Goal: Task Accomplishment & Management: Complete application form

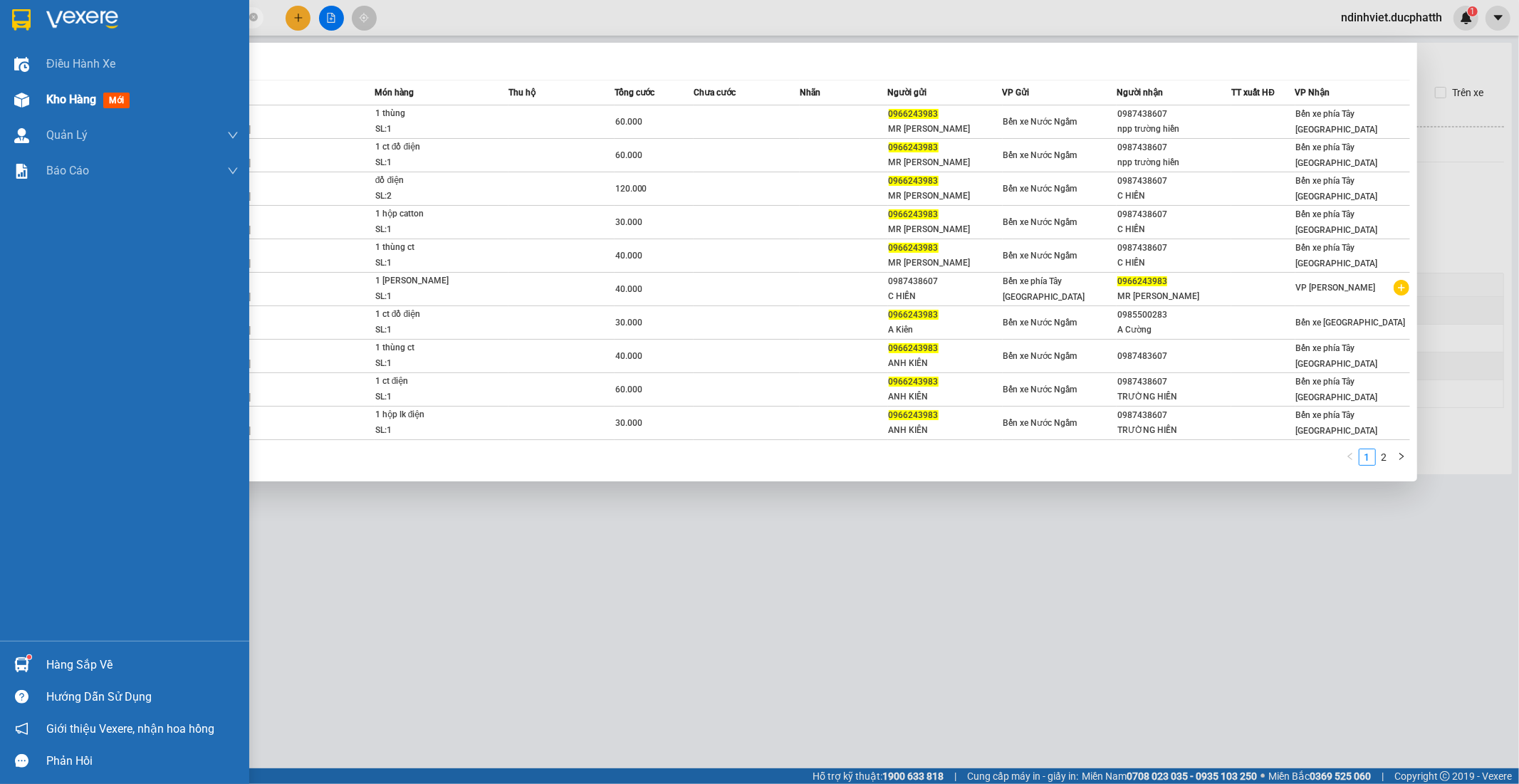
click at [79, 95] on span "Kho hàng" at bounding box center [71, 100] width 50 height 14
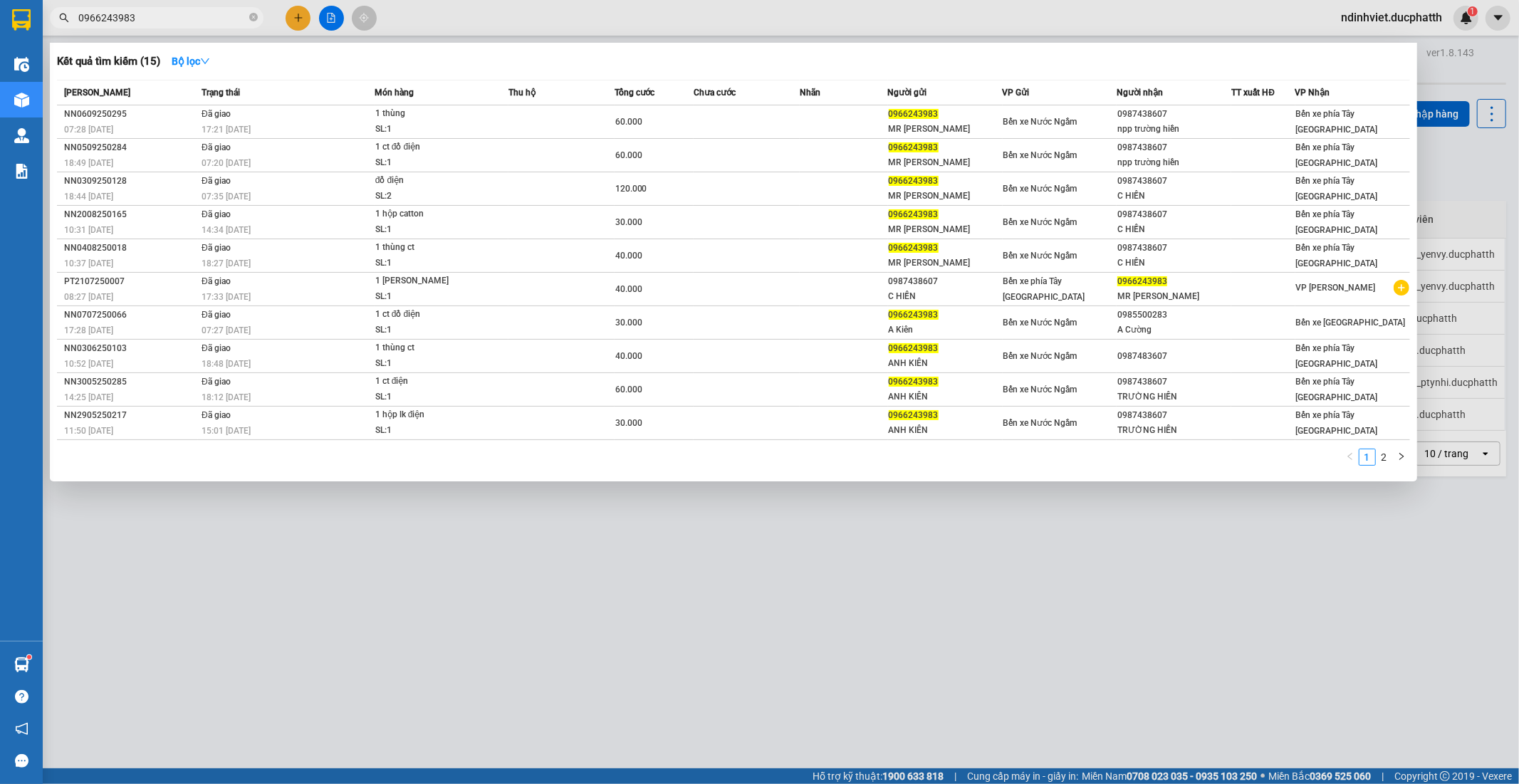
click at [429, 17] on div at bounding box center [759, 392] width 1519 height 784
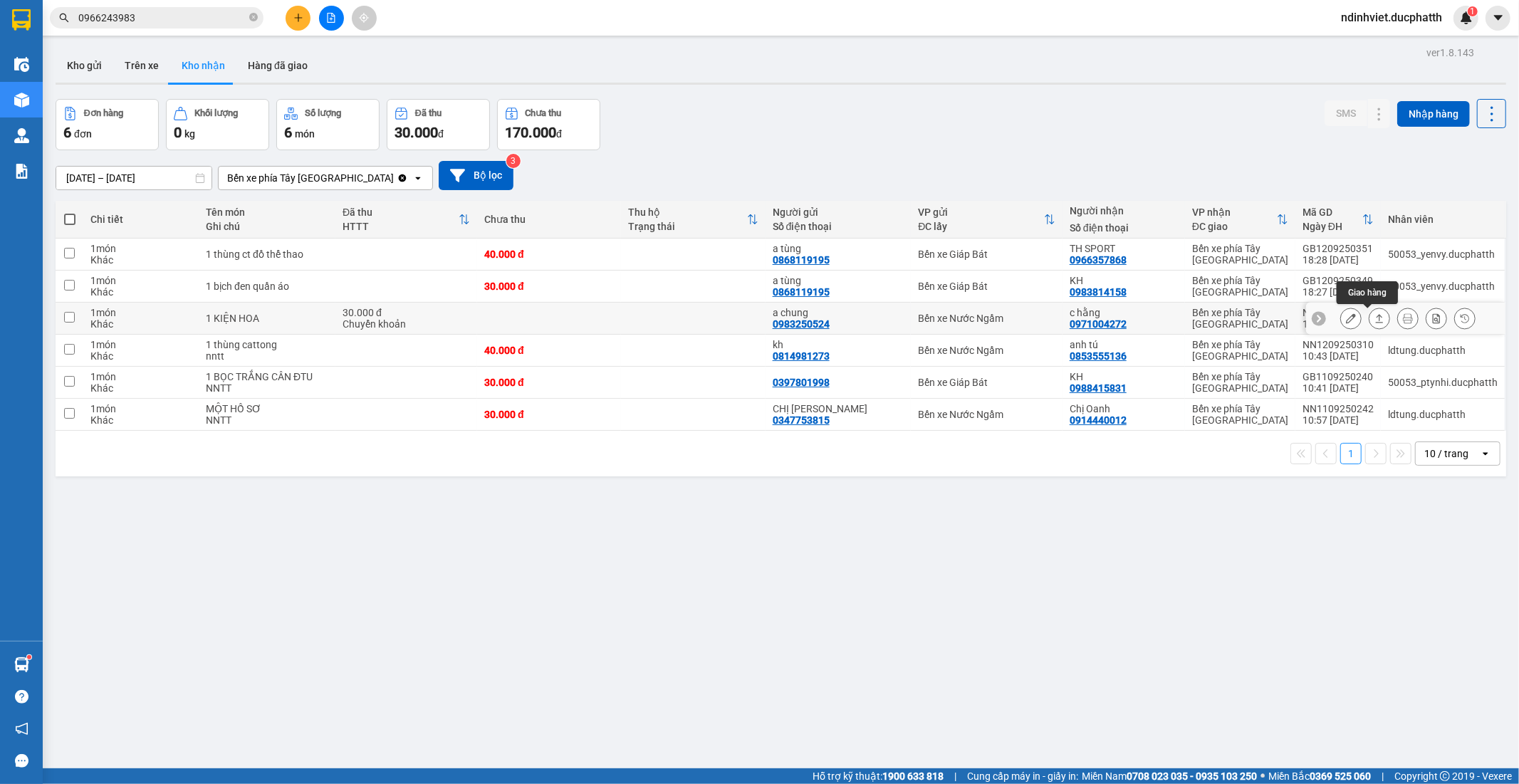
click at [1374, 318] on icon at bounding box center [1379, 318] width 10 height 10
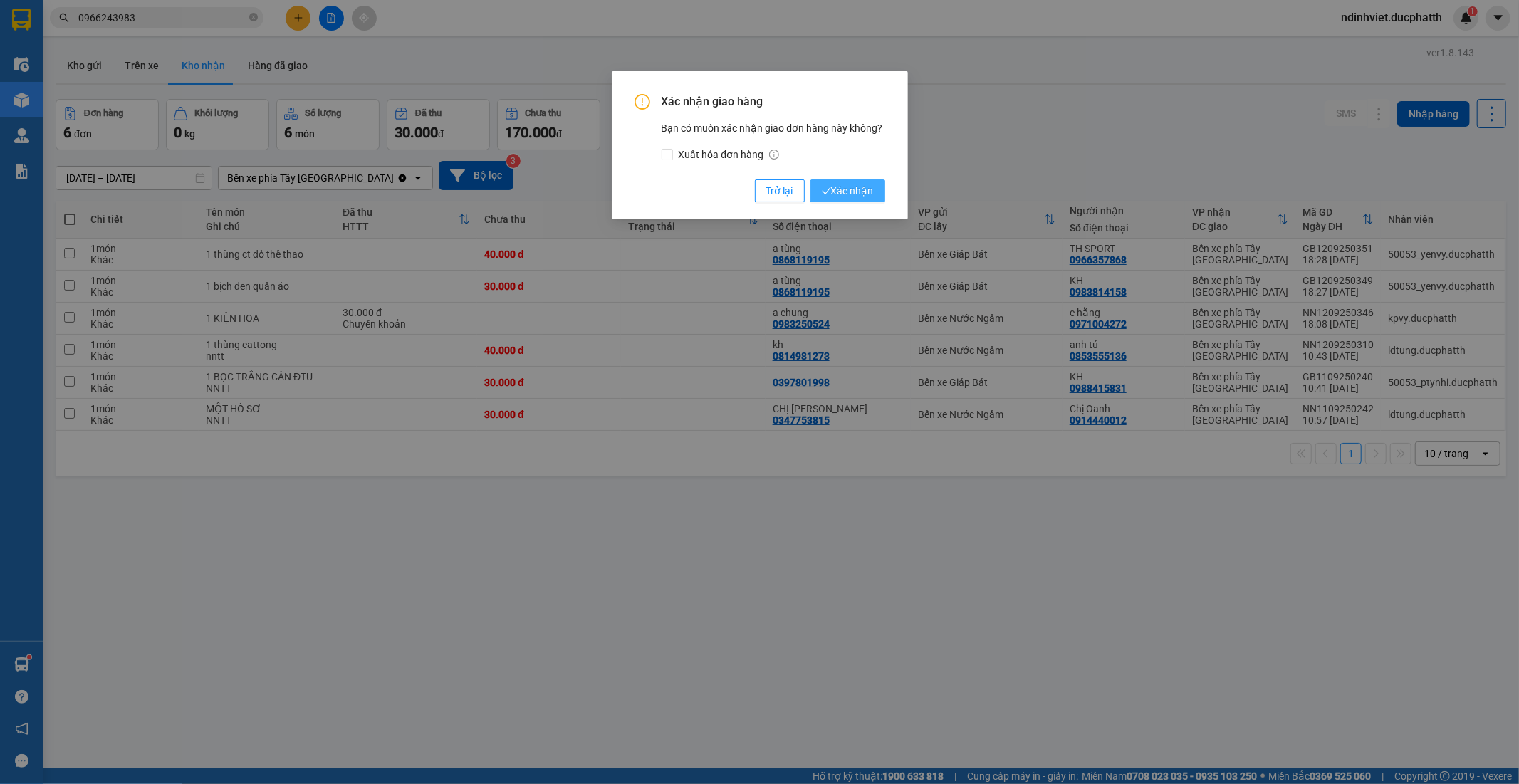
click at [863, 186] on span "Xác nhận" at bounding box center [847, 191] width 52 height 16
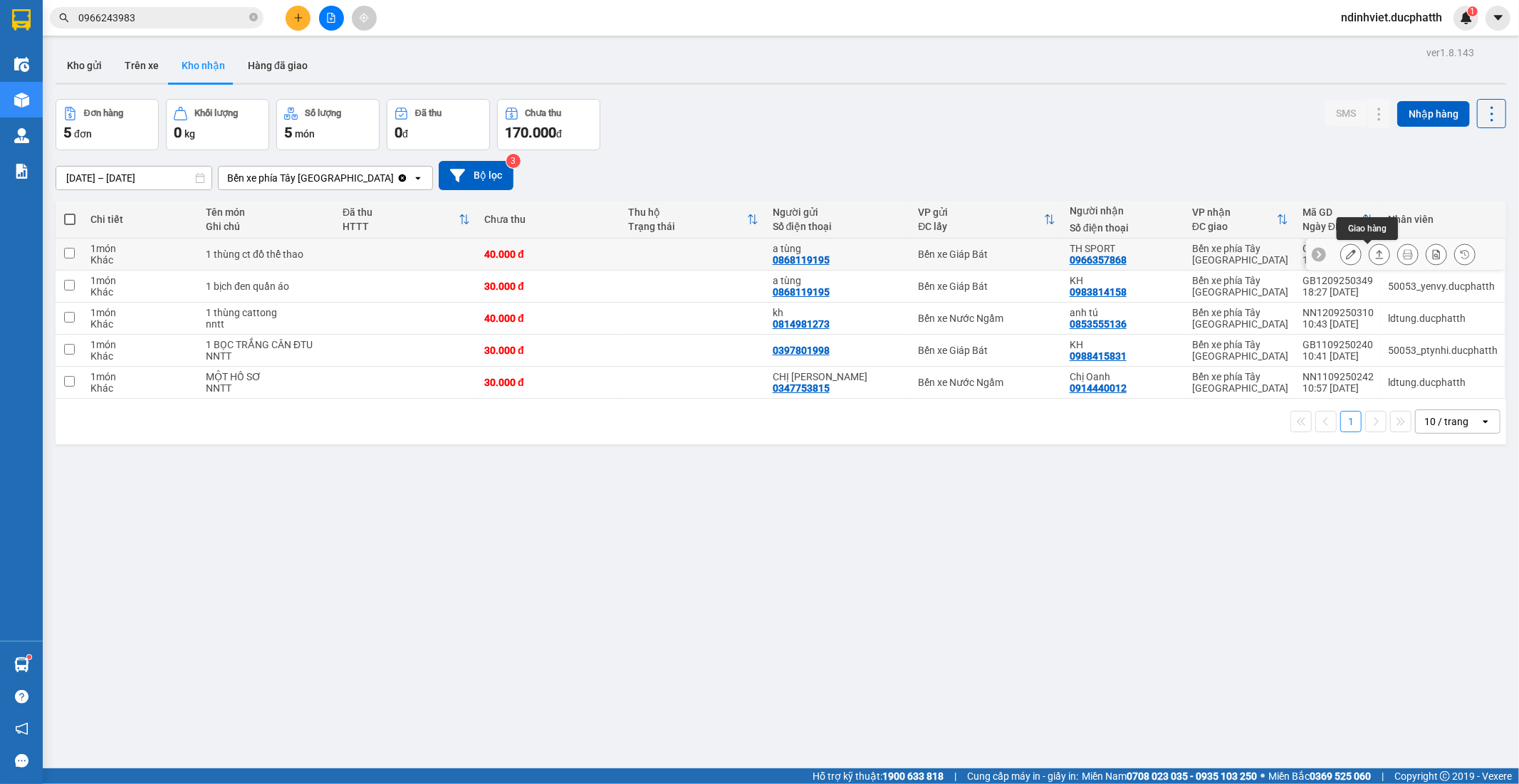
click at [1376, 252] on icon at bounding box center [1380, 254] width 8 height 9
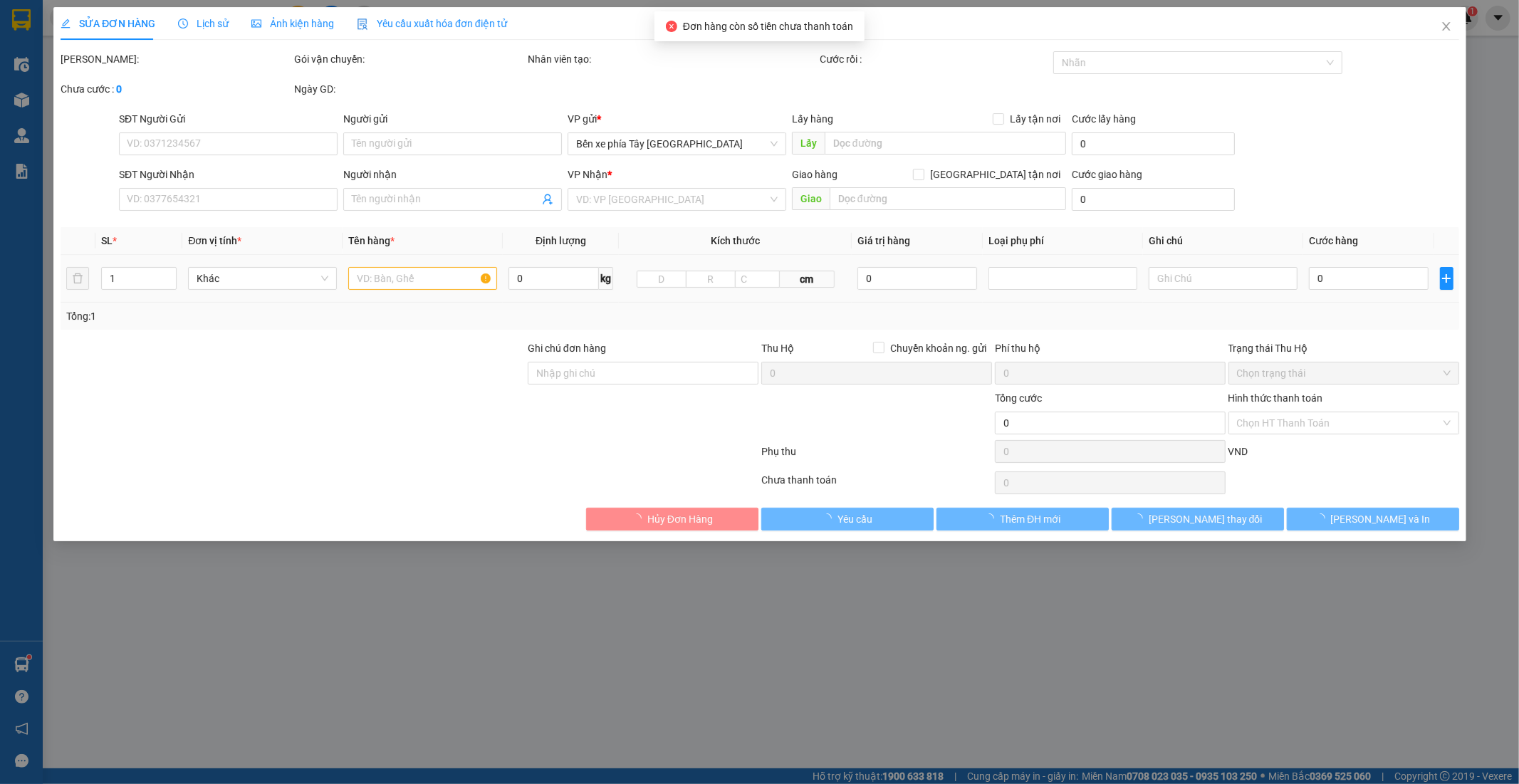
type input "0868119195"
type input "a tùng"
type input "0966357868"
type input "TH SPORT"
type input "40.000"
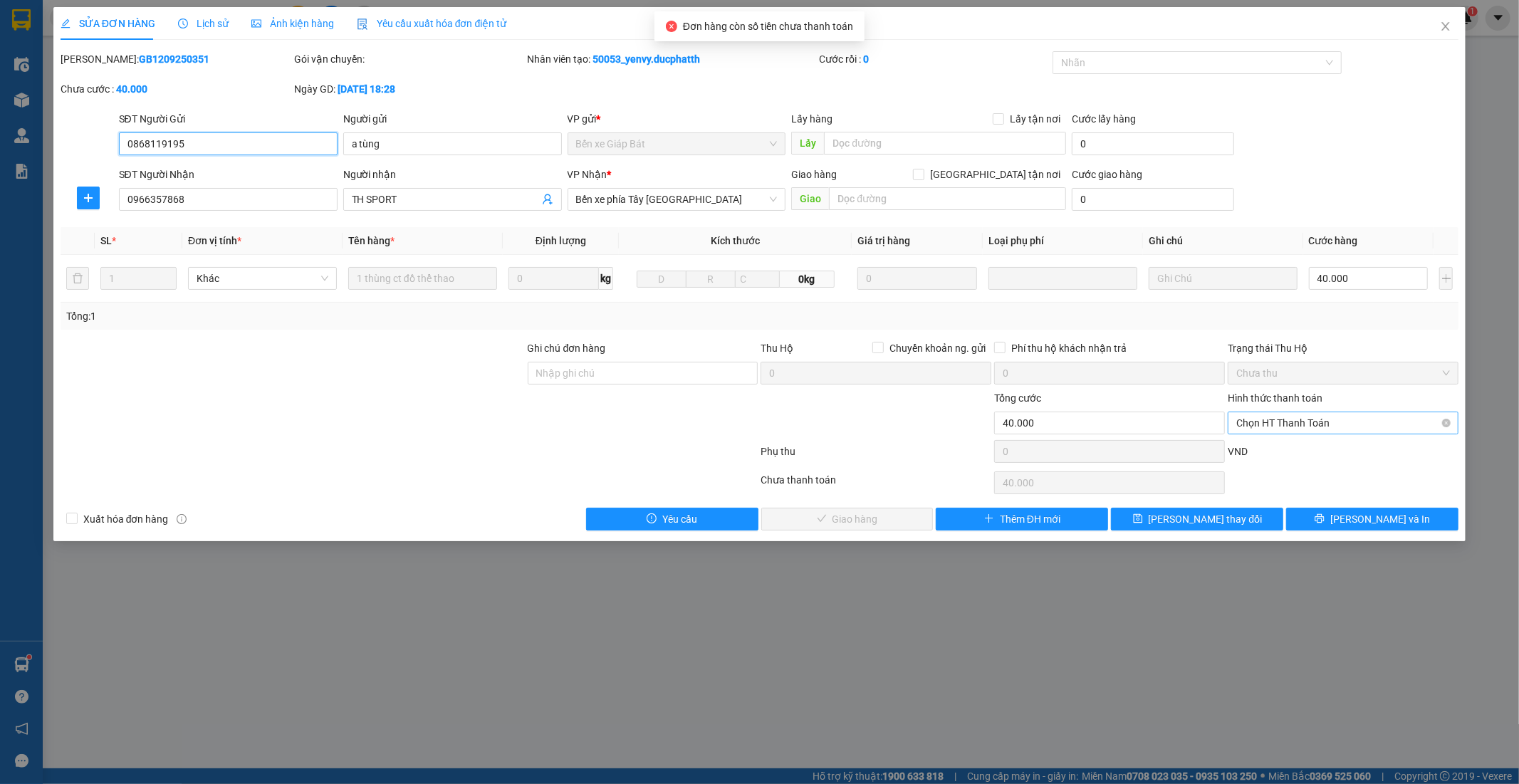
click at [1291, 424] on span "Chọn HT Thanh Toán" at bounding box center [1343, 423] width 214 height 22
click at [1270, 439] on div "Total Paid Fee 0 Total UnPaid Fee 40.000 Cash Collection Total Fee Mã ĐH: GB120…" at bounding box center [760, 290] width 1399 height 479
click at [1289, 416] on span "Chọn HT Thanh Toán" at bounding box center [1343, 423] width 214 height 22
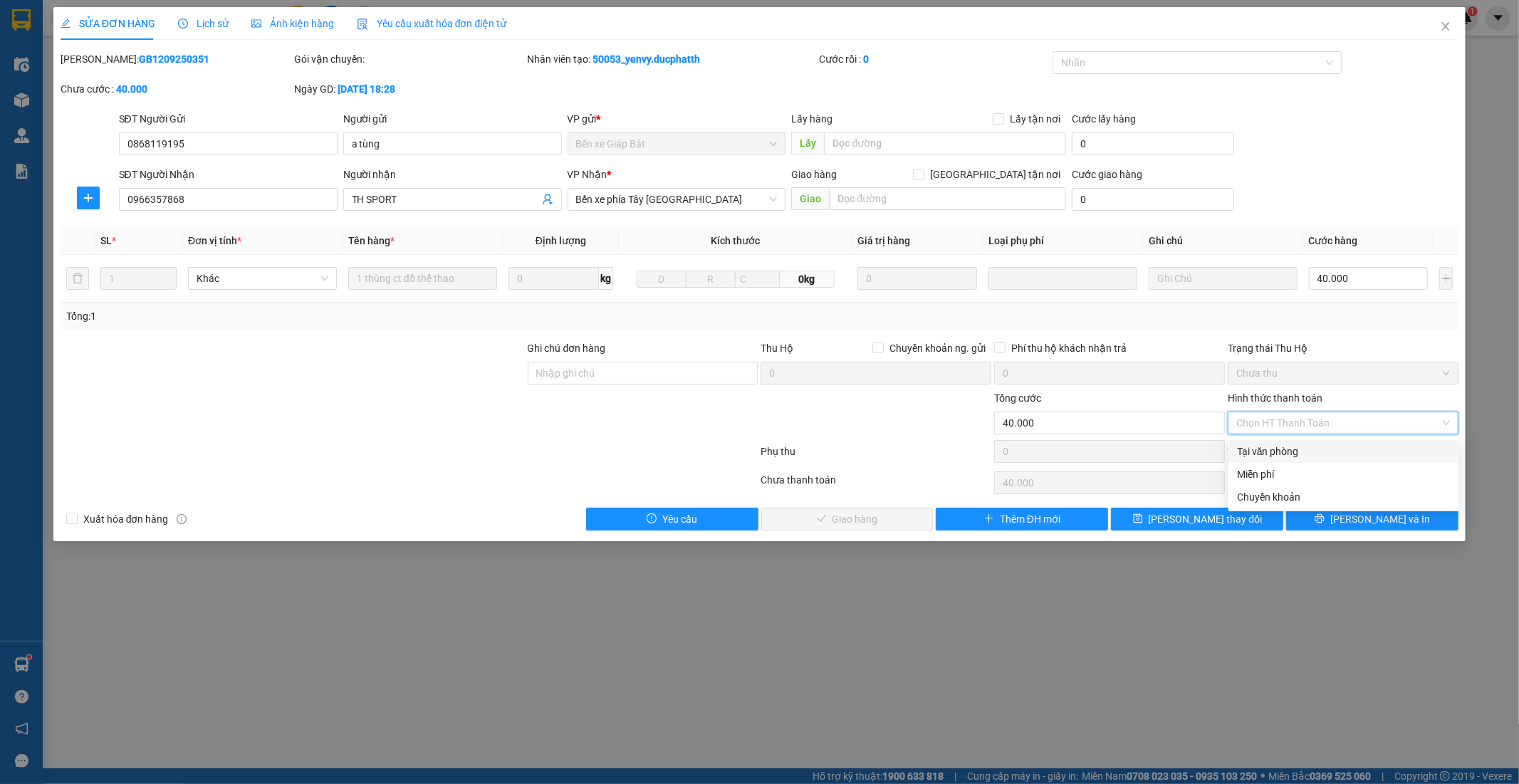
click at [1282, 447] on div "Tại văn phòng" at bounding box center [1344, 451] width 214 height 16
type input "0"
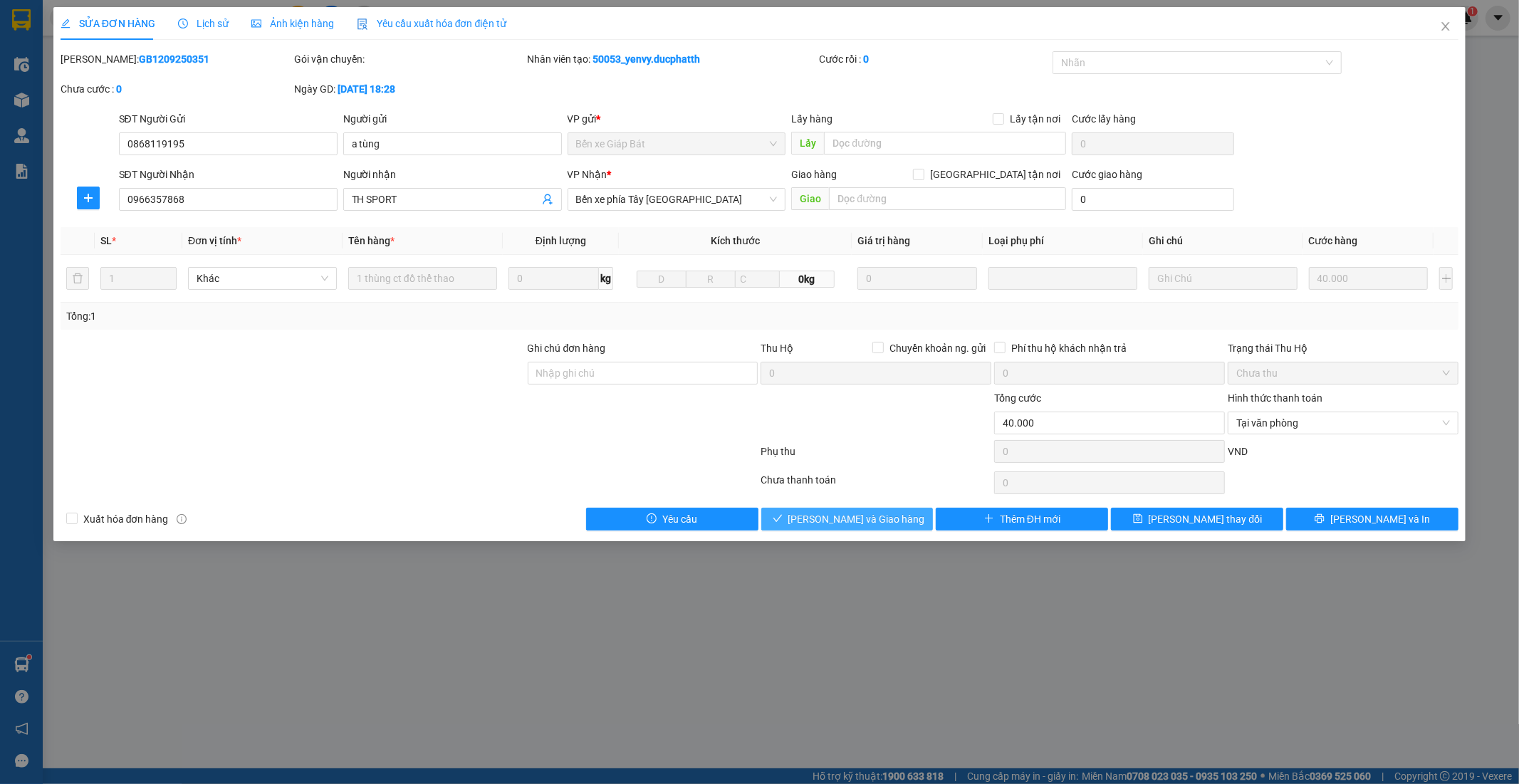
click at [866, 523] on span "[PERSON_NAME] và Giao hàng" at bounding box center [857, 519] width 137 height 16
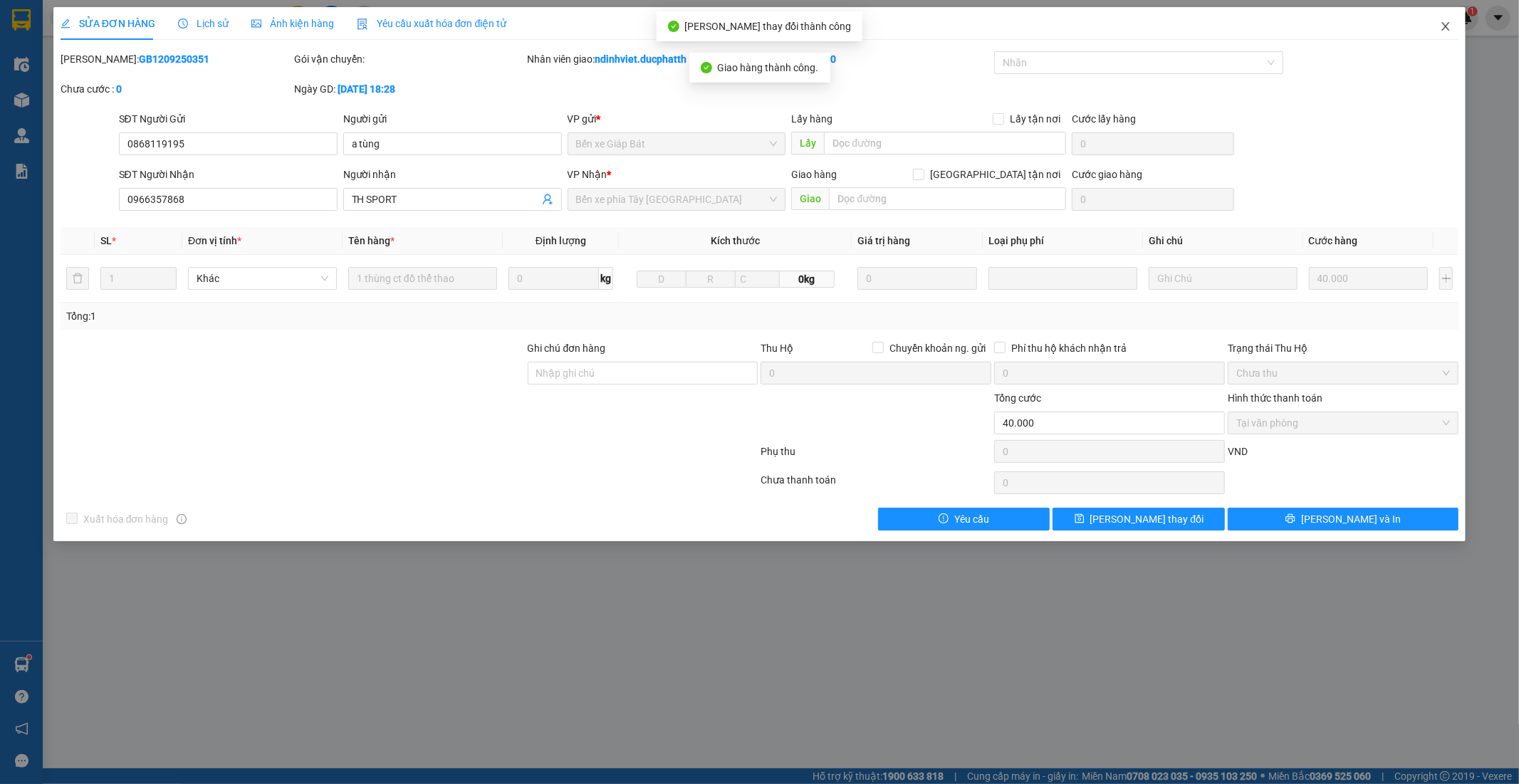
click at [1446, 32] on span "Close" at bounding box center [1446, 26] width 40 height 40
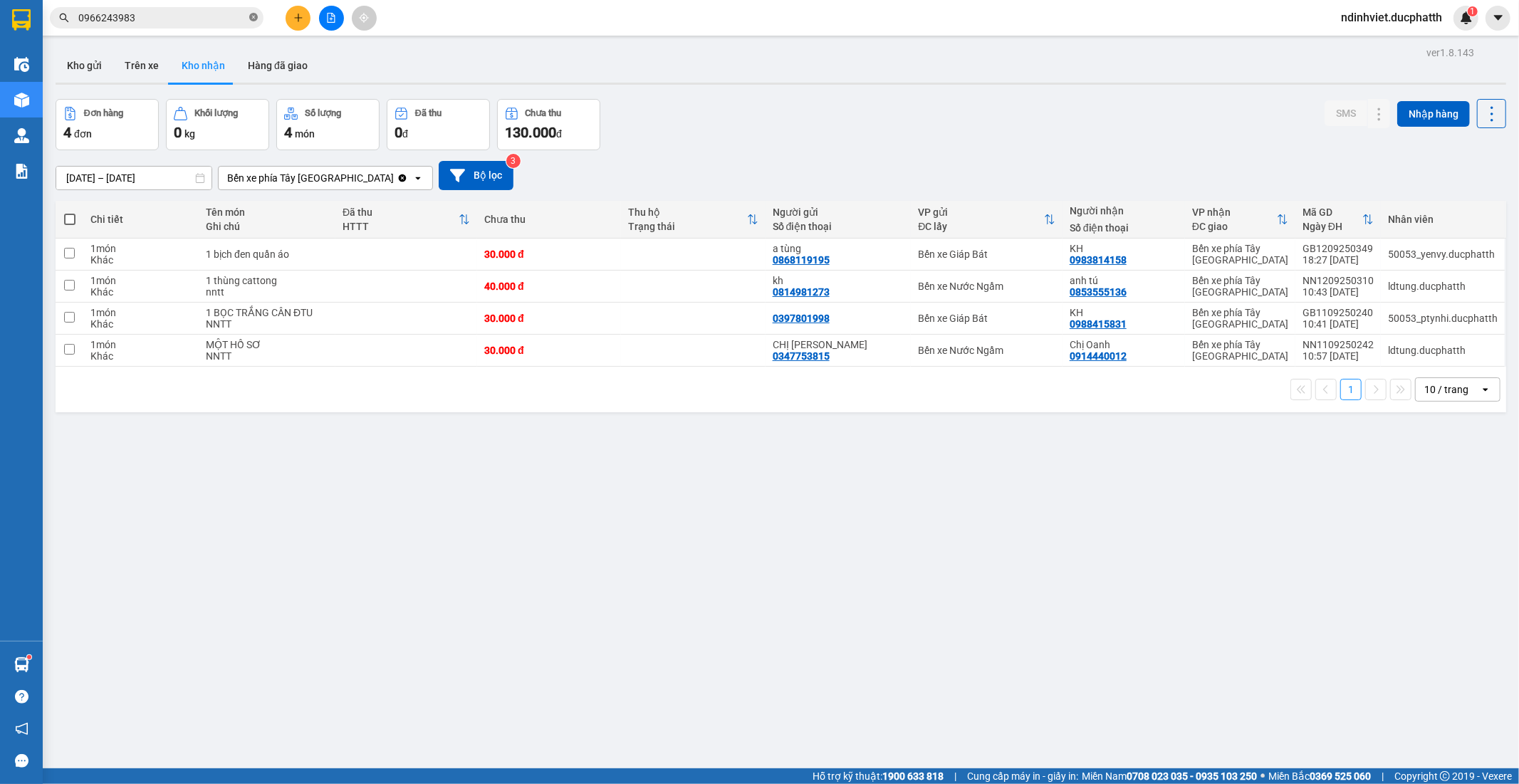
click at [255, 18] on icon "close-circle" at bounding box center [254, 17] width 9 height 9
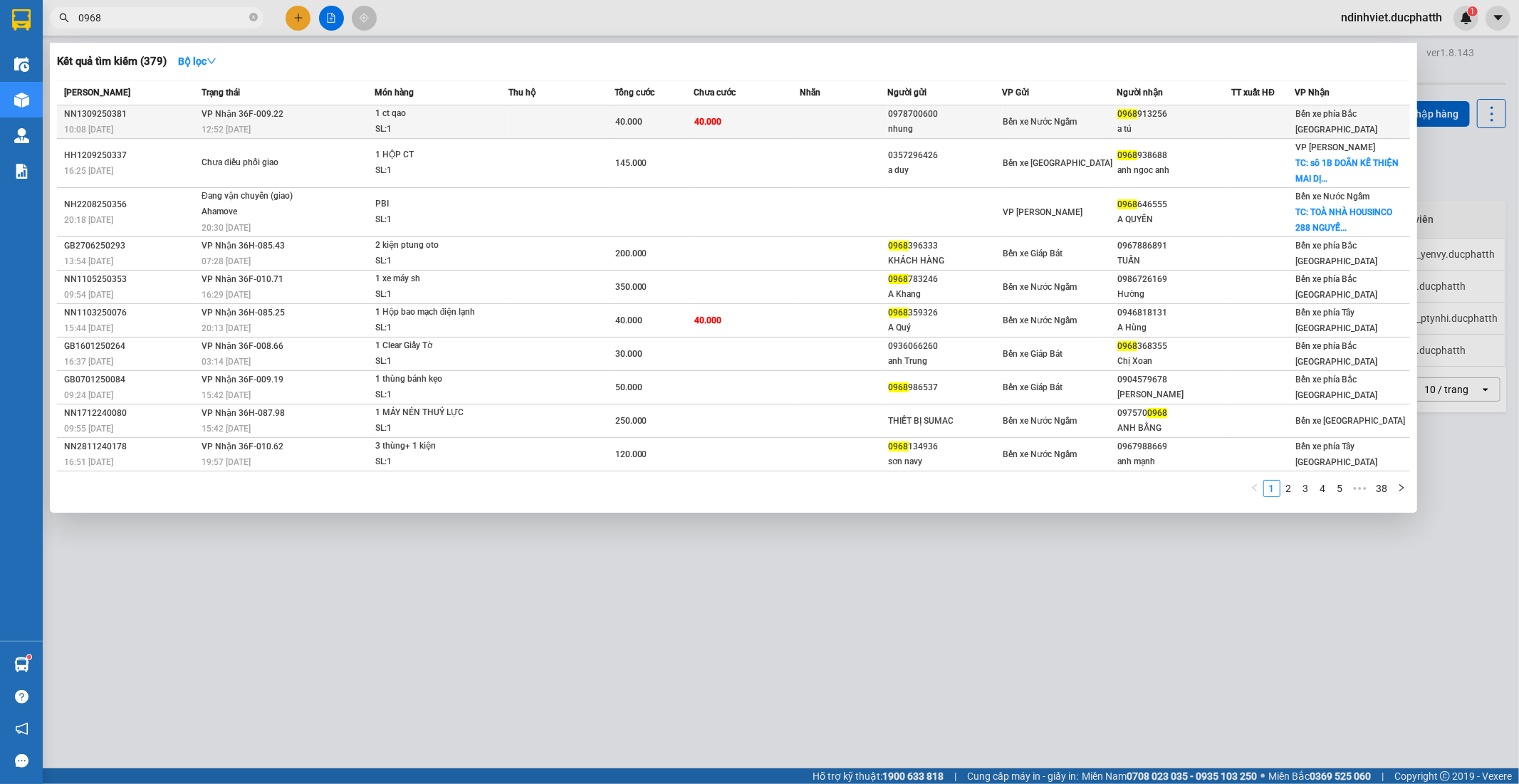
type input "0968"
click at [753, 125] on td "40.000" at bounding box center [746, 122] width 106 height 33
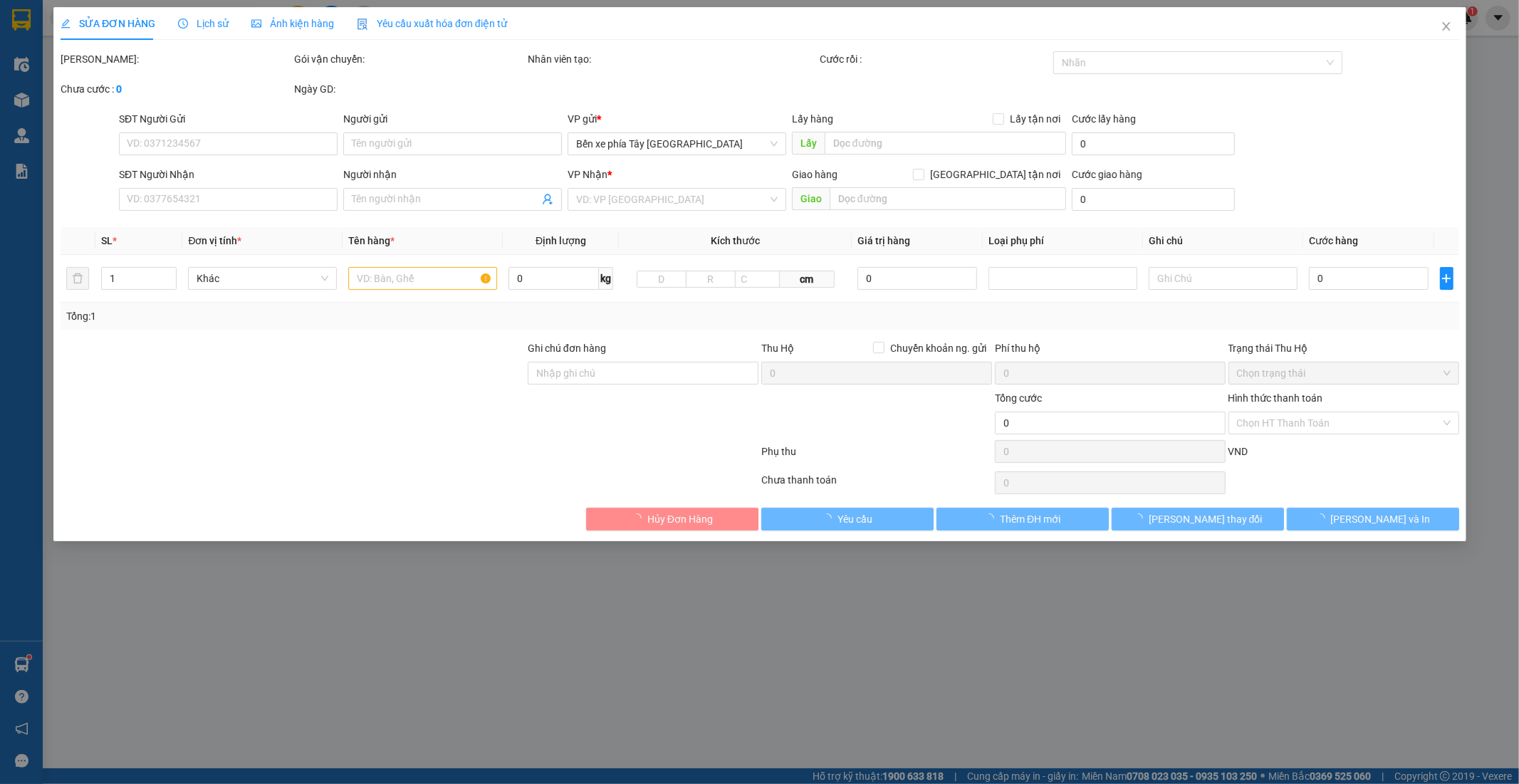
type input "0978700600"
type input "nhung"
type input "0968913256"
type input "a tú"
type input "40.000"
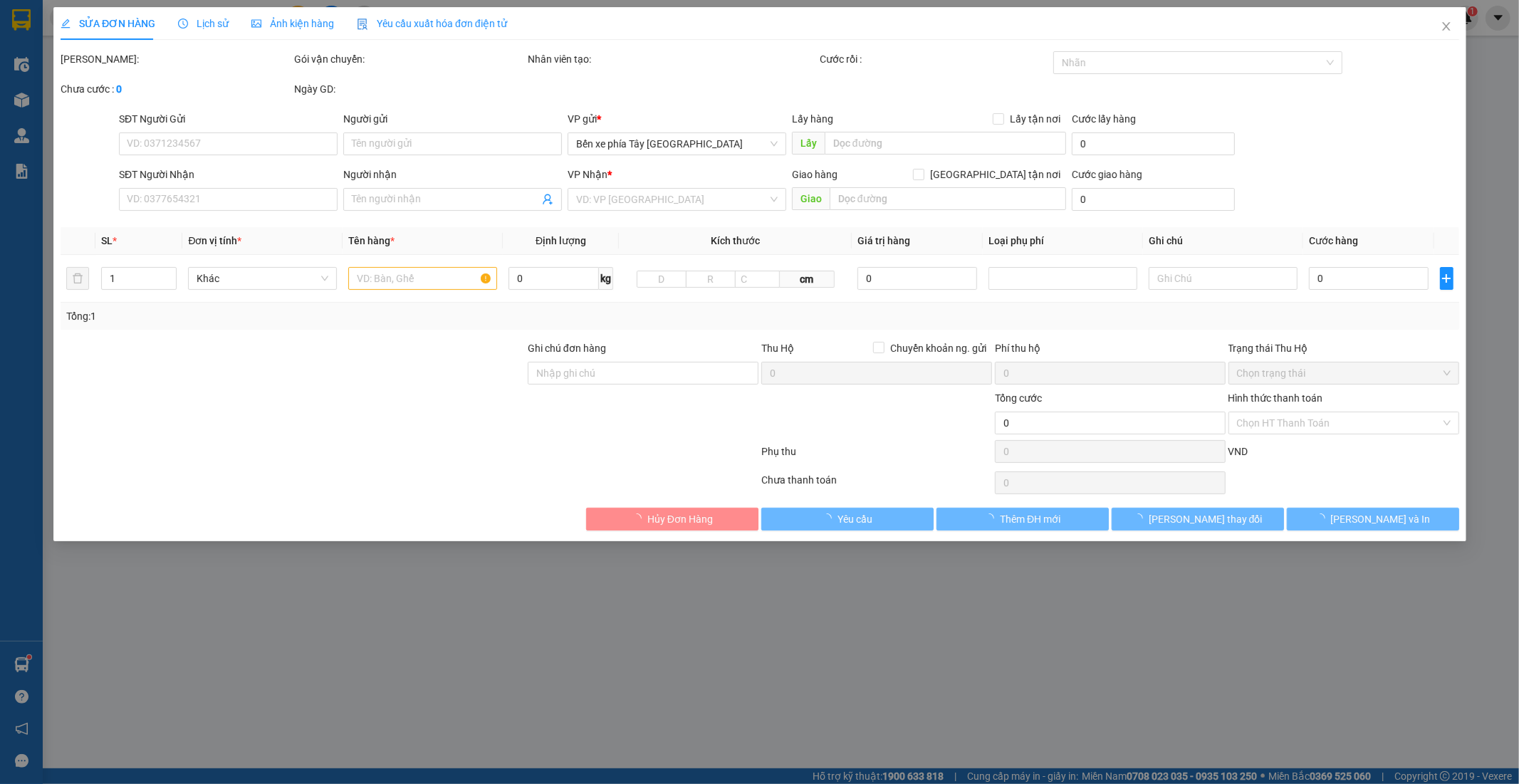
type input "40.000"
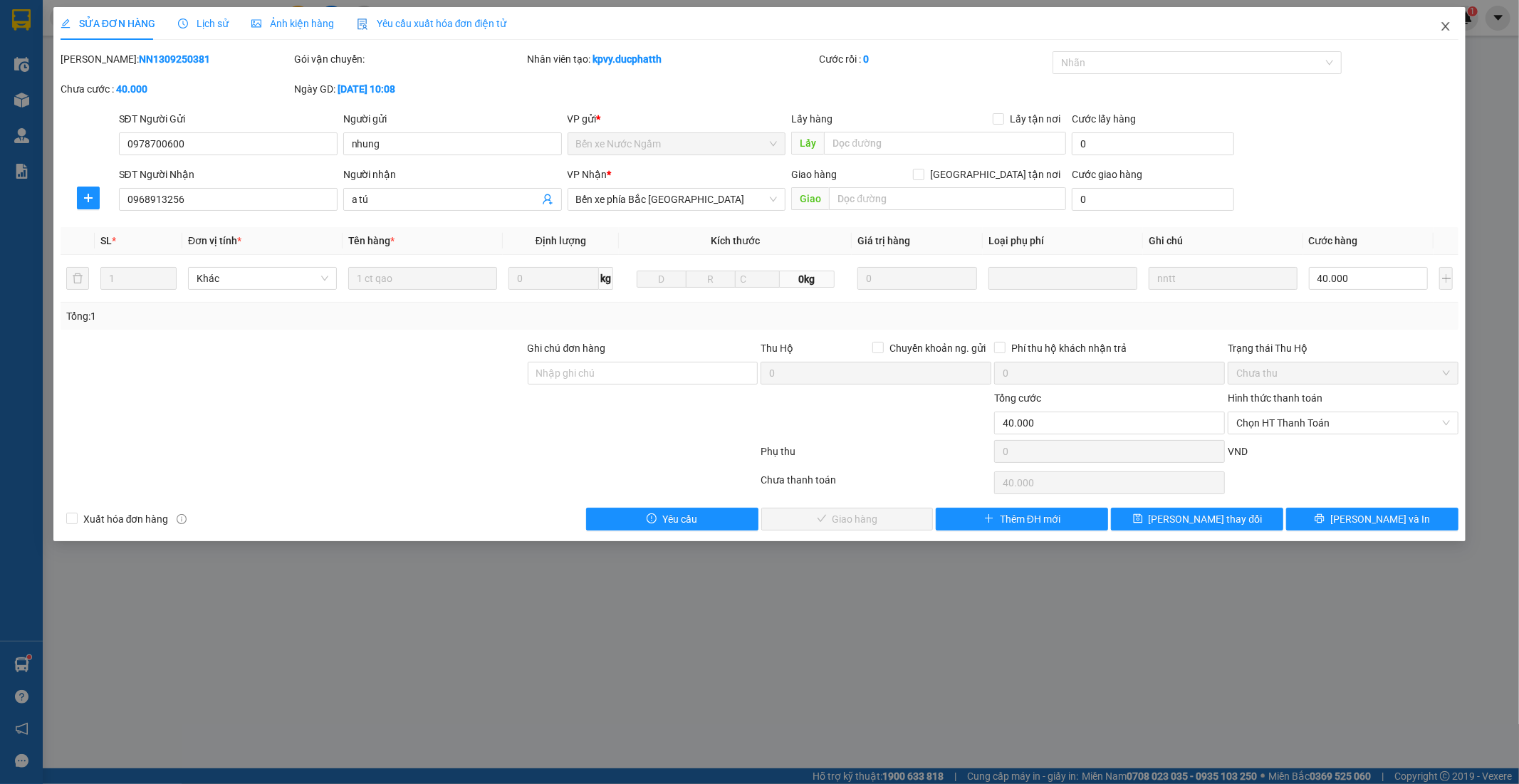
click at [1448, 24] on icon "close" at bounding box center [1447, 26] width 8 height 9
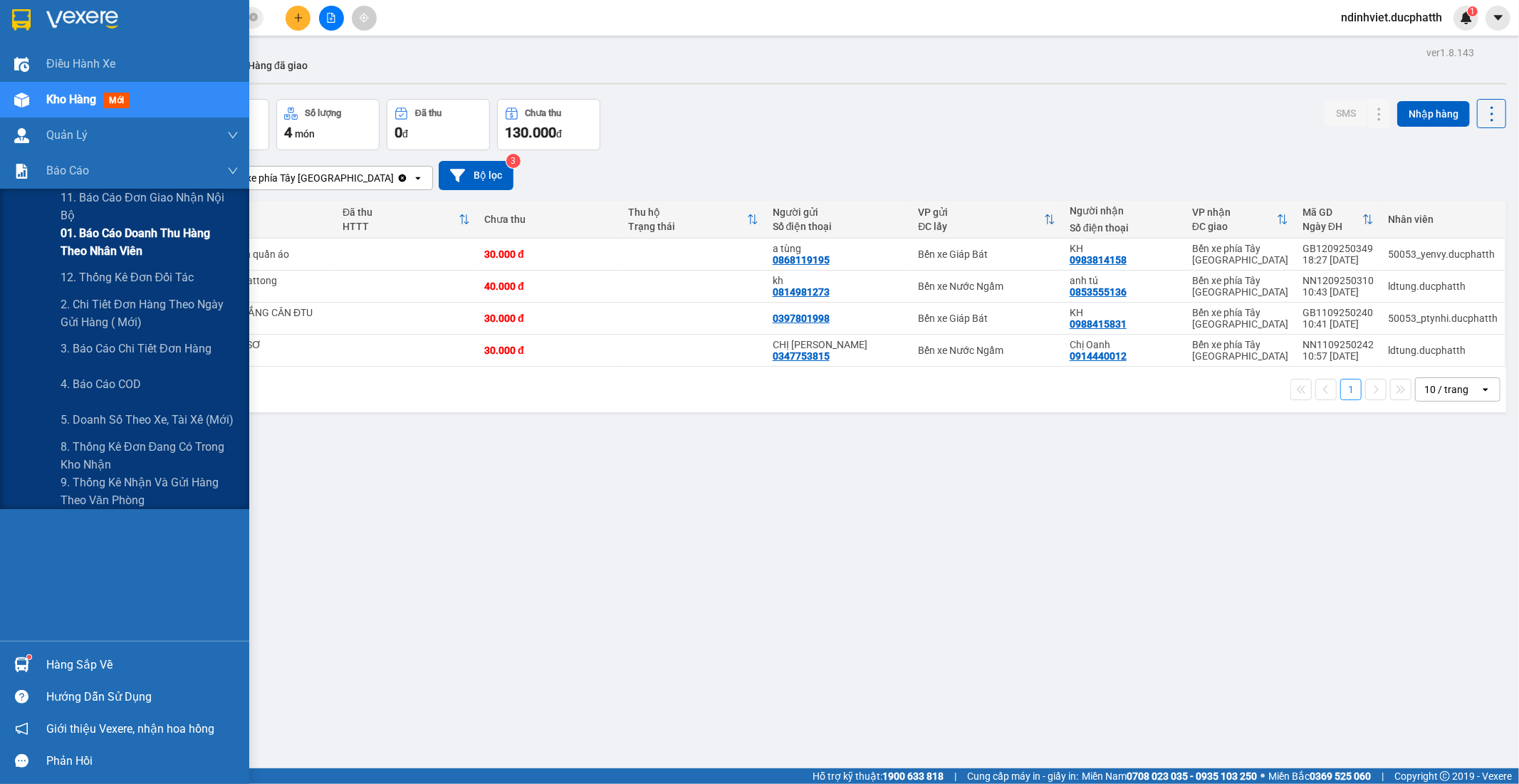
click at [118, 239] on span "01. Báo cáo doanh thu hàng theo nhân viên" at bounding box center [150, 242] width 178 height 35
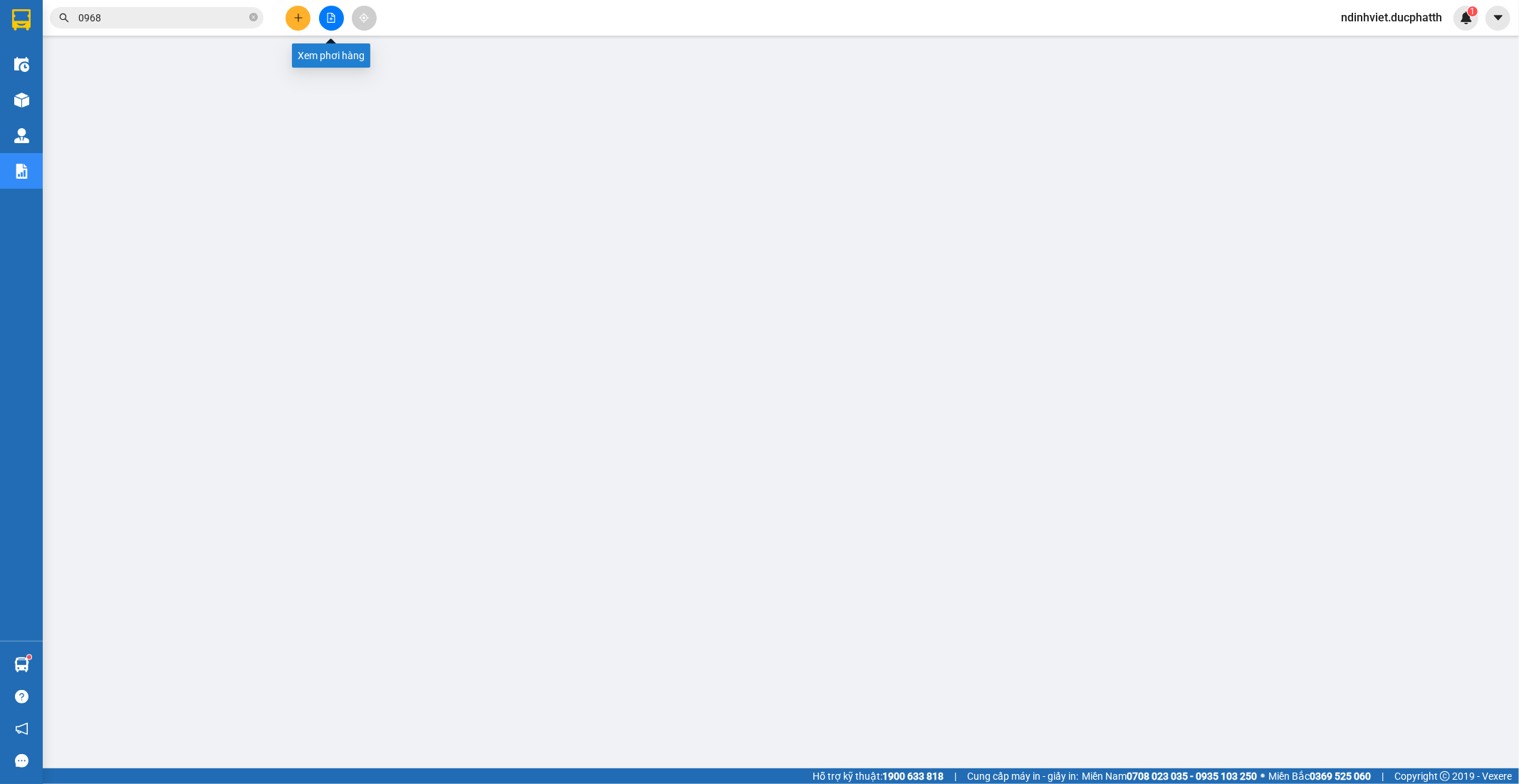
click at [328, 24] on button at bounding box center [331, 18] width 24 height 24
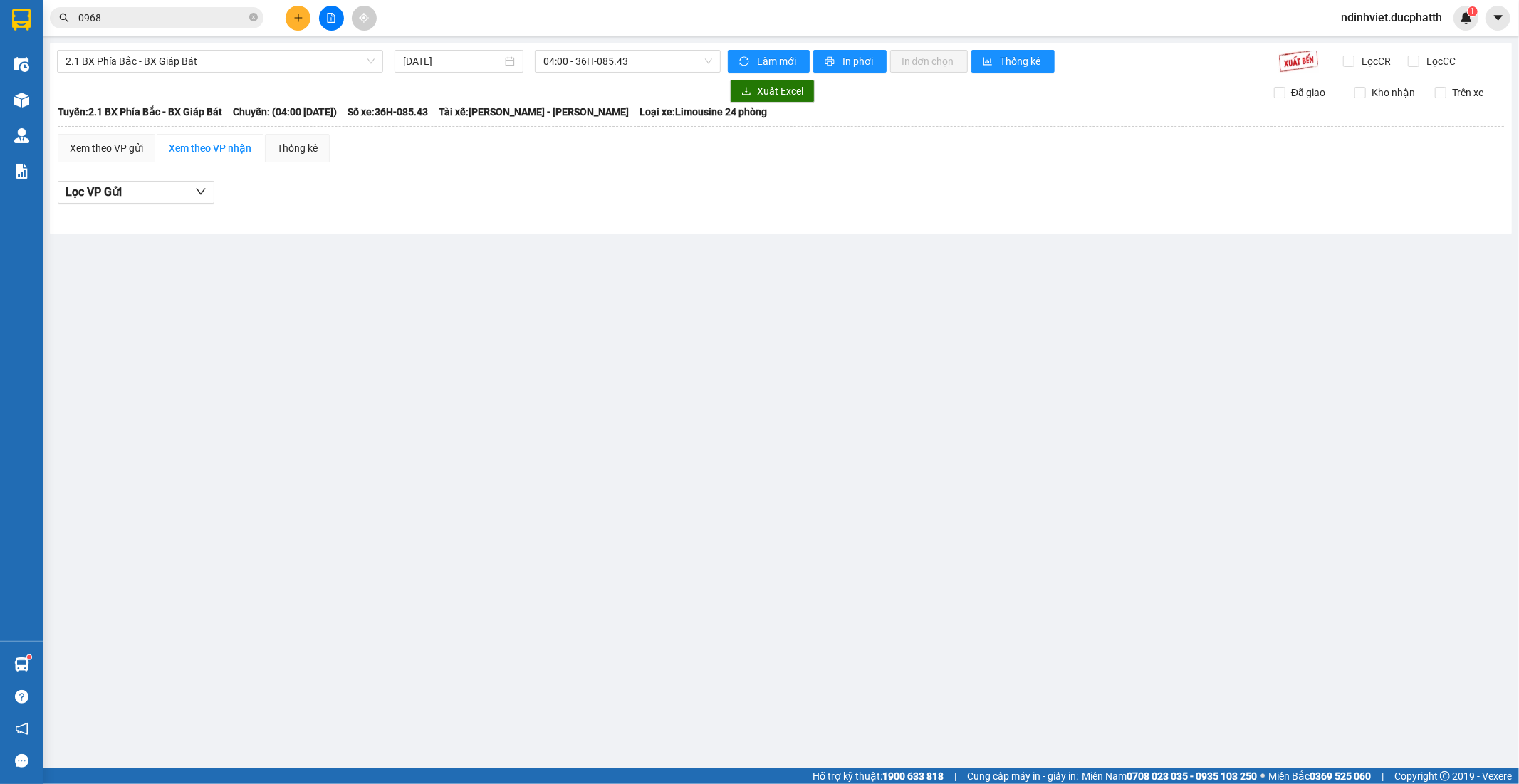
click at [239, 47] on div "2.1 BX Phía Bắc - BX Giáp Bát 13/09/2025 04:00 - 36H-085.43 Làm mới In phơi In …" at bounding box center [781, 139] width 1462 height 192
click at [239, 57] on span "2.1 BX Phía Bắc - BX Giáp Bát" at bounding box center [220, 62] width 309 height 22
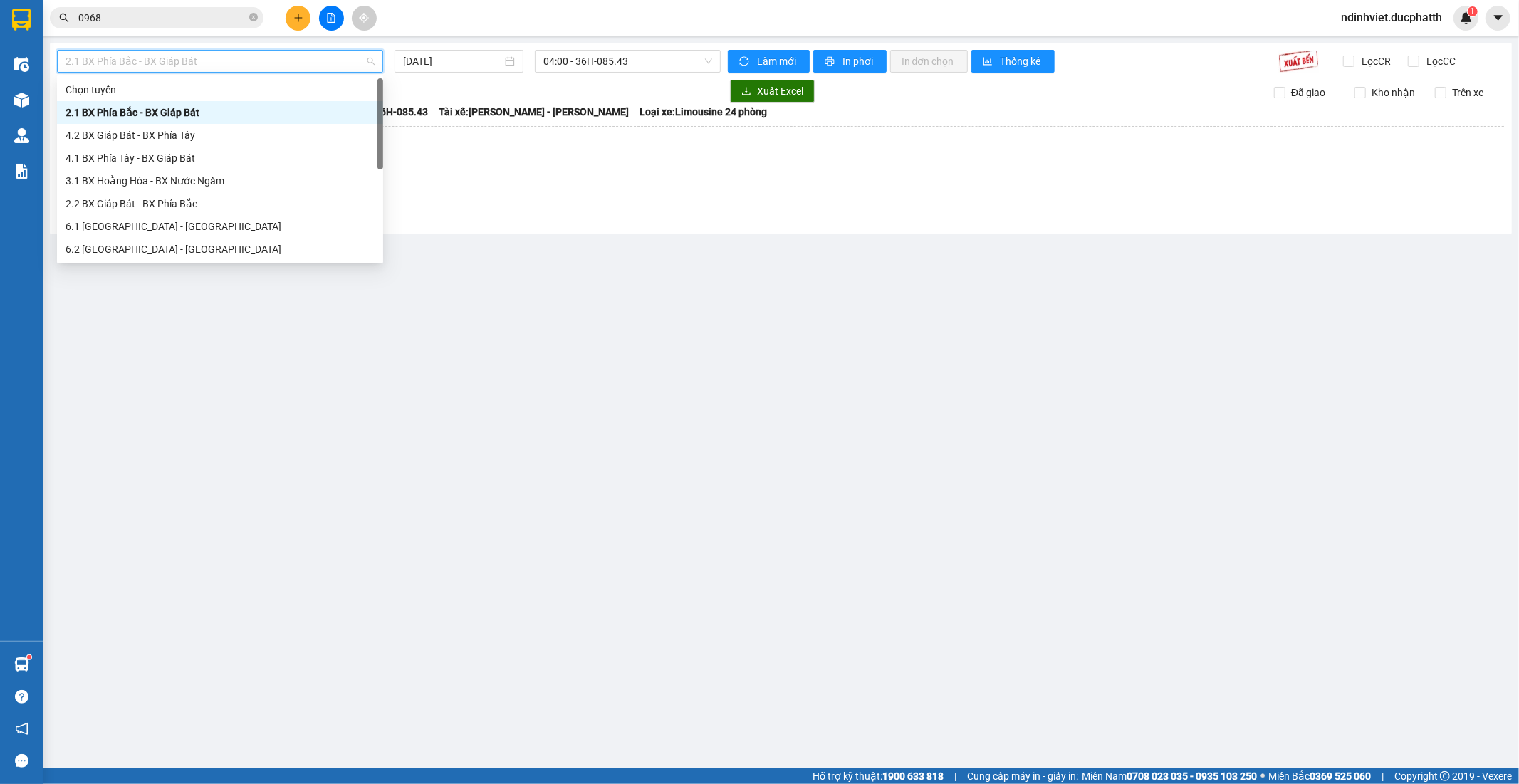
scroll to position [114, 0]
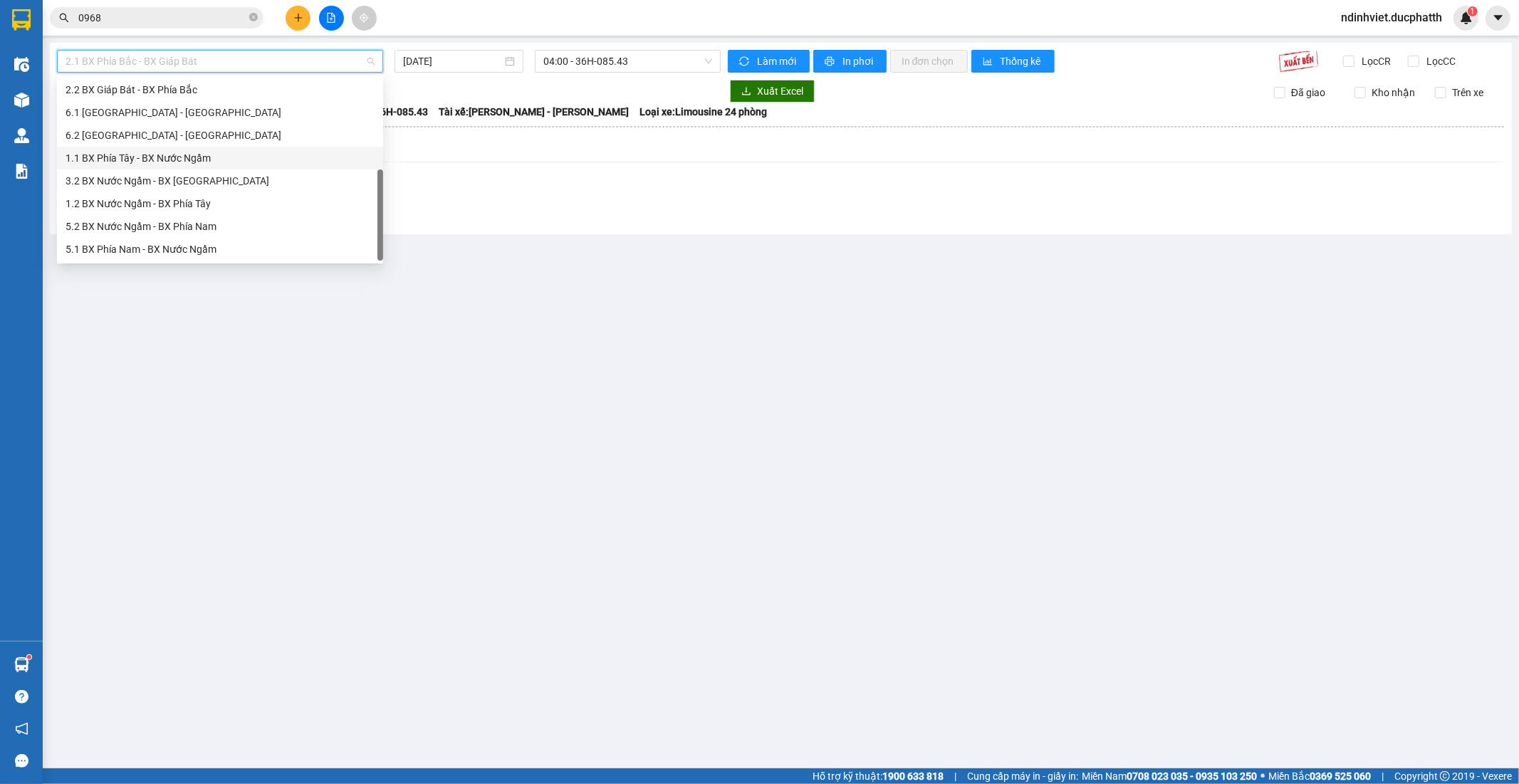
click at [188, 160] on div "1.1 BX Phía Tây - BX Nước Ngầm" at bounding box center [220, 158] width 309 height 16
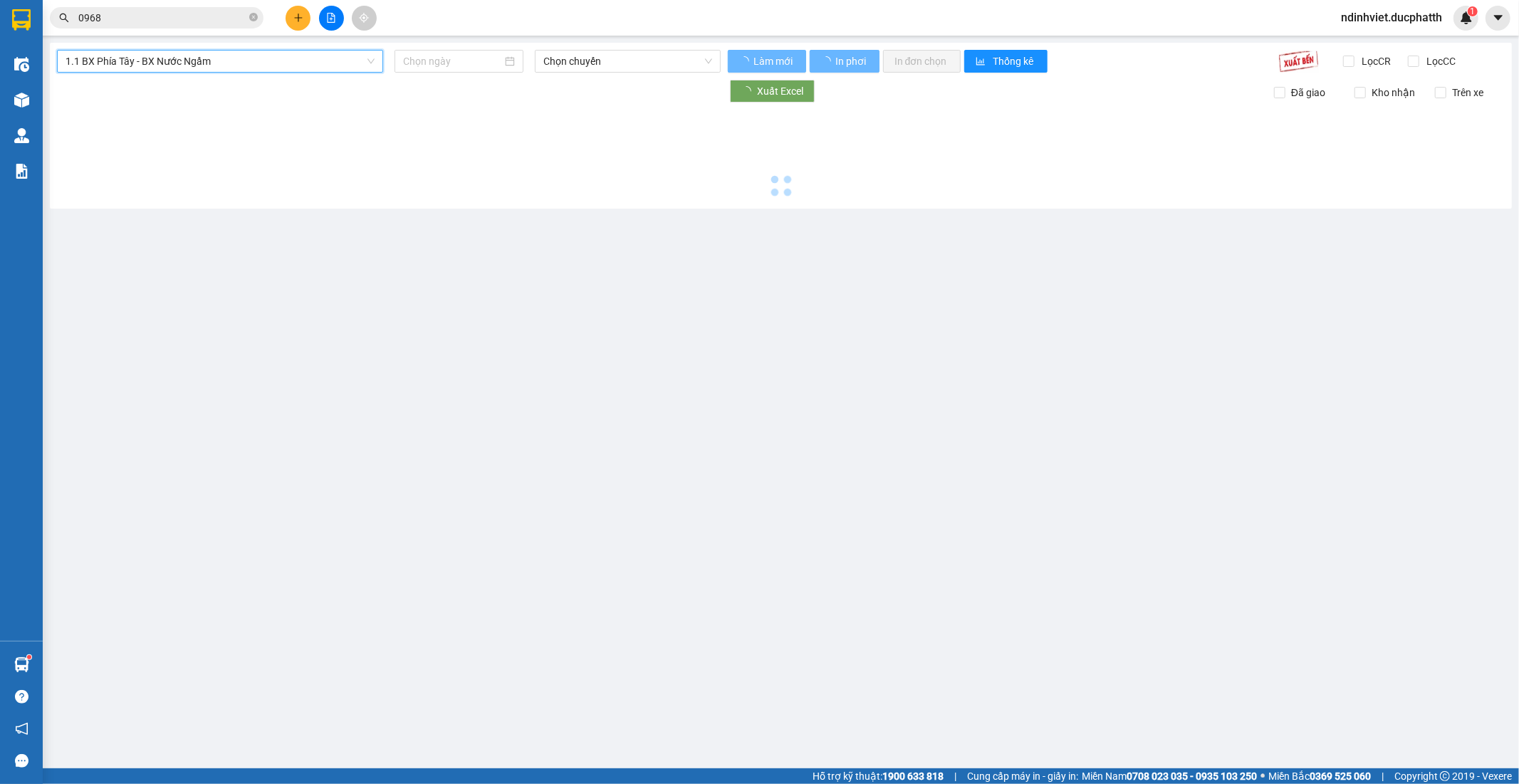
type input "13/09/2025"
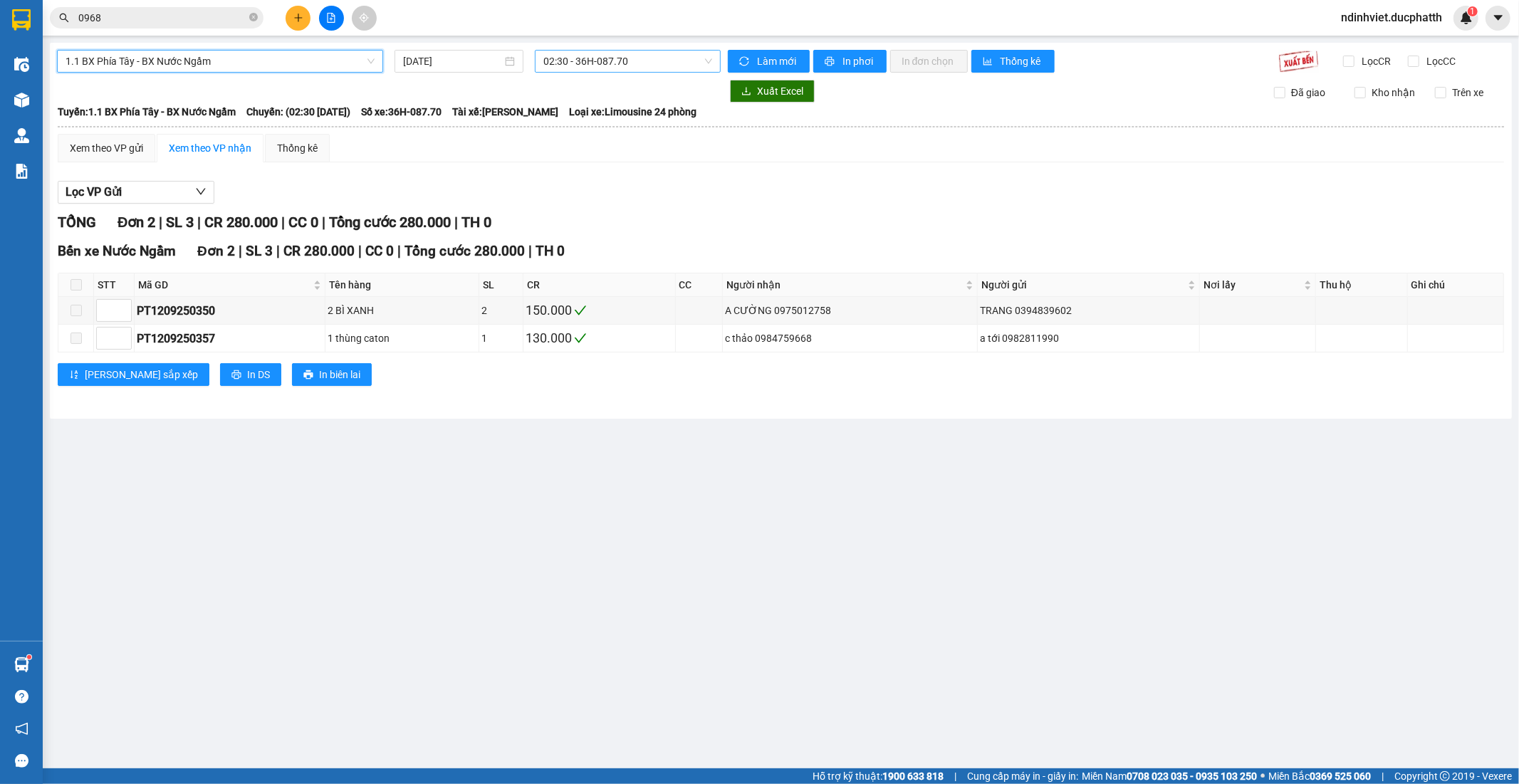
click at [645, 64] on span "02:30 - 36H-087.70" at bounding box center [628, 62] width 168 height 22
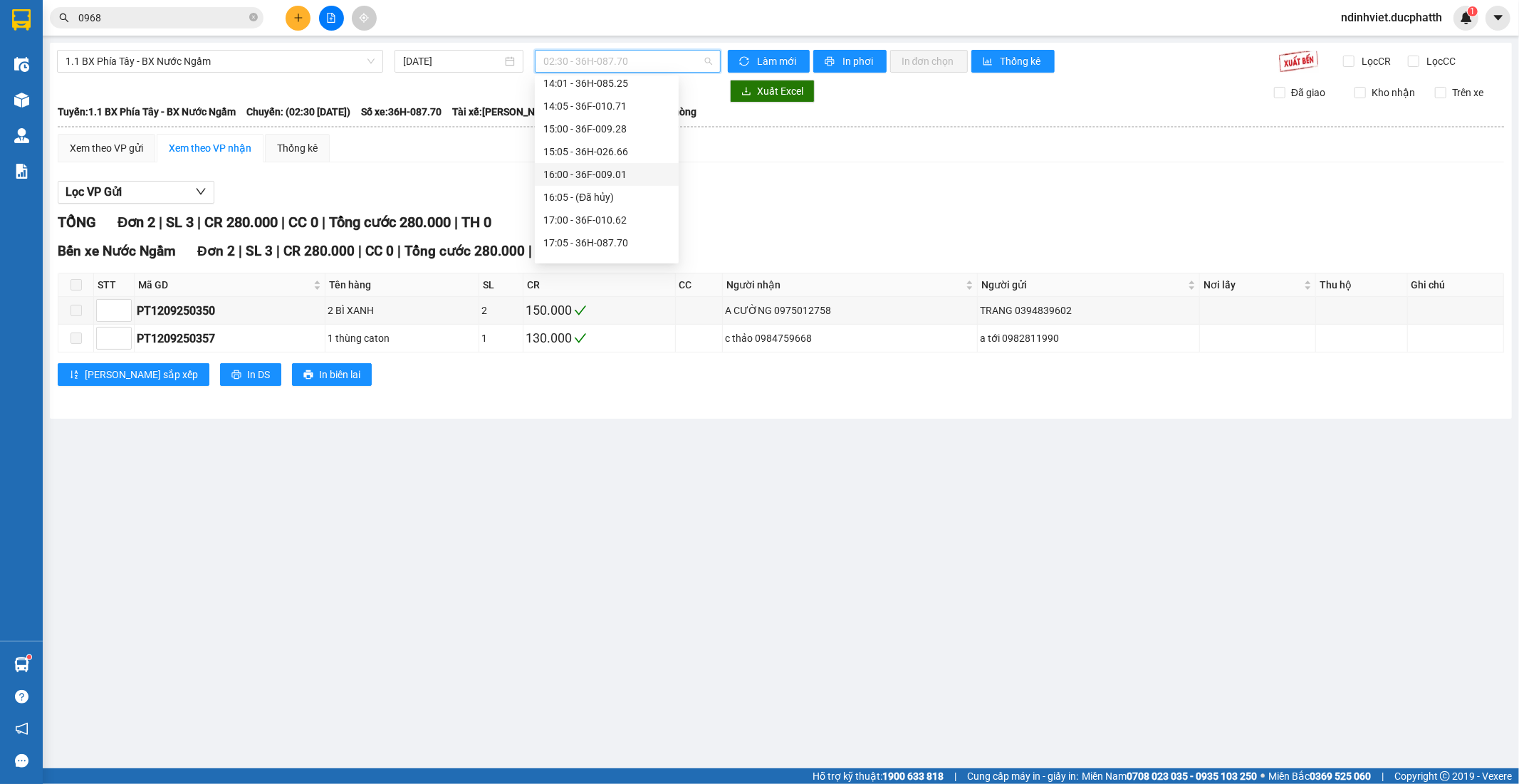
scroll to position [474, 0]
click at [612, 141] on div "14:00 - 36F-009.22" at bounding box center [606, 140] width 126 height 16
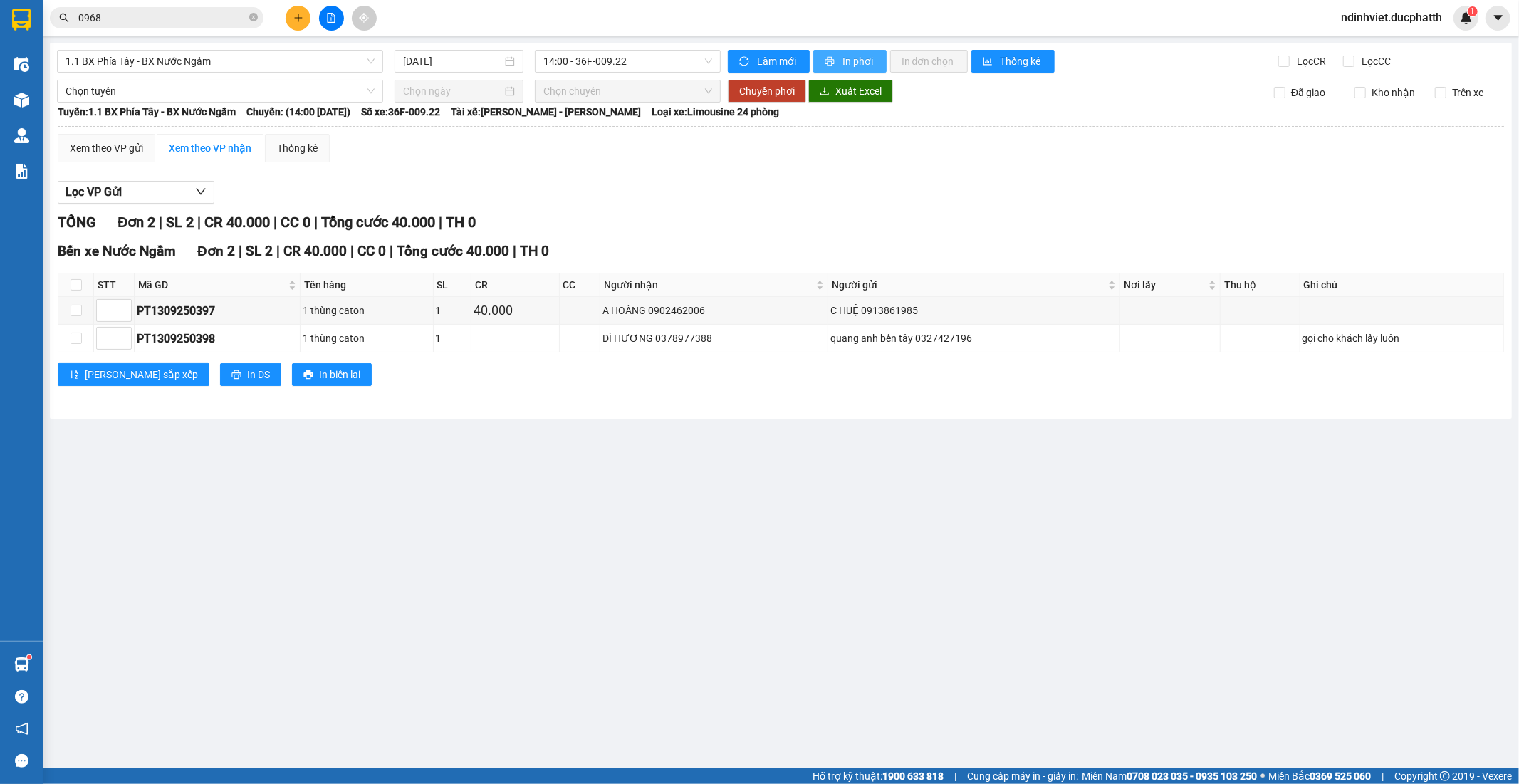
click at [847, 52] on button "In phơi" at bounding box center [849, 61] width 73 height 23
click at [252, 16] on icon "close-circle" at bounding box center [254, 17] width 9 height 9
click at [183, 16] on input "text" at bounding box center [163, 18] width 168 height 16
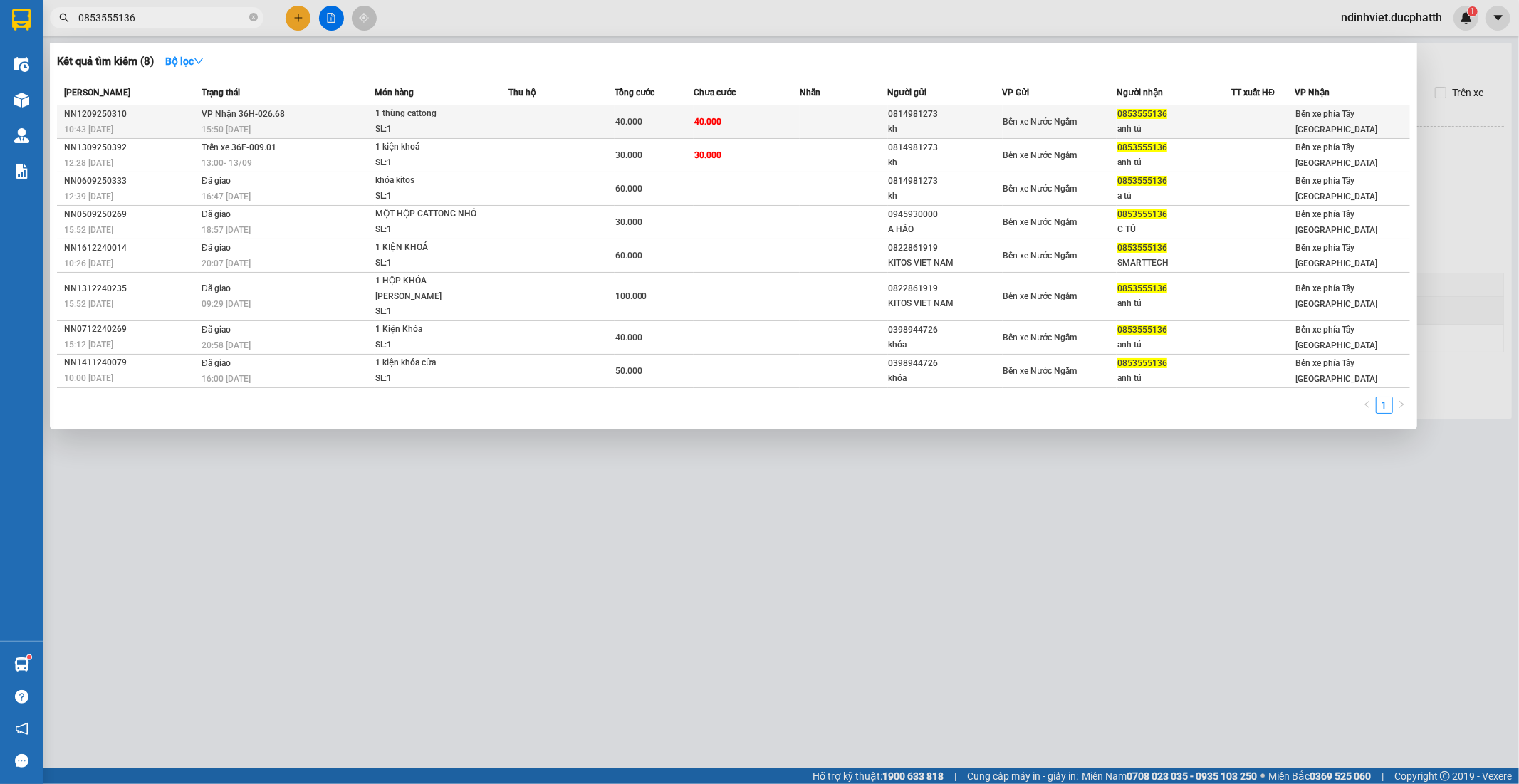
type input "0853555136"
click at [510, 121] on td at bounding box center [561, 122] width 106 height 33
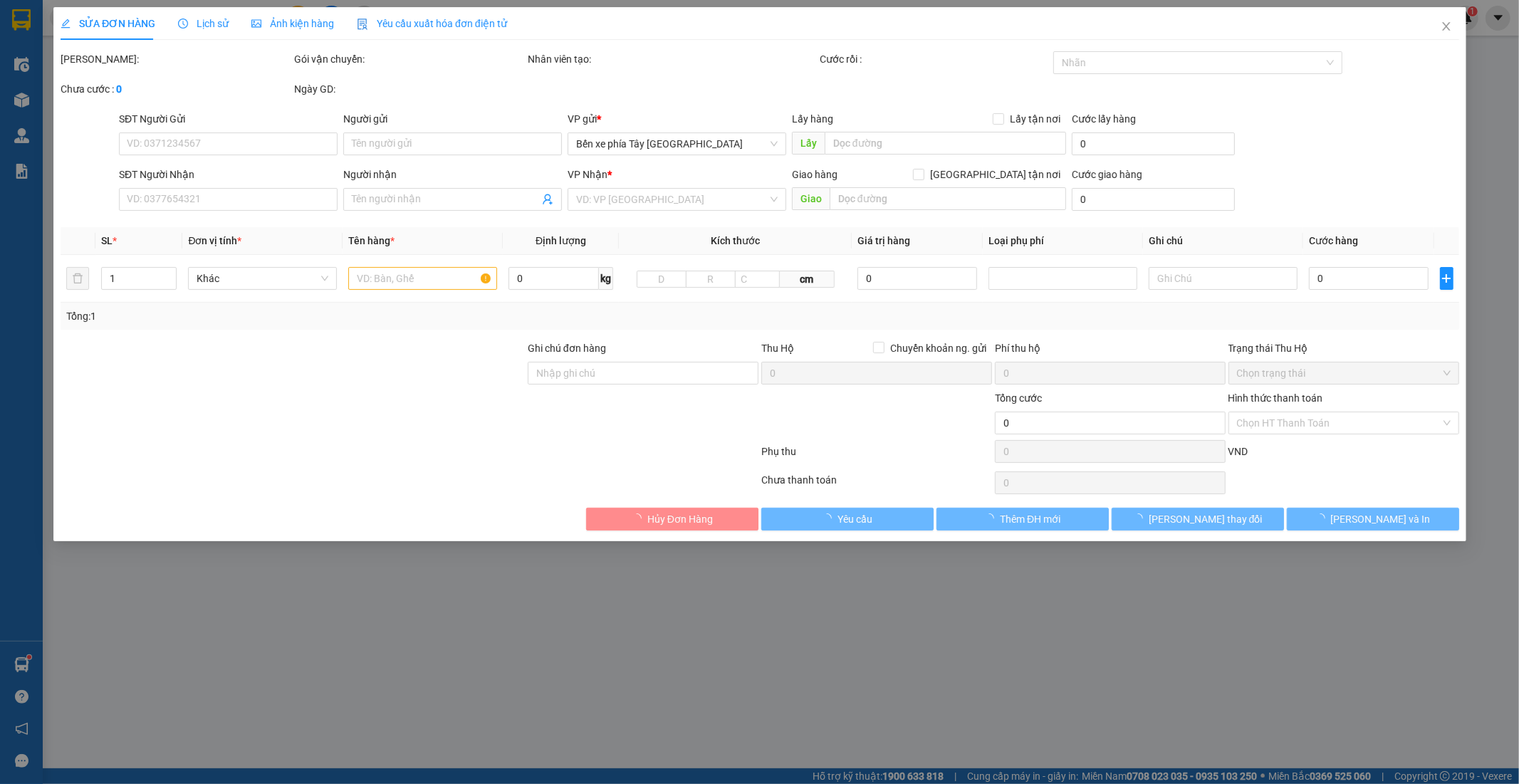
type input "0814981273"
type input "kh"
type input "0853555136"
type input "anh tú"
type input "40.000"
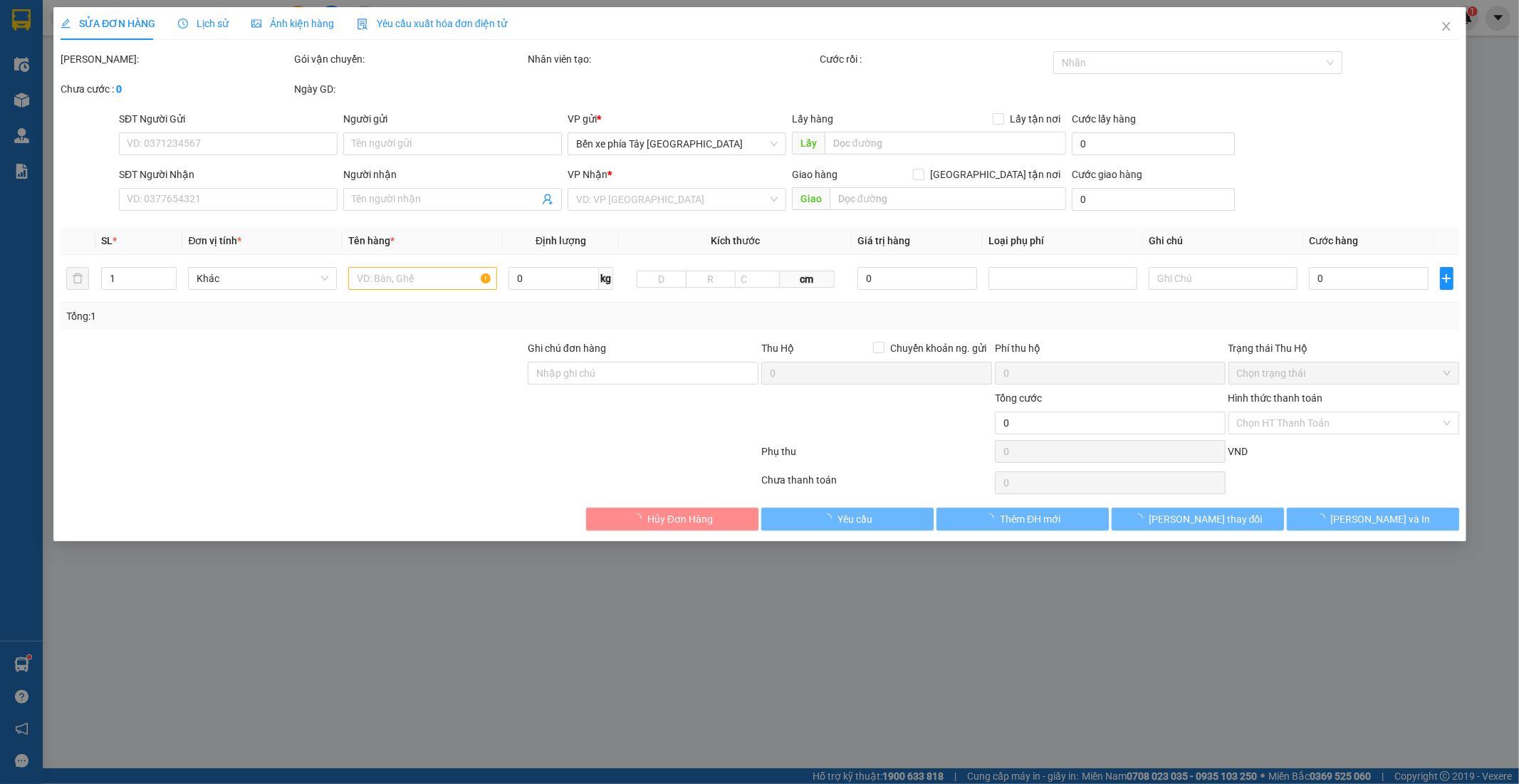
type input "40.000"
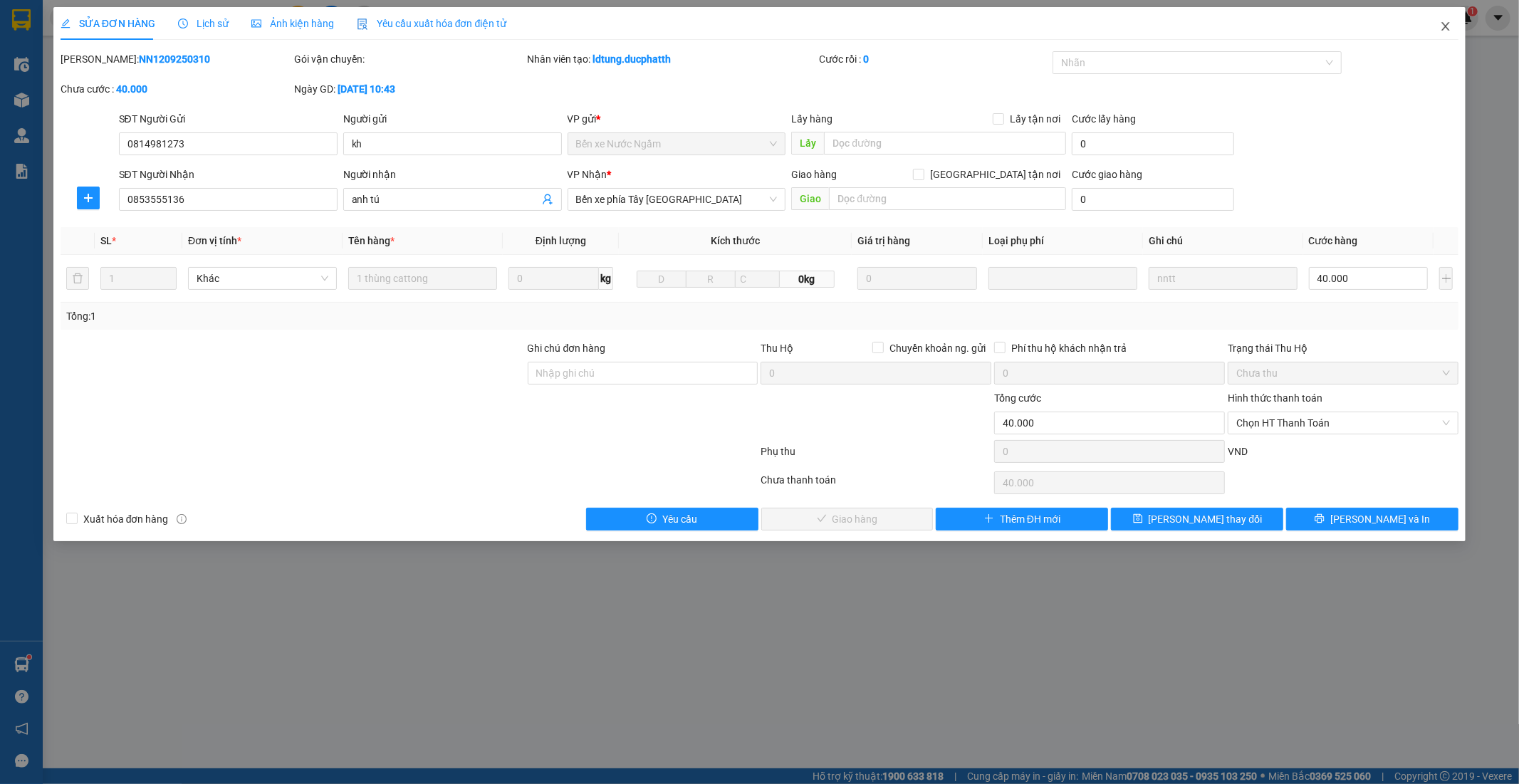
click at [1443, 23] on icon "close" at bounding box center [1446, 26] width 12 height 12
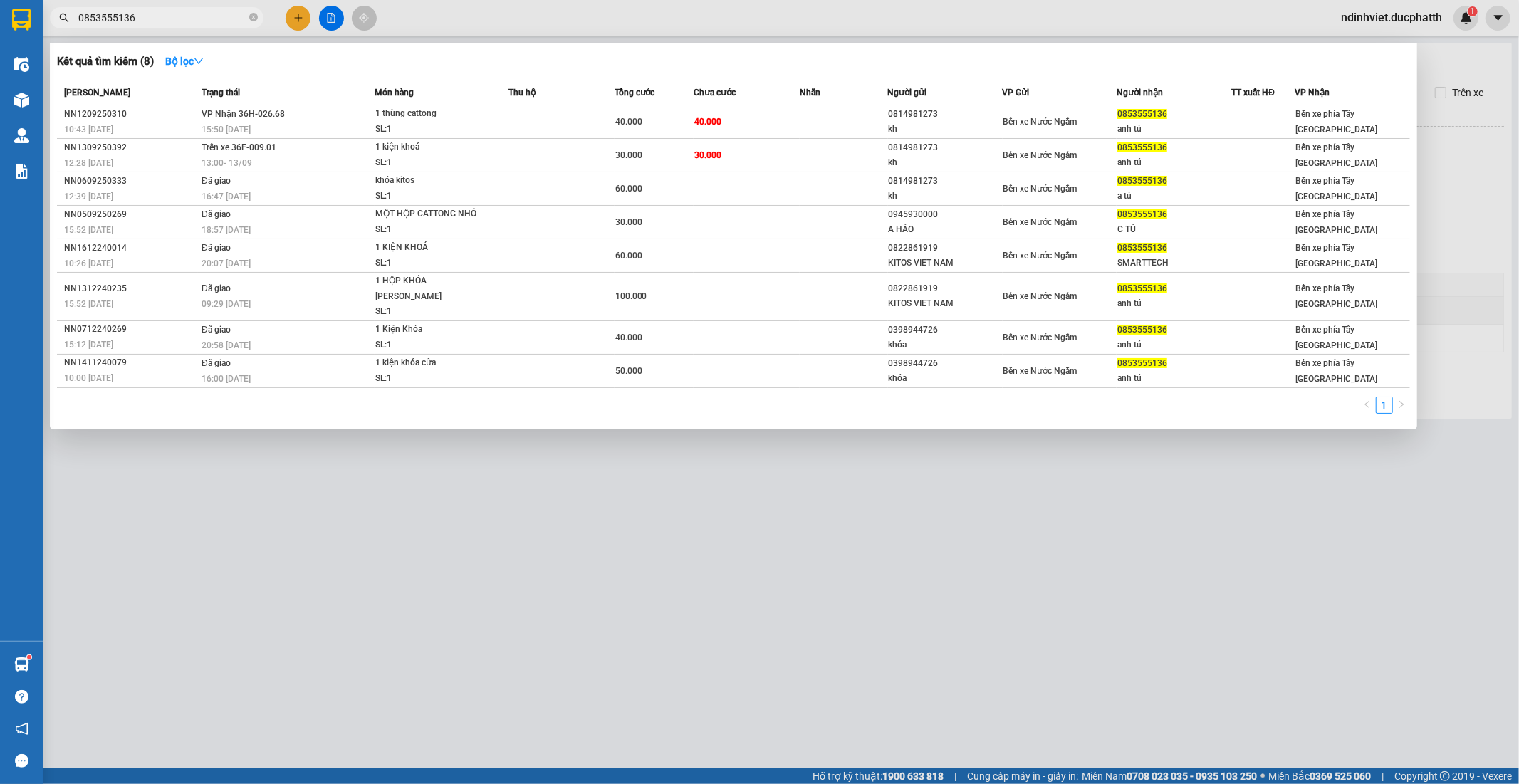
click at [205, 19] on input "0853555136" at bounding box center [163, 18] width 168 height 16
click at [831, 123] on td at bounding box center [844, 122] width 88 height 33
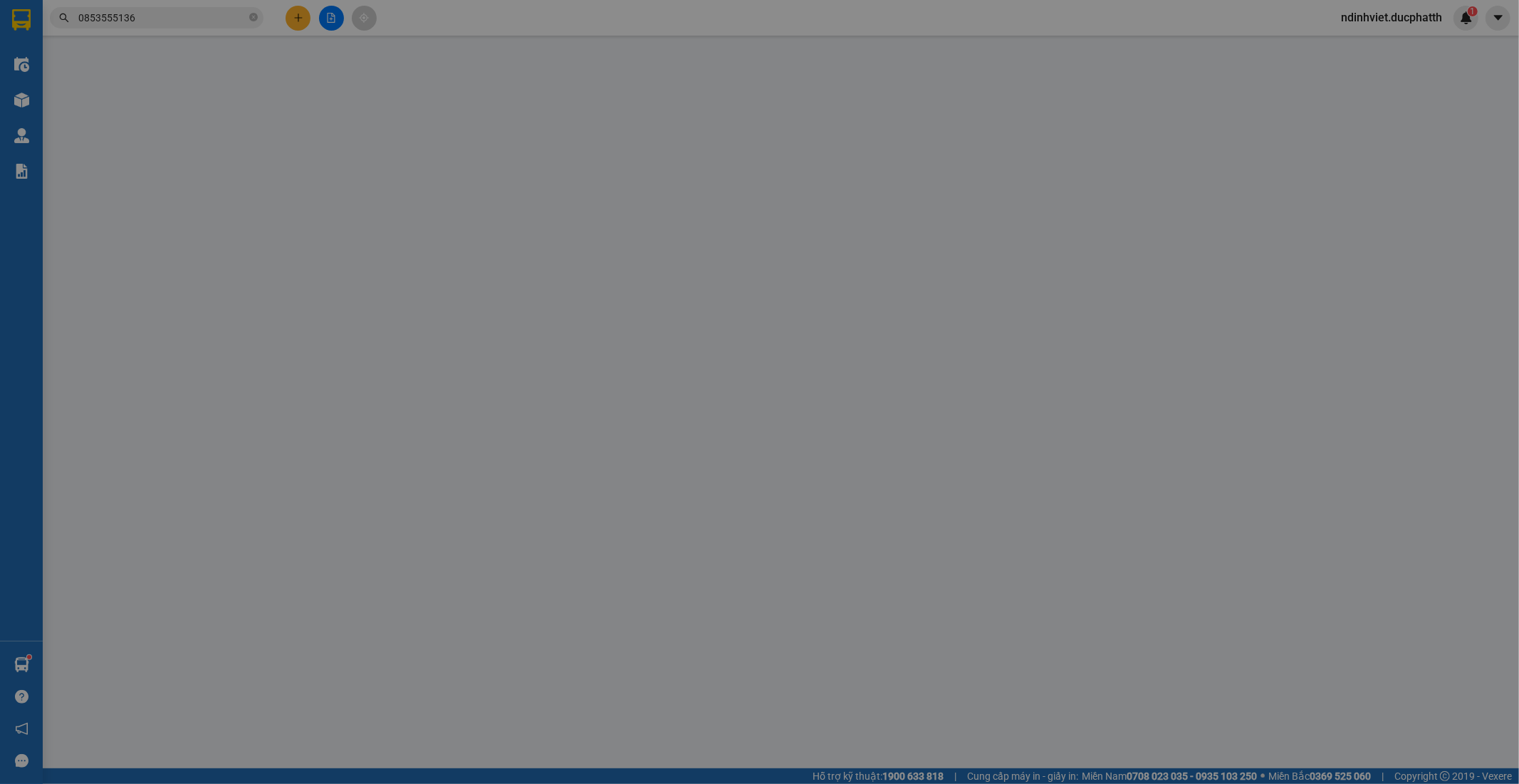
type input "0814981273"
type input "kh"
type input "0853555136"
type input "anh tú"
type input "40.000"
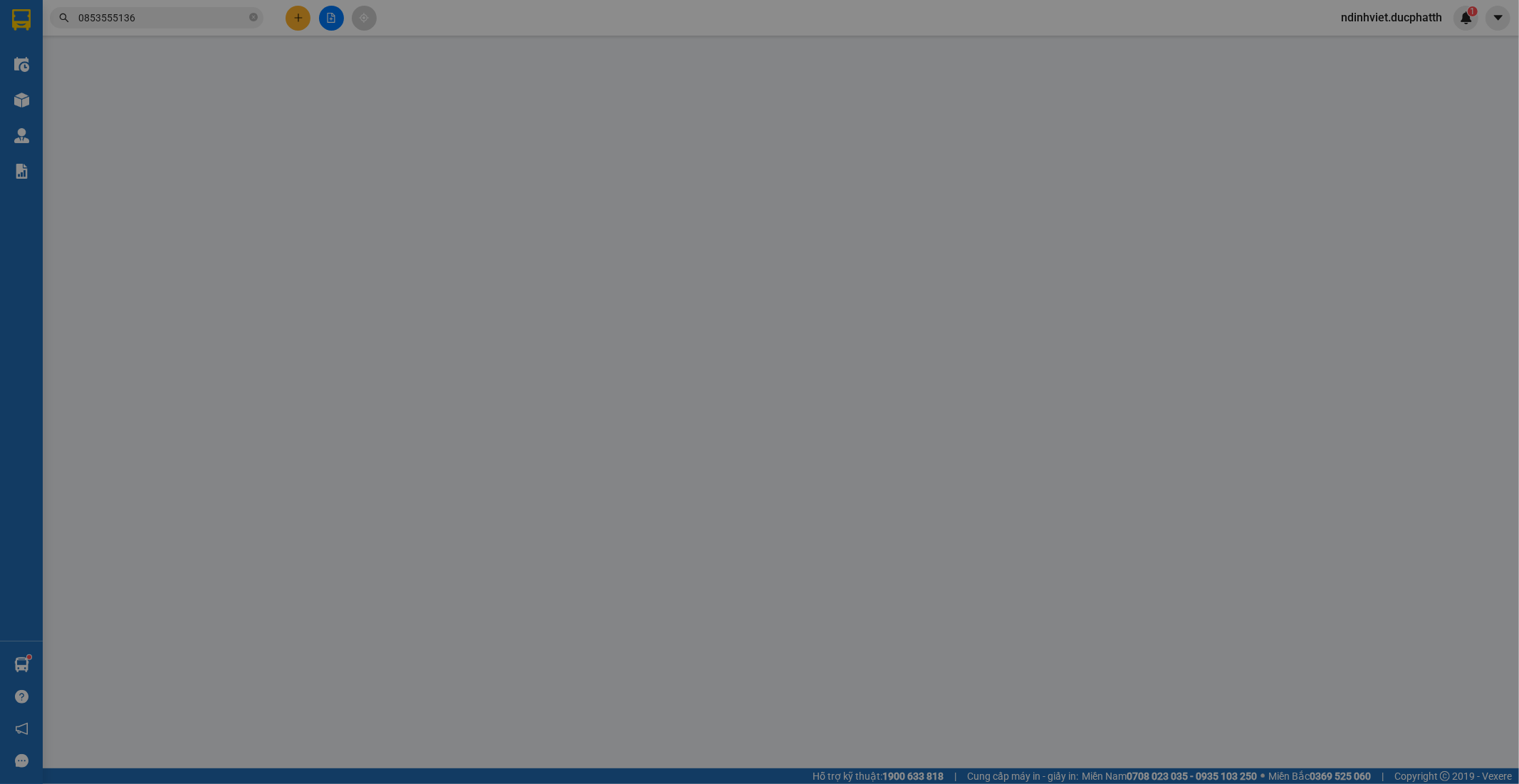
type input "40.000"
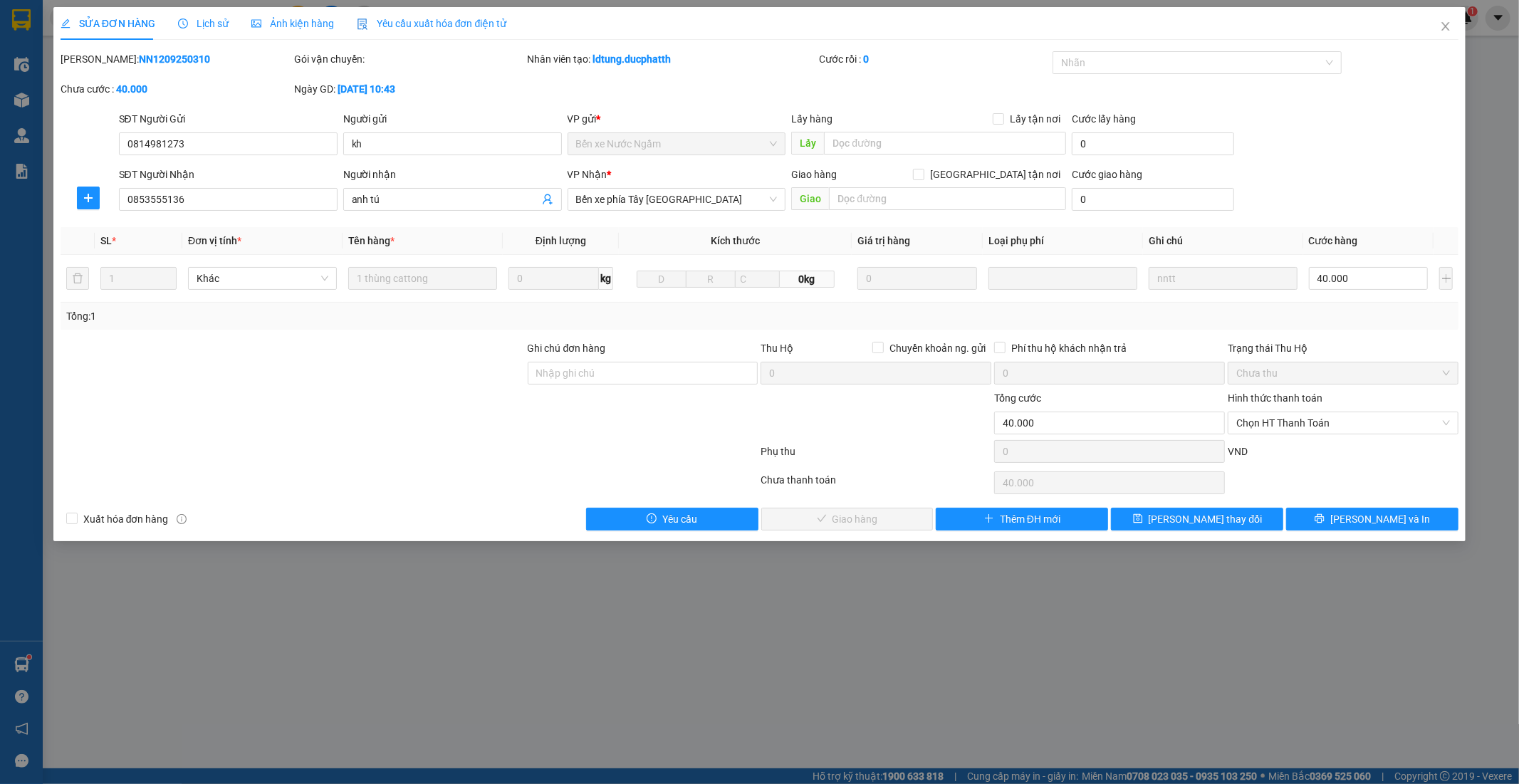
click at [210, 23] on span "Lịch sử" at bounding box center [204, 23] width 51 height 12
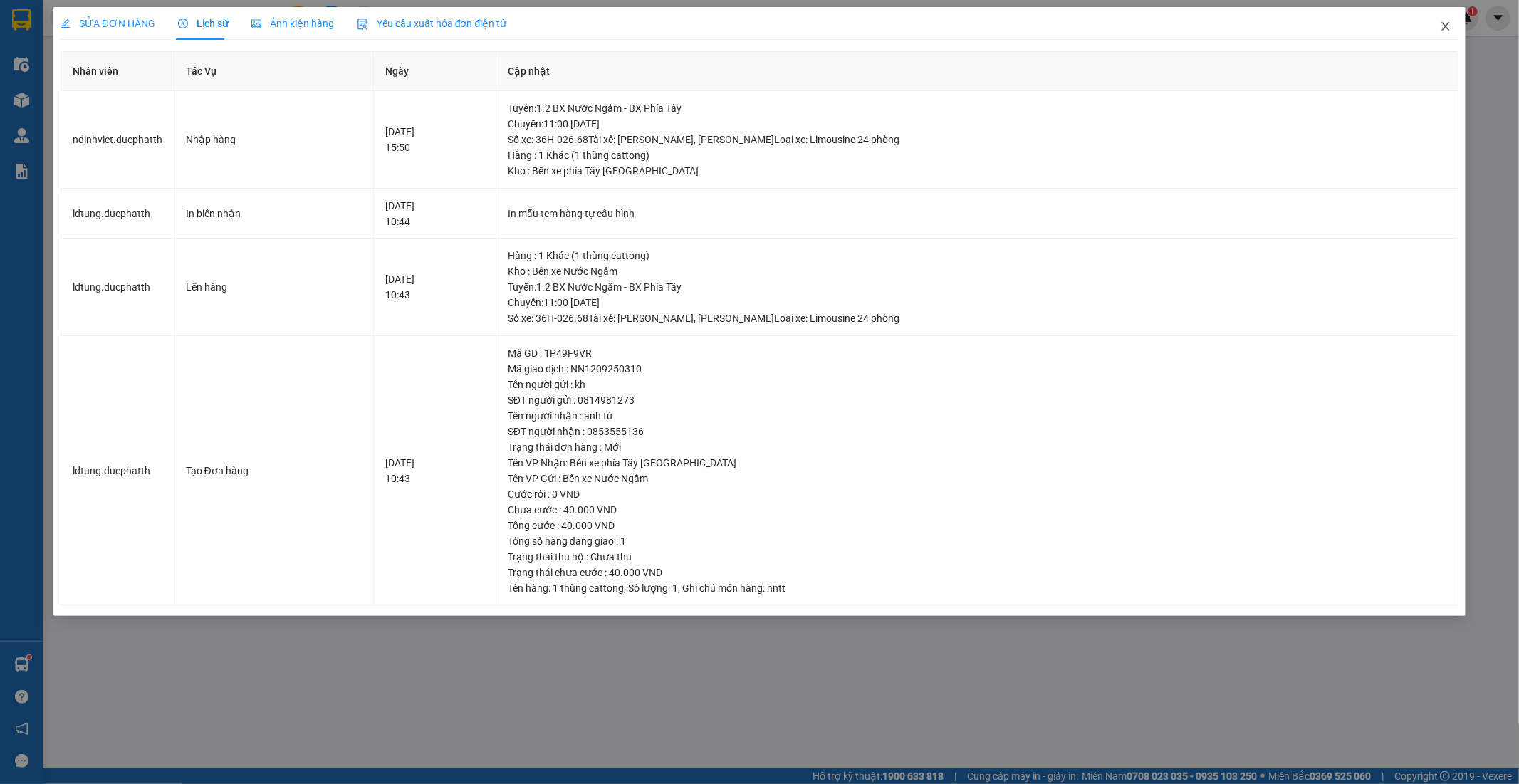
click at [1445, 25] on icon "close" at bounding box center [1447, 26] width 8 height 9
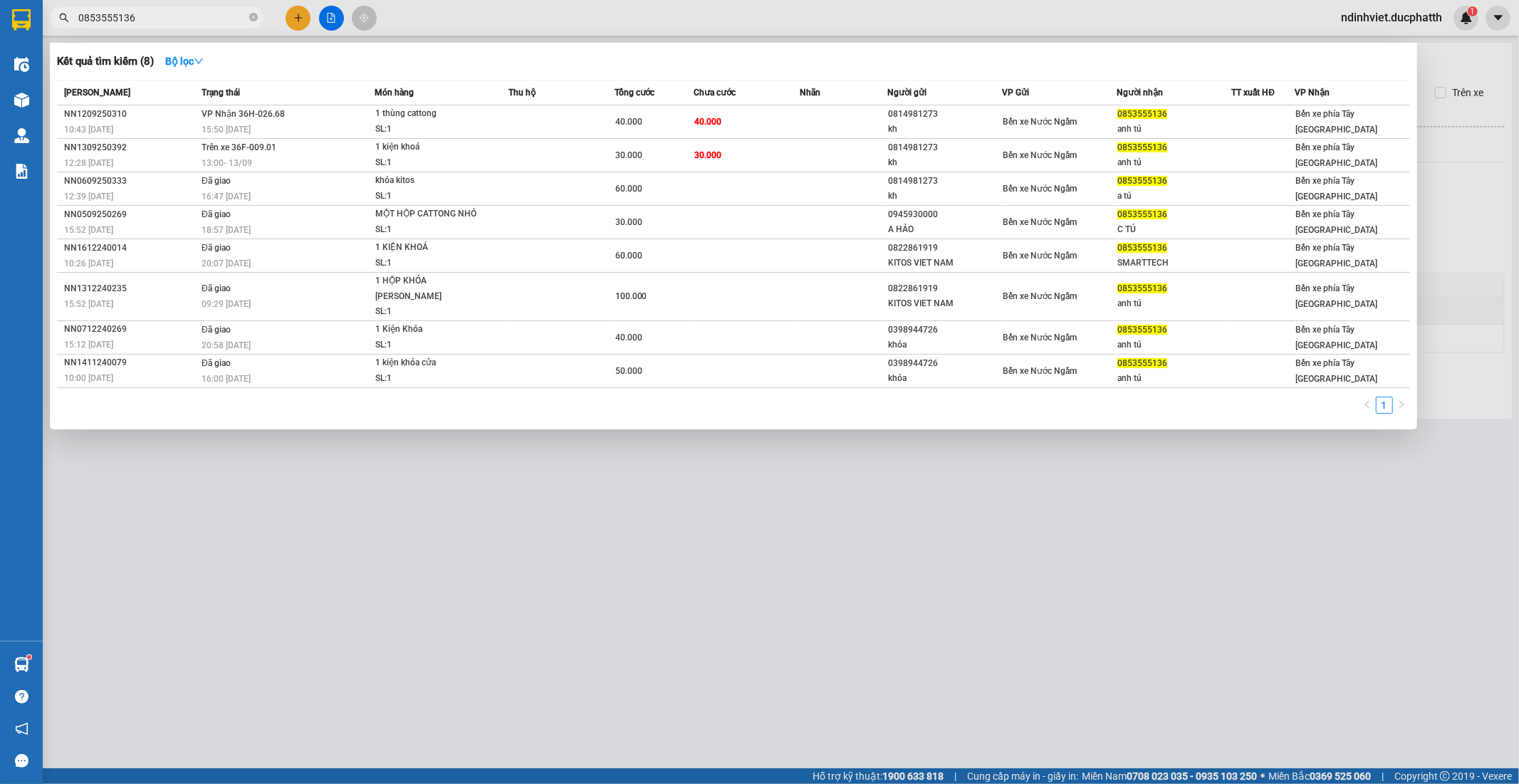
click at [171, 12] on input "0853555136" at bounding box center [163, 18] width 168 height 16
click at [451, 119] on span "1 thùng cattong SL: 1" at bounding box center [441, 120] width 132 height 30
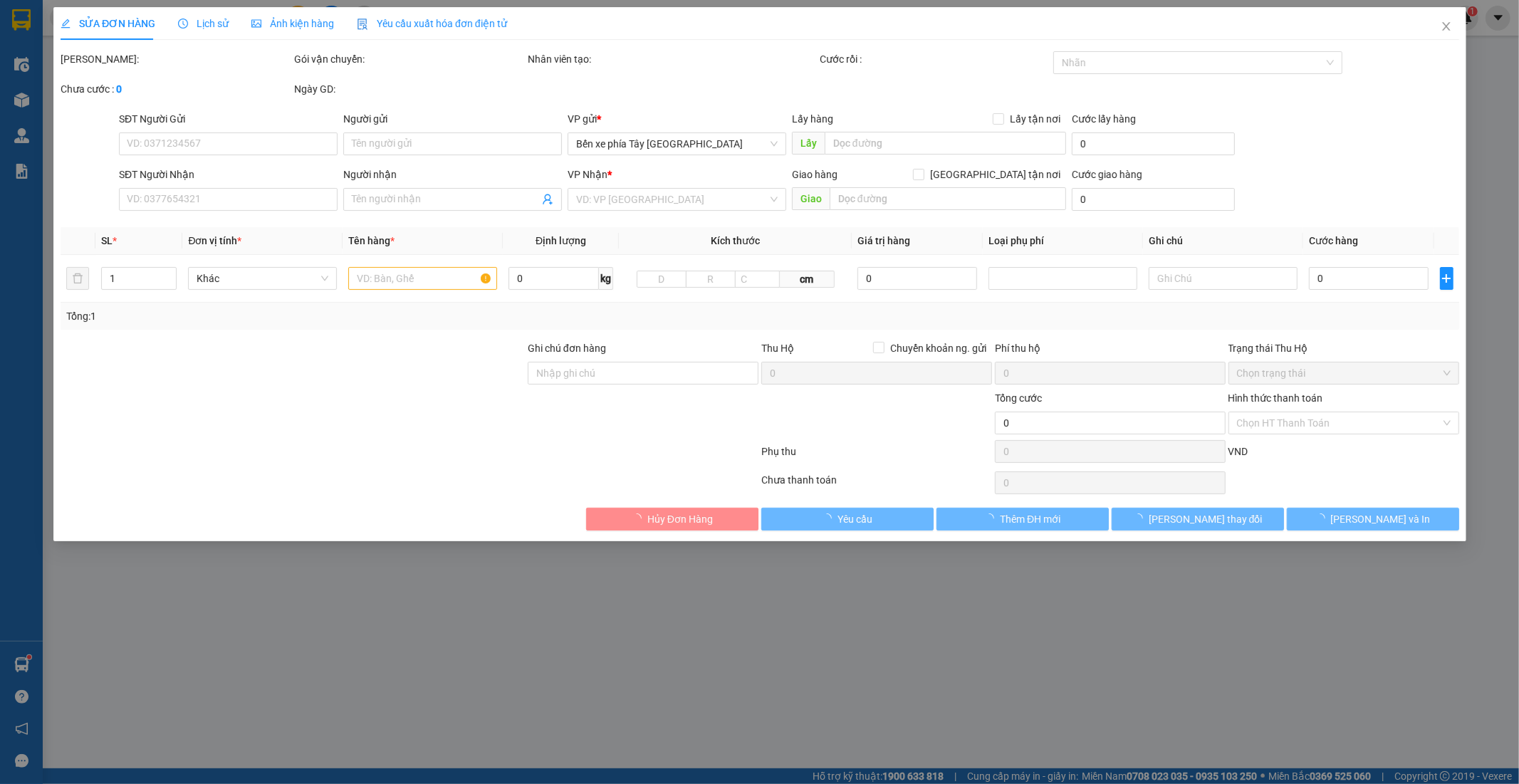
type input "0814981273"
type input "kh"
type input "0853555136"
type input "anh tú"
type input "40.000"
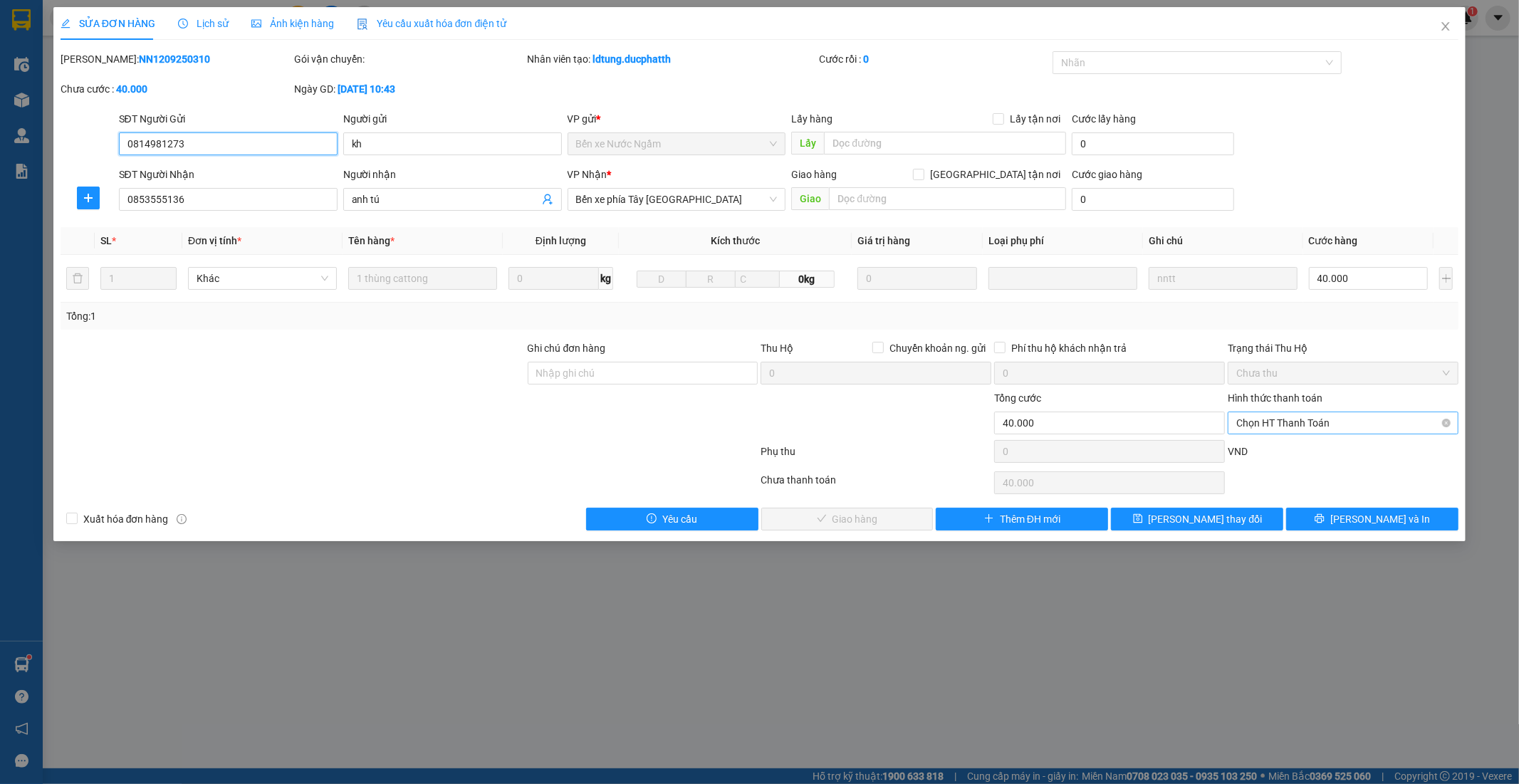
click at [1336, 422] on span "Chọn HT Thanh Toán" at bounding box center [1343, 423] width 214 height 22
click at [1293, 501] on div "Chuyển khoản" at bounding box center [1344, 497] width 214 height 16
type input "0"
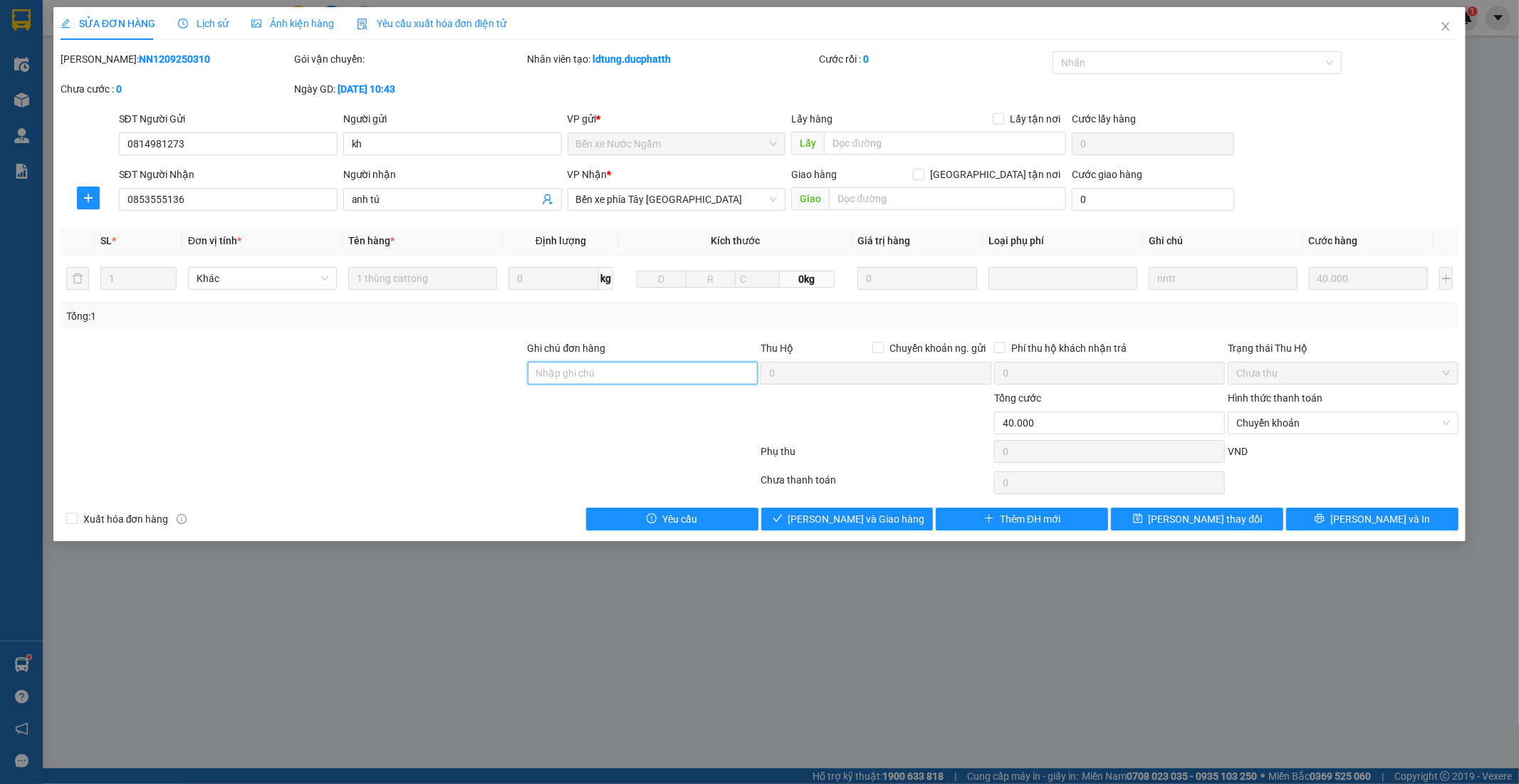
click at [632, 366] on input "Ghi chú đơn hàng" at bounding box center [643, 372] width 231 height 23
type input "Nntt - ck 13/9 14h08 le trung tu vietin"
click at [872, 526] on span "Lưu và Giao hàng" at bounding box center [857, 519] width 137 height 16
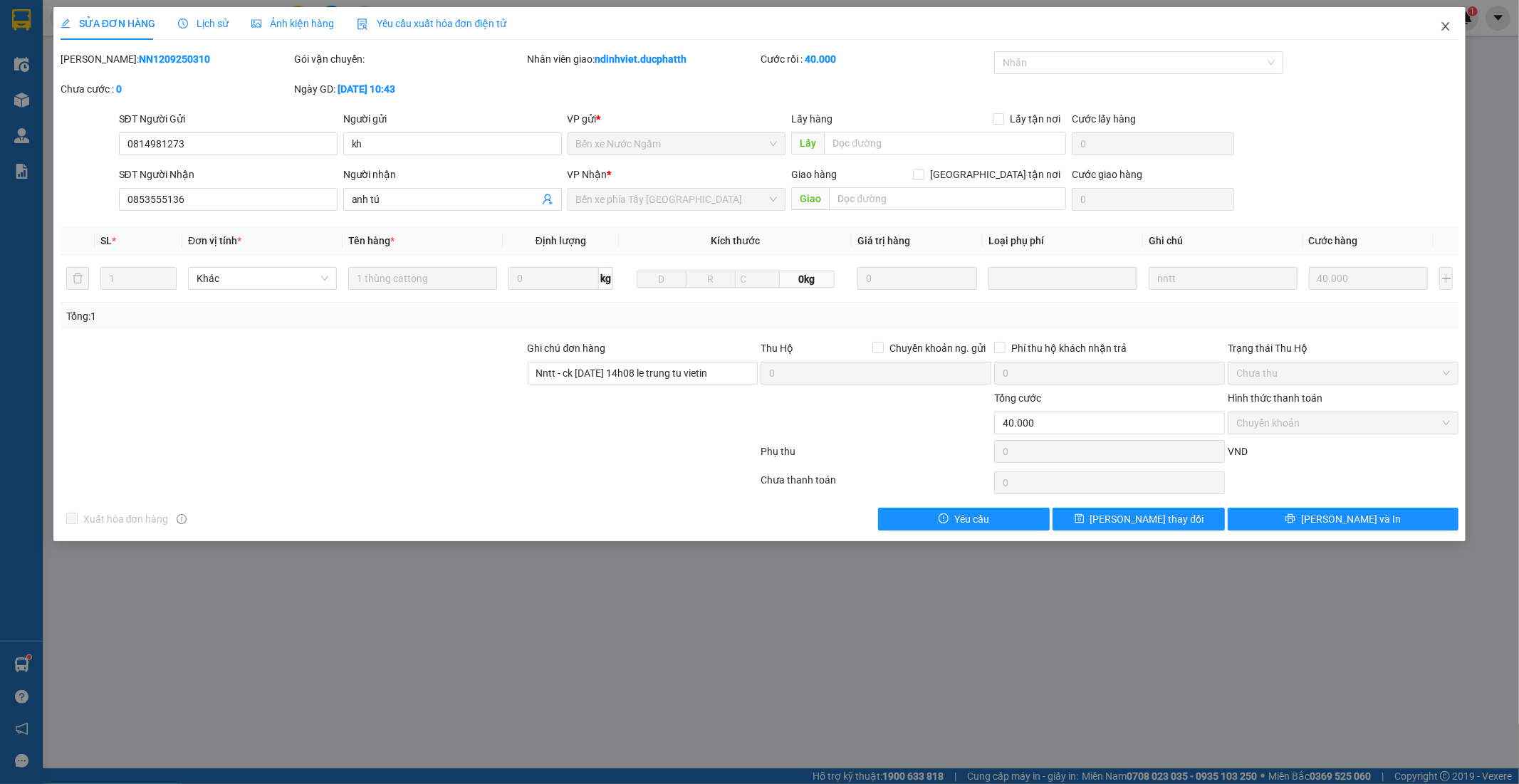
click at [1444, 28] on icon "close" at bounding box center [1446, 26] width 12 height 12
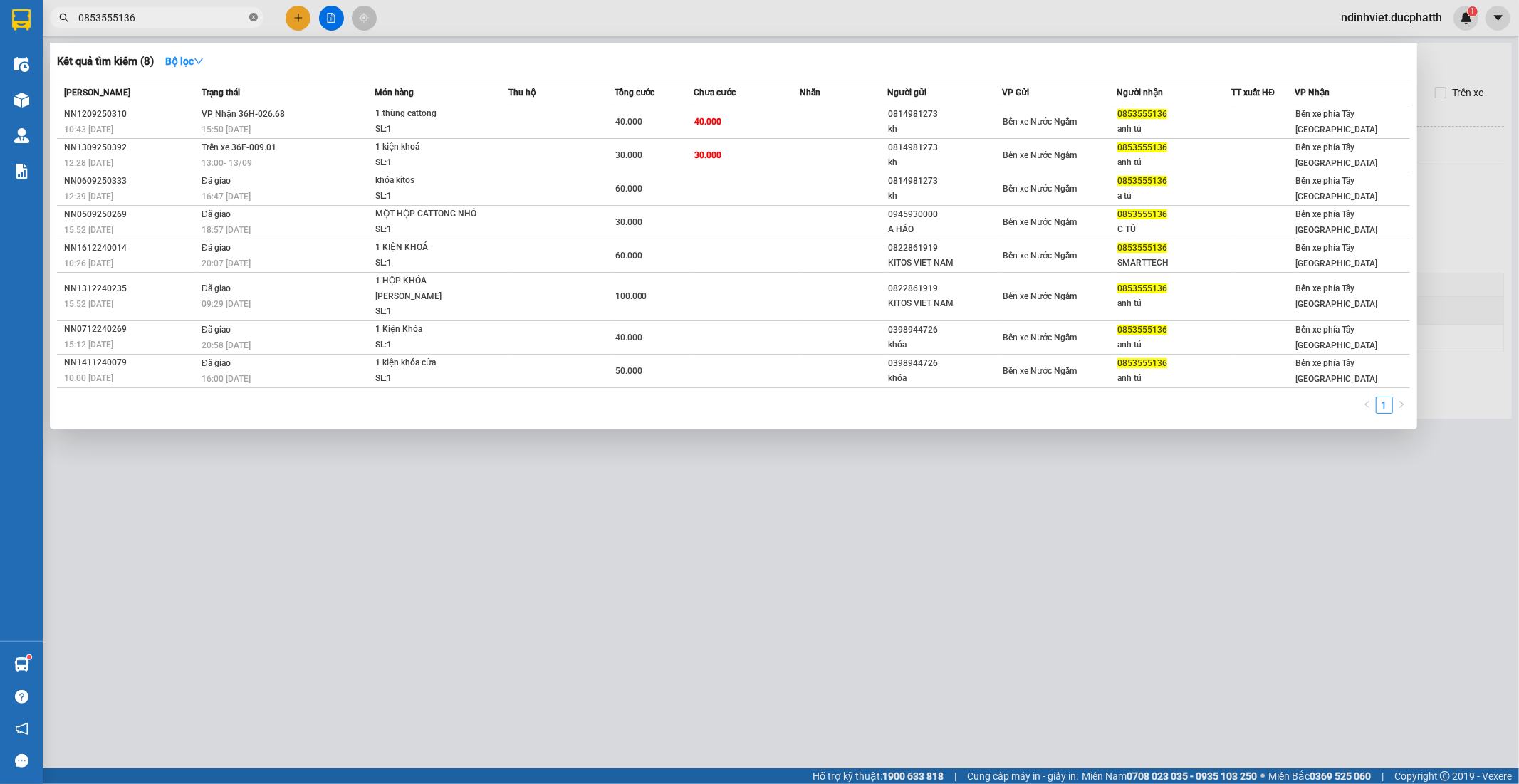
click at [255, 18] on icon "close-circle" at bounding box center [254, 17] width 9 height 9
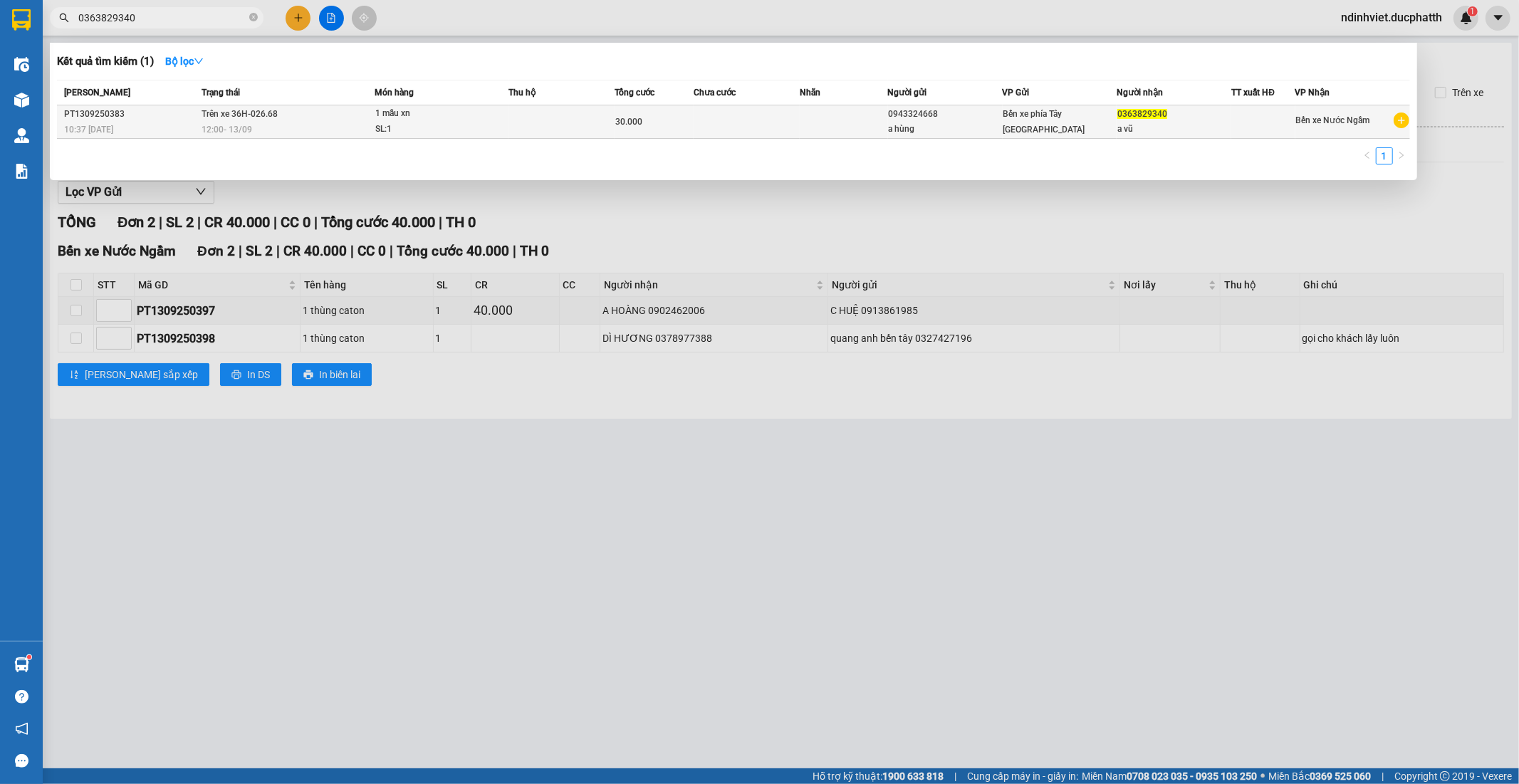
type input "0363829340"
click at [323, 116] on td "Trên xe 36H-026.68 12:00 - 13/09" at bounding box center [286, 122] width 176 height 33
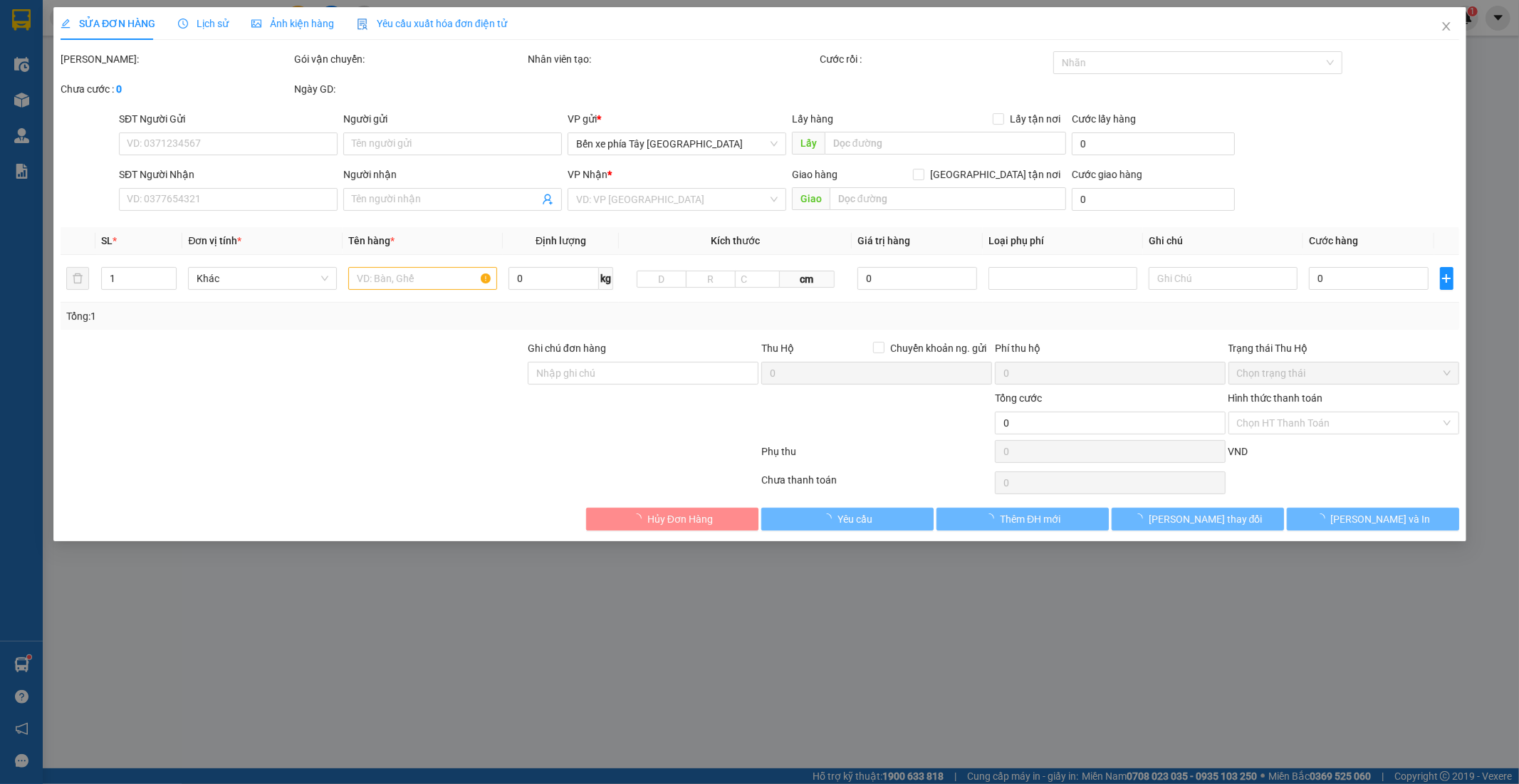
type input "0943324668"
type input "a hùng"
type input "0363829340"
type input "a vũ"
type input "30.000"
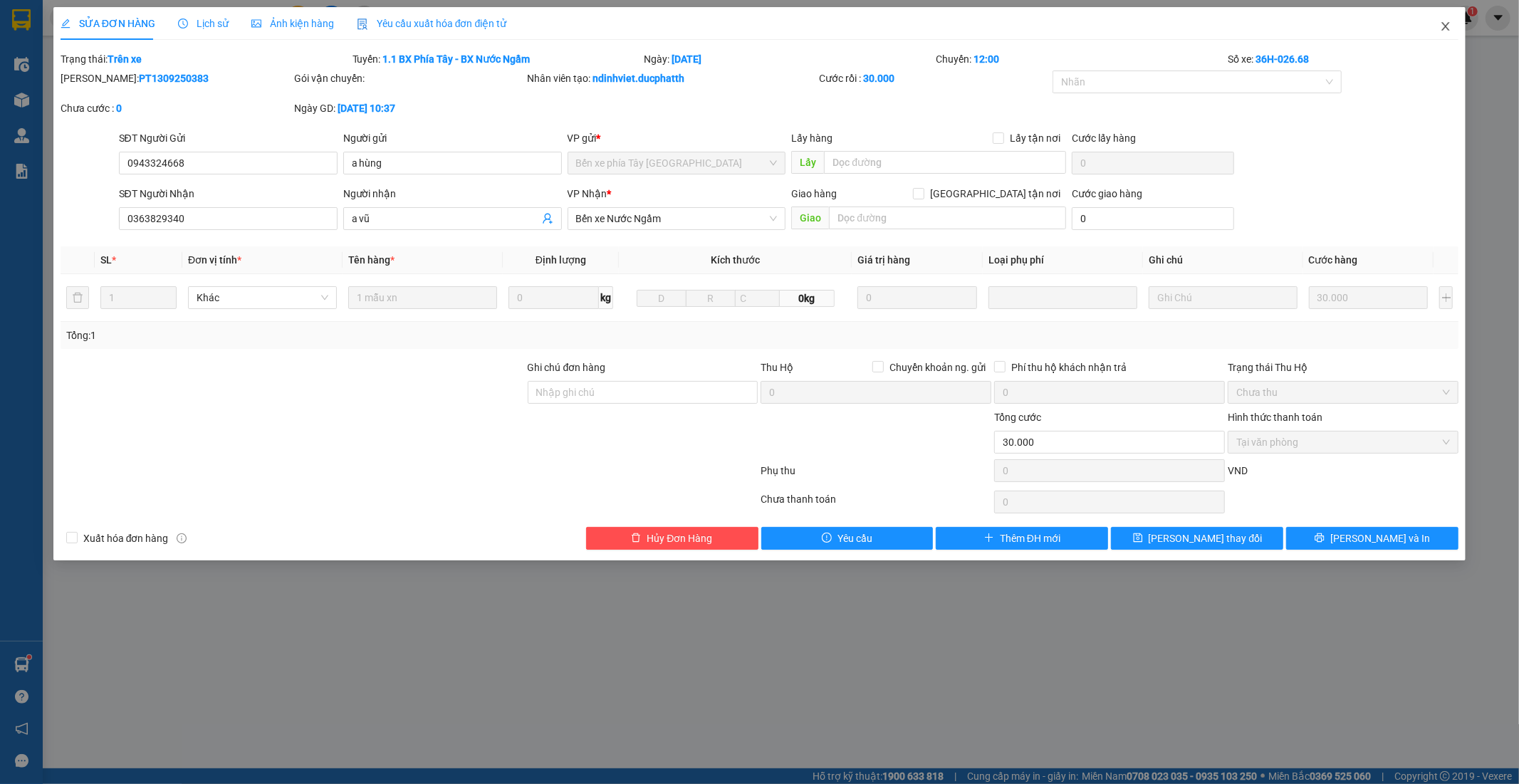
click at [1450, 24] on icon "close" at bounding box center [1446, 26] width 12 height 12
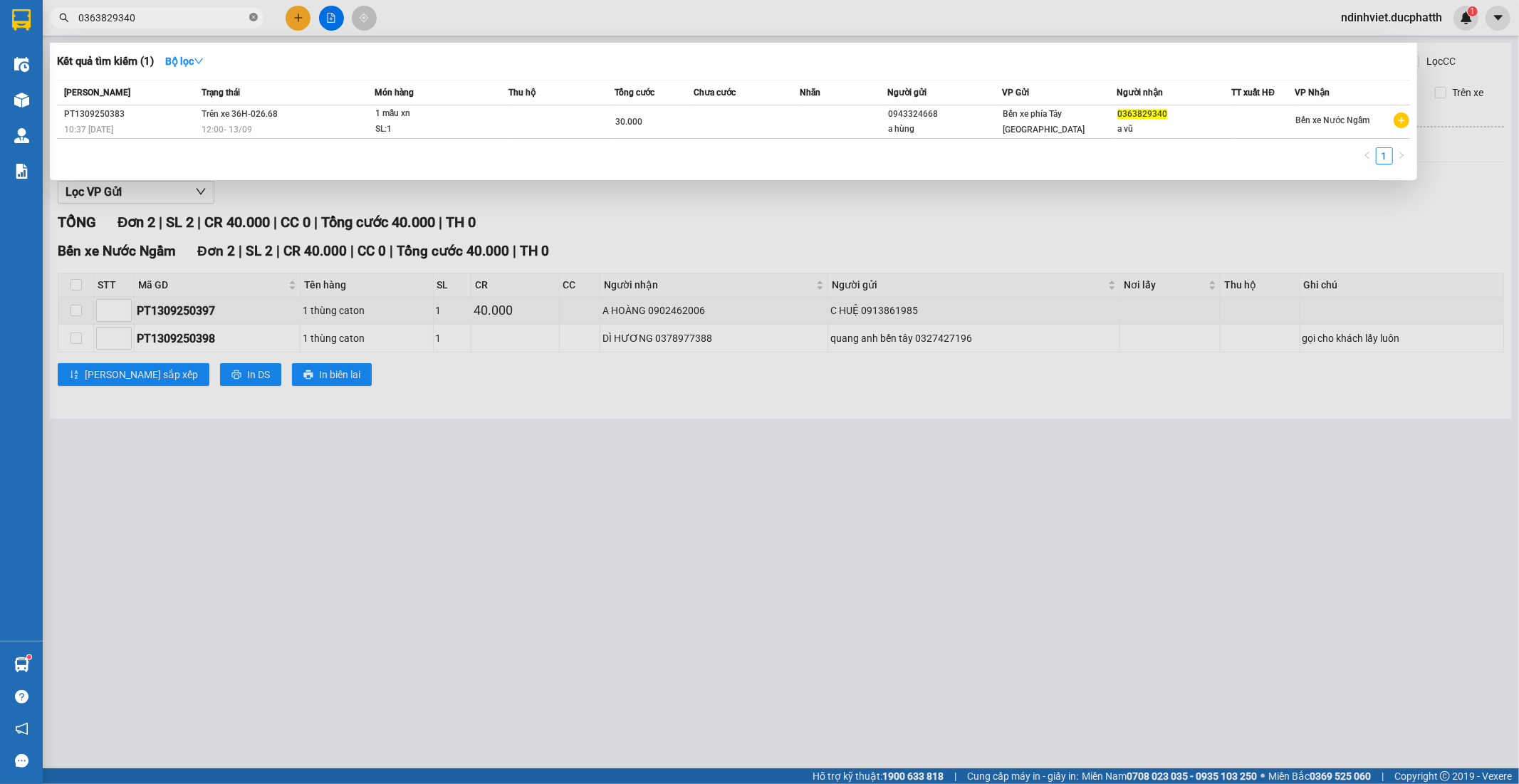
click at [253, 18] on icon "close-circle" at bounding box center [254, 17] width 9 height 9
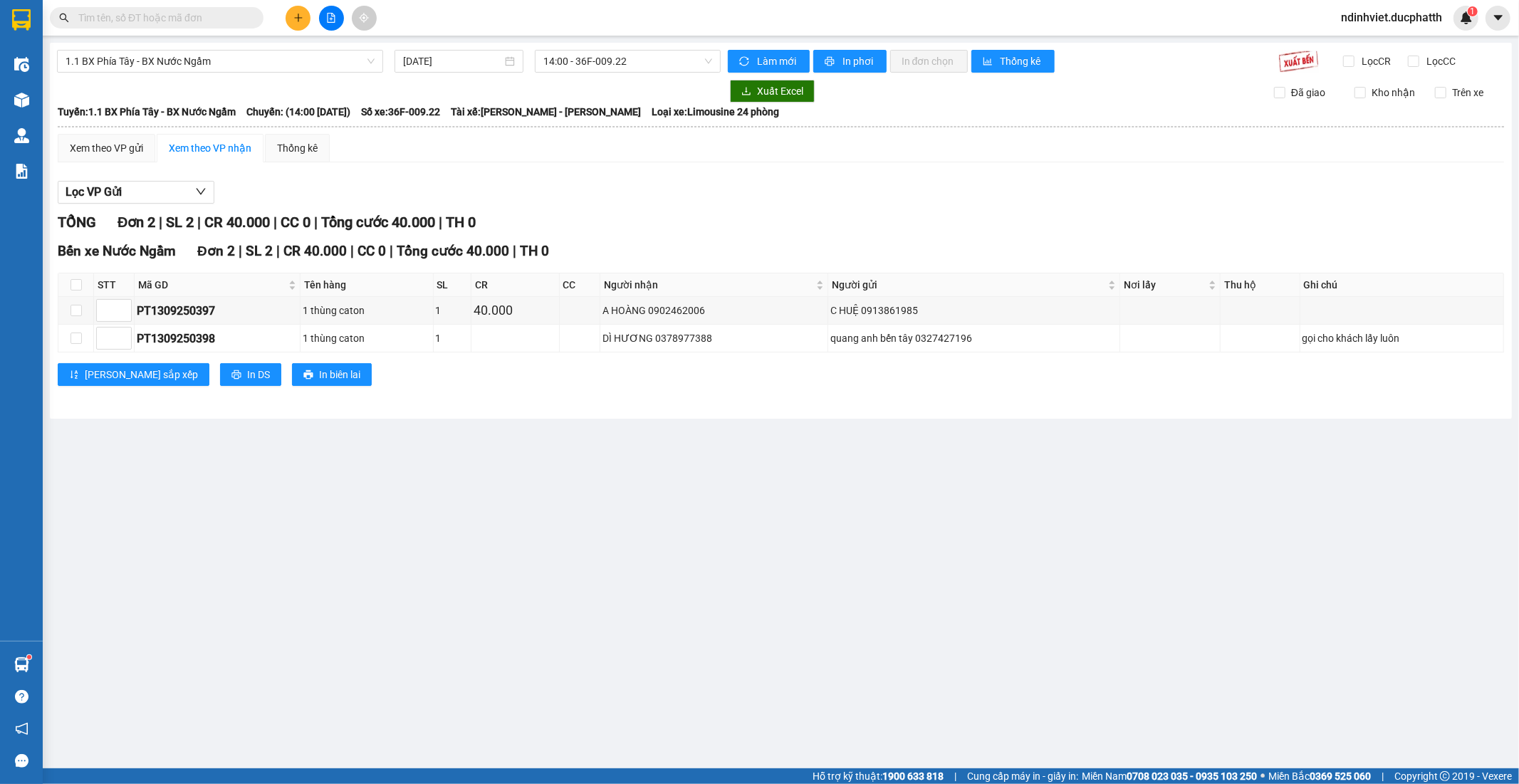
click at [166, 27] on span at bounding box center [157, 18] width 214 height 22
click at [180, 20] on input "text" at bounding box center [163, 18] width 168 height 16
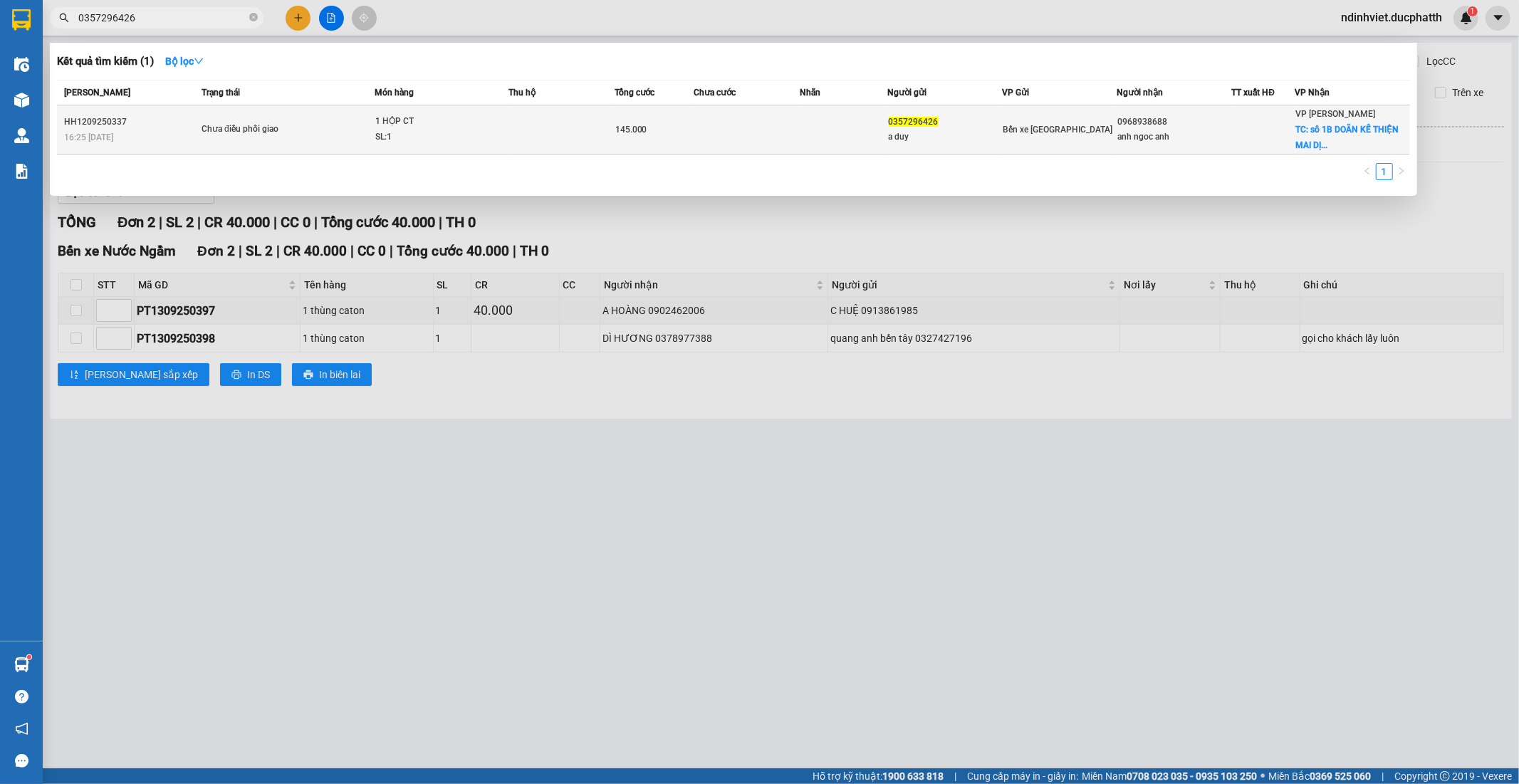
type input "0357296426"
click at [451, 124] on div "1 HỘP CT" at bounding box center [428, 121] width 107 height 16
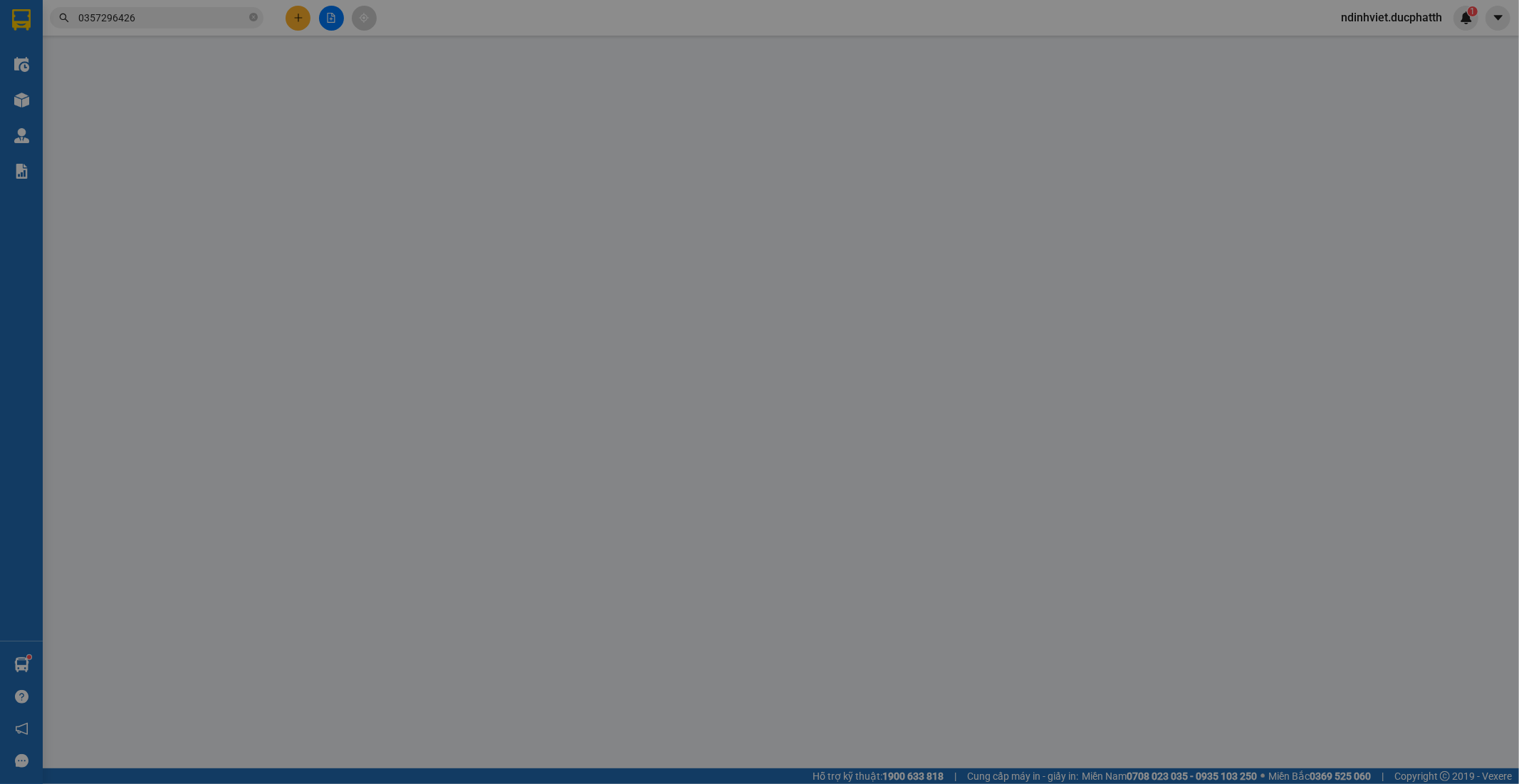
type input "0357296426"
type input "a duy"
type input "0968938688"
type input "anh ngoc anh"
checkbox input "true"
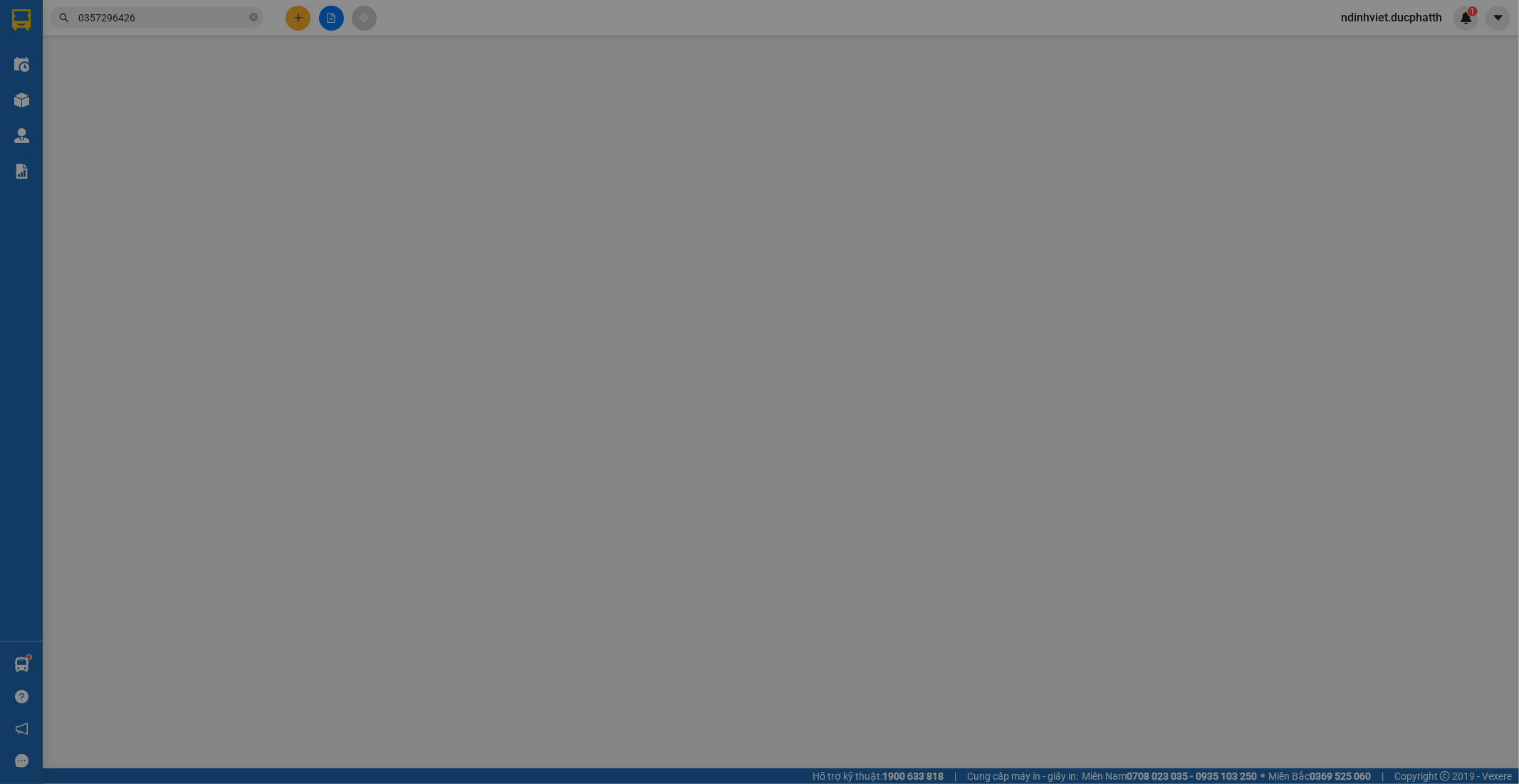
type input "sô 1B DOÃN KẾ THIỆN MAI DỊCH CẦU GIẤY"
type input "145.000"
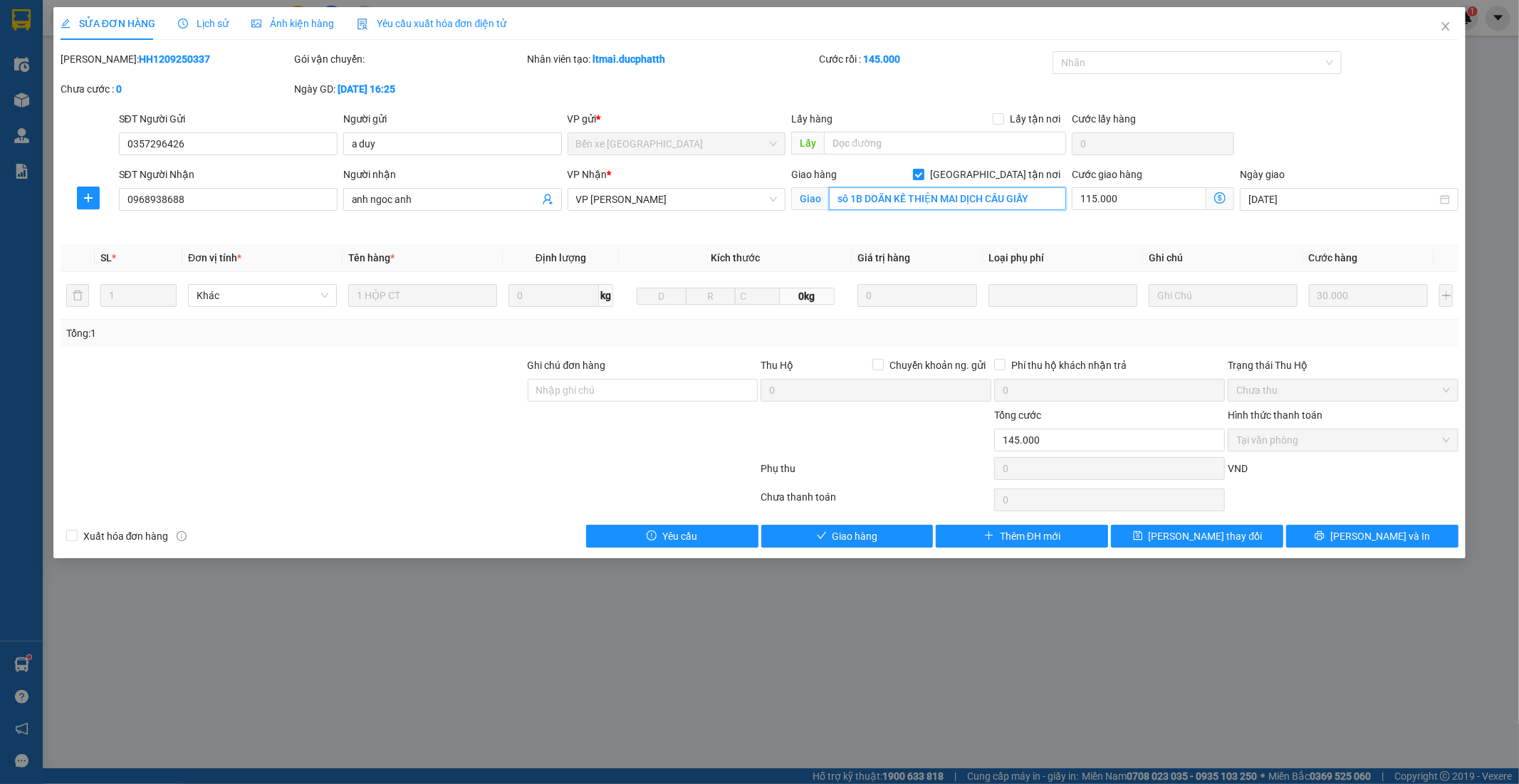
click at [1026, 204] on input "sô 1B DOÃN KẾ THIỆN MAI DỊCH CẦU GIẤY" at bounding box center [947, 198] width 237 height 23
click at [1450, 29] on icon "close" at bounding box center [1446, 26] width 12 height 12
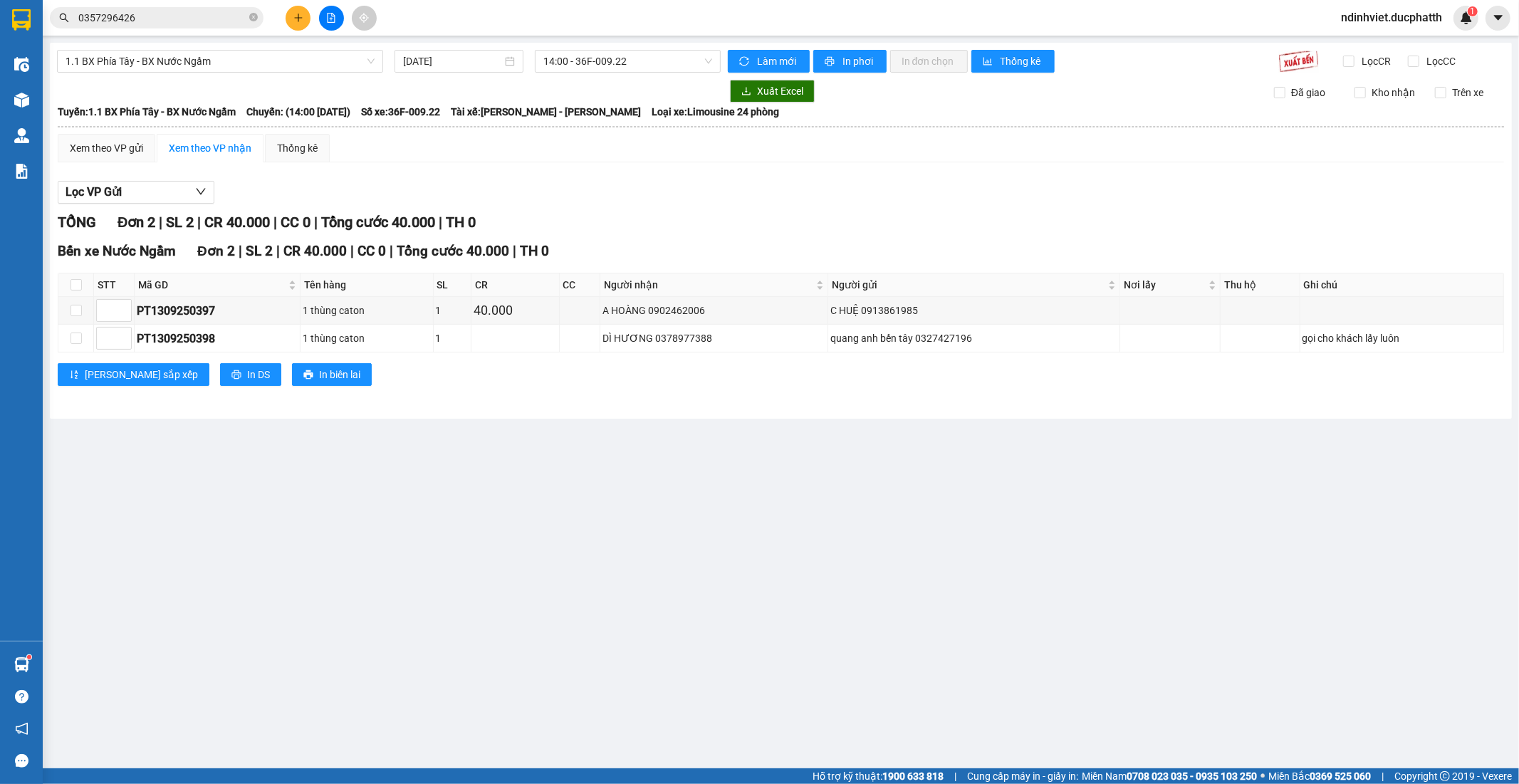
click at [301, 20] on icon "plus" at bounding box center [299, 18] width 10 height 10
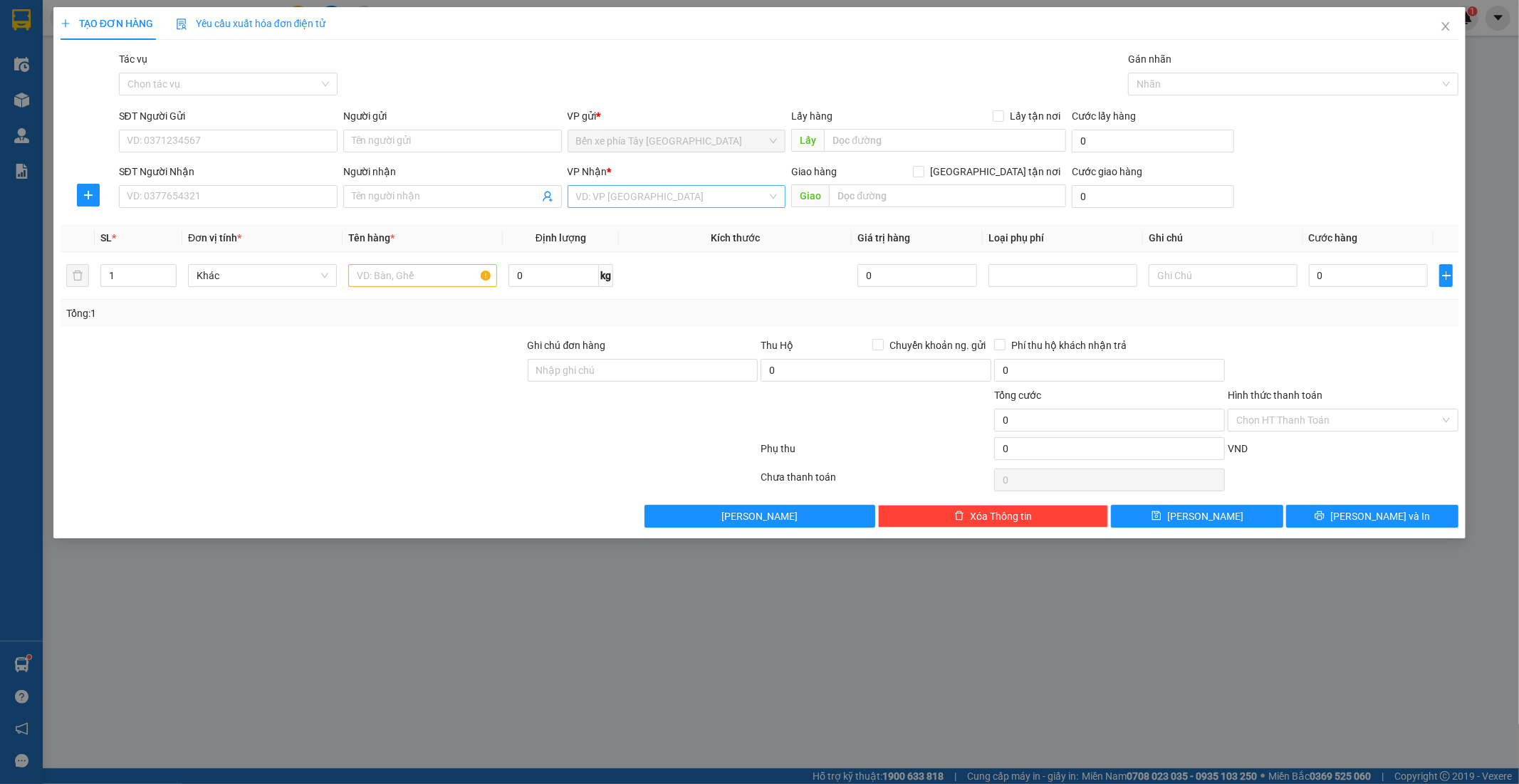
click at [732, 193] on input "search" at bounding box center [672, 197] width 192 height 22
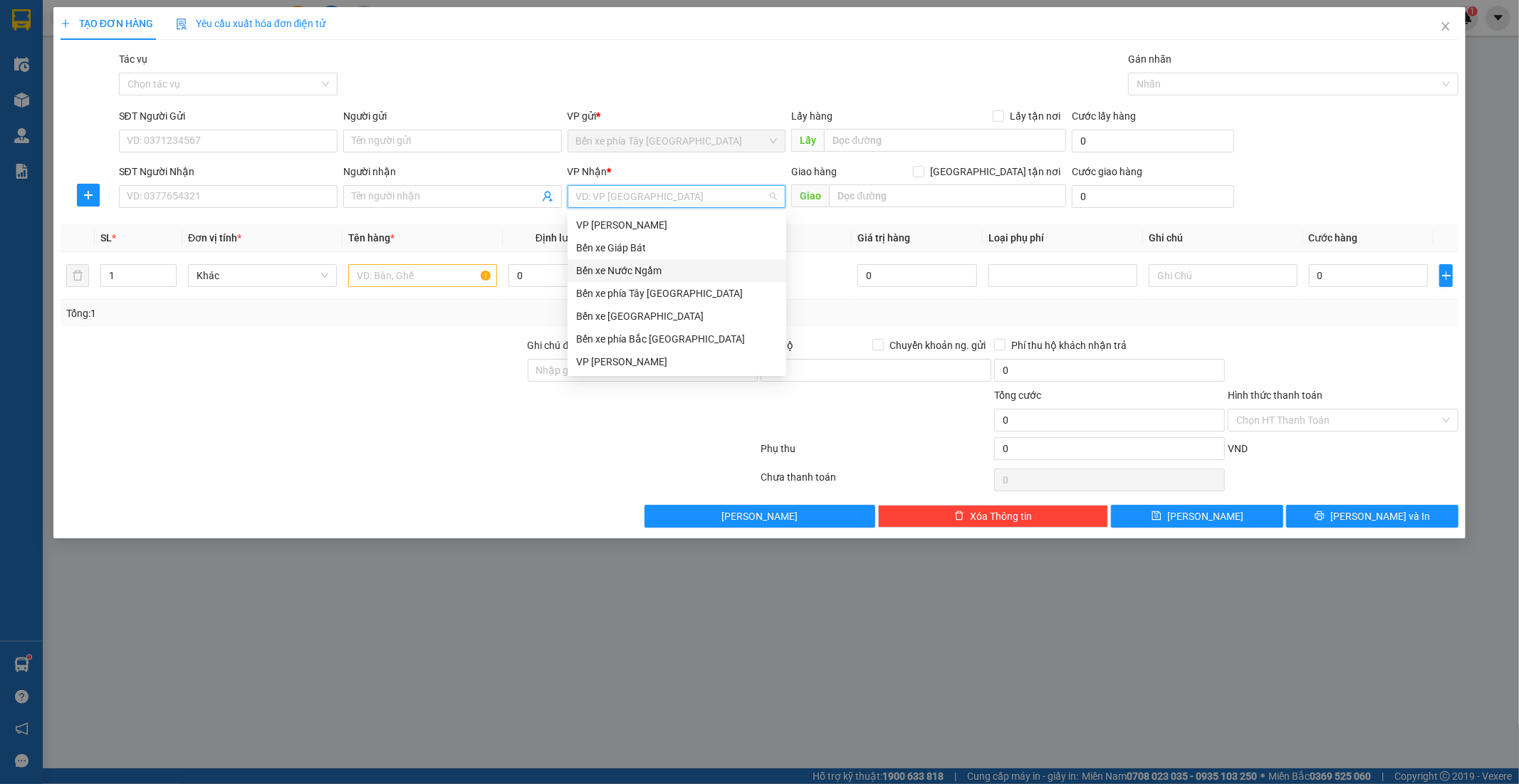
click at [614, 267] on div "Bến xe Nước Ngầm" at bounding box center [677, 270] width 202 height 16
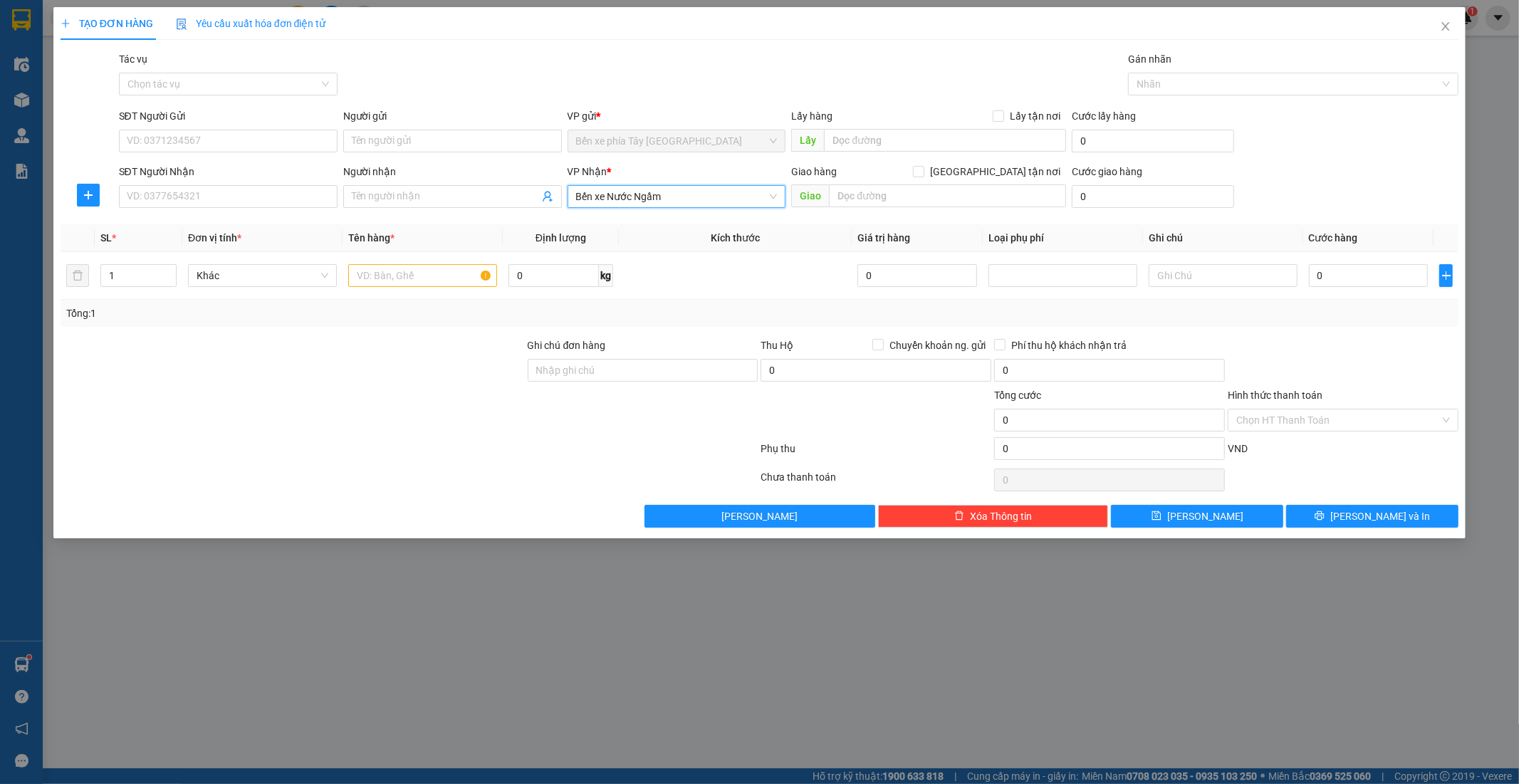
click at [691, 190] on span "Bến xe Nước Ngầm" at bounding box center [677, 197] width 202 height 22
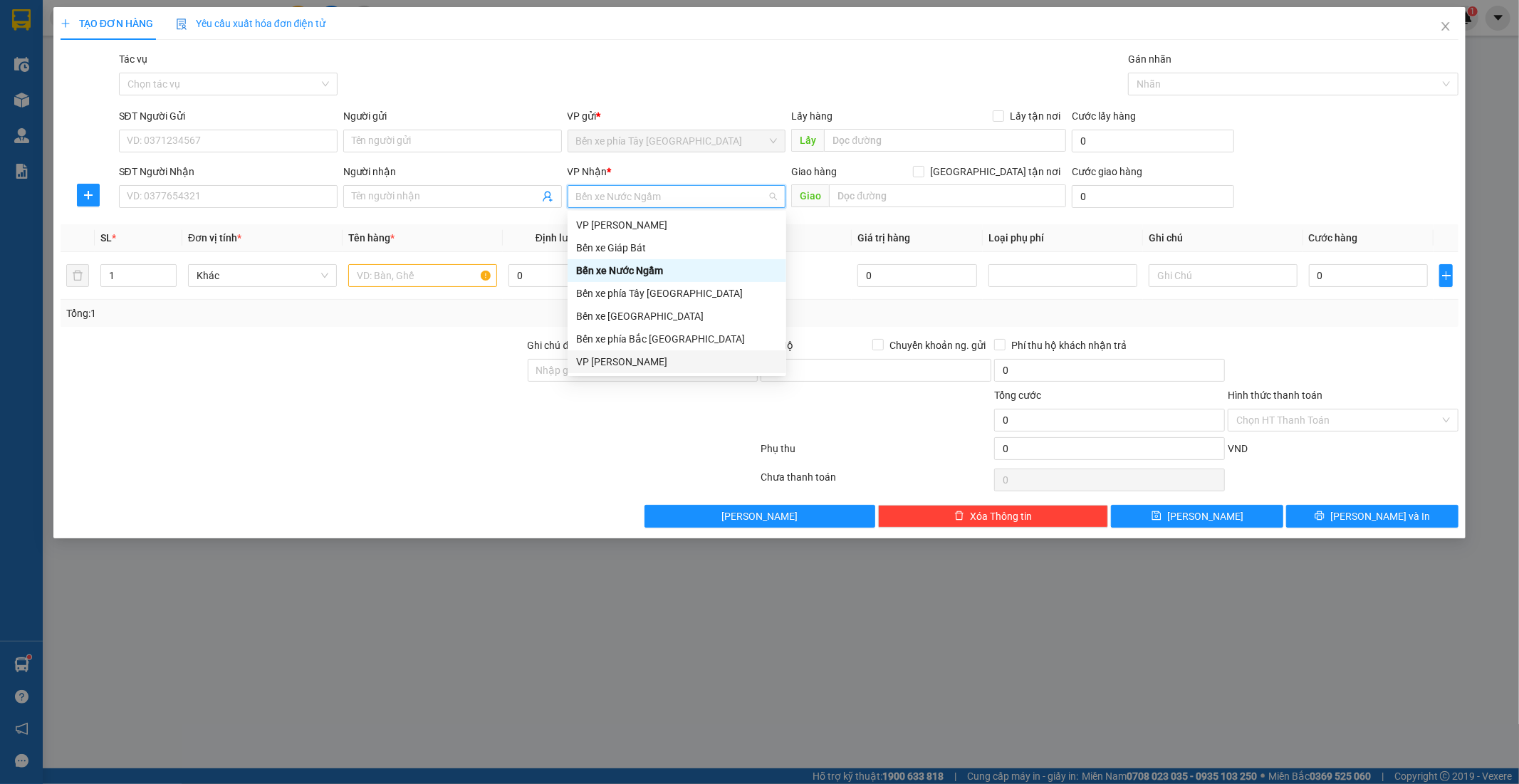
click at [628, 356] on div "VP [PERSON_NAME]" at bounding box center [677, 361] width 202 height 16
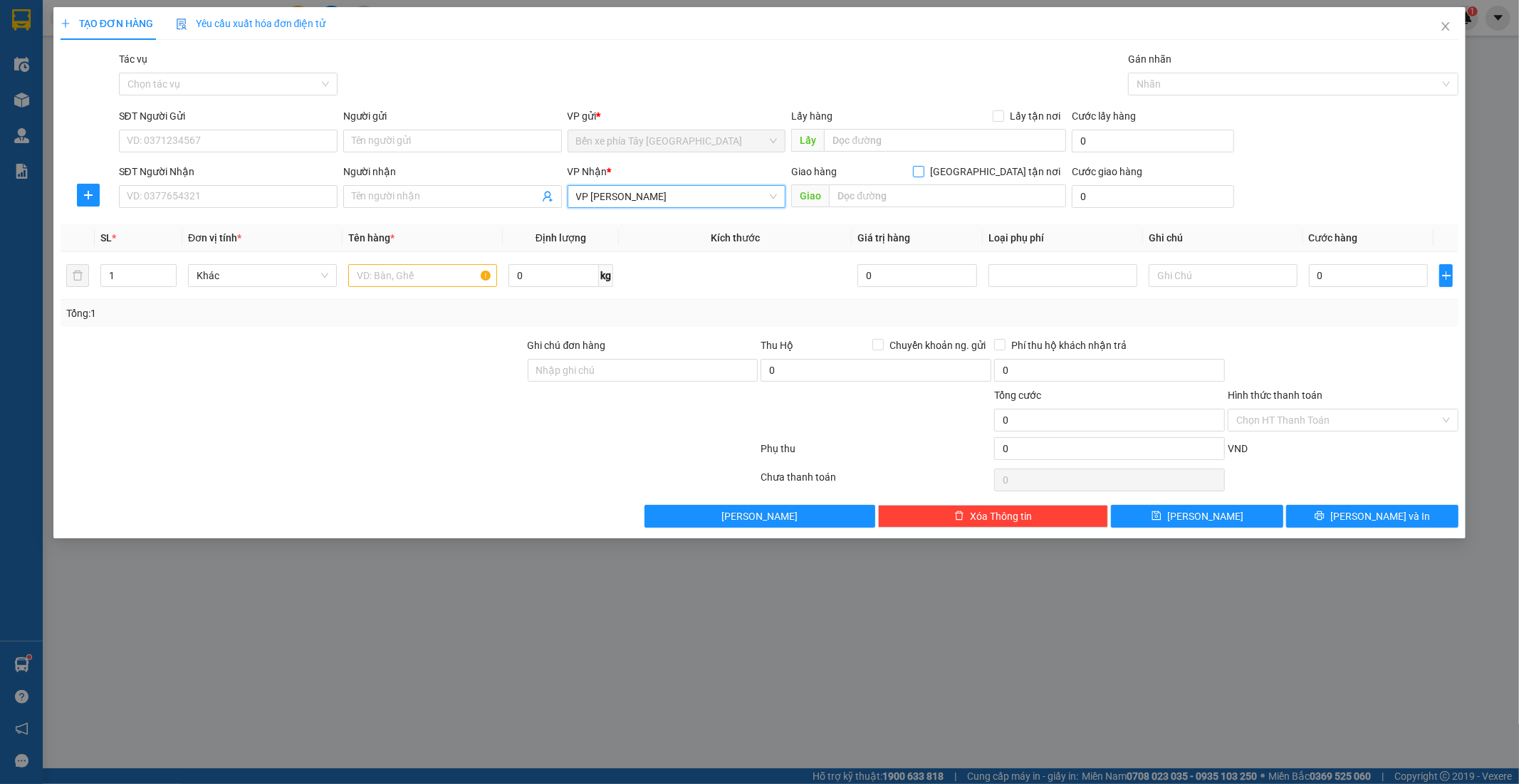
click at [925, 171] on span at bounding box center [919, 171] width 12 height 12
click at [923, 171] on input "[GEOGRAPHIC_DATA] tận nơi" at bounding box center [918, 170] width 10 height 10
checkbox input "true"
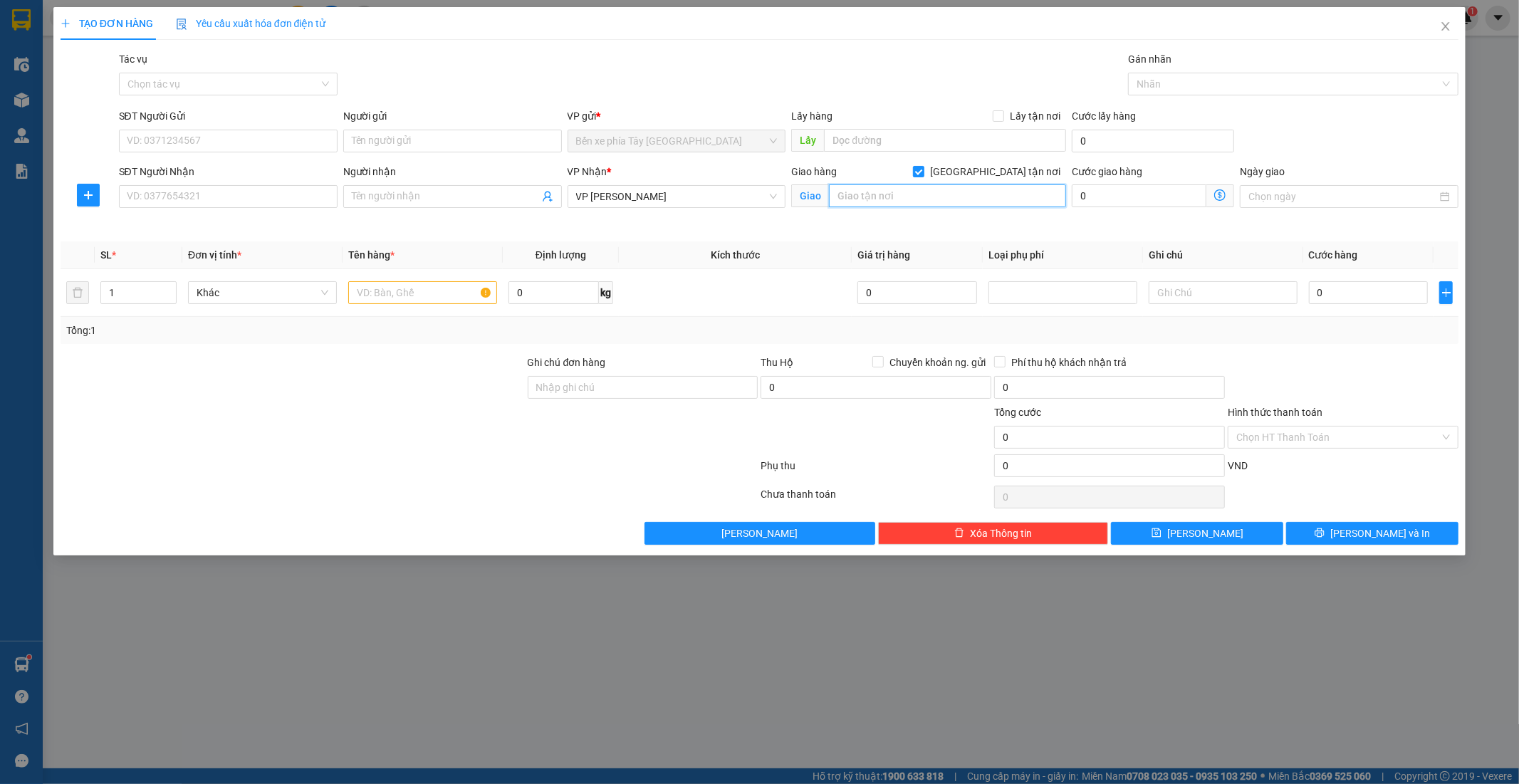
click at [977, 189] on input "text" at bounding box center [947, 195] width 237 height 23
click at [1220, 195] on icon "dollar-circle" at bounding box center [1220, 195] width 12 height 12
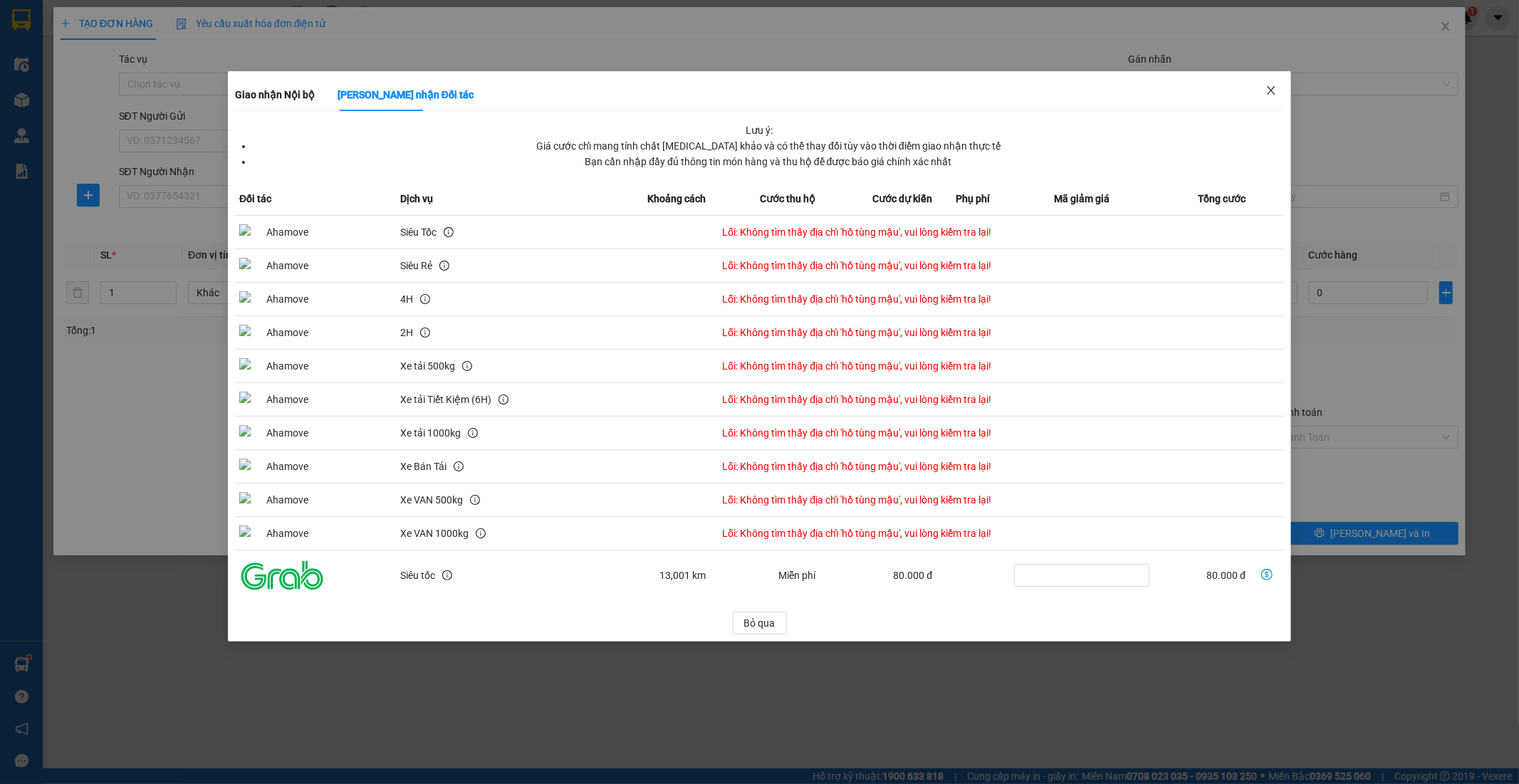
click at [1275, 93] on icon "close" at bounding box center [1271, 91] width 12 height 12
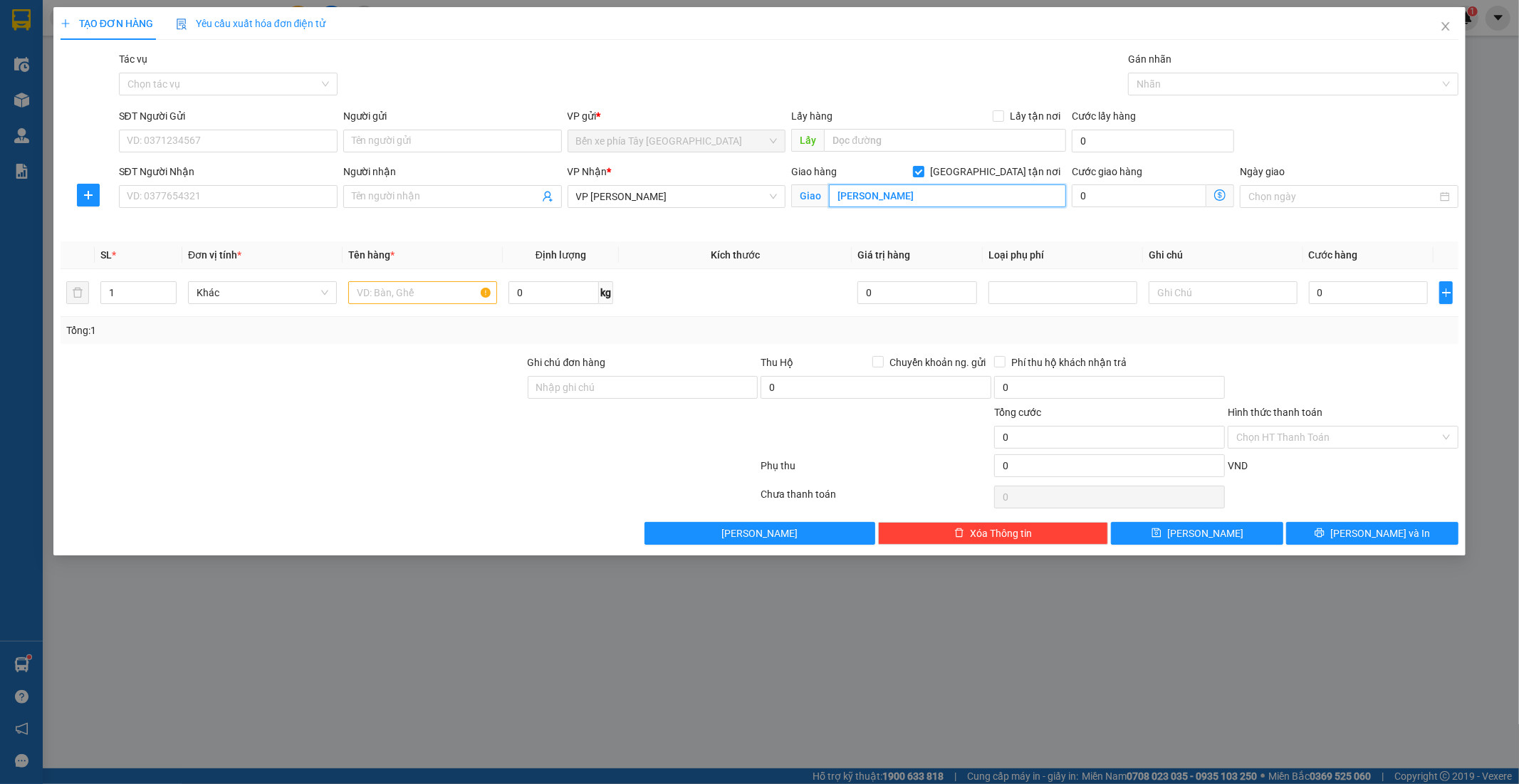
click at [964, 197] on input "hồ tùng mậu" at bounding box center [947, 195] width 237 height 23
paste input "Đ. Hồ Tùng Mậu, Hà Nội, Việt Nam"
click at [1220, 195] on icon "dollar-circle" at bounding box center [1220, 195] width 12 height 12
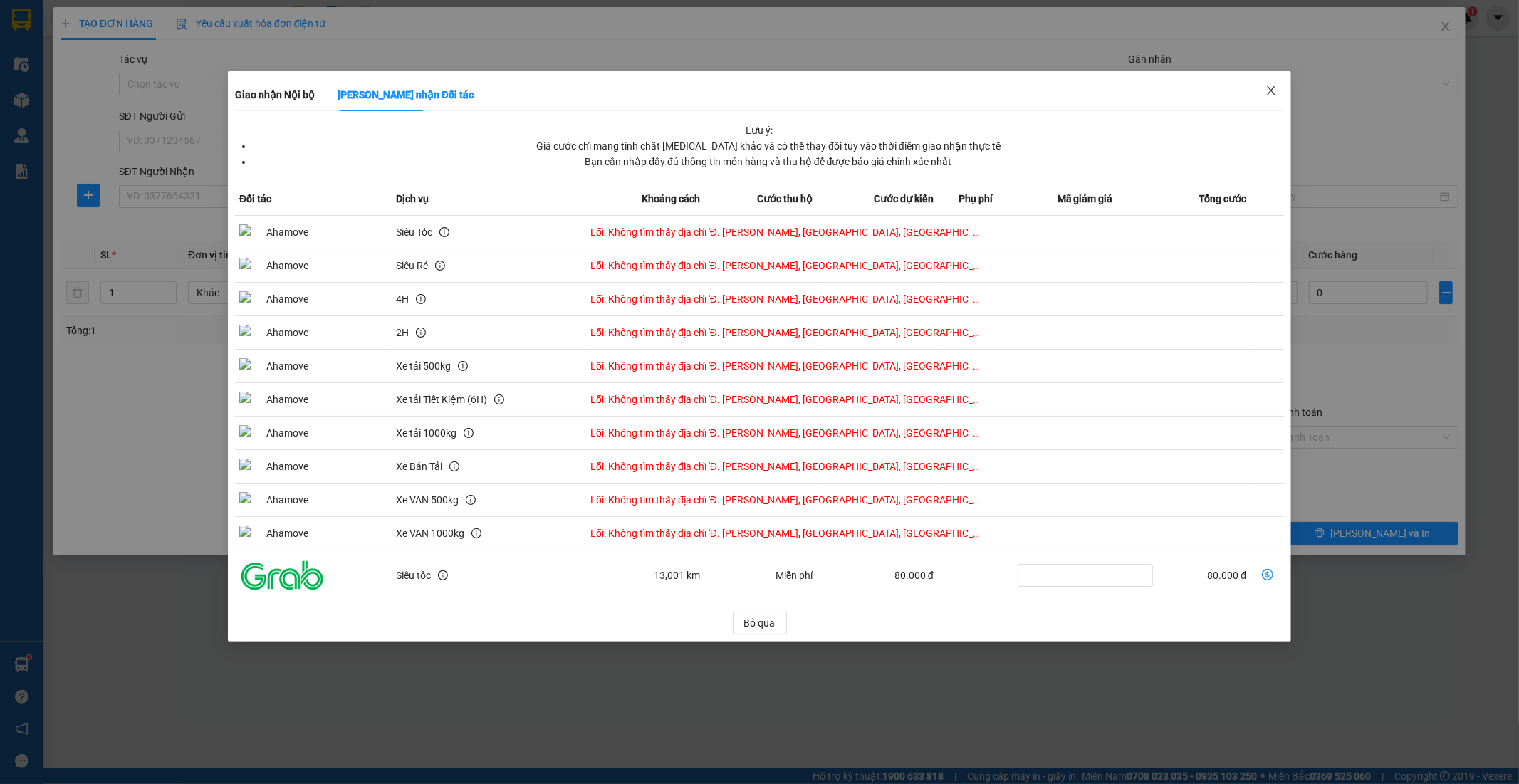
click at [1273, 89] on icon "close" at bounding box center [1271, 91] width 12 height 12
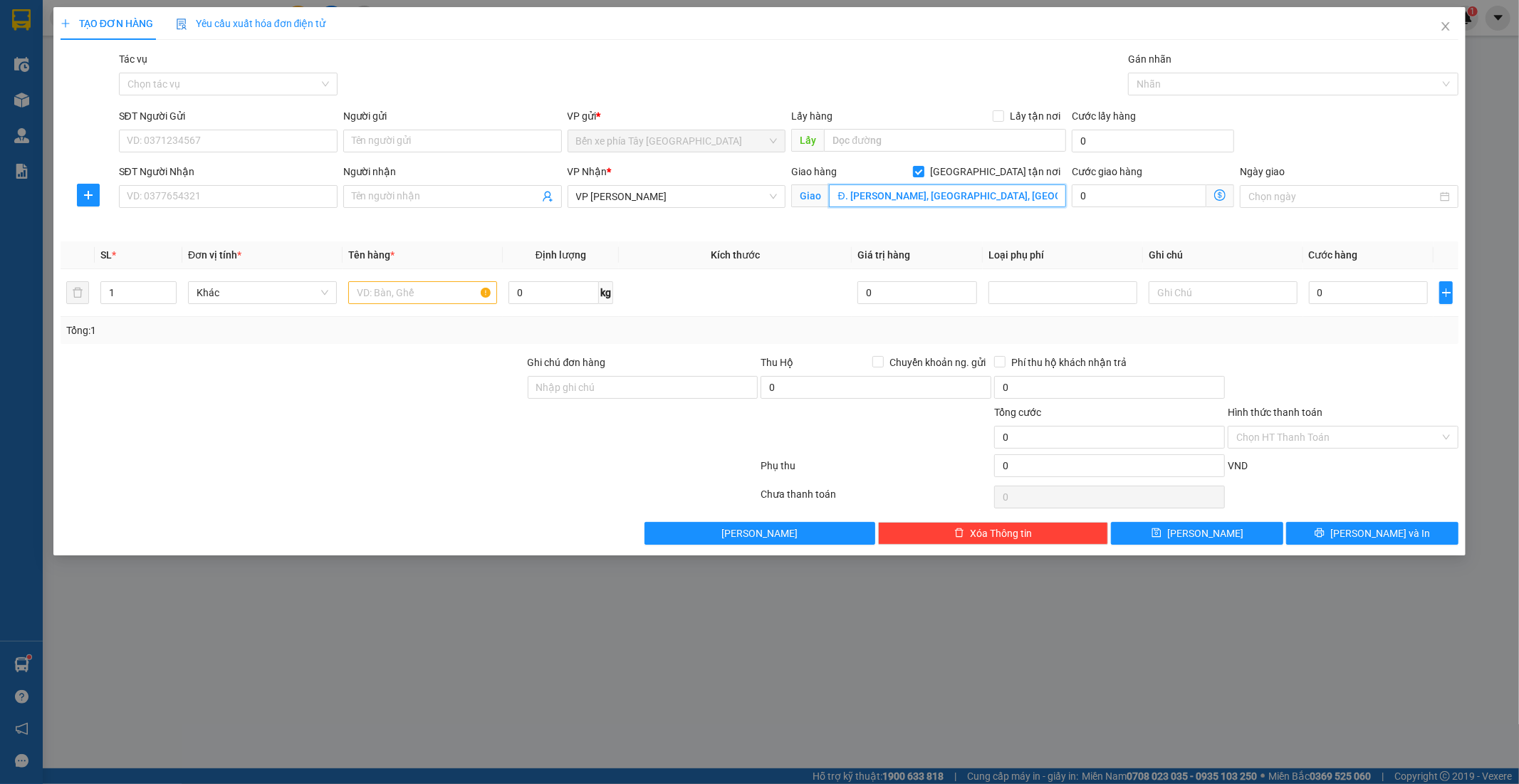
click at [993, 198] on input "Đ. Hồ Tùng Mậu, Hà Nội, Việt Nam" at bounding box center [947, 195] width 237 height 23
click at [998, 197] on input "Đ. Hồ Tùng Mậu, Hà Nội, Việt Nam" at bounding box center [947, 195] width 237 height 23
click at [866, 197] on input "Đ. Hồ Tùng Mậu, Hà Nội, Việt Nam" at bounding box center [947, 195] width 237 height 23
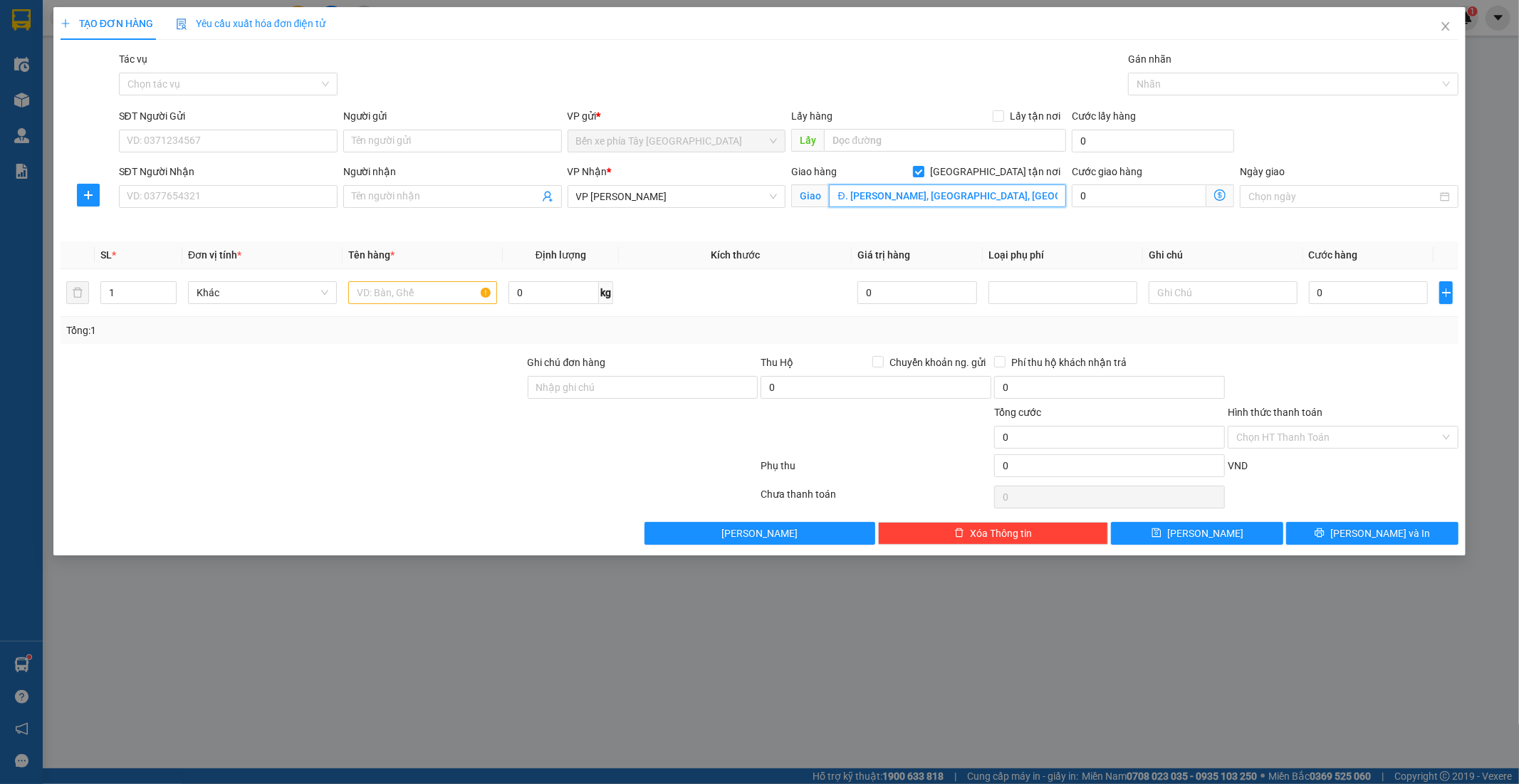
click at [850, 194] on input "Đ. Hồ Tùng Mậu, Hà Nội, Việt Nam" at bounding box center [947, 195] width 237 height 23
type input "Hồ Tùng Mậu, Hà Nội, Việt Nam"
click at [1221, 195] on icon "dollar-circle" at bounding box center [1220, 195] width 12 height 12
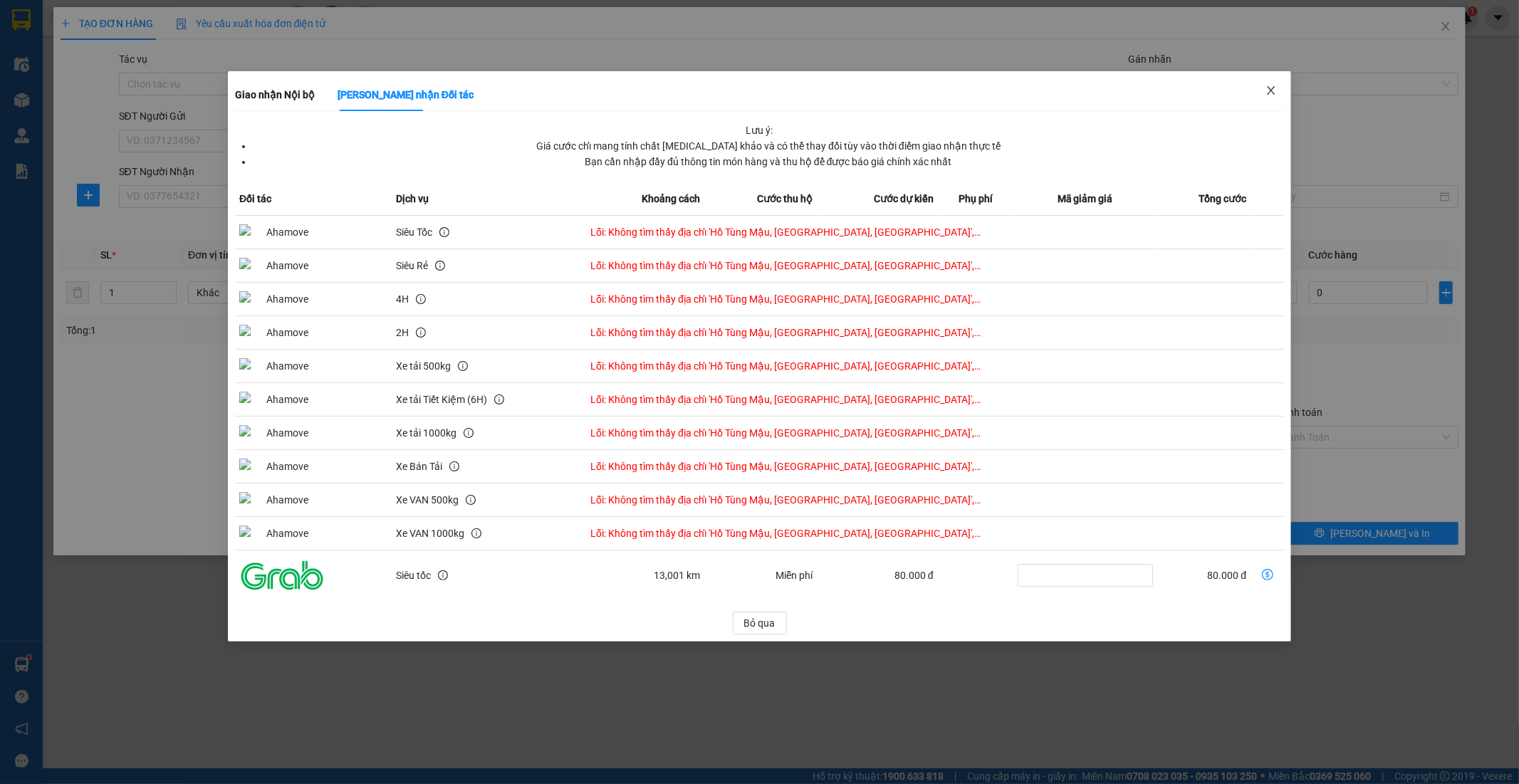
click at [1275, 89] on icon "close" at bounding box center [1271, 91] width 12 height 12
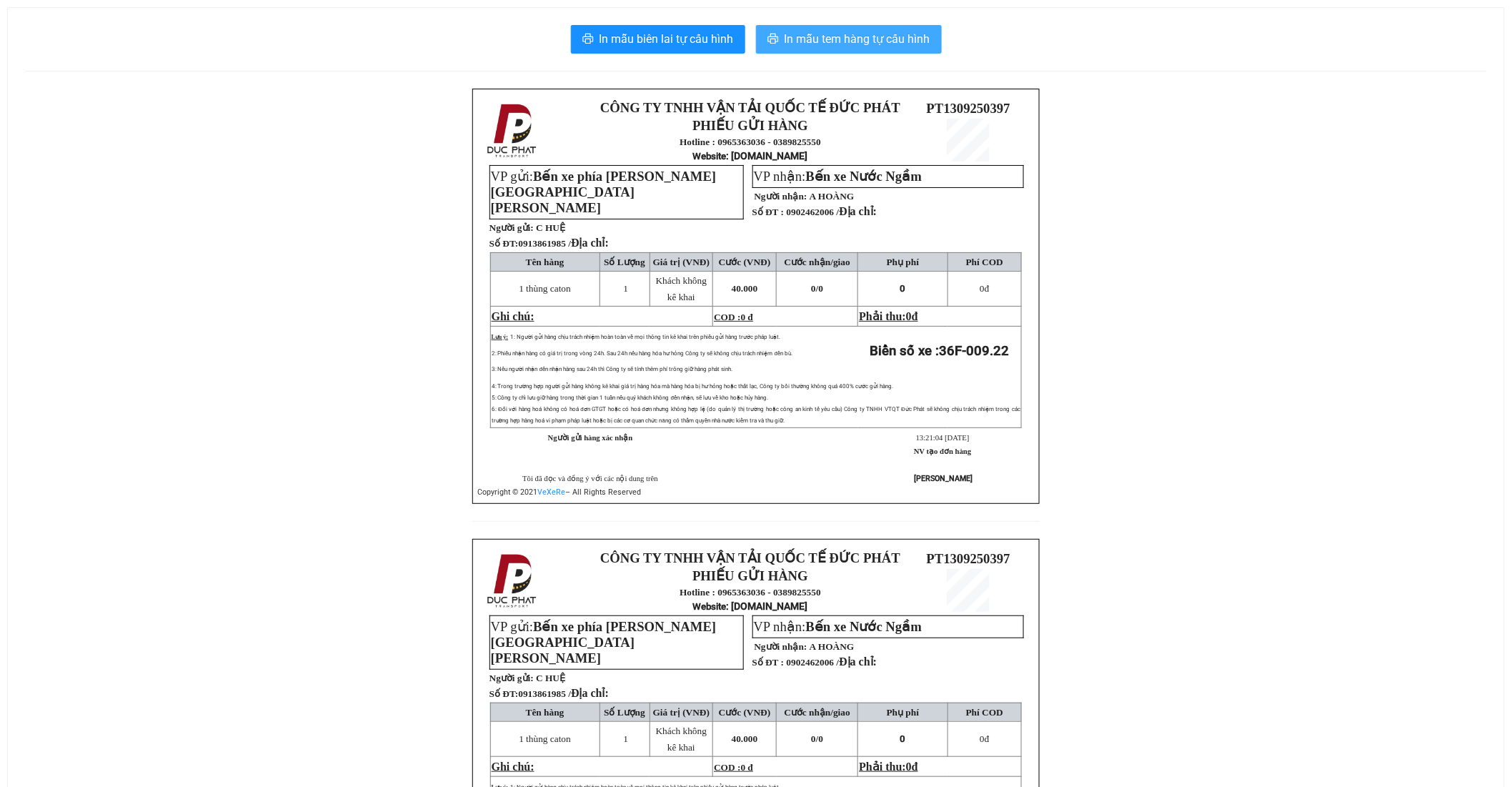
click at [806, 34] on span "In mẫu tem hàng tự cấu hình" at bounding box center [857, 39] width 145 height 18
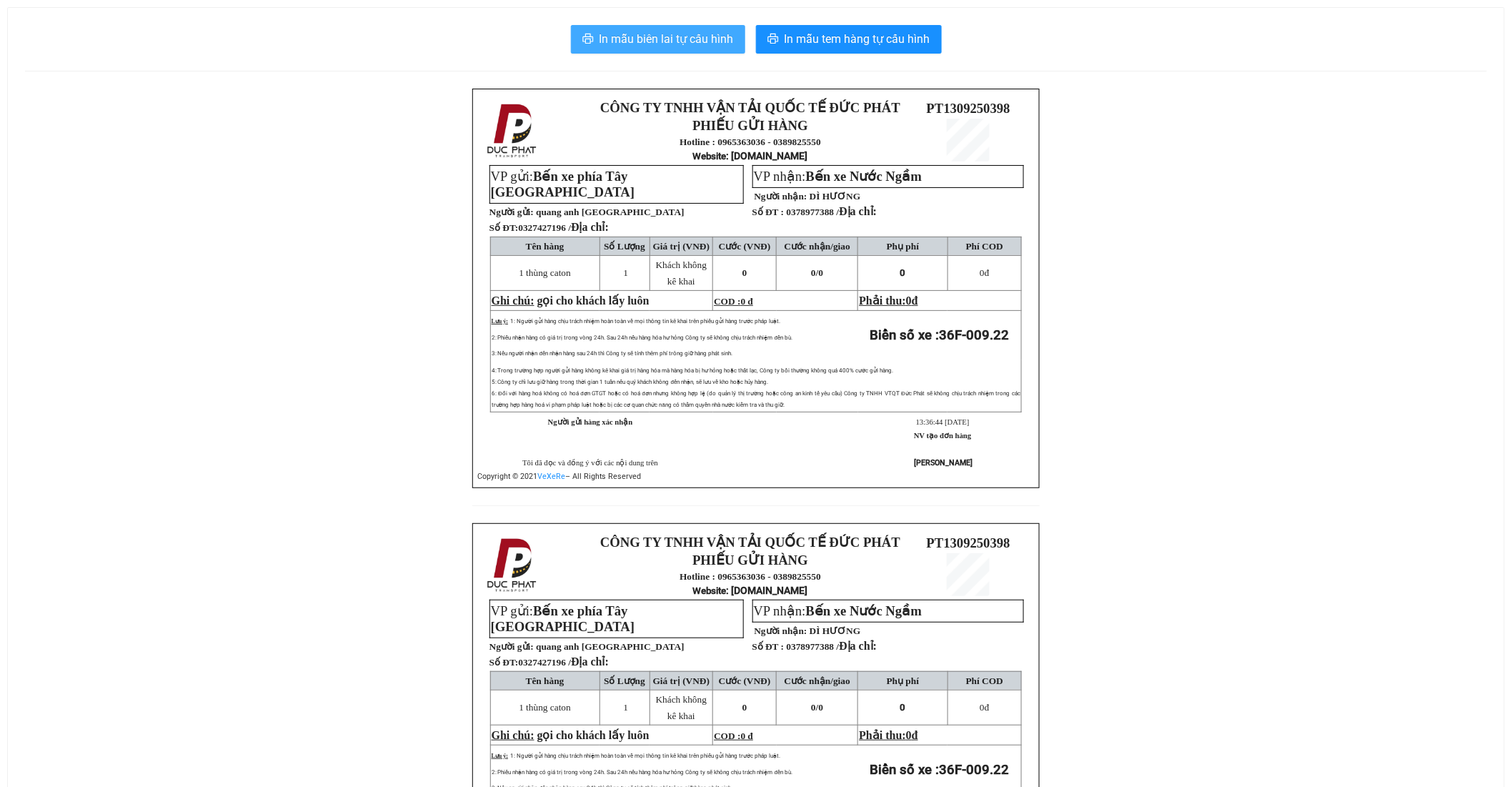
click at [653, 40] on span "In mẫu biên lai tự cấu hình" at bounding box center [666, 39] width 135 height 18
drag, startPoint x: 1234, startPoint y: 153, endPoint x: 1114, endPoint y: 202, distance: 129.6
click at [1114, 202] on div "CÔNG TY TNHH VẬN TẢI QUỐC TẾ ĐỨC PHÁT PHIẾU GỬI HÀNG Hotline : 0965363036 - 038…" at bounding box center [756, 523] width 1462 height 869
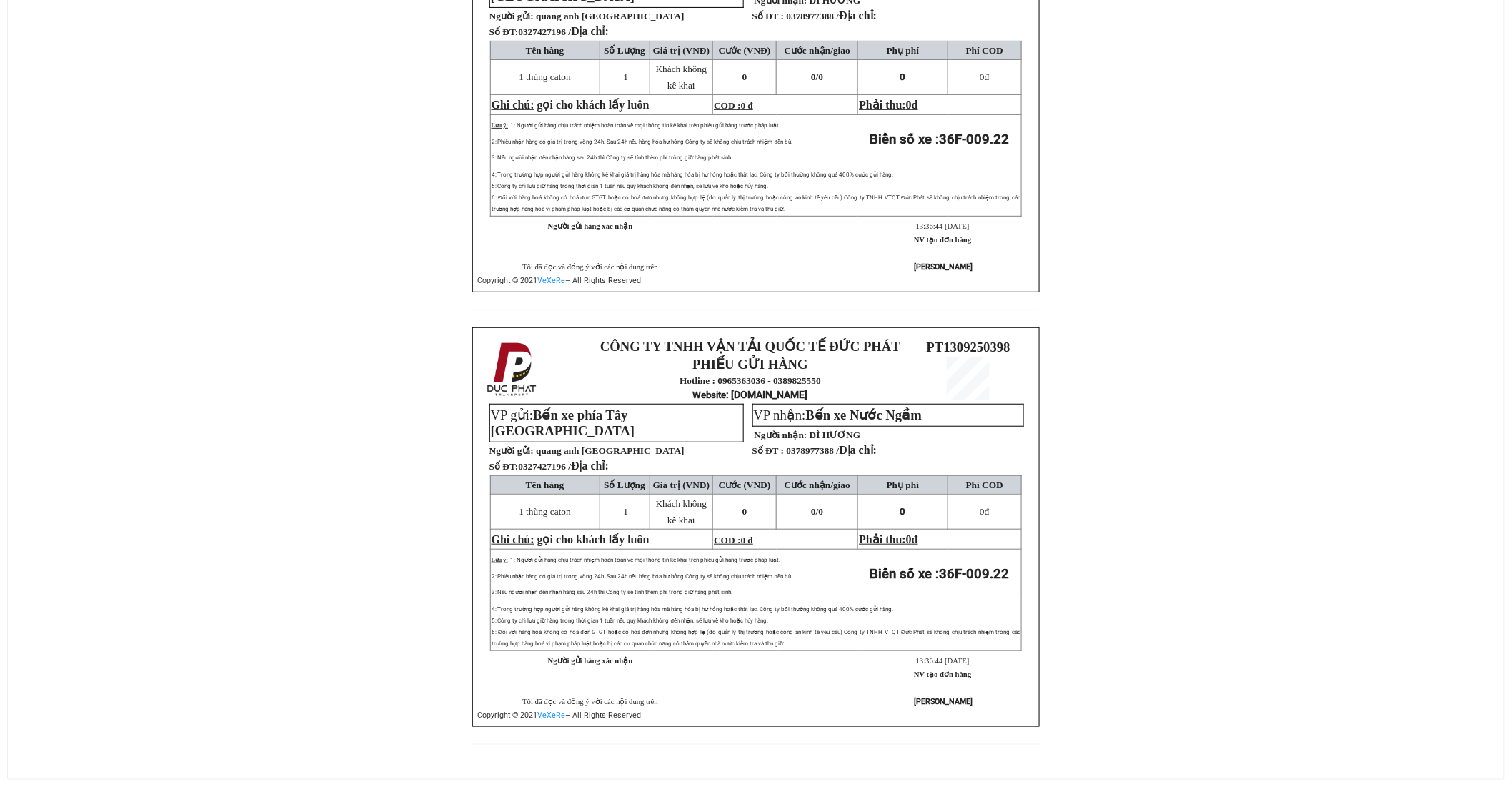
scroll to position [57, 0]
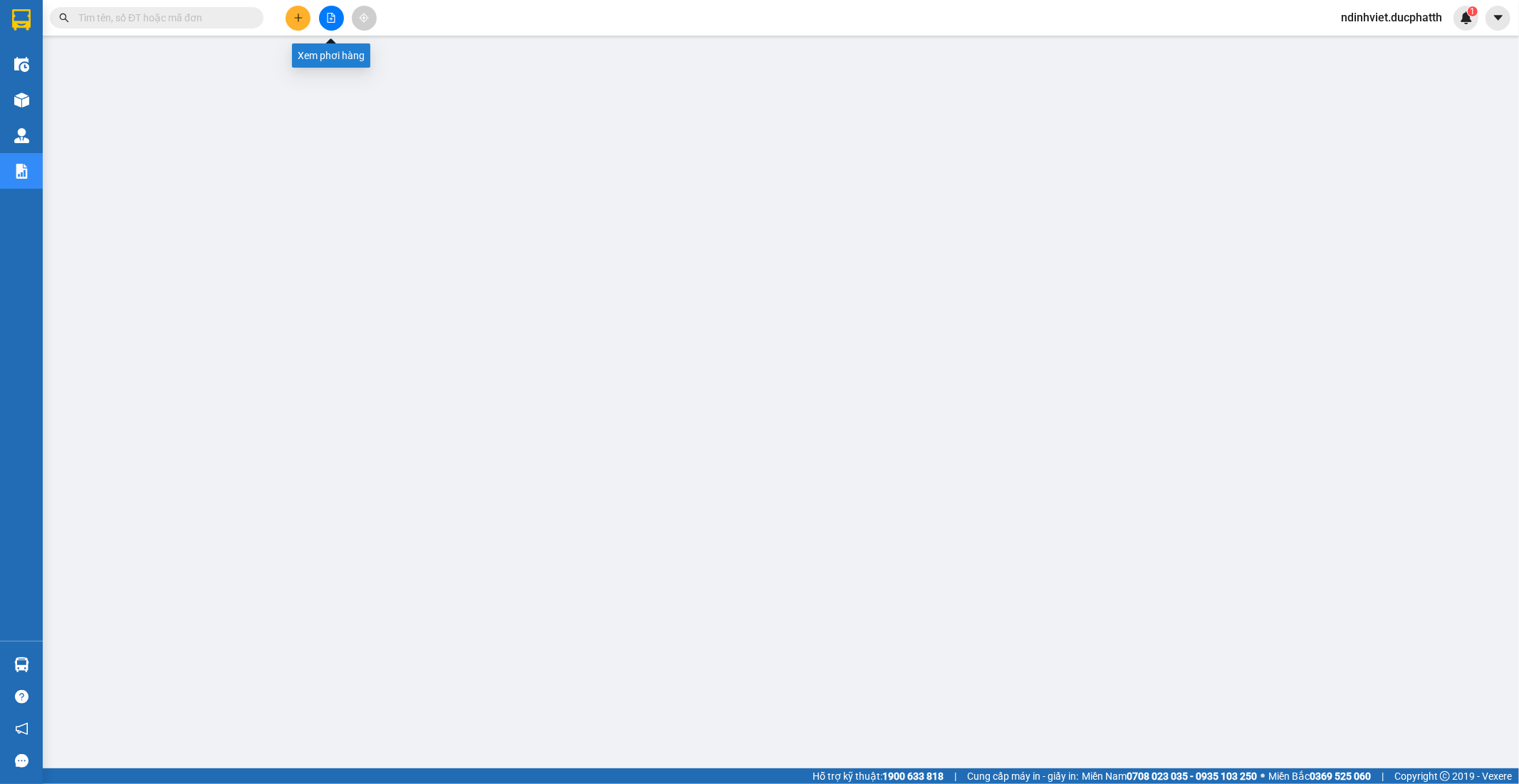
click at [328, 11] on button at bounding box center [331, 18] width 24 height 24
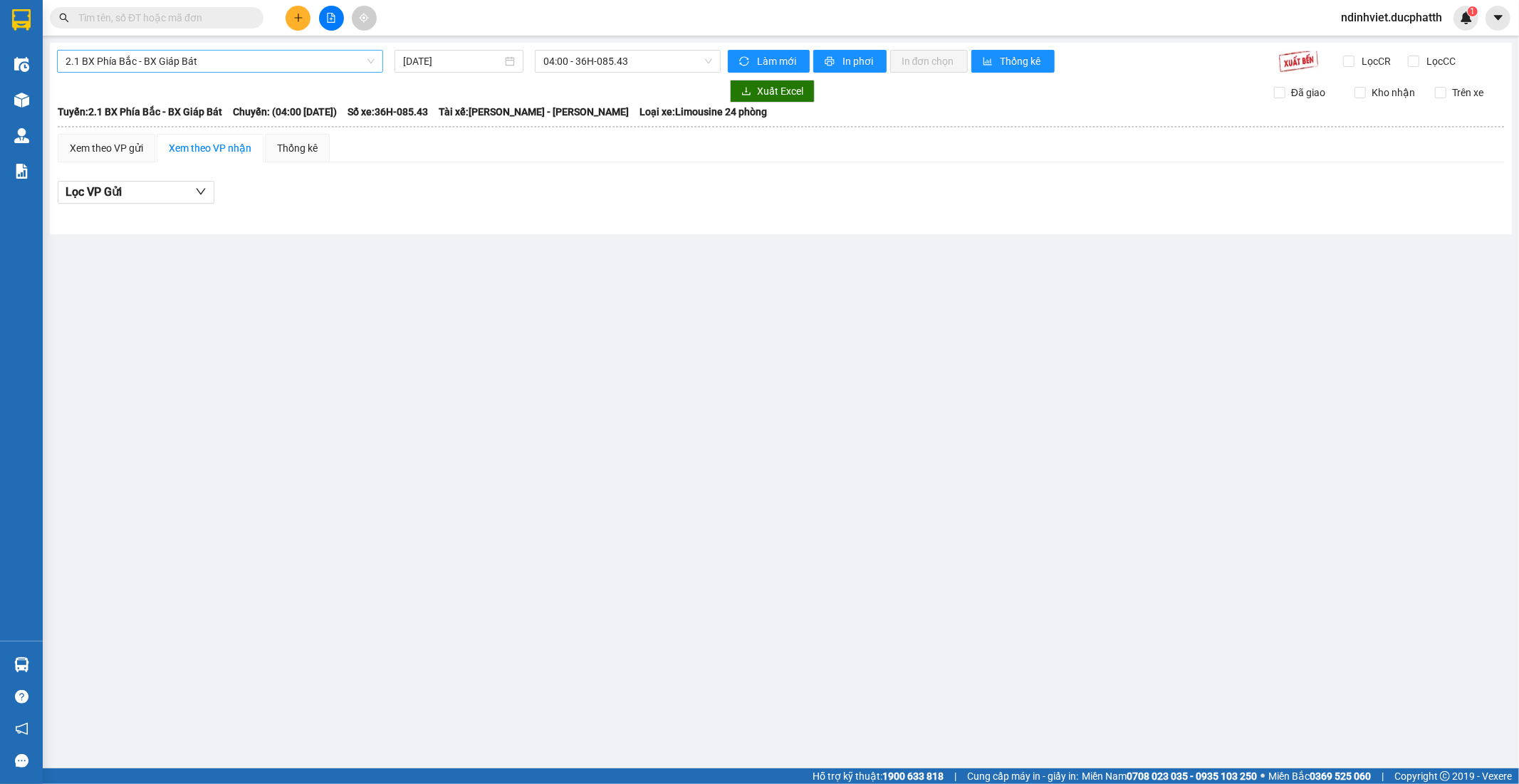
click at [271, 68] on span "2.1 BX Phía Bắc - BX Giáp Bát" at bounding box center [220, 62] width 309 height 22
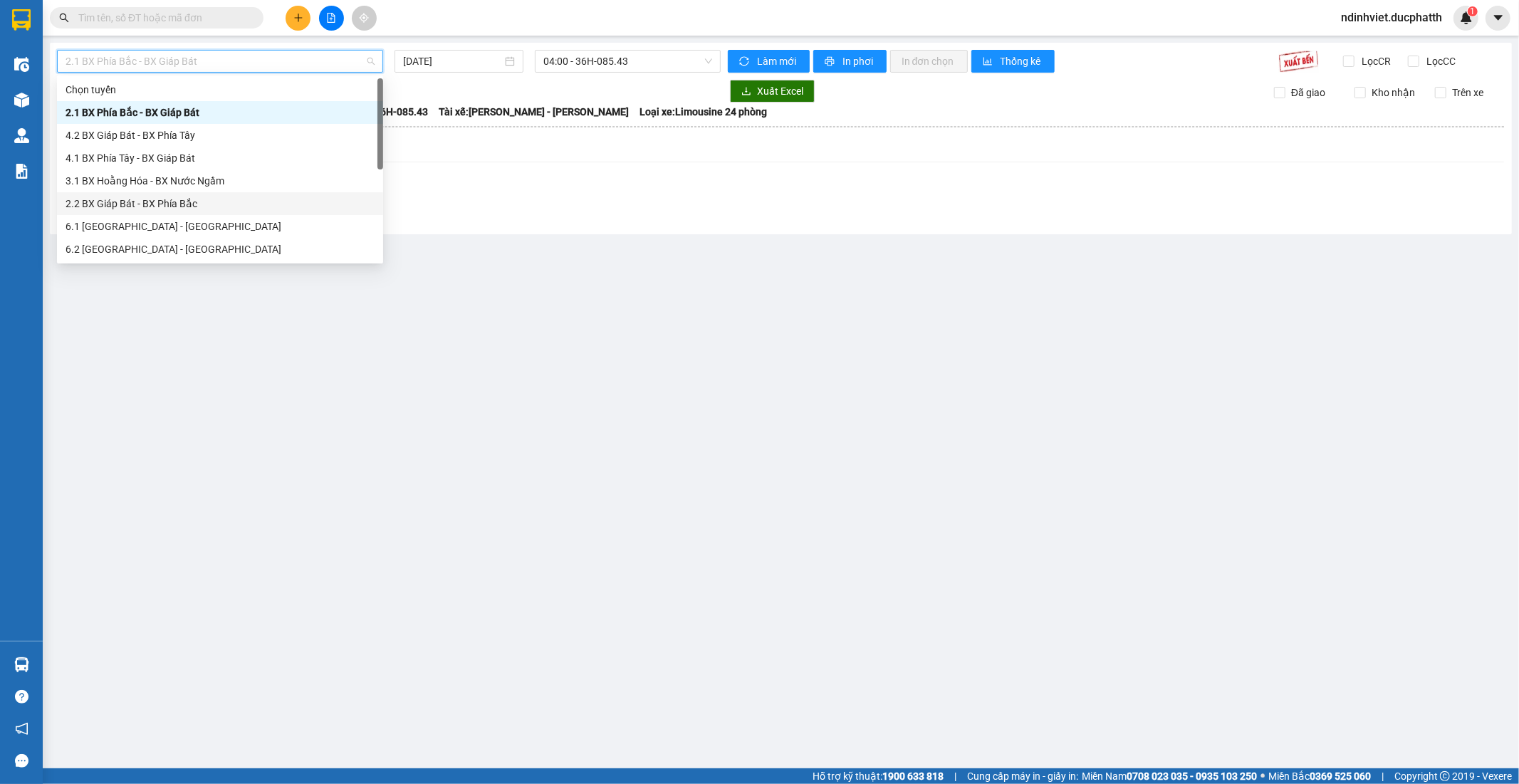
scroll to position [114, 0]
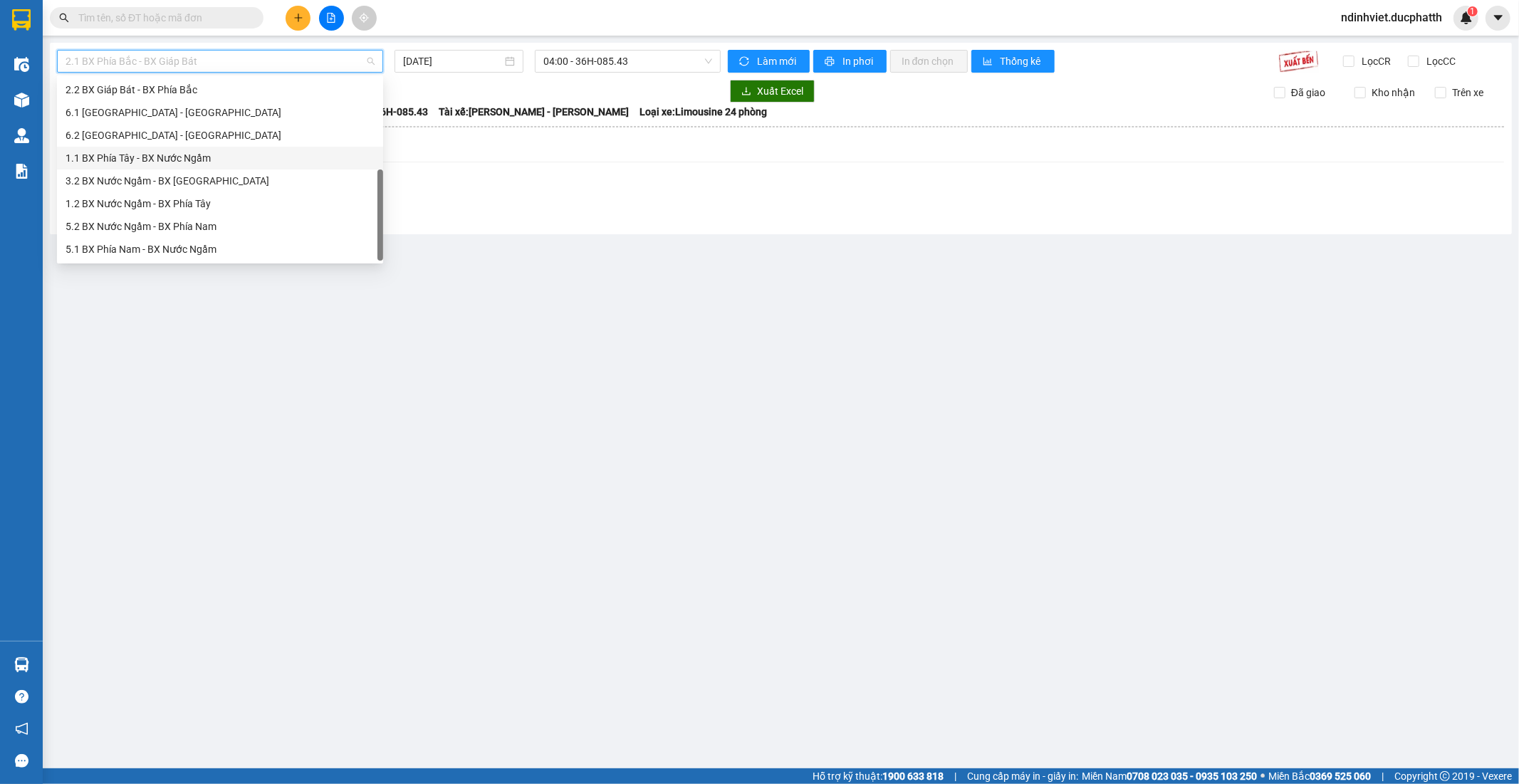
click at [196, 158] on div "1.1 BX Phía Tây - BX Nước Ngầm" at bounding box center [220, 158] width 309 height 16
type input "[DATE]"
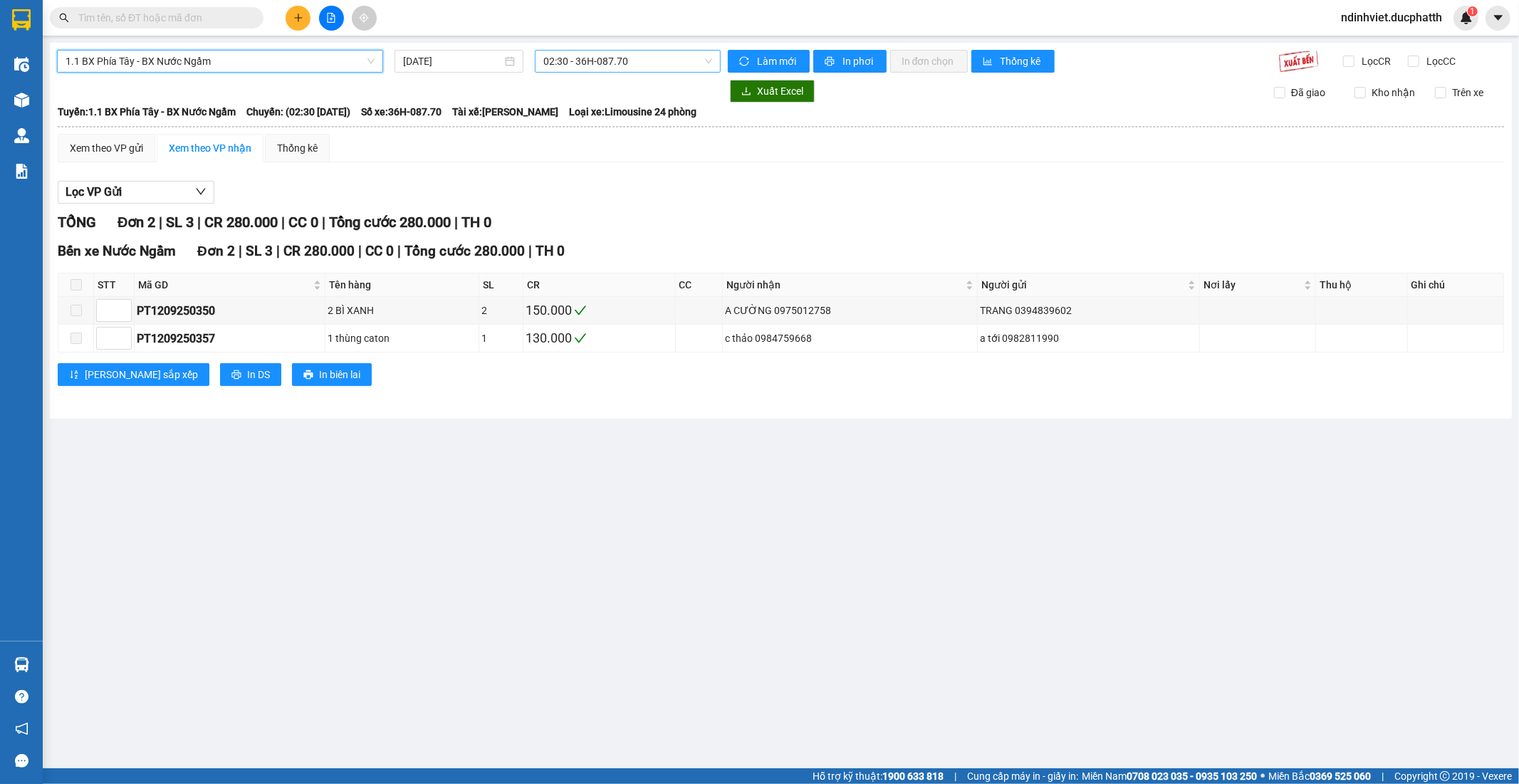
click at [567, 56] on span "02:30 - 36H-087.70" at bounding box center [628, 62] width 168 height 22
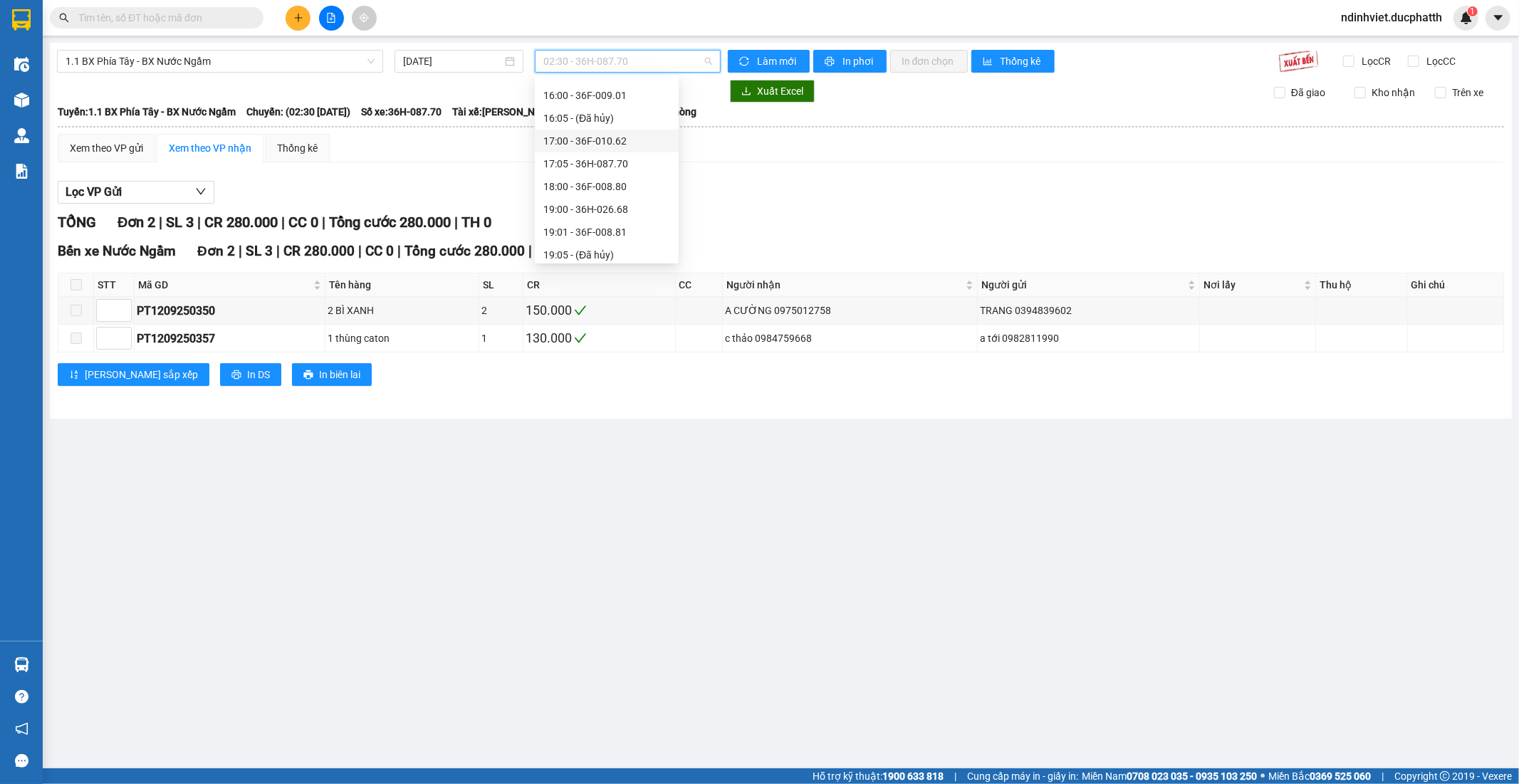
scroll to position [553, 0]
click at [603, 126] on div "15:00 - 36F-009.28" at bounding box center [606, 129] width 126 height 16
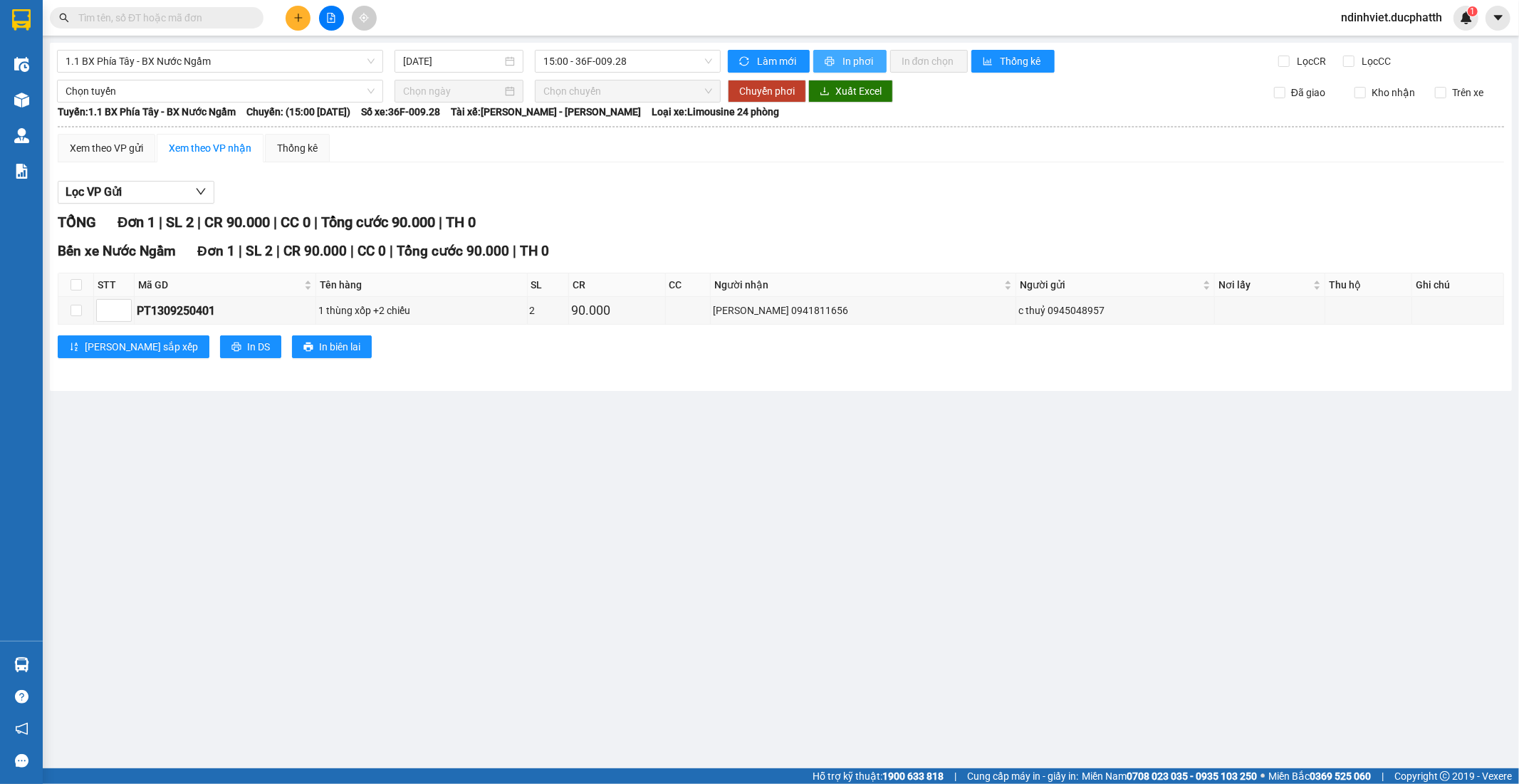
click at [876, 58] on button "In phơi" at bounding box center [849, 61] width 73 height 23
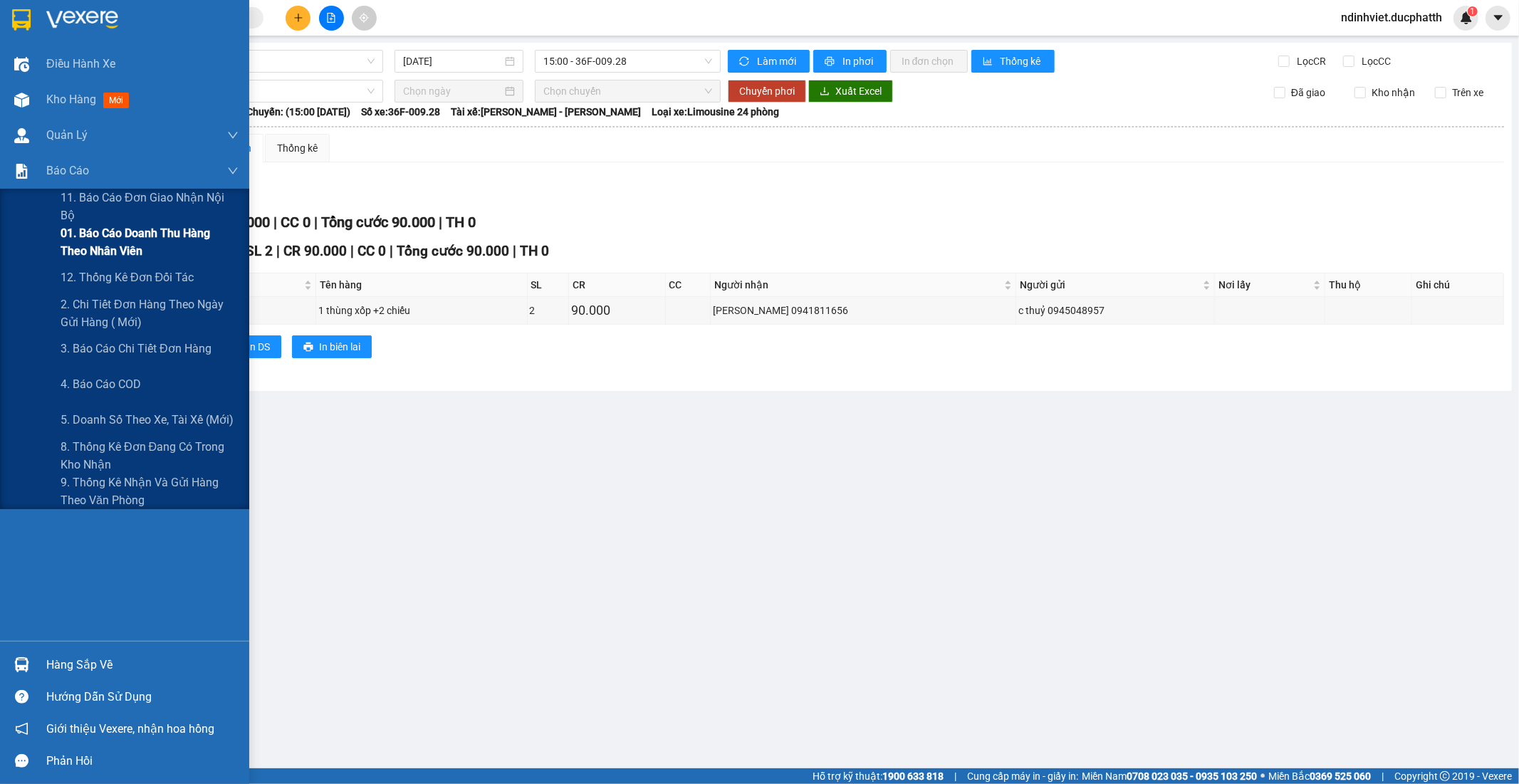
click at [126, 253] on span "01. Báo cáo doanh thu hàng theo nhân viên" at bounding box center [150, 242] width 178 height 35
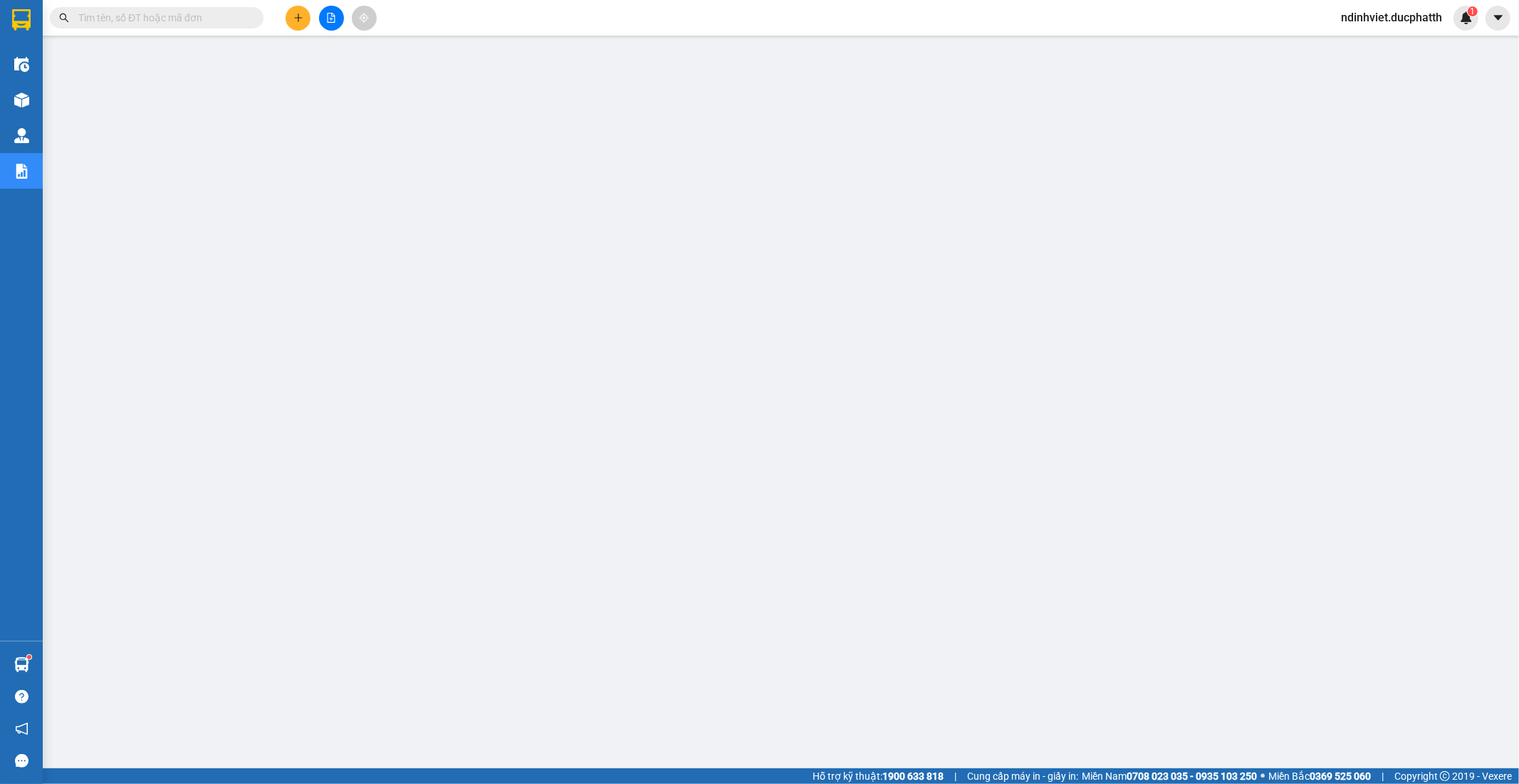
click at [231, 17] on input "text" at bounding box center [163, 18] width 168 height 16
click at [294, 12] on button at bounding box center [298, 18] width 24 height 24
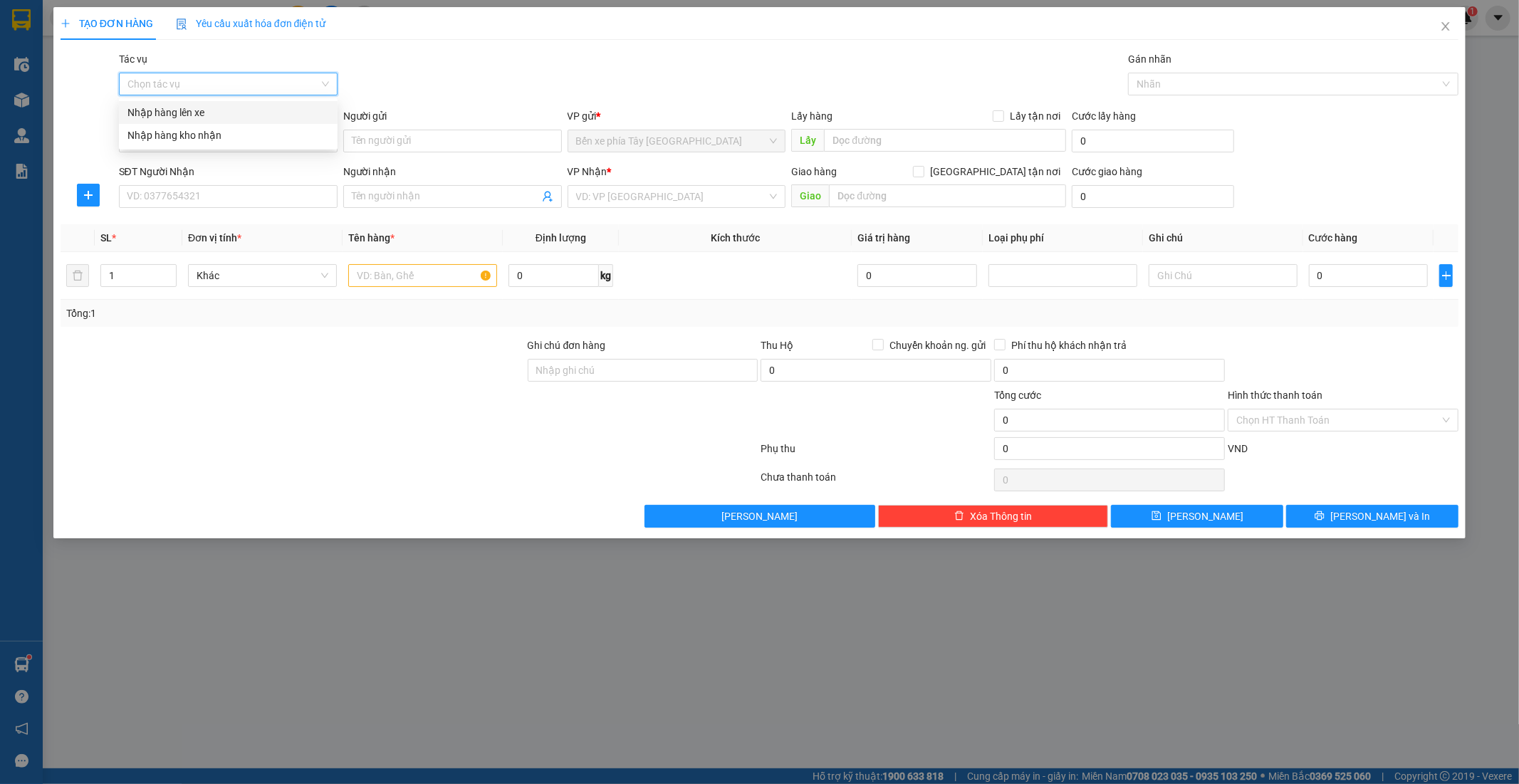
click at [315, 80] on input "Tác vụ" at bounding box center [223, 84] width 192 height 22
click at [289, 107] on div "Nhập hàng lên xe" at bounding box center [228, 113] width 202 height 16
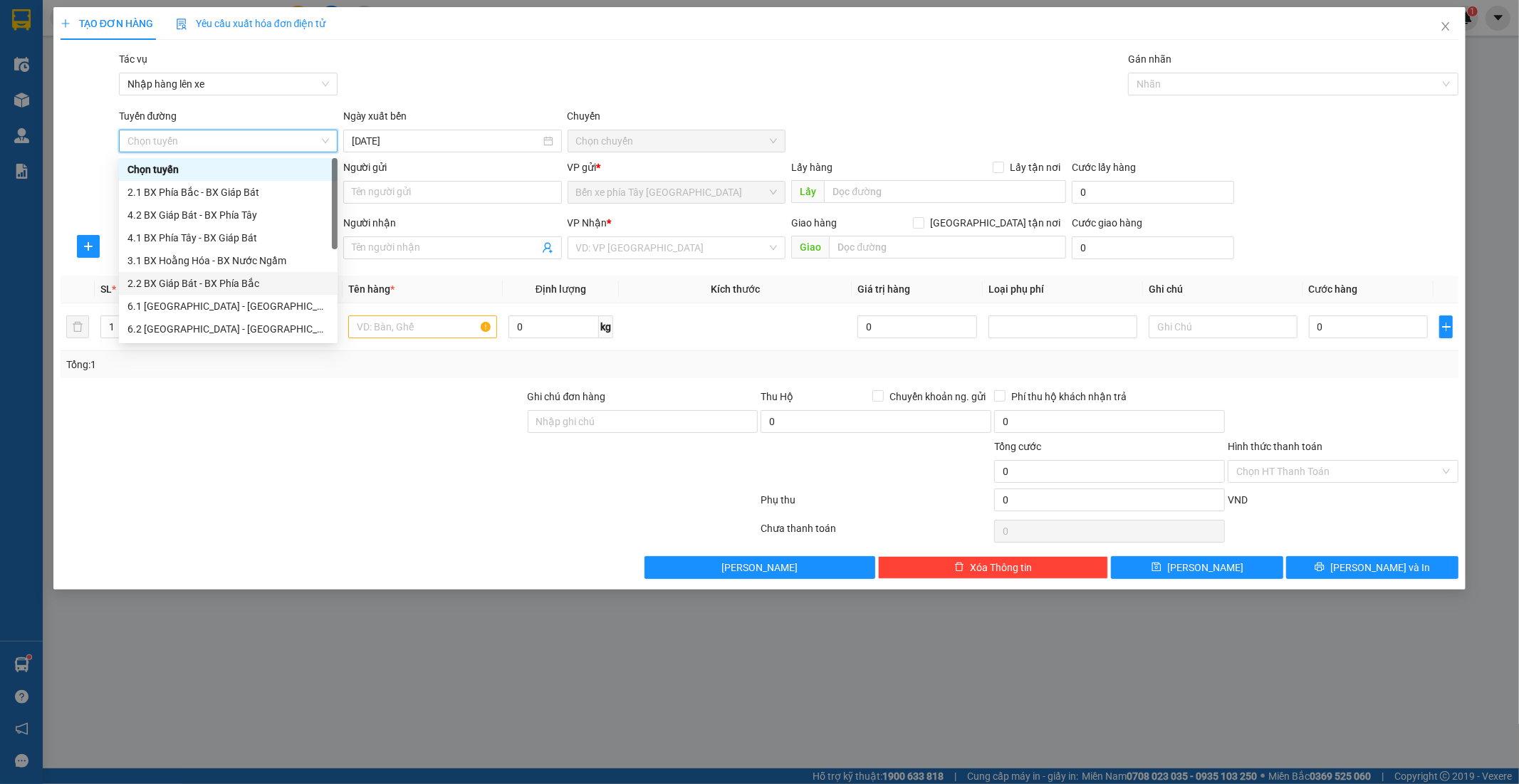
scroll to position [114, 0]
click at [229, 235] on div "1.1 BX Phía Tây - BX Nước Ngầm" at bounding box center [228, 238] width 202 height 16
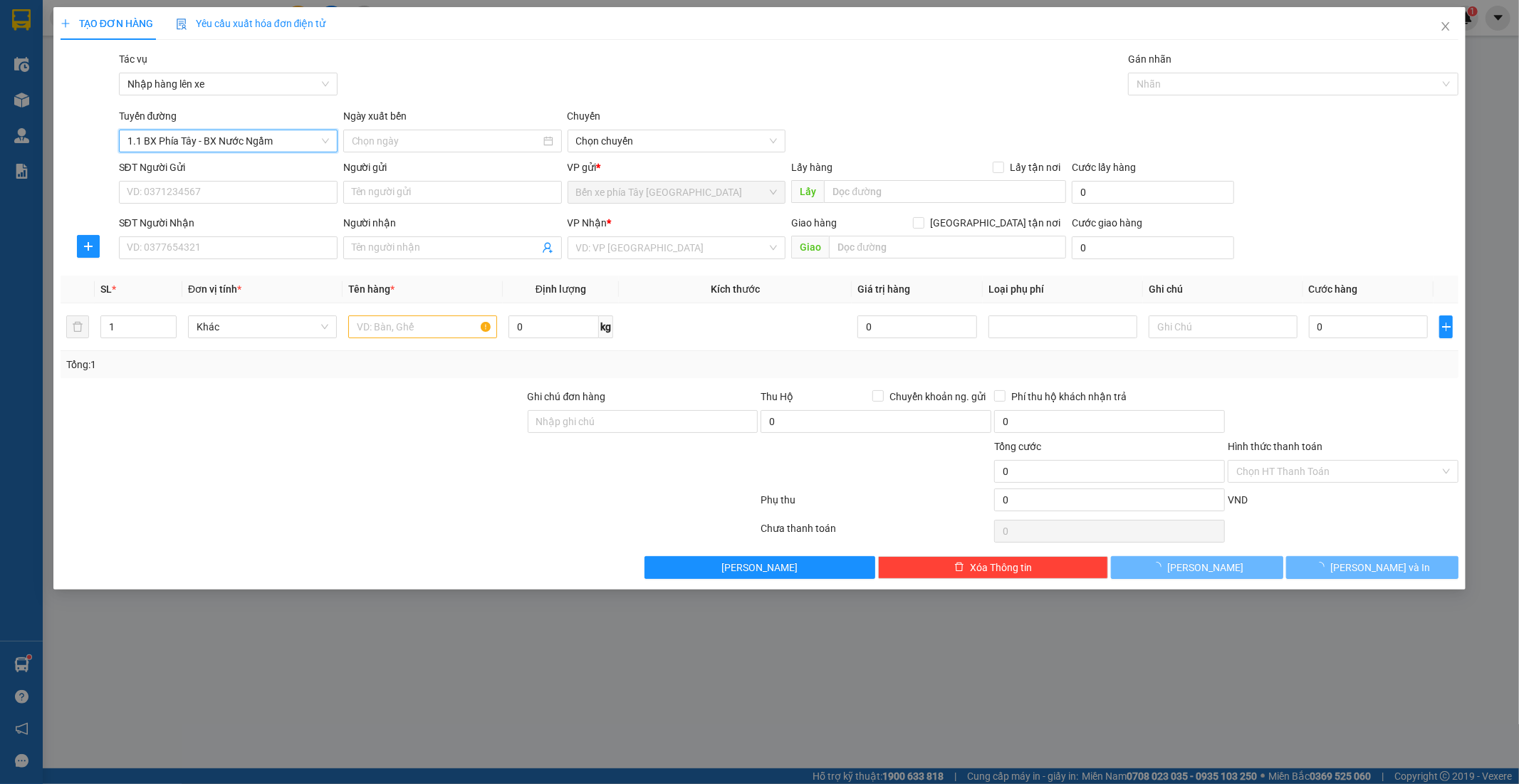
type input "13/09/2025"
click at [593, 137] on span "02:30 - 36H-087.70" at bounding box center [677, 141] width 202 height 22
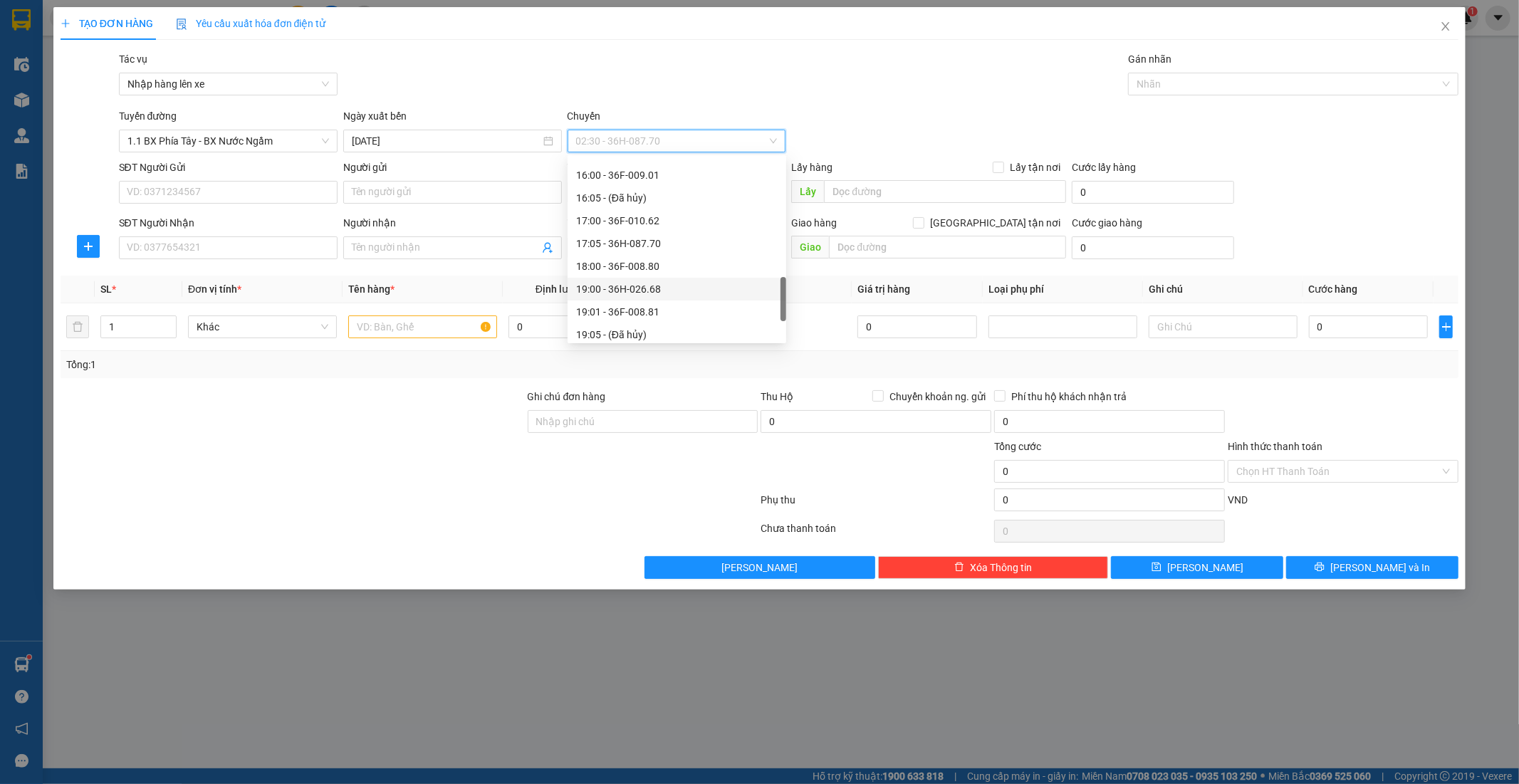
scroll to position [474, 0]
click at [639, 304] on div "15:05 - 36H-026.66" at bounding box center [677, 310] width 202 height 16
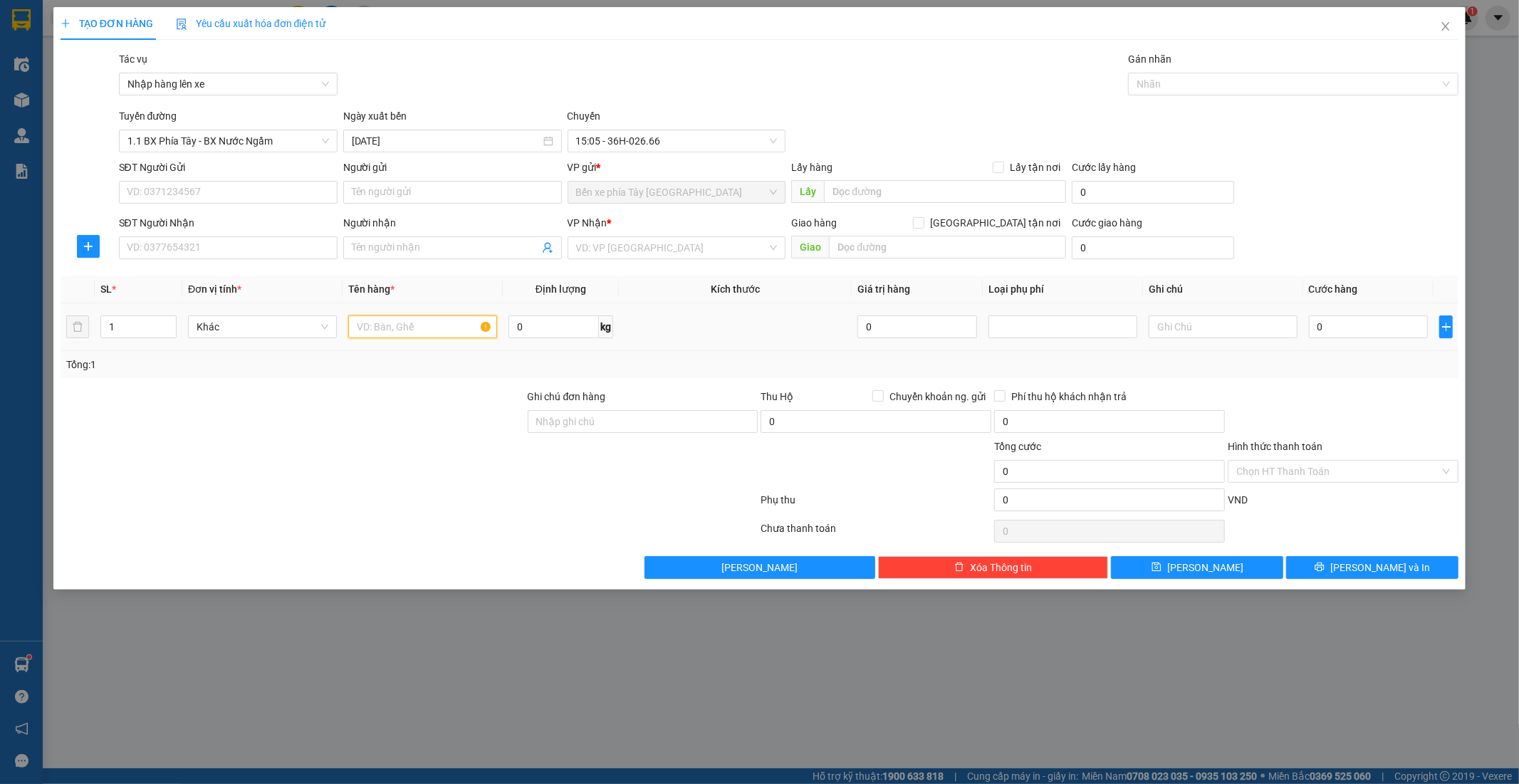
click at [432, 328] on input "text" at bounding box center [423, 326] width 149 height 23
click at [1327, 329] on input "0" at bounding box center [1369, 326] width 119 height 23
click at [396, 336] on input "1 vali" at bounding box center [423, 326] width 149 height 23
type input "1 vali (bọc chống sốc)"
click at [667, 236] on div "VP Nhận *" at bounding box center [677, 226] width 218 height 22
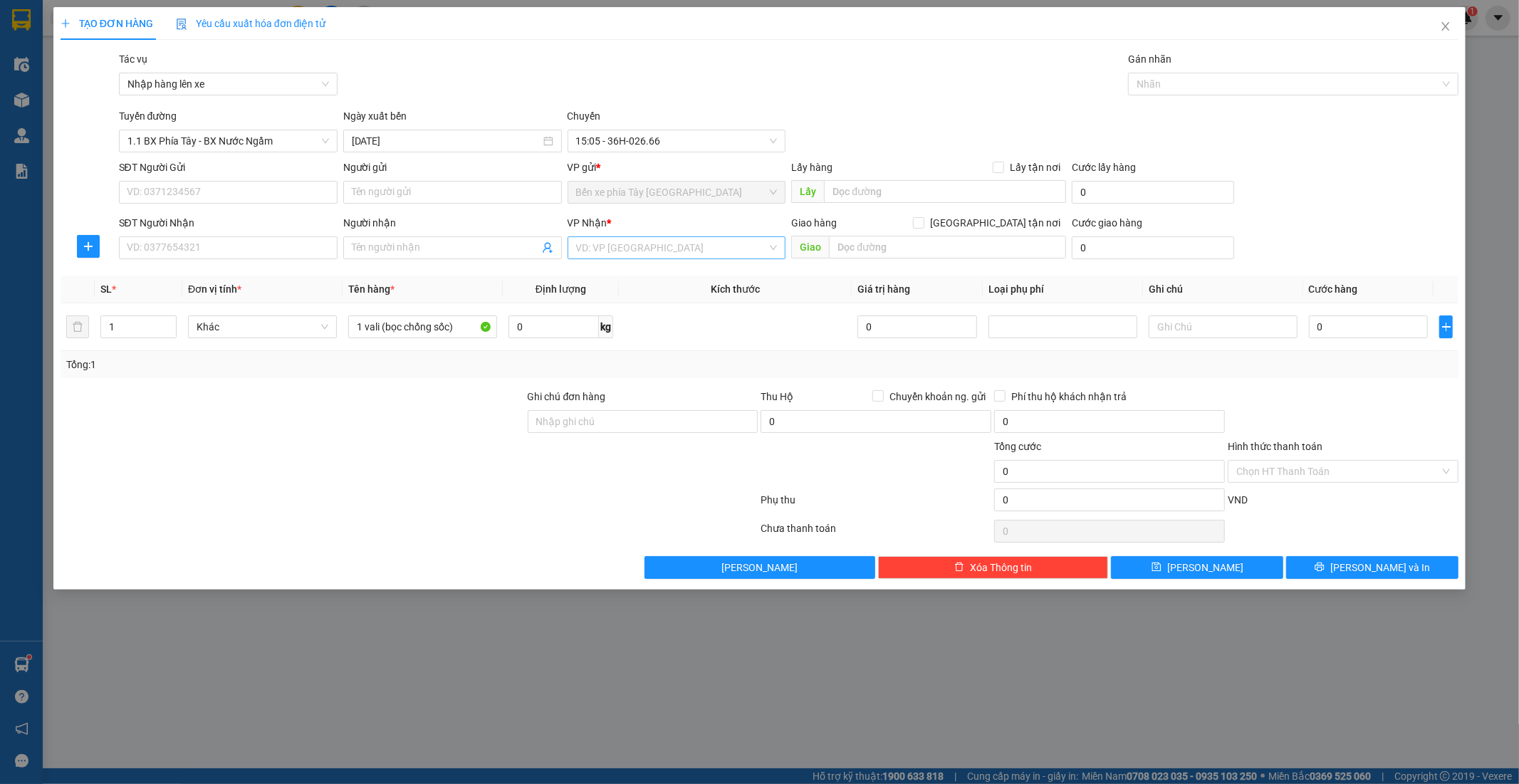
click at [665, 254] on input "search" at bounding box center [672, 248] width 192 height 22
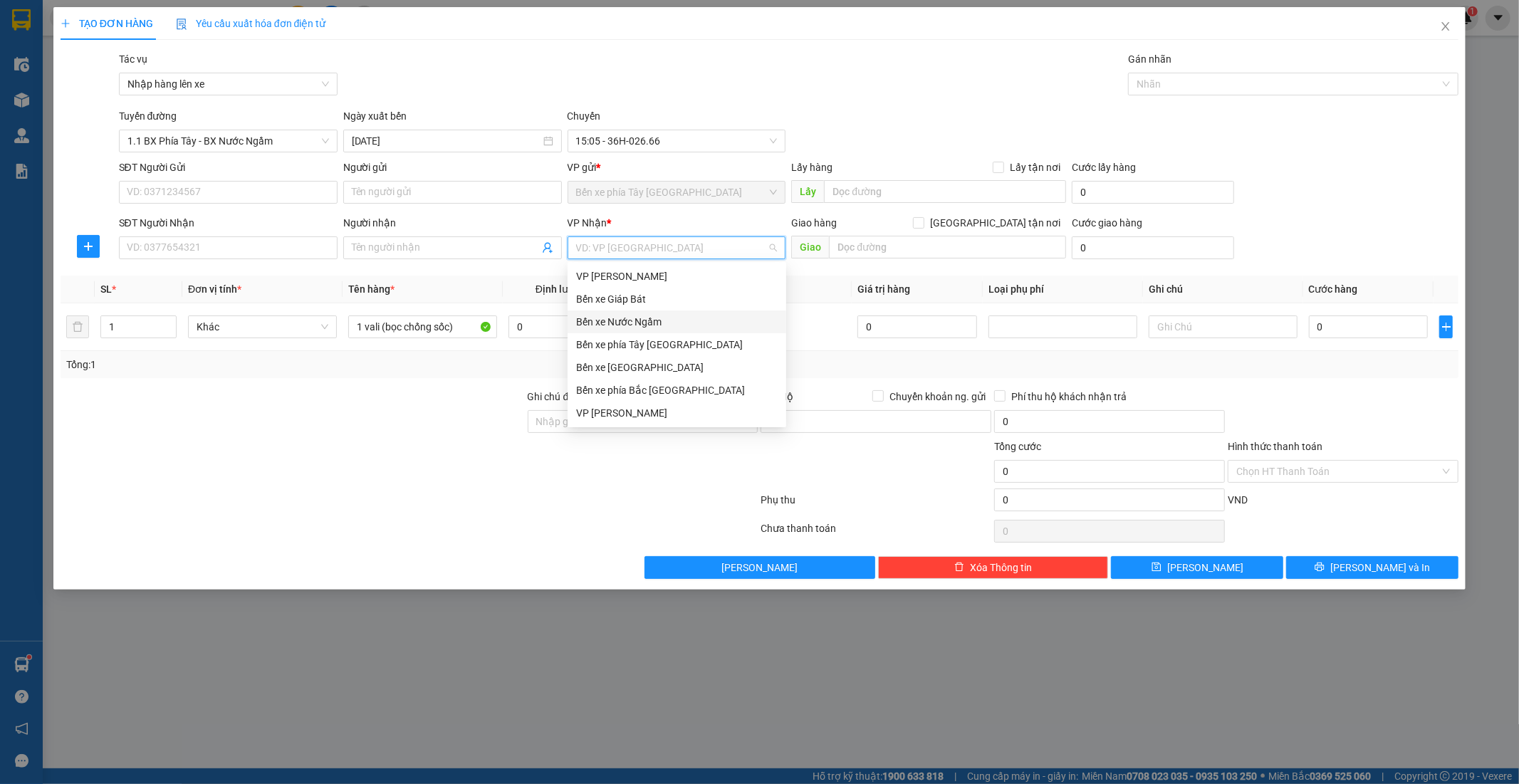
click at [648, 320] on div "Bến xe Nước Ngầm" at bounding box center [677, 322] width 202 height 16
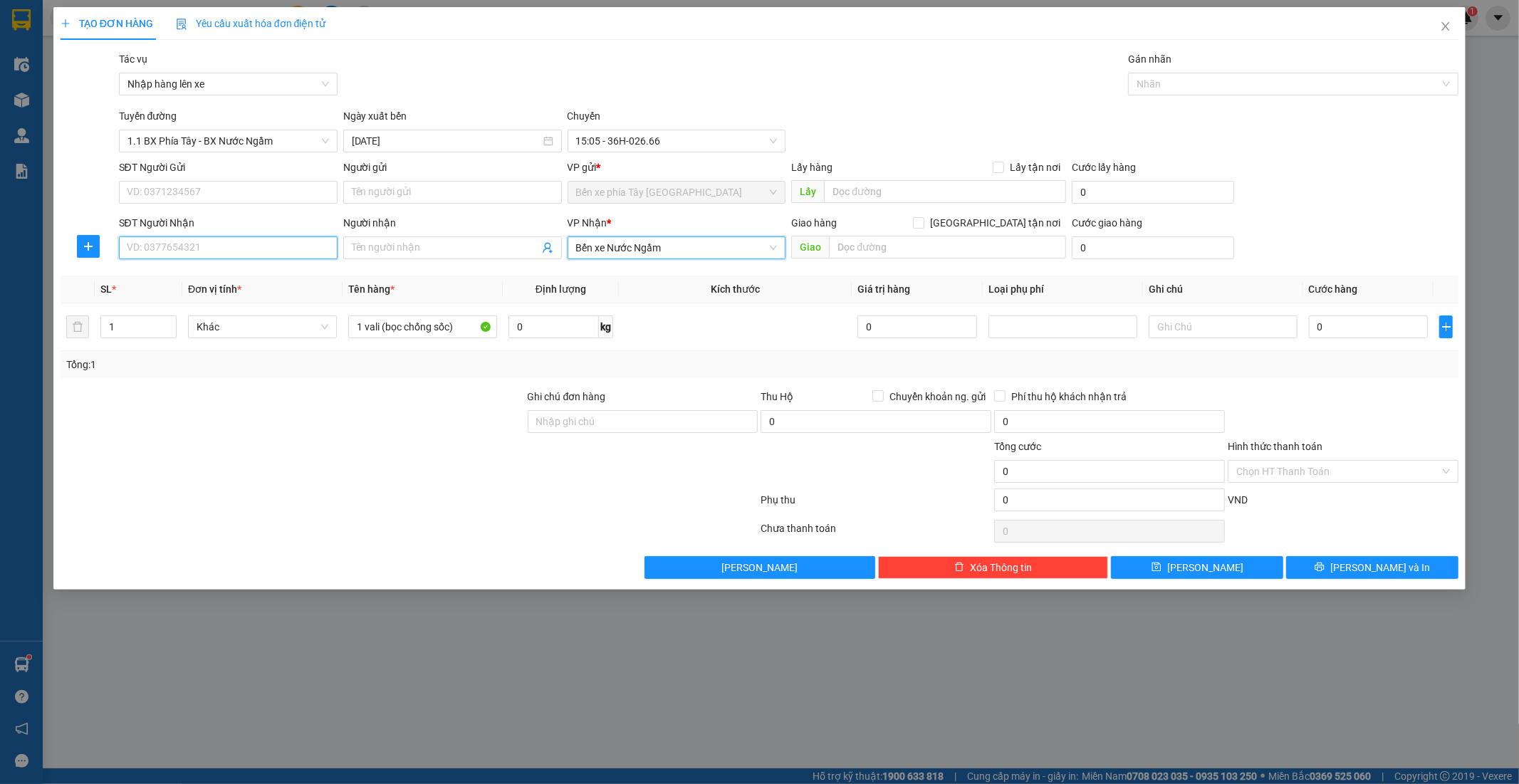
drag, startPoint x: 202, startPoint y: 251, endPoint x: 225, endPoint y: 244, distance: 24.0
click at [203, 252] on input "SĐT Người Nhận" at bounding box center [227, 247] width 218 height 23
type input "0839758281"
click at [358, 246] on input "Người nhận" at bounding box center [445, 248] width 187 height 16
type input "d"
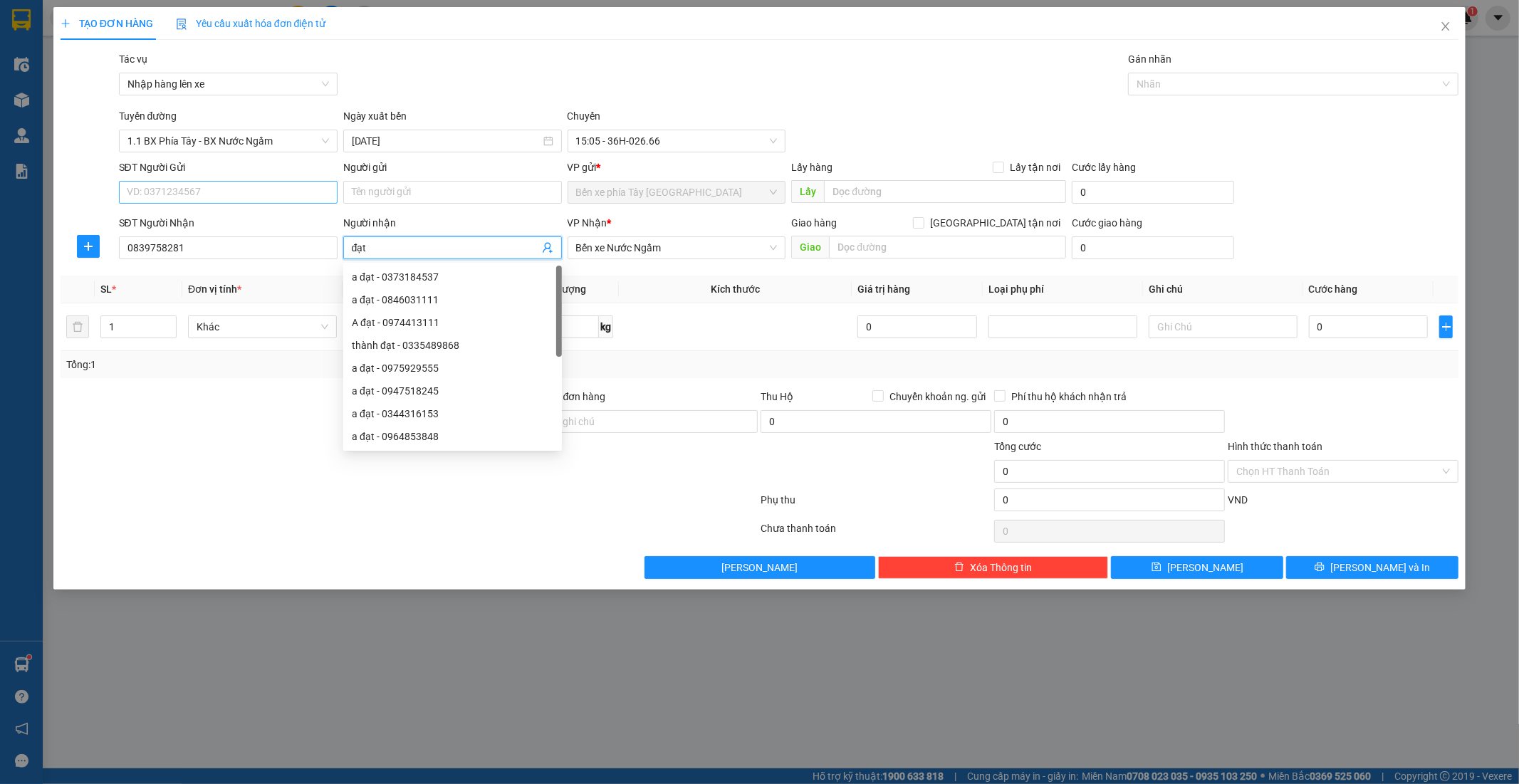
type input "đạt"
click at [257, 195] on input "SĐT Người Gửi" at bounding box center [227, 192] width 218 height 23
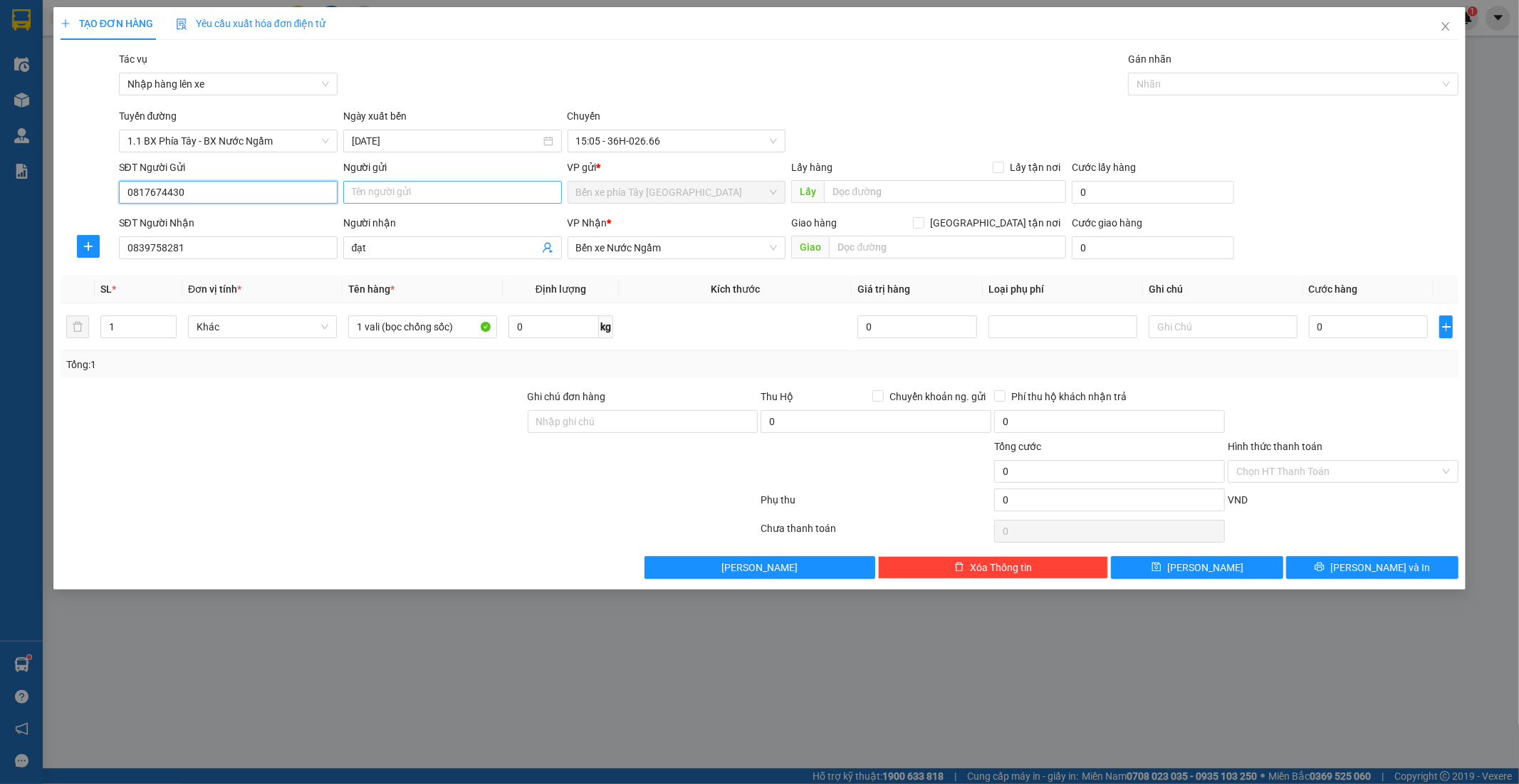
type input "0817674430"
click at [372, 203] on input "Người gửi" at bounding box center [452, 192] width 218 height 23
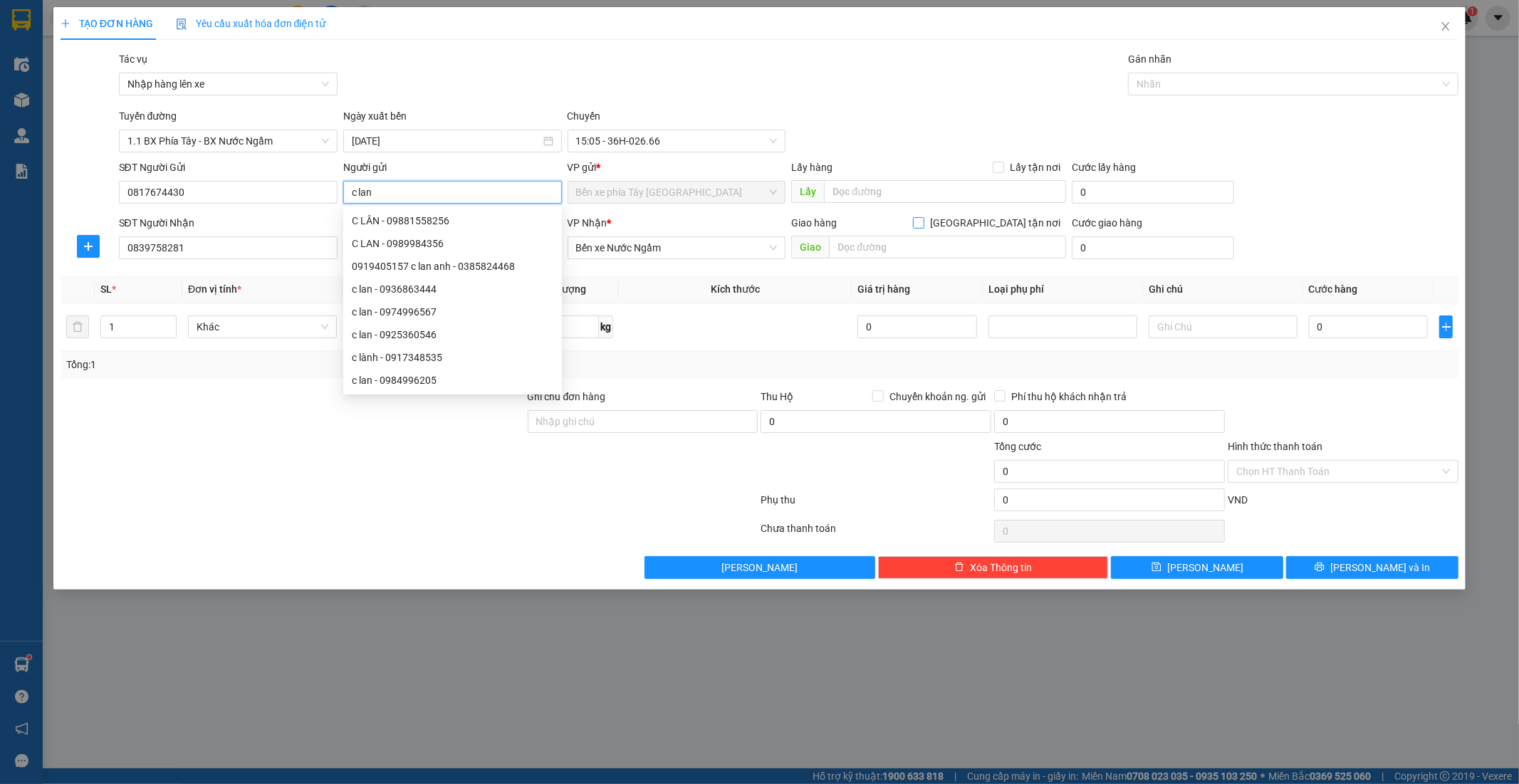
type input "c lan"
click at [923, 223] on input "[GEOGRAPHIC_DATA] tận nơi" at bounding box center [918, 222] width 10 height 10
checkbox input "true"
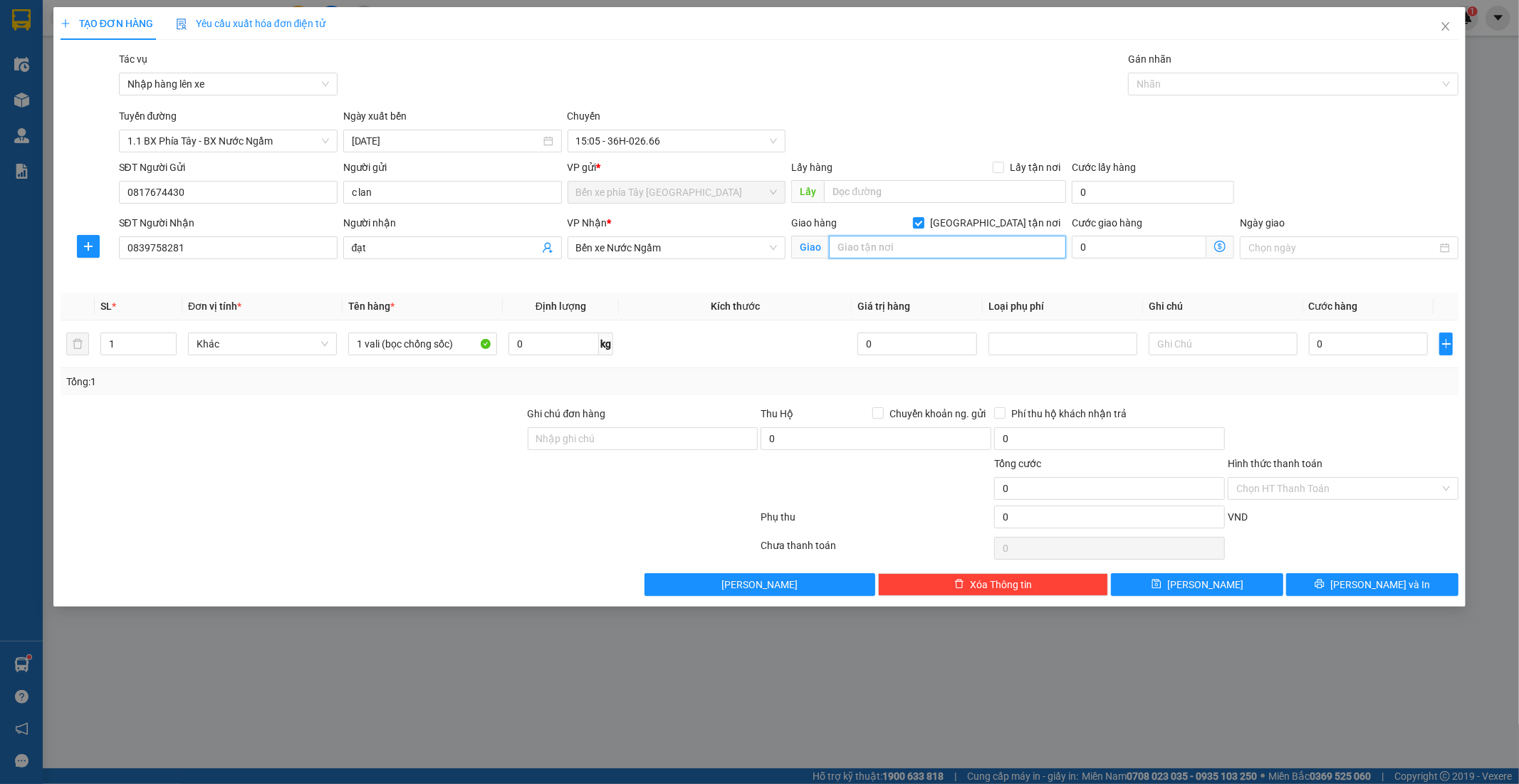
click at [957, 242] on input "text" at bounding box center [947, 247] width 237 height 23
type input "128c/27 đại la đồng tâm hai bà trưng hà nội"
click at [1222, 250] on icon "dollar-circle" at bounding box center [1220, 247] width 12 height 12
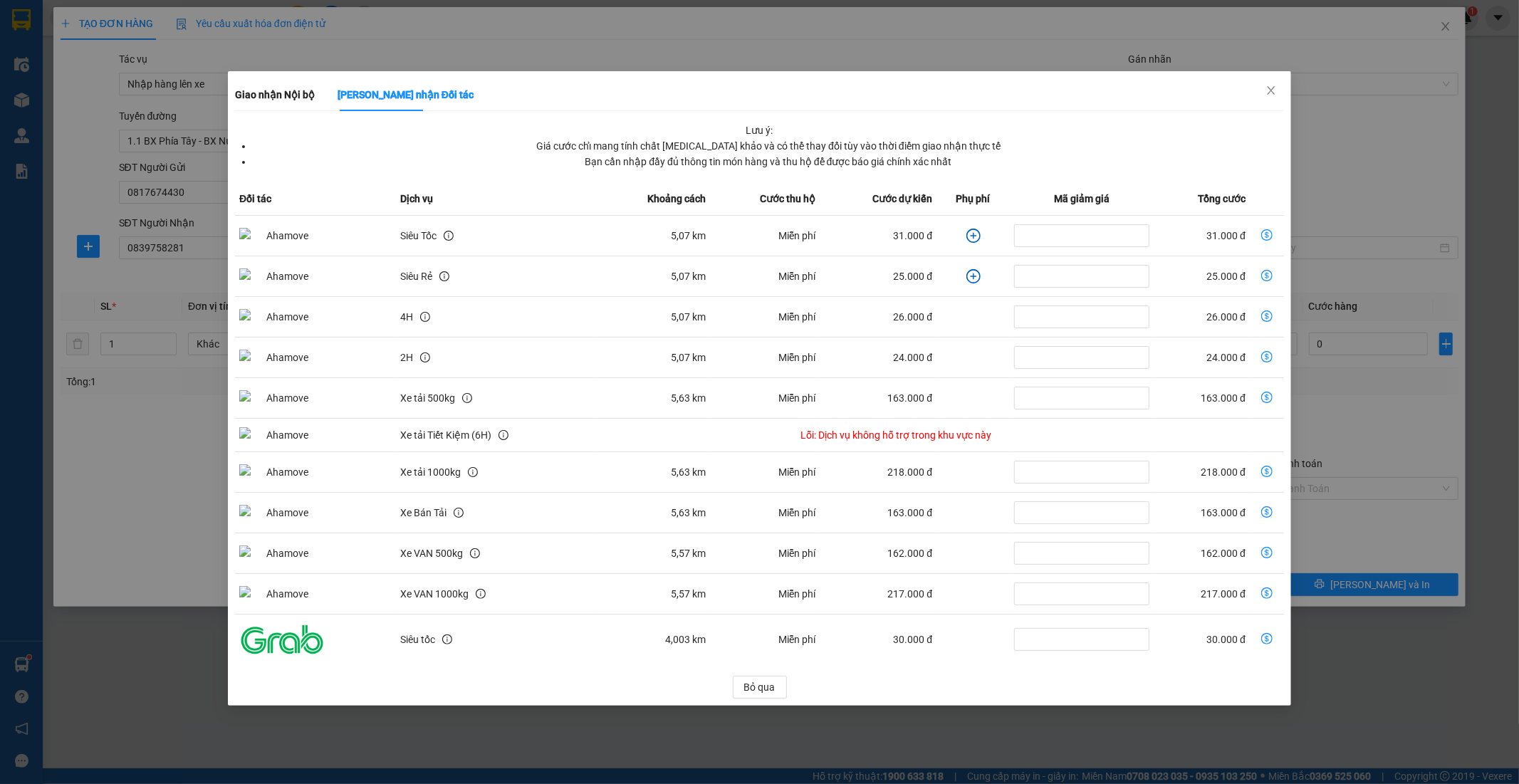
click at [954, 236] on td "dollar-circle" at bounding box center [973, 235] width 73 height 40
click at [970, 234] on icon "plus-circle" at bounding box center [973, 235] width 15 height 15
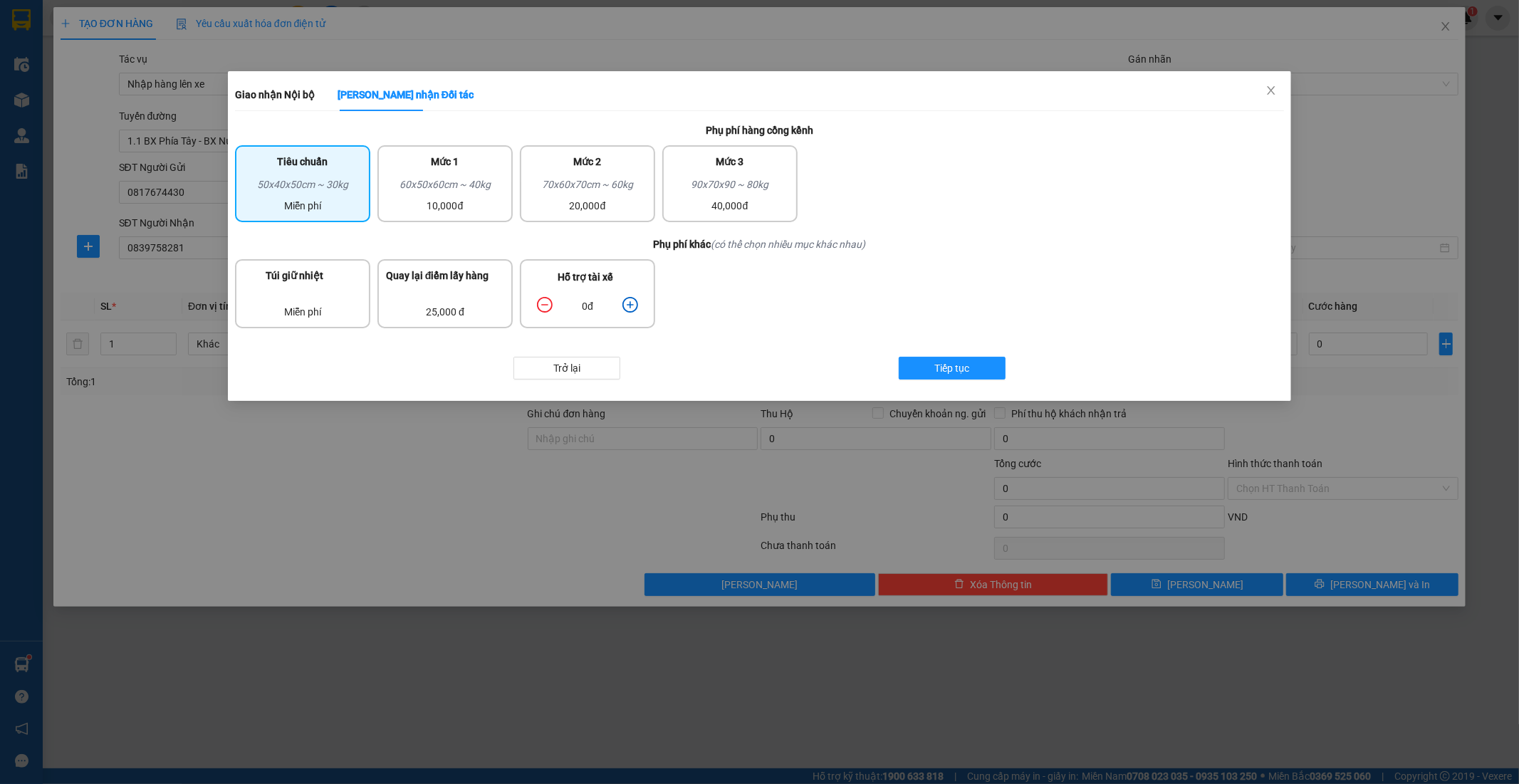
click at [632, 301] on icon "plus-circle" at bounding box center [630, 304] width 7 height 7
click at [458, 205] on div "10,000đ" at bounding box center [445, 206] width 119 height 16
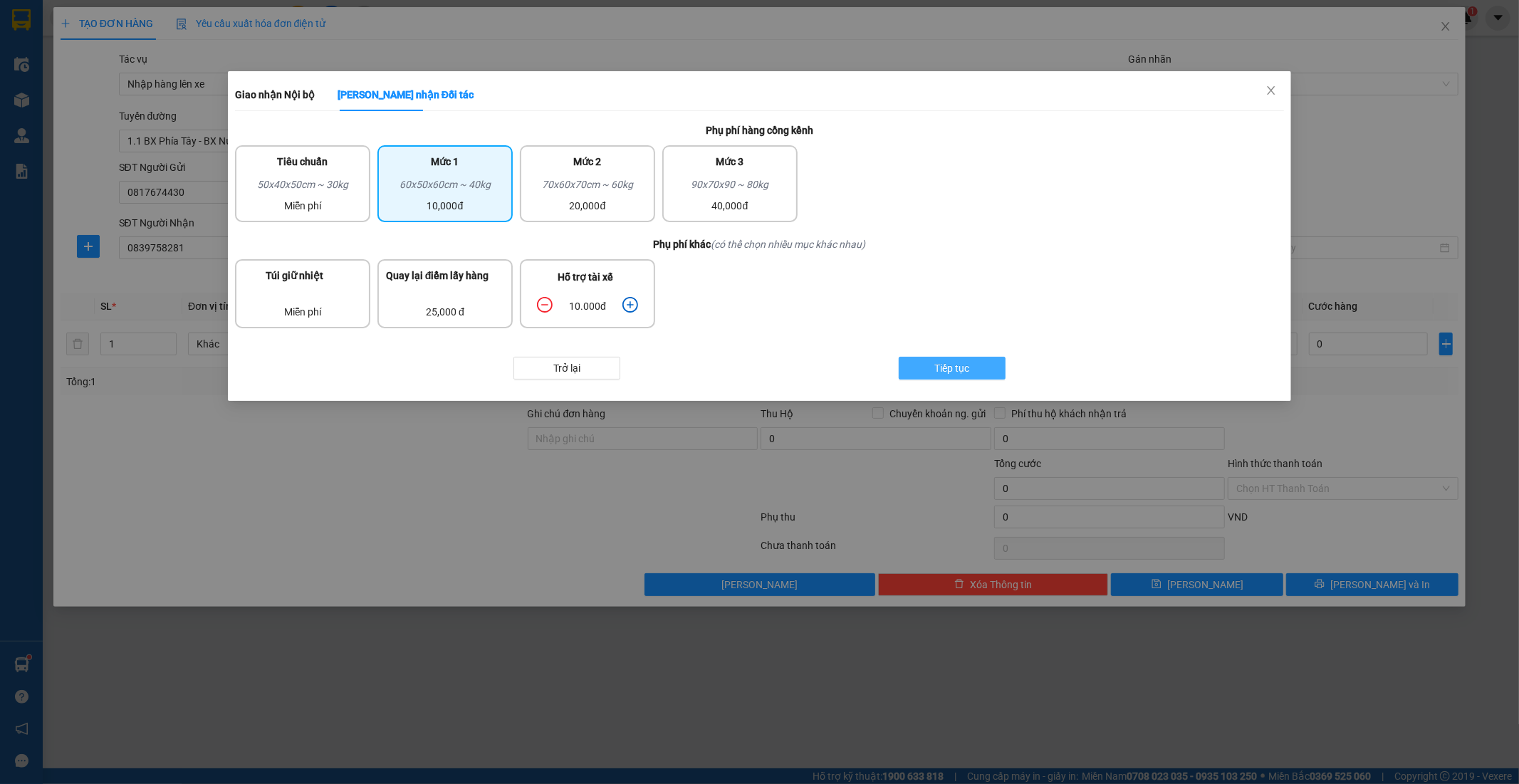
click at [966, 364] on span "Tiếp tục" at bounding box center [953, 368] width 35 height 16
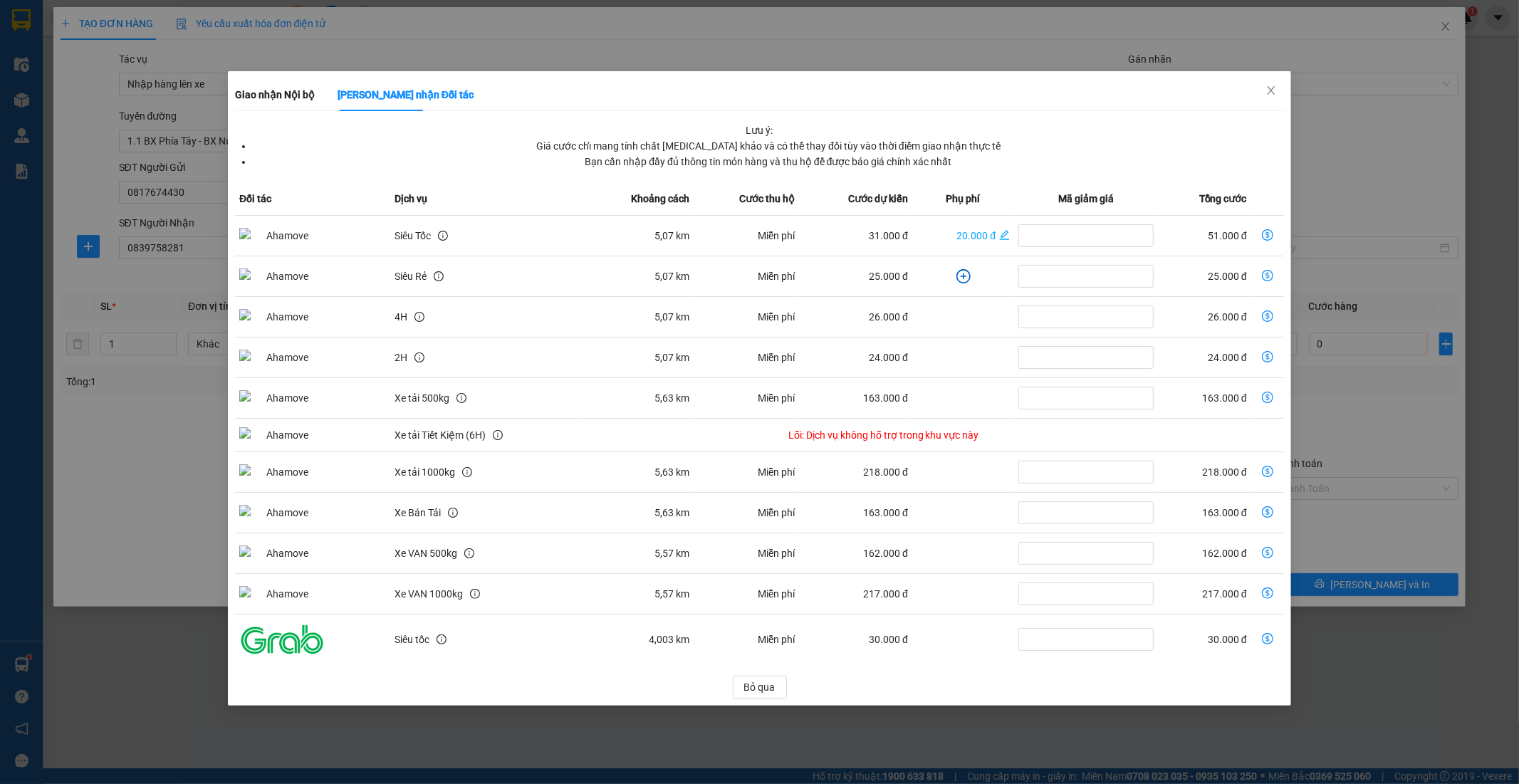
click at [1269, 232] on icon "dollar-circle" at bounding box center [1268, 235] width 12 height 12
type input "51.000"
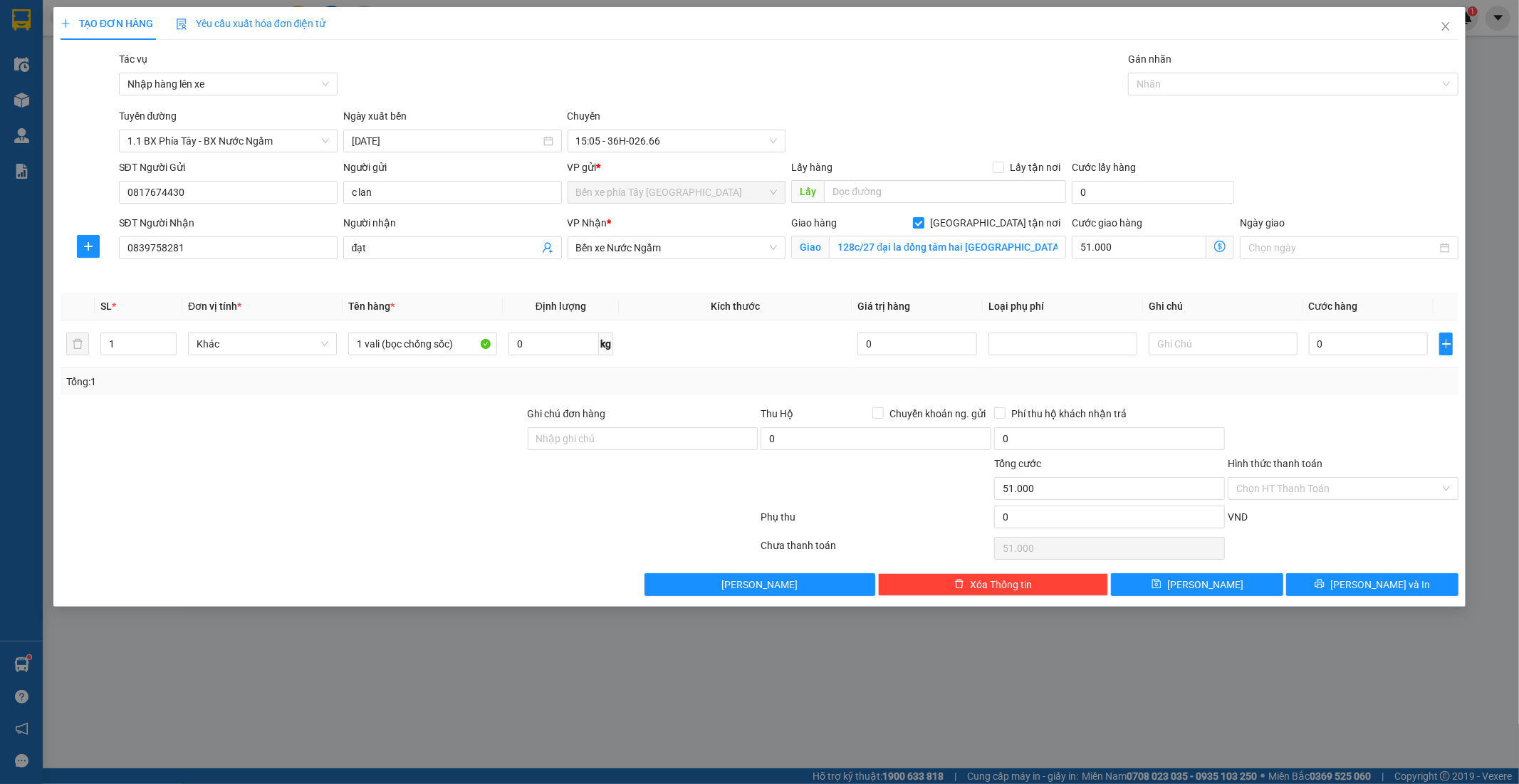
drag, startPoint x: 1219, startPoint y: 245, endPoint x: 1162, endPoint y: 259, distance: 58.7
click at [1162, 259] on div "51.000 Giao nhận Nội bộ Giao nhận Đối tác Lưu ý: Giá cước chỉ mang tính chất th…" at bounding box center [1153, 247] width 163 height 23
click at [1156, 247] on input "51.000" at bounding box center [1138, 247] width 134 height 23
type input "6"
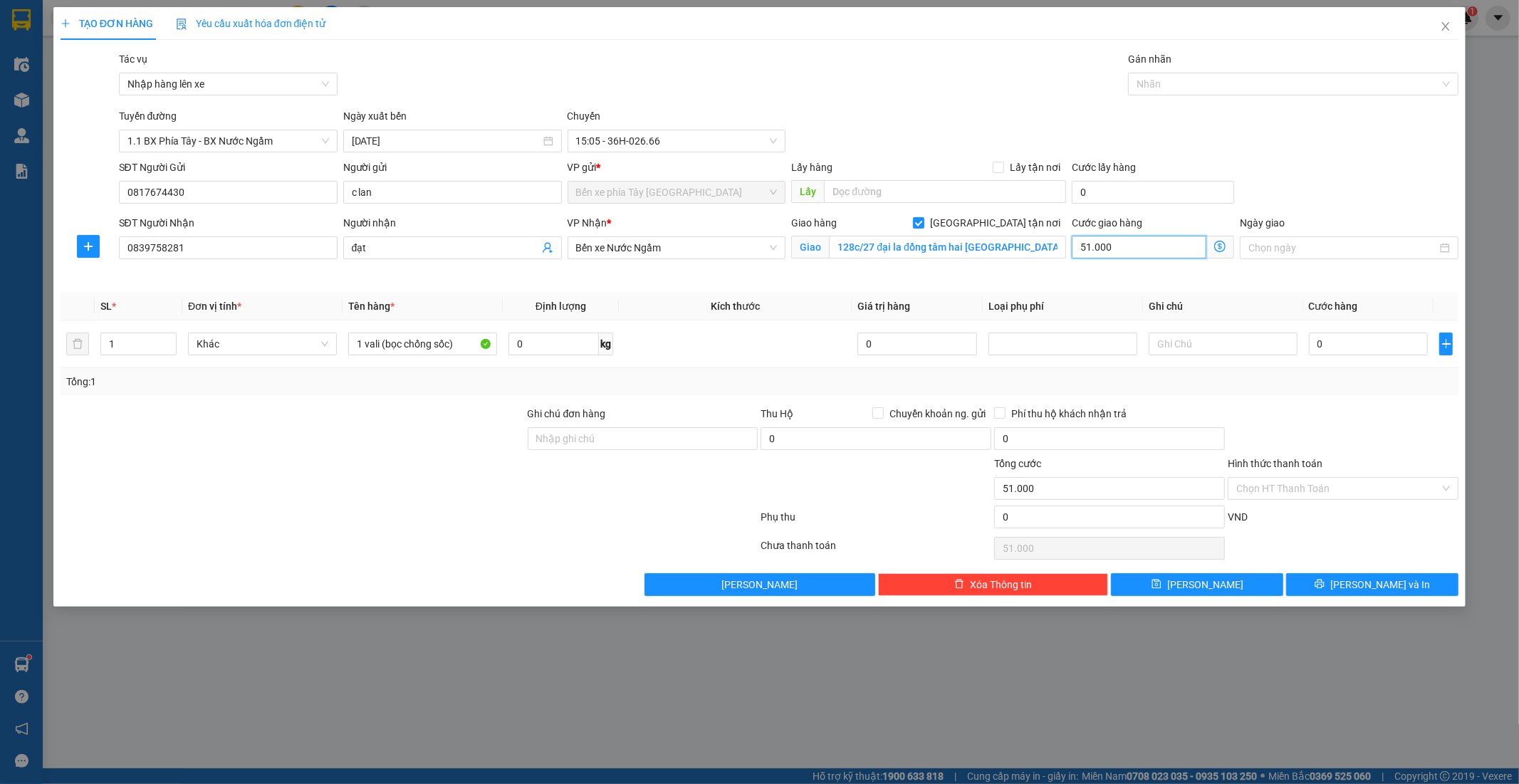
type input "6"
type input "60"
type input "600"
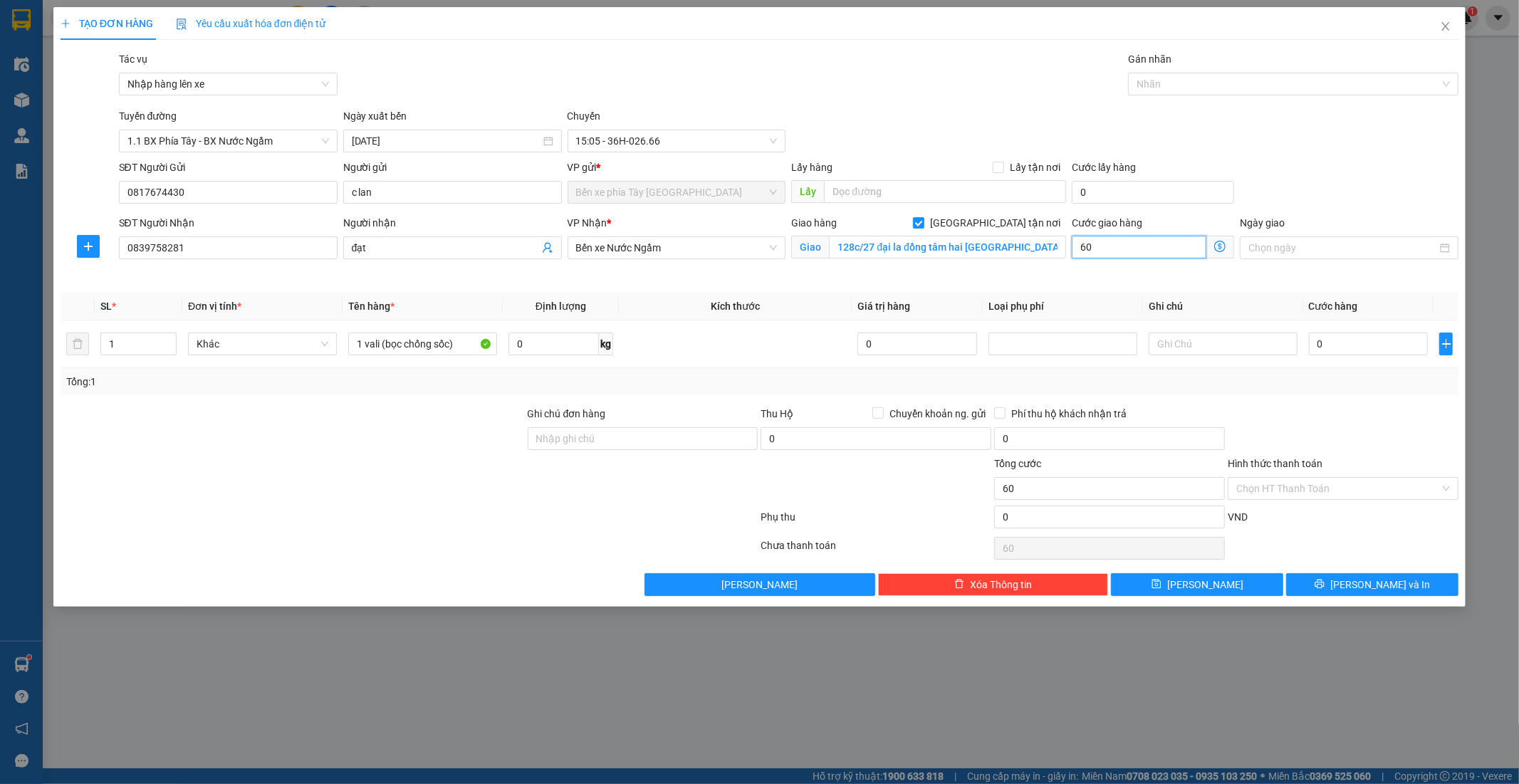
type input "600"
type input "6.000"
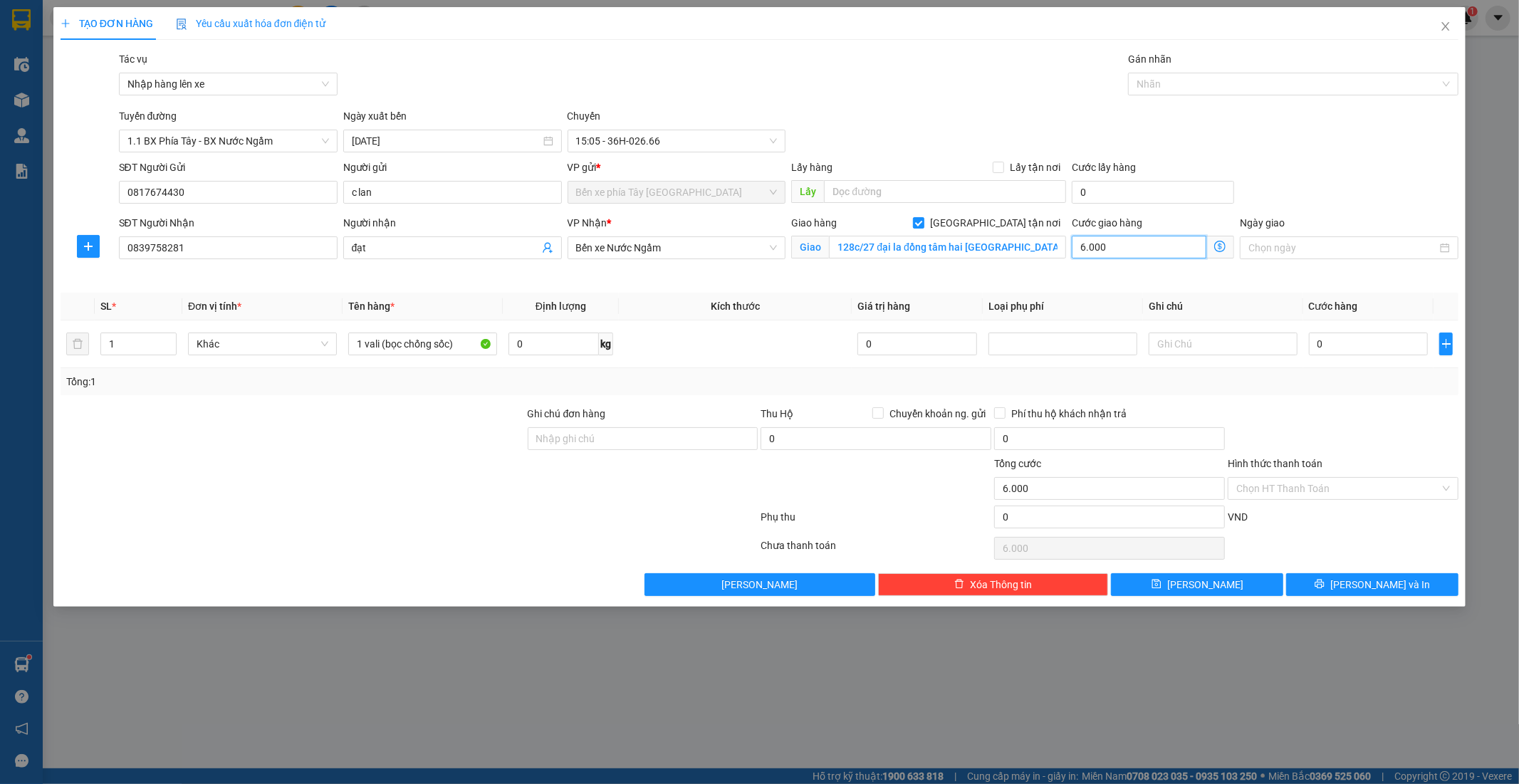
type input "60.000"
click at [1343, 352] on input "0" at bounding box center [1369, 344] width 119 height 23
type input "4"
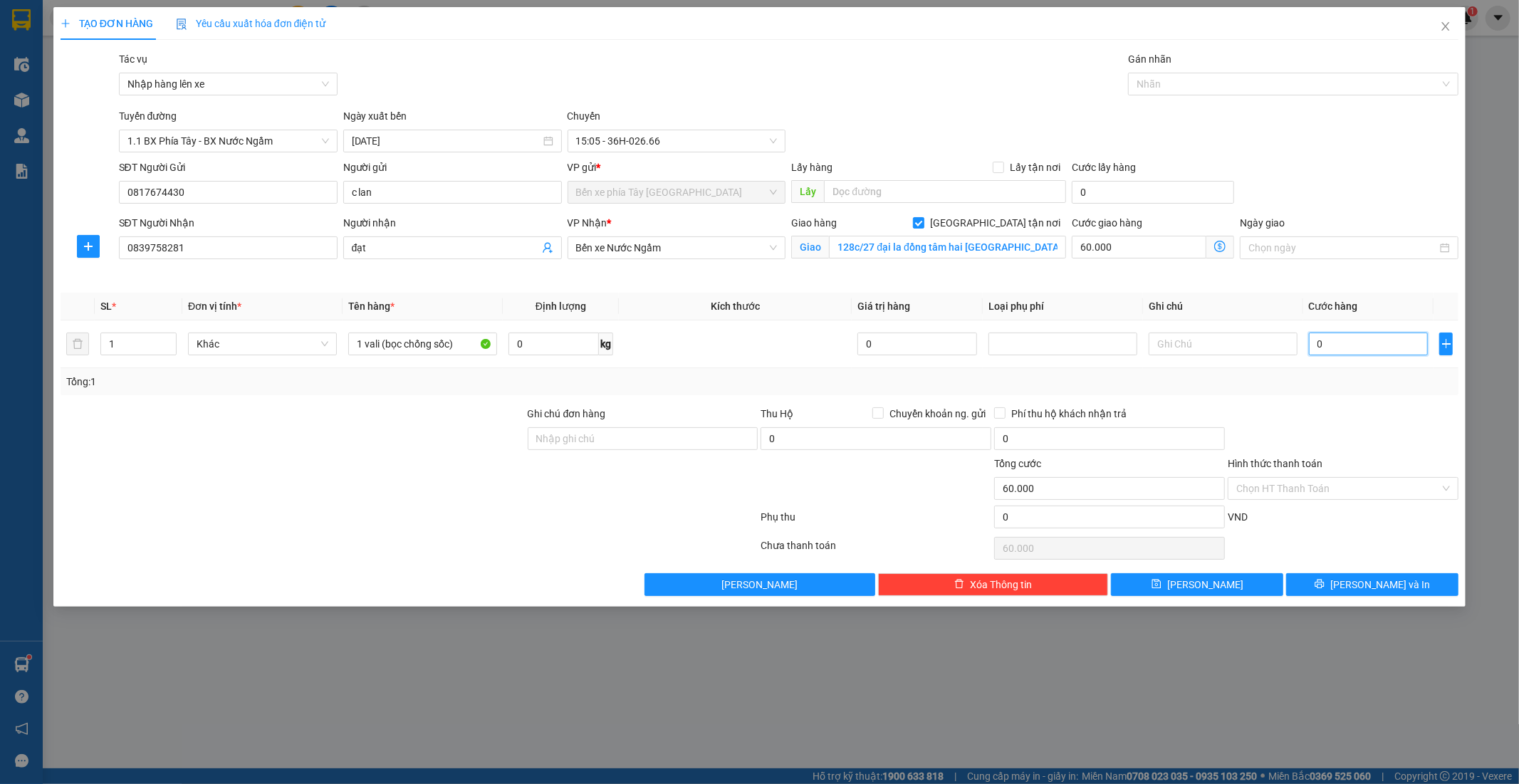
type input "60.004"
type input "40"
type input "60.040"
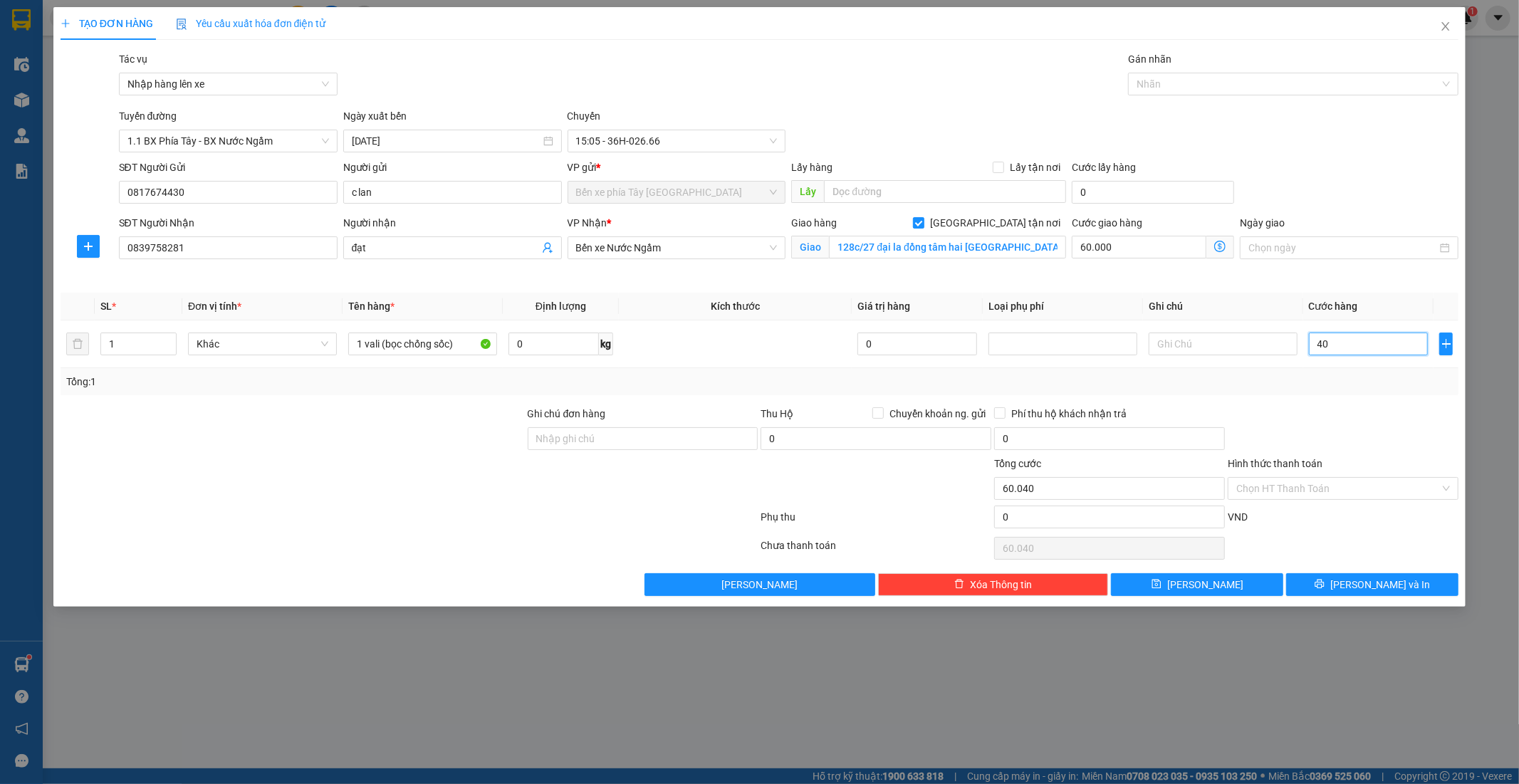
type input "400"
type input "60.400"
type input "4.000"
type input "64.000"
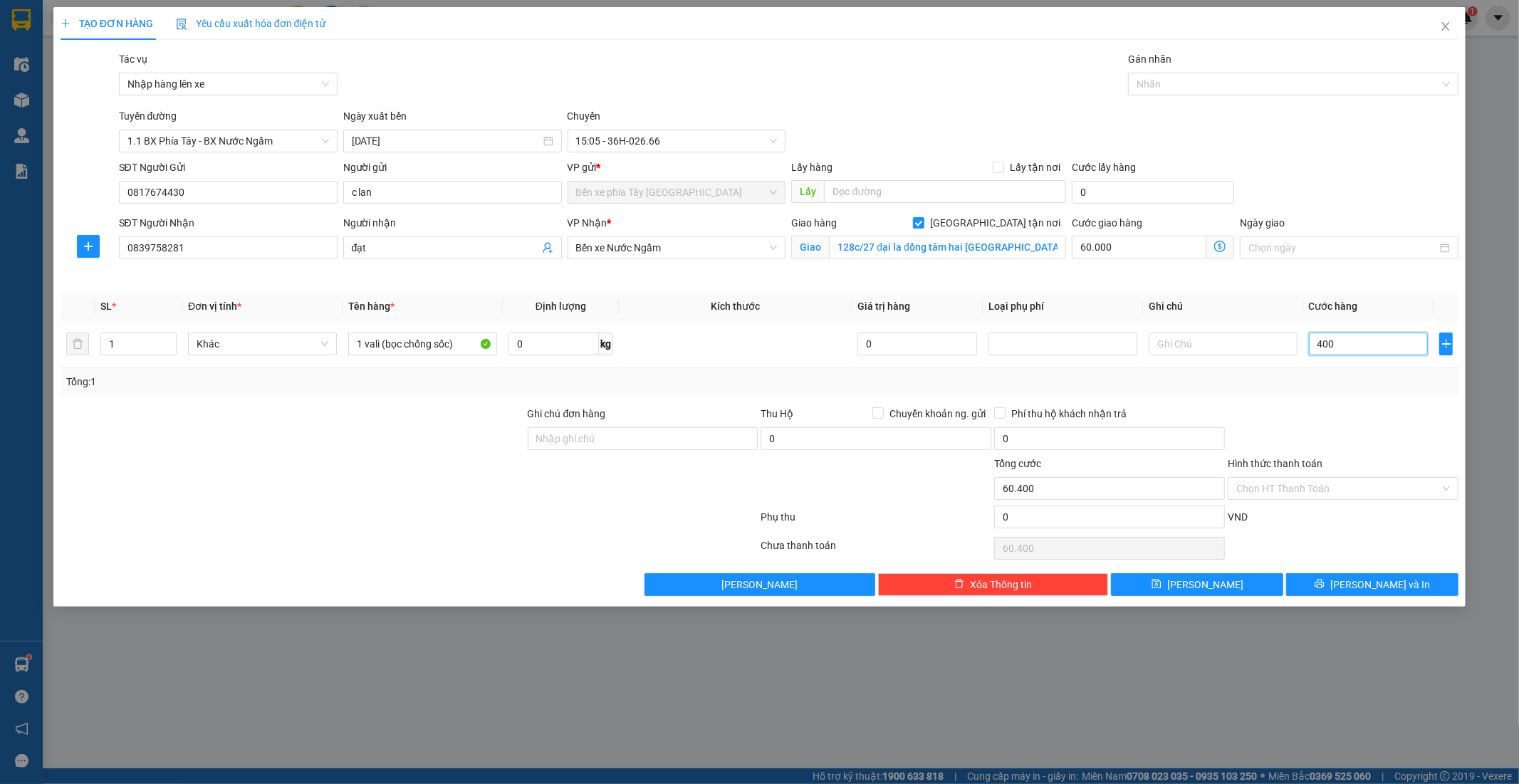
type input "64.000"
type input "40.000"
type input "100.000"
type input "400.000"
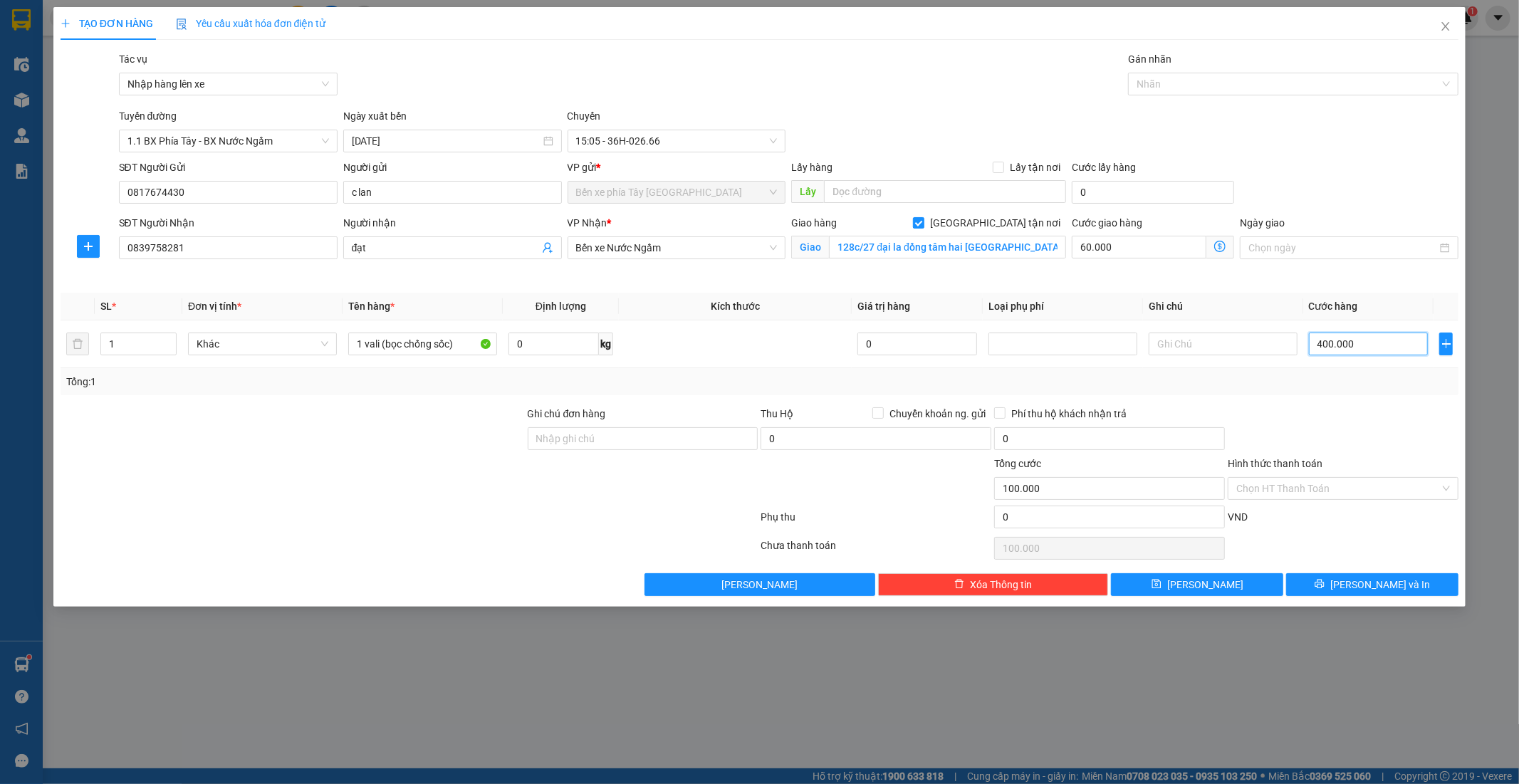
type input "460.000"
type input "40.000"
type input "100.000"
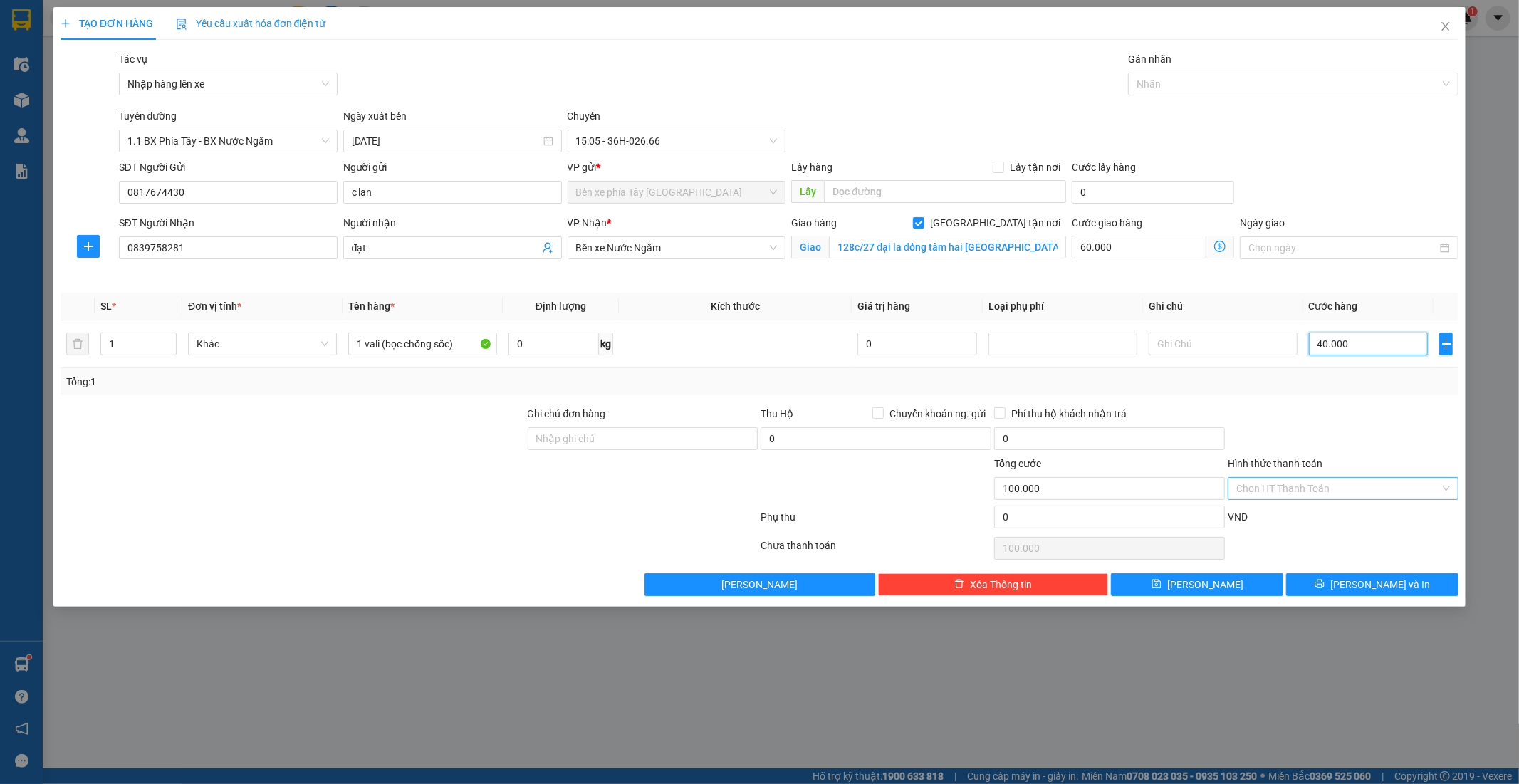
type input "40.000"
click at [1364, 479] on input "Hình thức thanh toán" at bounding box center [1338, 488] width 204 height 22
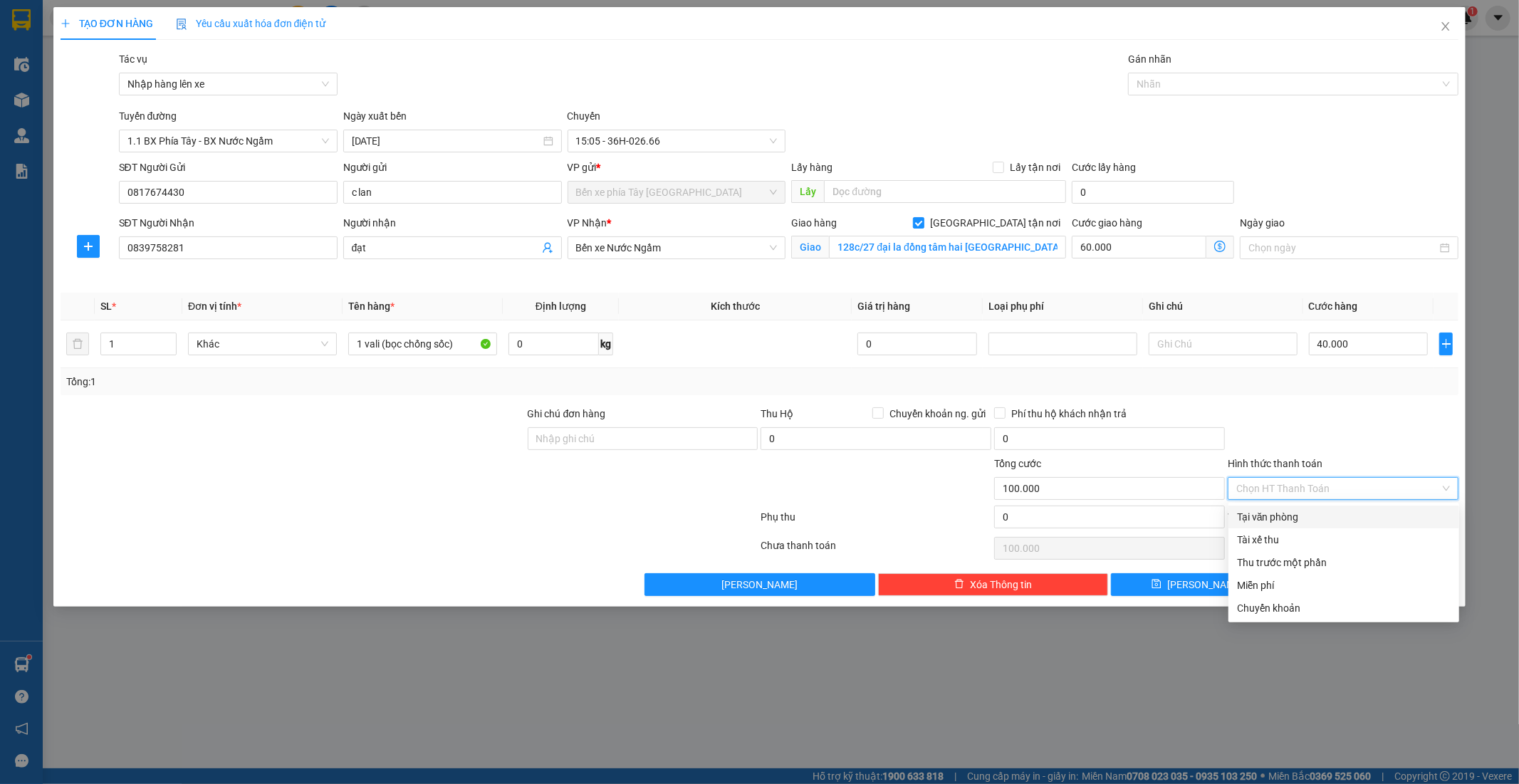
click at [1304, 507] on div "Tại văn phòng" at bounding box center [1344, 516] width 231 height 23
type input "0"
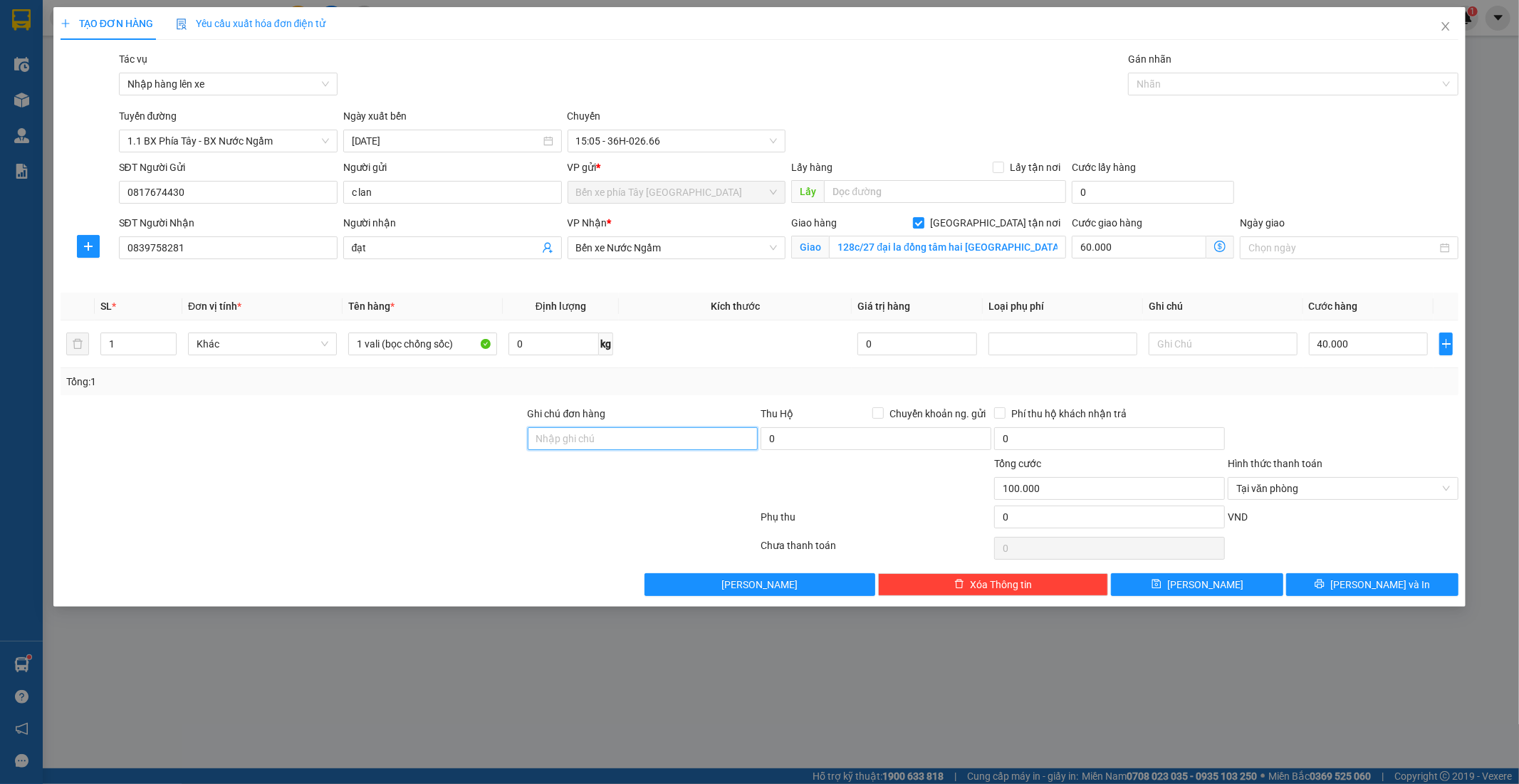
drag, startPoint x: 651, startPoint y: 449, endPoint x: 641, endPoint y: 449, distance: 10.0
click at [651, 449] on input "Ghi chú đơn hàng" at bounding box center [643, 438] width 231 height 23
type input "GỬI TT"
click at [1366, 585] on span "[PERSON_NAME] và In" at bounding box center [1380, 584] width 100 height 16
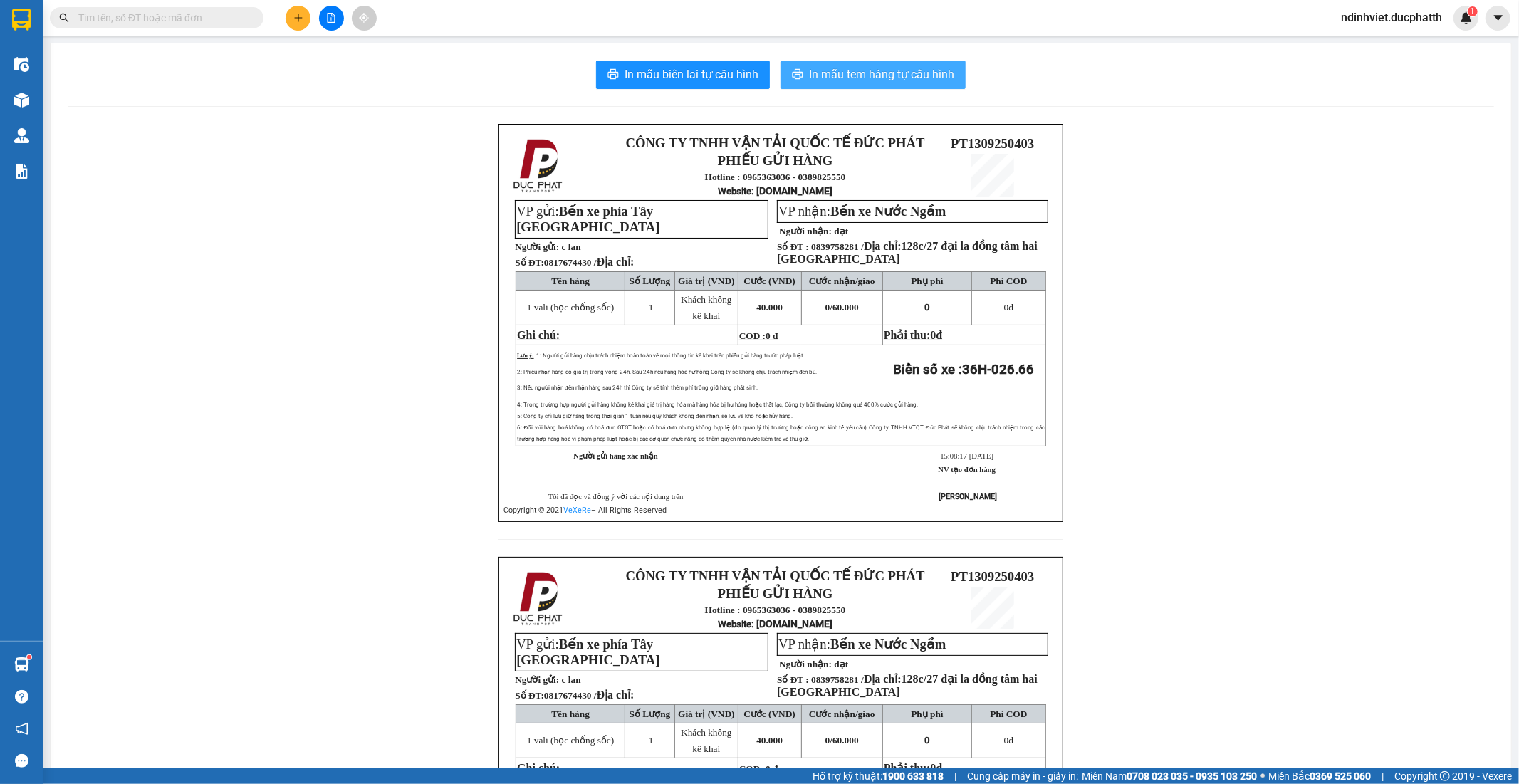
click at [913, 80] on span "In mẫu tem hàng tự cấu hình" at bounding box center [881, 74] width 145 height 18
click at [326, 22] on icon "file-add" at bounding box center [331, 18] width 10 height 10
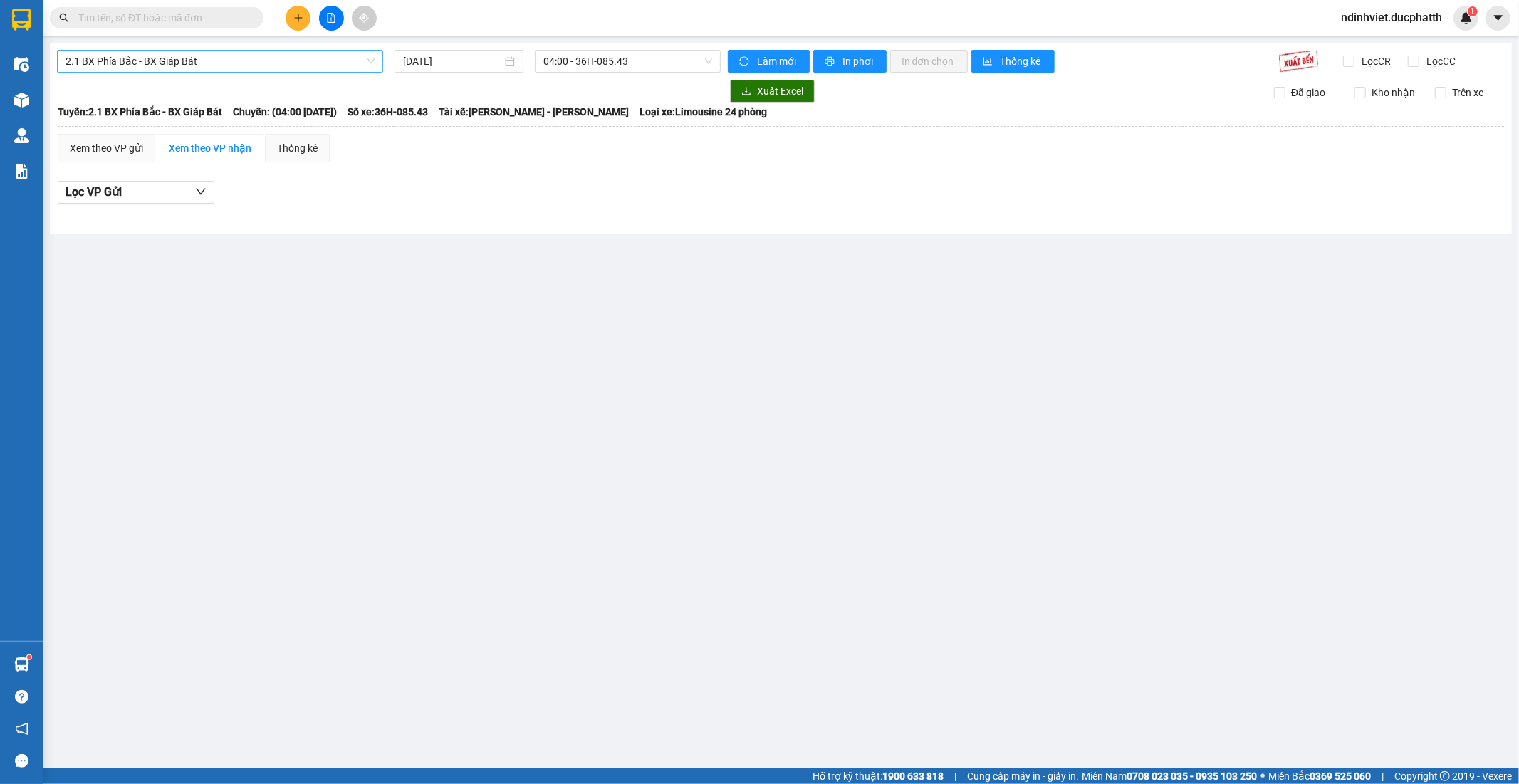
click at [322, 60] on span "2.1 BX Phía Bắc - BX Giáp Bát" at bounding box center [220, 62] width 309 height 22
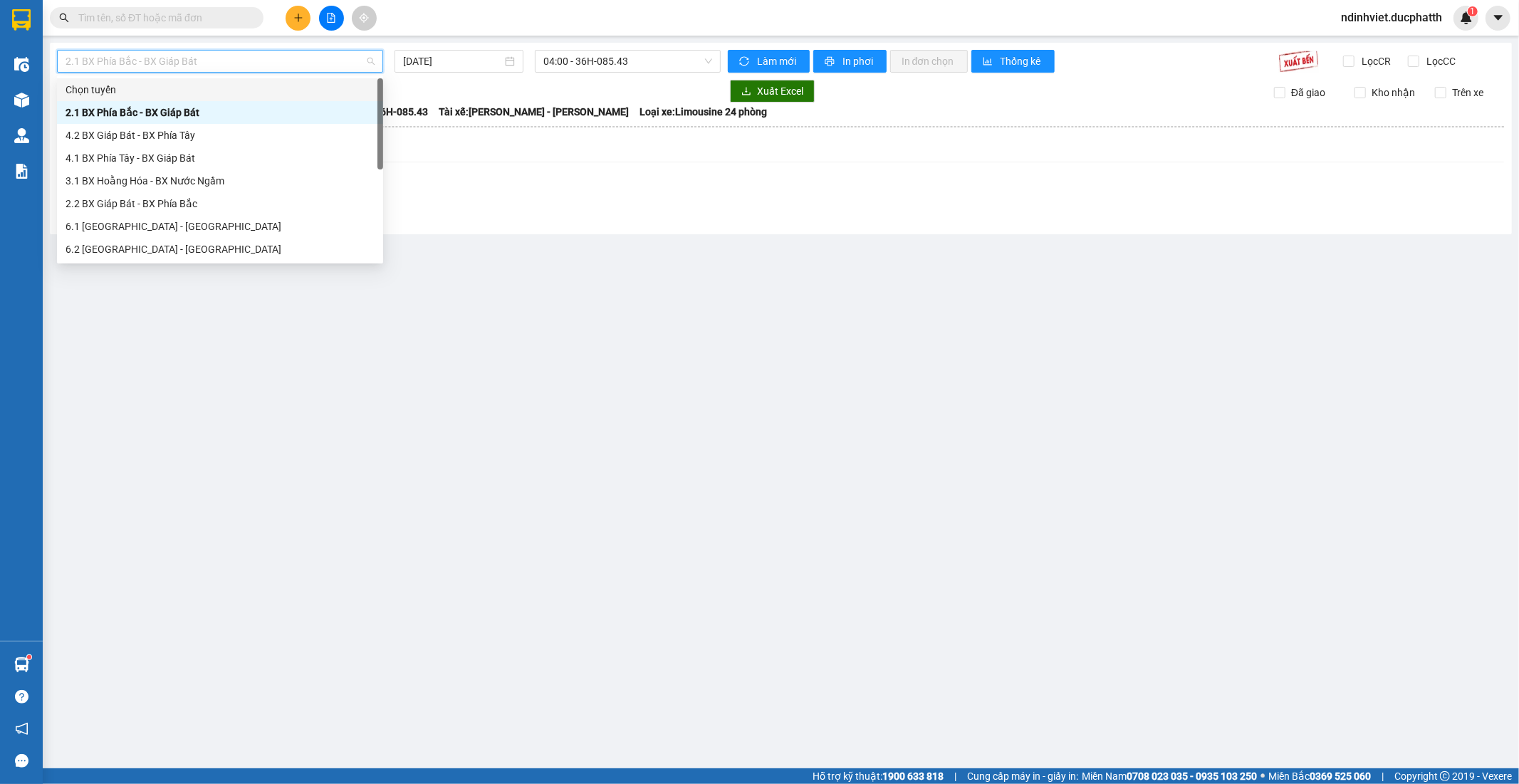
scroll to position [114, 0]
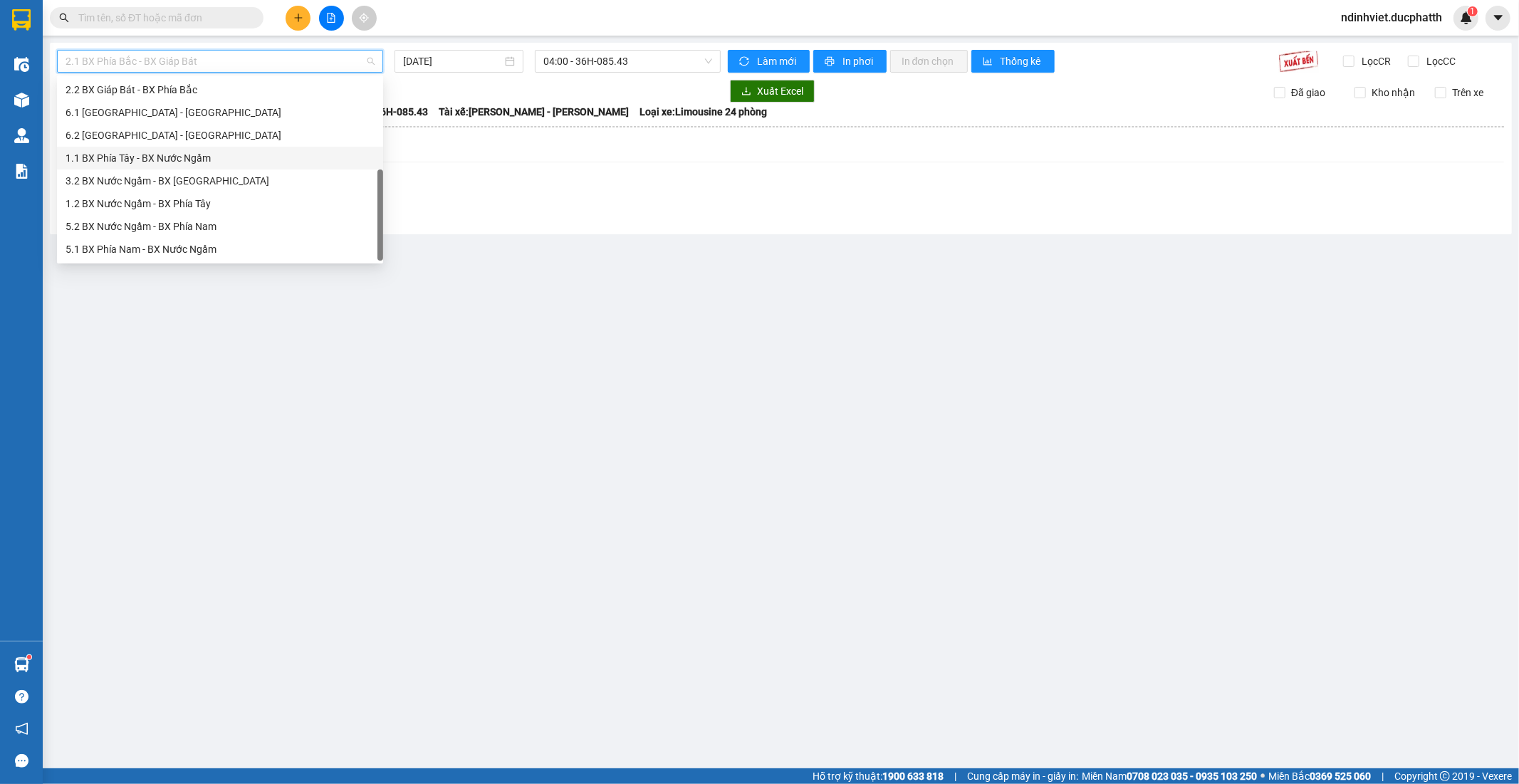
click at [176, 161] on div "1.1 BX Phía Tây - BX Nước Ngầm" at bounding box center [220, 158] width 309 height 16
type input "[DATE]"
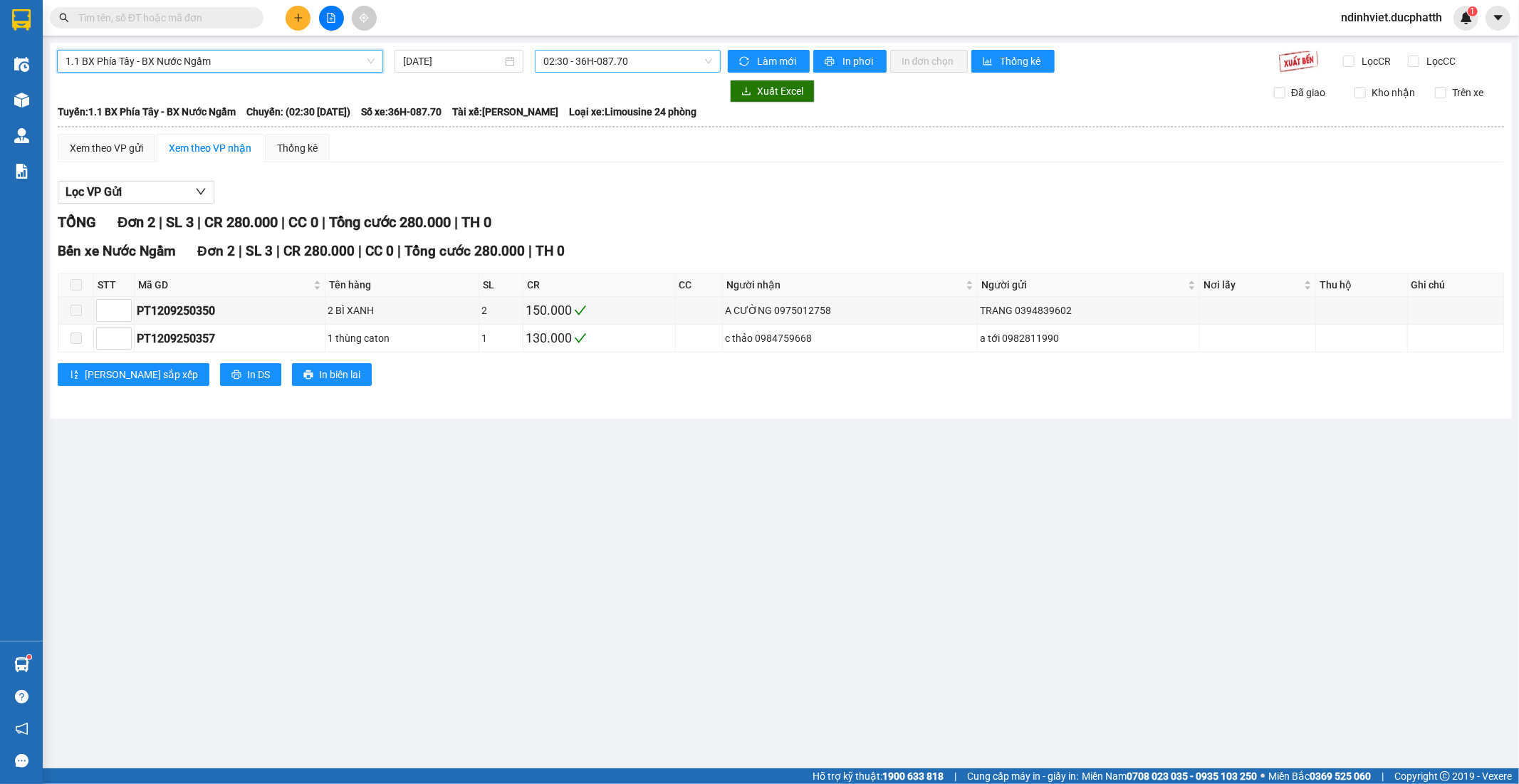
click at [674, 62] on span "02:30 - 36H-087.70" at bounding box center [628, 62] width 168 height 22
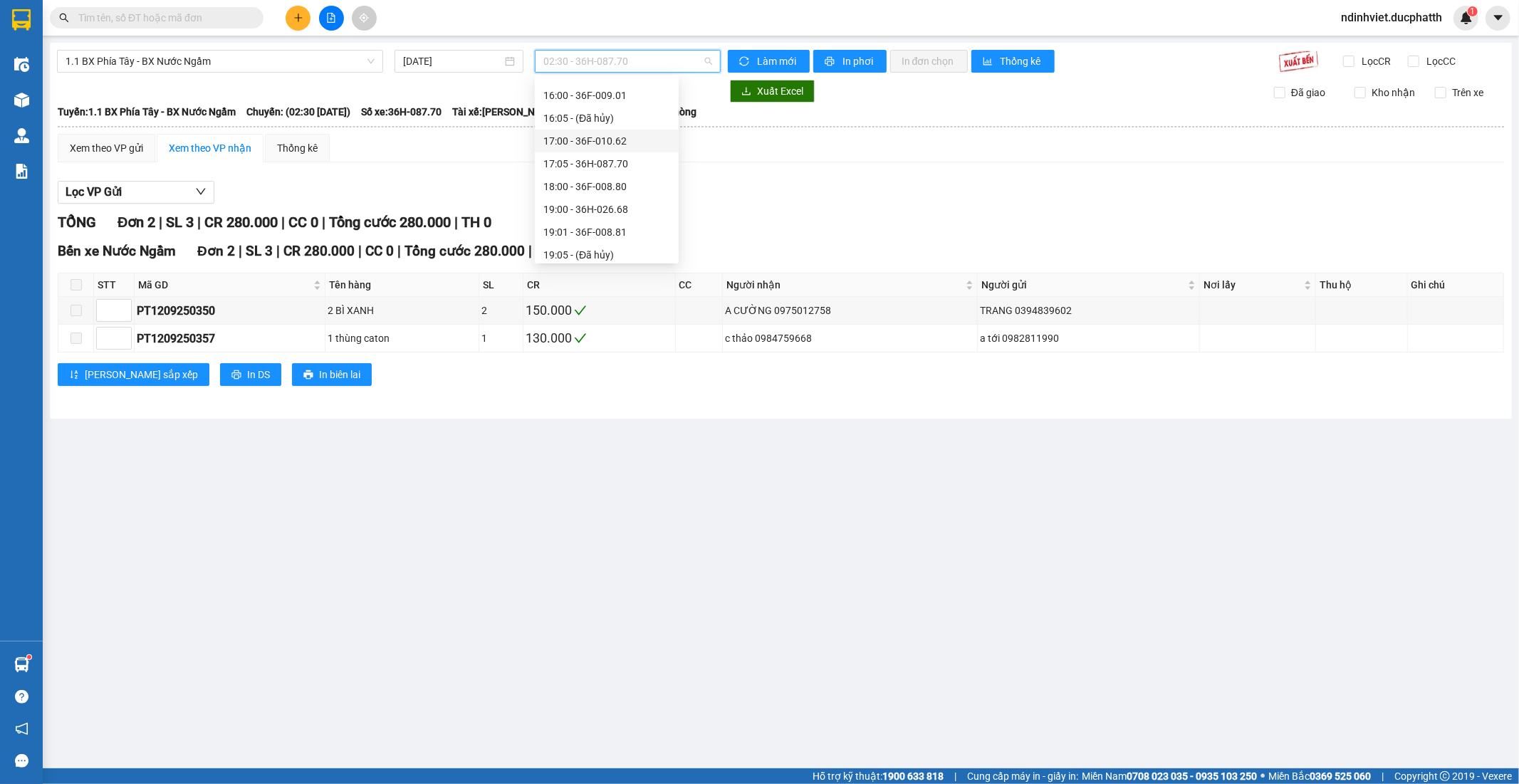
scroll to position [553, 0]
click at [617, 155] on div "15:05 - 36H-026.66" at bounding box center [606, 152] width 126 height 16
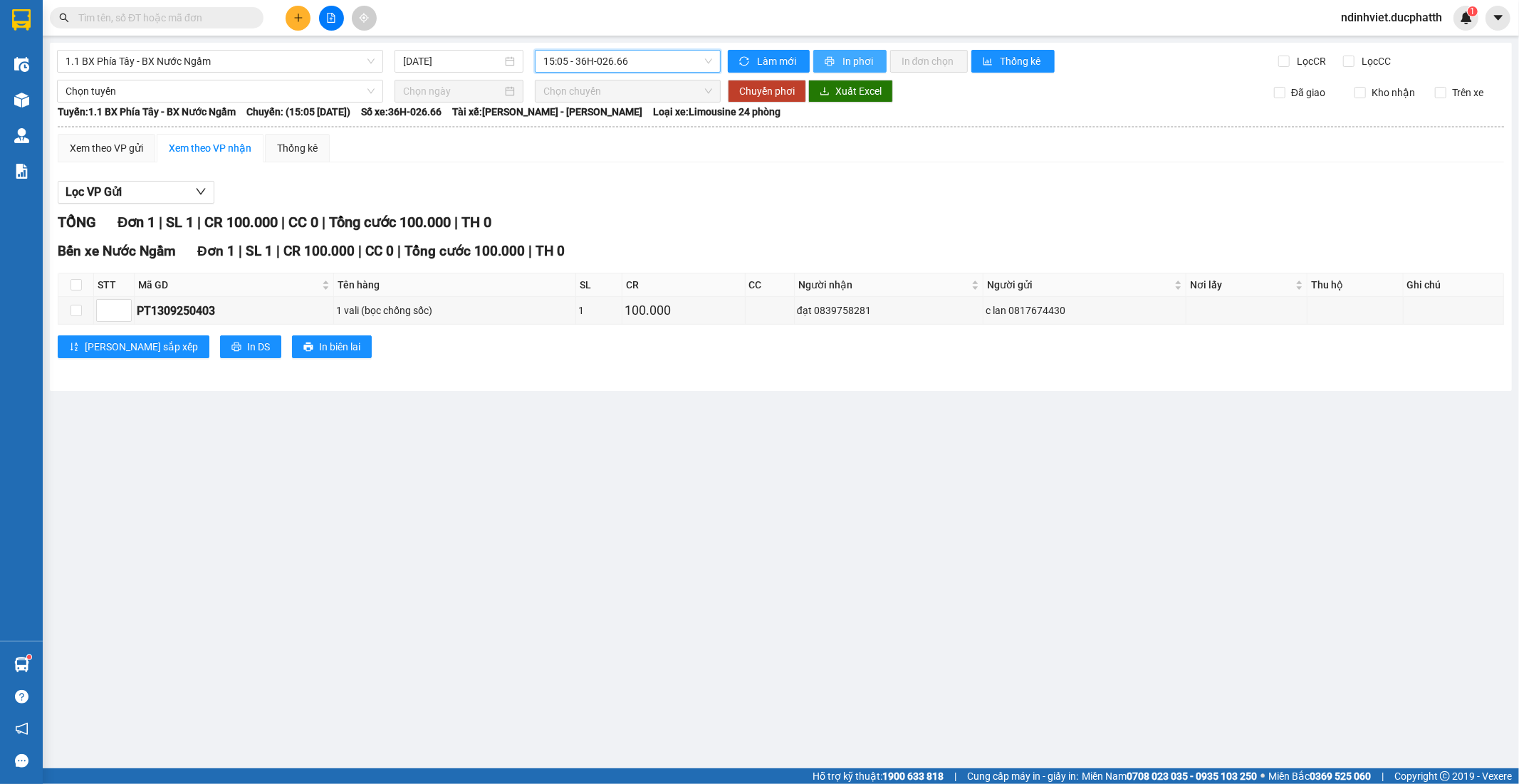
drag, startPoint x: 846, startPoint y: 67, endPoint x: 752, endPoint y: 116, distance: 106.0
click at [840, 69] on button "In phơi" at bounding box center [849, 61] width 73 height 23
click at [236, 13] on input "text" at bounding box center [163, 18] width 168 height 16
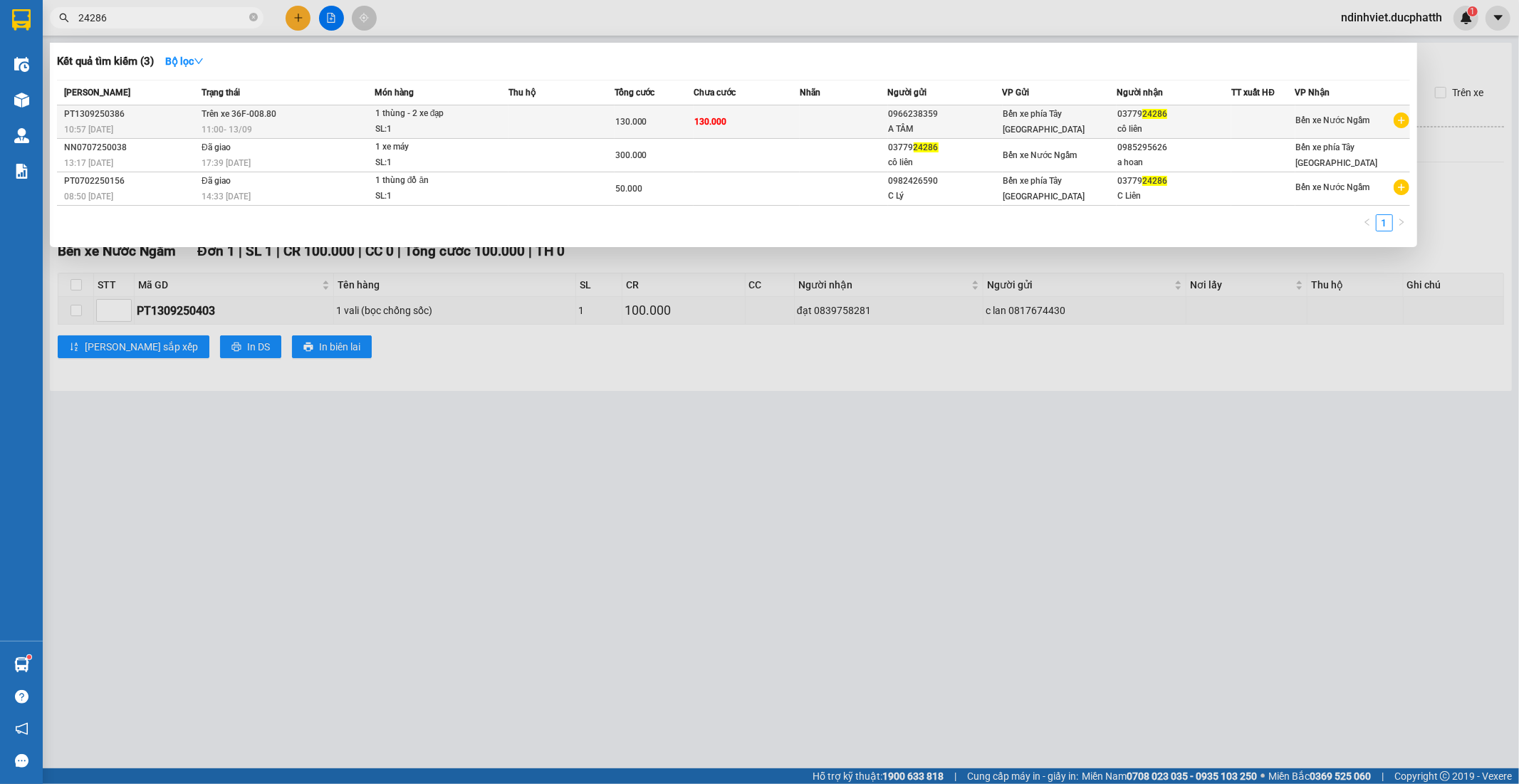
type input "24286"
click at [435, 122] on div "SL: 1" at bounding box center [428, 129] width 107 height 16
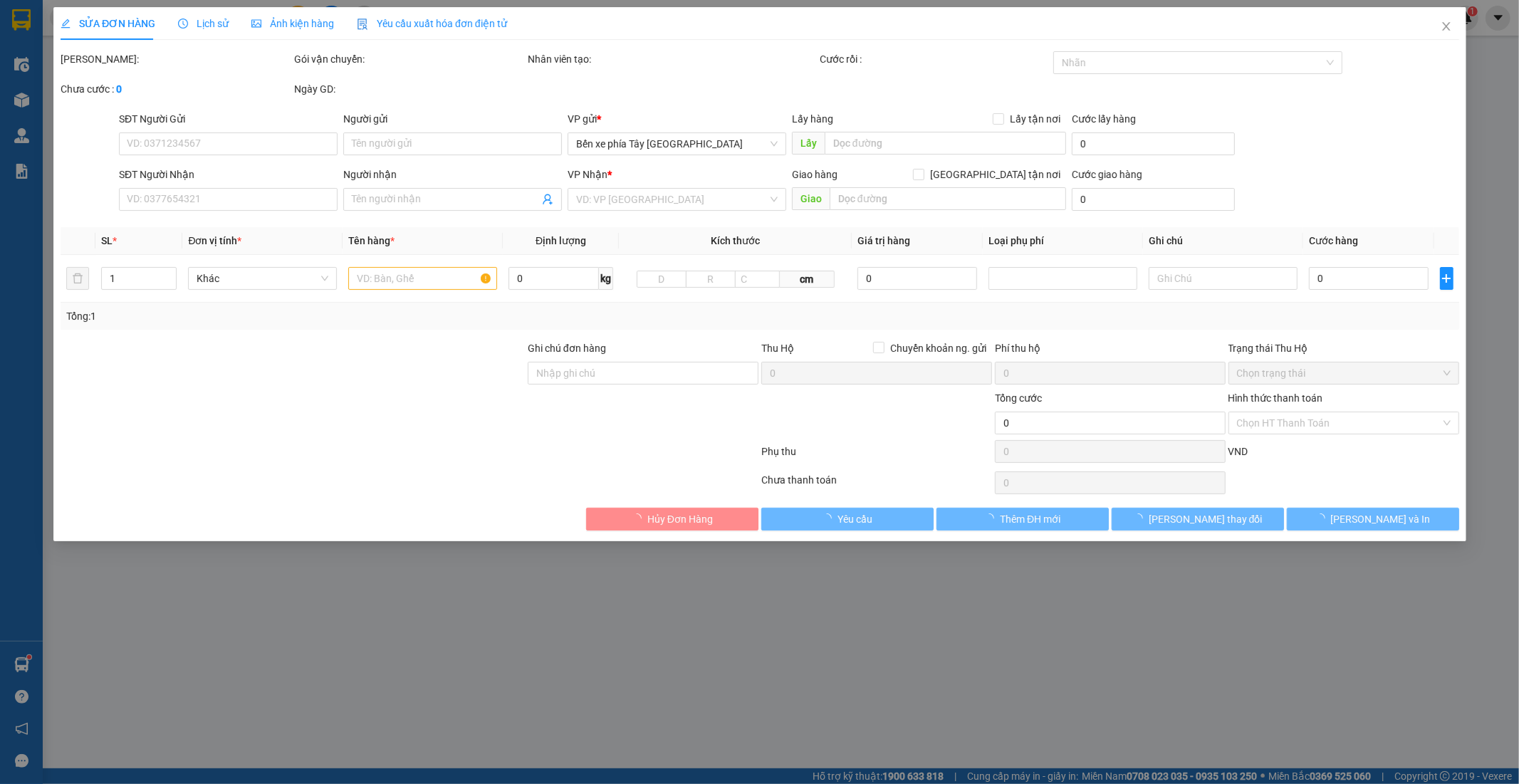
type input "0966238359"
type input "A TÂM"
type input "0377924286"
type input "cô liên"
type input "130.000"
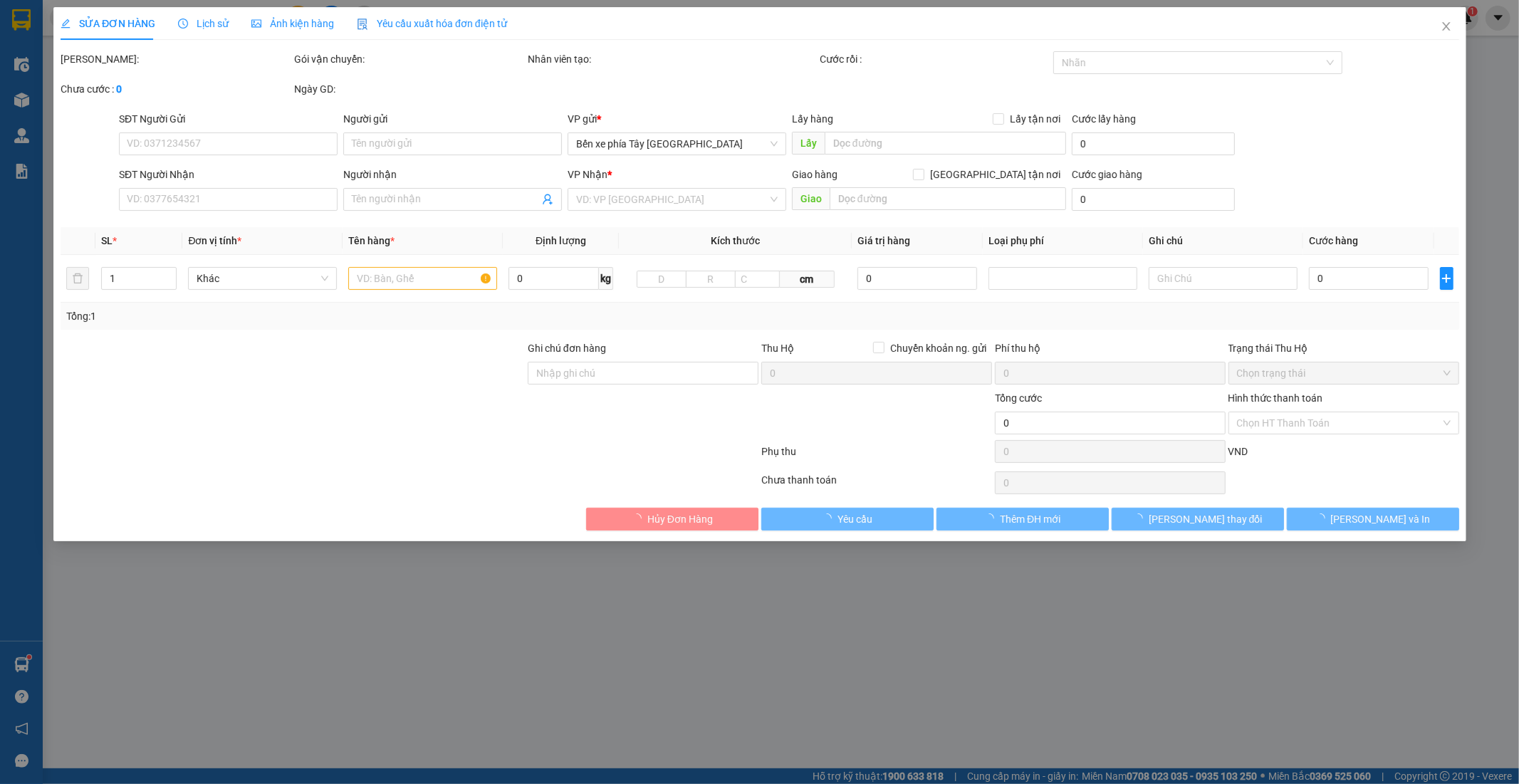
type input "130.000"
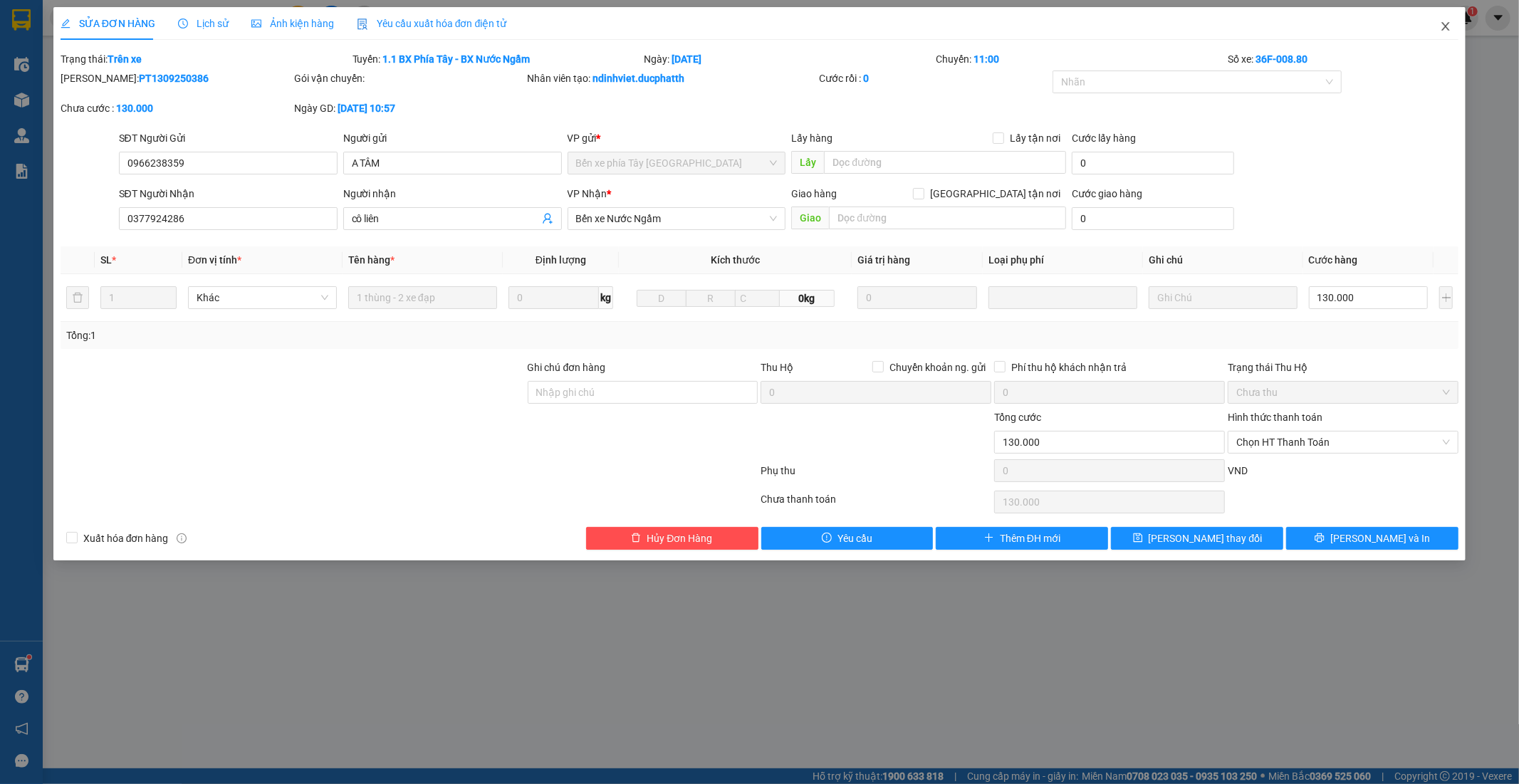
click at [1451, 26] on span "Close" at bounding box center [1446, 26] width 40 height 40
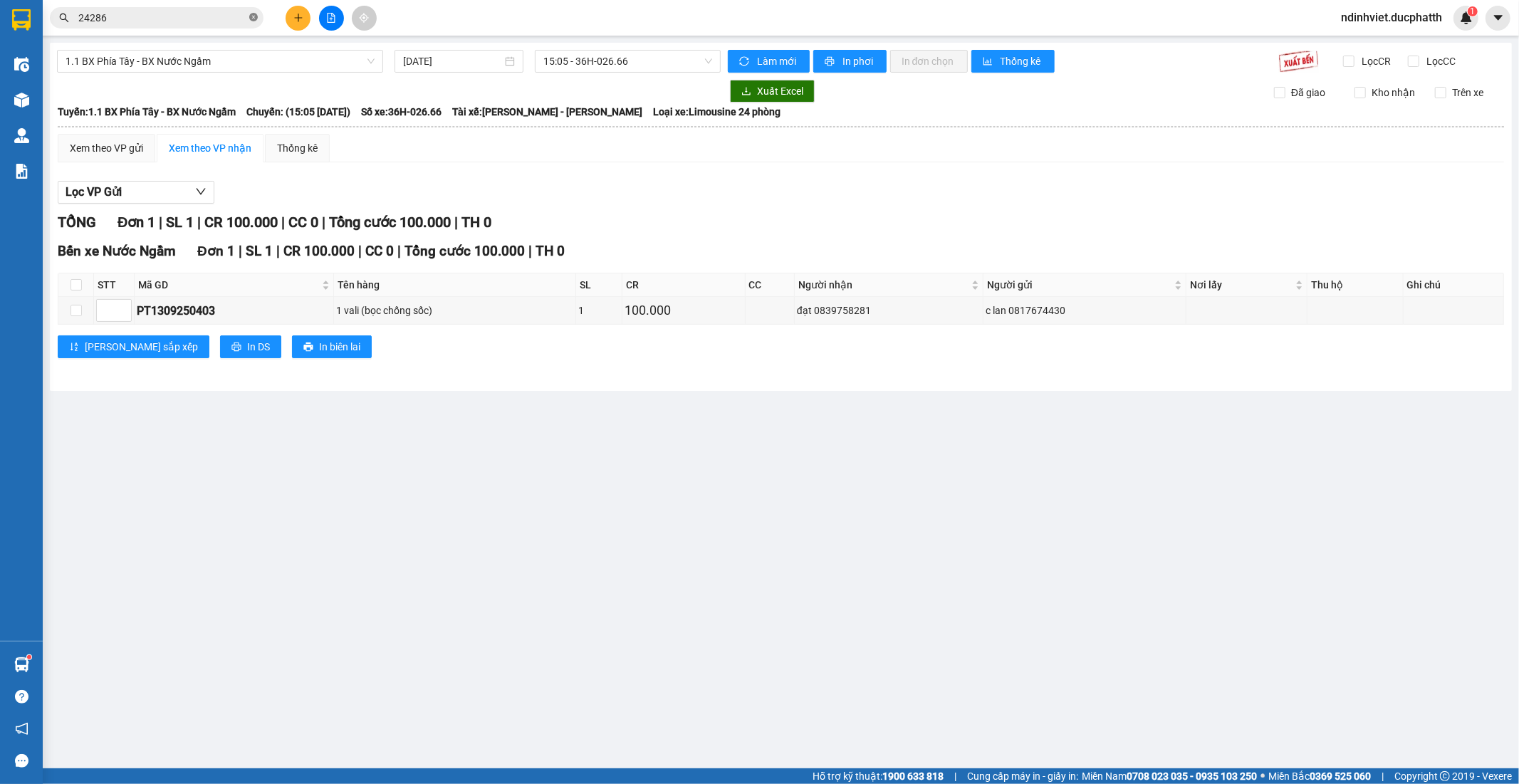
click at [252, 17] on icon "close-circle" at bounding box center [254, 17] width 9 height 9
click at [190, 20] on input "text" at bounding box center [163, 18] width 168 height 16
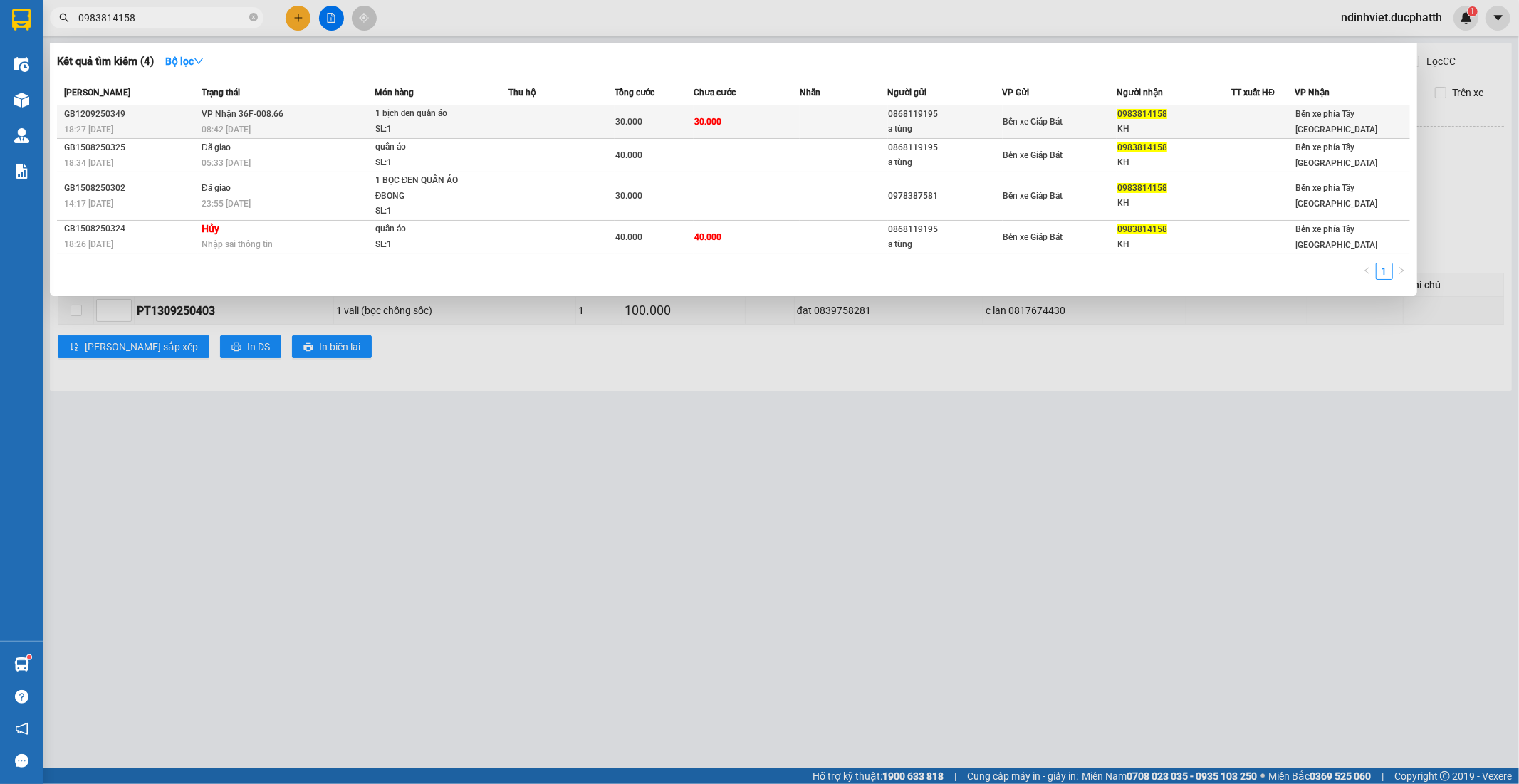
type input "0983814158"
click at [514, 119] on td at bounding box center [561, 122] width 106 height 33
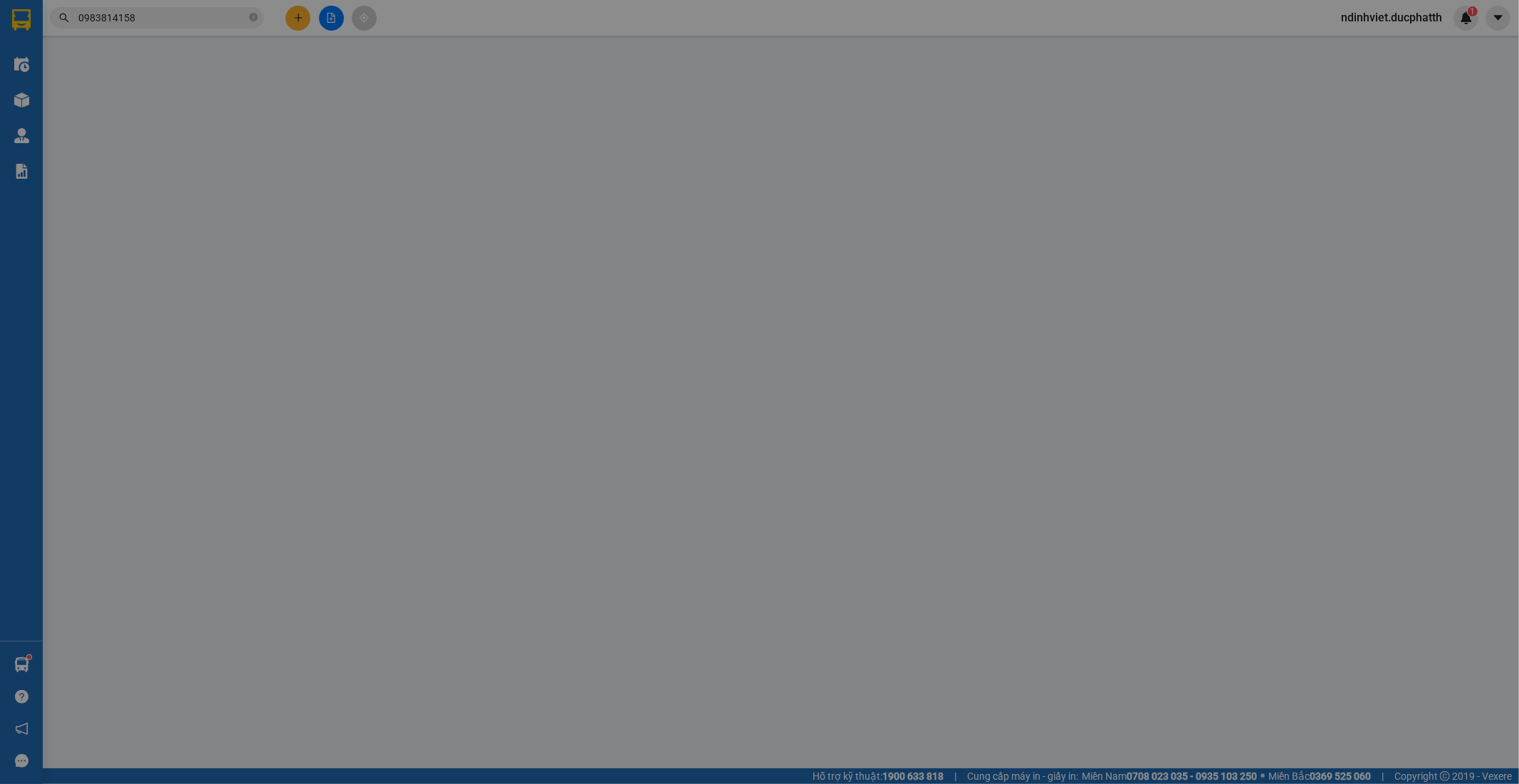
type input "0868119195"
type input "a tùng"
type input "0983814158"
type input "KH"
type input "30.000"
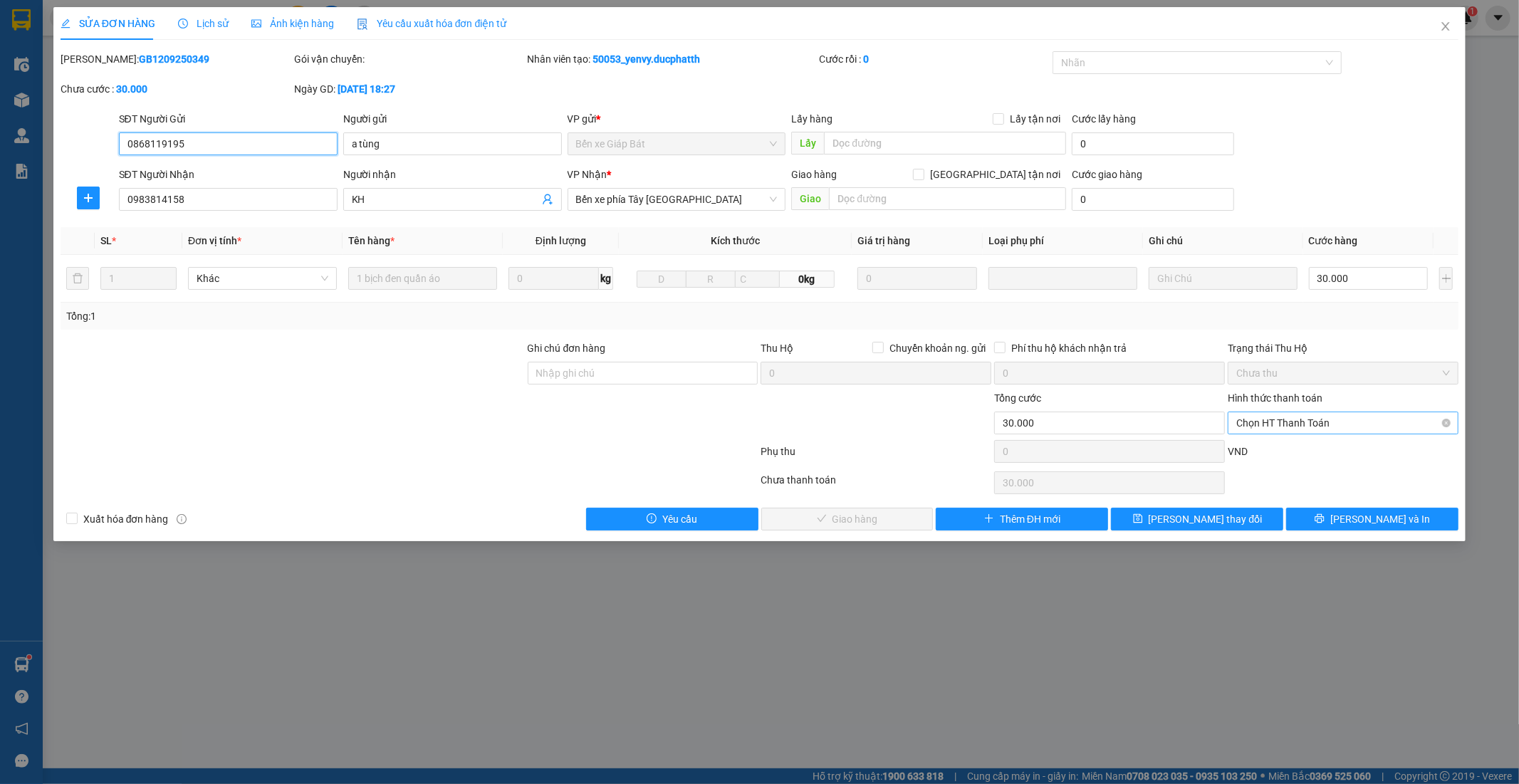
click at [1264, 421] on span "Chọn HT Thanh Toán" at bounding box center [1343, 423] width 214 height 22
click at [1294, 454] on div "Tại văn phòng" at bounding box center [1344, 451] width 214 height 16
type input "0"
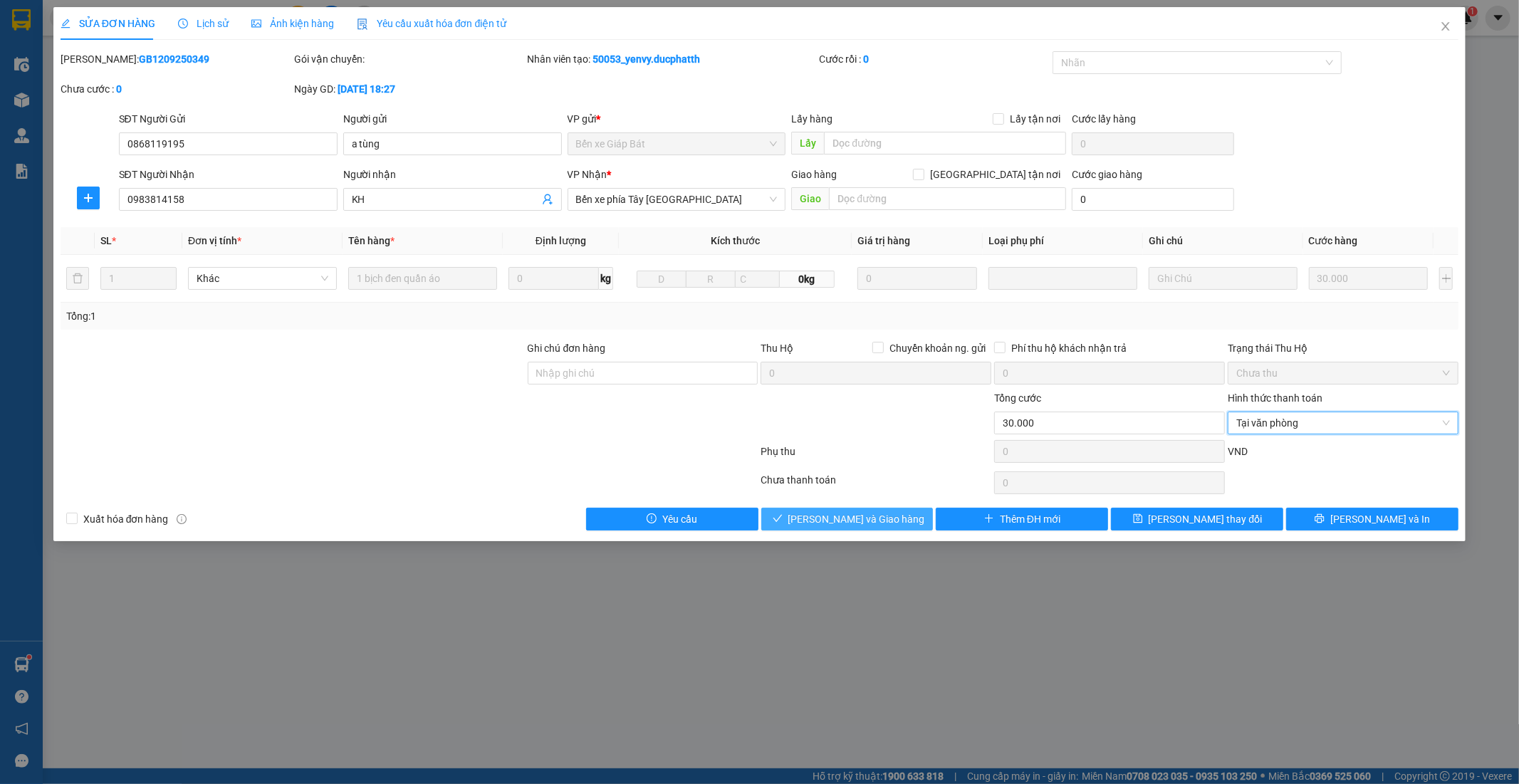
click at [827, 515] on span "Lưu và Giao hàng" at bounding box center [857, 519] width 137 height 16
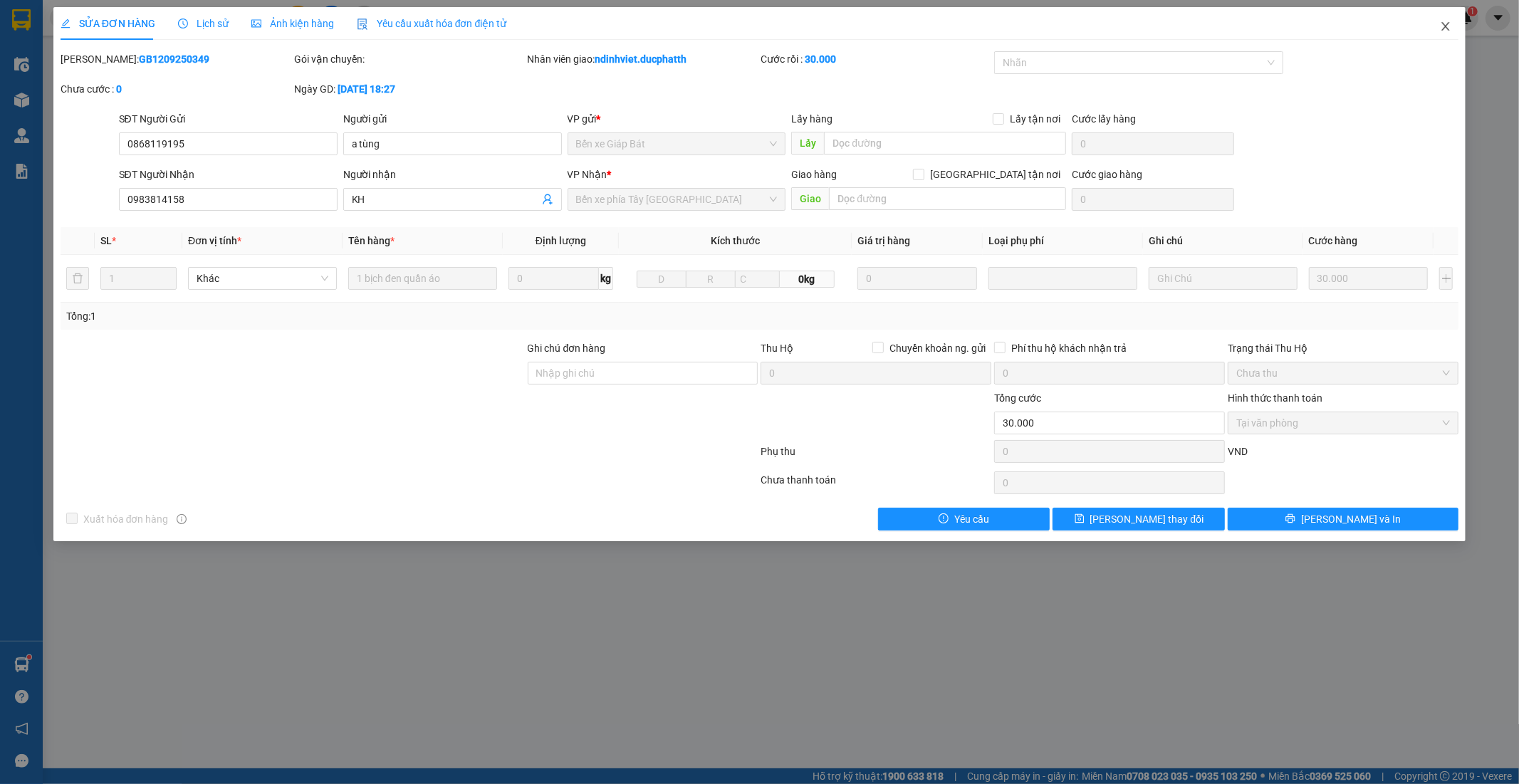
click at [1448, 31] on icon "close" at bounding box center [1446, 26] width 12 height 12
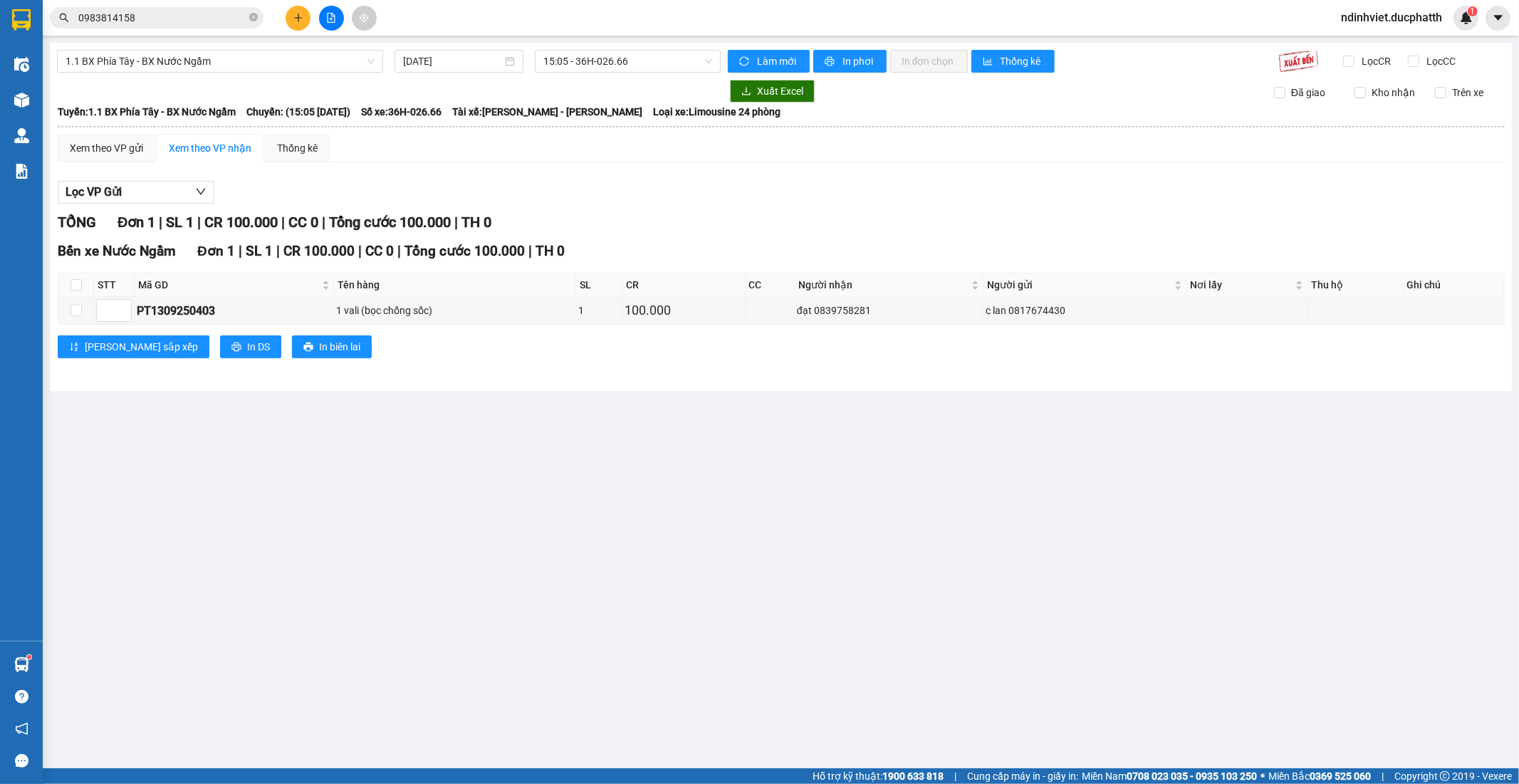
click at [325, 17] on button at bounding box center [331, 18] width 24 height 24
click at [637, 64] on span "15:05 - 36H-026.66" at bounding box center [628, 62] width 168 height 22
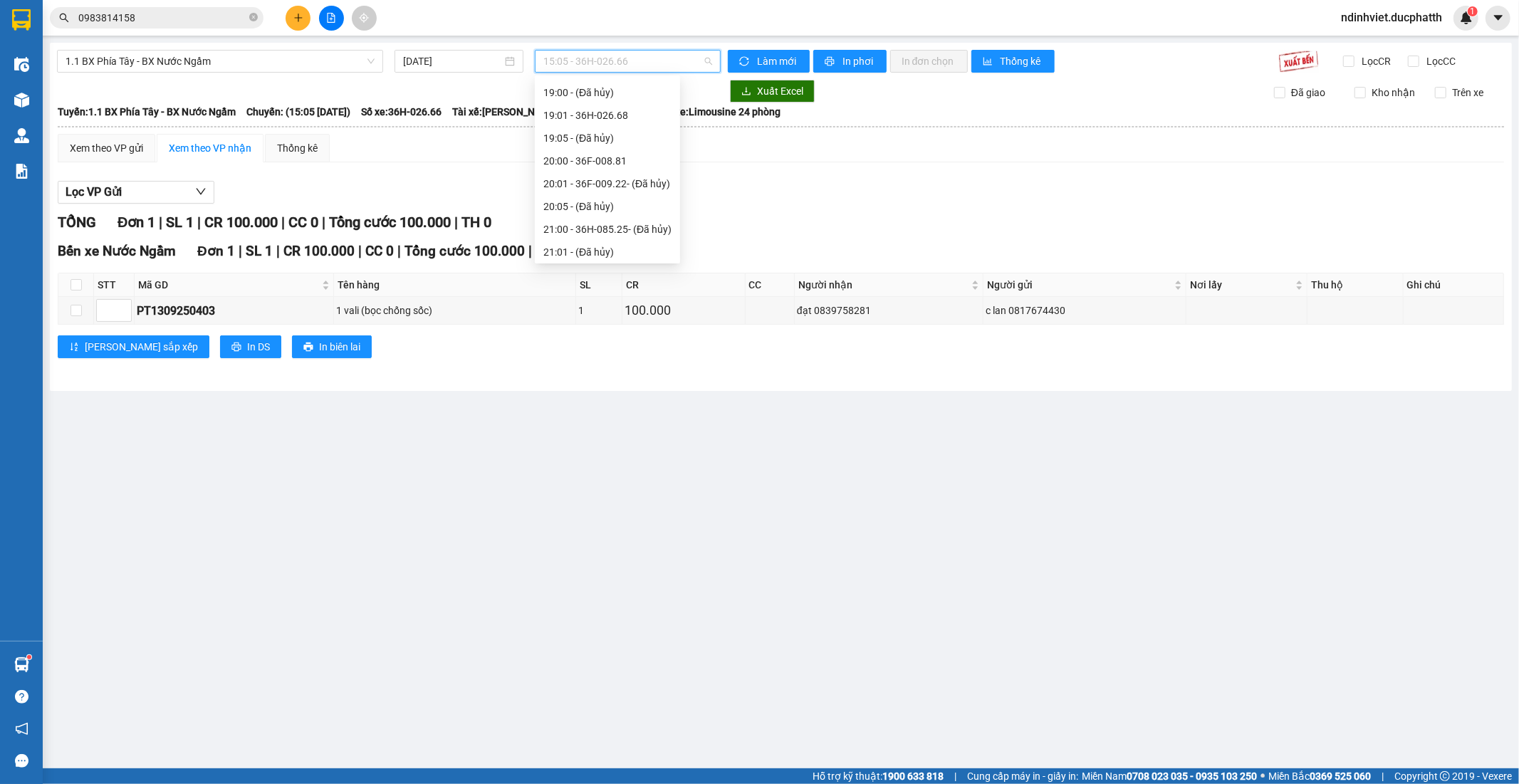
scroll to position [534, 0]
click at [617, 189] on div "16:00 - 36F-009.01" at bounding box center [607, 193] width 128 height 16
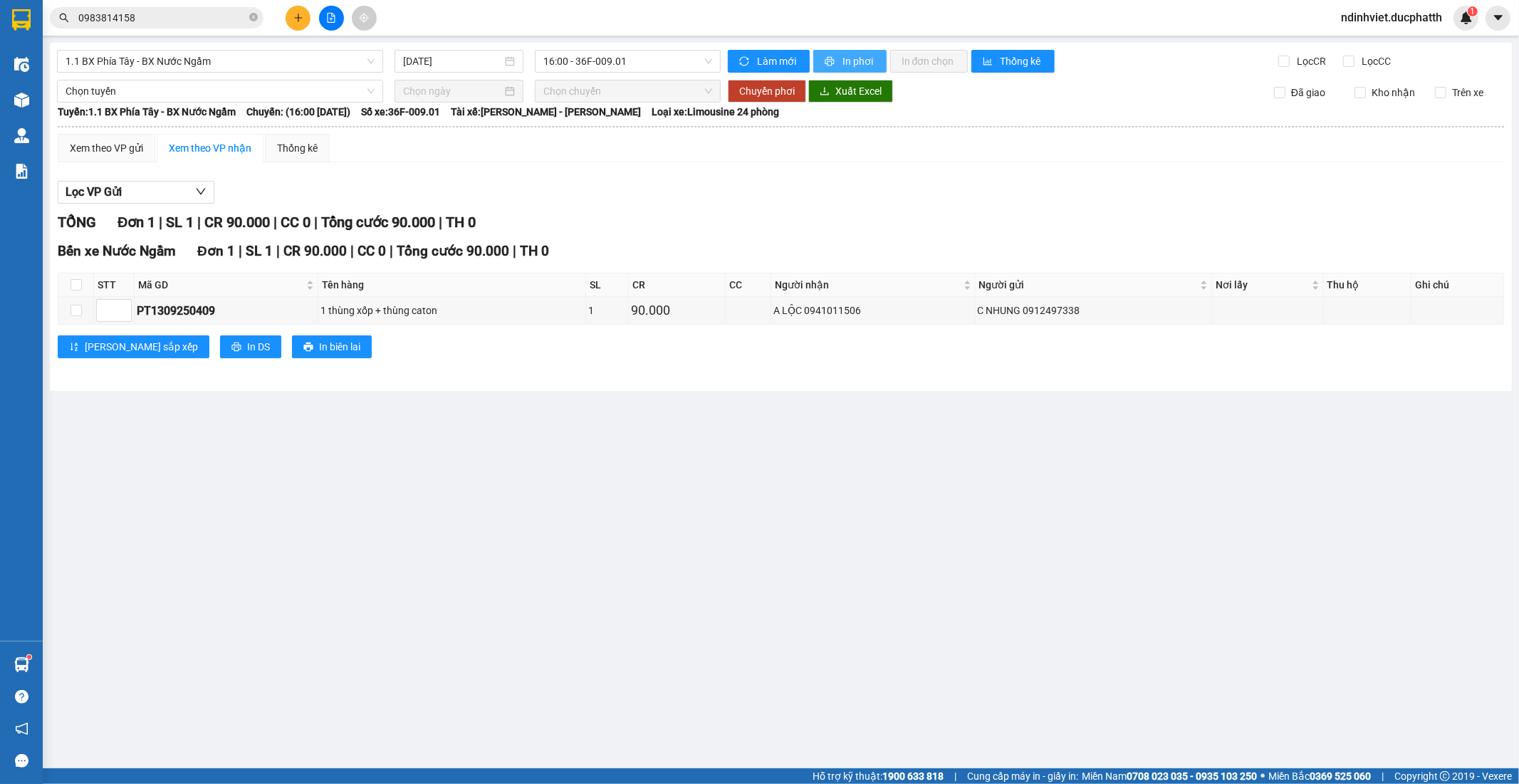
click at [848, 63] on span "In phơi" at bounding box center [858, 62] width 32 height 16
click at [203, 66] on span "1.1 BX Phía Tây - BX Nước Ngầm" at bounding box center [220, 62] width 309 height 22
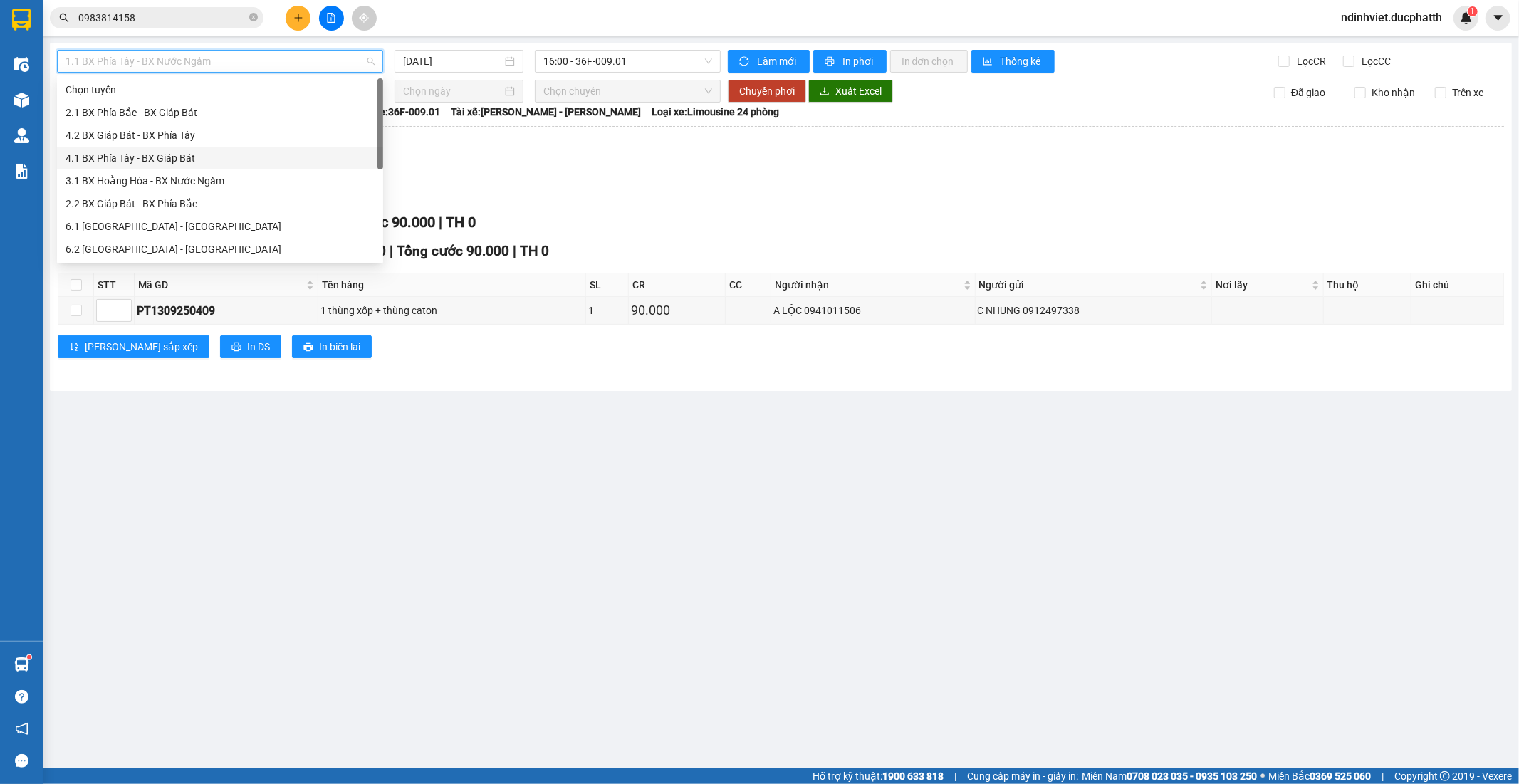
click at [161, 158] on div "4.1 BX Phía Tây - BX Giáp Bát" at bounding box center [220, 158] width 309 height 16
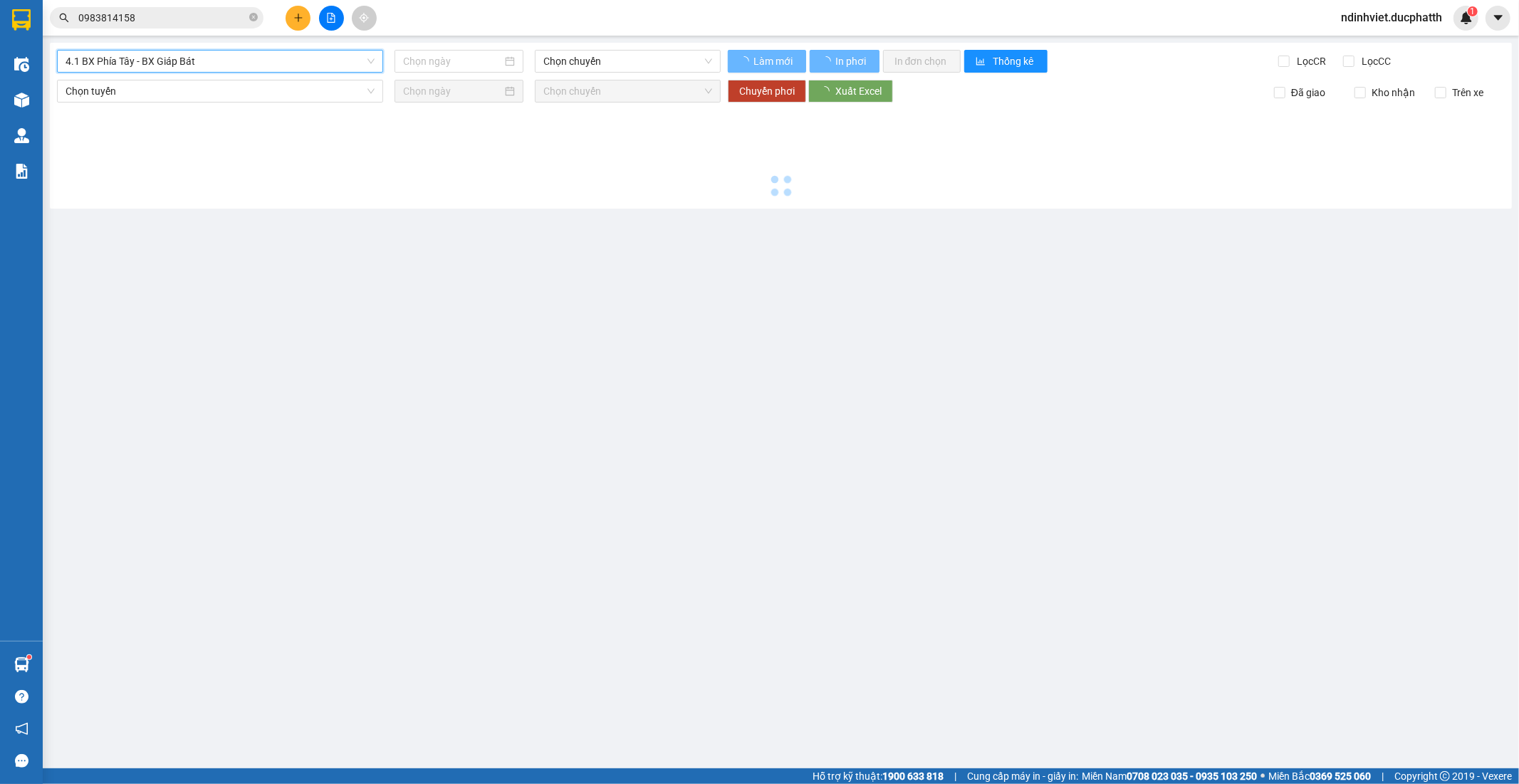
type input "13/09/2025"
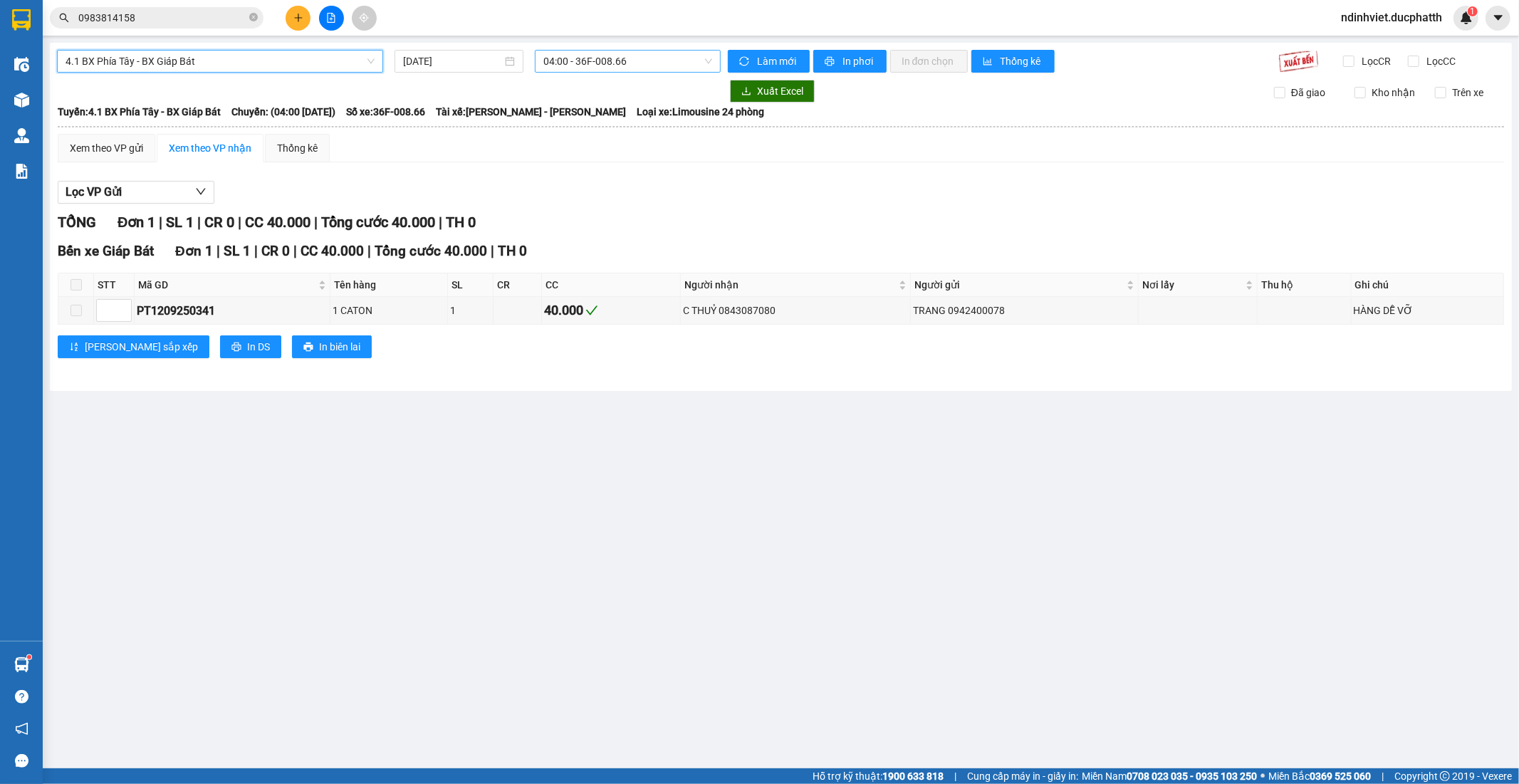
click at [581, 62] on span "04:00 - 36F-008.66" at bounding box center [628, 62] width 168 height 22
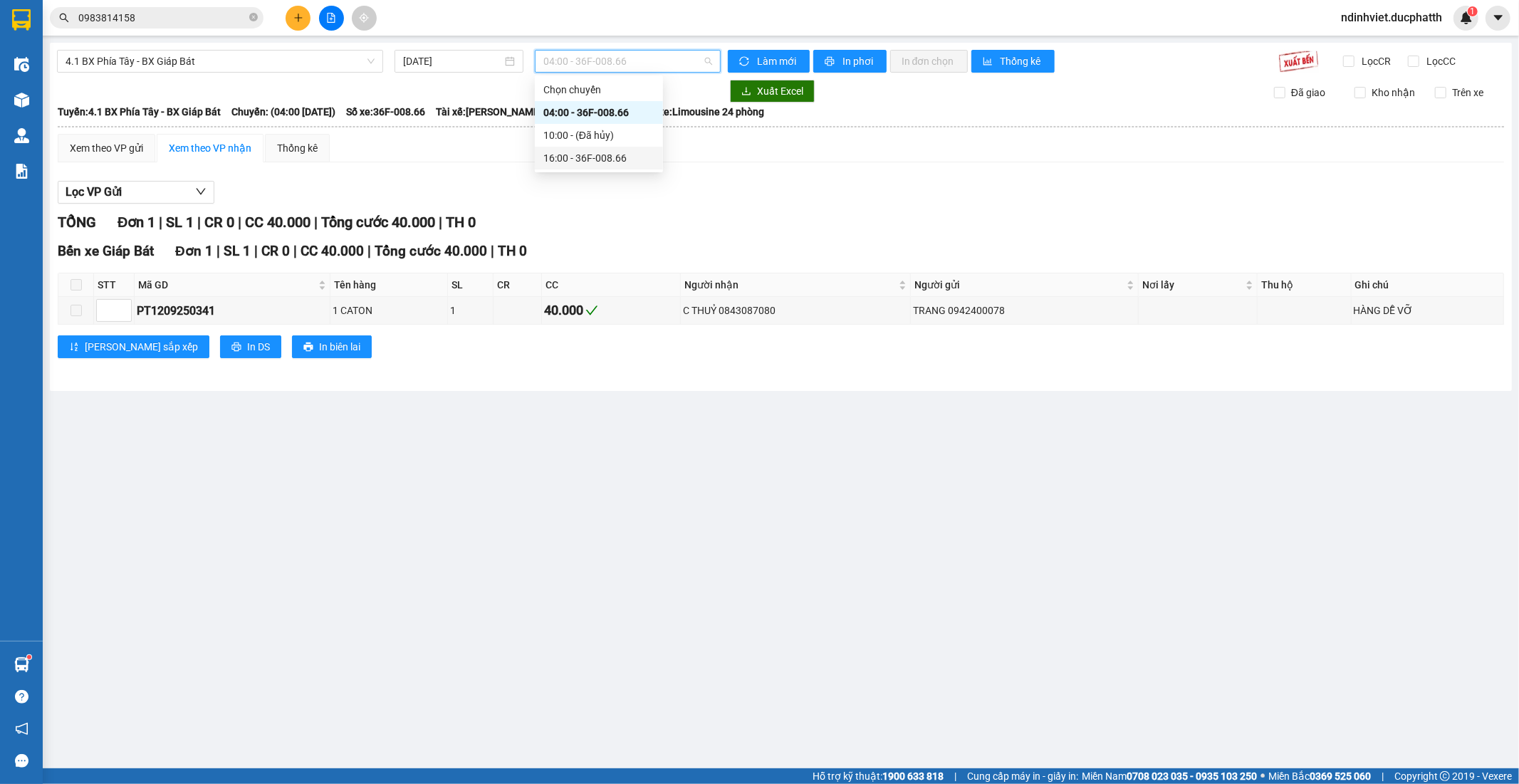
click at [586, 159] on div "16:00 - 36F-008.66" at bounding box center [598, 158] width 111 height 16
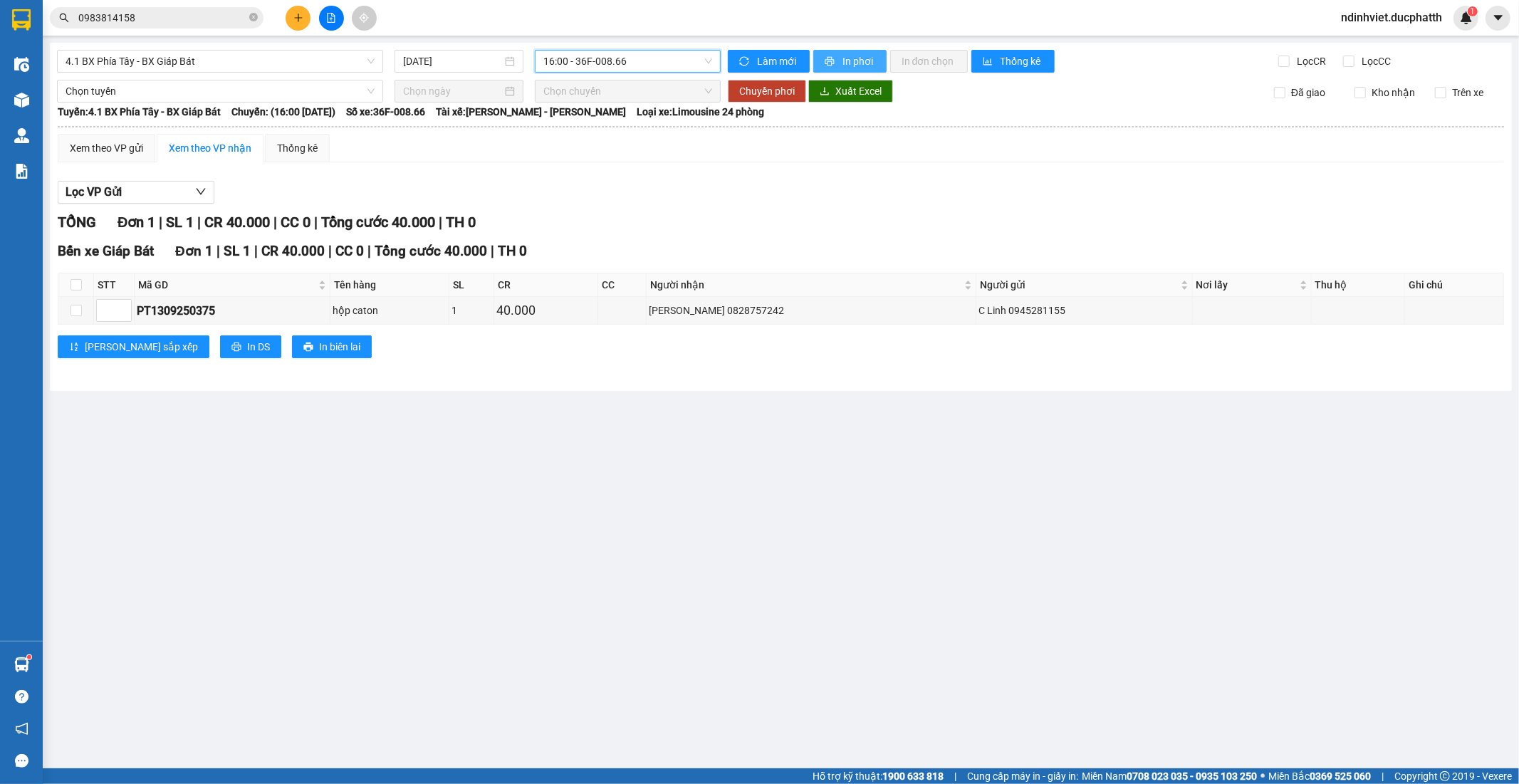
click at [858, 59] on span "In phơi" at bounding box center [858, 62] width 32 height 16
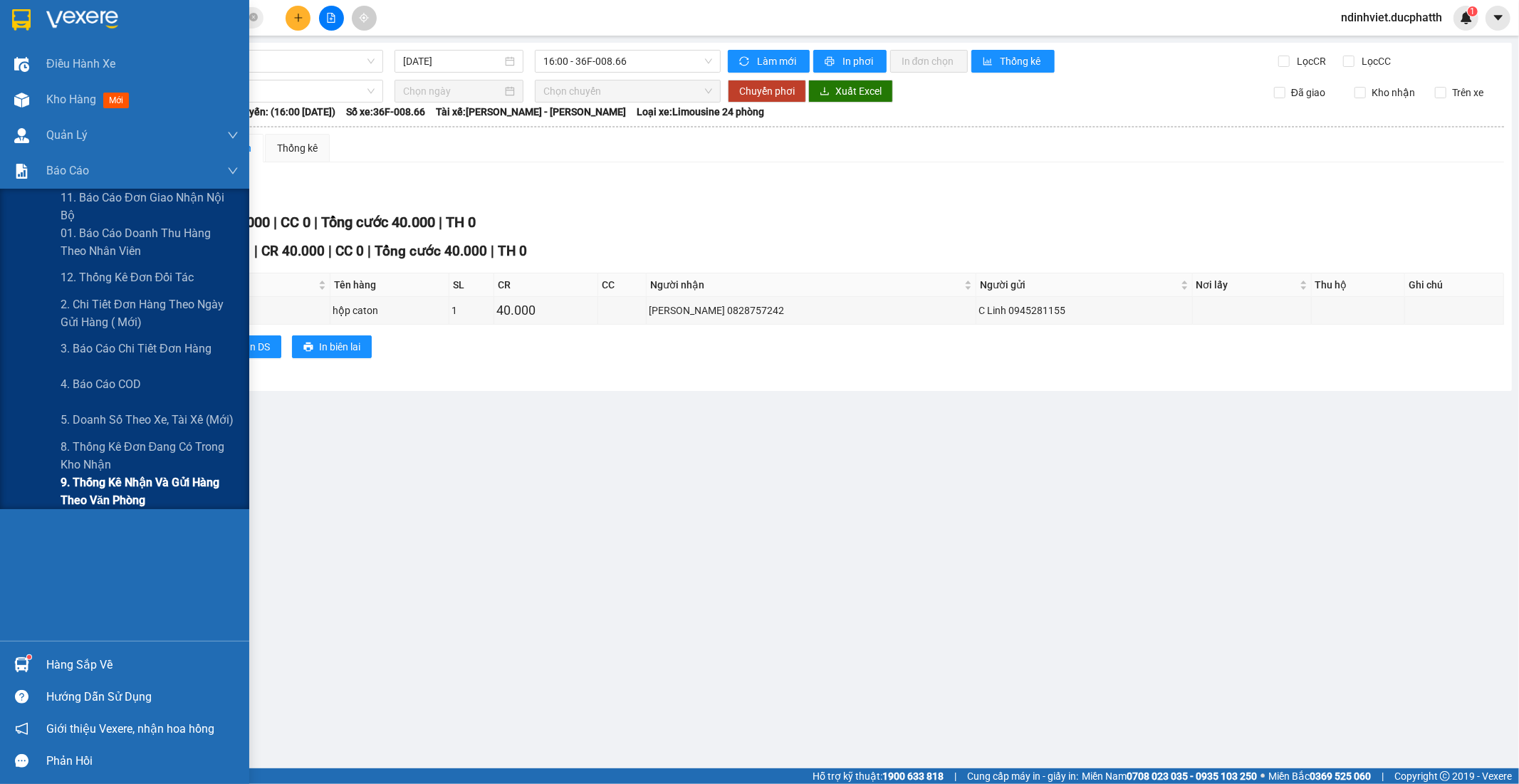
click at [131, 485] on span "9. Thống kê nhận và gửi hàng theo văn phòng" at bounding box center [150, 491] width 178 height 35
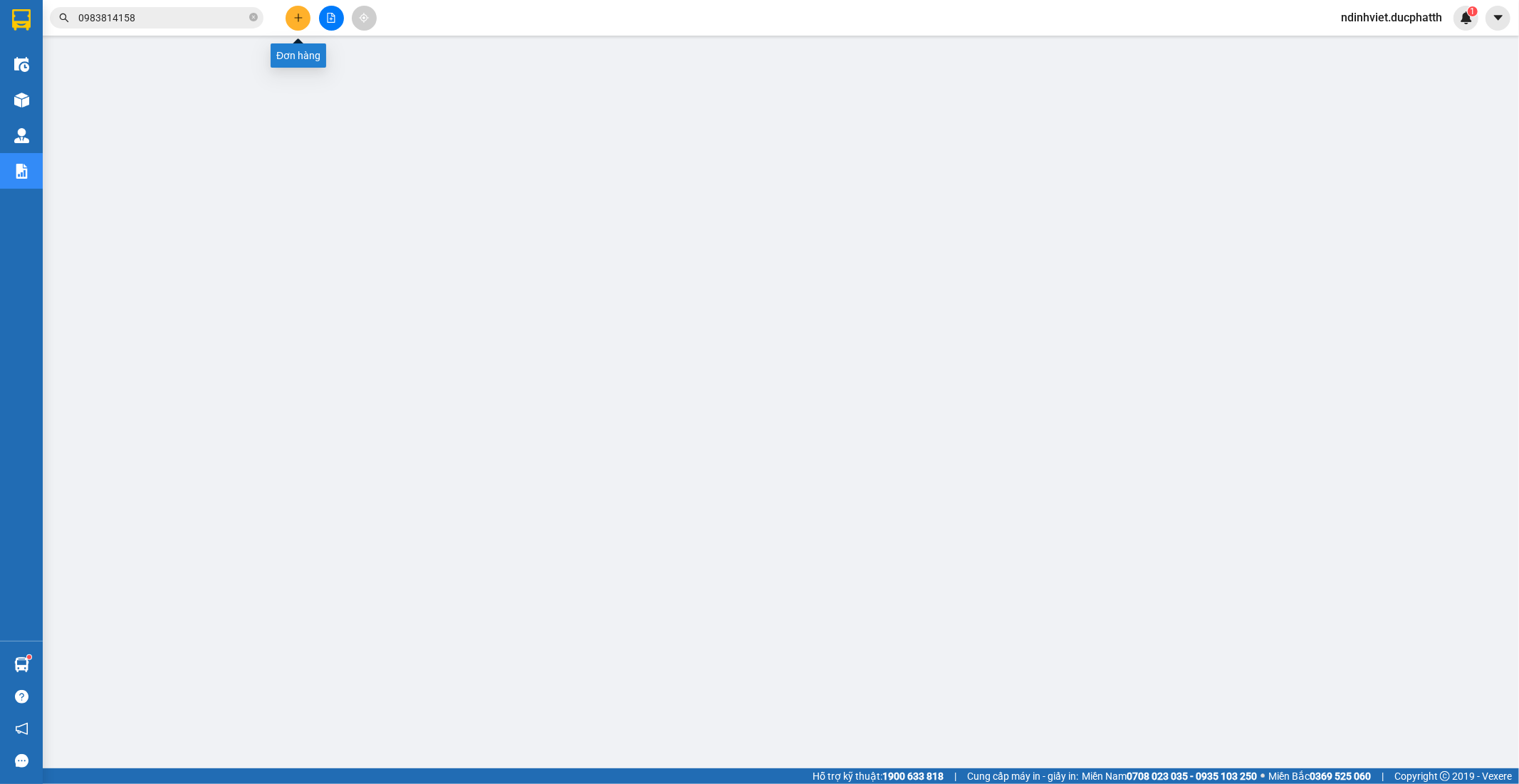
click at [300, 13] on icon "plus" at bounding box center [299, 18] width 10 height 10
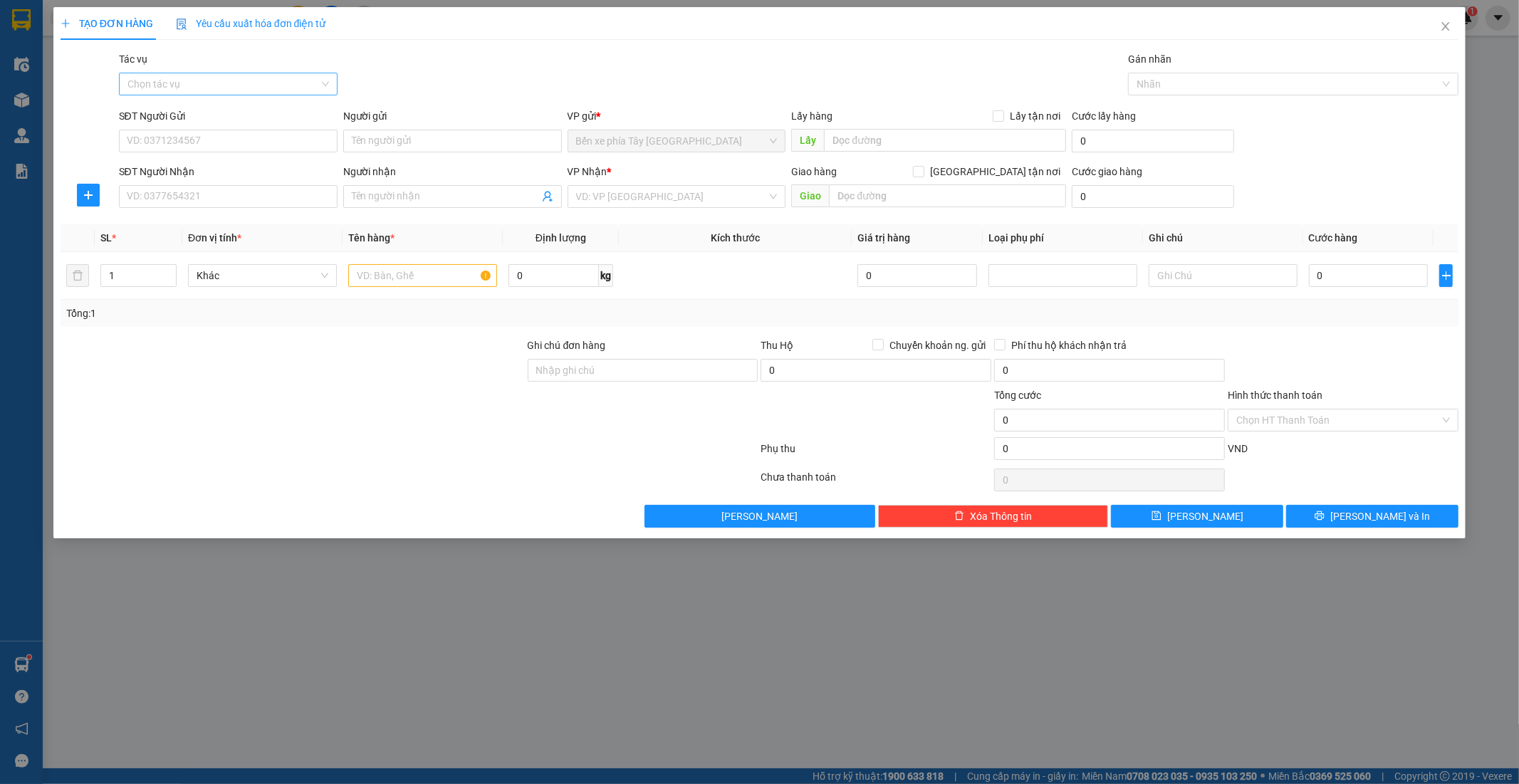
click at [312, 77] on input "Tác vụ" at bounding box center [223, 84] width 192 height 22
click at [259, 115] on div "Nhập hàng lên xe" at bounding box center [228, 113] width 202 height 16
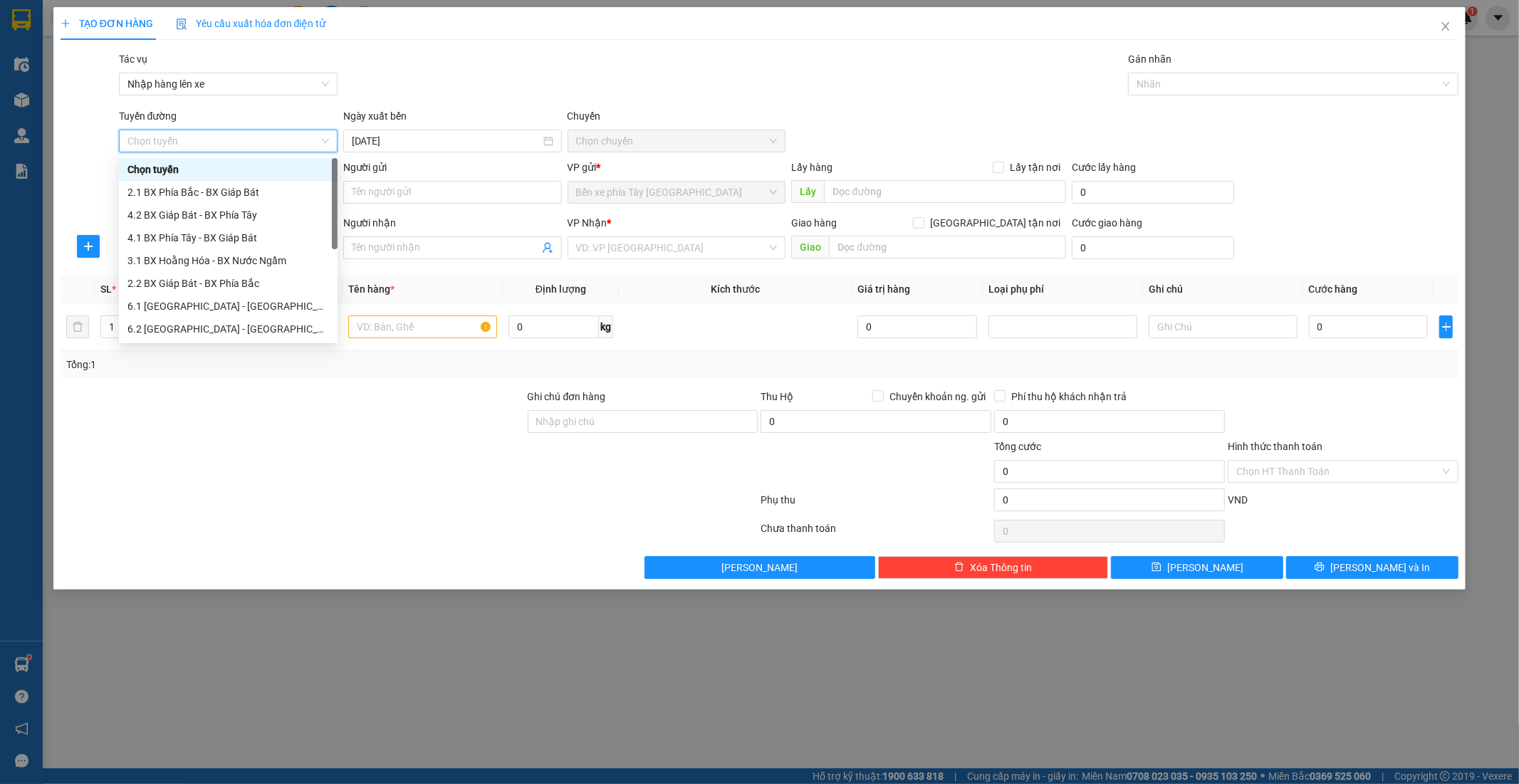
click at [257, 138] on span "Chọn tuyến" at bounding box center [228, 141] width 202 height 22
drag, startPoint x: 245, startPoint y: 231, endPoint x: 274, endPoint y: 236, distance: 29.4
click at [247, 231] on div "1.1 BX Phía Tây - BX Nước Ngầm" at bounding box center [228, 238] width 202 height 16
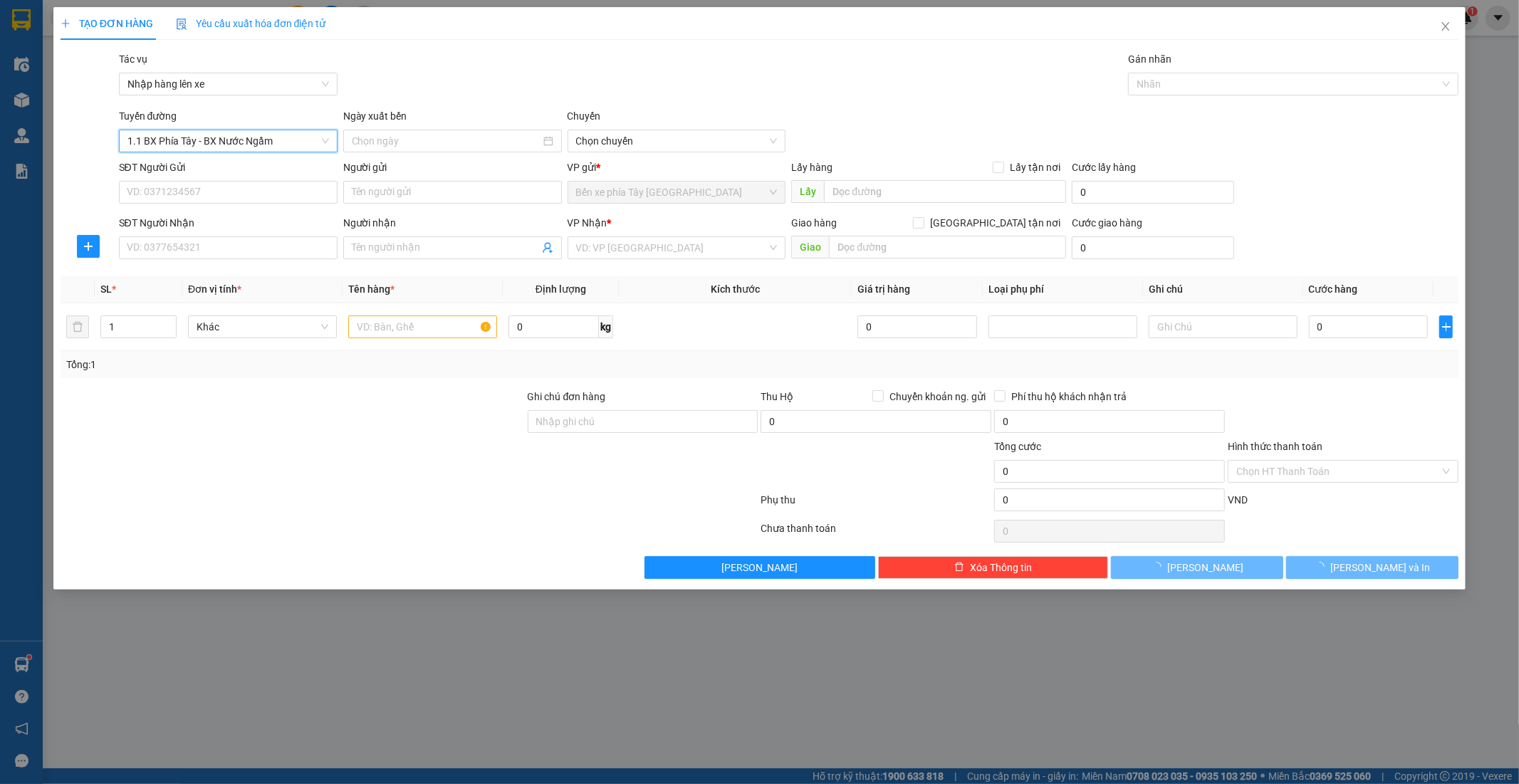
type input "13/09/2025"
click at [707, 135] on span "02:30 - 36H-087.70" at bounding box center [677, 141] width 202 height 22
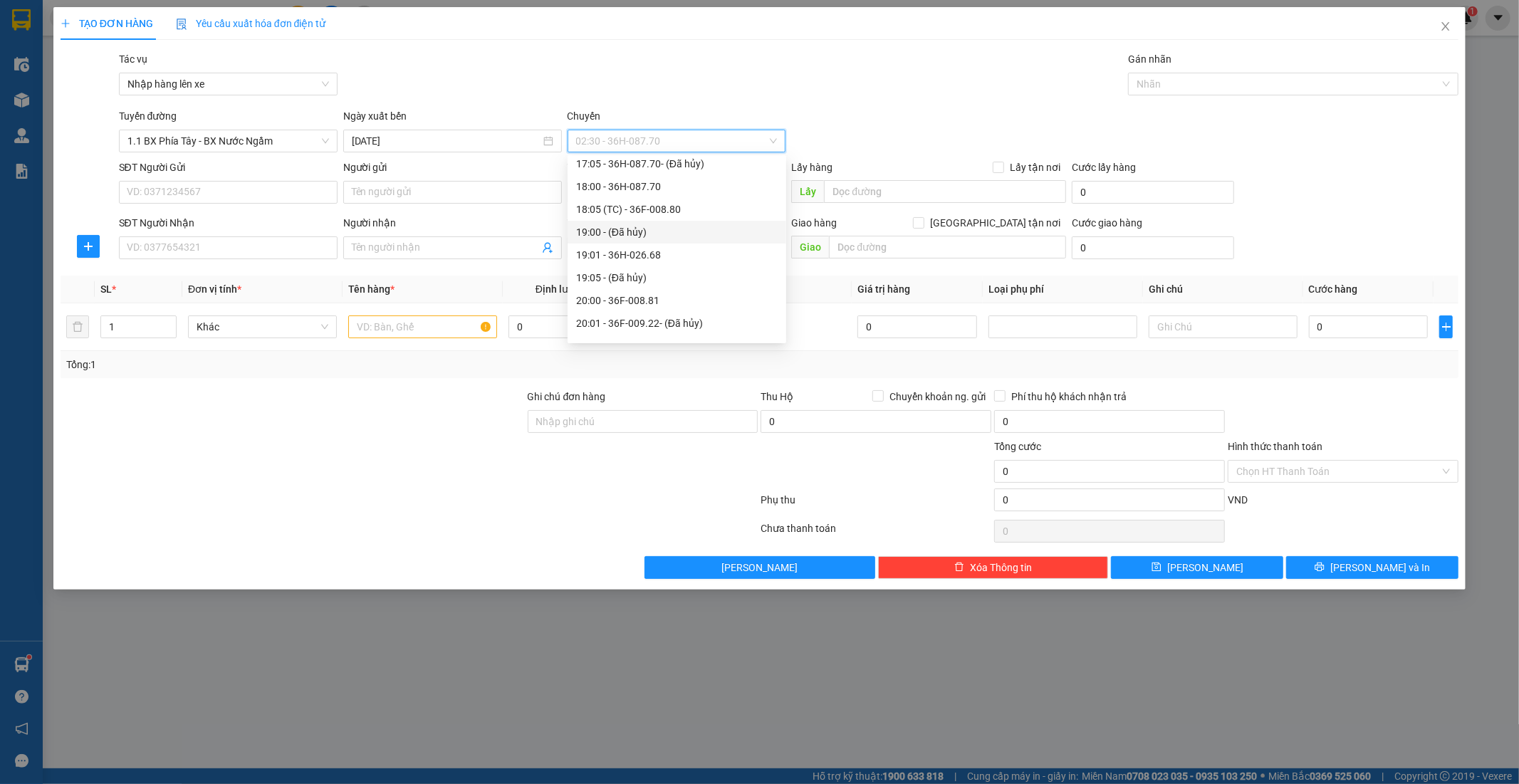
scroll to position [632, 0]
click at [616, 222] on div "17:00 - 36F-010.62" at bounding box center [677, 220] width 202 height 16
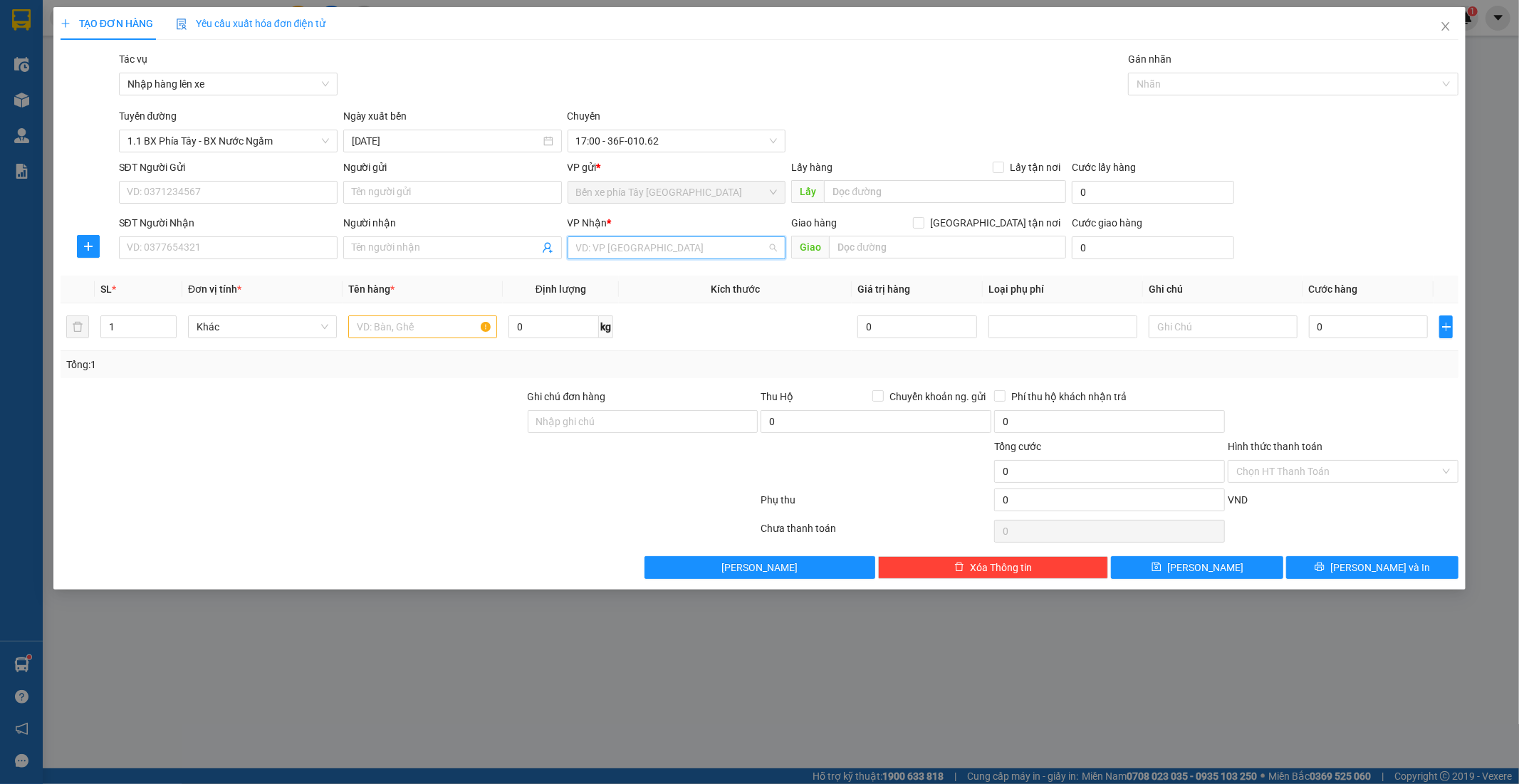
click at [710, 245] on input "search" at bounding box center [672, 248] width 192 height 22
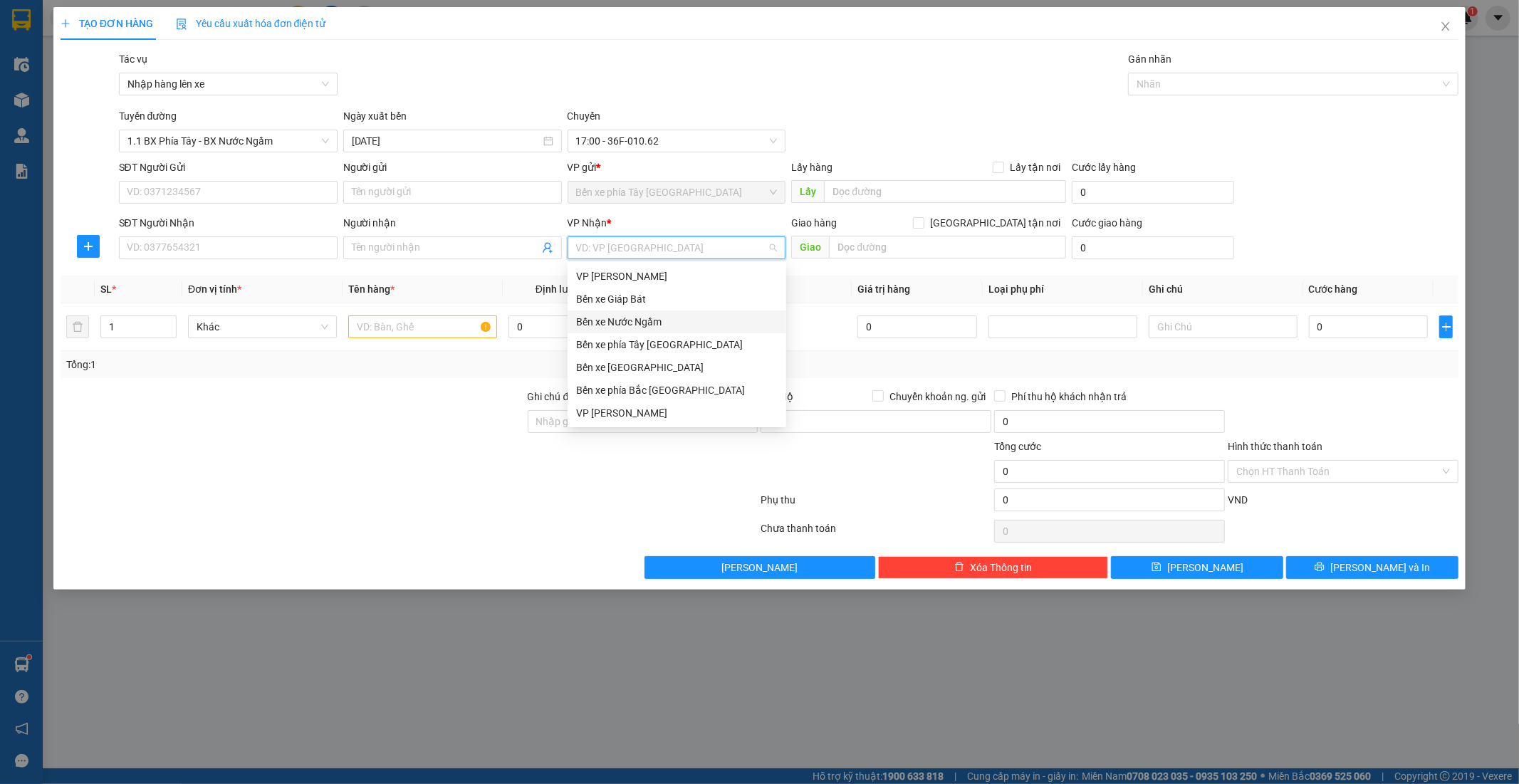
click at [672, 322] on div "Bến xe Nước Ngầm" at bounding box center [677, 322] width 202 height 16
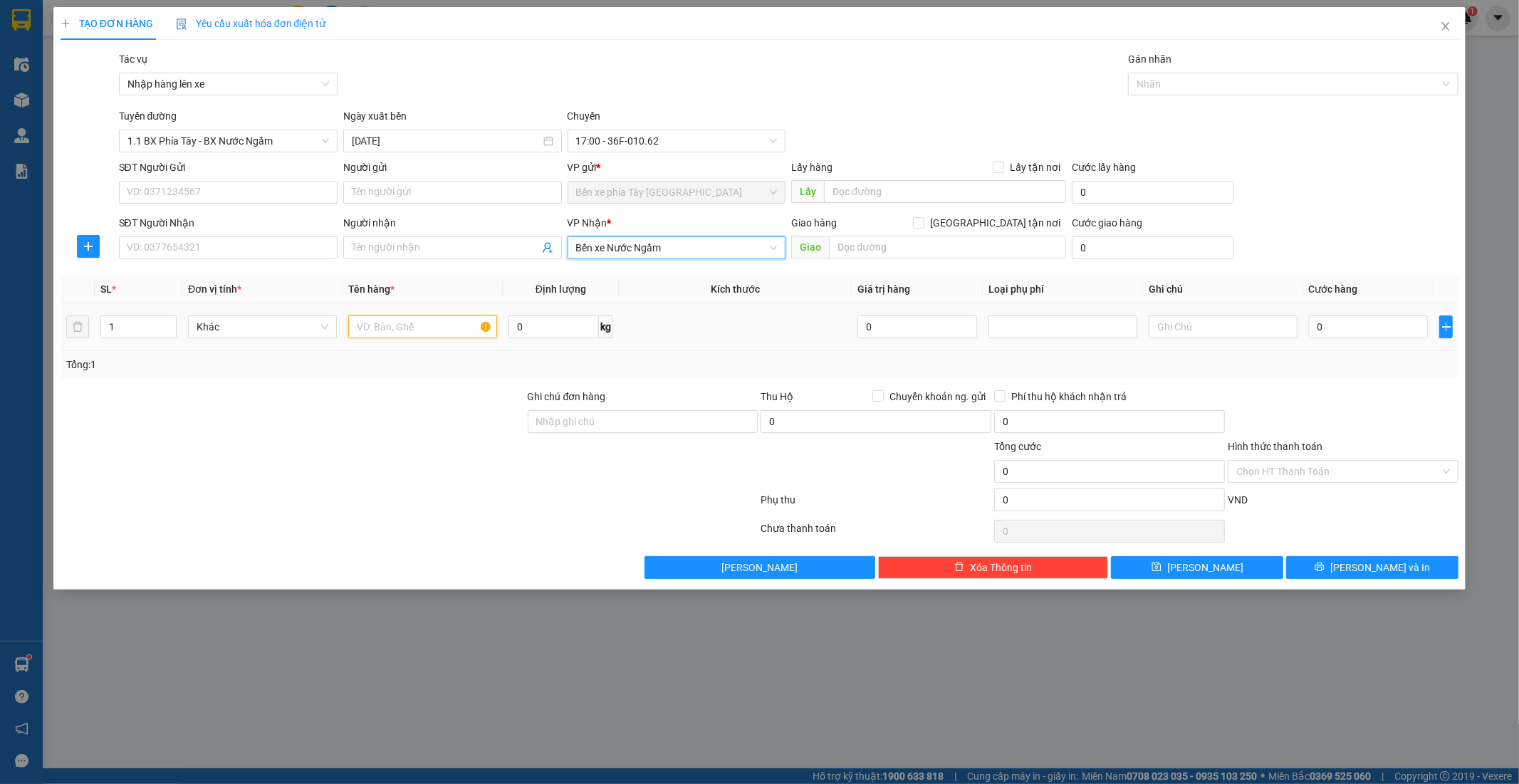
click at [403, 328] on input "text" at bounding box center [423, 326] width 149 height 23
type input "1 thùng caton"
click at [223, 189] on input "SĐT Người Gửi" at bounding box center [227, 192] width 218 height 23
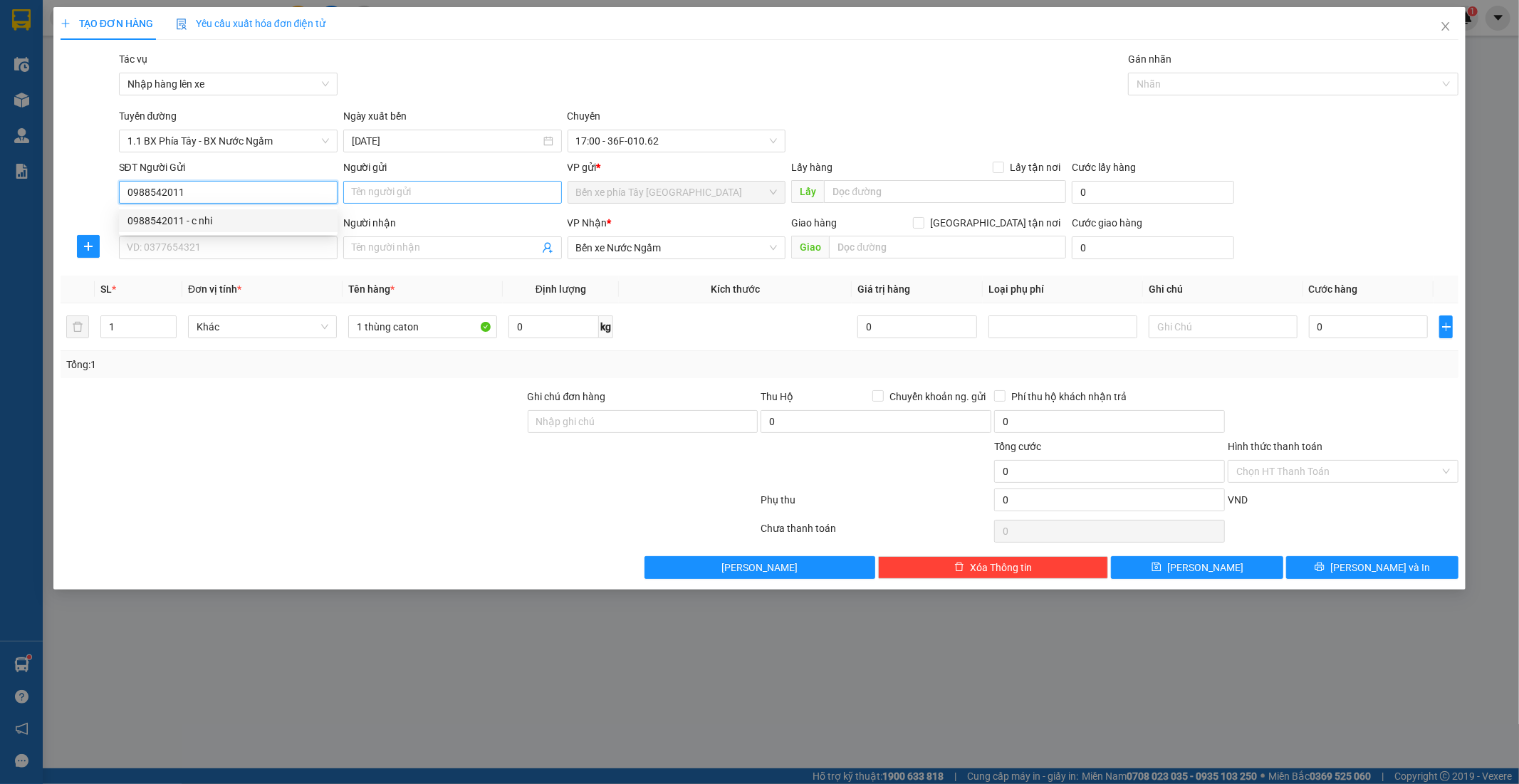
type input "0988542011"
click at [417, 189] on input "Người gửi" at bounding box center [452, 192] width 218 height 23
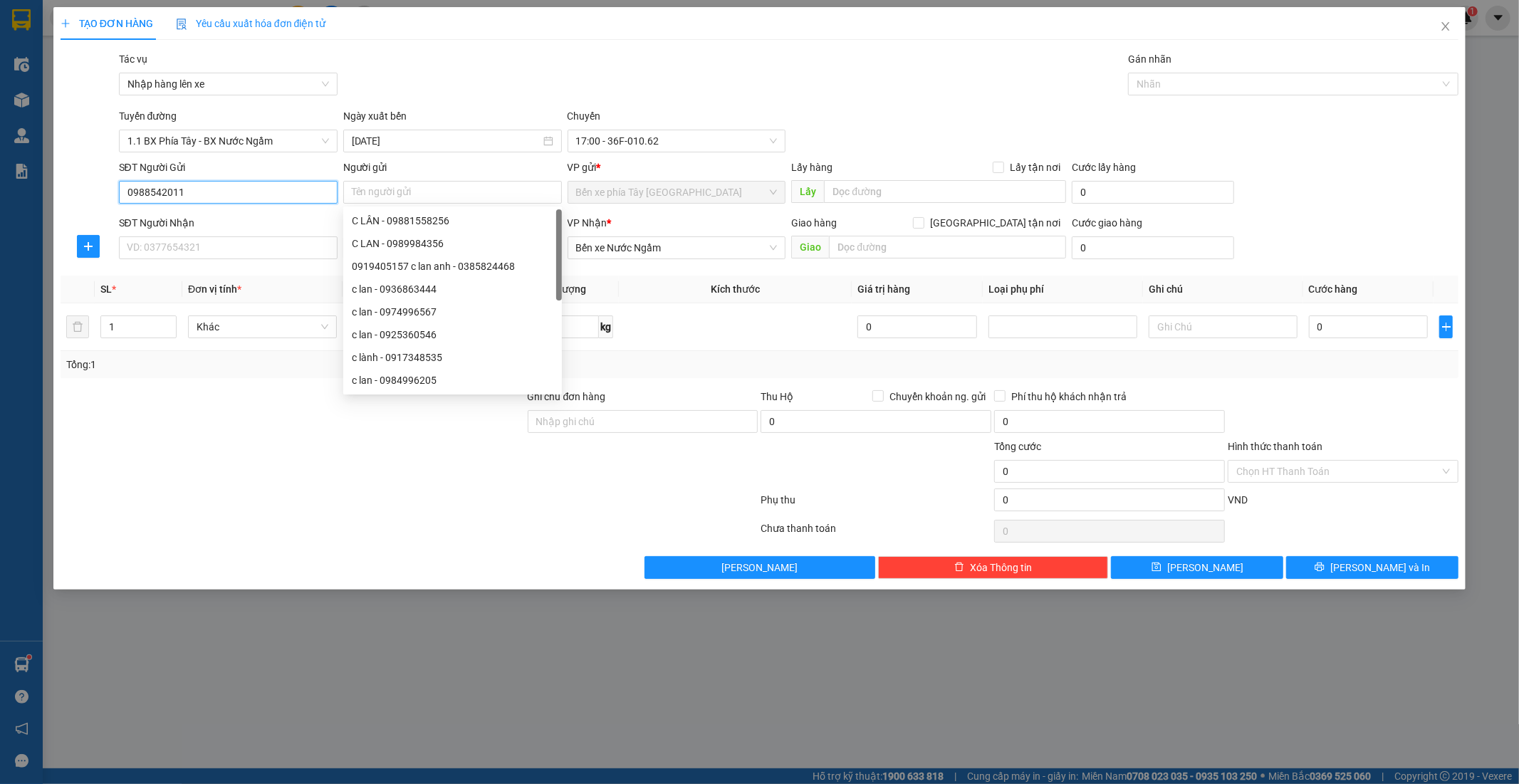
click at [282, 189] on input "0988542011" at bounding box center [227, 192] width 218 height 23
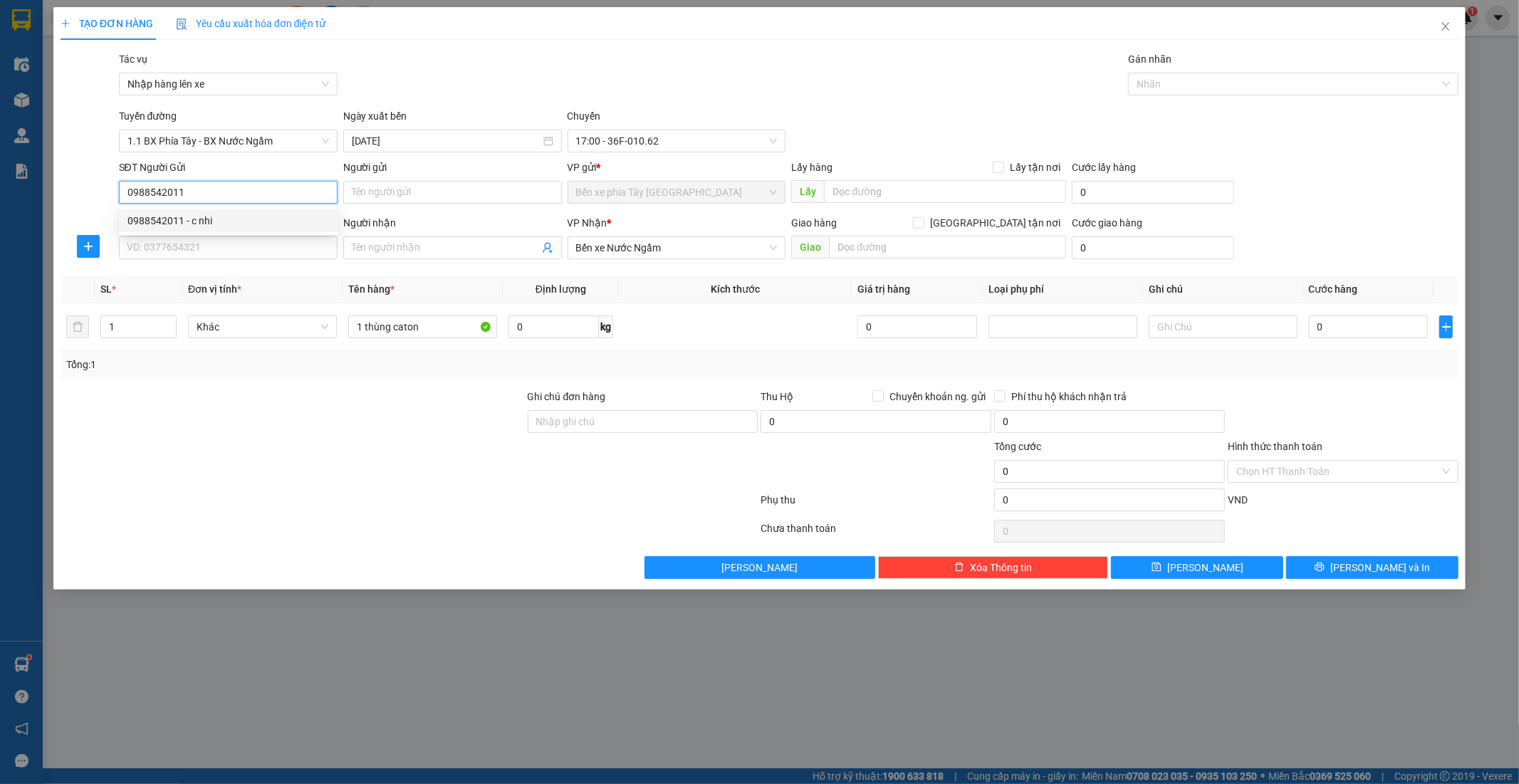
click at [211, 220] on div "0988542011 - c nhi" at bounding box center [228, 220] width 202 height 16
type input "c nhi"
click at [228, 253] on input "SĐT Người Nhận" at bounding box center [227, 247] width 218 height 23
type input "0826906913"
click at [389, 252] on input "Người nhận" at bounding box center [445, 248] width 187 height 16
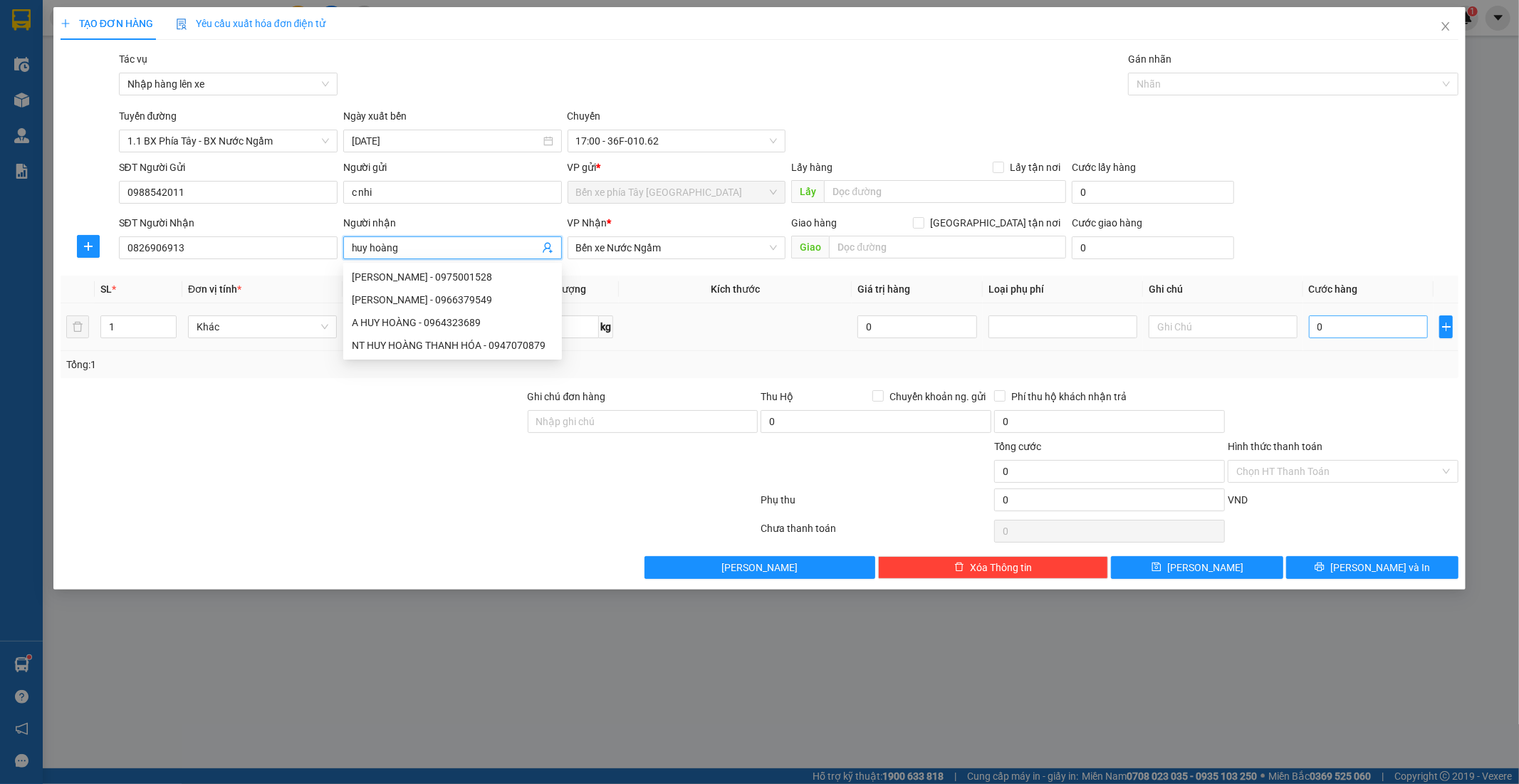
type input "huy hoàng"
click at [1354, 328] on input "0" at bounding box center [1369, 326] width 119 height 23
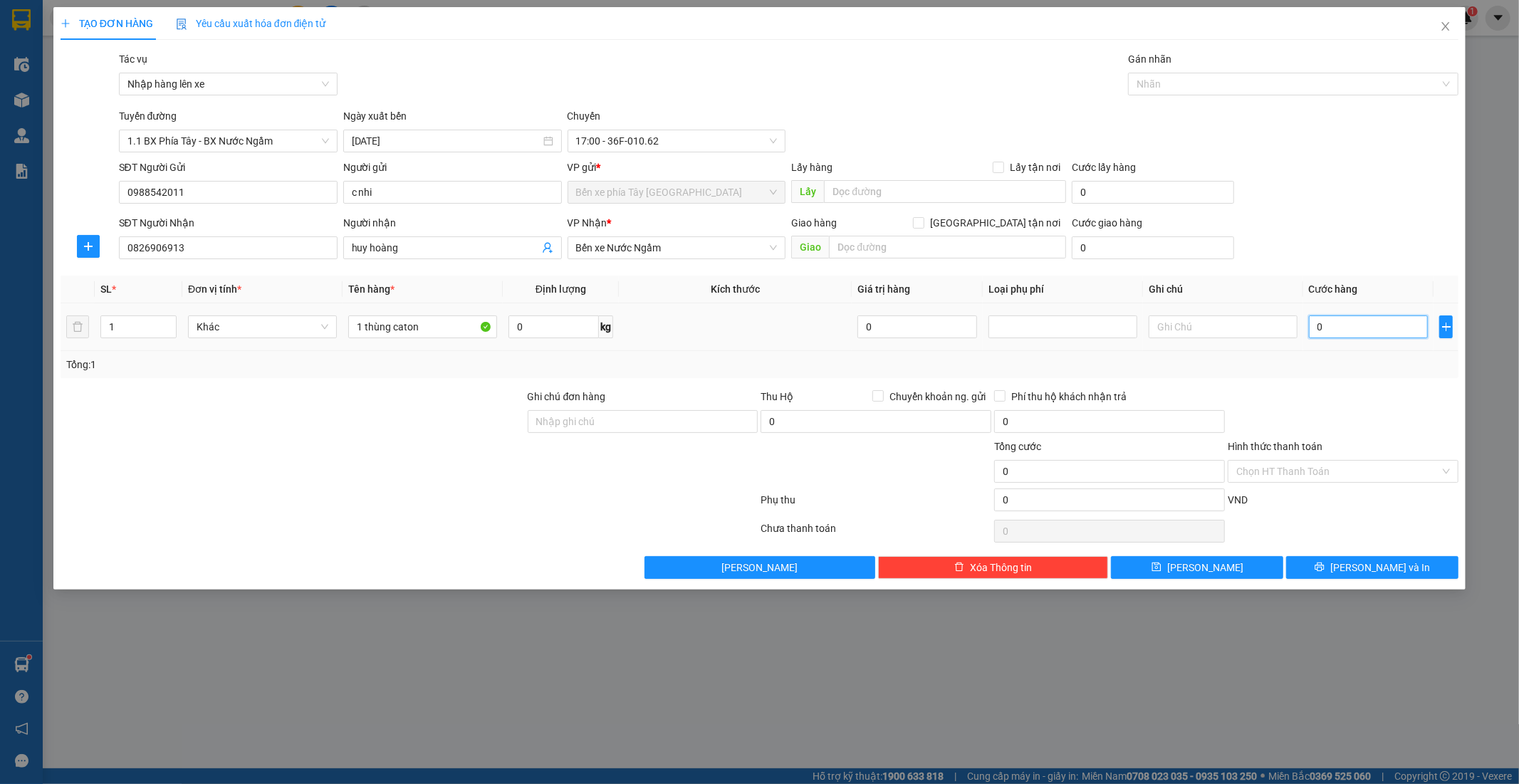
type input "4"
type input "40"
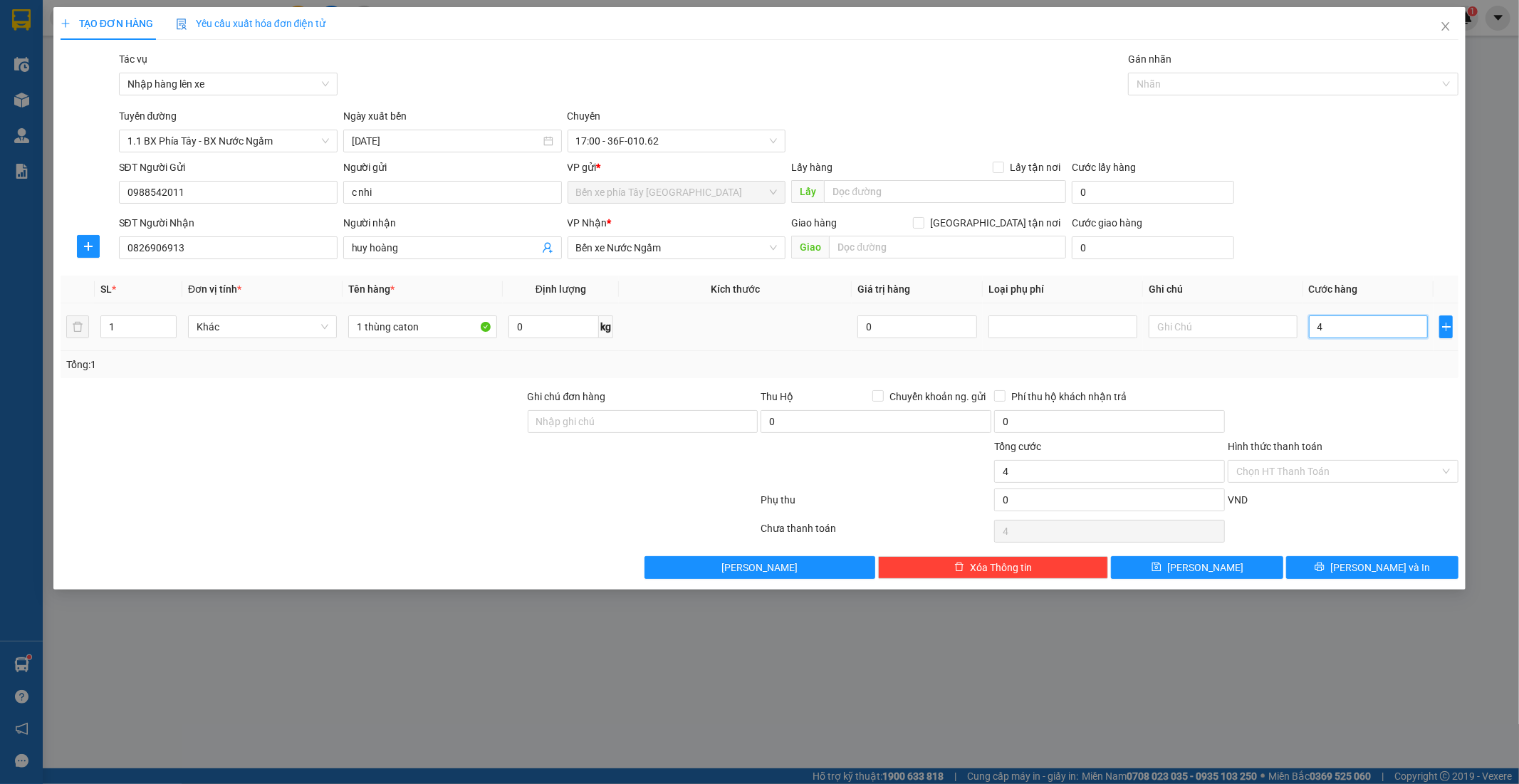
type input "40"
type input "400"
type input "4.000"
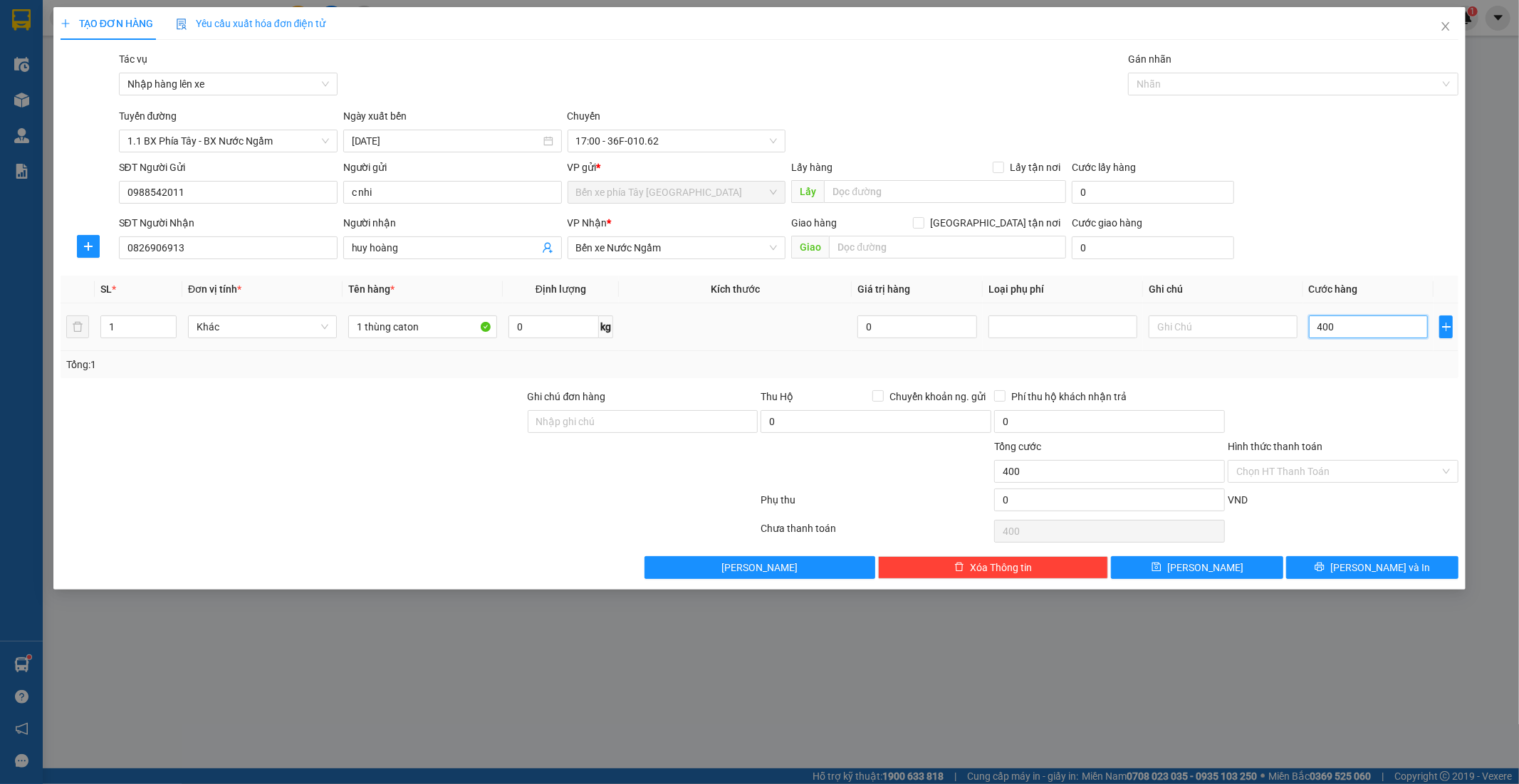
type input "4.000"
type input "40.000"
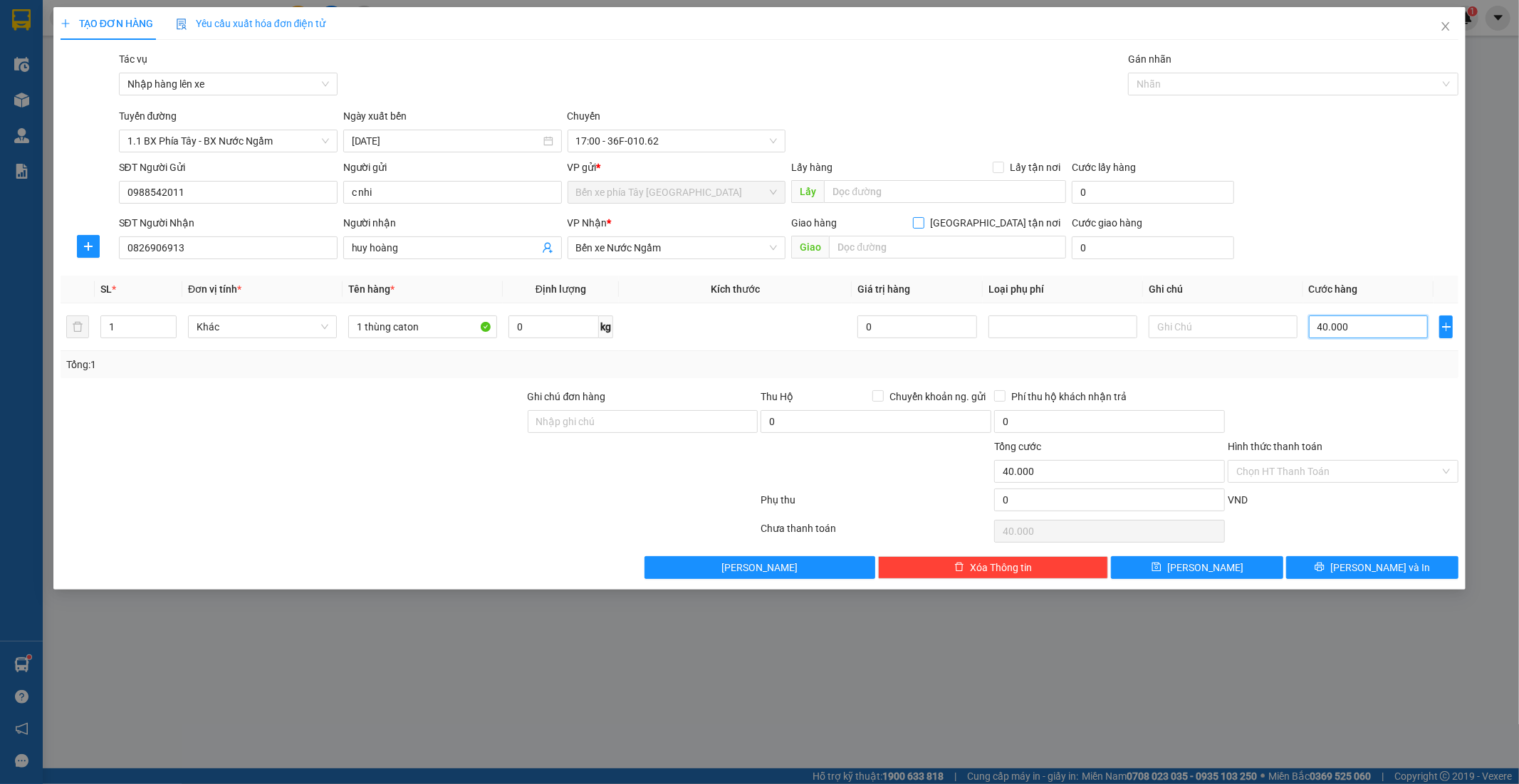
type input "40.000"
click at [923, 225] on input "Giao tận nơi" at bounding box center [918, 222] width 10 height 10
checkbox input "true"
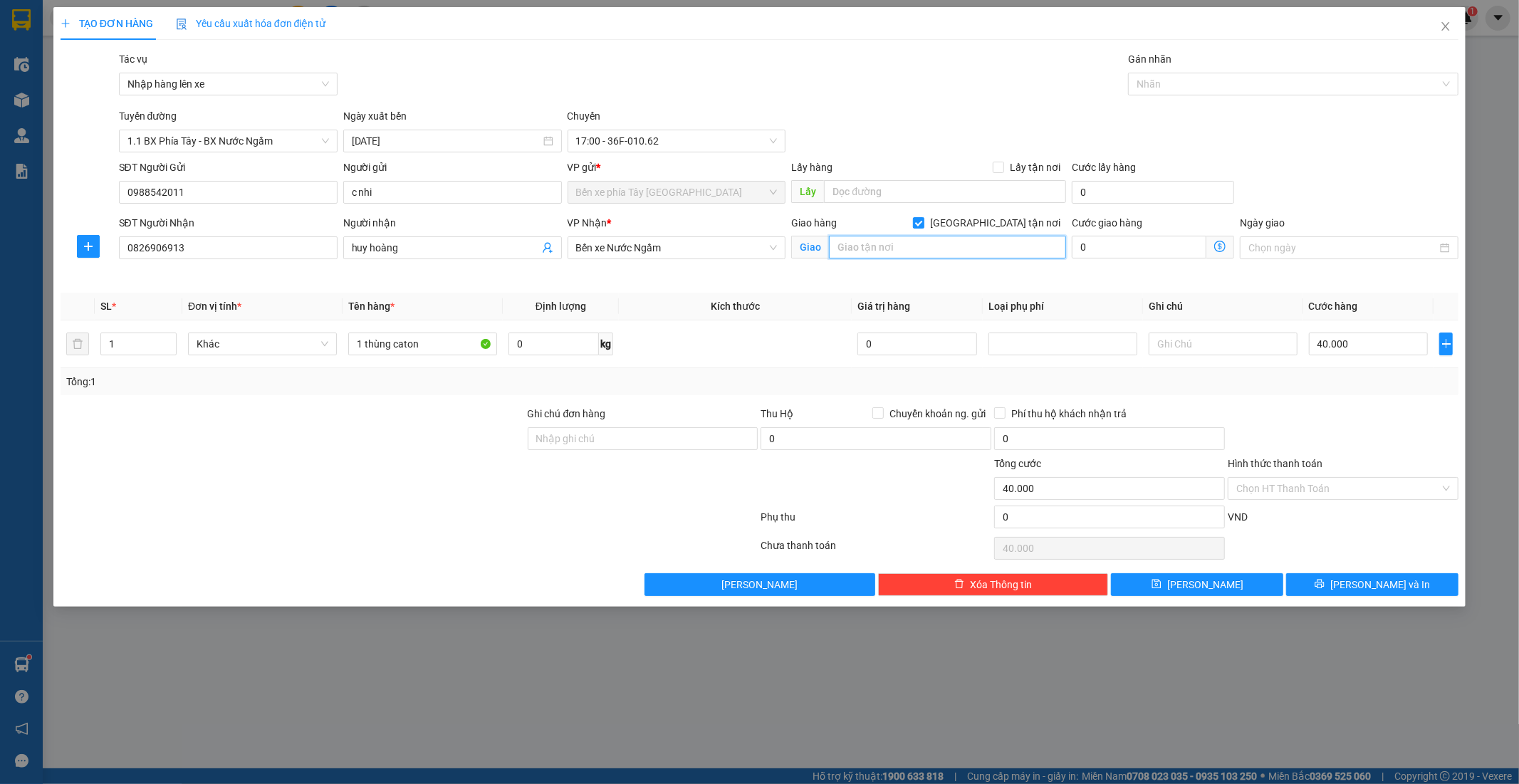
click at [983, 248] on input "text" at bounding box center [947, 247] width 237 height 23
type input "nhà văn hoá cụm 7 vĩnh minh vĩnh quỳnh thanh trì hà nội"
click at [1223, 244] on icon "dollar-circle" at bounding box center [1220, 247] width 12 height 12
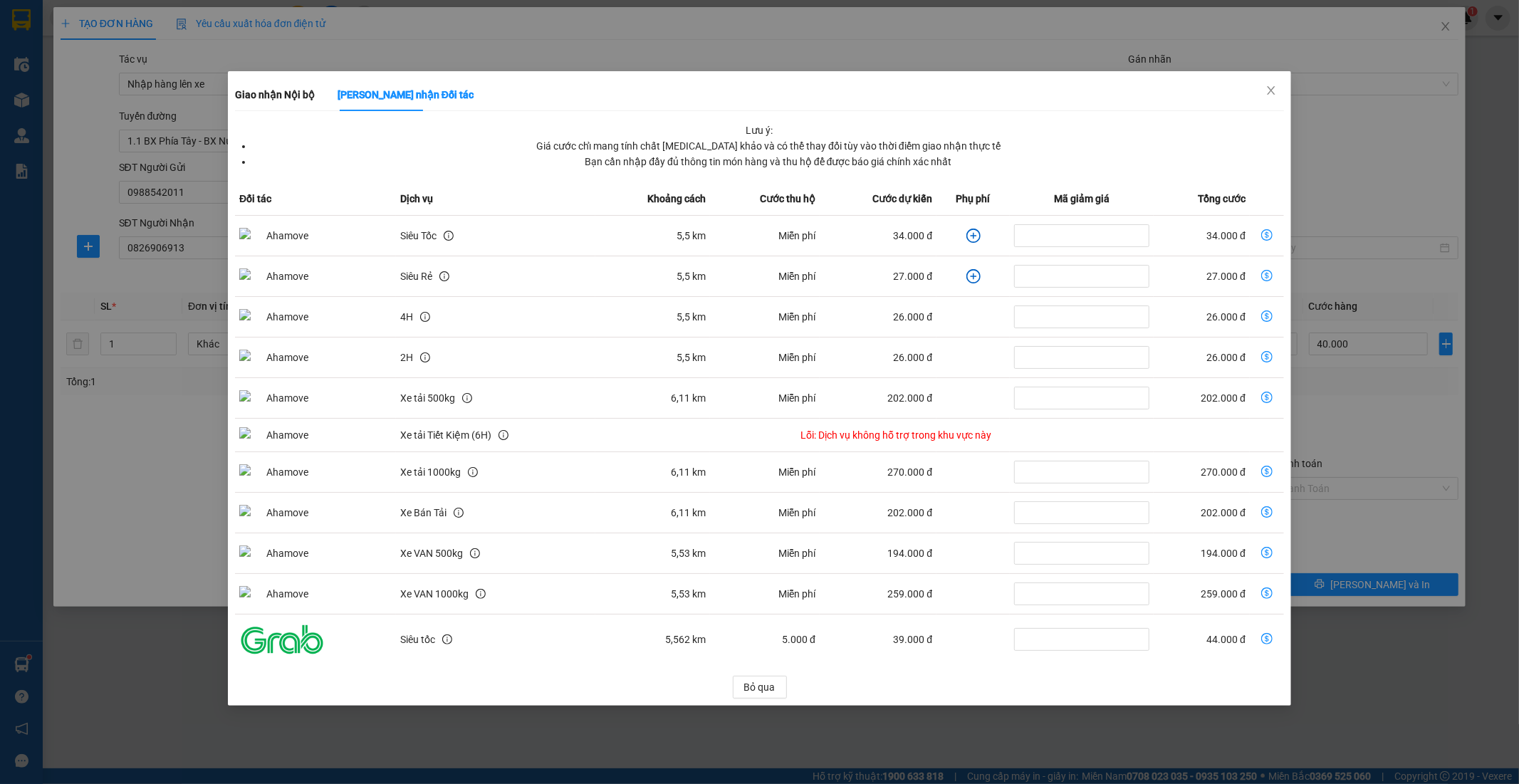
click at [977, 232] on icon "plus-circle" at bounding box center [973, 235] width 15 height 15
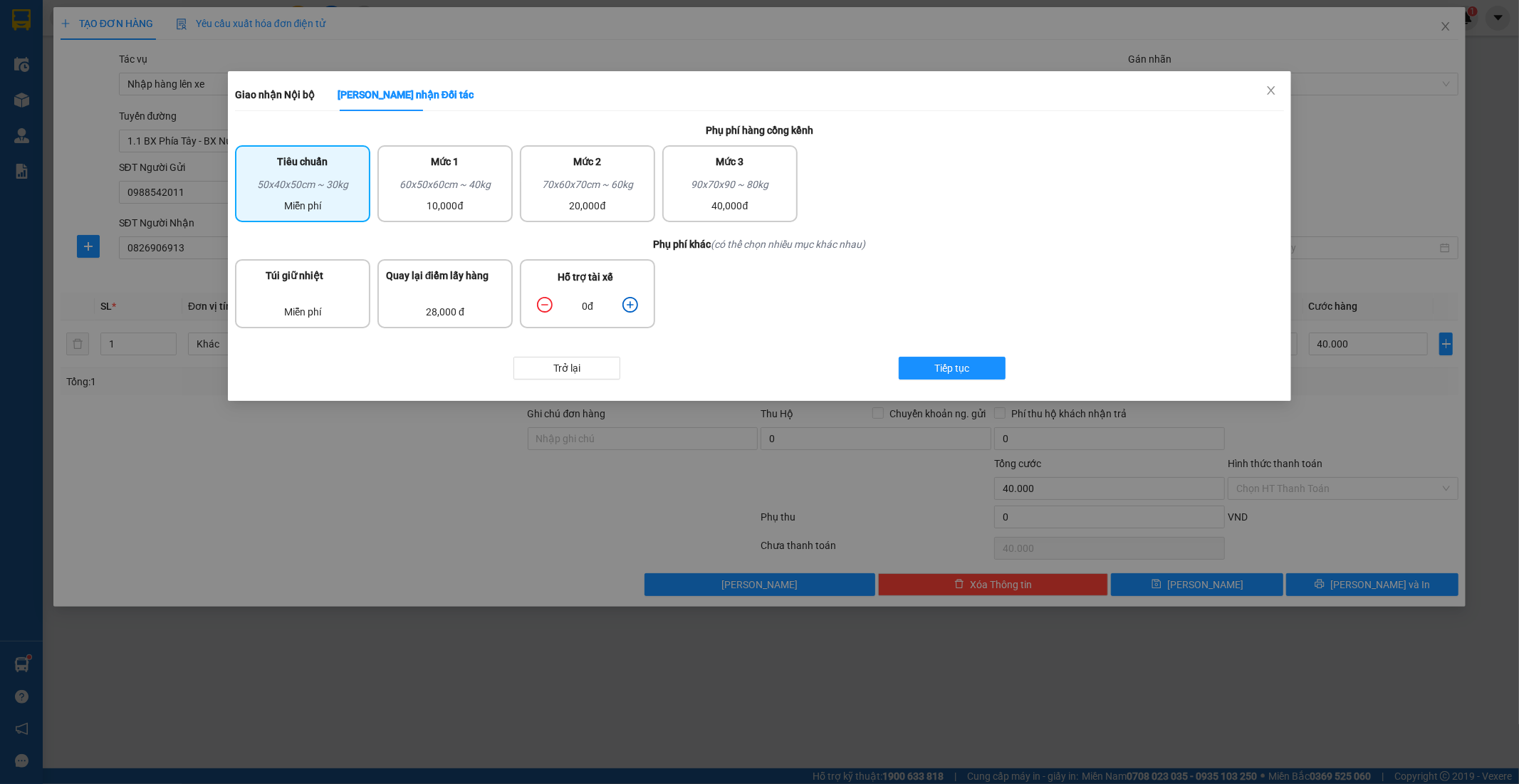
click at [632, 303] on icon "plus-circle" at bounding box center [631, 304] width 16 height 16
click at [633, 302] on icon "plus-circle" at bounding box center [630, 304] width 7 height 7
click at [492, 201] on div "10,000đ" at bounding box center [445, 206] width 119 height 16
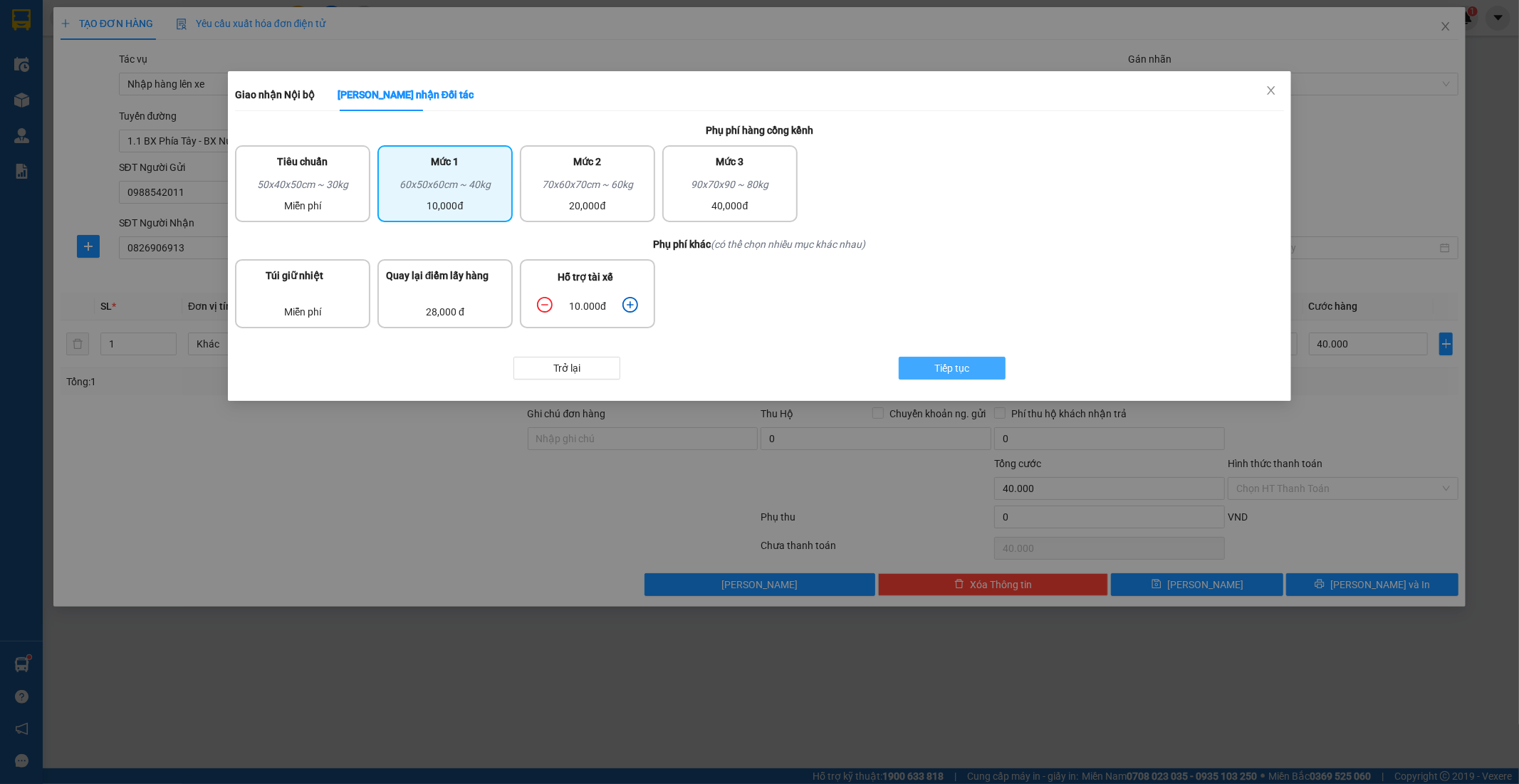
click at [965, 365] on span "Tiếp tục" at bounding box center [953, 368] width 35 height 16
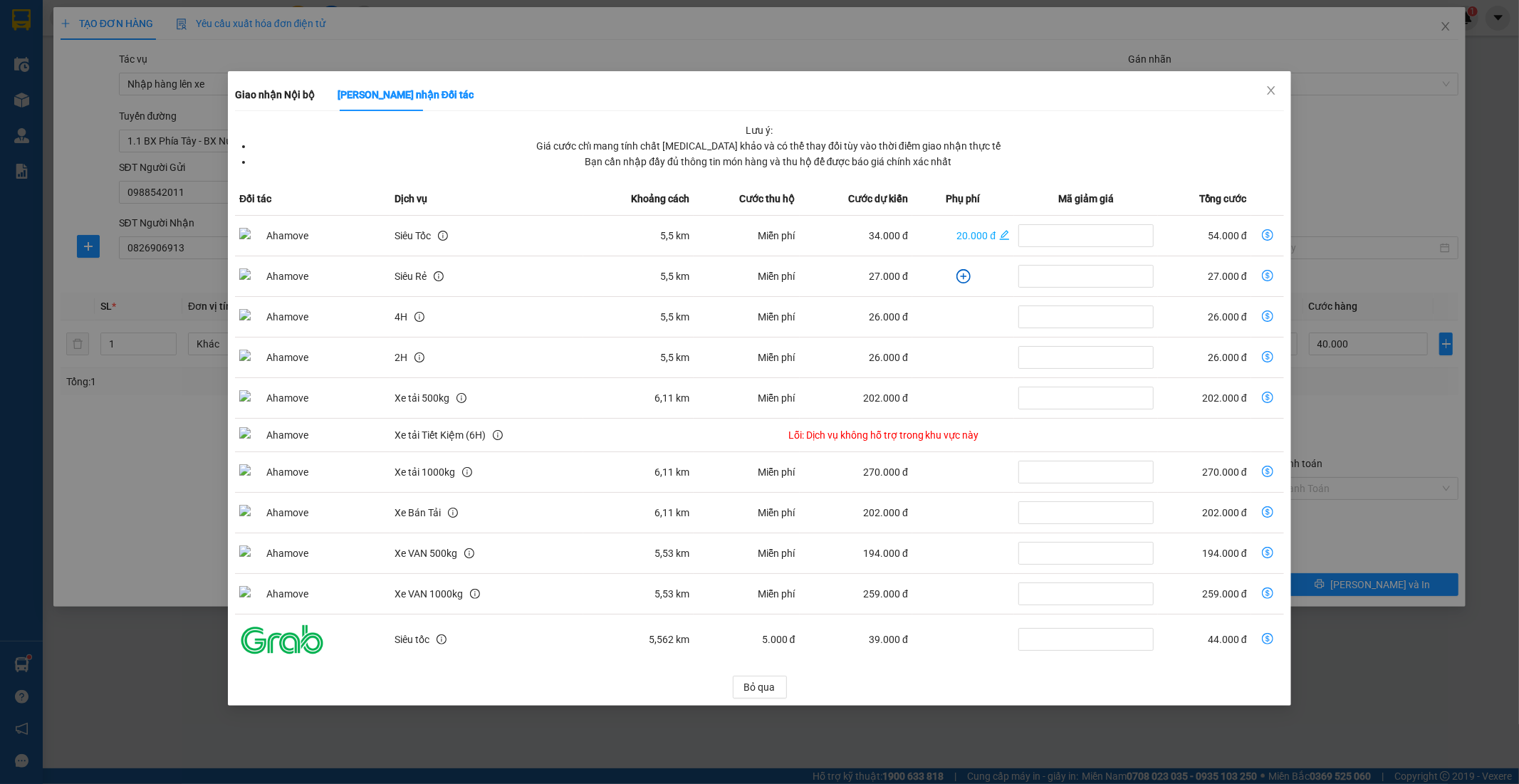
click at [1264, 231] on icon "dollar-circle" at bounding box center [1268, 235] width 12 height 12
type input "94.000"
type input "54.000"
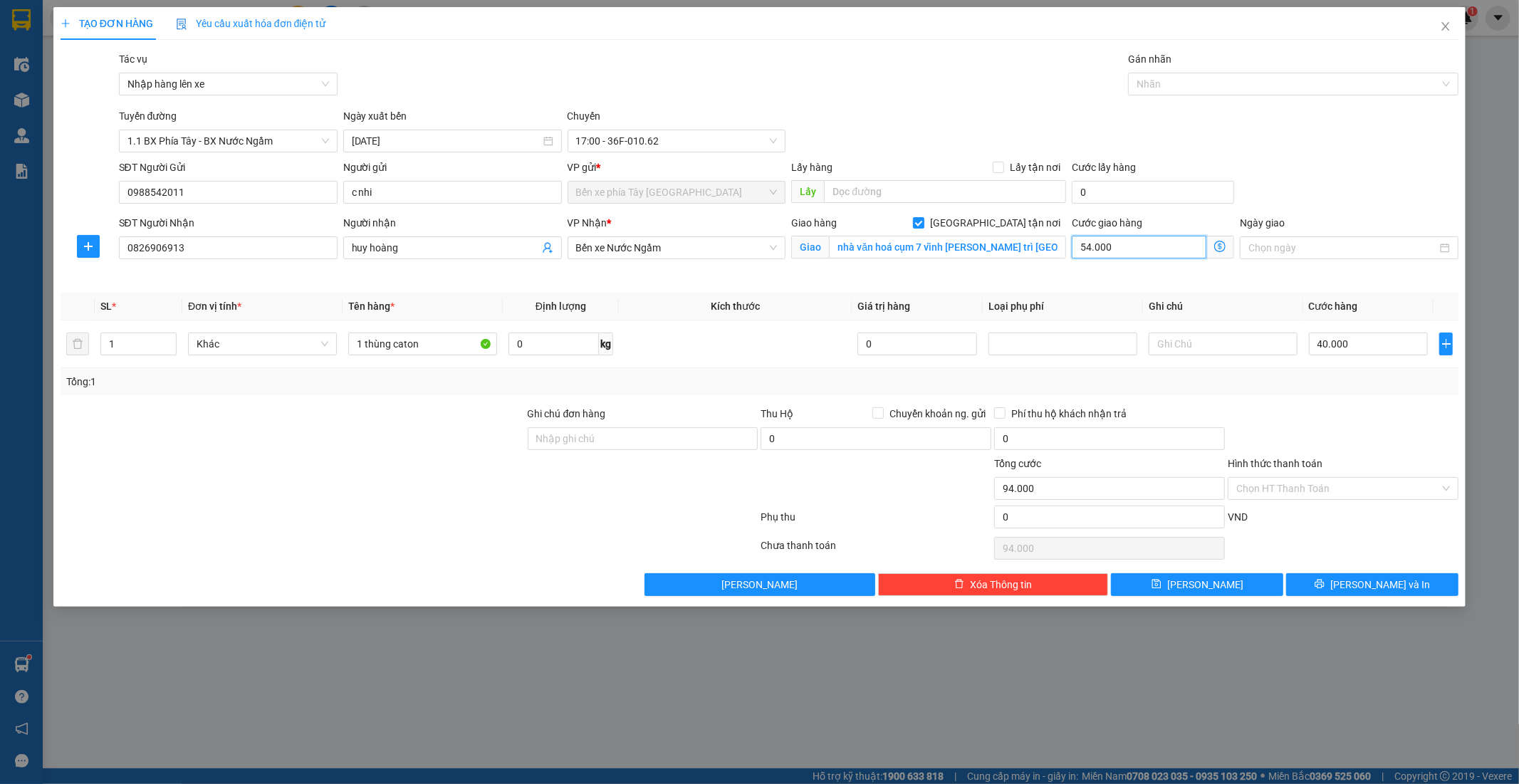
click at [1118, 247] on input "54.000" at bounding box center [1138, 247] width 134 height 23
type input "40.006"
type input "6"
type input "40.060"
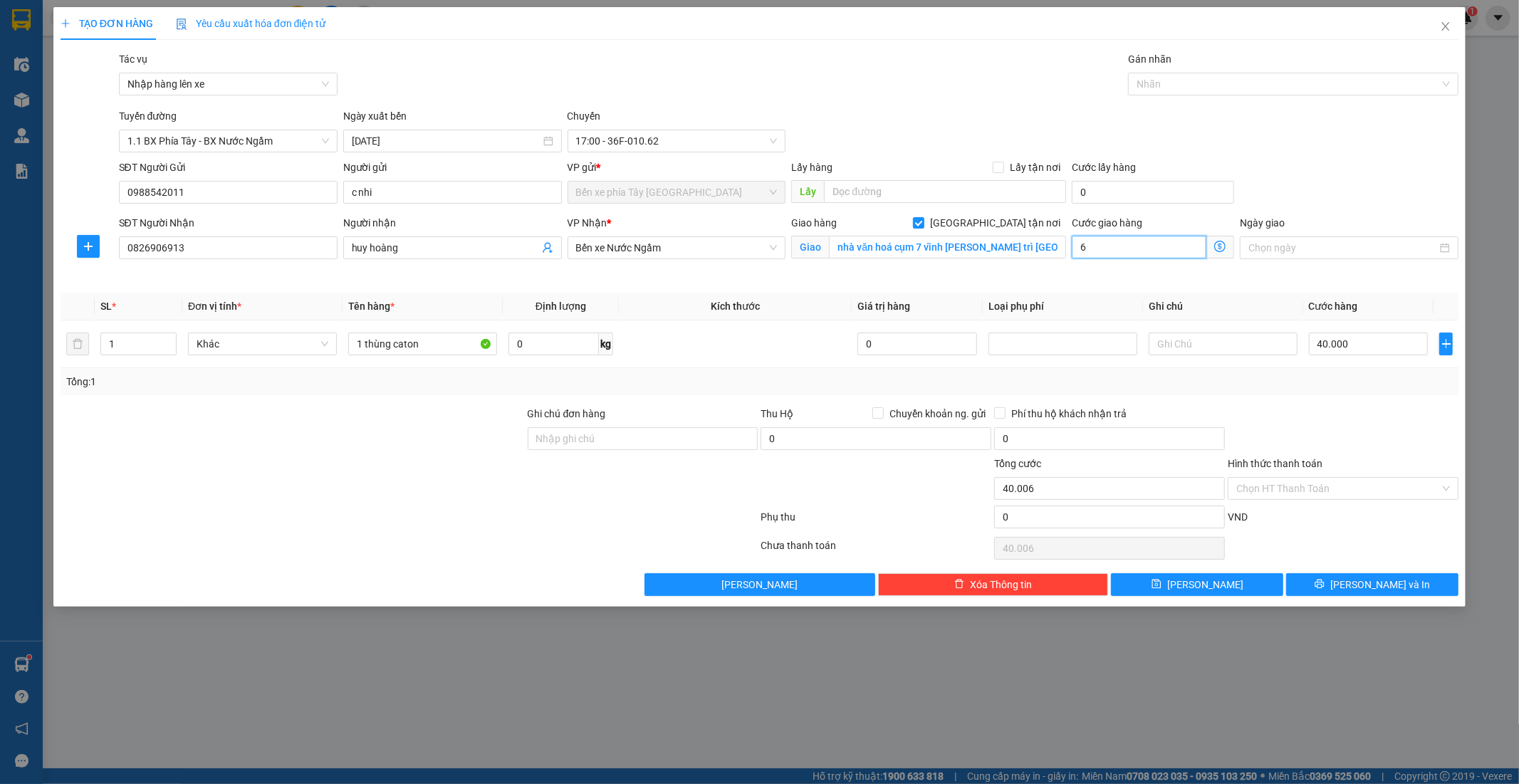
type input "40.060"
type input "60"
type input "40.600"
type input "600"
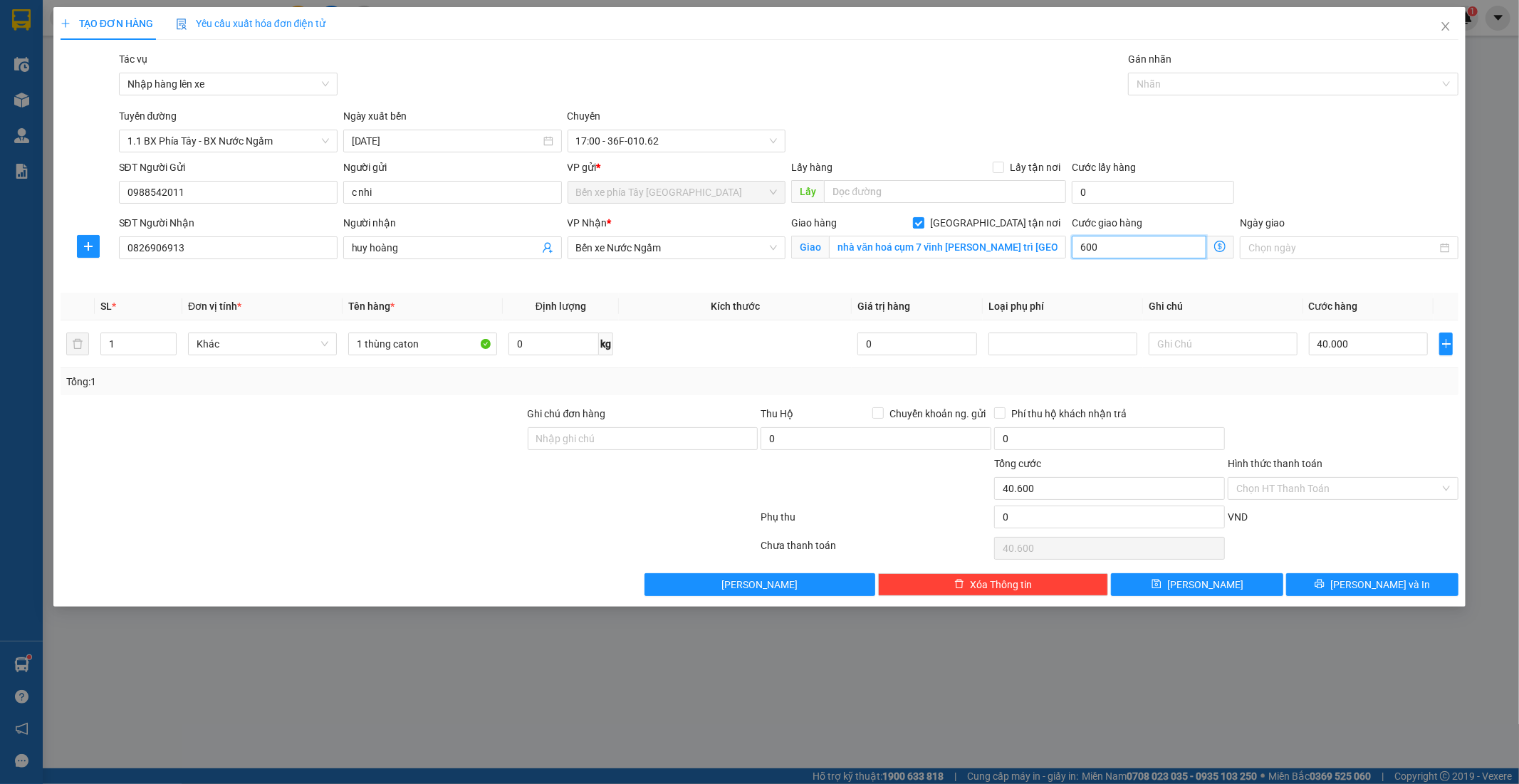
type input "46.000"
type input "6.000"
type input "100.000"
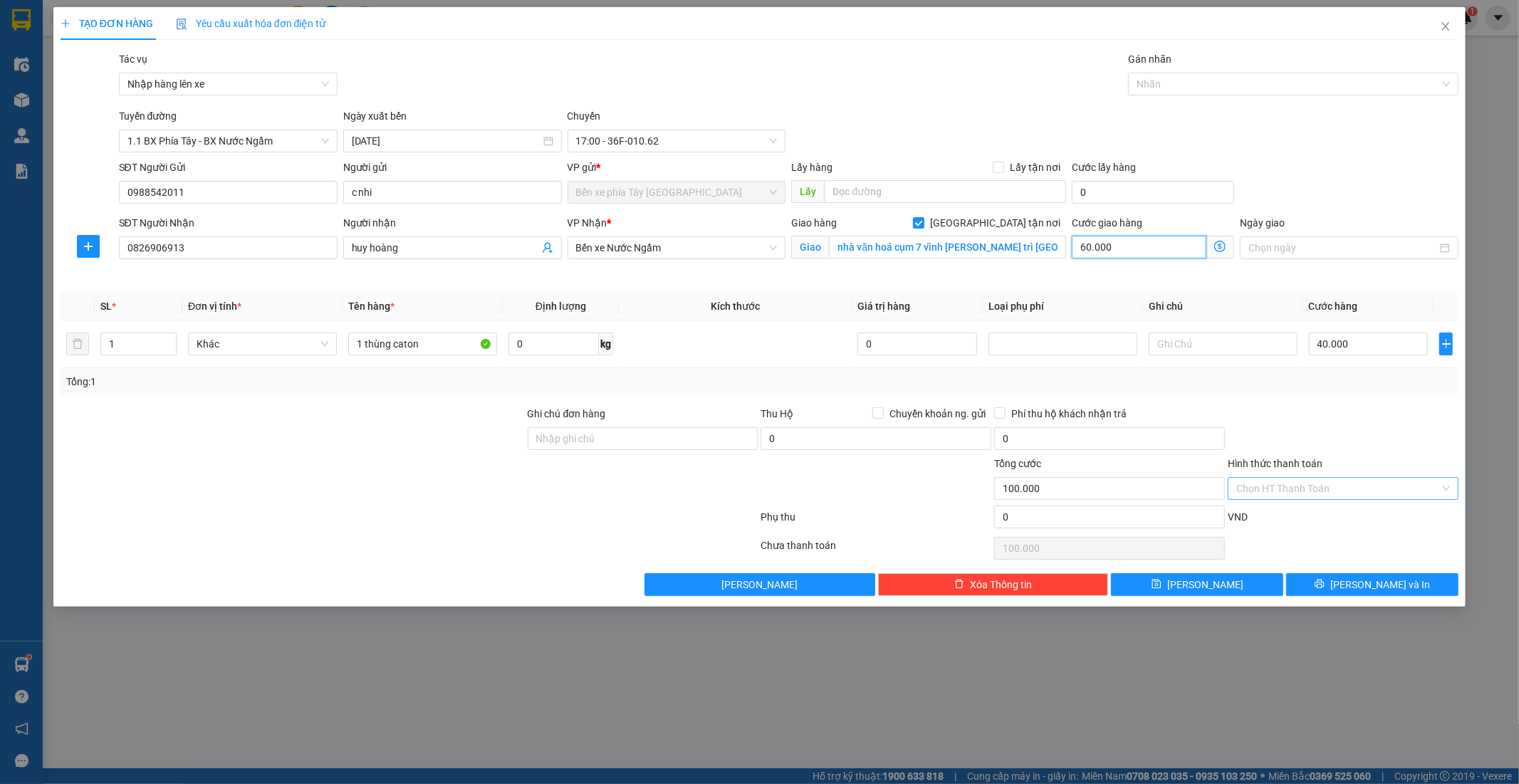
type input "60.000"
drag, startPoint x: 1366, startPoint y: 489, endPoint x: 1351, endPoint y: 486, distance: 15.3
click at [1365, 489] on input "Hình thức thanh toán" at bounding box center [1338, 488] width 204 height 22
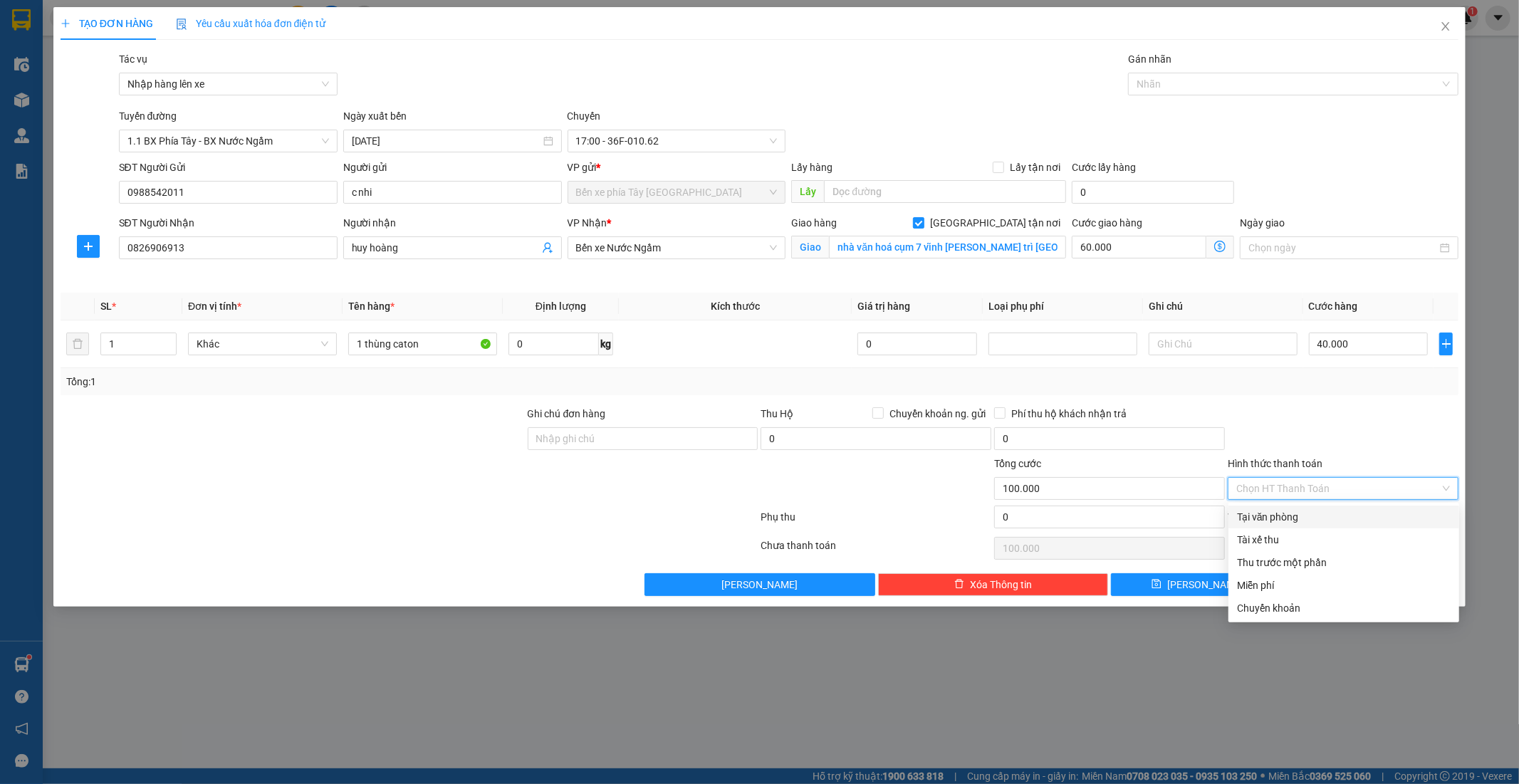
click at [392, 437] on div at bounding box center [292, 430] width 467 height 50
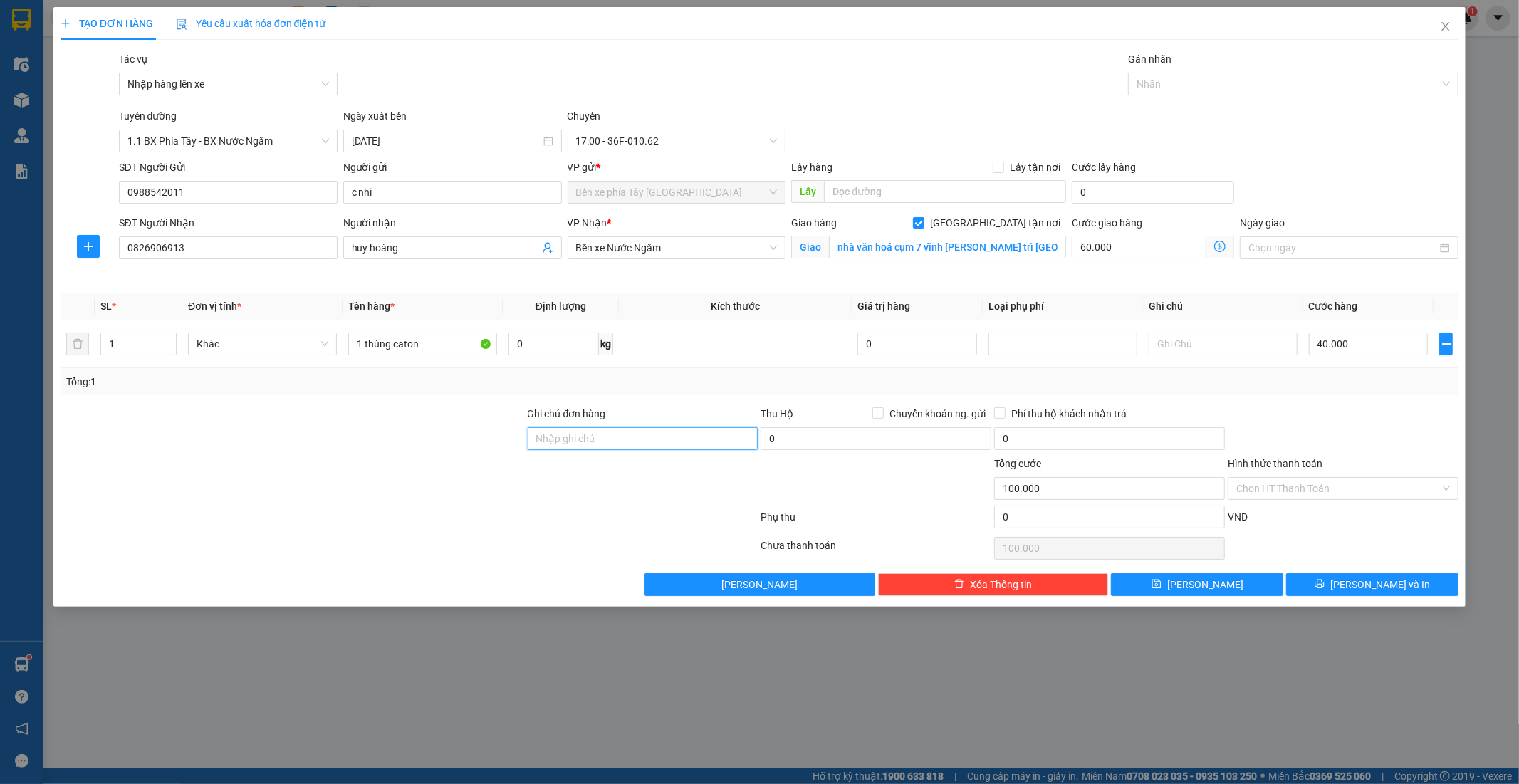
click at [643, 439] on input "Ghi chú đơn hàng" at bounding box center [643, 438] width 231 height 23
type input "nntt"
click at [1340, 577] on button "Lưu và In" at bounding box center [1372, 583] width 172 height 23
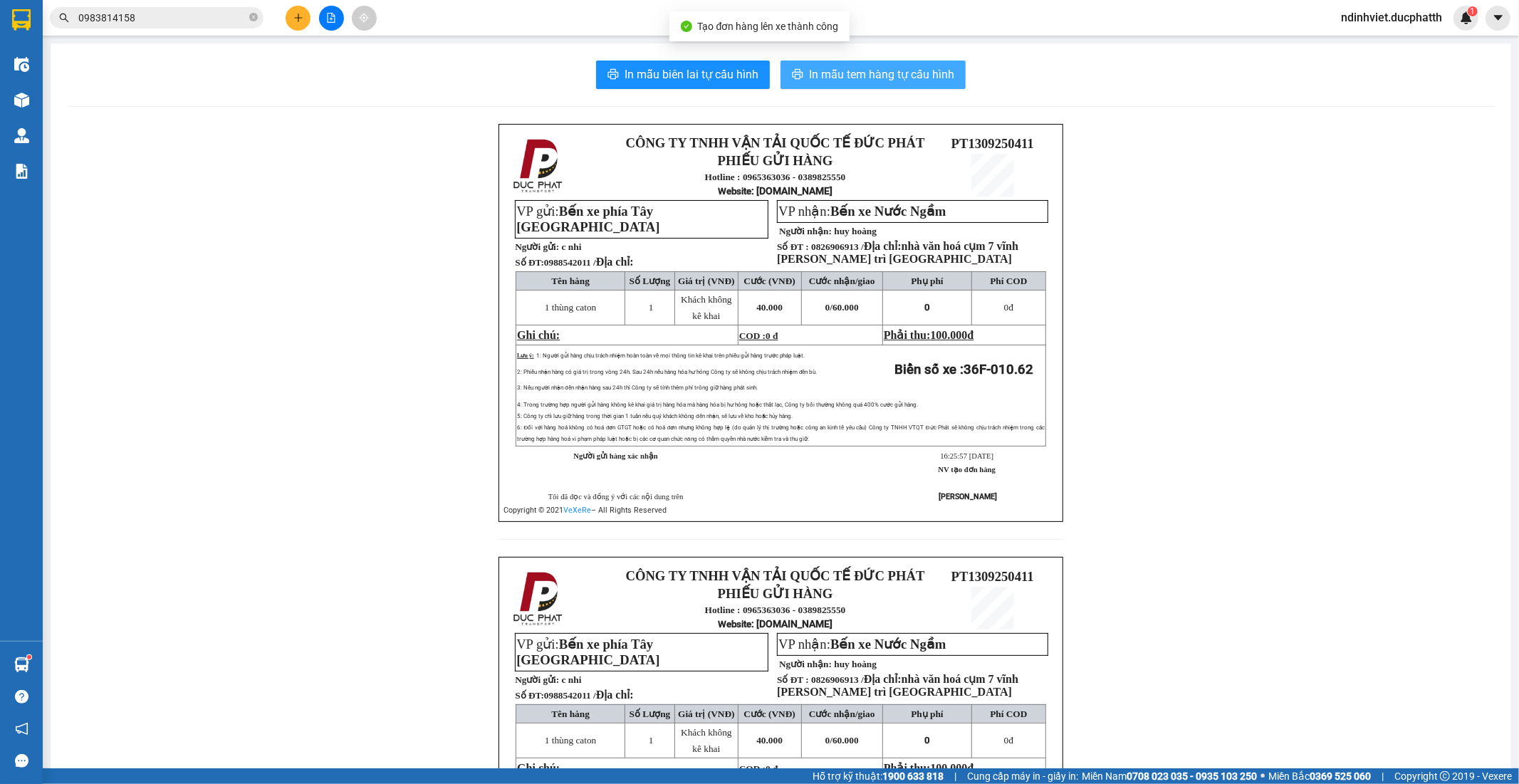
click at [864, 76] on span "In mẫu tem hàng tự cấu hình" at bounding box center [881, 74] width 145 height 18
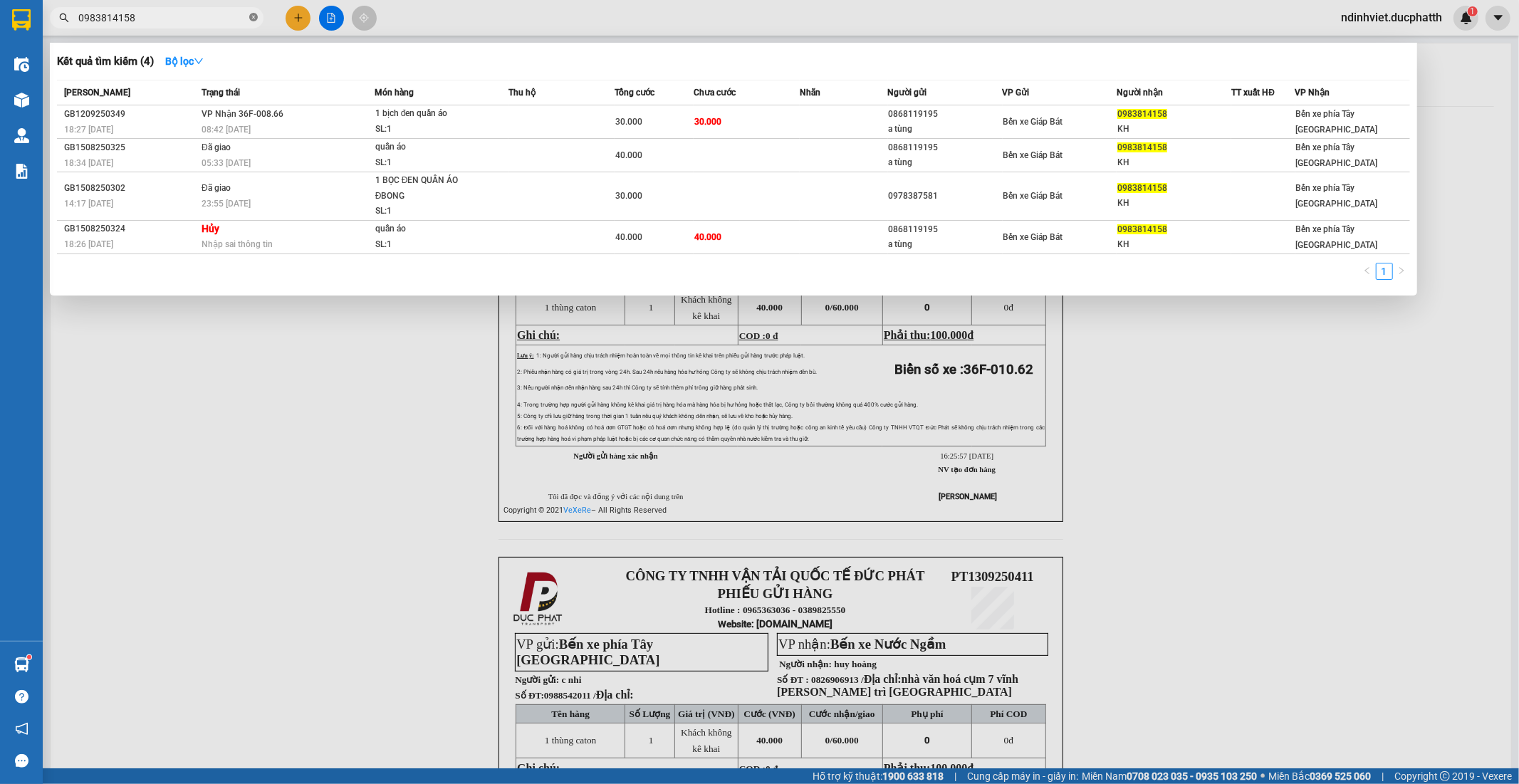
click at [253, 17] on icon "close-circle" at bounding box center [254, 17] width 9 height 9
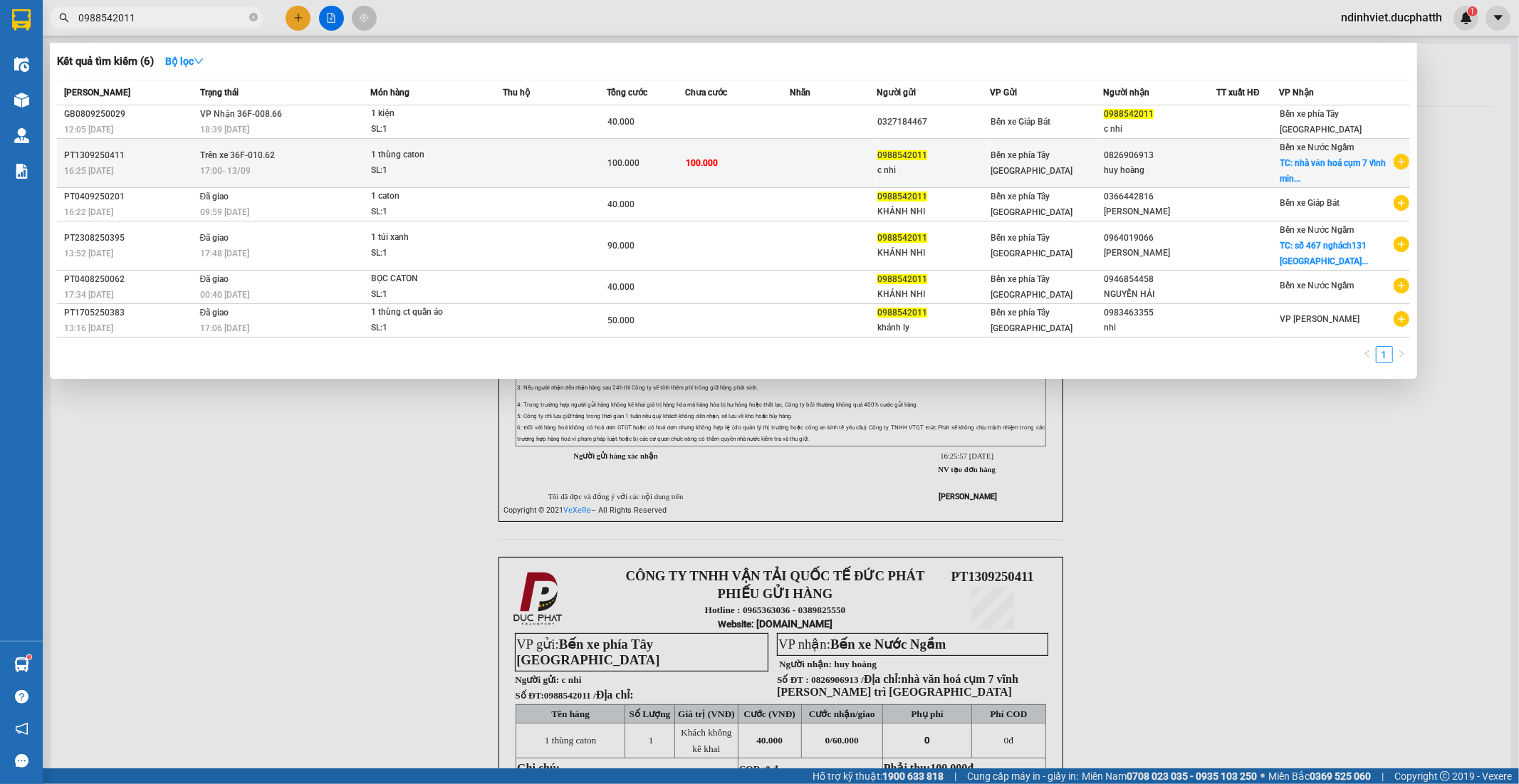
type input "0988542011"
click at [545, 166] on td at bounding box center [554, 163] width 105 height 49
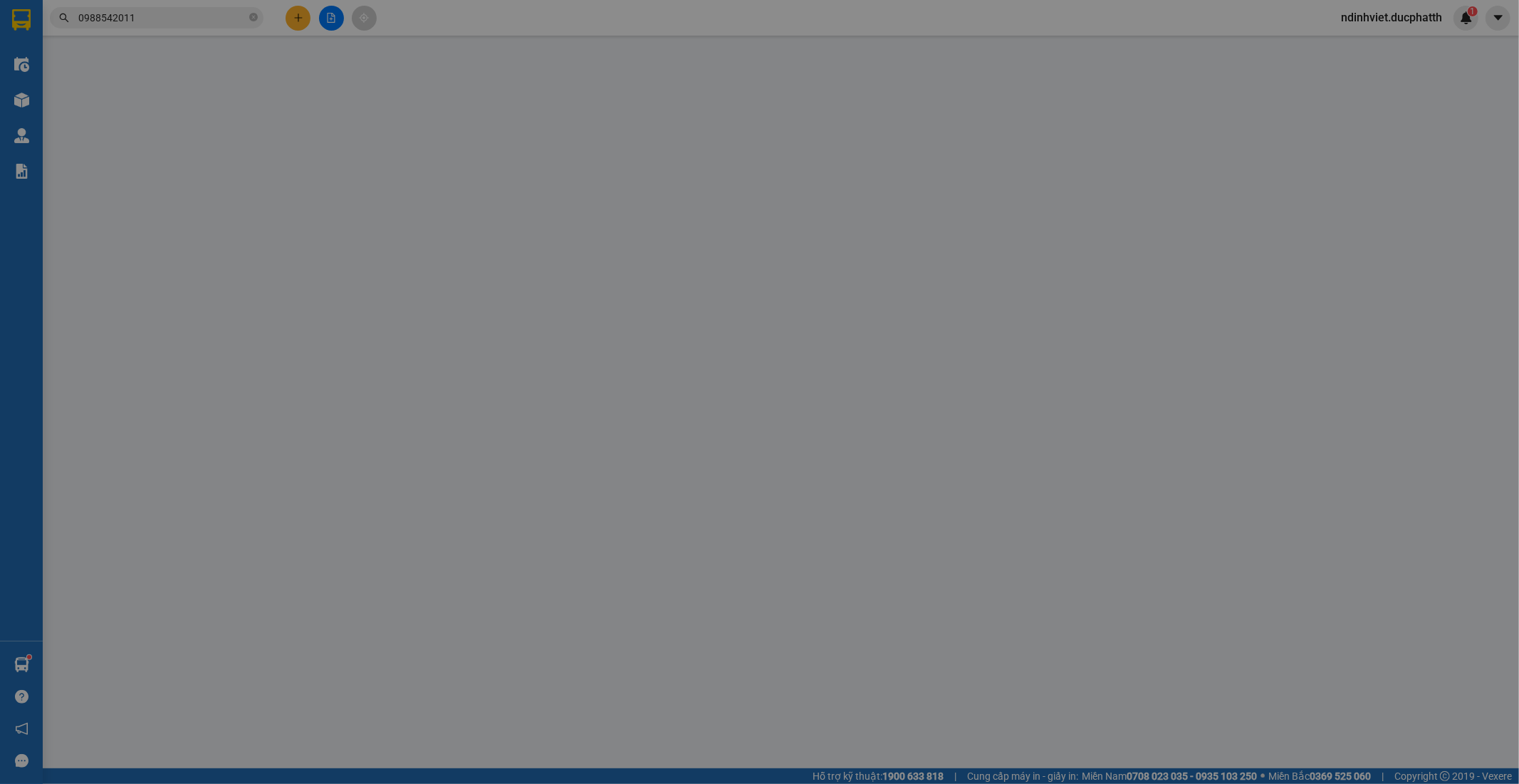
type input "0988542011"
type input "c nhi"
type input "0826906913"
type input "huy hoàng"
checkbox input "true"
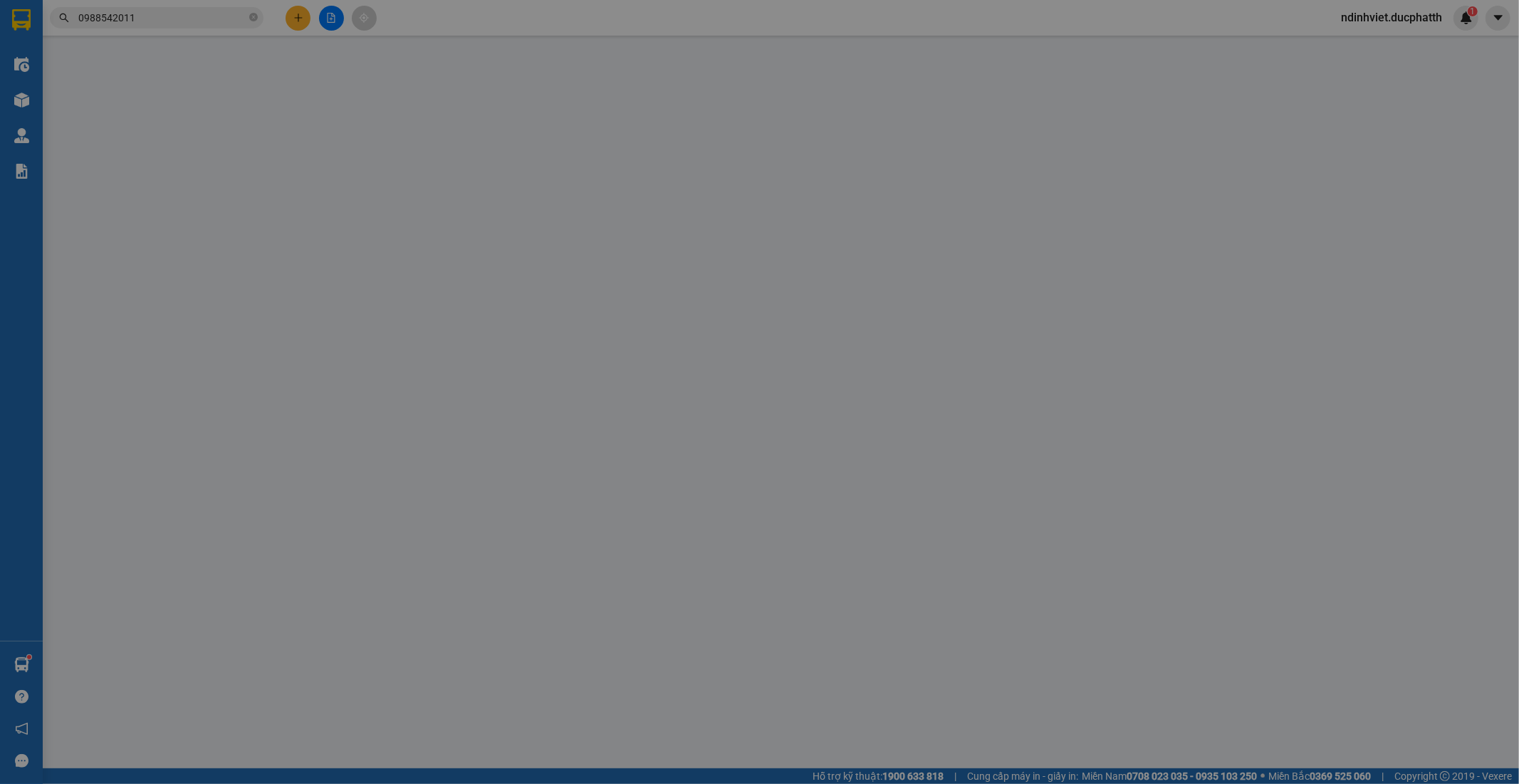
type input "nhà văn hoá cụm 7 vĩnh minh vĩnh quỳnh thanh trì hà nội"
type input "nntt"
type input "100.000"
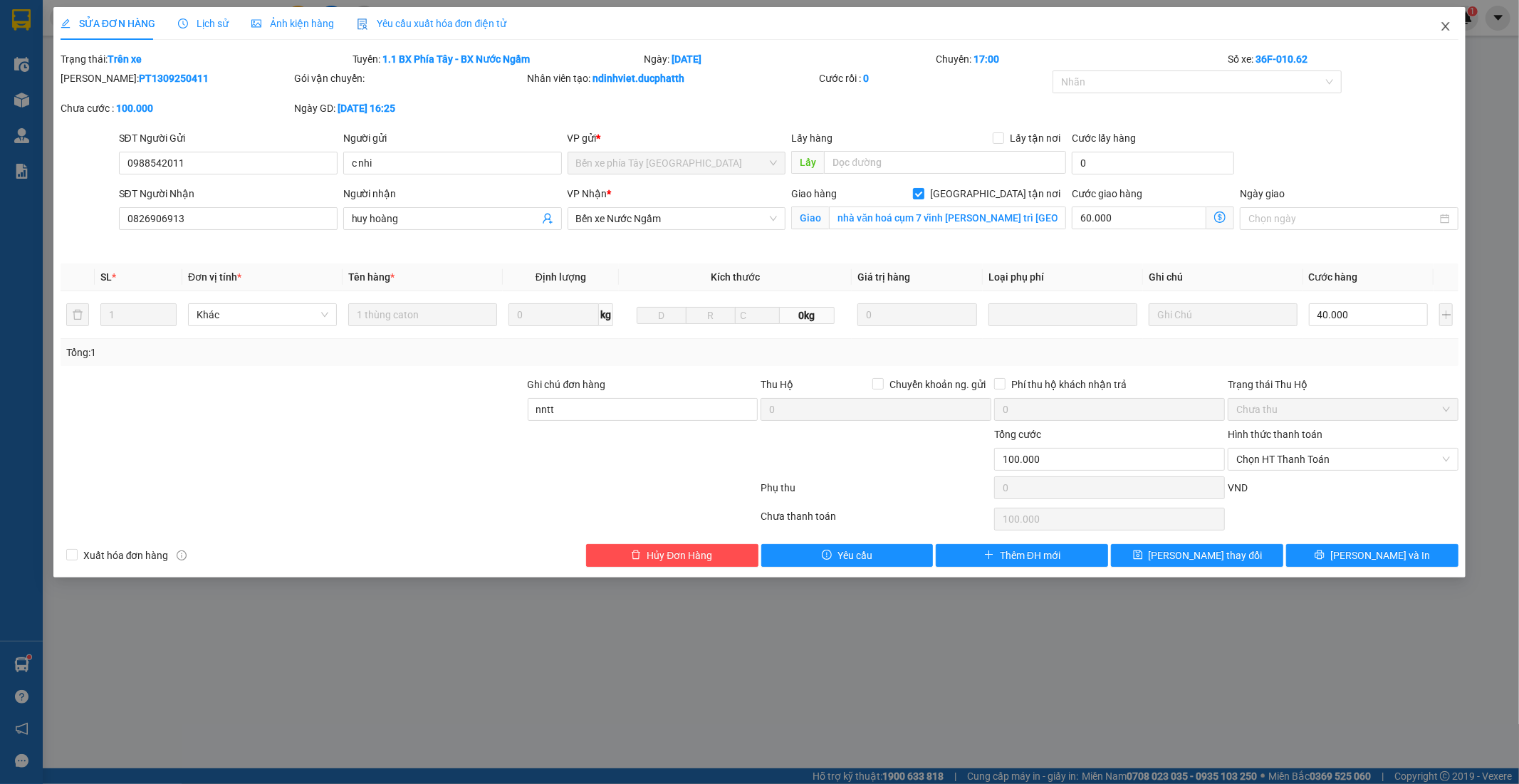
click at [1444, 24] on icon "close" at bounding box center [1447, 26] width 8 height 9
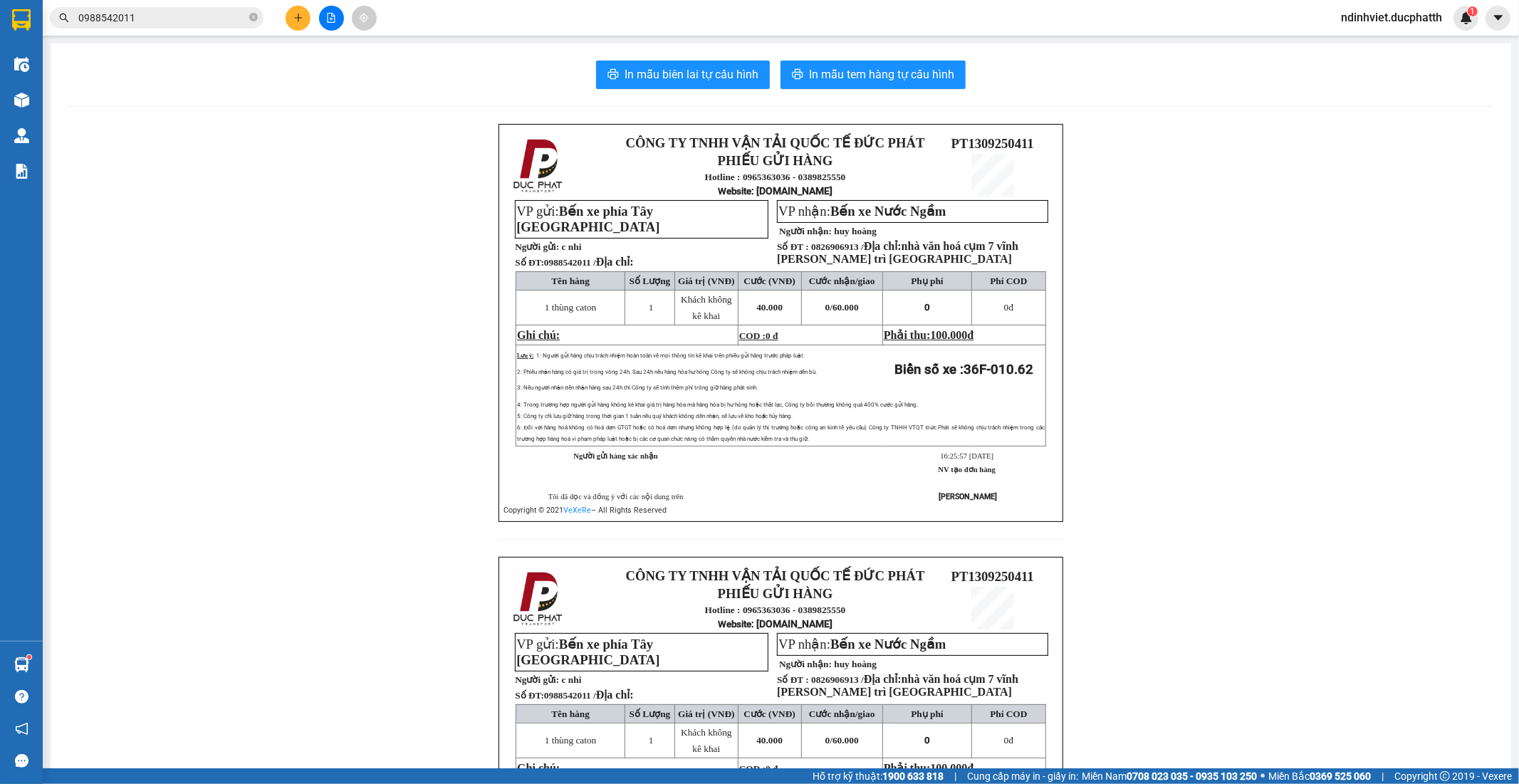
click at [171, 18] on input "0988542011" at bounding box center [163, 18] width 168 height 16
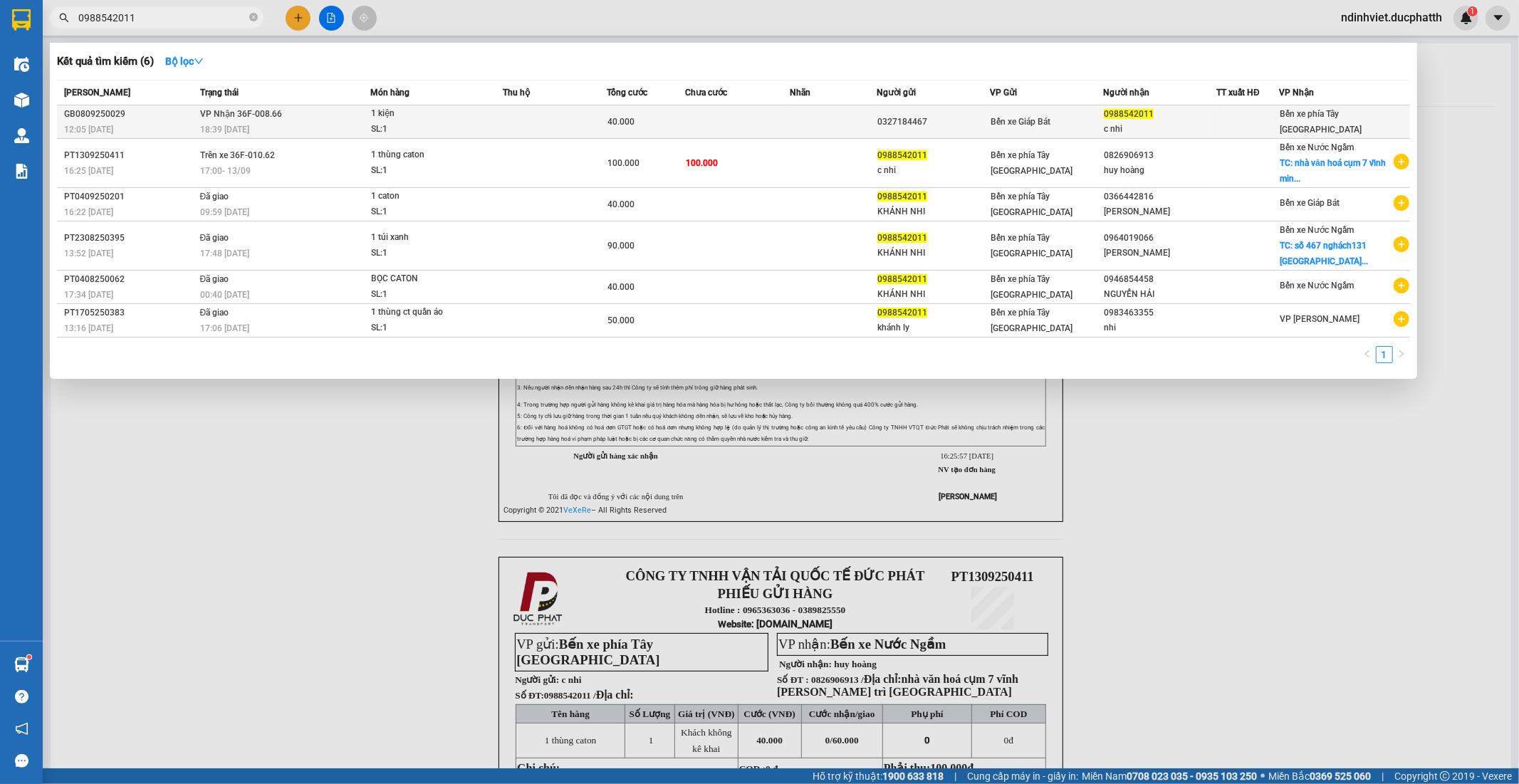
click at [487, 122] on span "1 kiện SL: 1" at bounding box center [437, 120] width 131 height 30
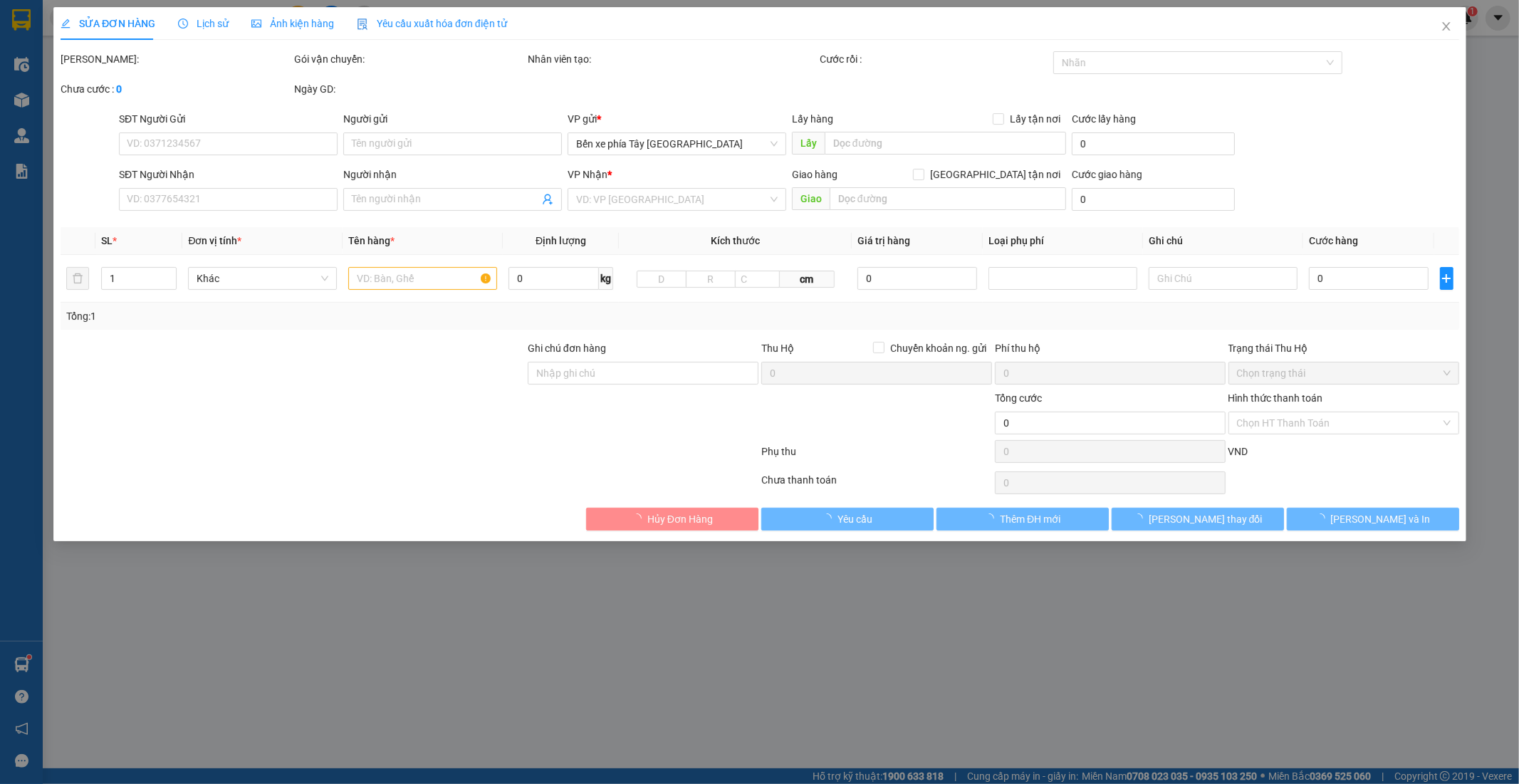
type input "0327184467"
type input "0988542011"
type input "c nhi"
type input "ck 8/9 12:05 ho duc linh vtb"
type input "40.000"
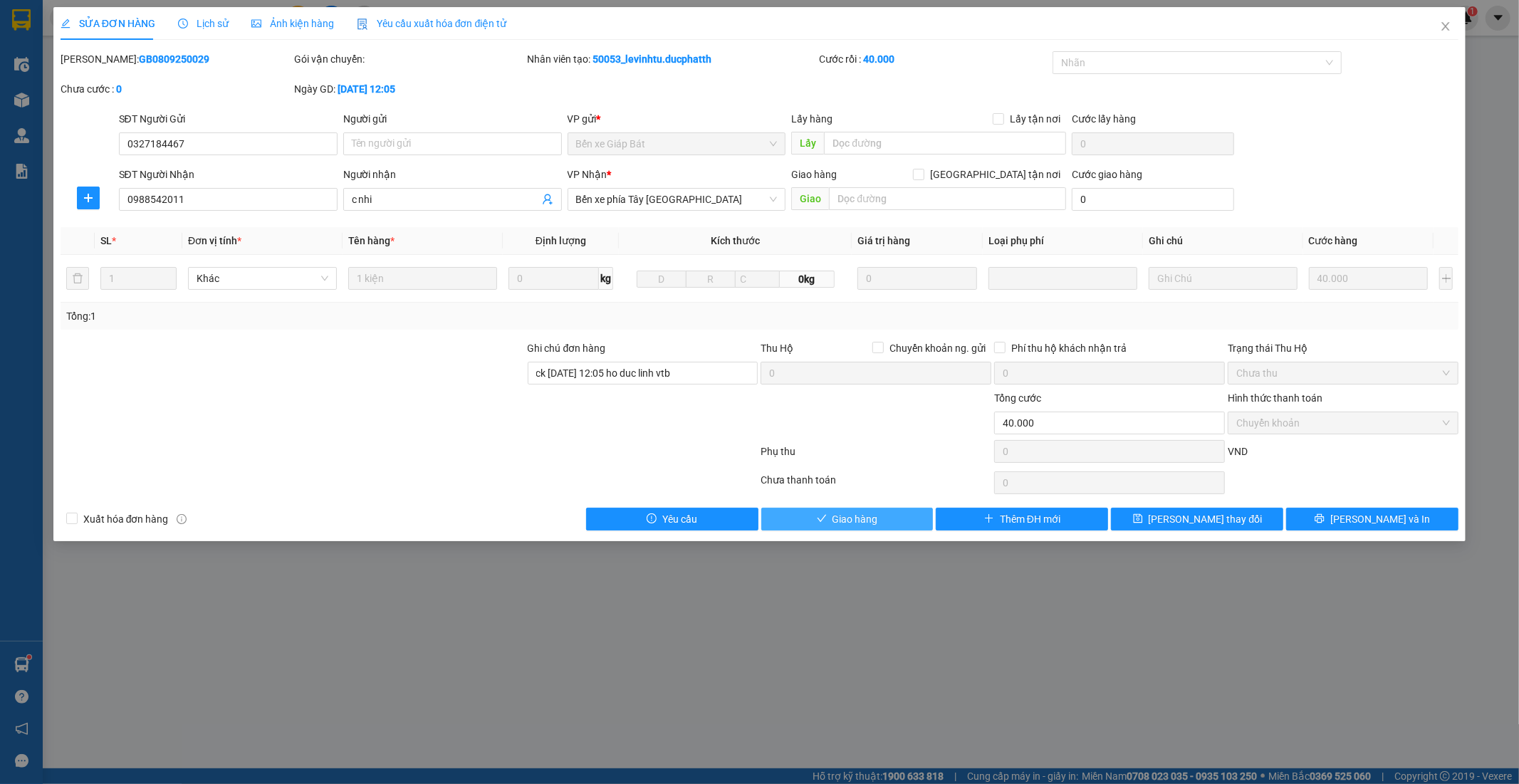
click at [871, 515] on span "Giao hàng" at bounding box center [855, 519] width 46 height 16
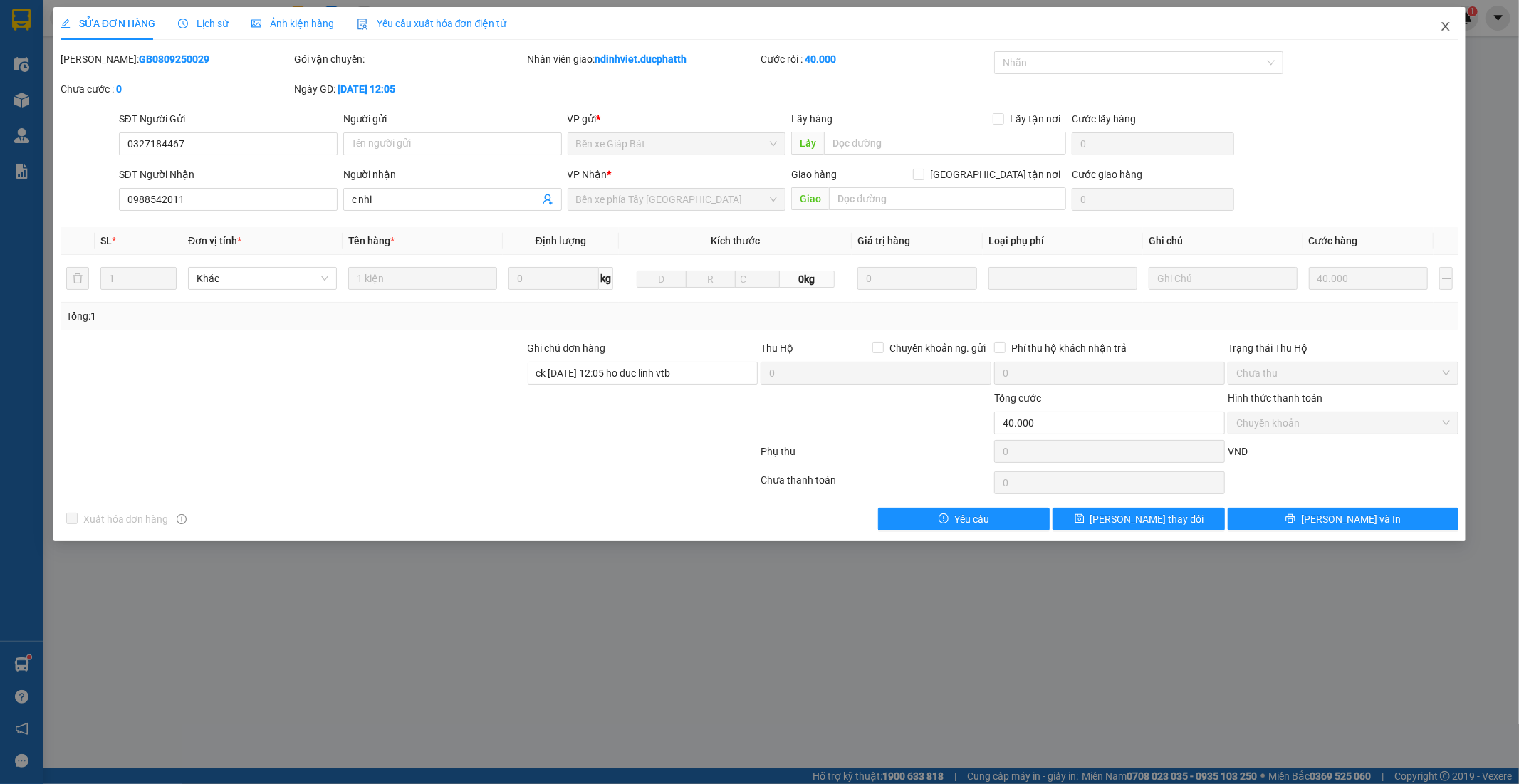
drag, startPoint x: 1443, startPoint y: 24, endPoint x: 1358, endPoint y: 39, distance: 86.3
click at [1443, 24] on icon "close" at bounding box center [1446, 26] width 12 height 12
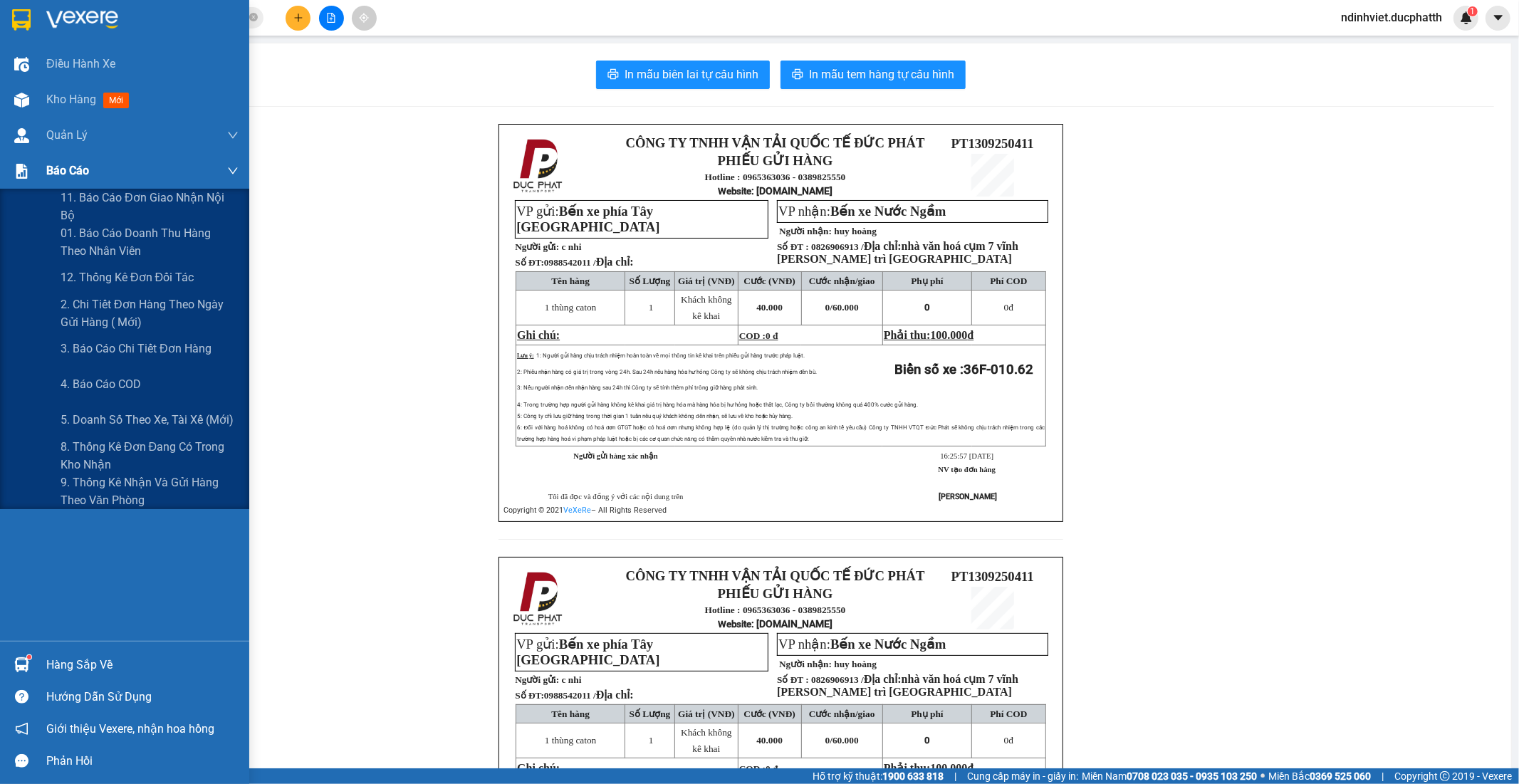
click at [51, 168] on span "Báo cáo" at bounding box center [68, 170] width 43 height 18
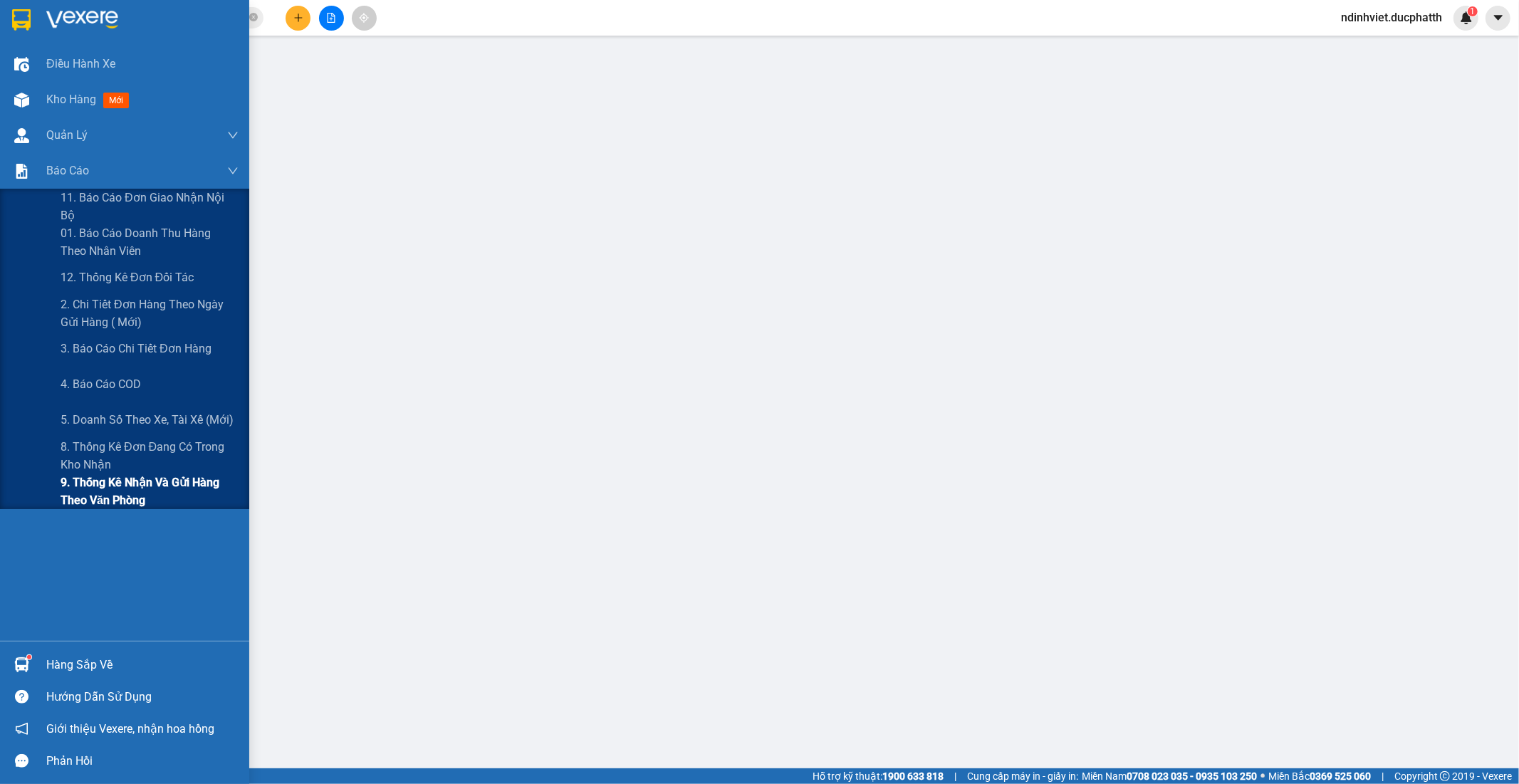
click at [121, 483] on span "9. Thống kê nhận và gửi hàng theo văn phòng" at bounding box center [150, 491] width 178 height 35
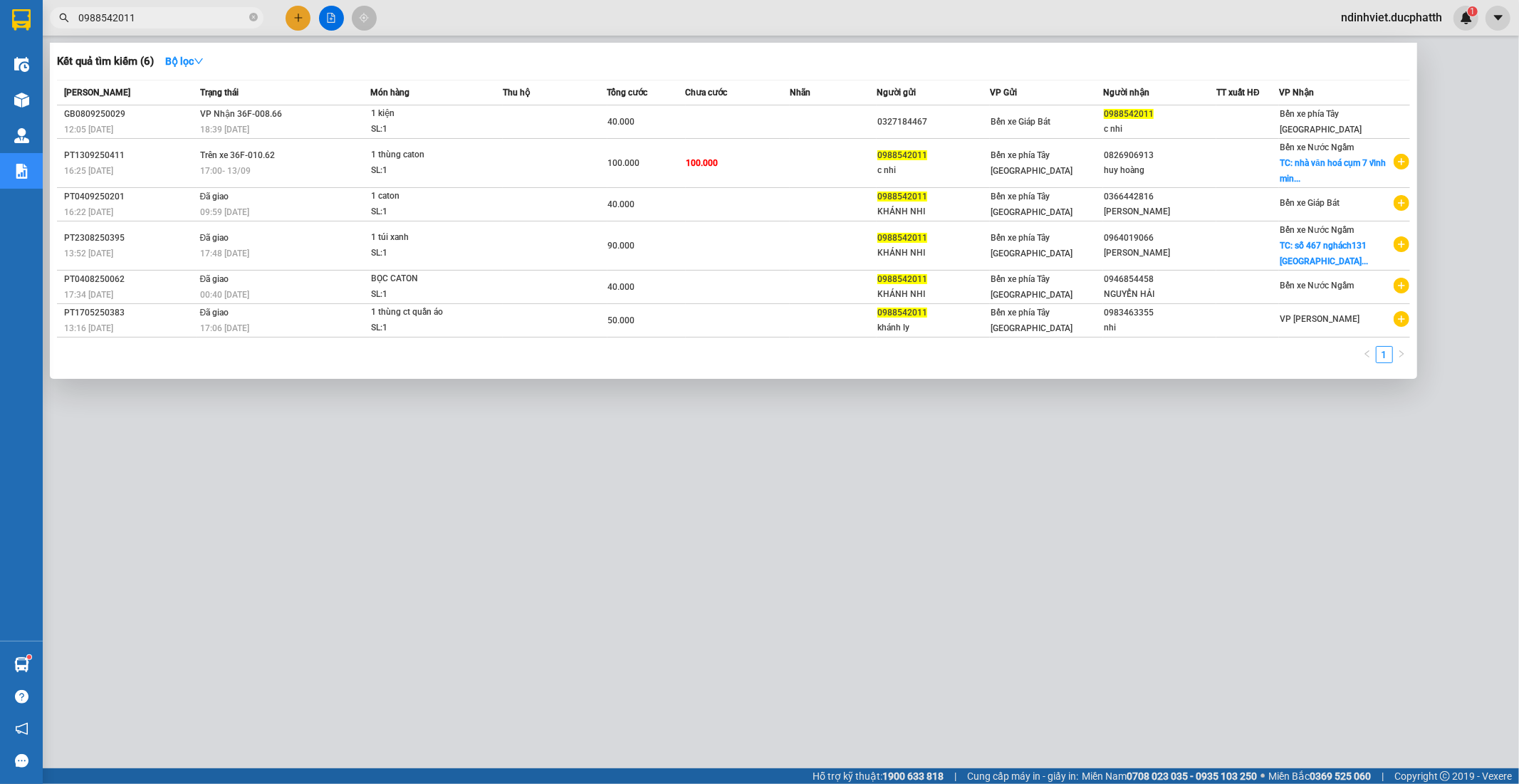
click at [181, 15] on input "0988542011" at bounding box center [163, 18] width 168 height 16
click at [250, 16] on icon "close-circle" at bounding box center [254, 17] width 9 height 9
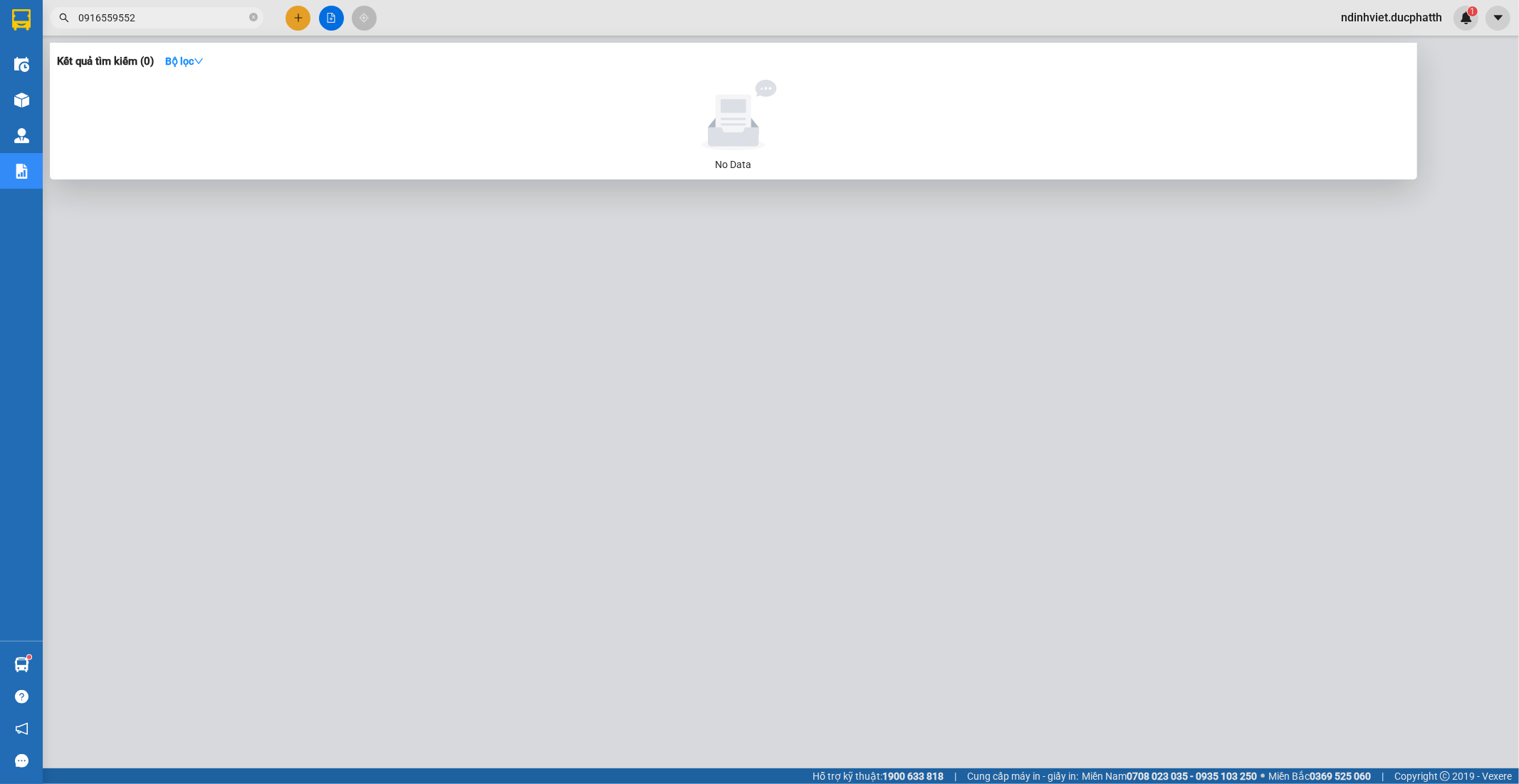
click at [126, 16] on input "0916559552" at bounding box center [163, 18] width 168 height 16
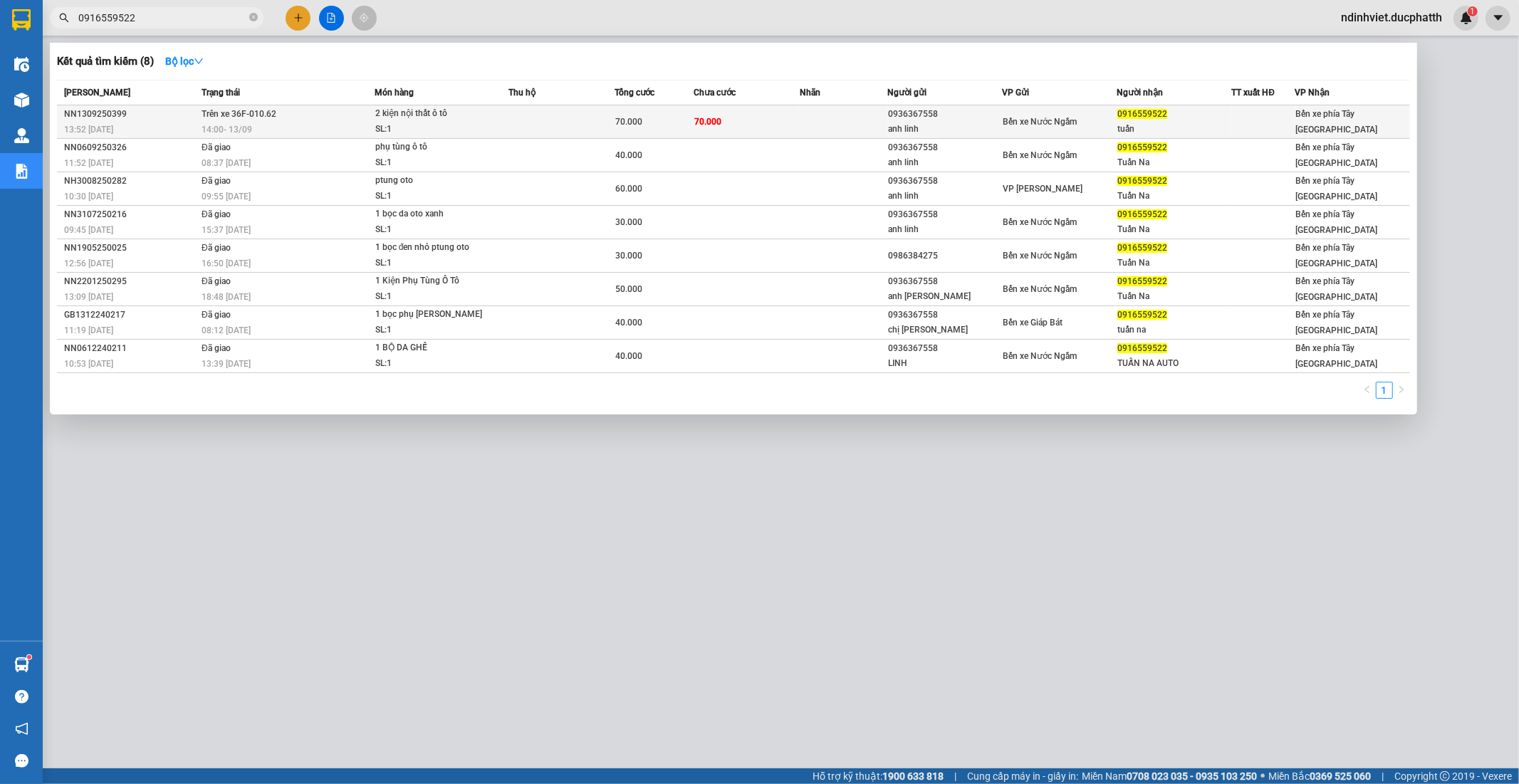
type input "0916559522"
click at [537, 122] on td at bounding box center [561, 122] width 106 height 33
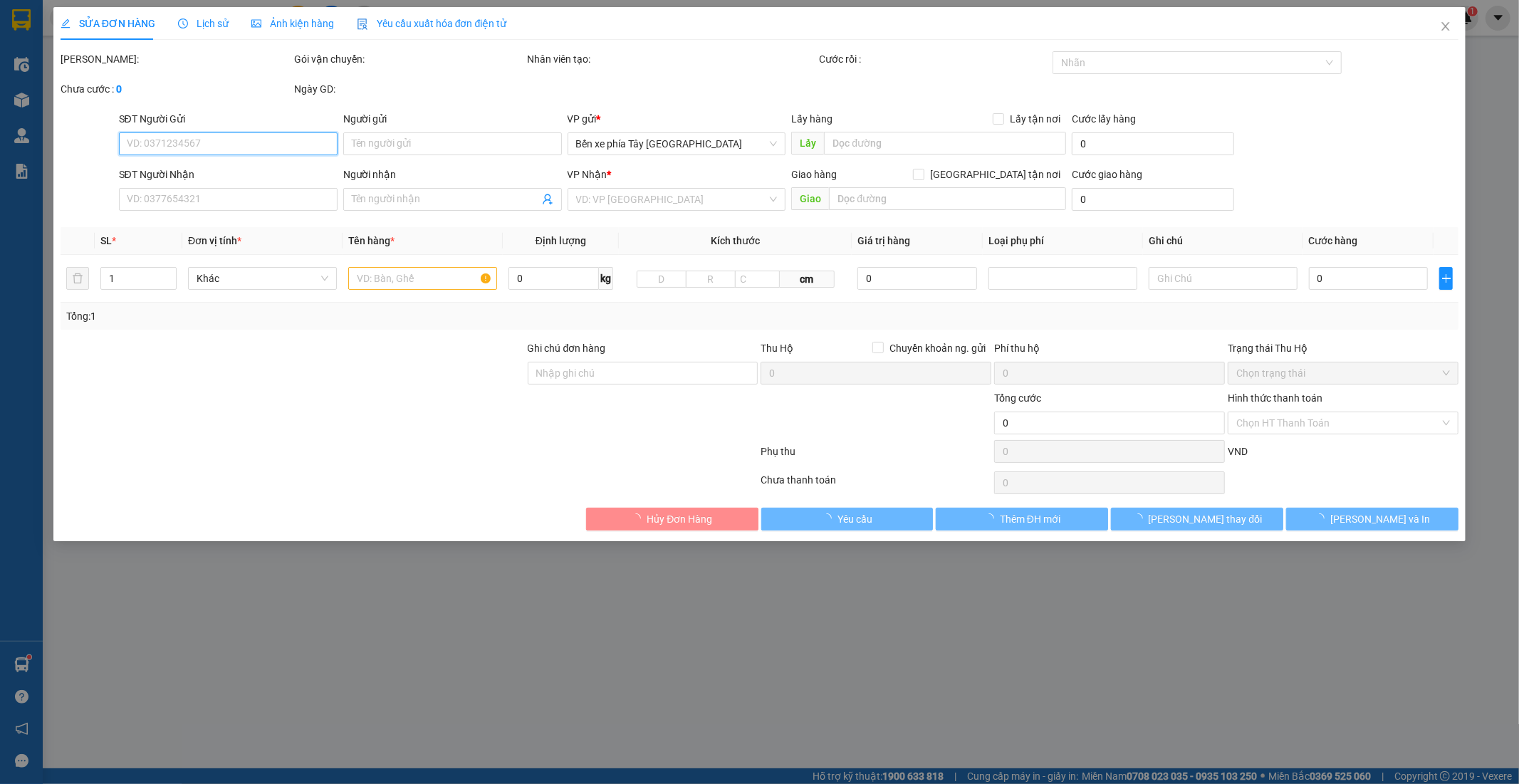
type input "0936367558"
type input "anh linh"
type input "0916559522"
type input "tuấn"
type input "nntt"
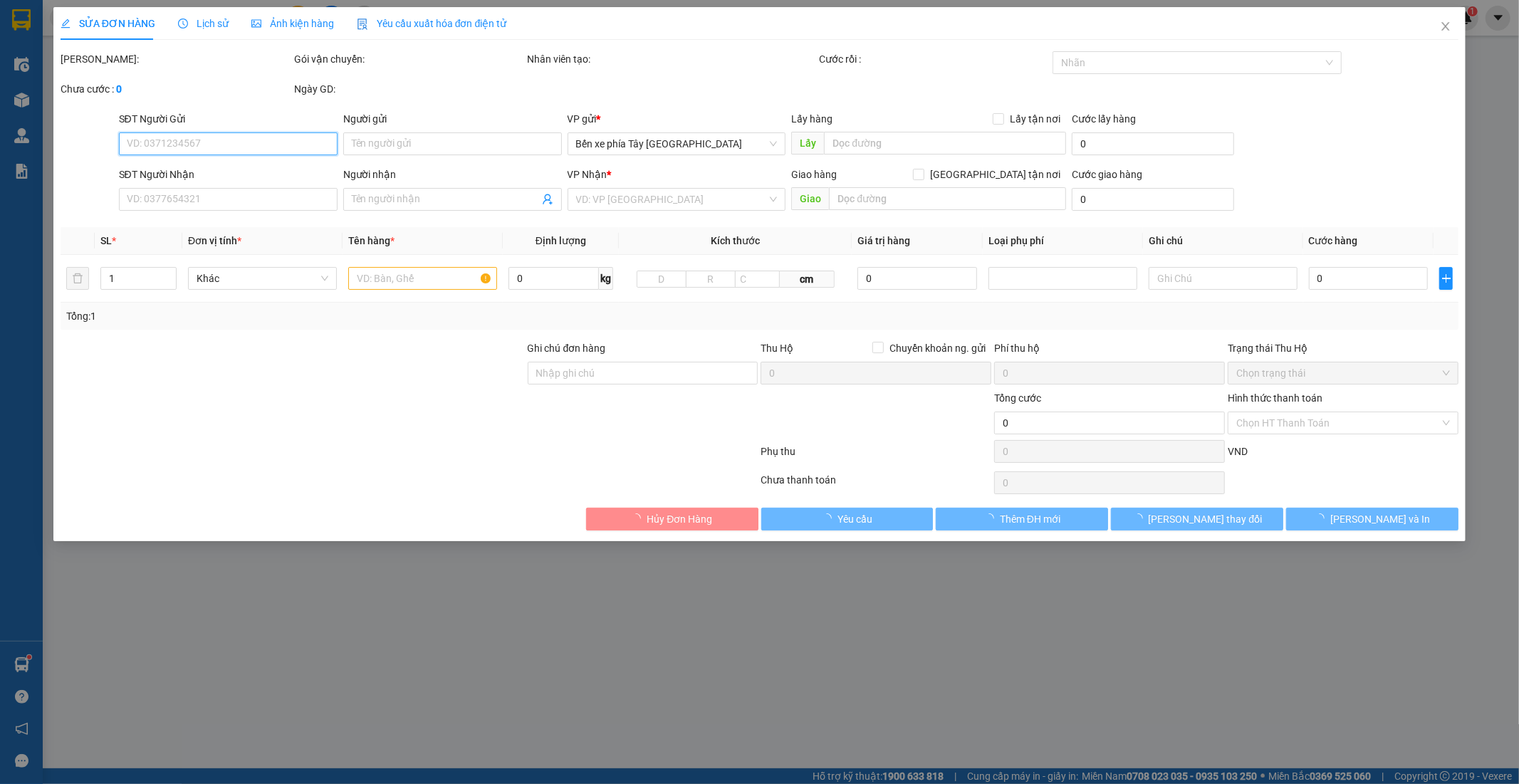
type input "70.000"
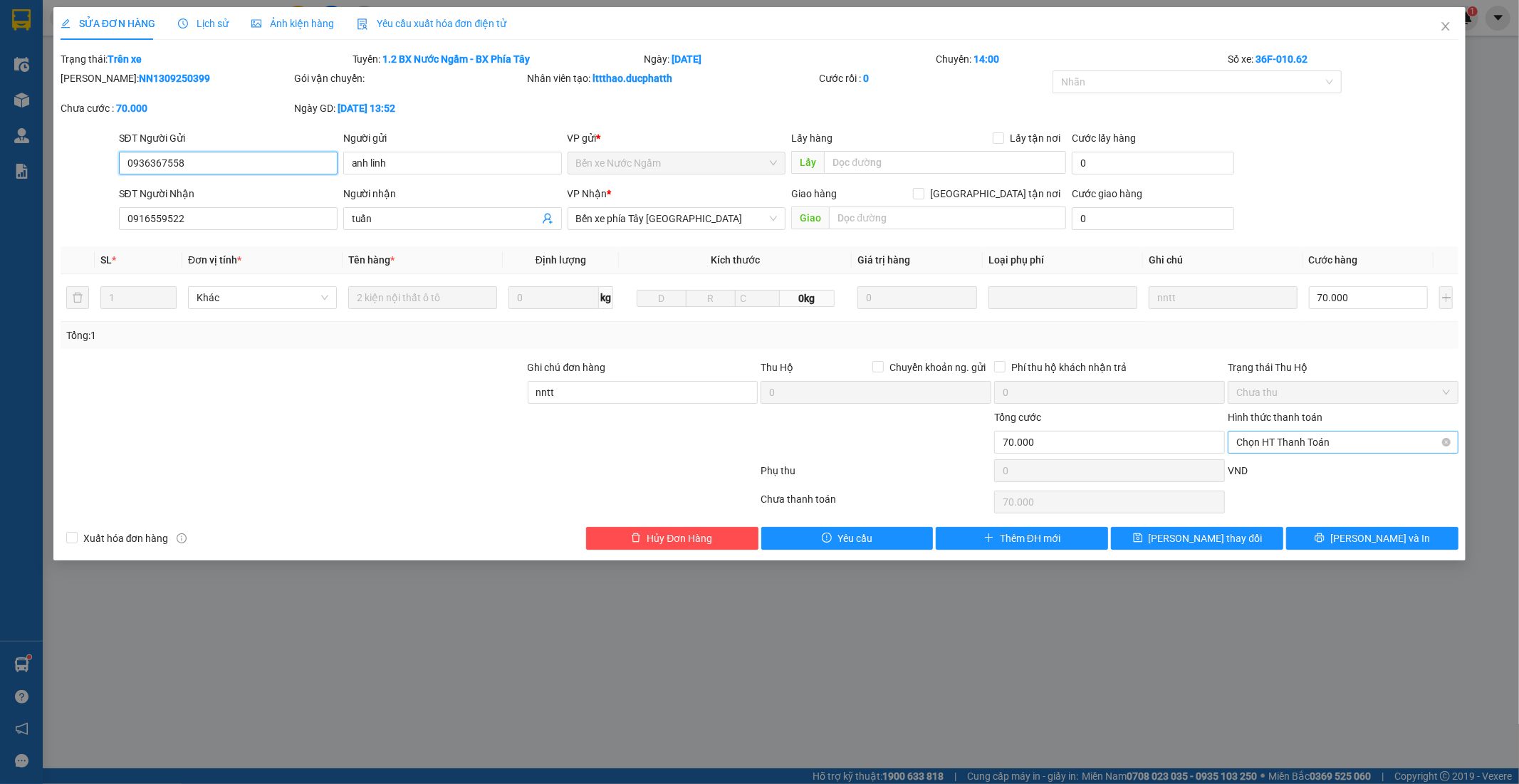
click at [1268, 444] on span "Chọn HT Thanh Toán" at bounding box center [1343, 442] width 214 height 22
click at [1299, 471] on div "Tại văn phòng" at bounding box center [1344, 471] width 214 height 16
type input "0"
click at [1241, 534] on button "Lưu thay đổi" at bounding box center [1197, 537] width 172 height 23
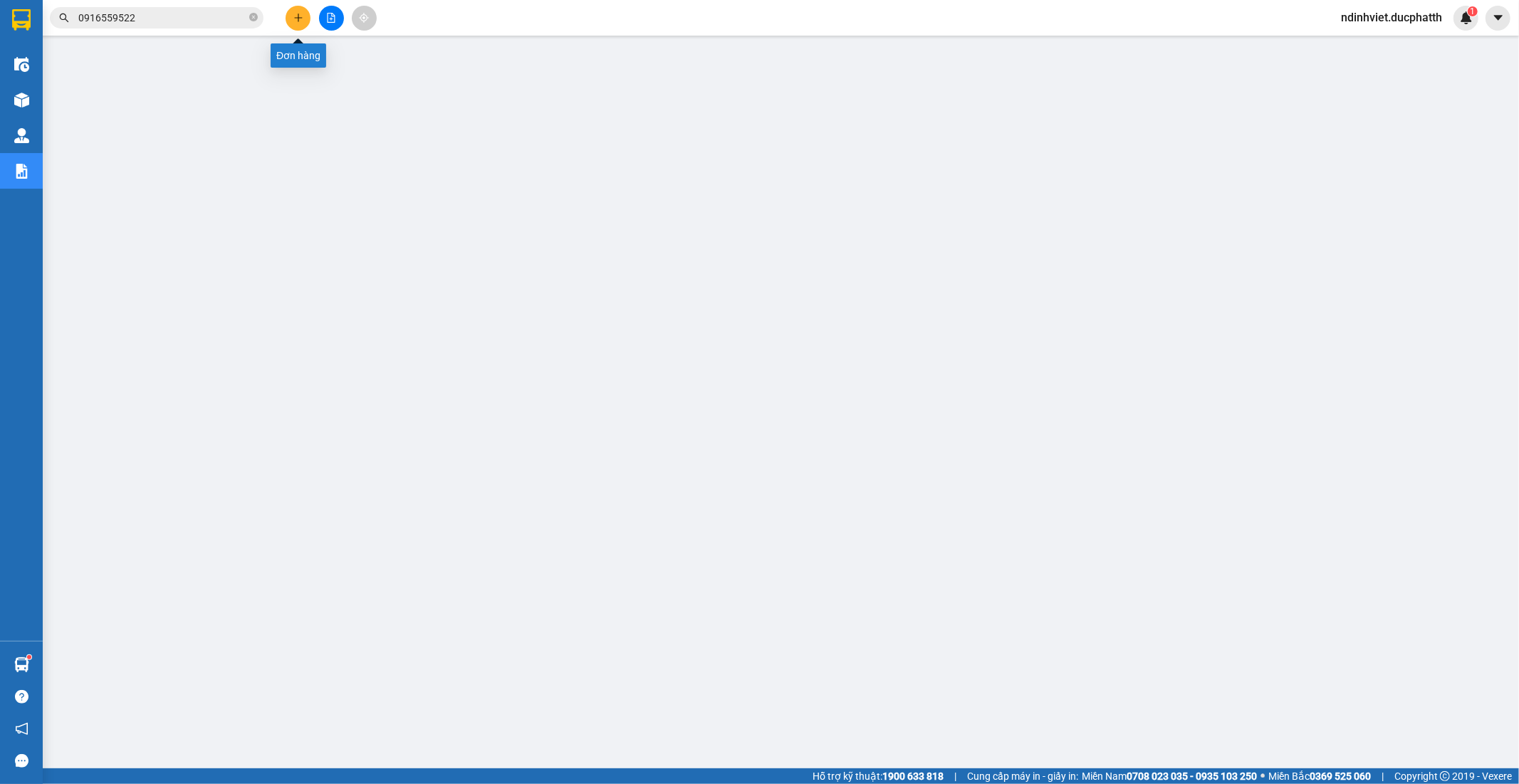
click at [286, 19] on button at bounding box center [298, 18] width 24 height 24
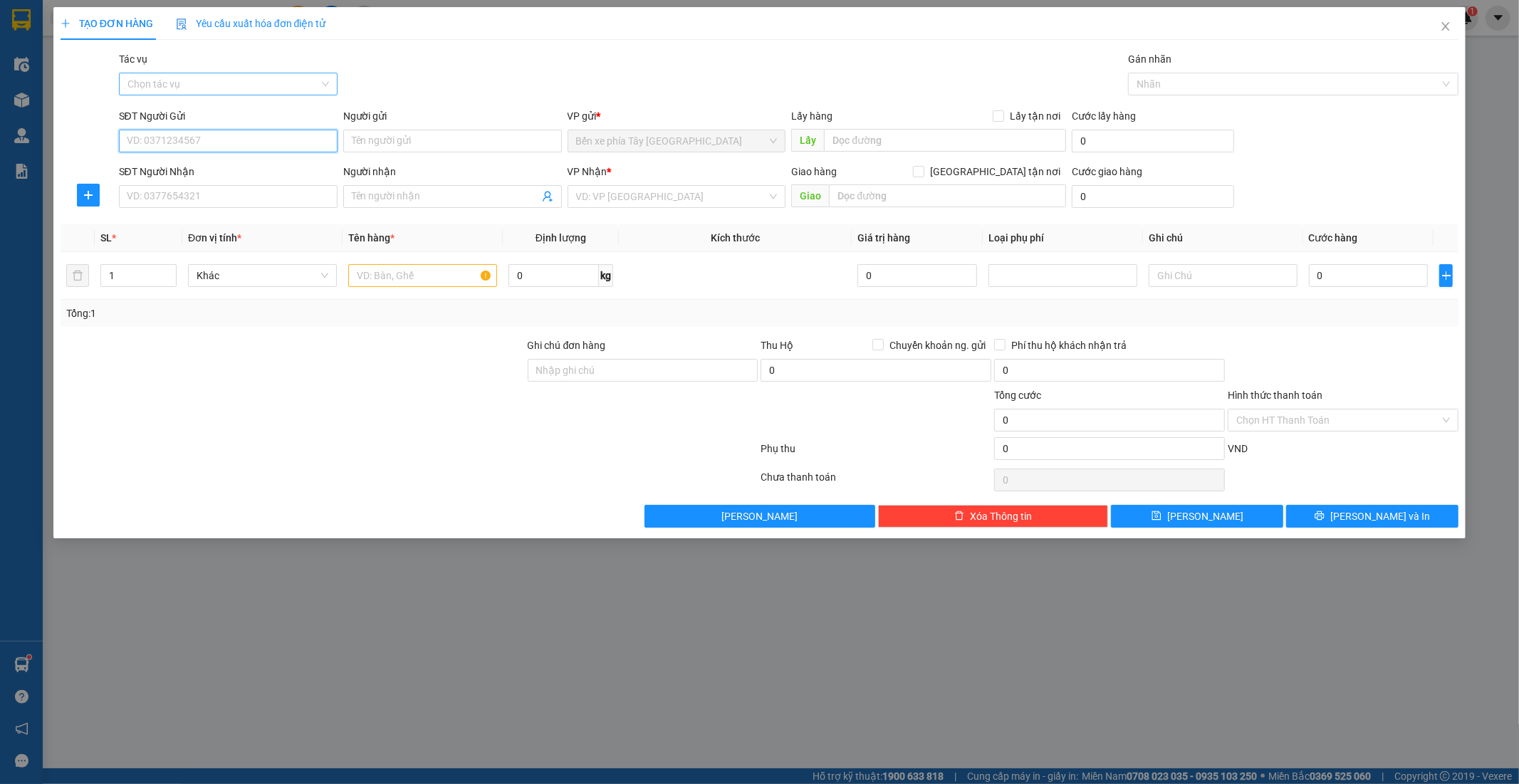
click at [318, 76] on div "Chọn tác vụ" at bounding box center [227, 83] width 218 height 23
click at [226, 109] on div "Nhập hàng lên xe" at bounding box center [228, 113] width 202 height 16
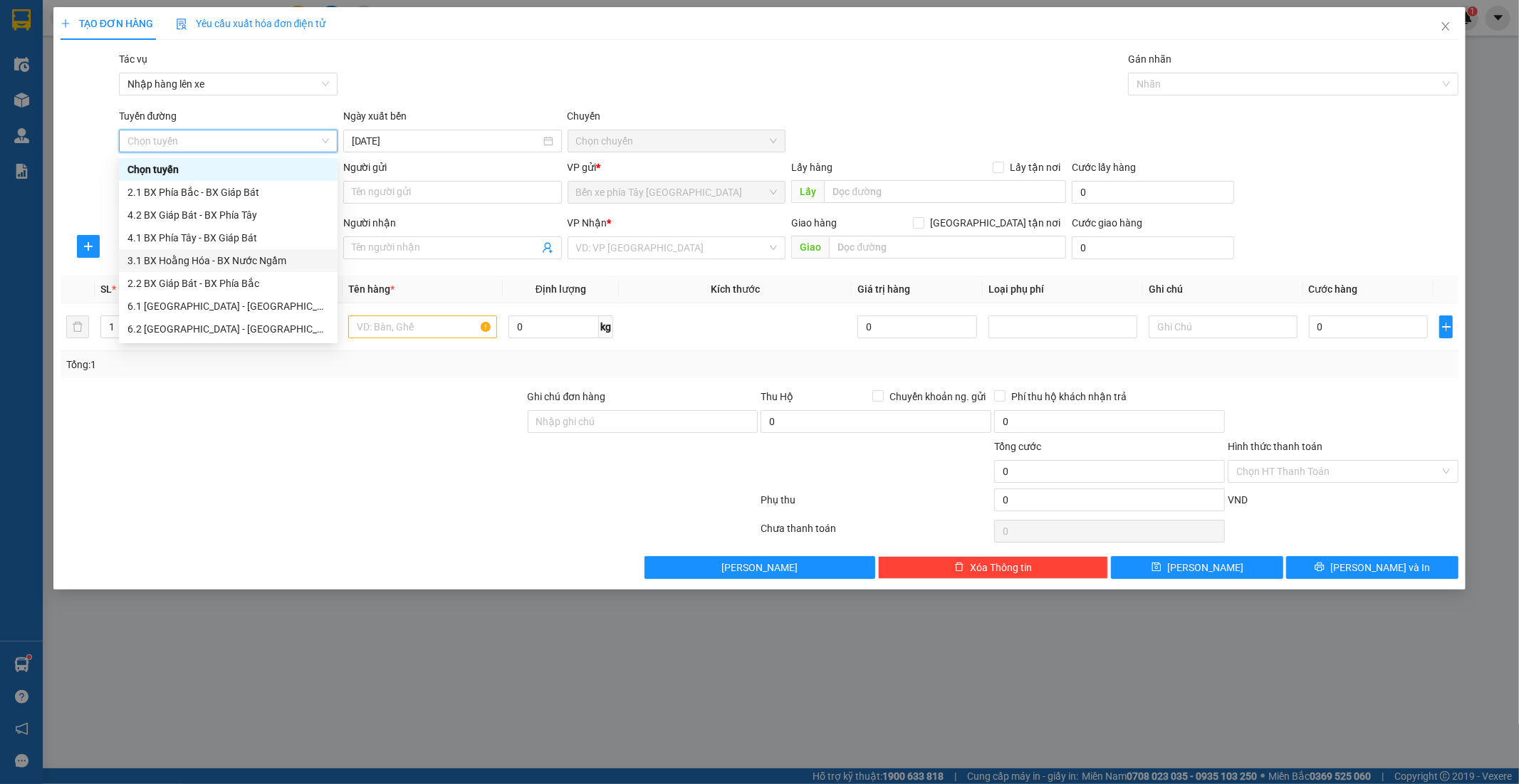
scroll to position [114, 0]
click at [231, 234] on div "1.1 BX Phía Tây - BX Nước Ngầm" at bounding box center [228, 238] width 202 height 16
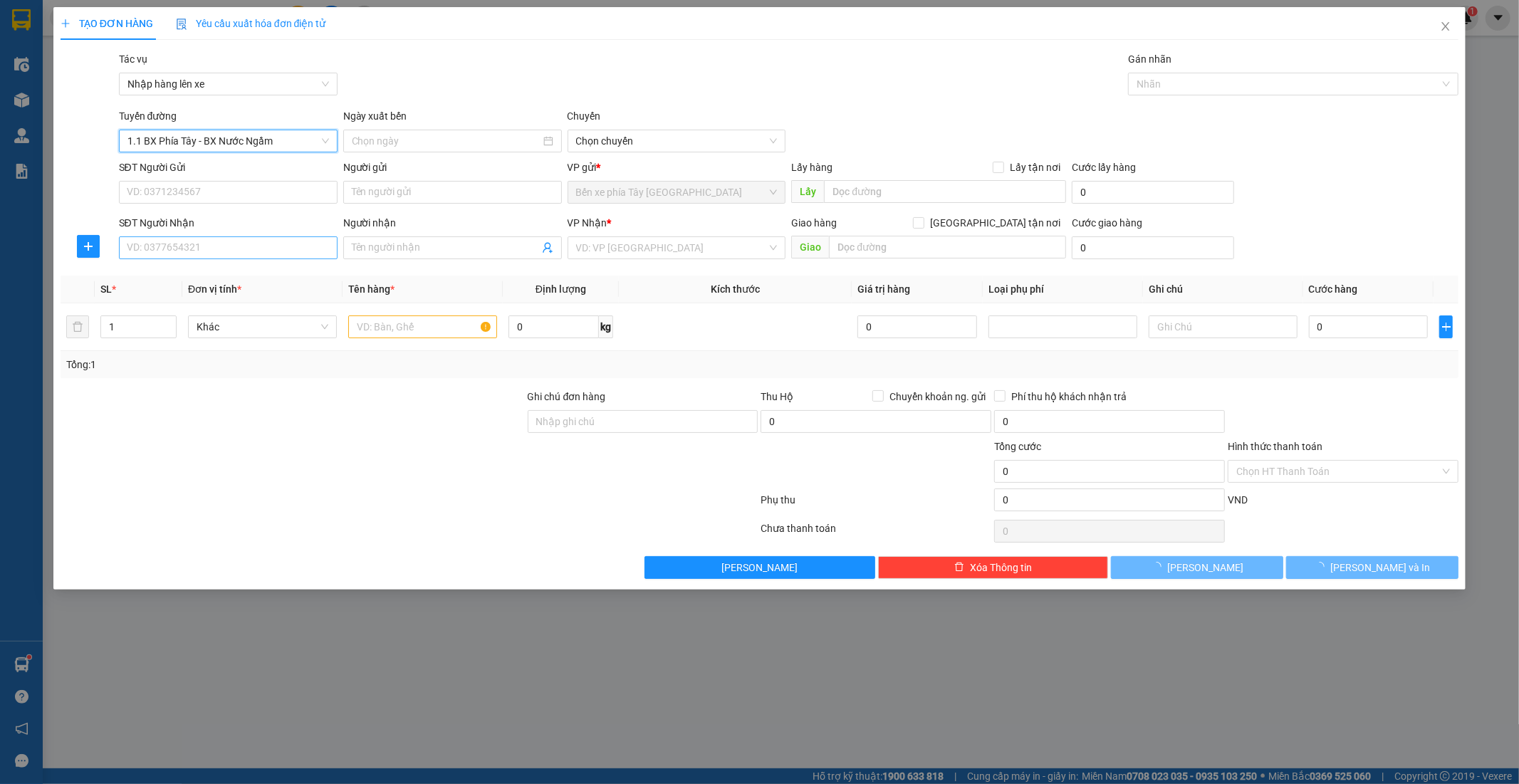
type input "13/09/2025"
click at [701, 145] on span "02:30 - 36H-087.70" at bounding box center [677, 141] width 202 height 22
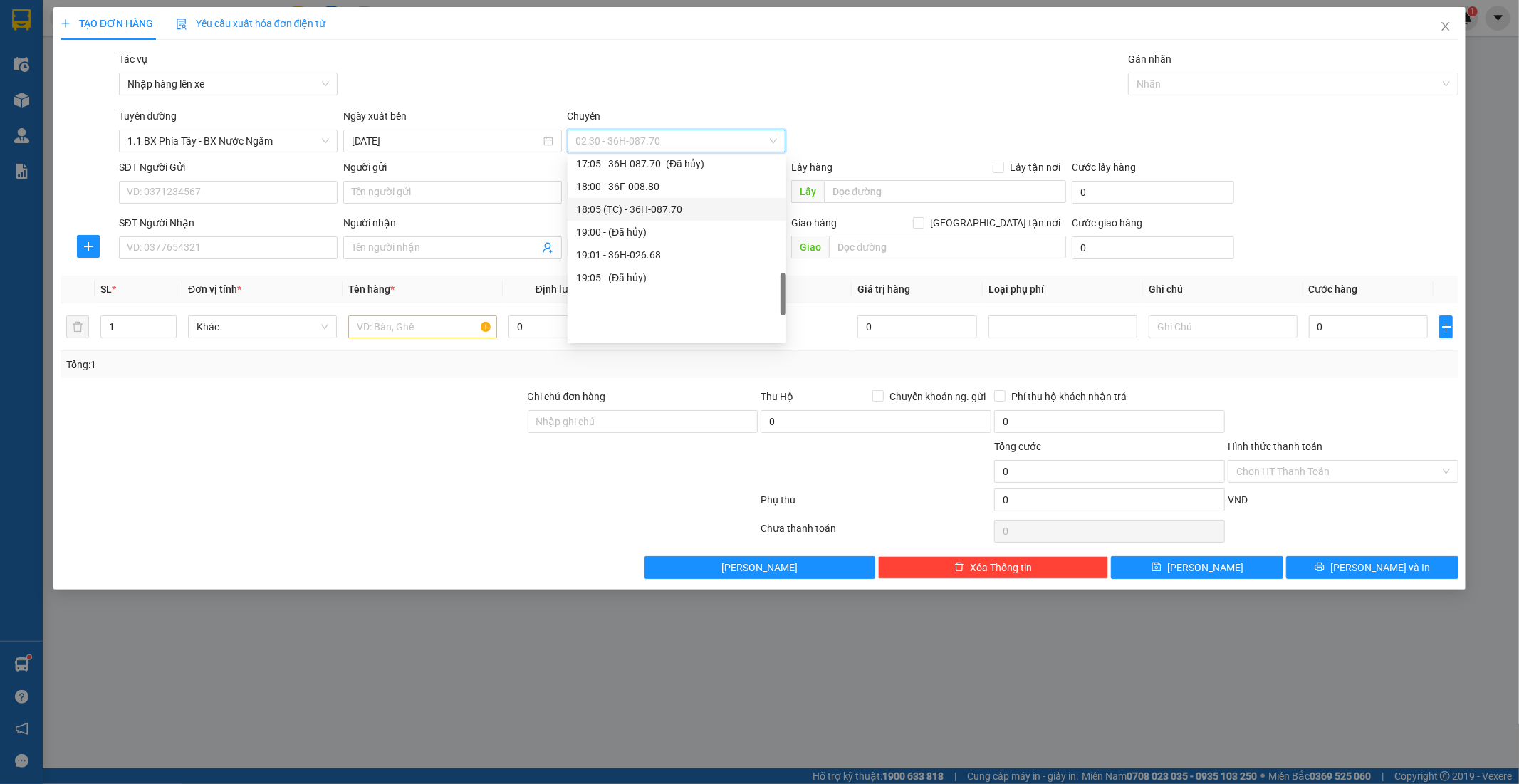
scroll to position [632, 0]
click at [649, 225] on div "17:00 - 36F-010.62" at bounding box center [677, 220] width 202 height 16
click at [698, 242] on input "search" at bounding box center [672, 248] width 192 height 22
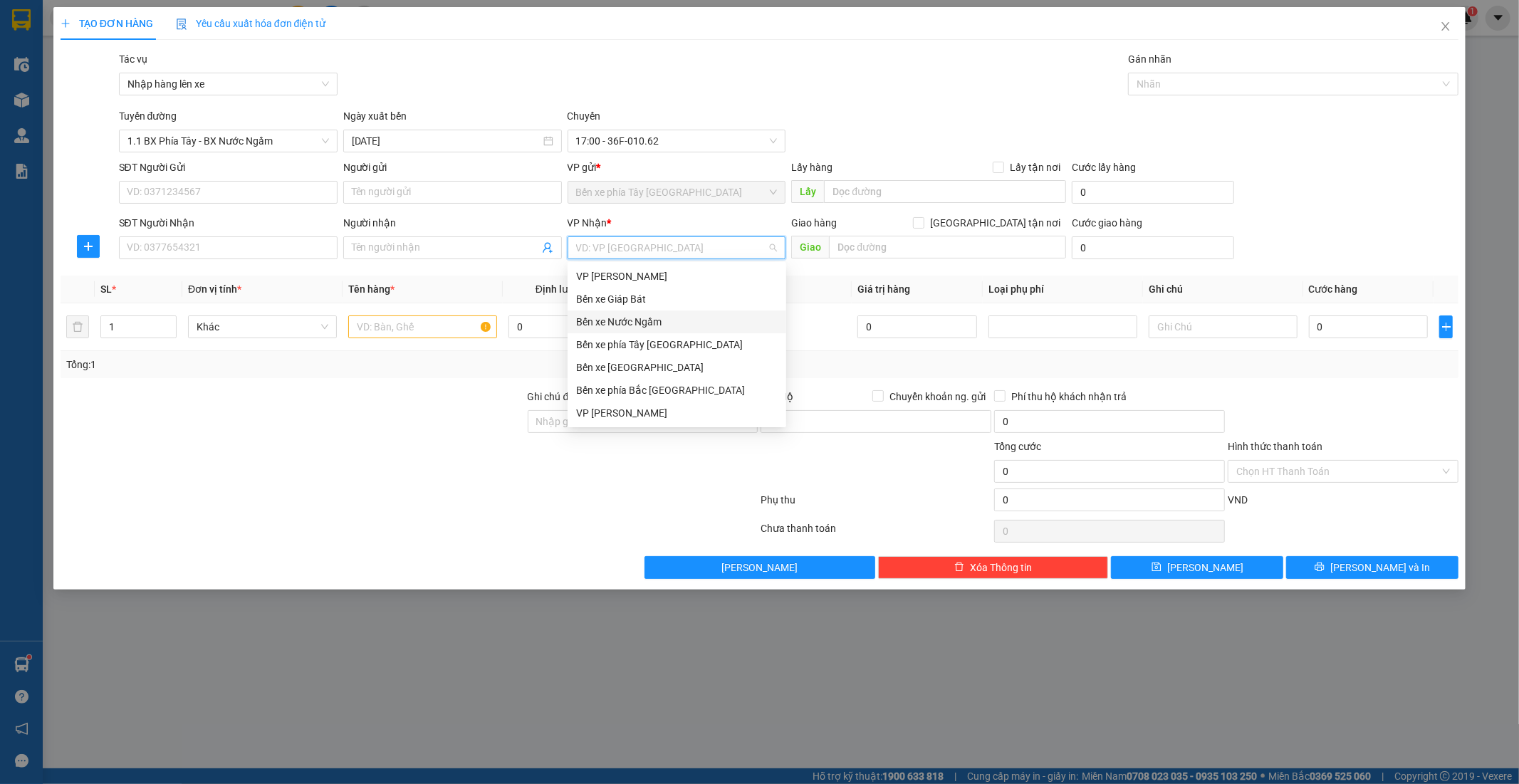
click at [631, 319] on div "Bến xe Nước Ngầm" at bounding box center [677, 322] width 202 height 16
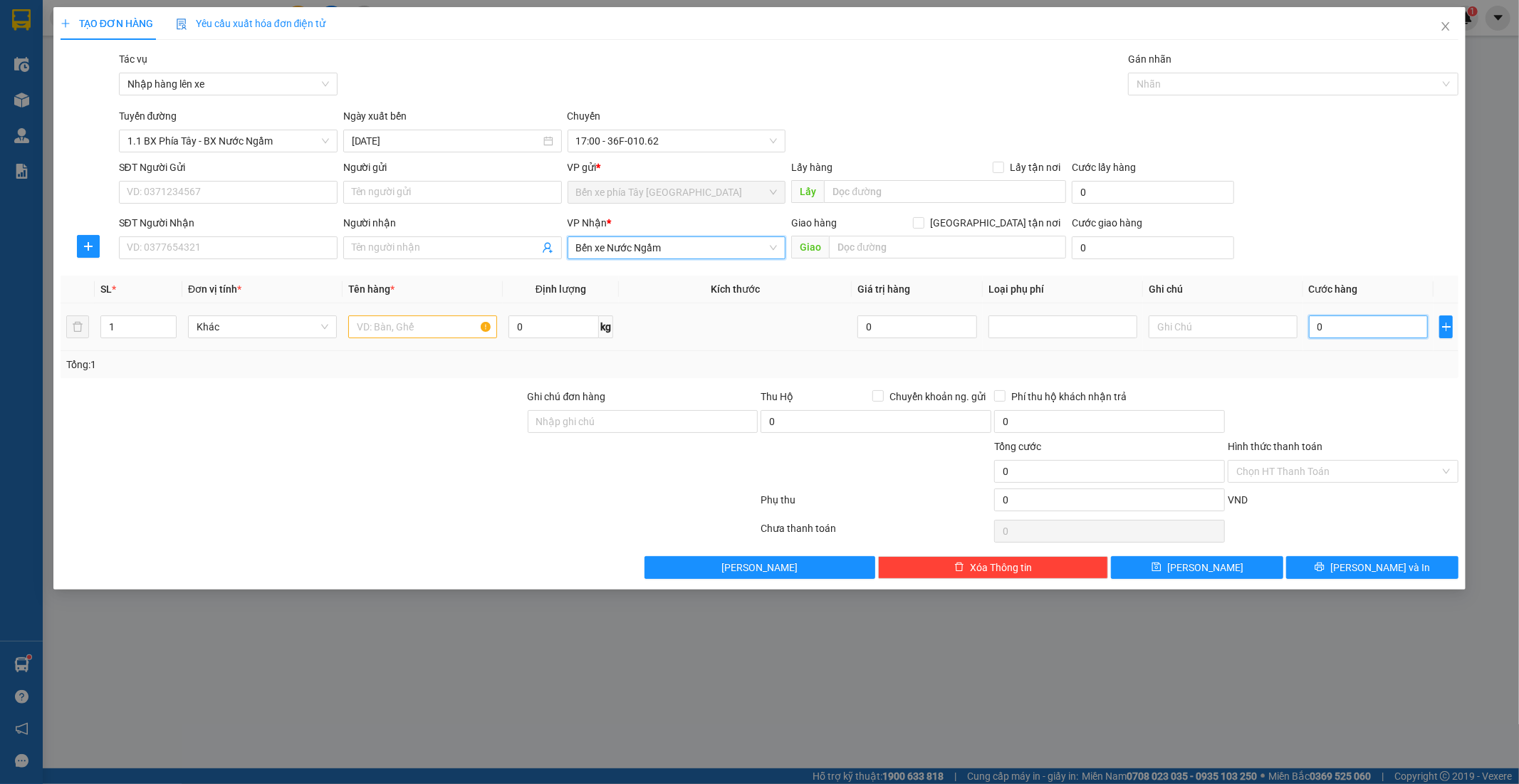
click at [1384, 324] on input "0" at bounding box center [1369, 326] width 119 height 23
type input "4"
type input "40"
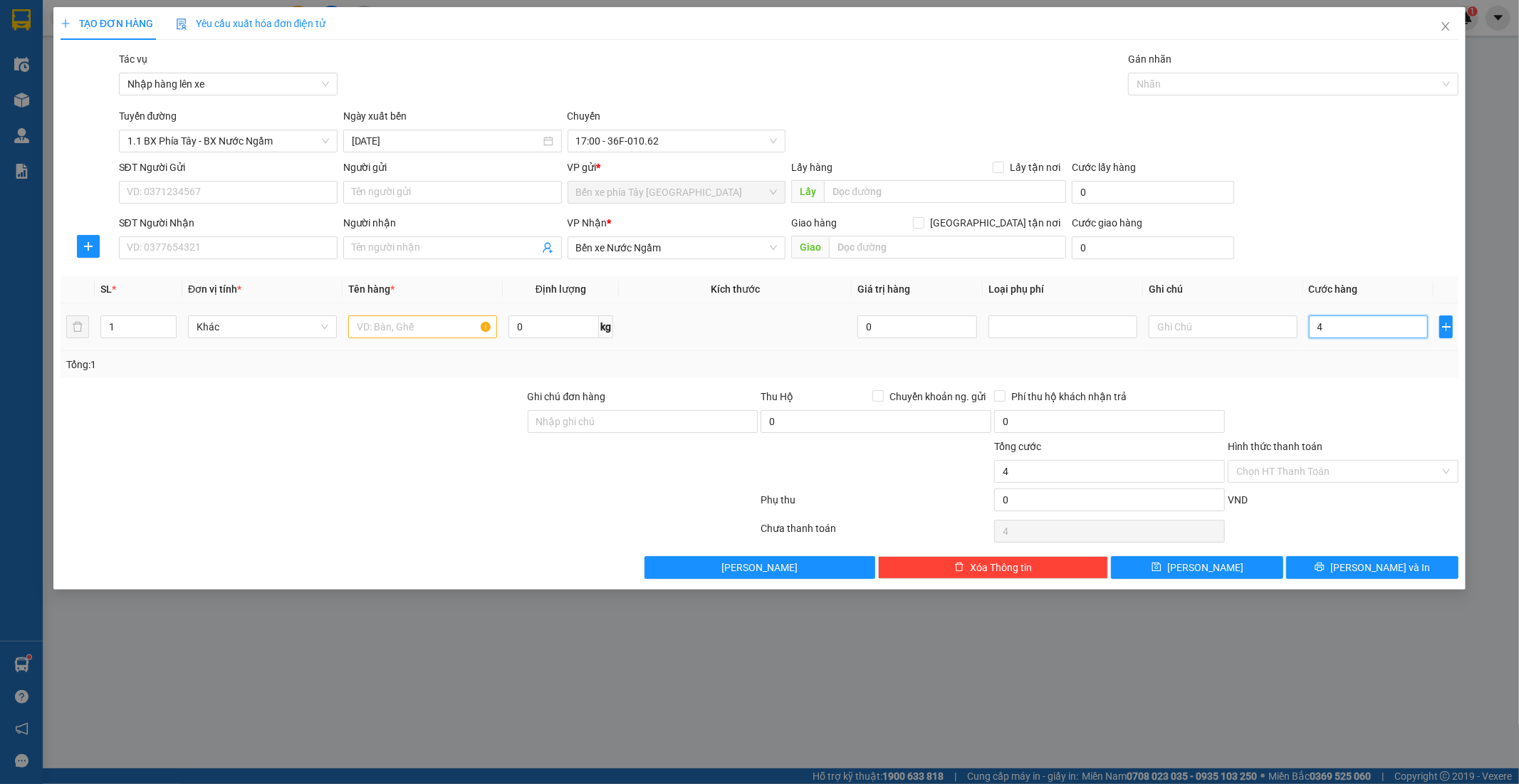
type input "40"
type input "400"
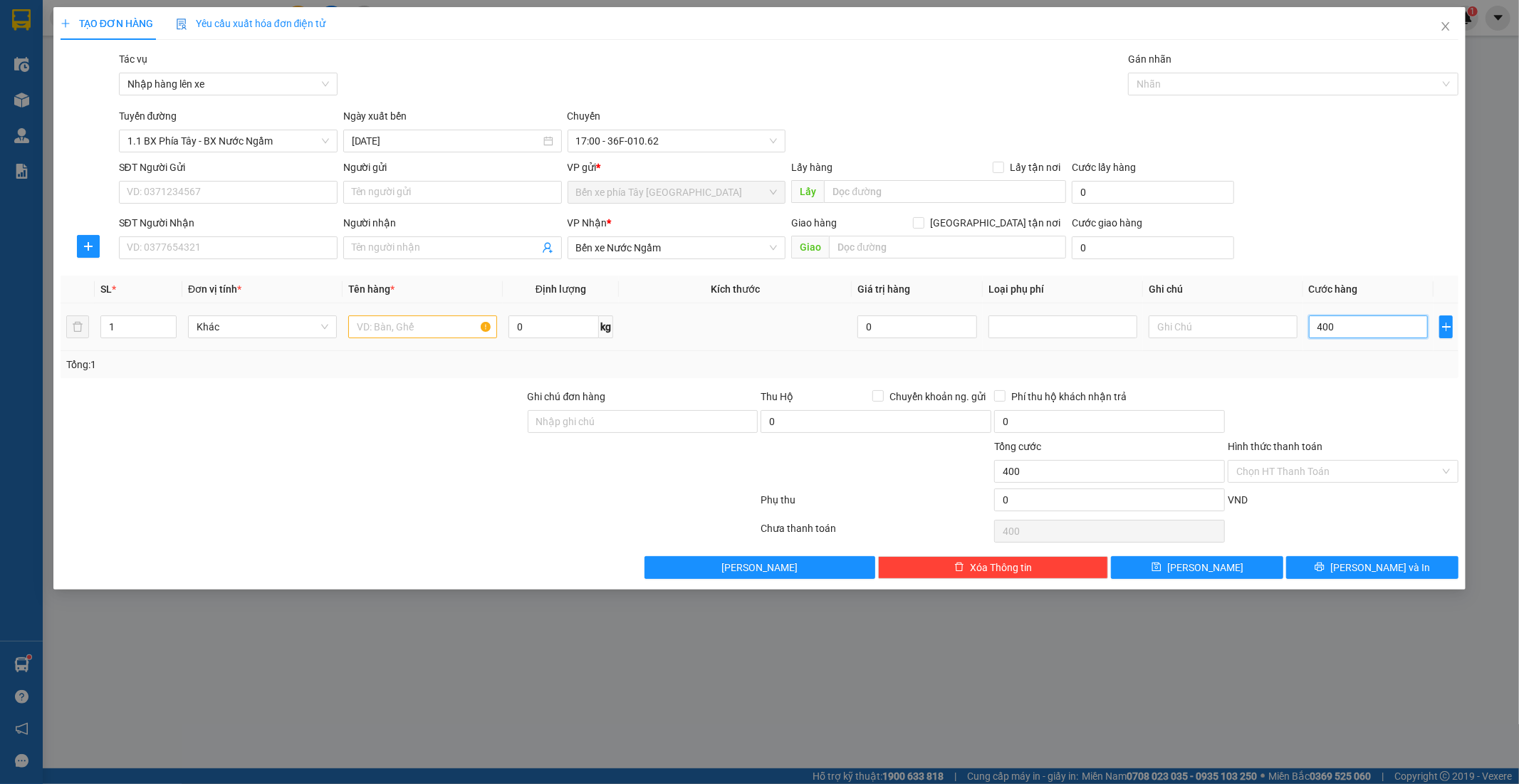
type input "4.000"
type input "40.000"
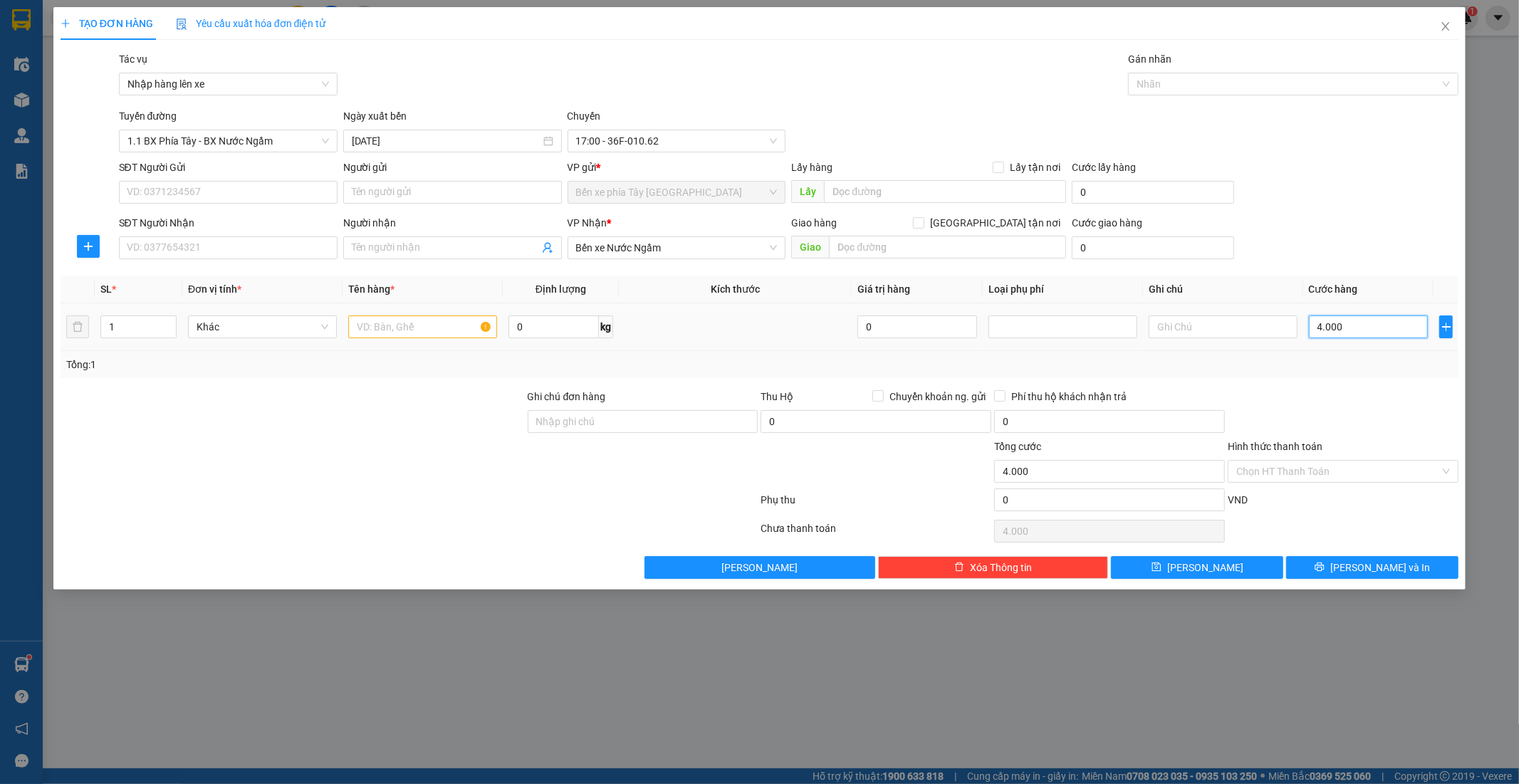
type input "40.000"
click at [408, 328] on input "text" at bounding box center [423, 326] width 149 height 23
type input "1 thùng caton"
click at [999, 216] on label "Giao tận nơi" at bounding box center [989, 223] width 153 height 16
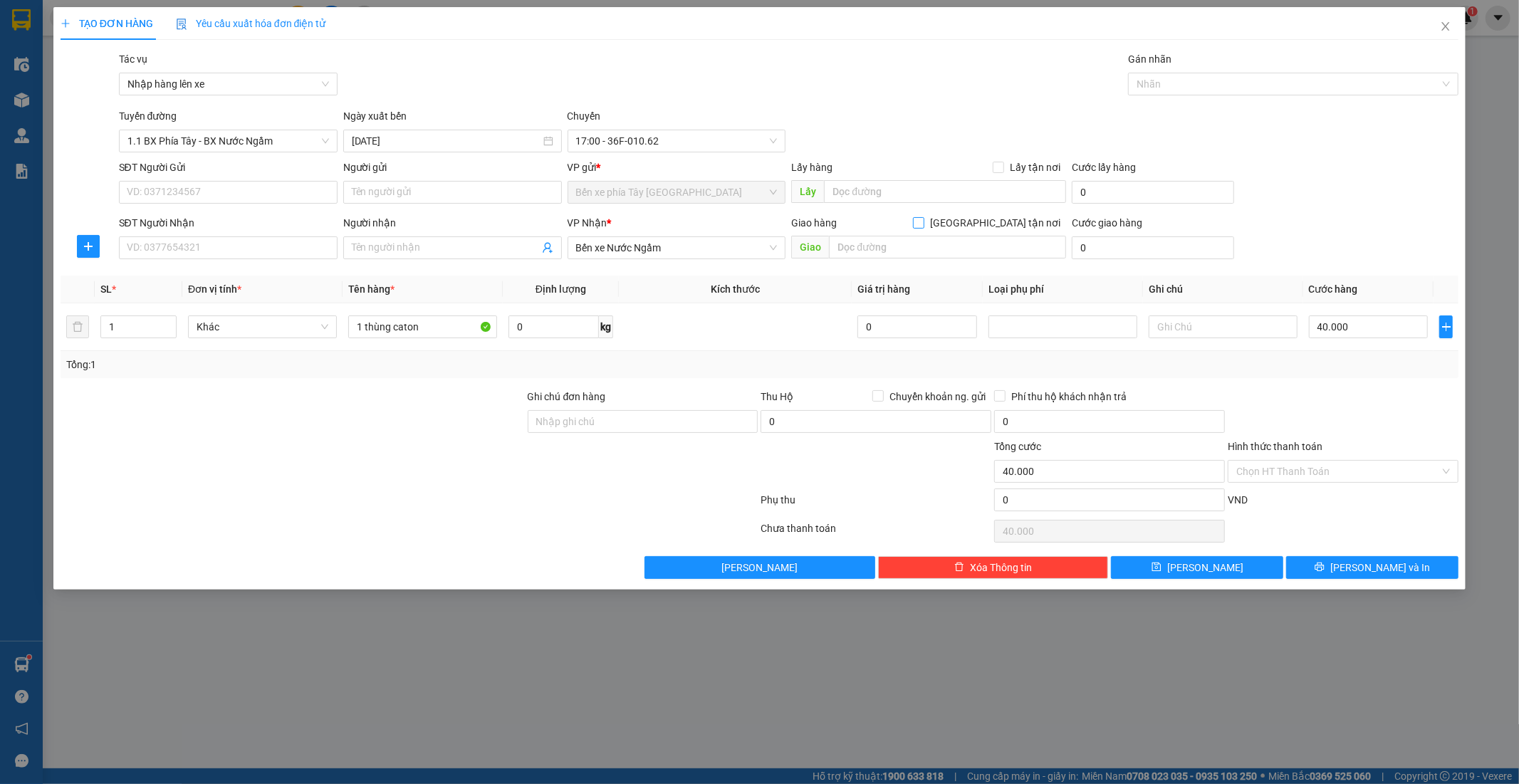
click at [923, 217] on input "Giao tận nơi" at bounding box center [918, 222] width 10 height 10
checkbox input "true"
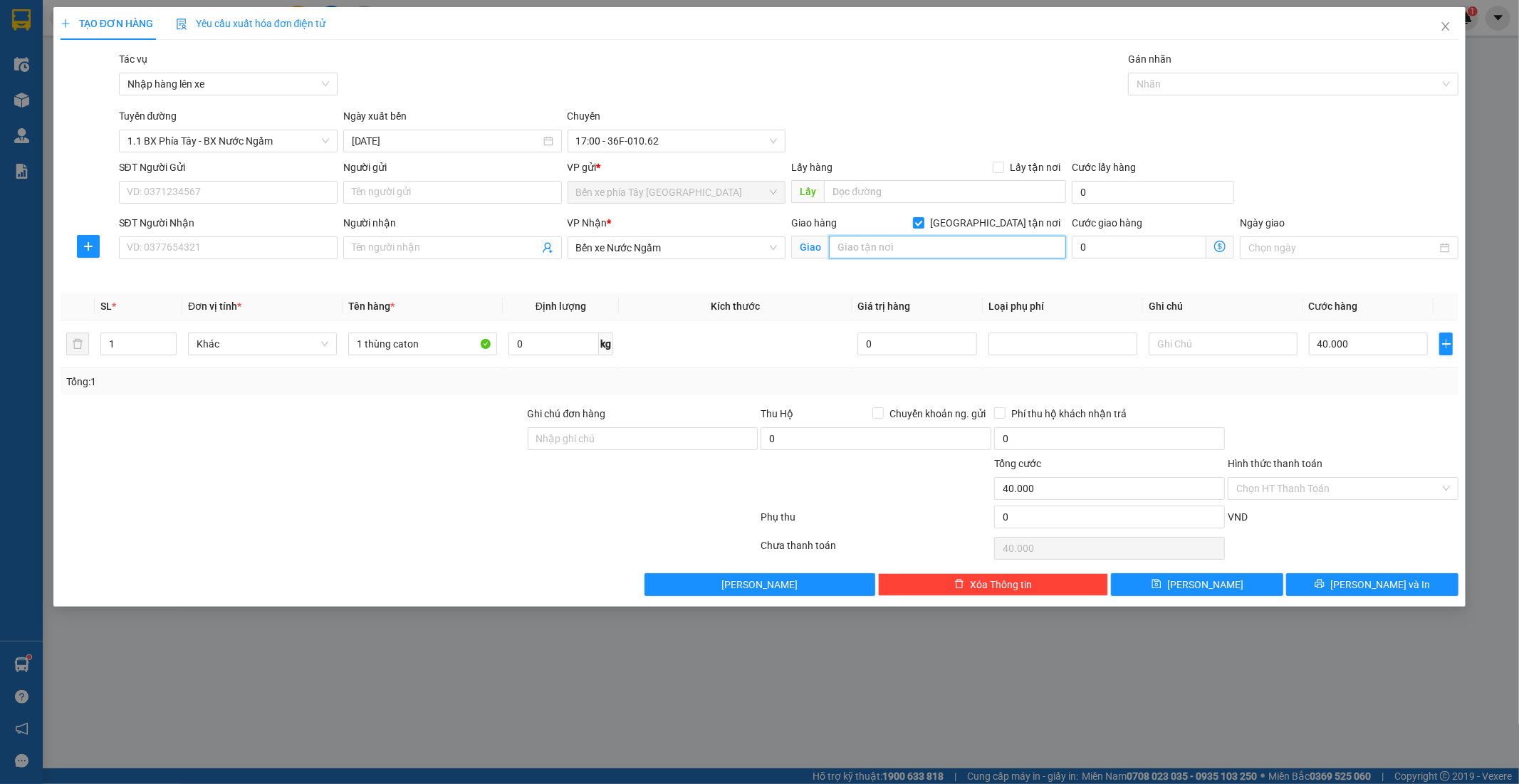
click at [960, 242] on input "text" at bounding box center [947, 247] width 237 height 23
click at [886, 248] on input "154hoangf văn thái" at bounding box center [947, 247] width 237 height 23
click at [983, 256] on input "154 hoàng văn thái" at bounding box center [947, 247] width 237 height 23
type input "154 hoàng văn thái"
click at [1223, 245] on icon "dollar-circle" at bounding box center [1220, 247] width 12 height 12
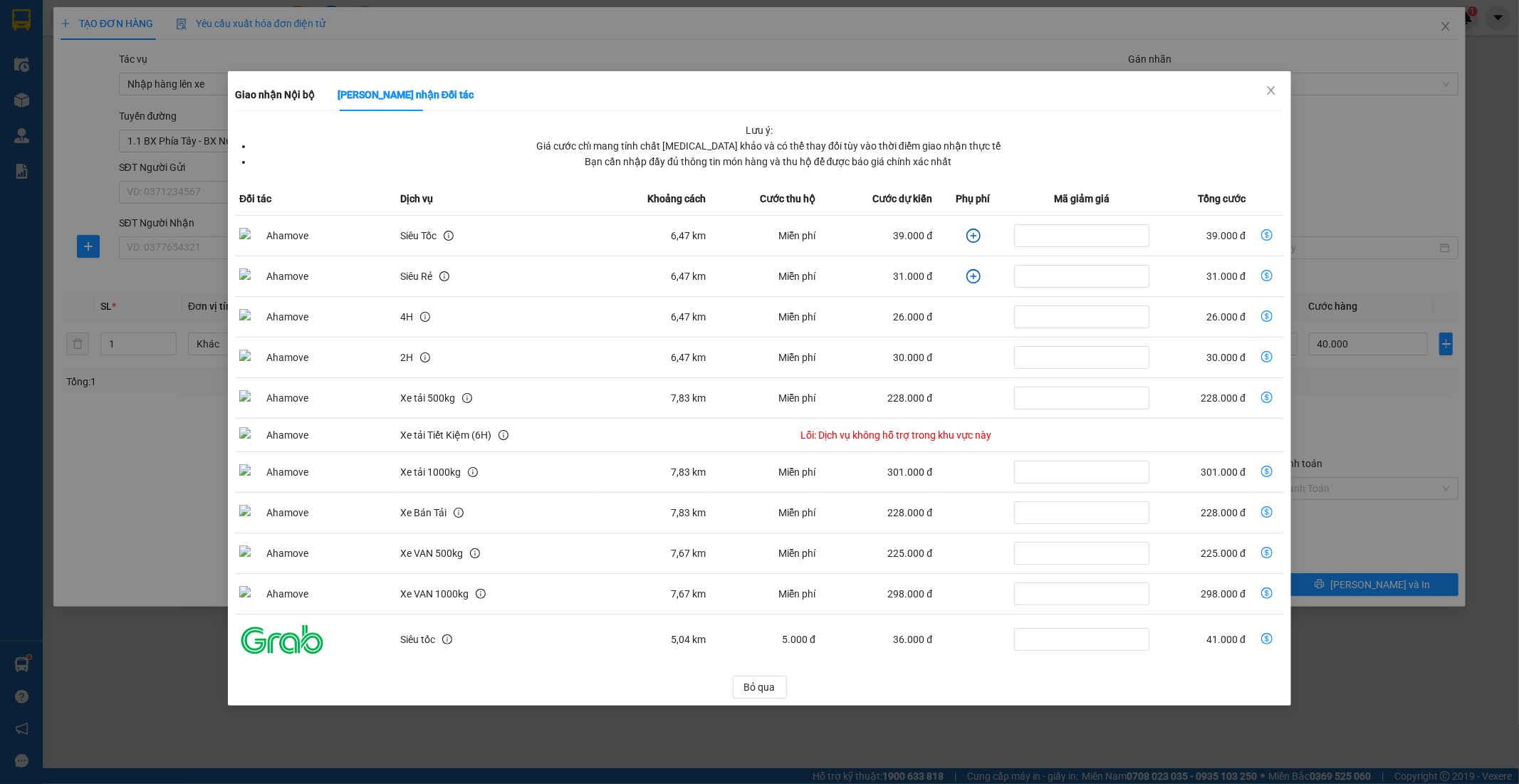
click at [972, 234] on icon "plus-circle" at bounding box center [973, 236] width 7 height 7
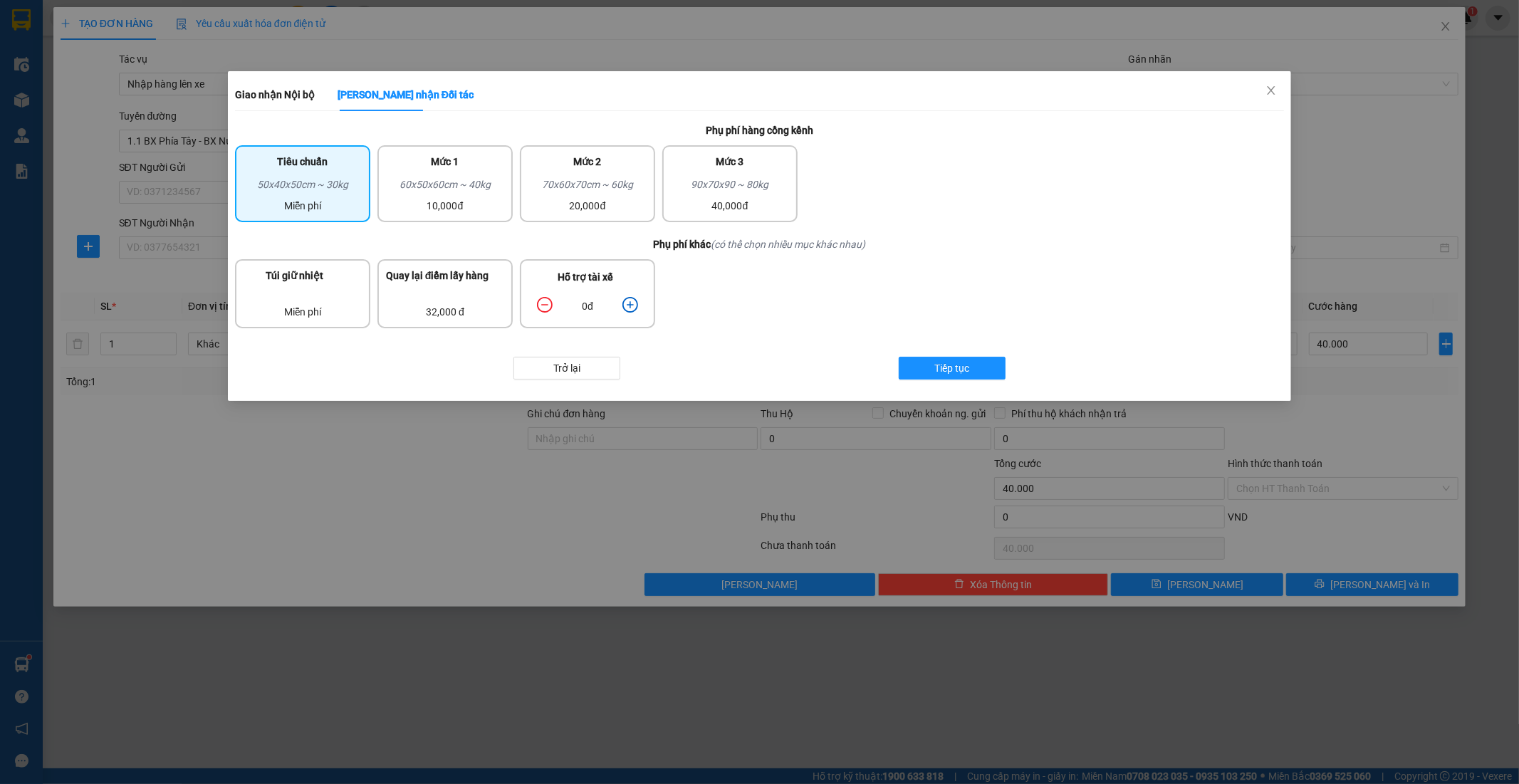
click at [620, 300] on div "0đ" at bounding box center [587, 306] width 70 height 16
click at [621, 300] on div "0đ" at bounding box center [587, 306] width 70 height 16
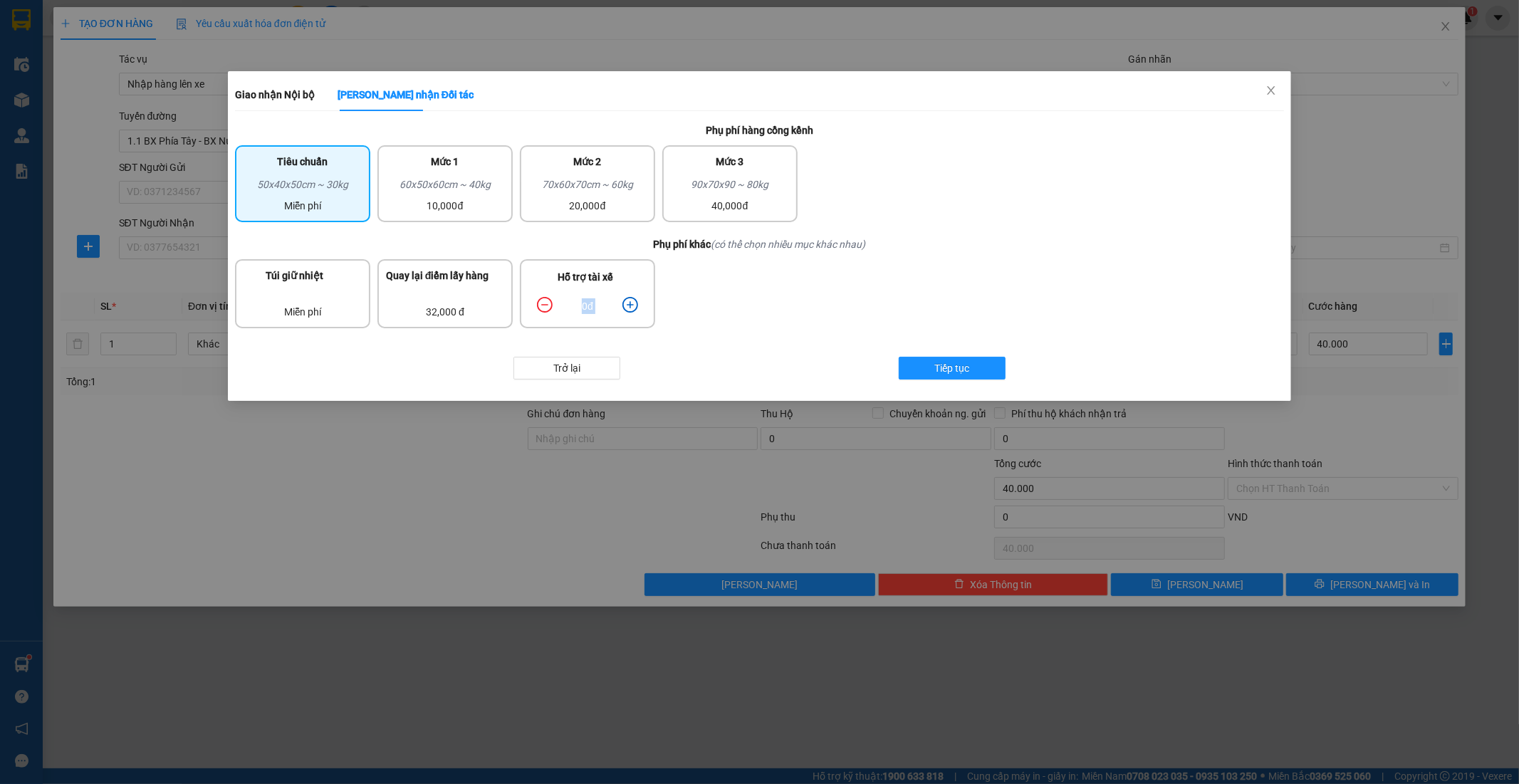
click at [630, 301] on icon "plus-circle" at bounding box center [630, 304] width 7 height 7
click at [459, 201] on div "10,000đ" at bounding box center [445, 206] width 119 height 16
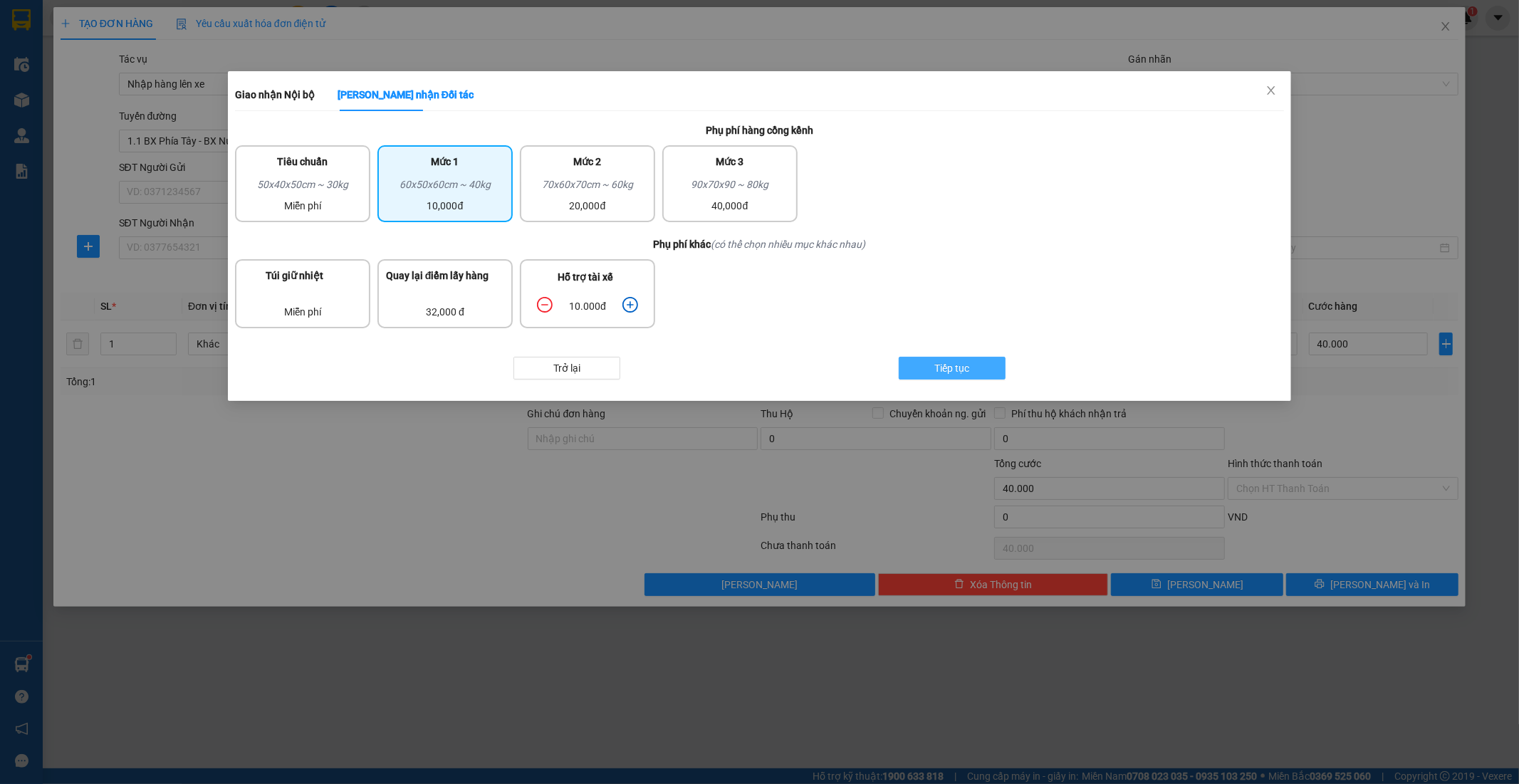
click at [935, 361] on span "Tiếp tục" at bounding box center [953, 368] width 35 height 16
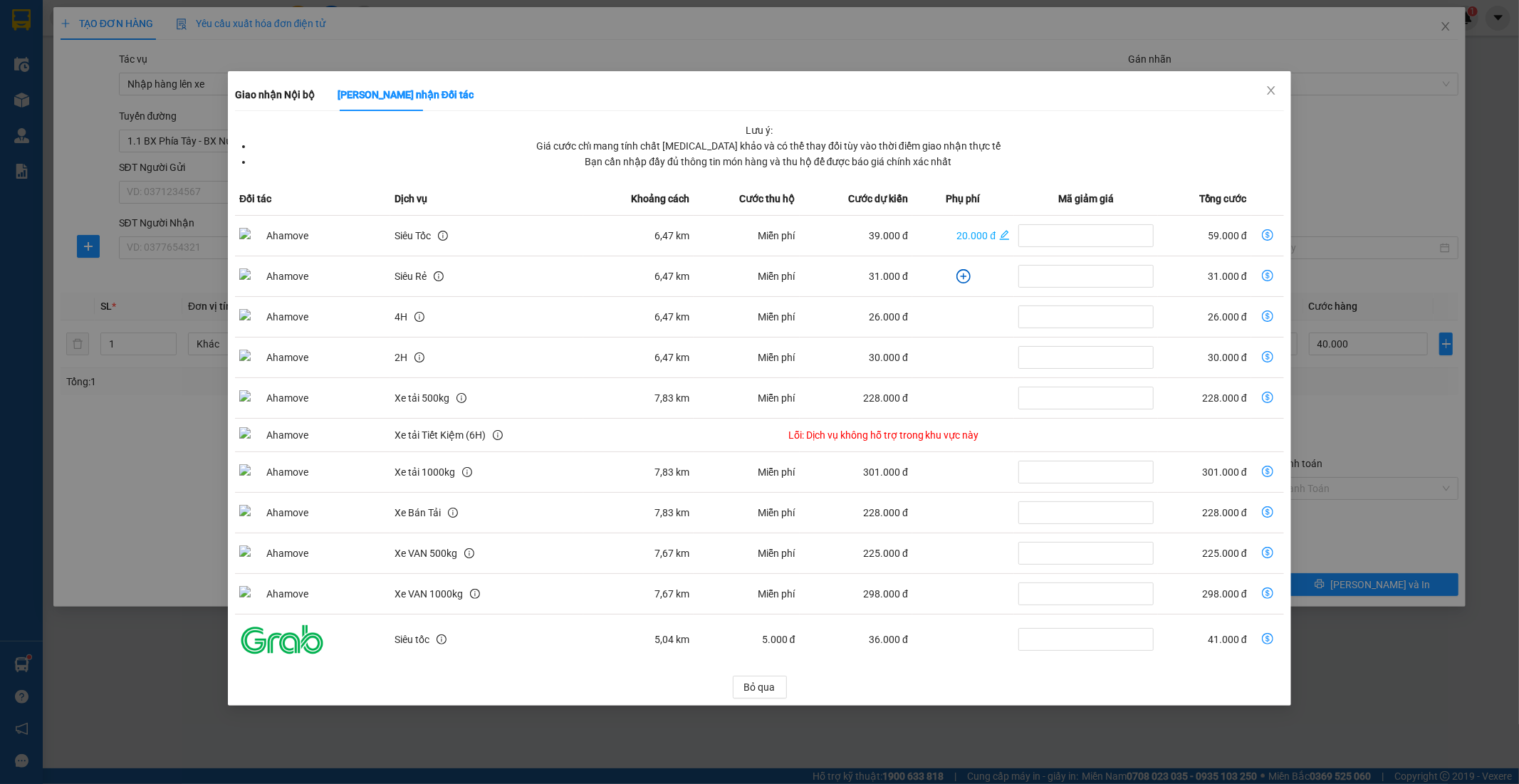
click at [1265, 234] on icon "dollar-circle" at bounding box center [1268, 235] width 12 height 12
type input "99.000"
type input "59.000"
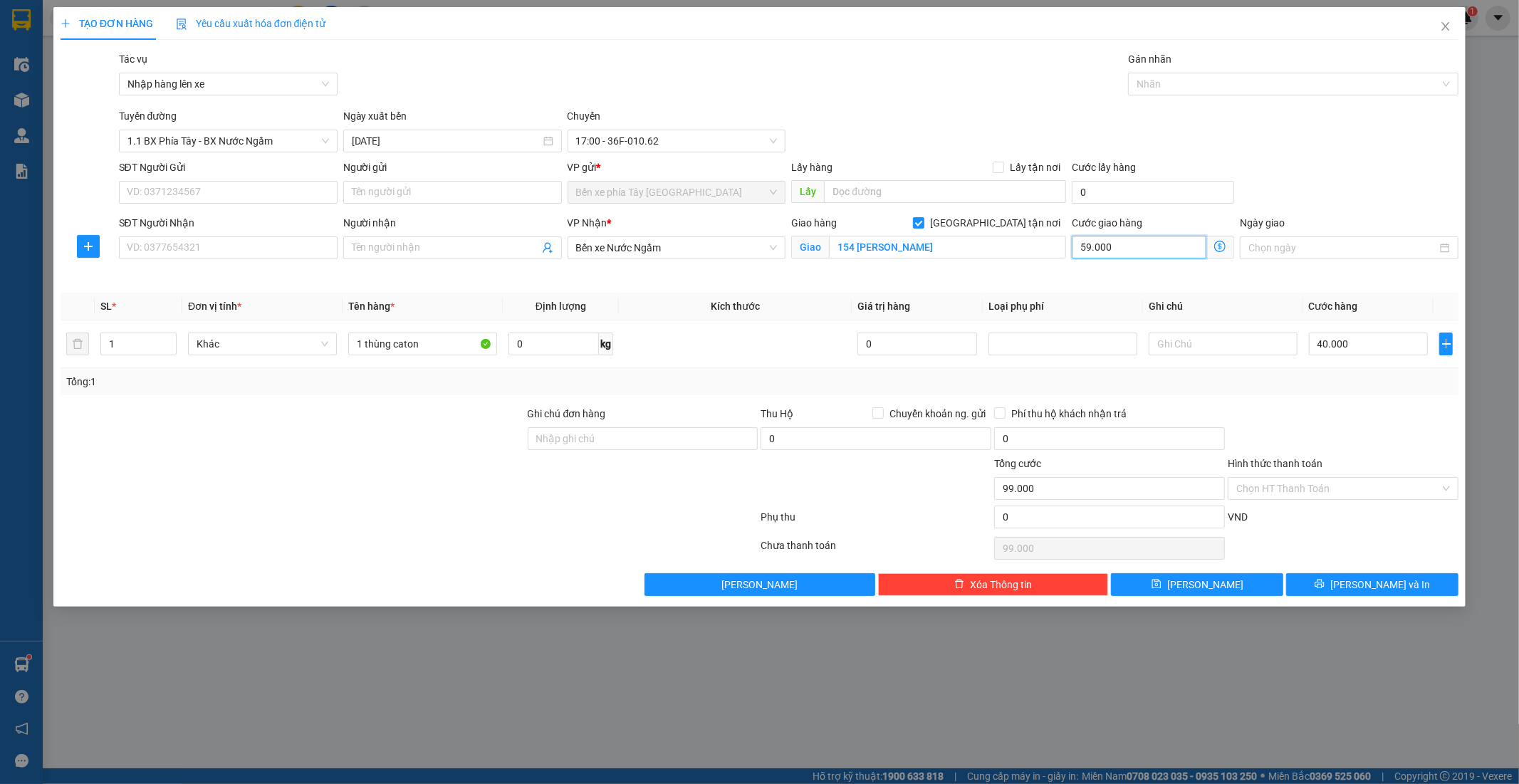
click at [1148, 245] on input "59.000" at bounding box center [1138, 247] width 134 height 23
type input "40.006"
type input "6"
type input "40.060"
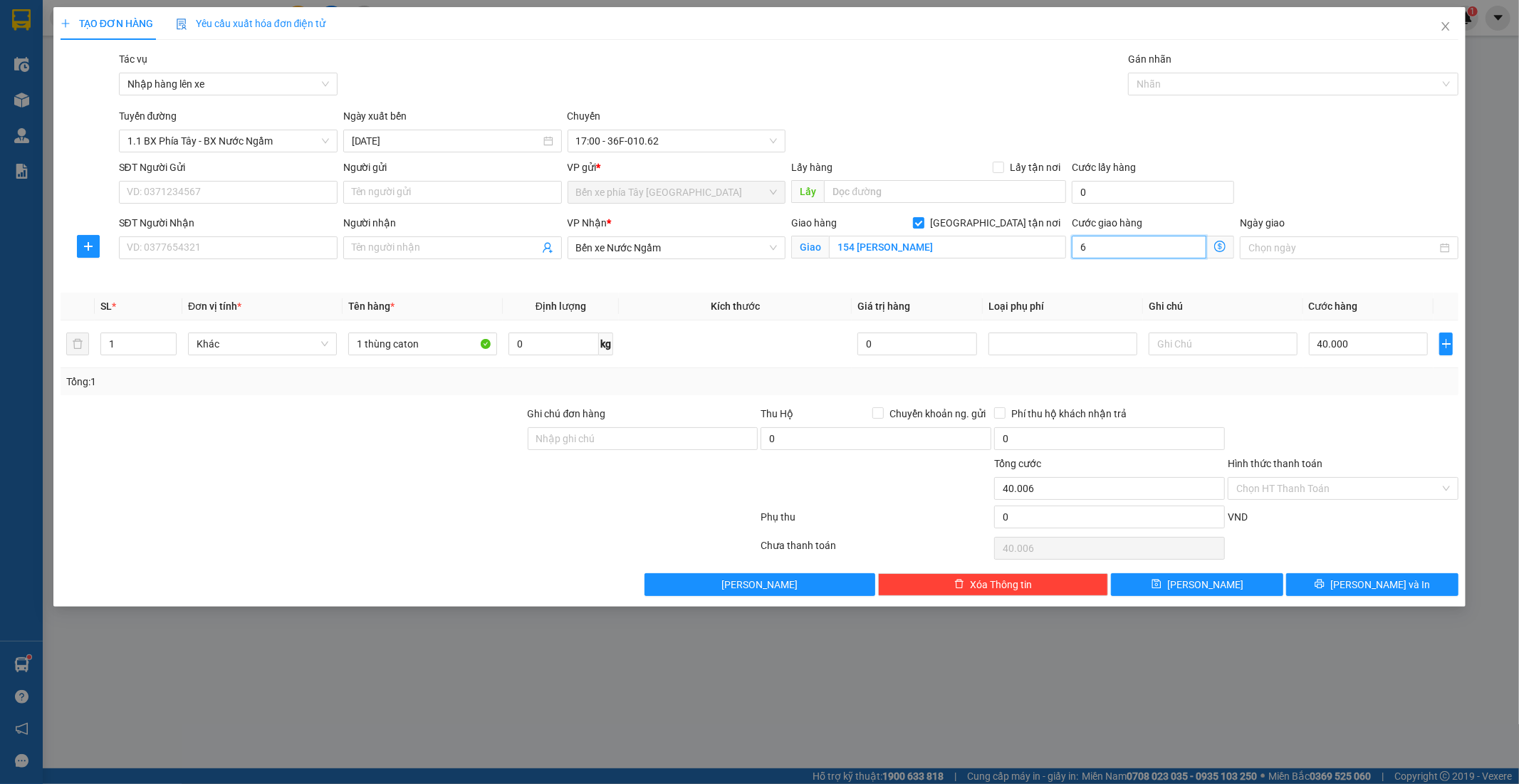
type input "40.060"
type input "60"
type input "40.600"
type input "600"
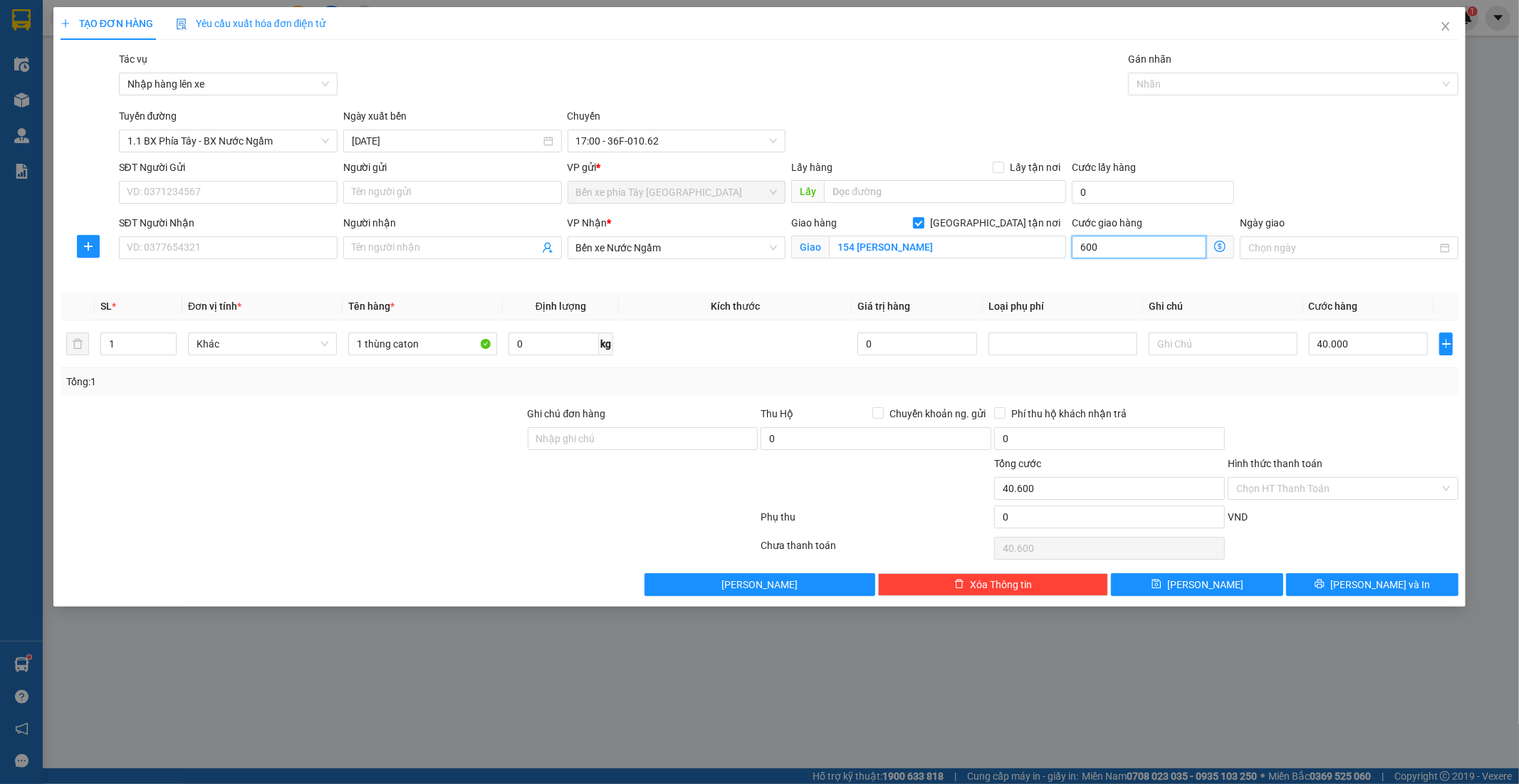
type input "46.000"
type input "6.000"
type input "100.000"
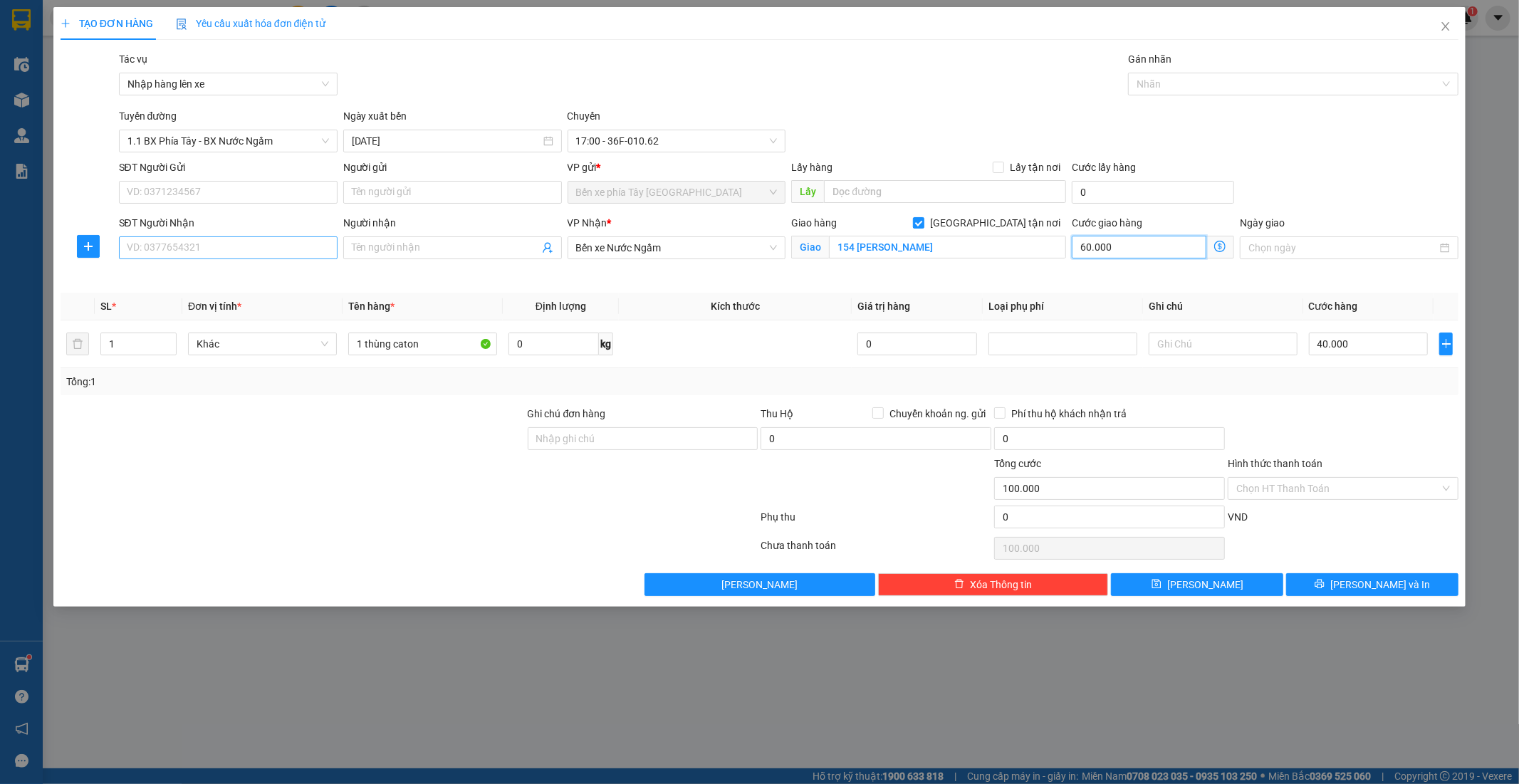
type input "60.000"
click at [210, 254] on input "SĐT Người Nhận" at bounding box center [227, 247] width 218 height 23
type input "0973965401"
click at [479, 244] on input "Người nhận" at bounding box center [445, 248] width 187 height 16
type input "a năm"
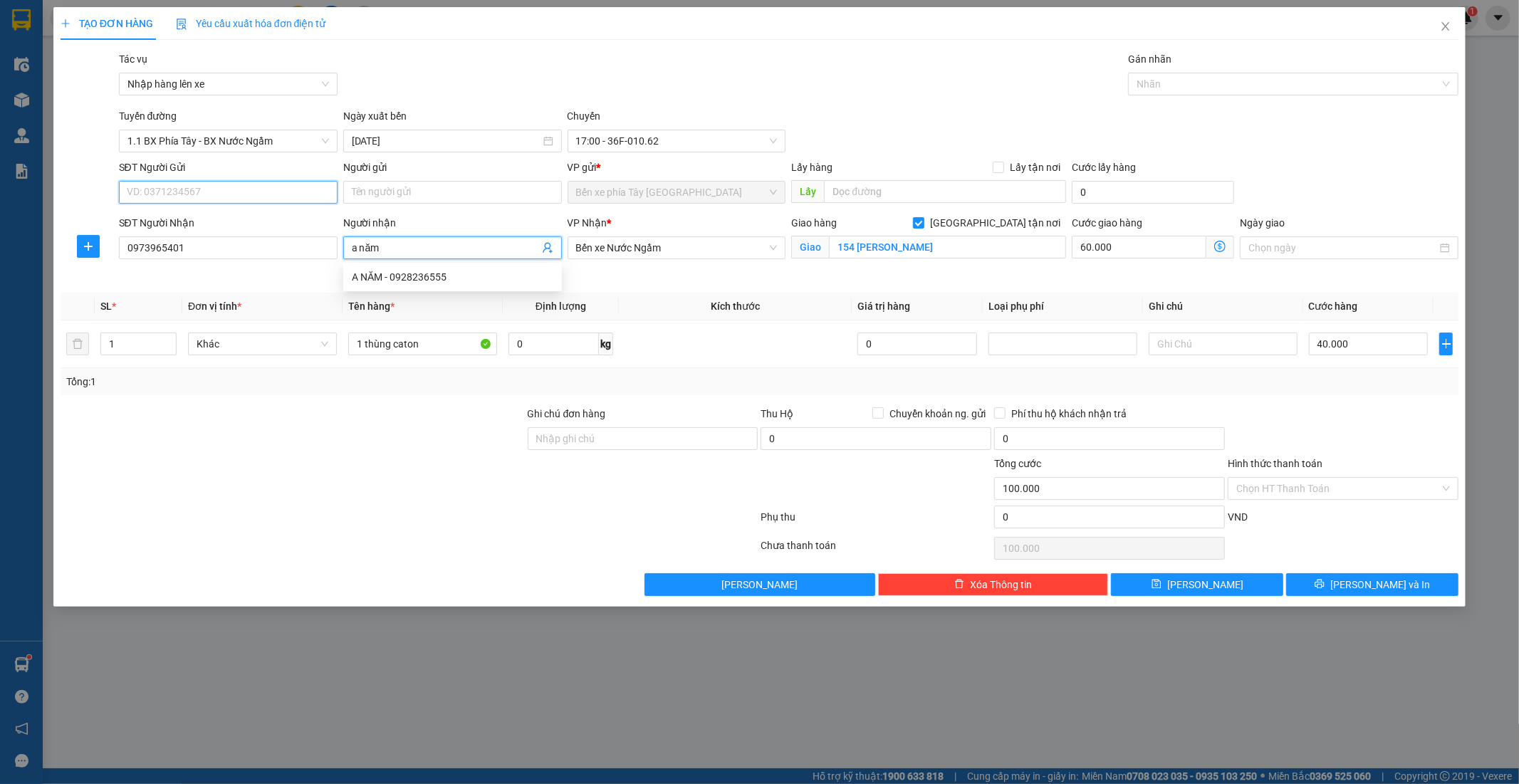
click at [255, 193] on input "SĐT Người Gửi" at bounding box center [227, 192] width 218 height 23
type input "0376465640"
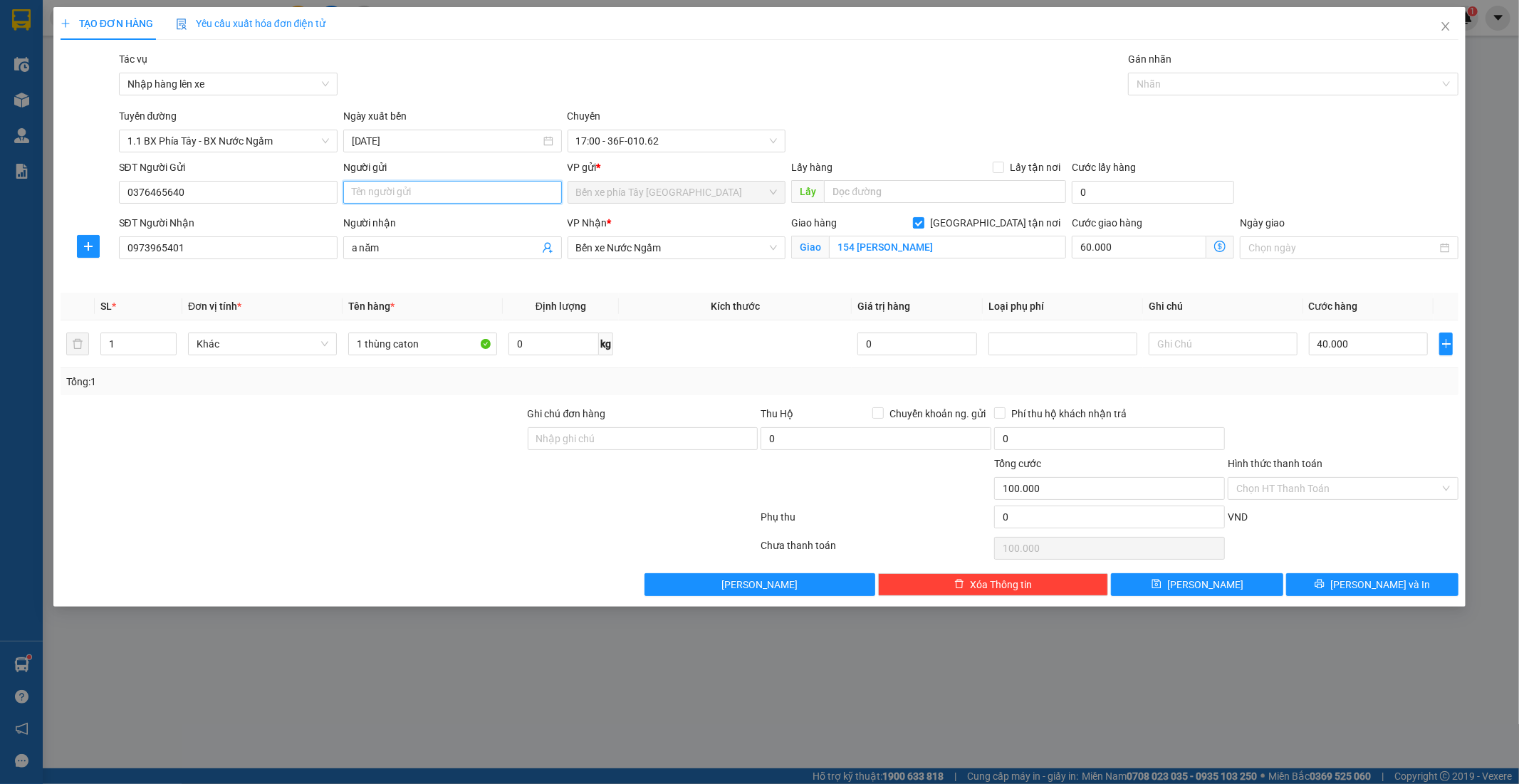
click at [403, 189] on input "Người gửi" at bounding box center [452, 192] width 218 height 23
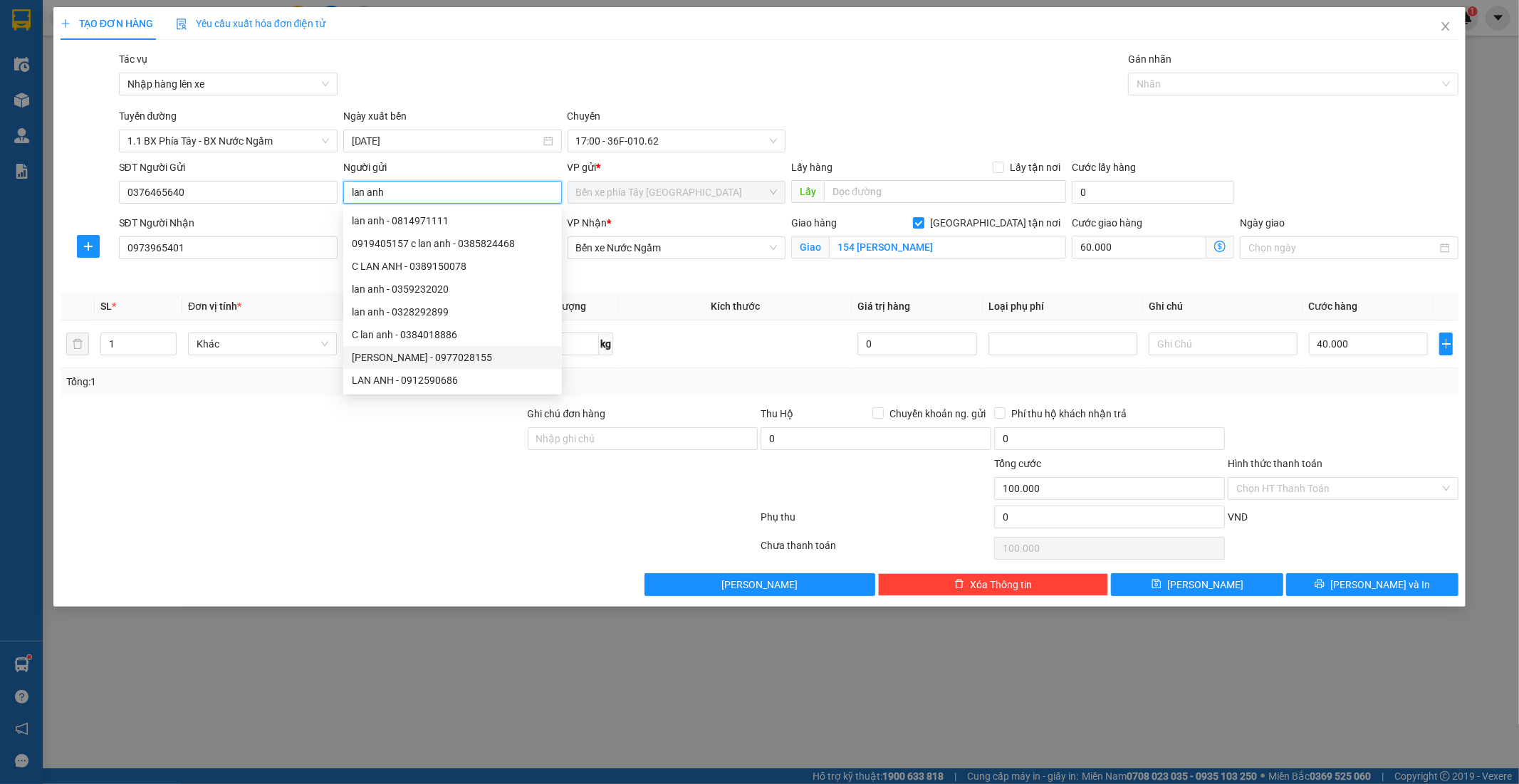
type input "lan anh"
click at [460, 560] on div at bounding box center [409, 547] width 701 height 28
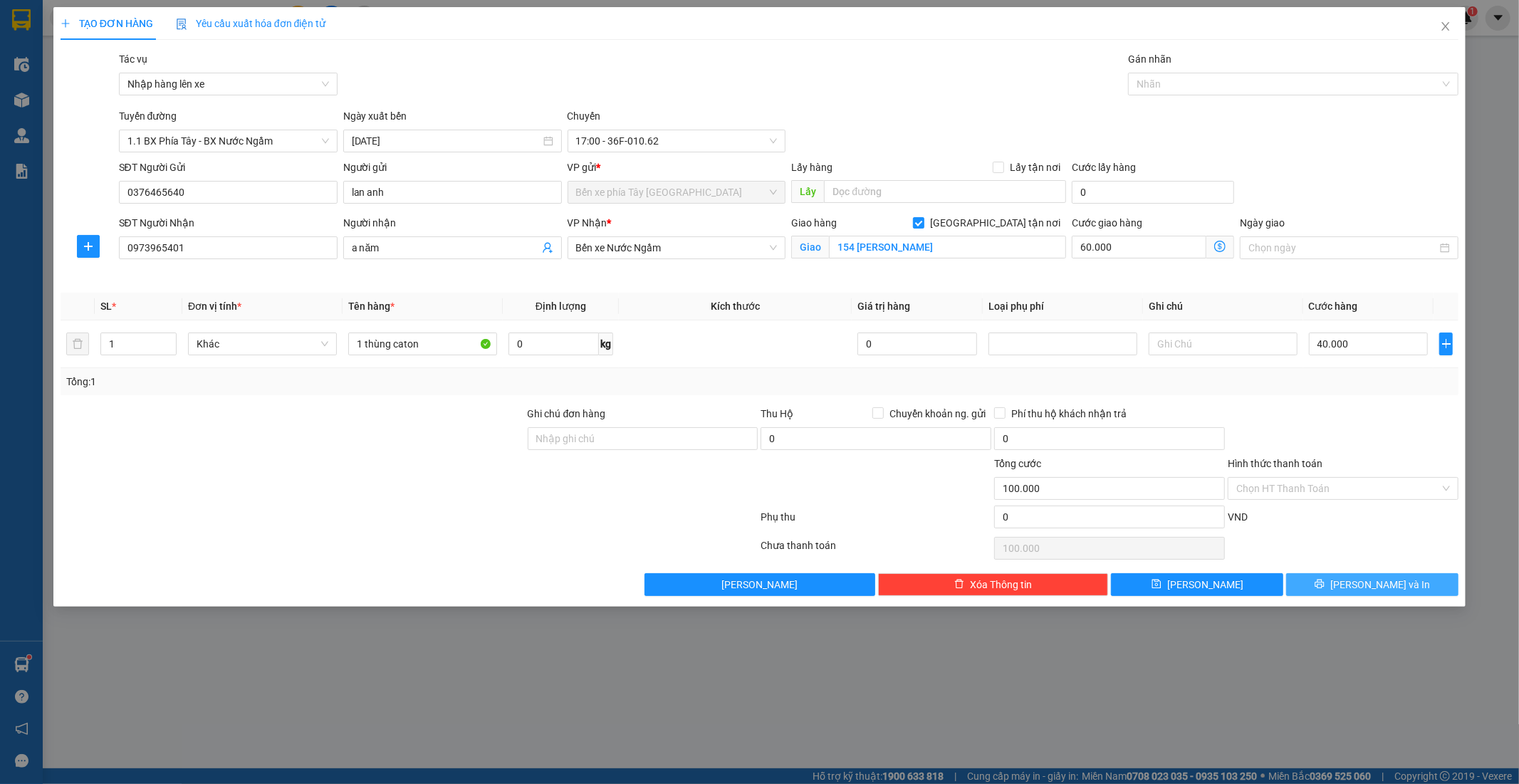
click at [1404, 589] on button "Lưu và In" at bounding box center [1372, 583] width 172 height 23
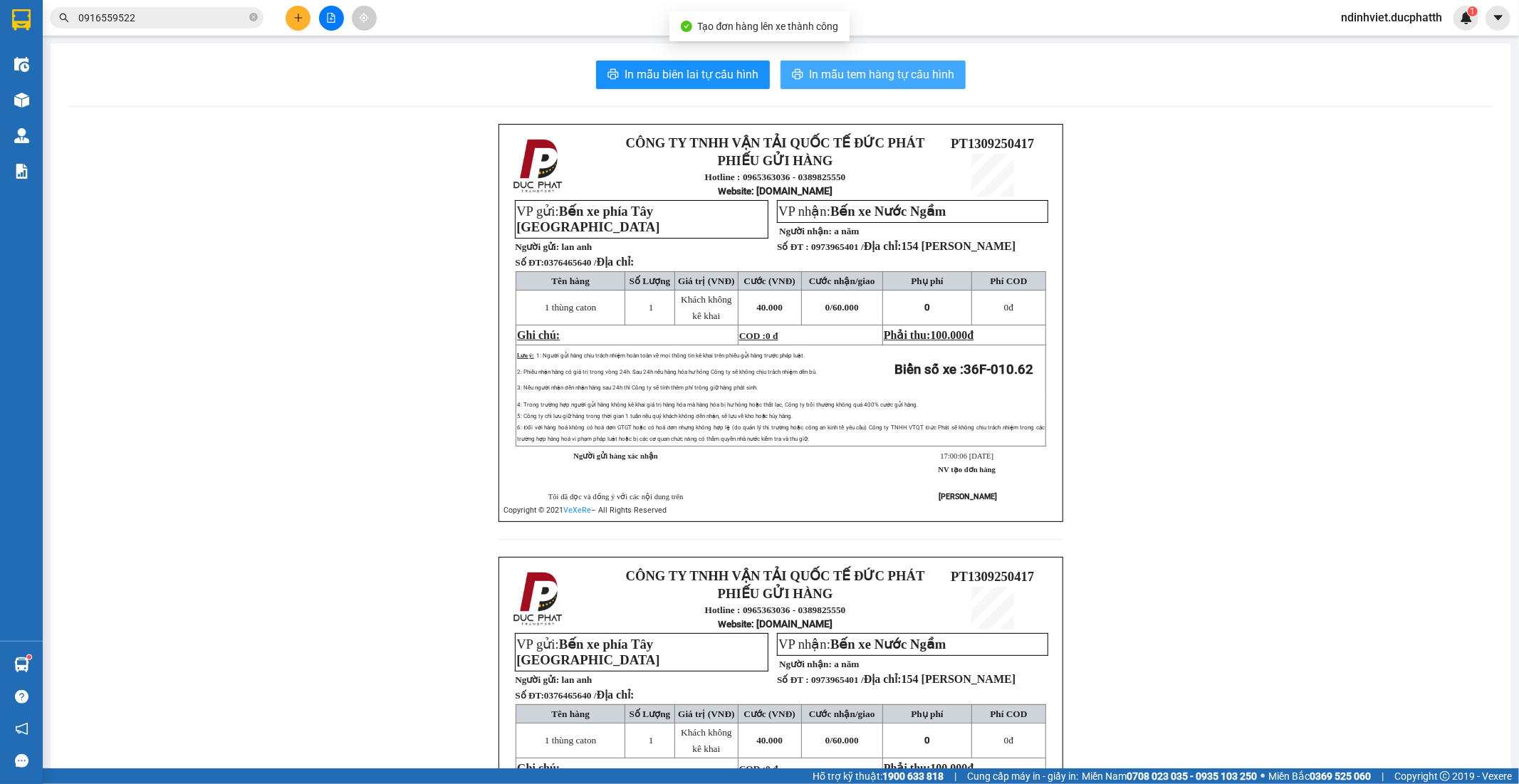
click at [886, 75] on span "In mẫu tem hàng tự cấu hình" at bounding box center [881, 74] width 145 height 18
click at [940, 71] on span "In mẫu tem hàng tự cấu hình" at bounding box center [881, 74] width 145 height 18
drag, startPoint x: 336, startPoint y: 17, endPoint x: 345, endPoint y: 17, distance: 9.0
click at [336, 16] on button at bounding box center [331, 18] width 24 height 24
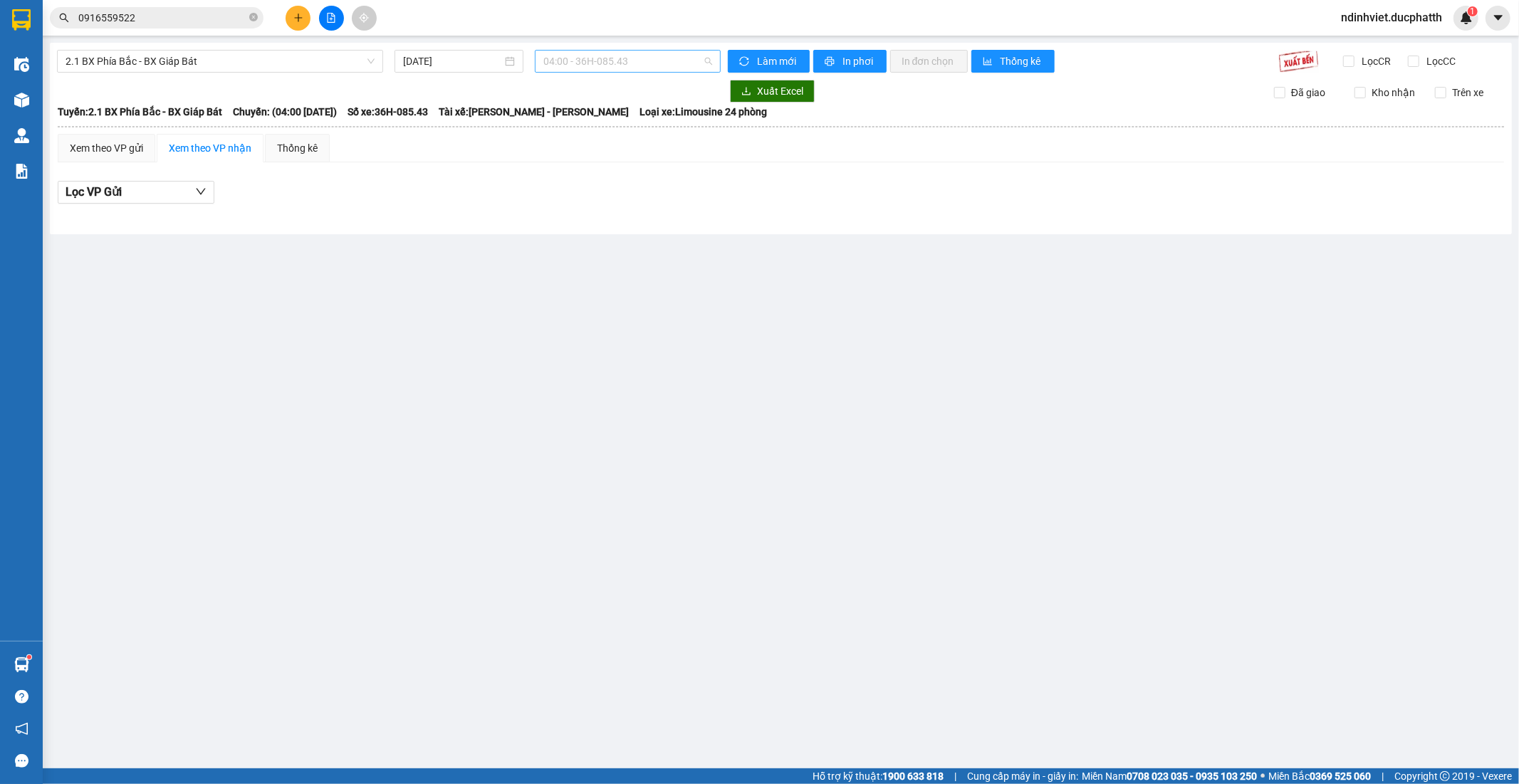
drag, startPoint x: 675, startPoint y: 56, endPoint x: 675, endPoint y: 71, distance: 15.0
click at [675, 58] on span "04:00 - 36H-085.43" at bounding box center [628, 62] width 168 height 22
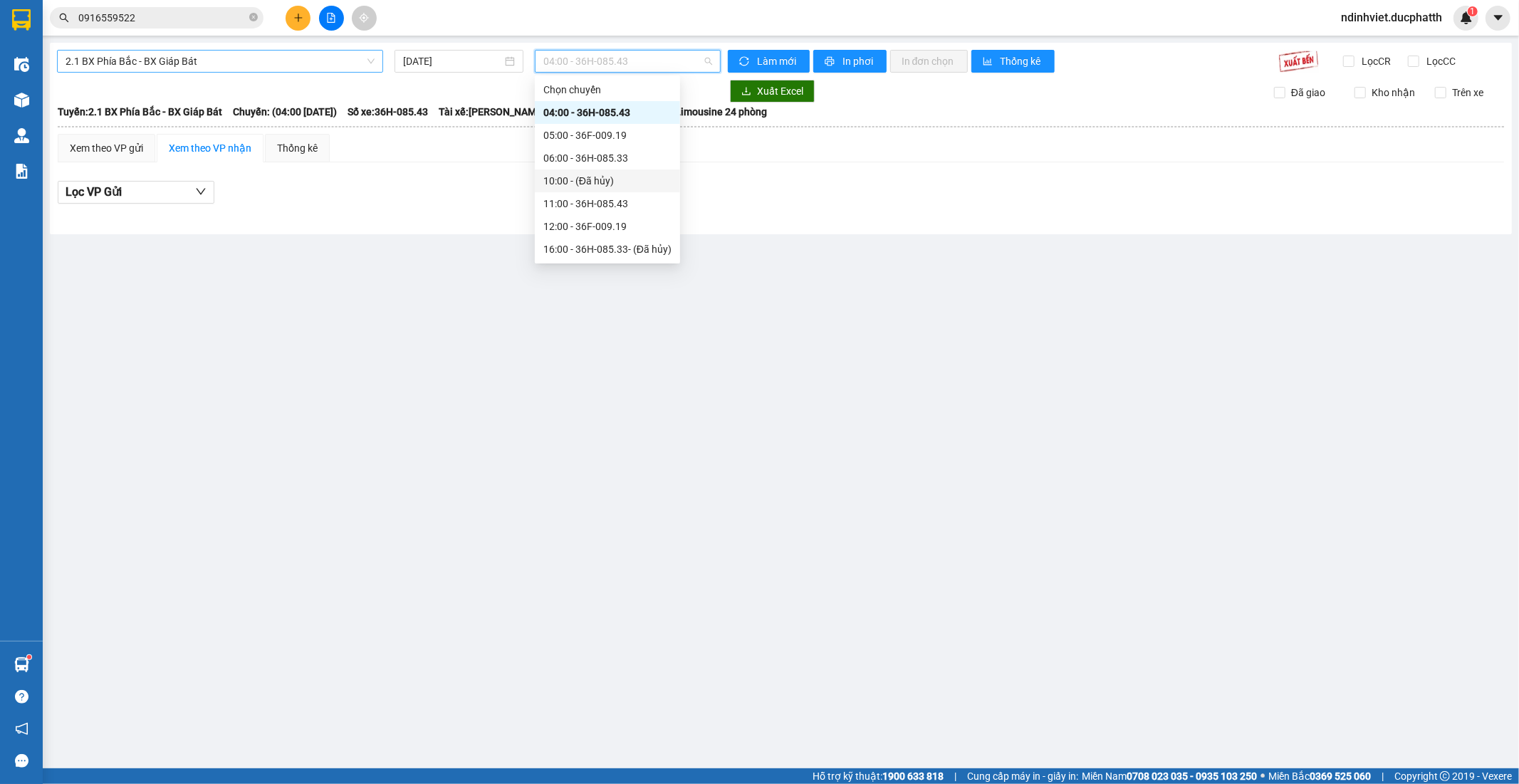
click at [275, 67] on span "2.1 BX Phía Bắc - BX Giáp Bát" at bounding box center [220, 62] width 309 height 22
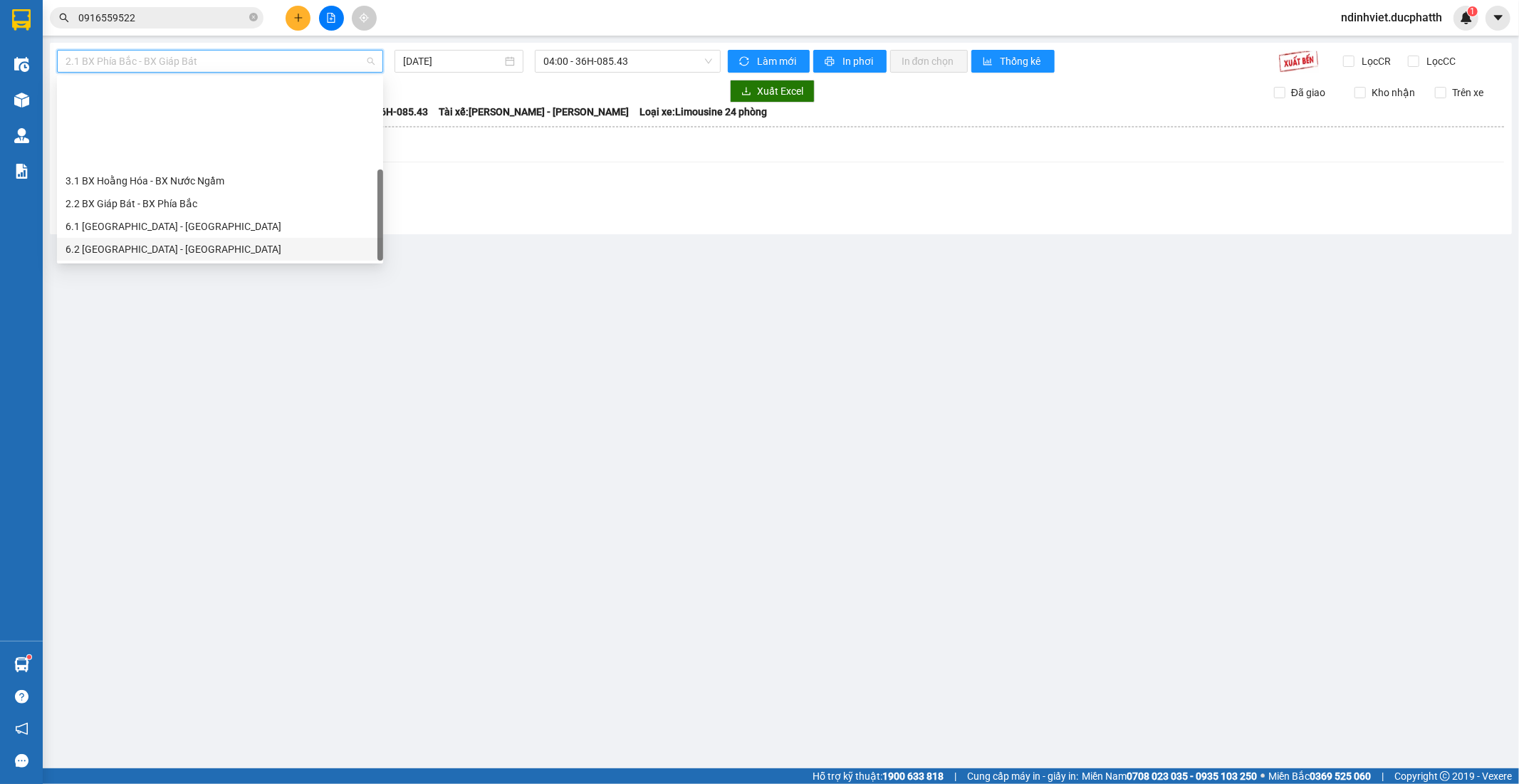
scroll to position [114, 0]
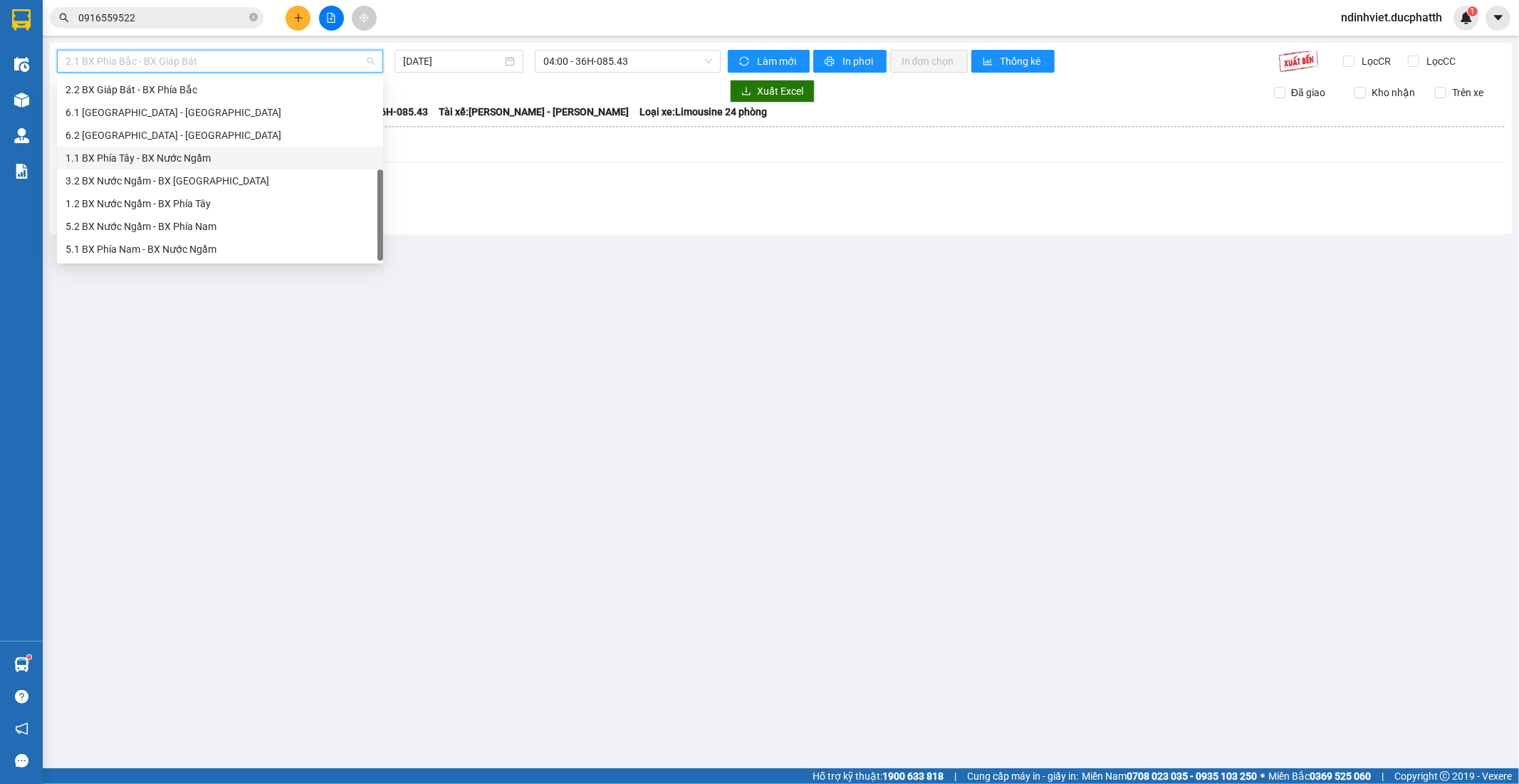
click at [210, 160] on div "1.1 BX Phía Tây - BX Nước Ngầm" at bounding box center [220, 158] width 309 height 16
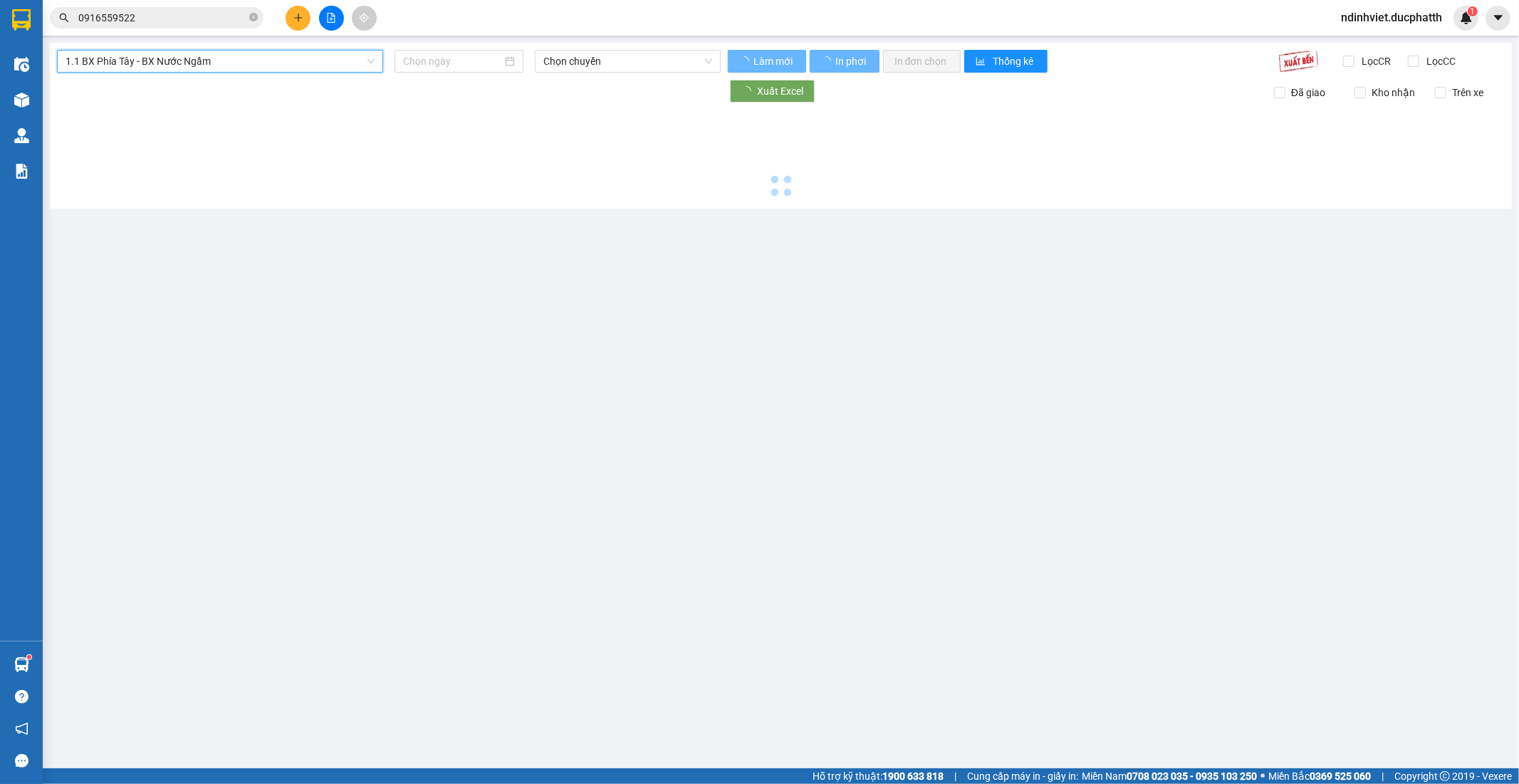
type input "13/09/2025"
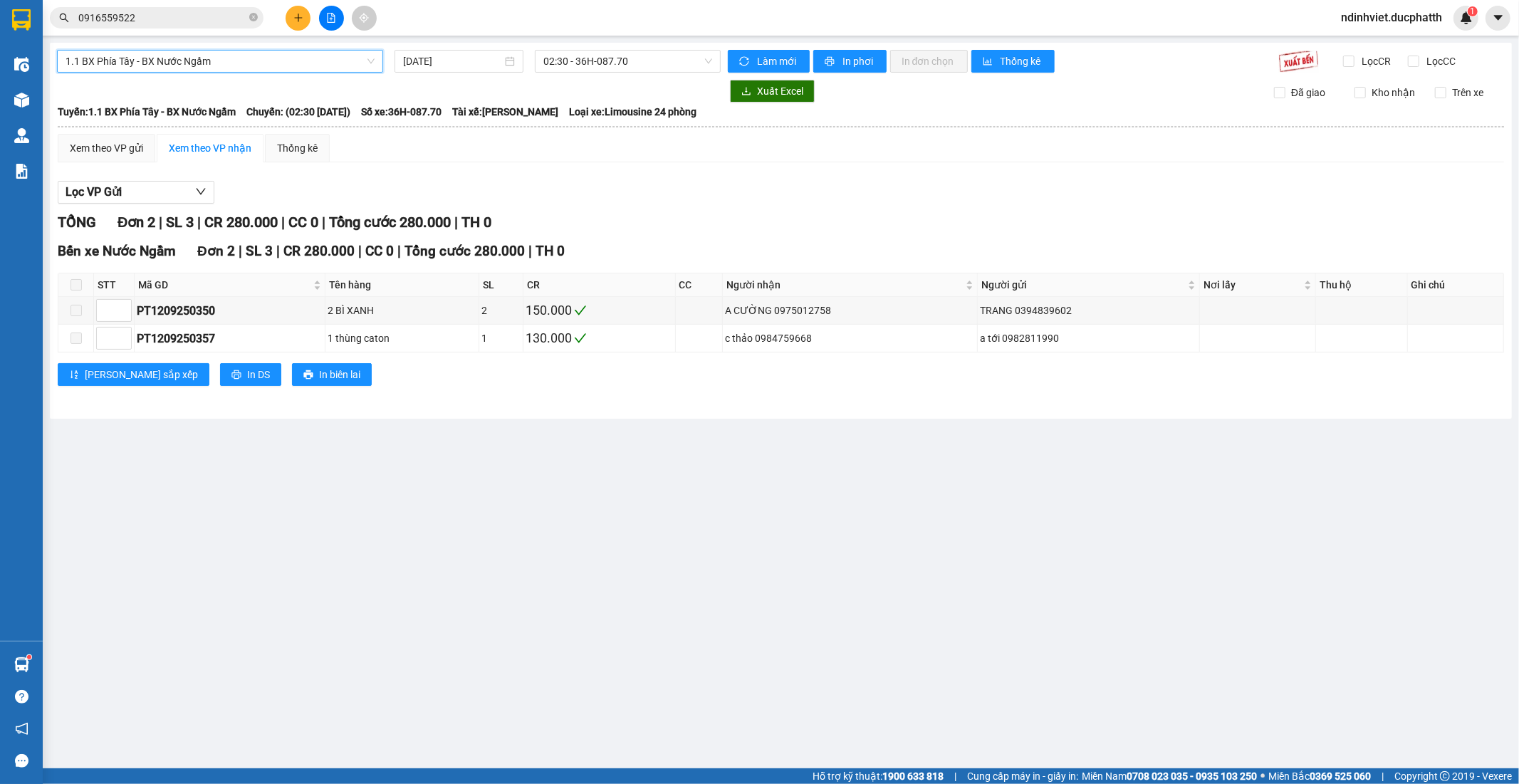
click at [608, 73] on div "1.1 BX Phía Tây - BX Nước Ngầm 1.1 BX Phía Tây - BX Nước Ngầm 13/09/2025 02:30 …" at bounding box center [781, 231] width 1462 height 376
click at [613, 59] on span "02:30 - 36H-087.70" at bounding box center [628, 62] width 168 height 22
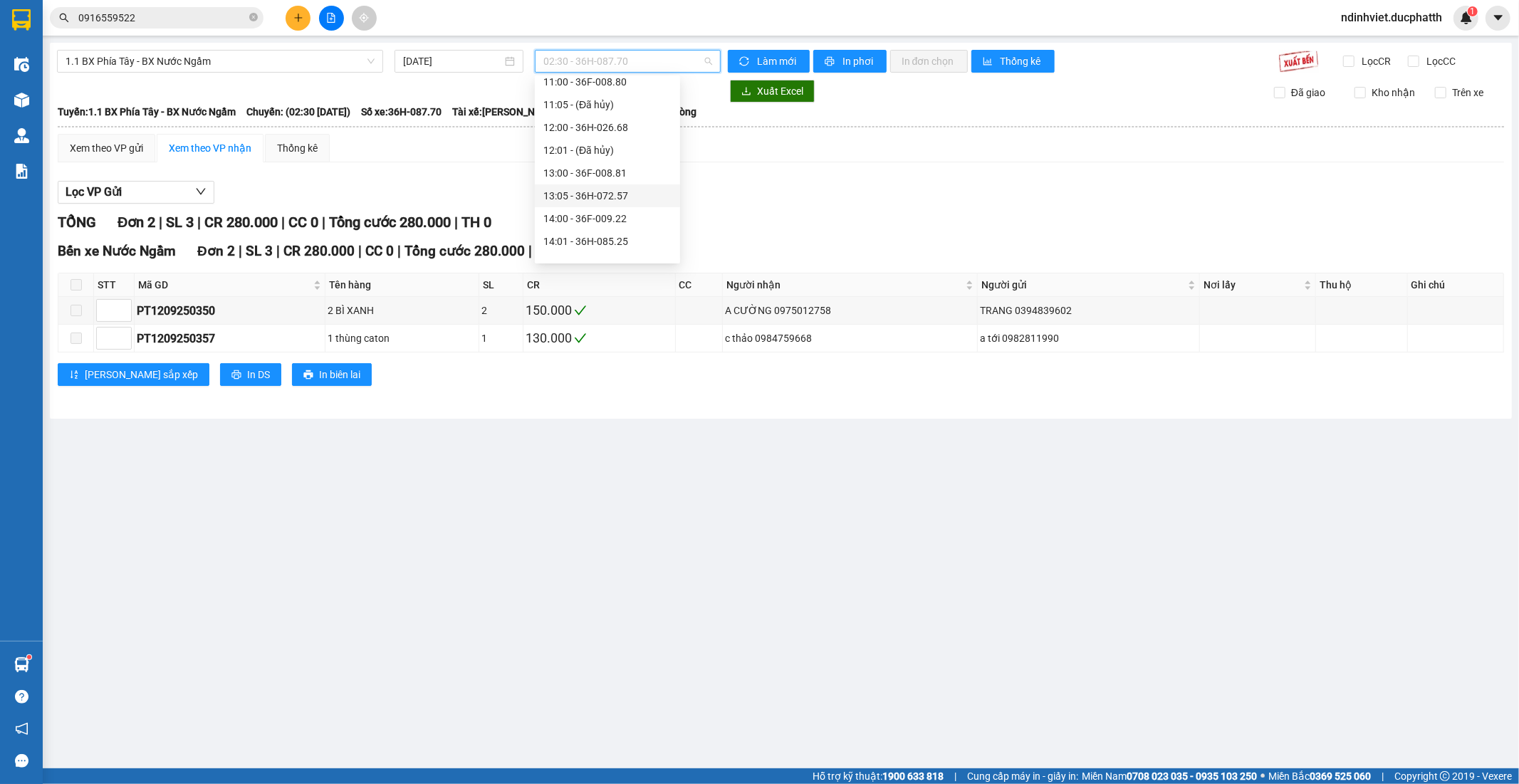
scroll to position [237, 0]
click at [618, 176] on div "09:05 - 36F-010.62" at bounding box center [607, 171] width 128 height 16
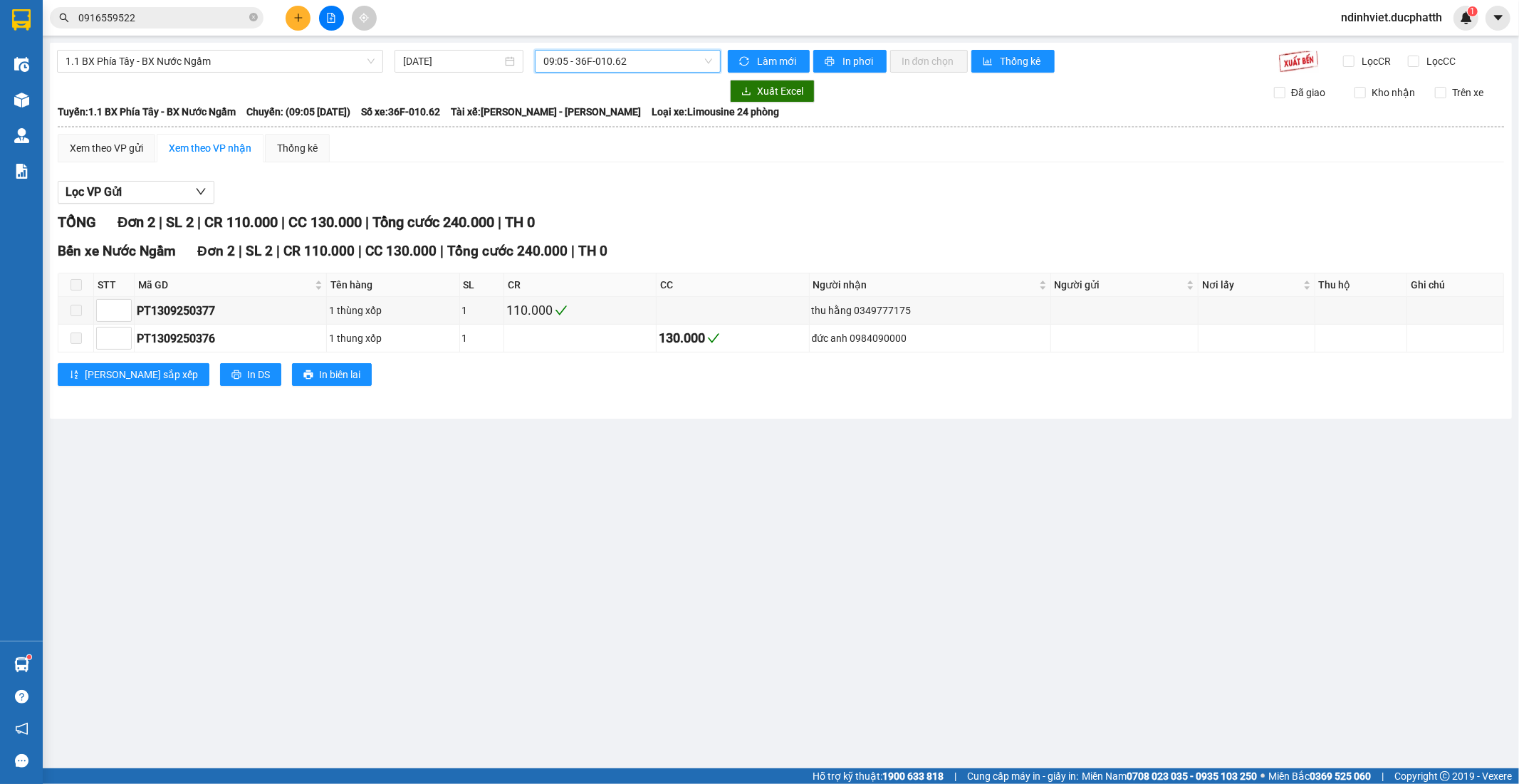
click at [617, 63] on span "09:05 - 36F-010.62" at bounding box center [628, 62] width 168 height 22
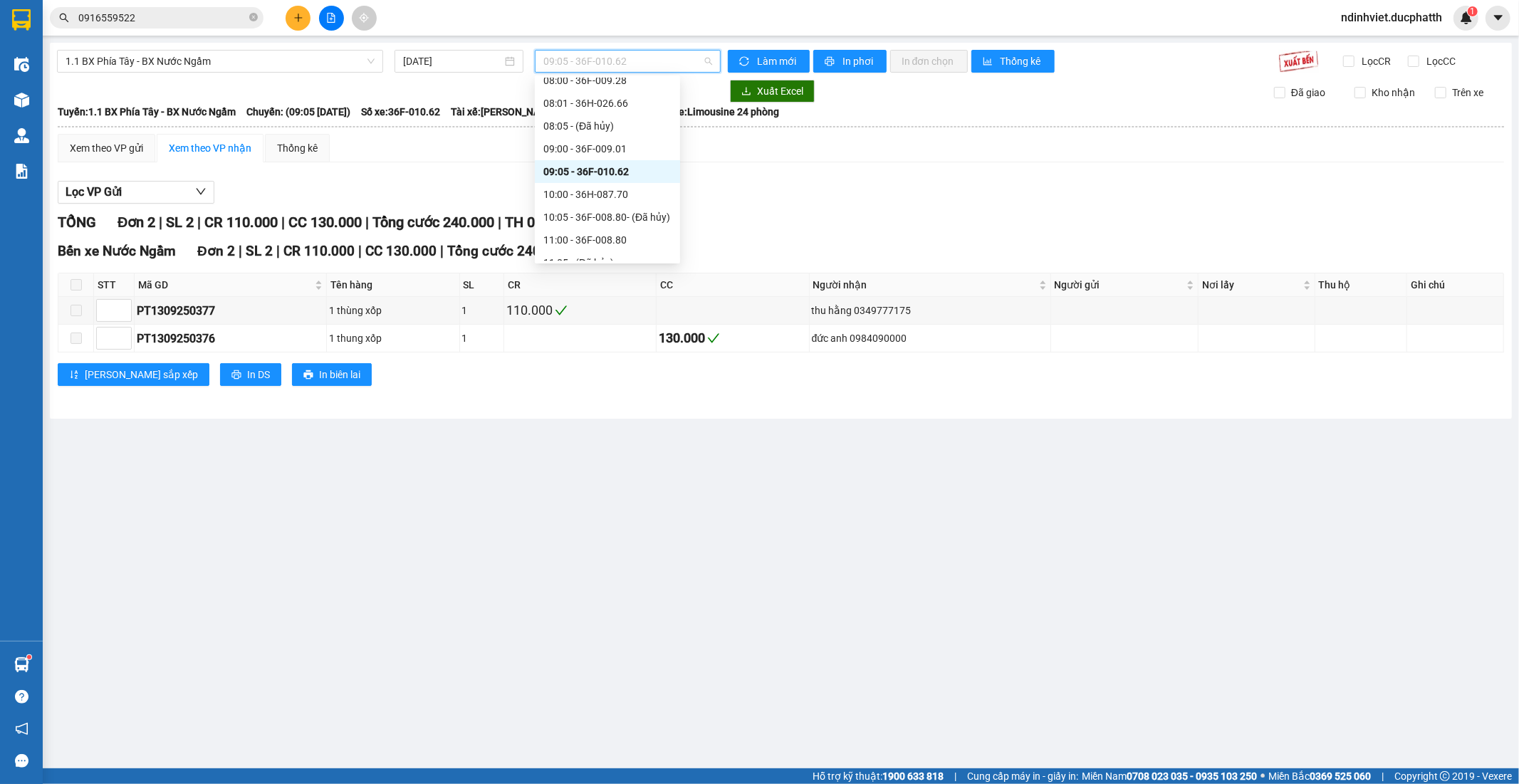
scroll to position [553, 0]
click at [617, 219] on div "17:00 - 36F-010.62" at bounding box center [607, 220] width 128 height 16
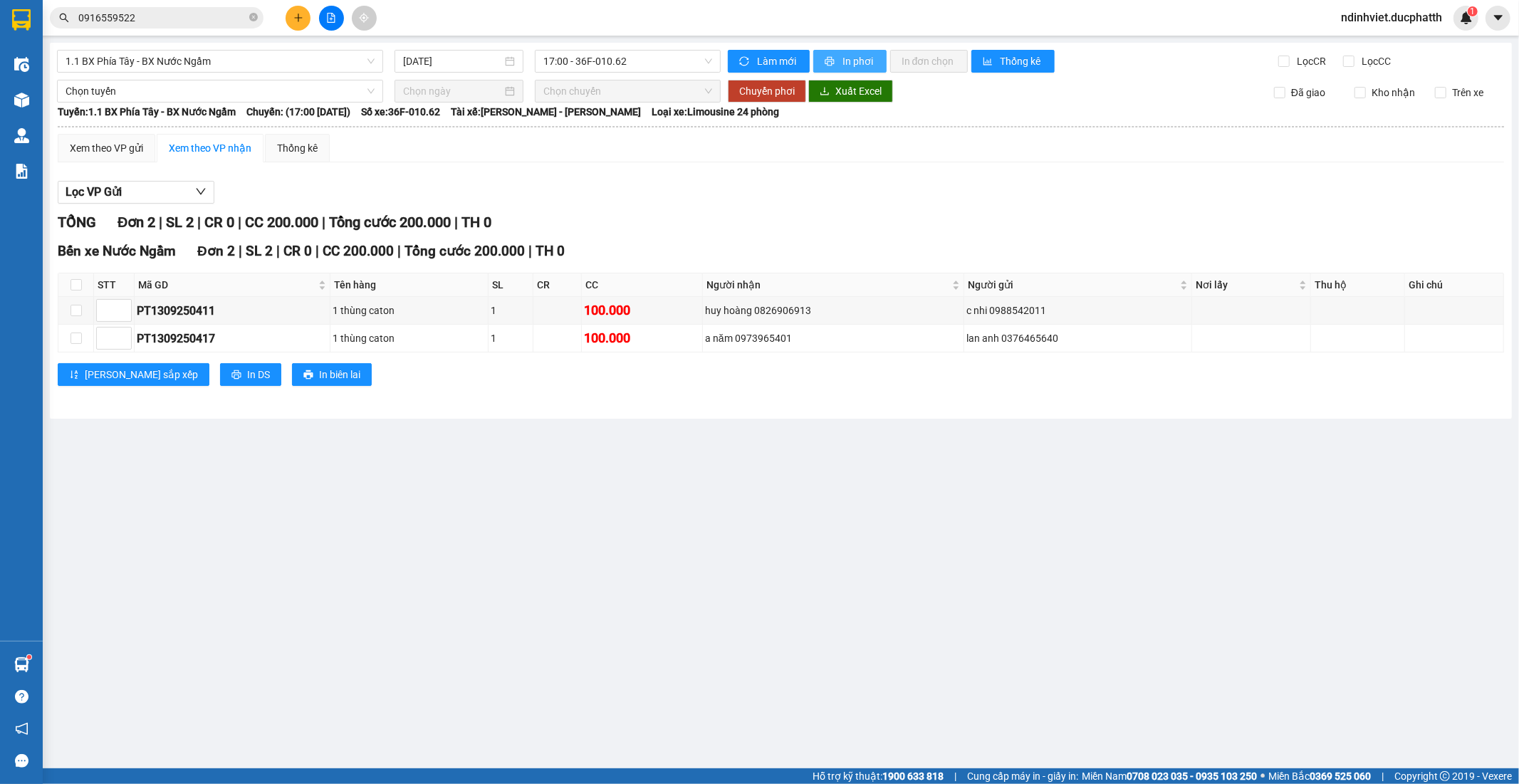
click at [860, 63] on span "In phơi" at bounding box center [858, 62] width 32 height 16
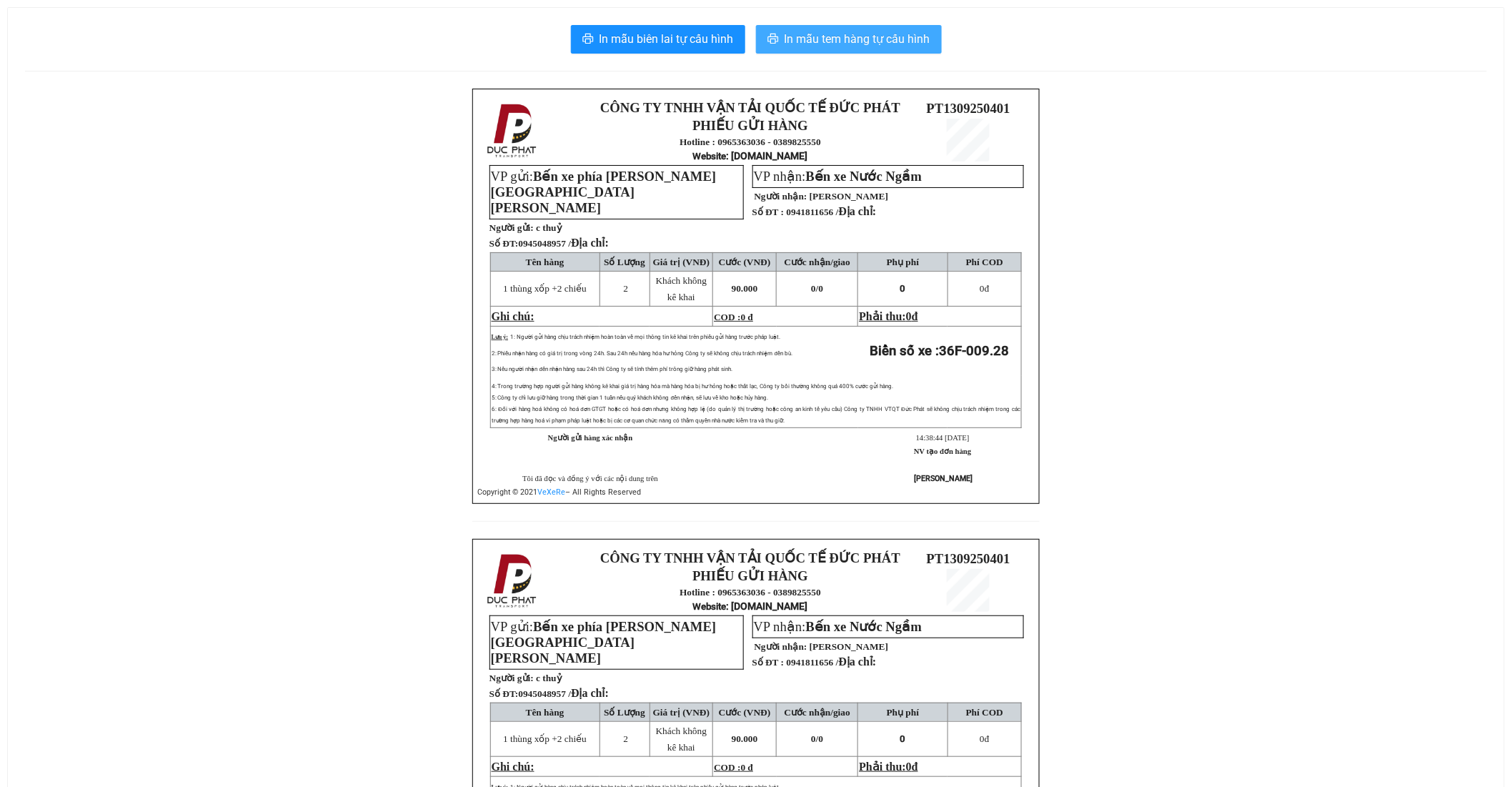
click at [873, 30] on span "In mẫu tem hàng tự cấu hình" at bounding box center [857, 39] width 145 height 18
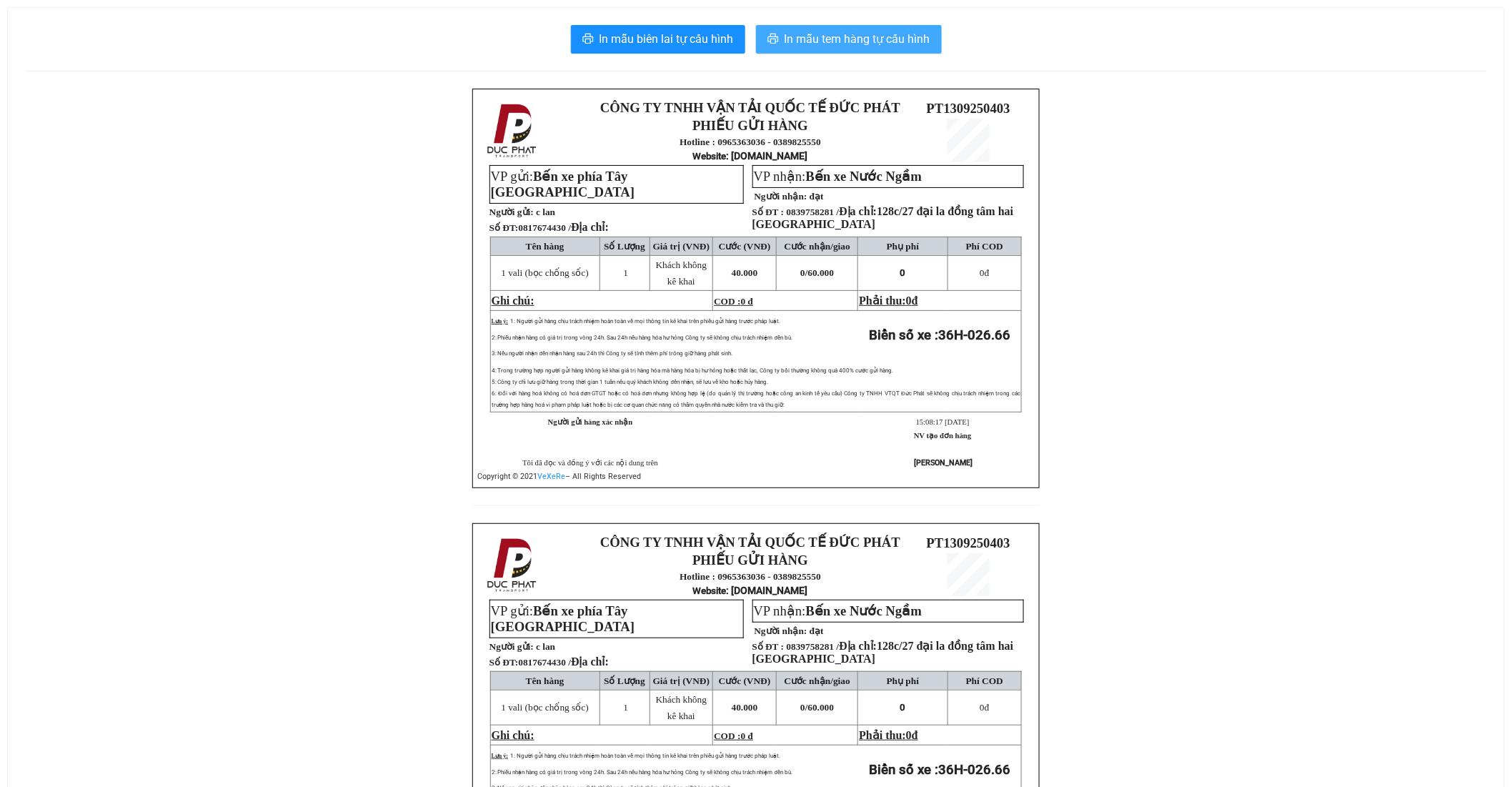
click at [871, 39] on span "In mẫu tem hàng tự cấu hình" at bounding box center [857, 39] width 145 height 18
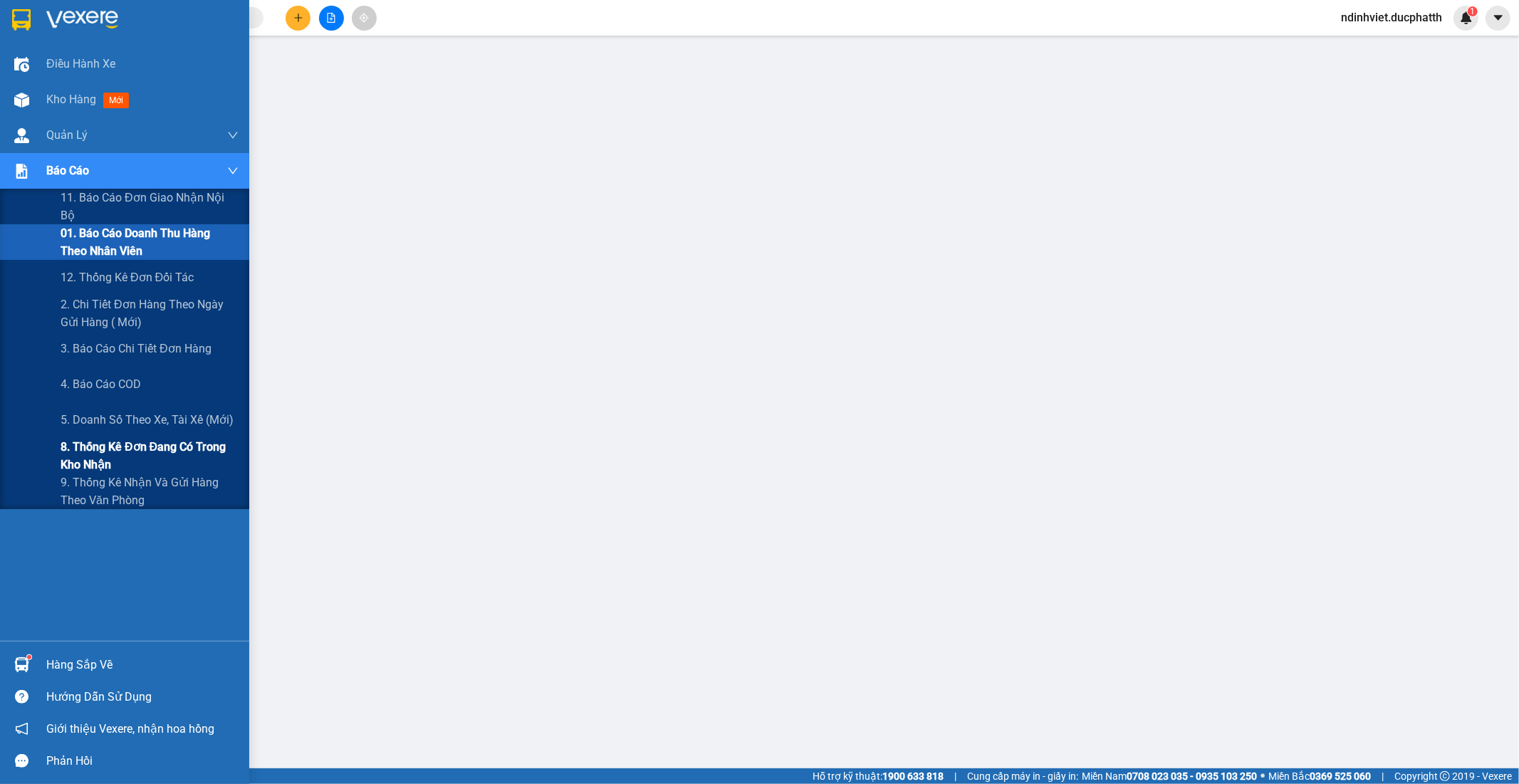
click at [119, 452] on span "8. Thống kê đơn đang có trong kho nhận" at bounding box center [150, 455] width 178 height 35
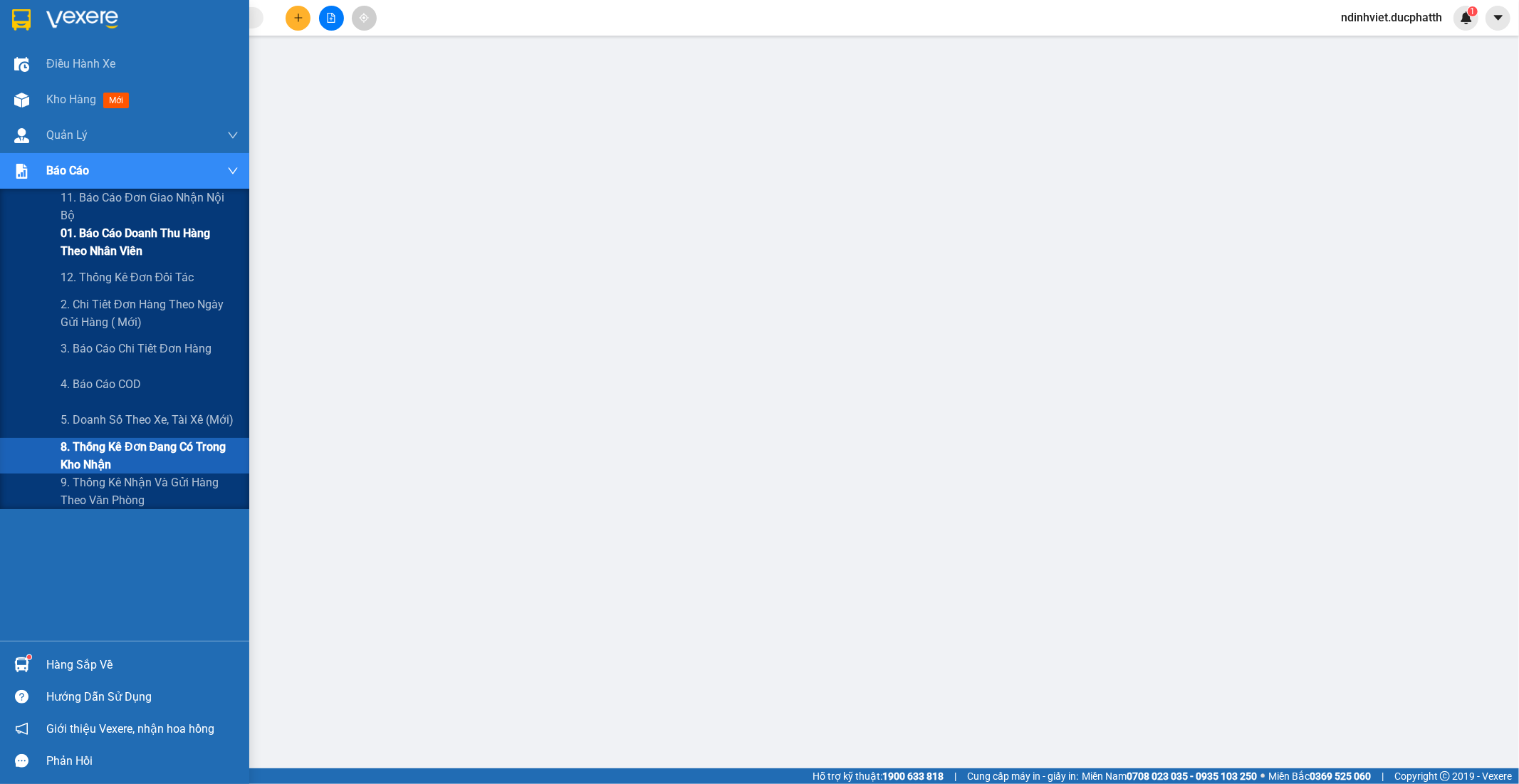
click at [111, 237] on span "01. Báo cáo doanh thu hàng theo nhân viên" at bounding box center [150, 242] width 178 height 35
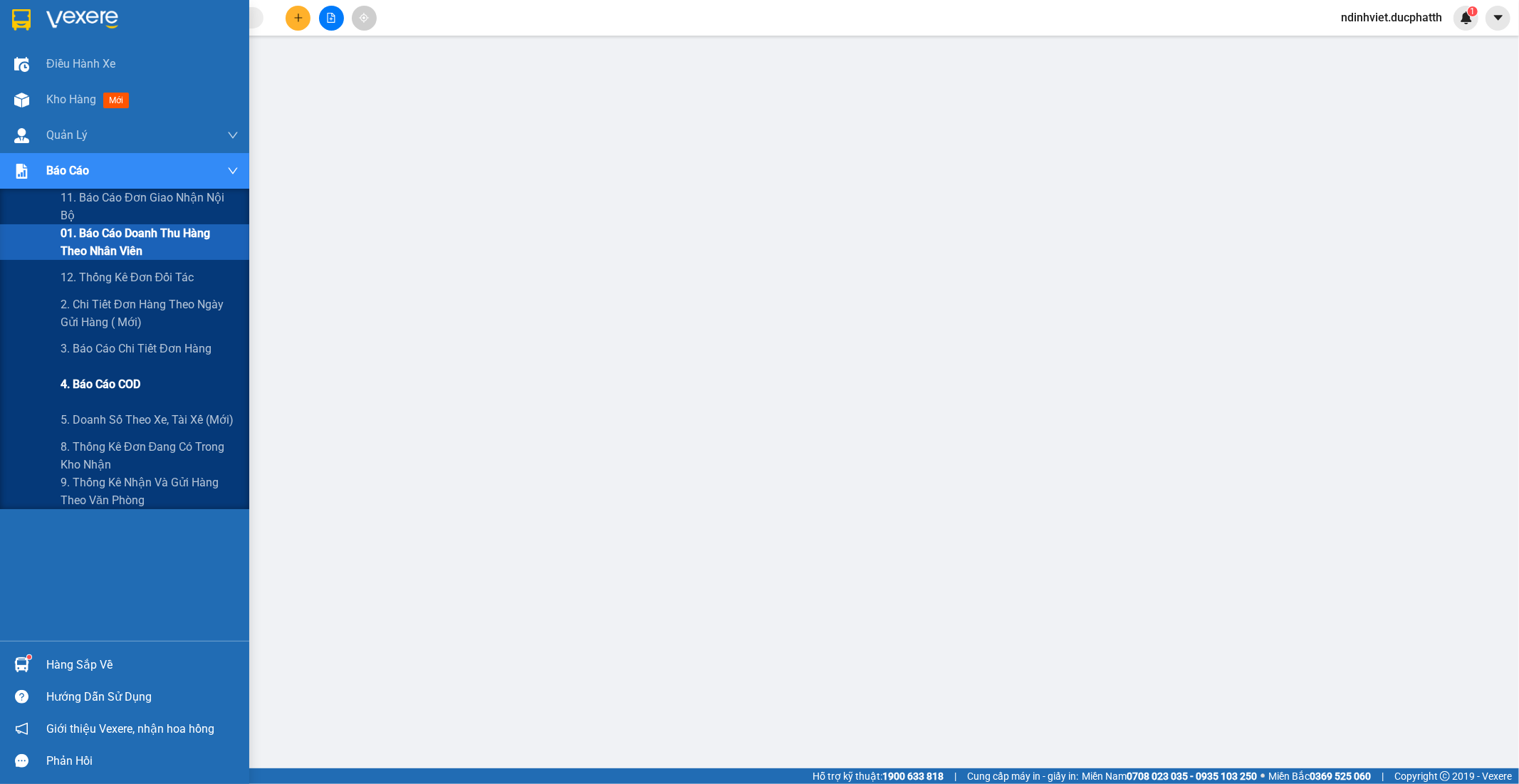
drag, startPoint x: 153, startPoint y: 347, endPoint x: 166, endPoint y: 374, distance: 30.0
click at [166, 374] on div "11. Báo cáo đơn giao nhận nội bộ 01. Báo cáo doanh thu hàng theo nhân viên 12. …" at bounding box center [124, 348] width 250 height 320
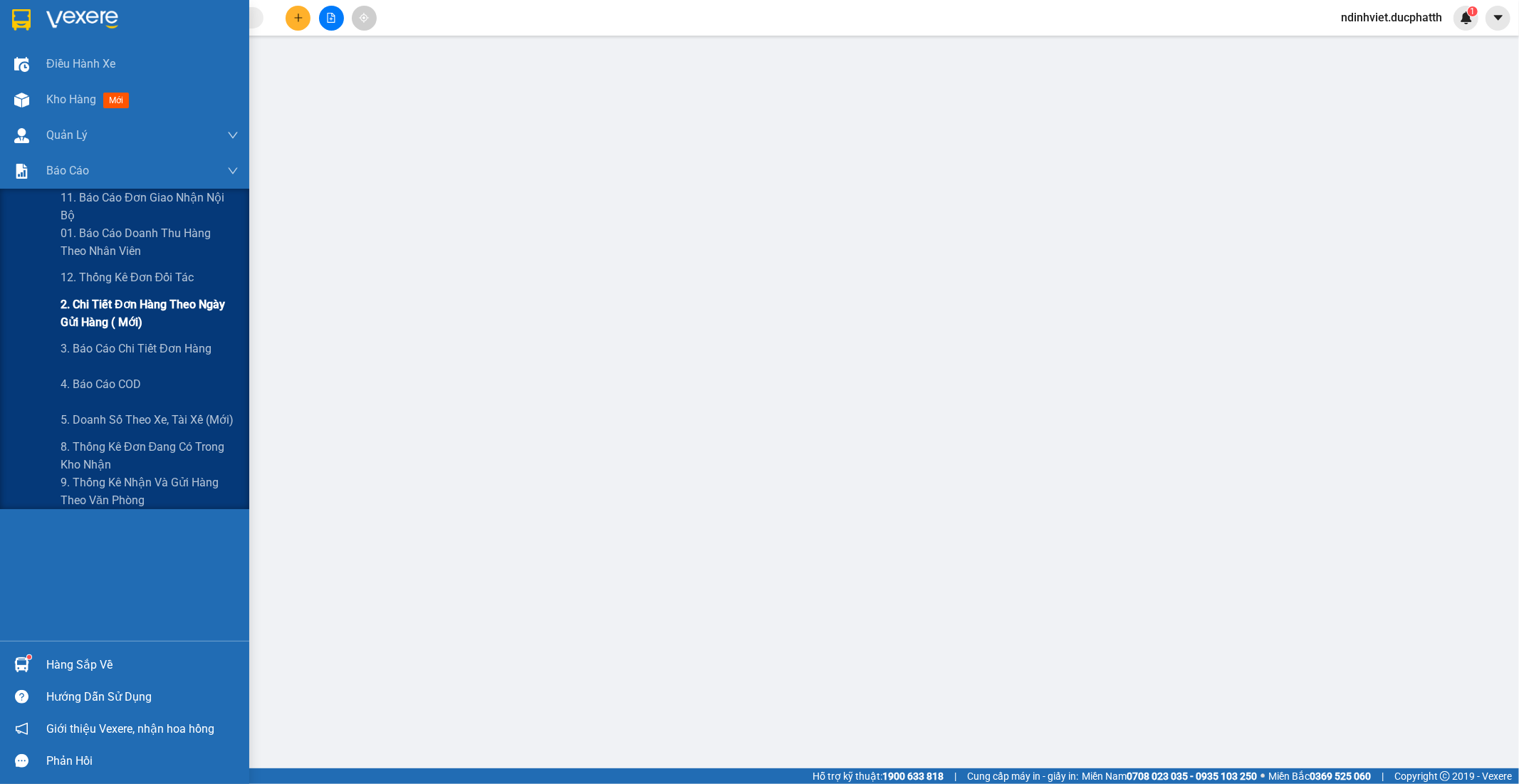
click at [130, 321] on span "2. Chi tiết đơn hàng theo ngày gửi hàng ( mới)" at bounding box center [150, 313] width 178 height 35
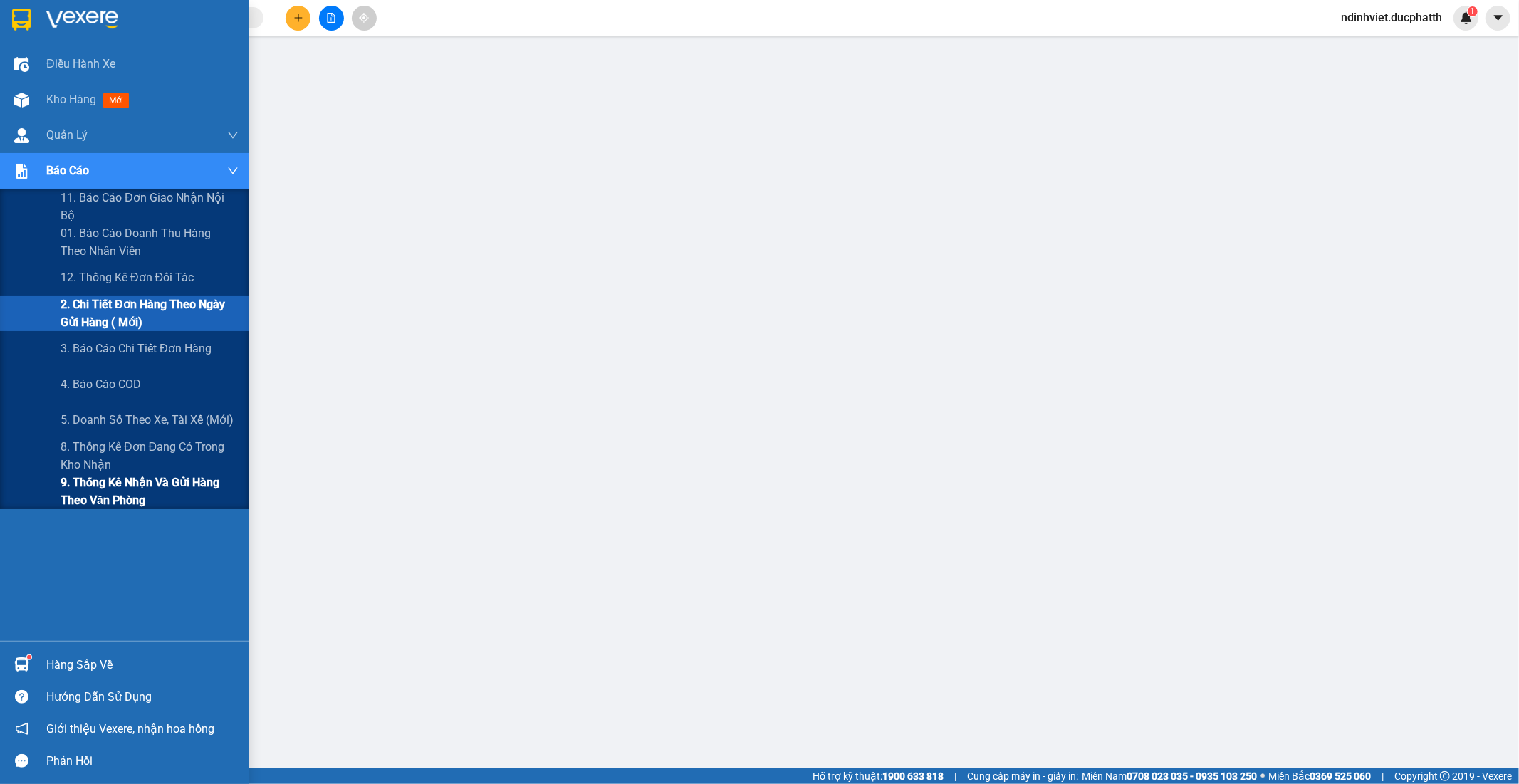
click at [141, 494] on span "9. Thống kê nhận và gửi hàng theo văn phòng" at bounding box center [150, 491] width 178 height 35
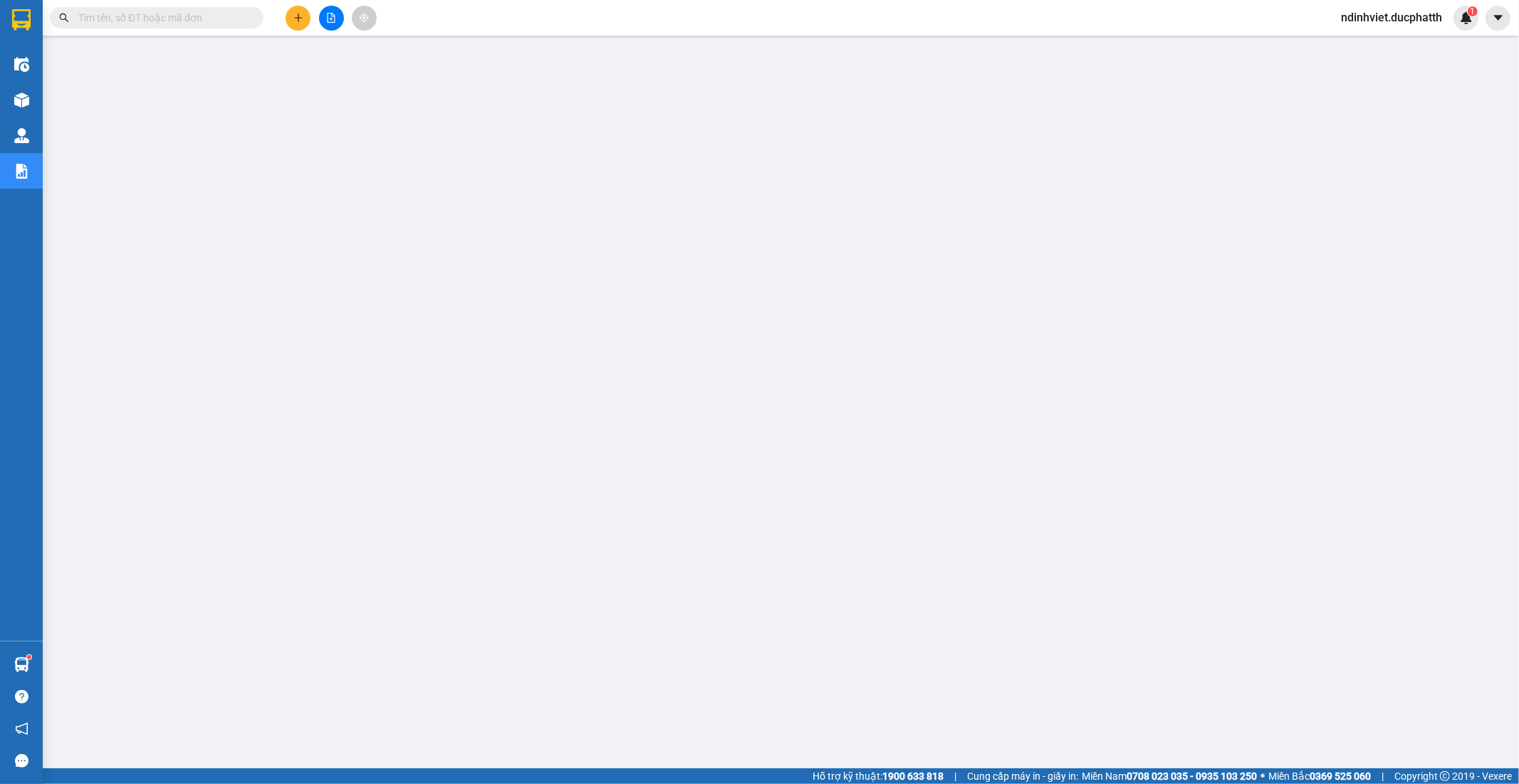
click at [209, 15] on input "text" at bounding box center [163, 18] width 168 height 16
click at [146, 23] on input "text" at bounding box center [163, 18] width 168 height 16
click at [159, 8] on span at bounding box center [157, 18] width 214 height 22
click at [162, 16] on input "text" at bounding box center [163, 18] width 168 height 16
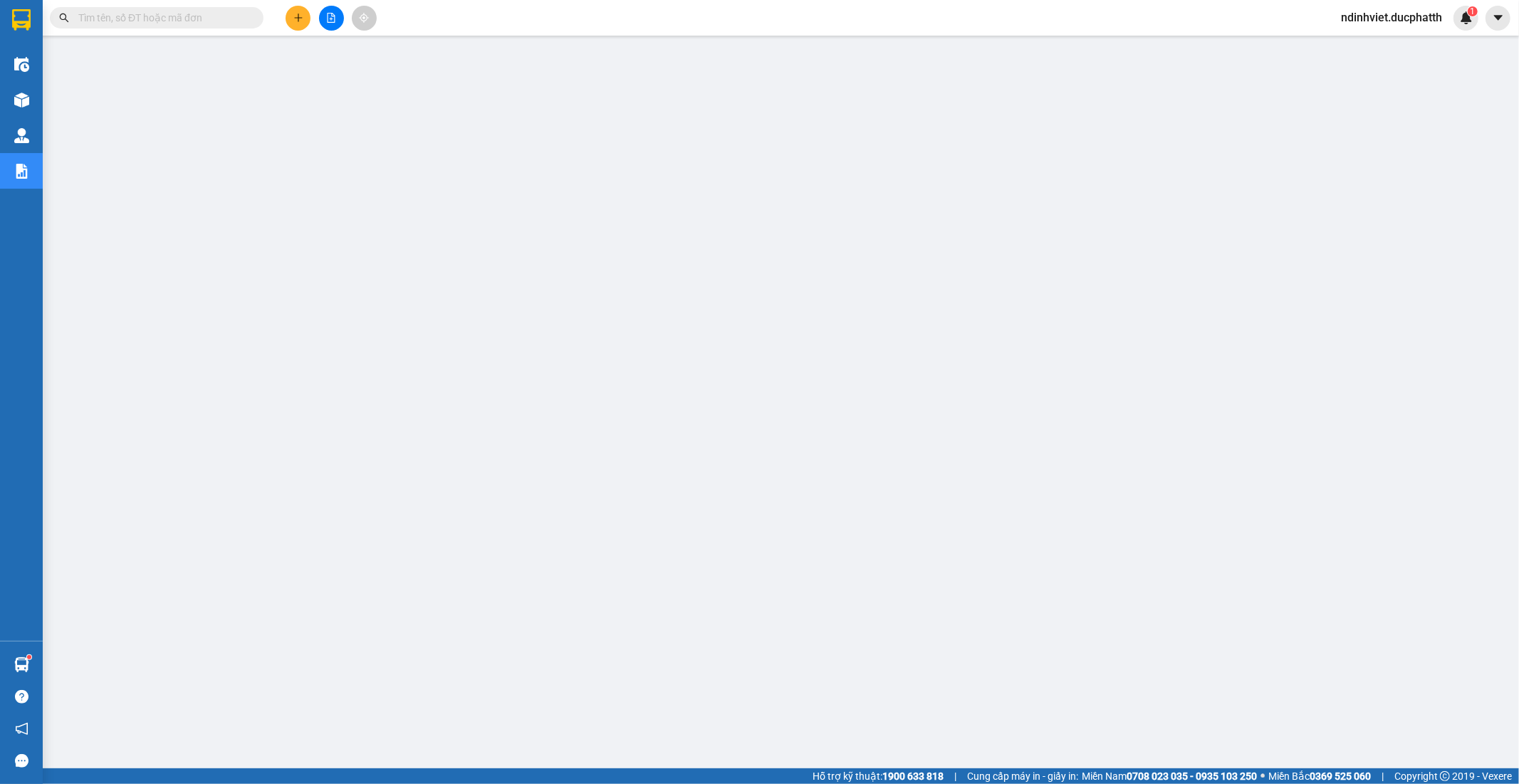
click at [162, 16] on input "text" at bounding box center [163, 18] width 168 height 16
click at [162, 23] on input "text" at bounding box center [163, 18] width 168 height 16
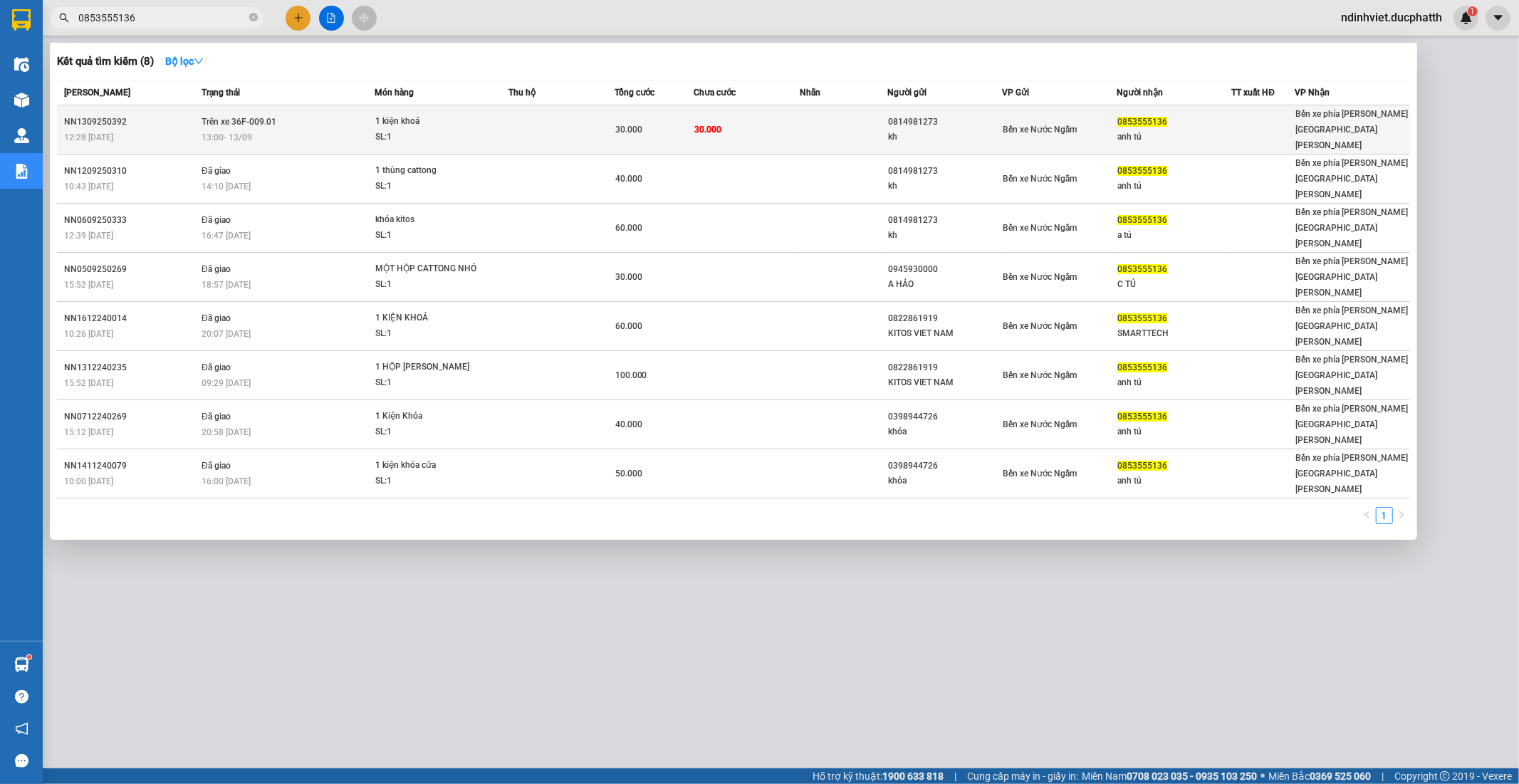
type input "0853555136"
click at [474, 121] on div "1 kiện khoá" at bounding box center [428, 121] width 107 height 16
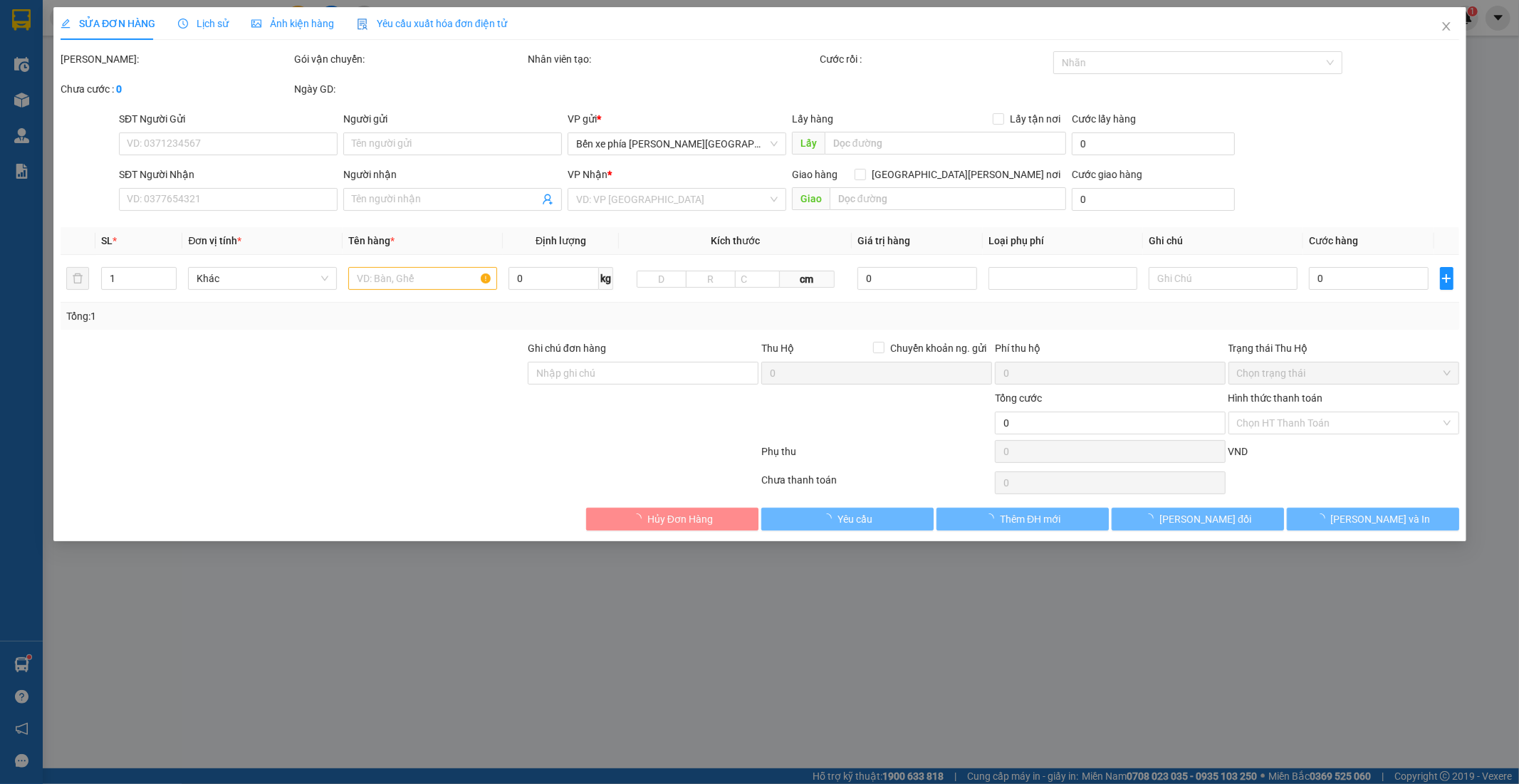
type input "0814981273"
type input "kh"
type input "0853555136"
type input "anh tú"
type input "nntt"
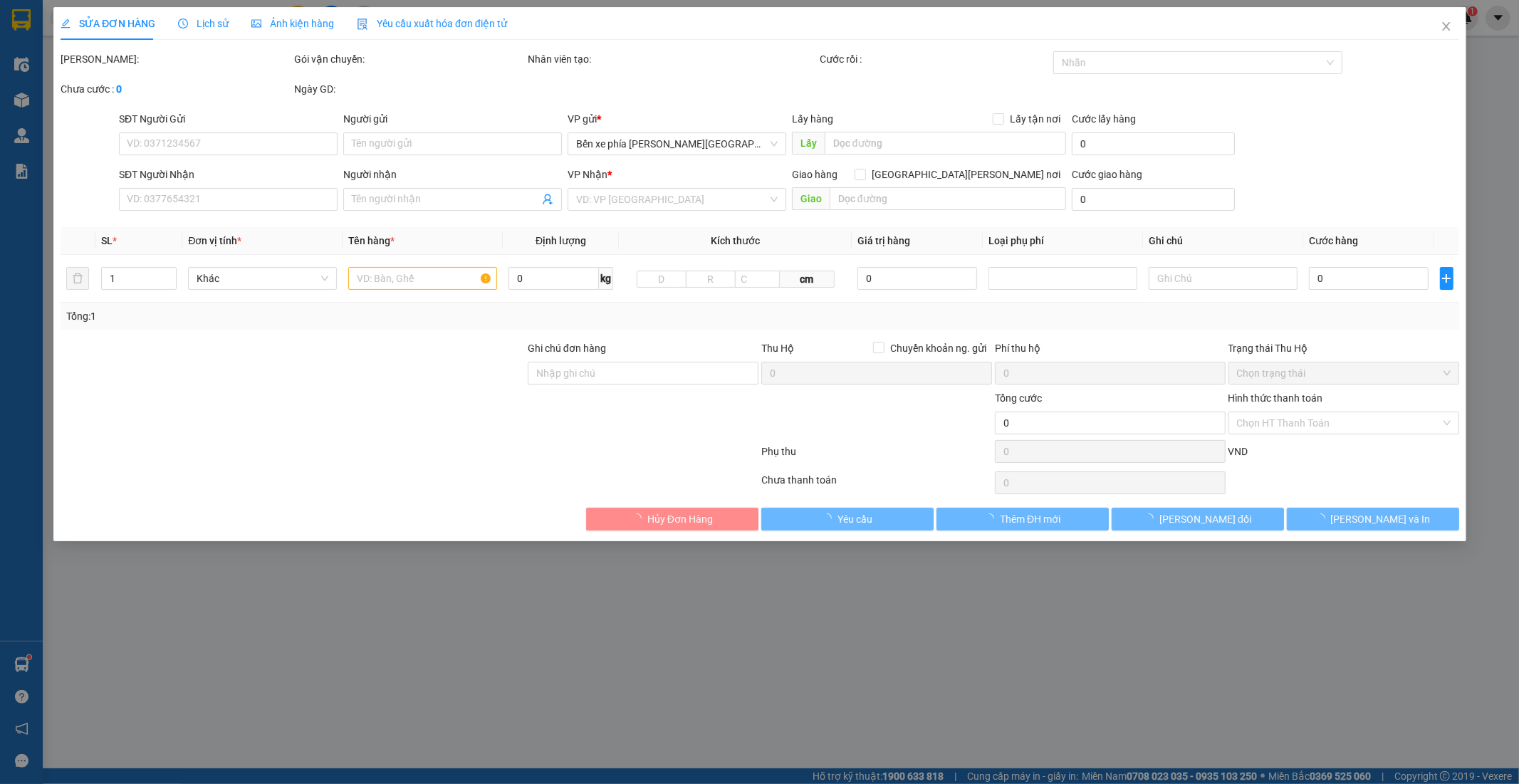
type input "30.000"
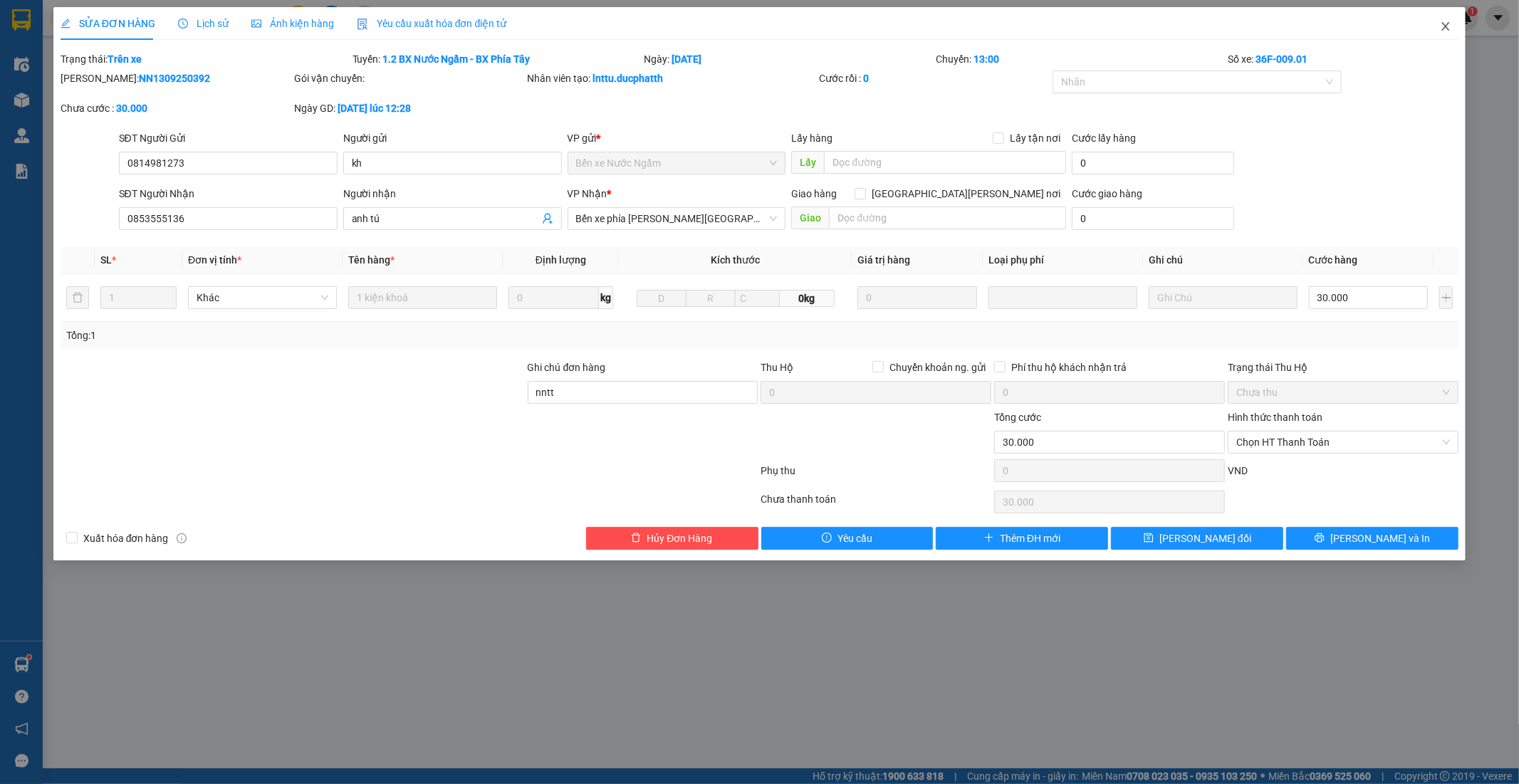
click at [1448, 30] on icon "close" at bounding box center [1446, 26] width 12 height 12
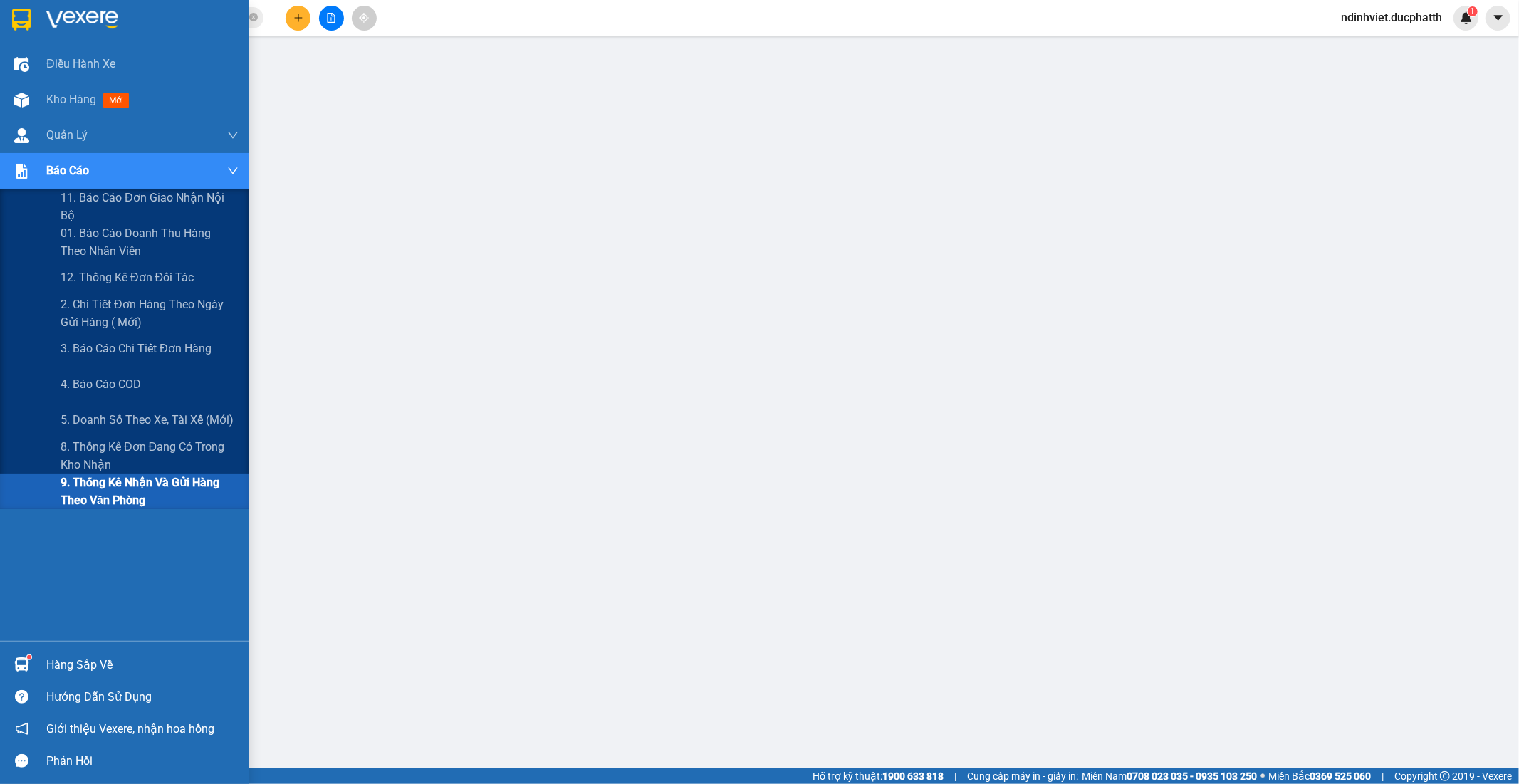
click at [143, 491] on span "9. Thống kê nhận và gửi hàng theo văn phòng" at bounding box center [150, 491] width 178 height 35
click at [98, 489] on span "9. Thống kê nhận và gửi hàng theo văn phòng" at bounding box center [150, 491] width 178 height 35
click at [101, 486] on span "9. Thống kê nhận và gửi hàng theo văn phòng" at bounding box center [150, 491] width 178 height 35
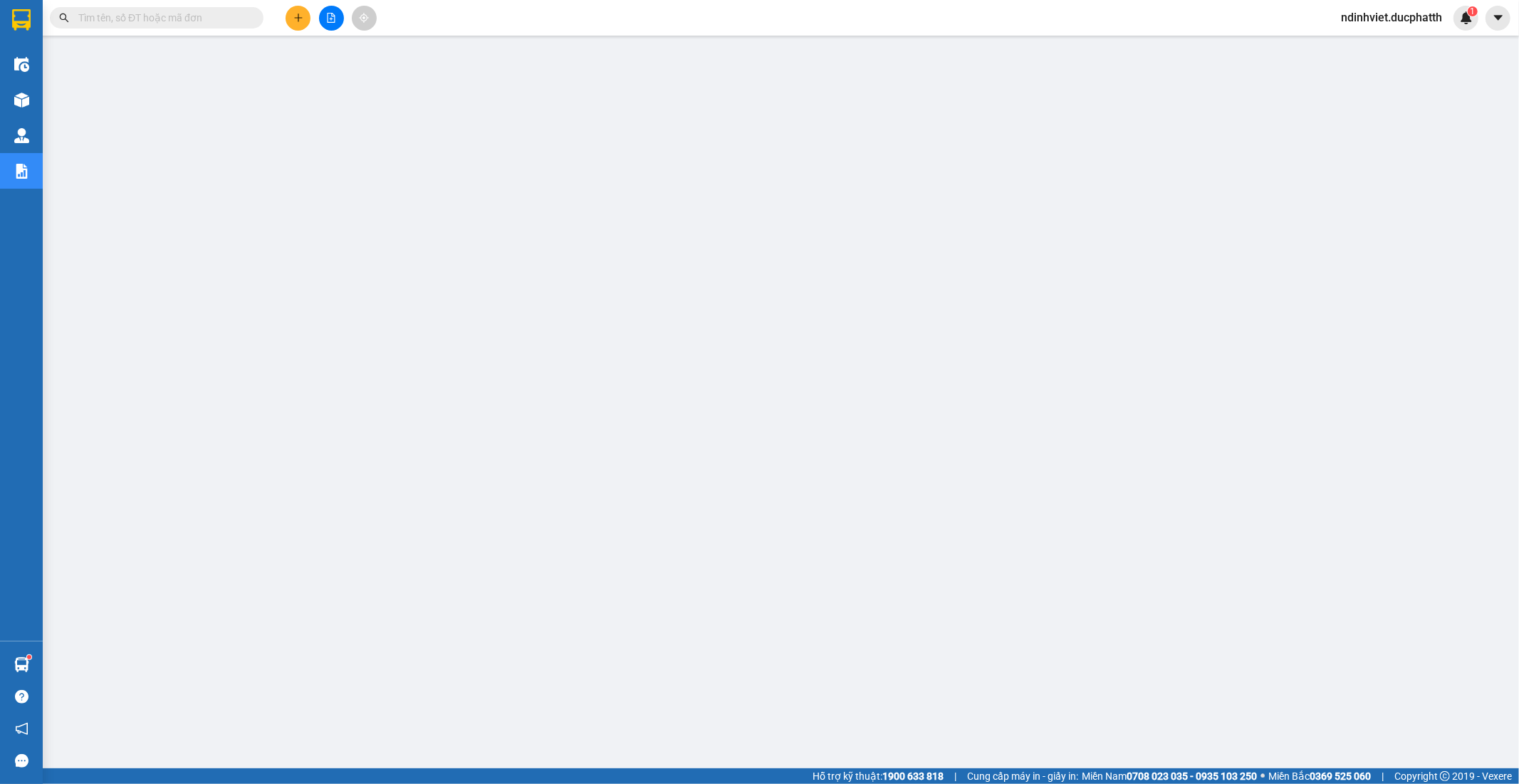
click at [228, 11] on input "text" at bounding box center [163, 18] width 168 height 16
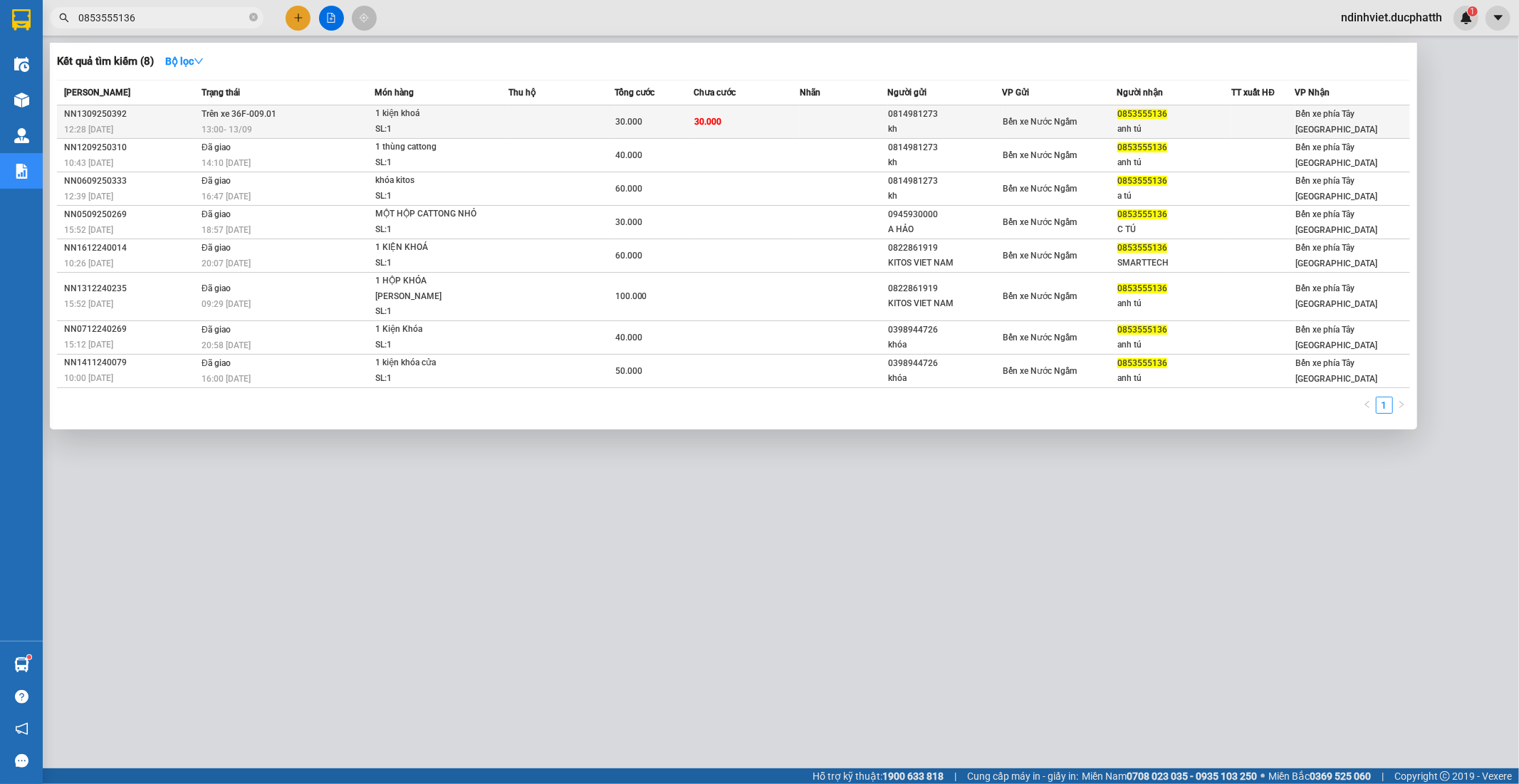
type input "0853555136"
click at [529, 118] on td at bounding box center [561, 122] width 106 height 33
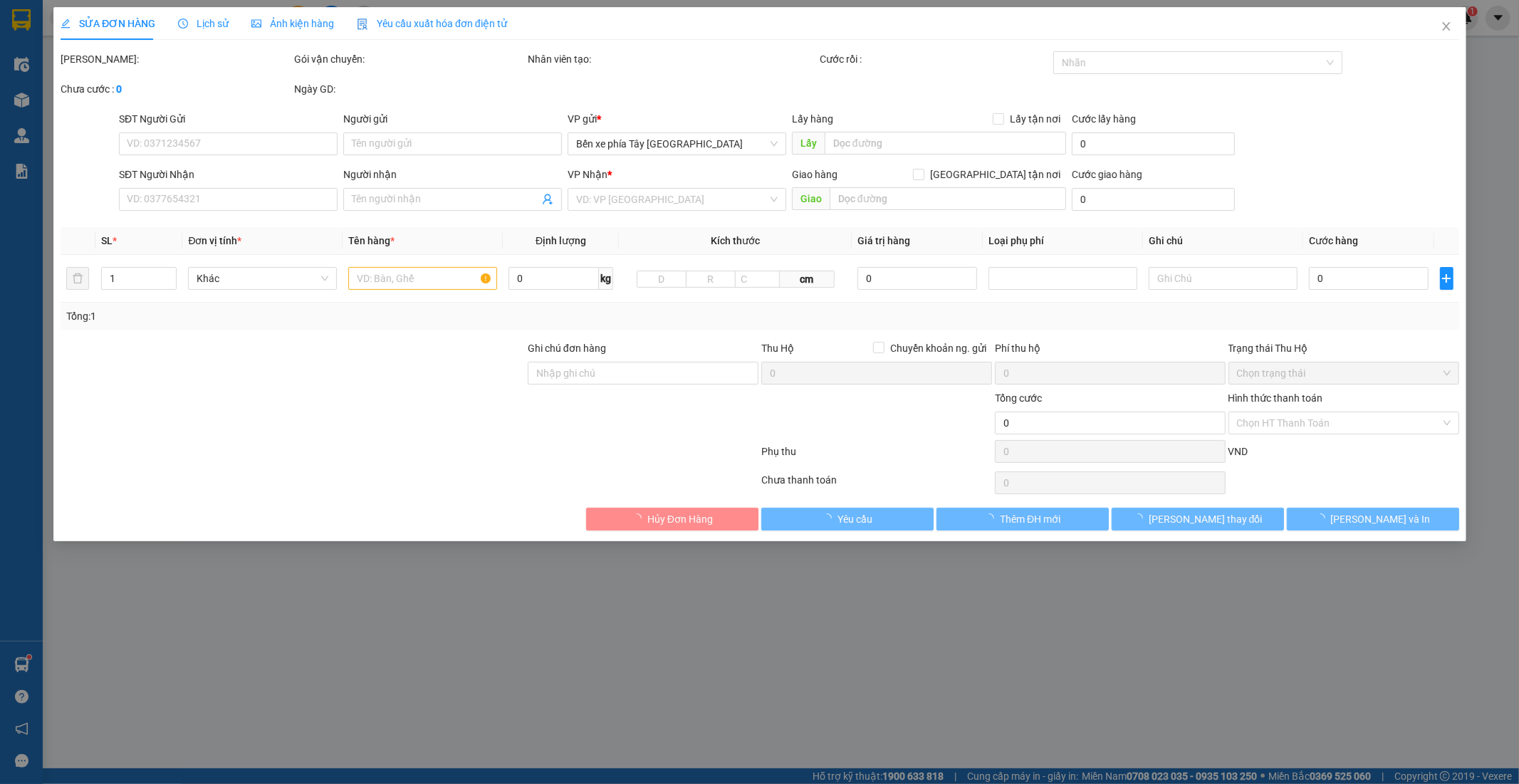
type input "0814981273"
type input "kh"
type input "0853555136"
type input "anh tú"
type input "nntt"
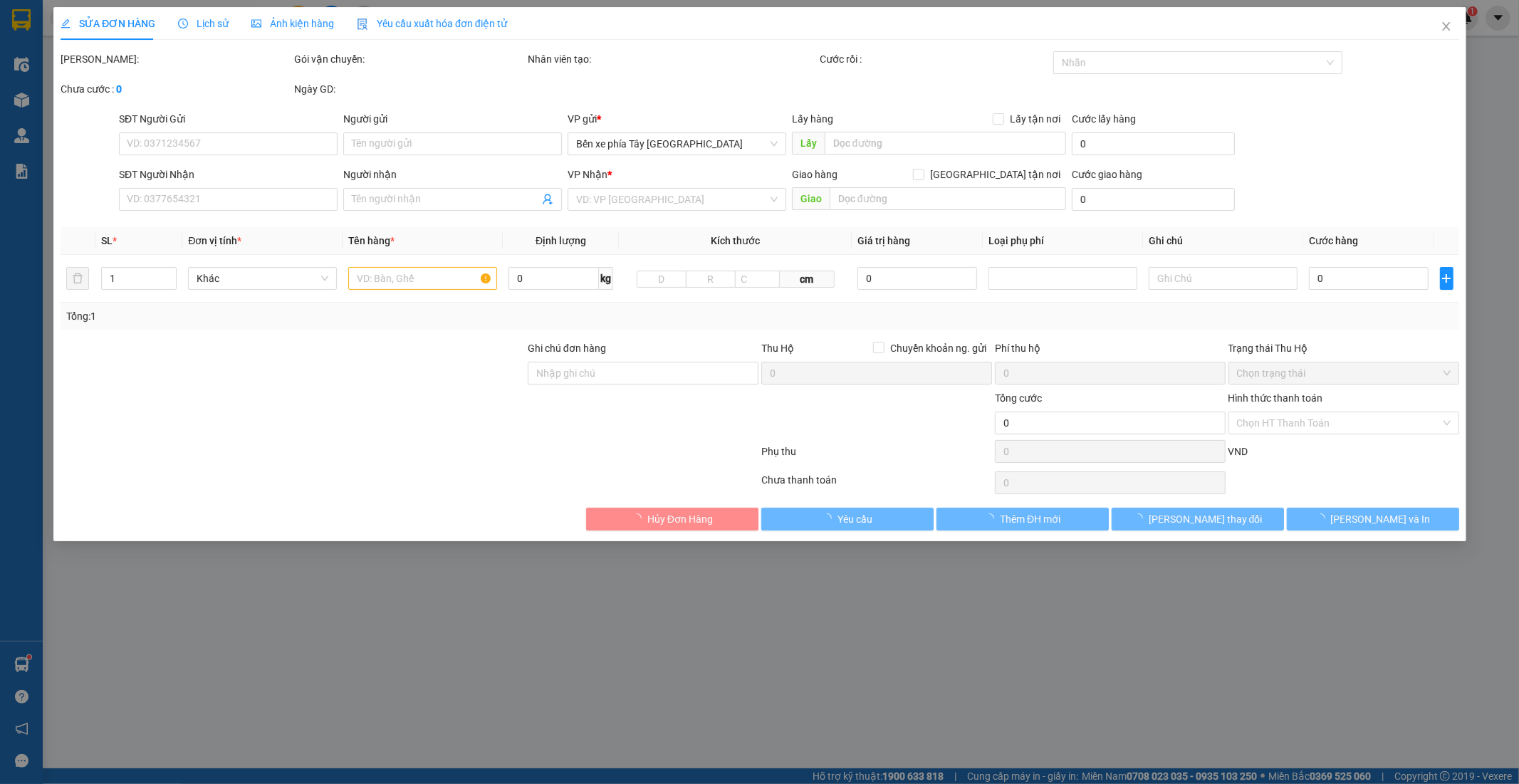
type input "30.000"
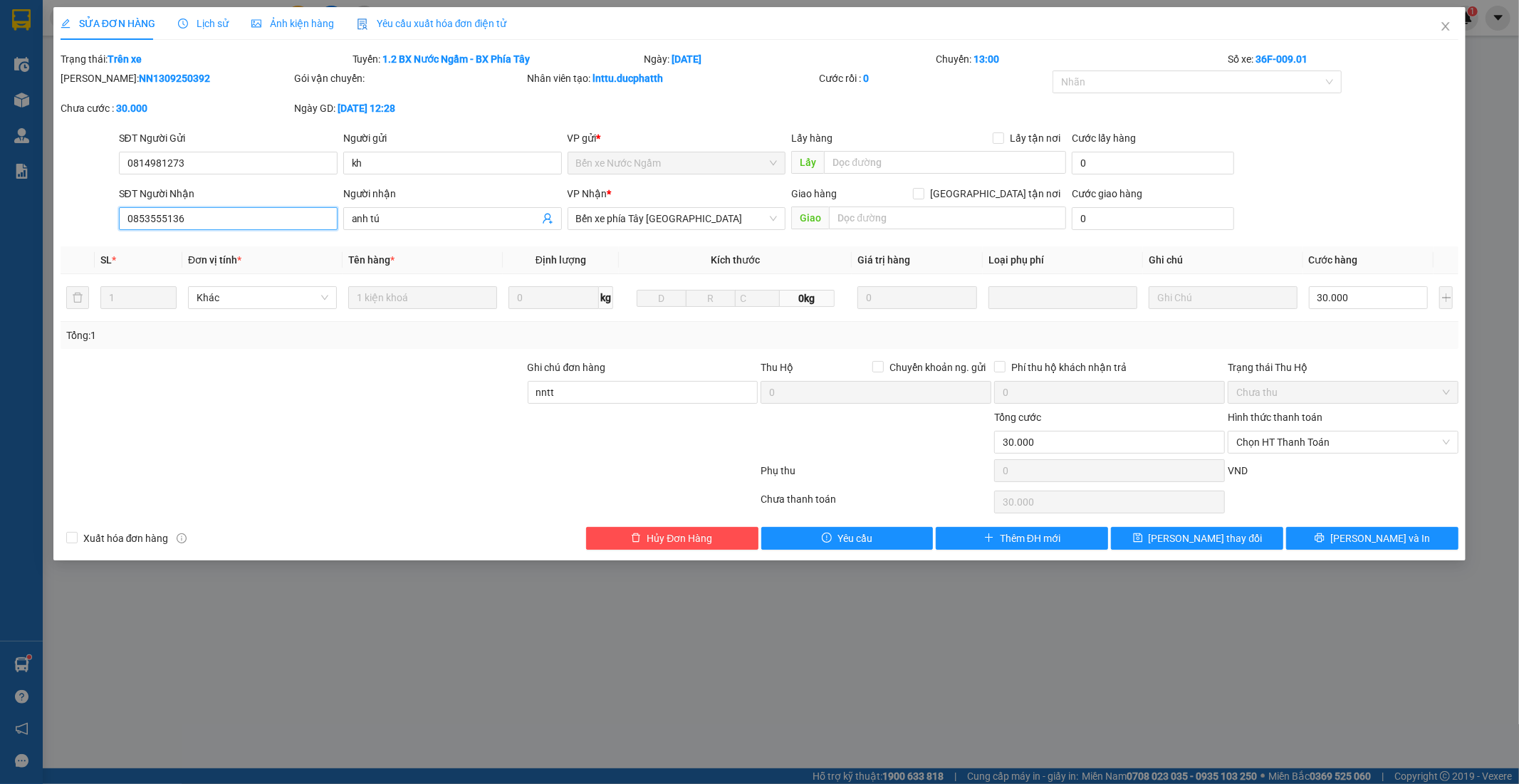
drag, startPoint x: 192, startPoint y: 221, endPoint x: 0, endPoint y: 238, distance: 192.8
click at [0, 236] on div "SỬA ĐƠN HÀNG Lịch sử Ảnh kiện hàng Yêu cầu xuất hóa đơn điện tử Total Paid Fee …" at bounding box center [759, 392] width 1519 height 784
click at [1448, 23] on icon "close" at bounding box center [1446, 26] width 12 height 12
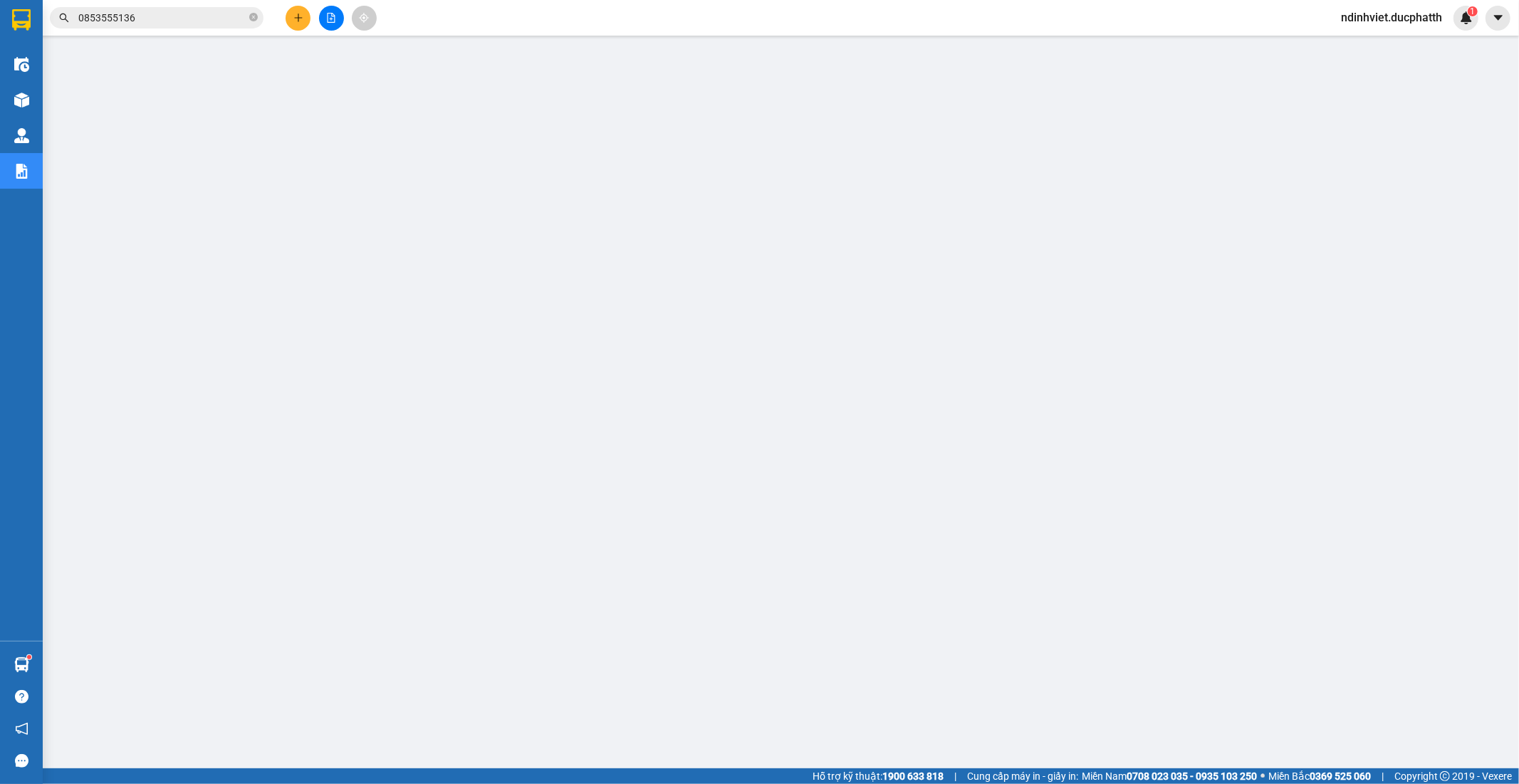
click at [311, 6] on div at bounding box center [331, 18] width 107 height 24
click at [294, 13] on icon "plus" at bounding box center [299, 18] width 10 height 10
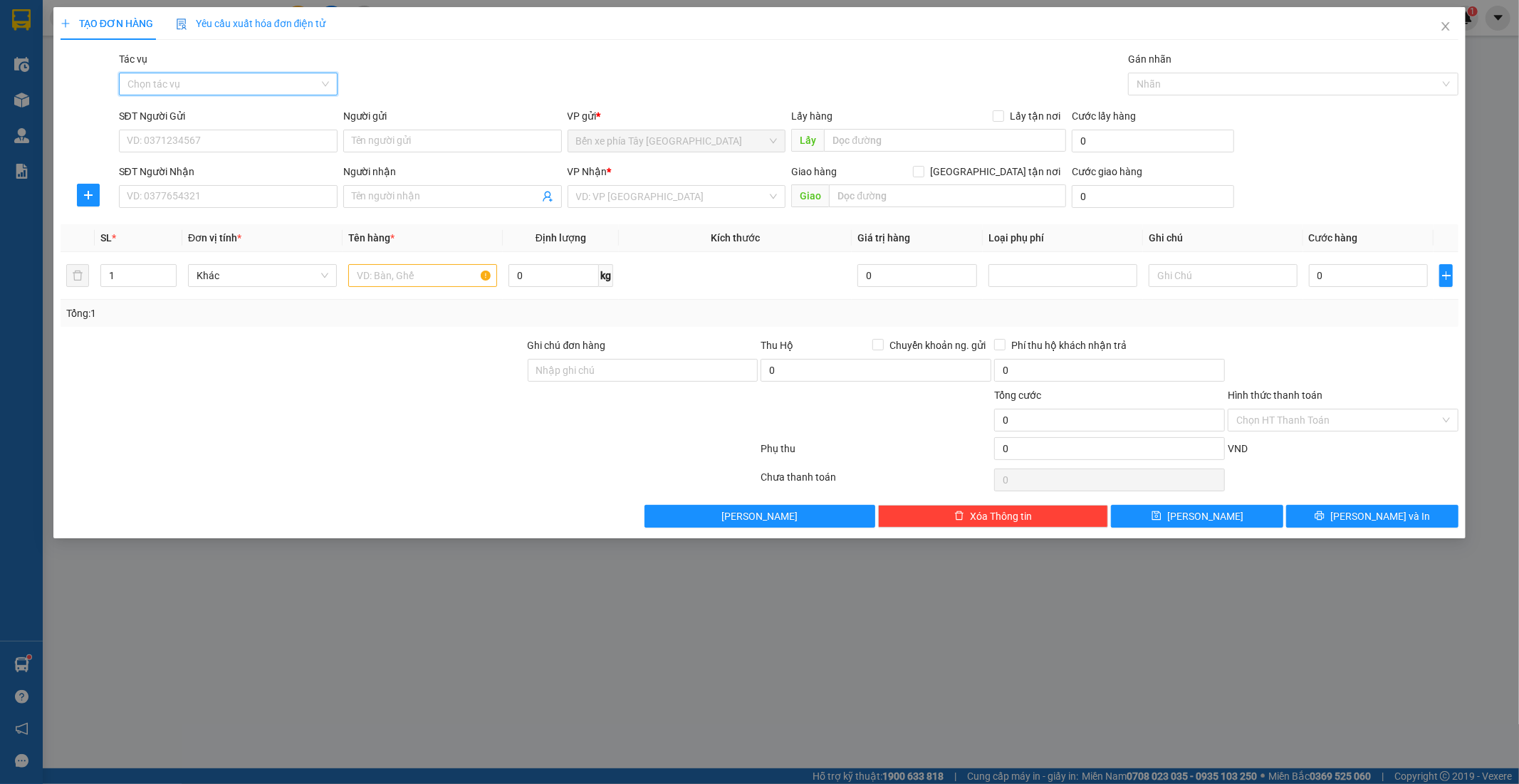
click at [314, 79] on input "Tác vụ" at bounding box center [223, 84] width 192 height 22
click at [283, 116] on div "Nhập hàng lên xe" at bounding box center [228, 113] width 202 height 16
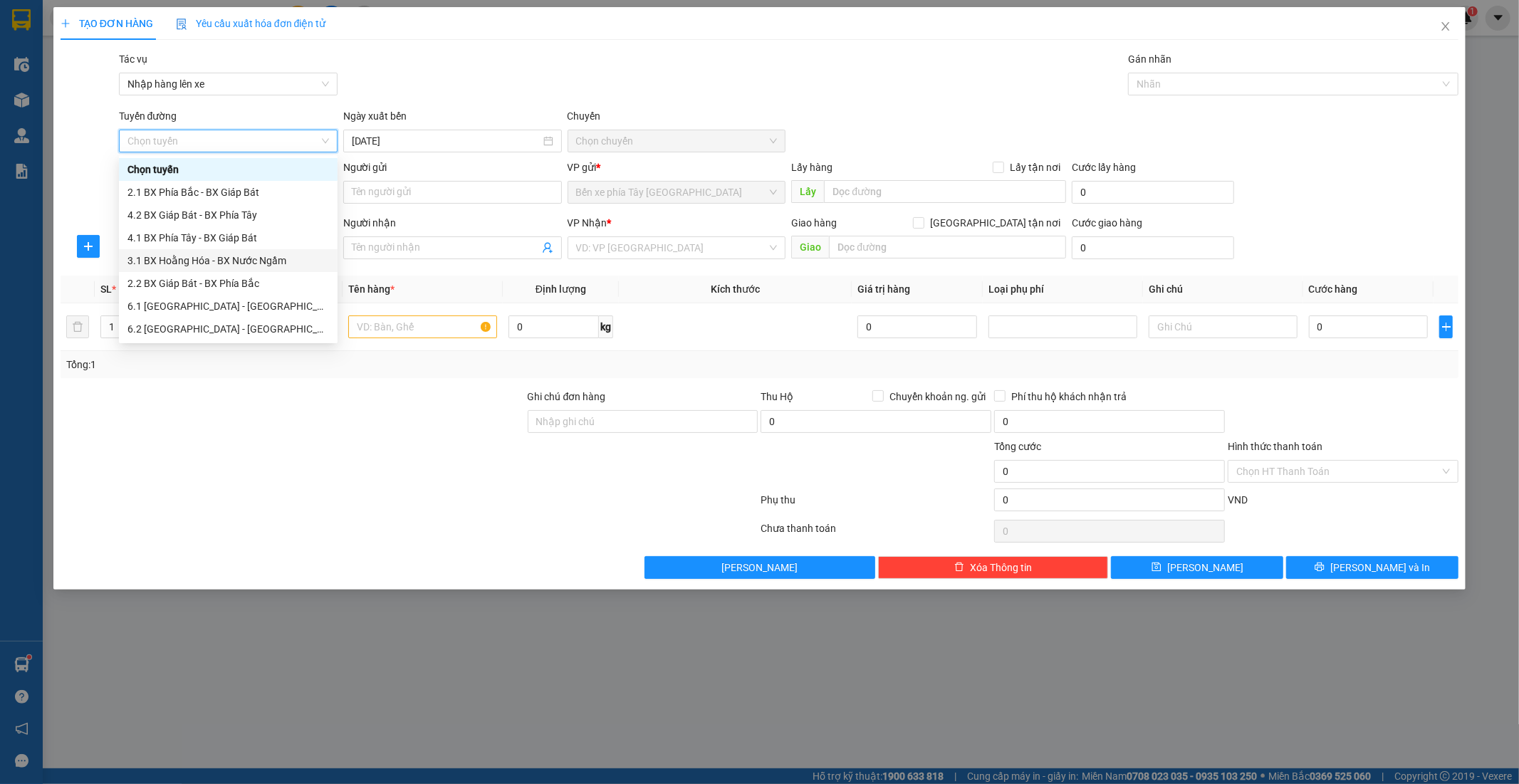
scroll to position [114, 0]
click at [255, 243] on div "1.1 BX Phía Tây - BX Nước Ngầm" at bounding box center [228, 238] width 202 height 16
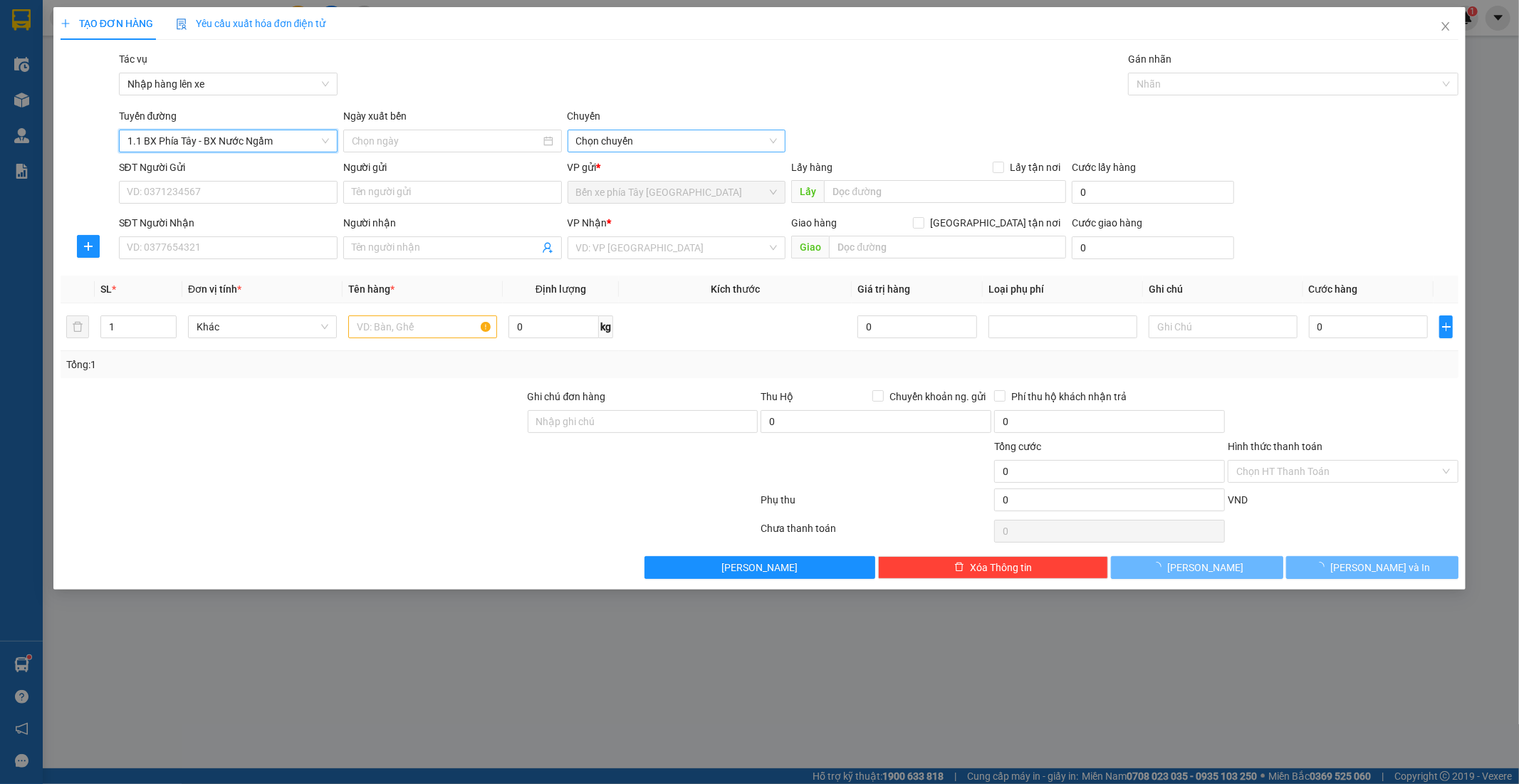
type input "13/09/2025"
click at [680, 132] on span "02:30 - 36H-087.70" at bounding box center [677, 141] width 202 height 22
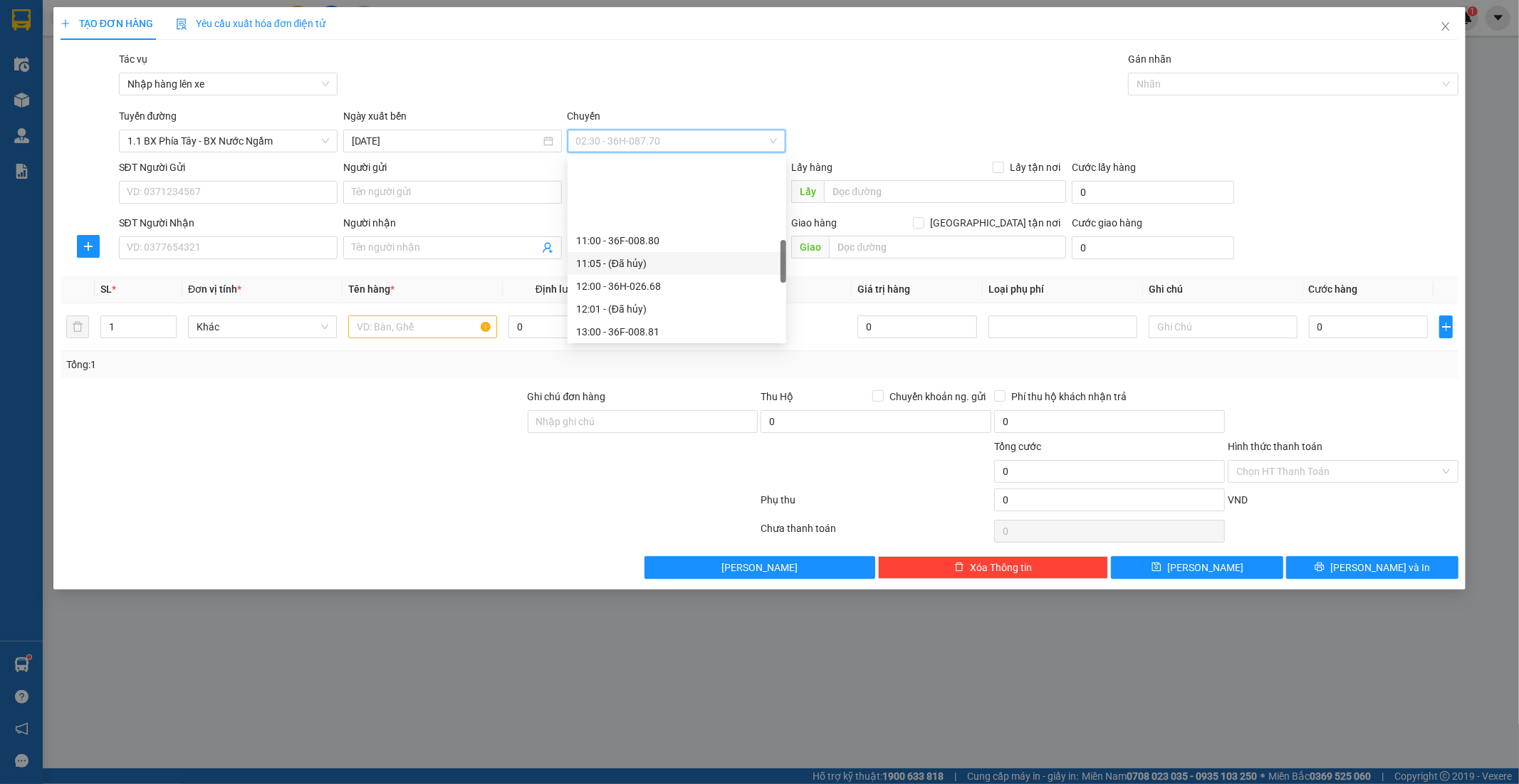
scroll to position [553, 0]
click at [639, 296] on div "17:00 - 36F-010.62" at bounding box center [677, 300] width 202 height 16
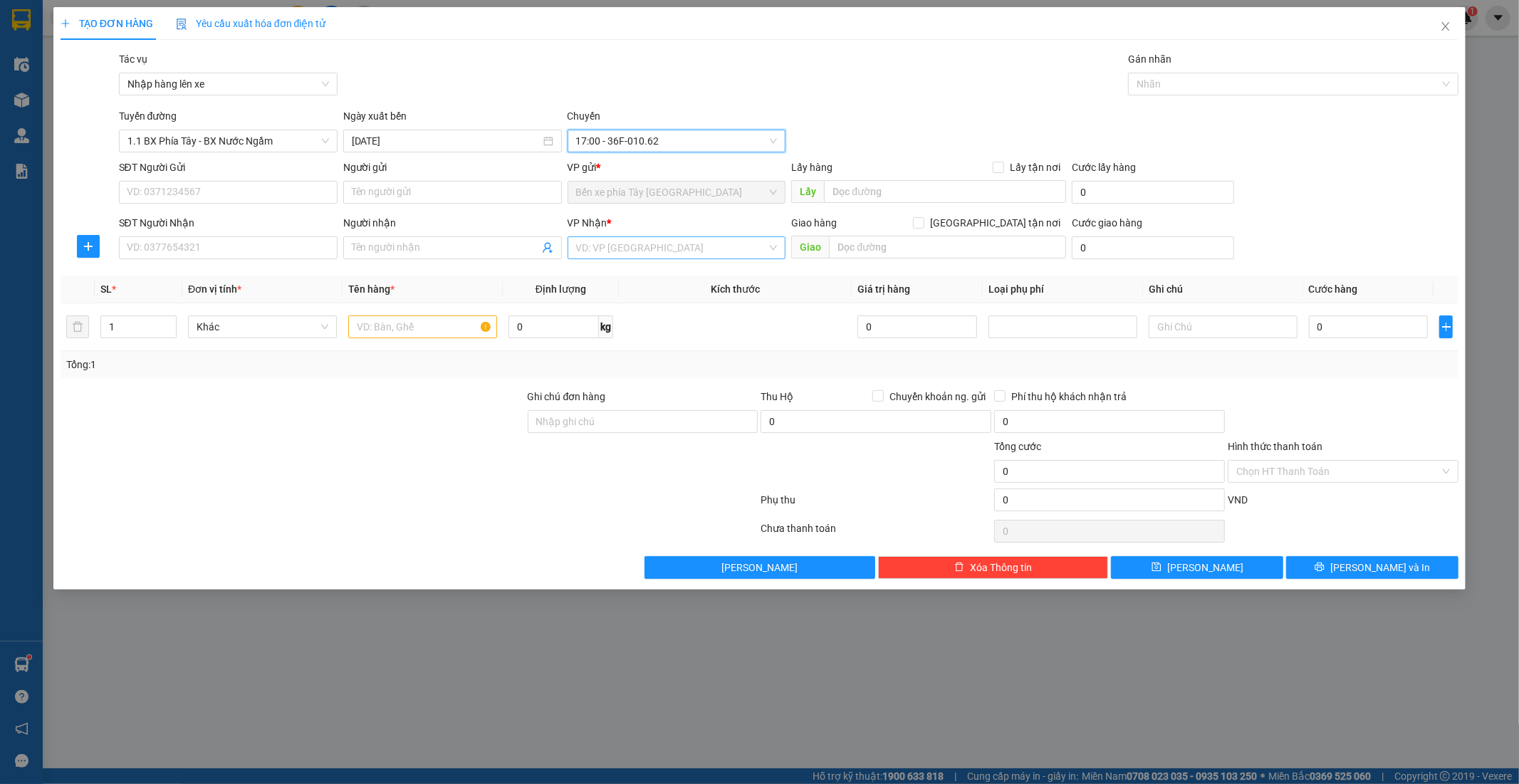
click at [644, 246] on input "search" at bounding box center [672, 248] width 192 height 22
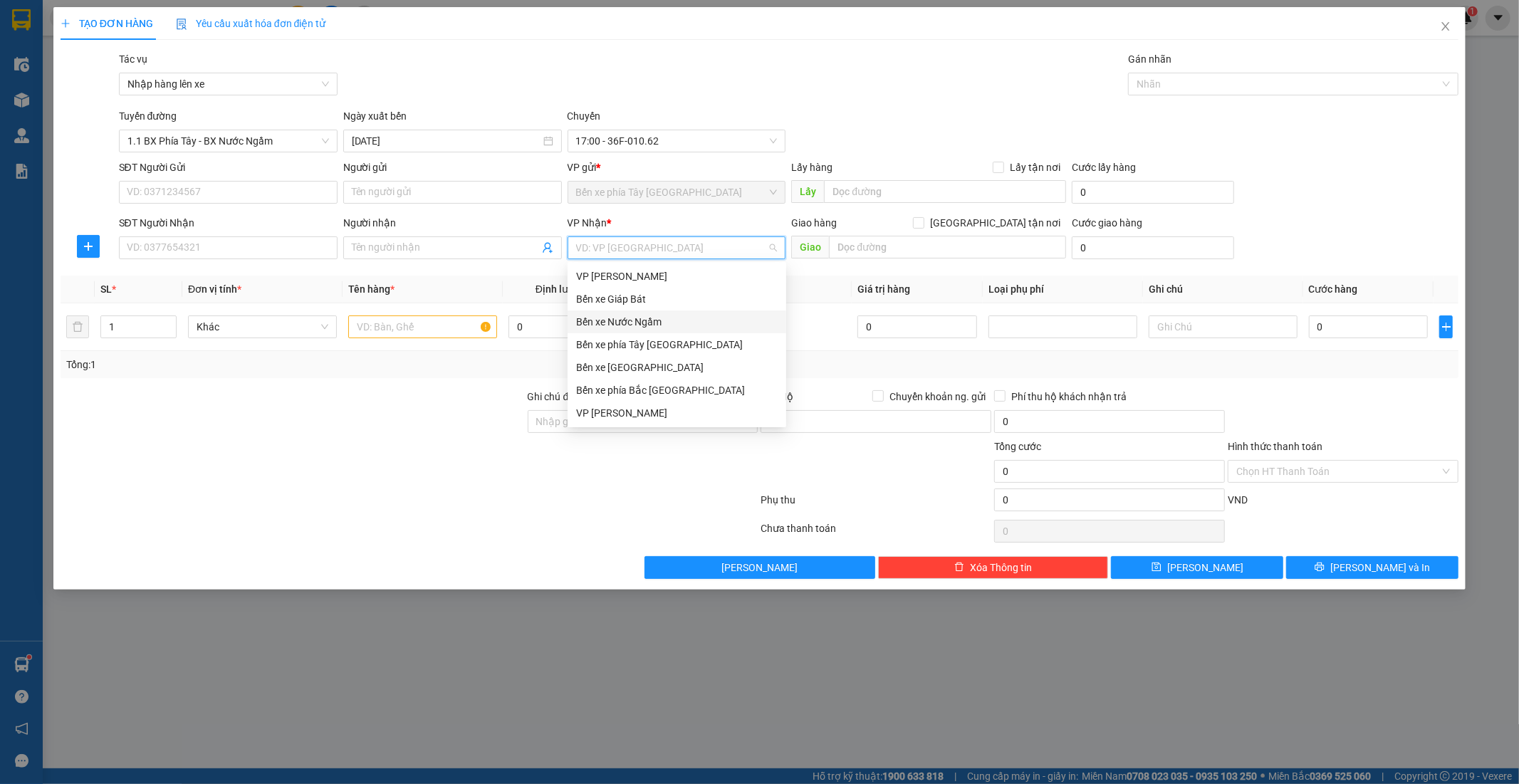
click at [648, 319] on div "Bến xe Nước Ngầm" at bounding box center [677, 322] width 202 height 16
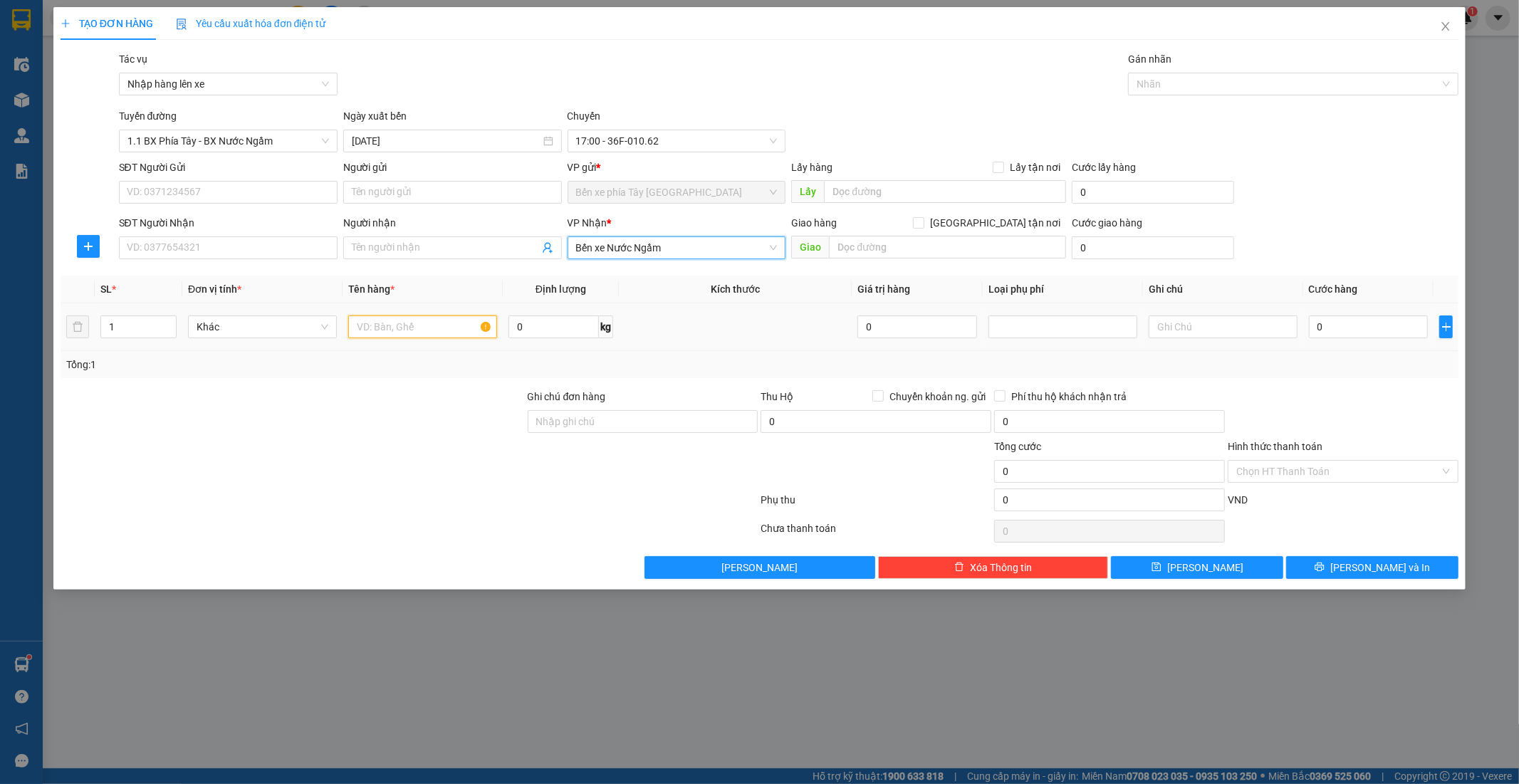
click at [405, 319] on input "text" at bounding box center [423, 326] width 149 height 23
click at [442, 322] on input "text" at bounding box center [423, 326] width 149 height 23
type input "1 bộc trắng"
click at [1356, 329] on input "0" at bounding box center [1369, 326] width 119 height 23
type input "3"
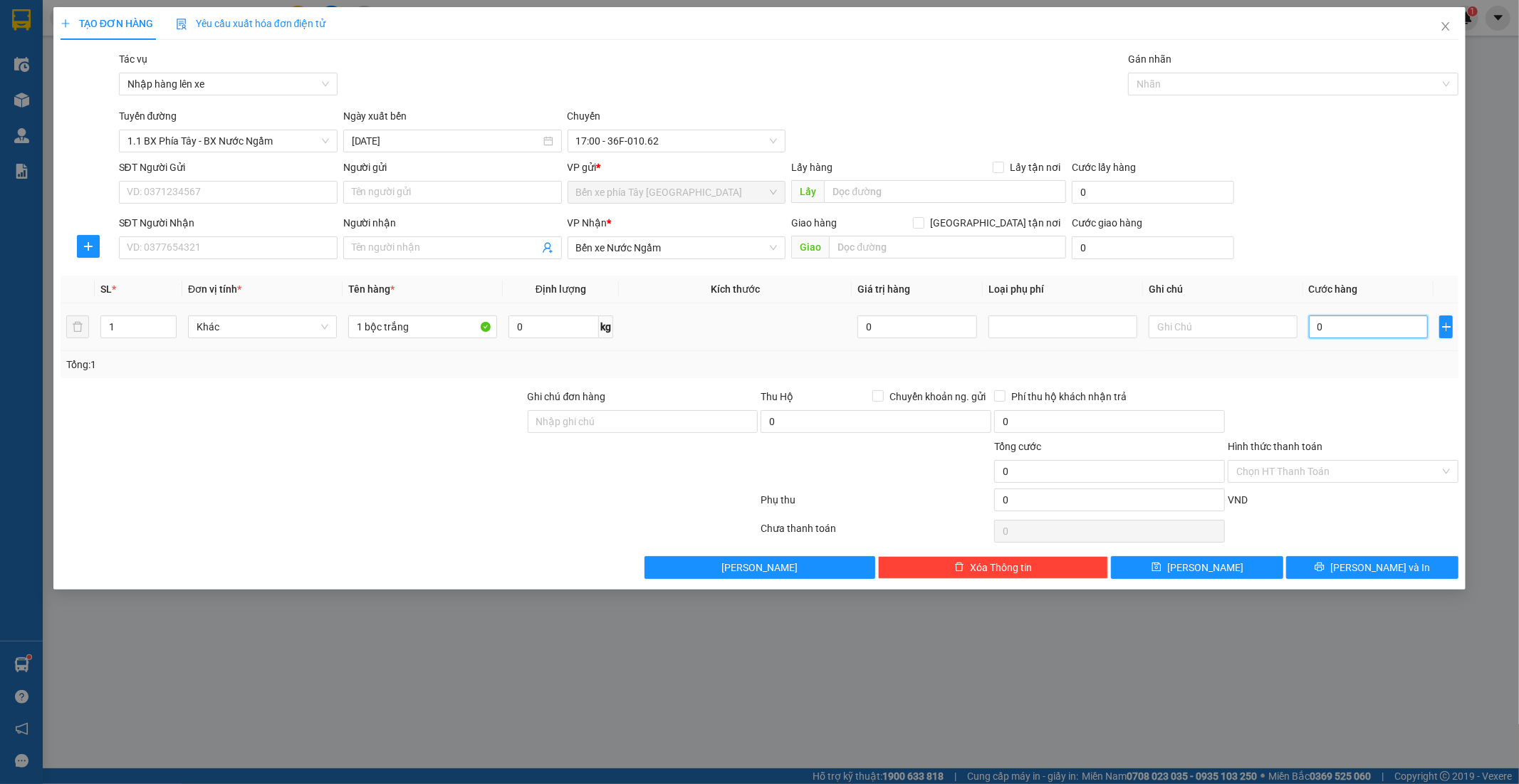
type input "3"
type input "30"
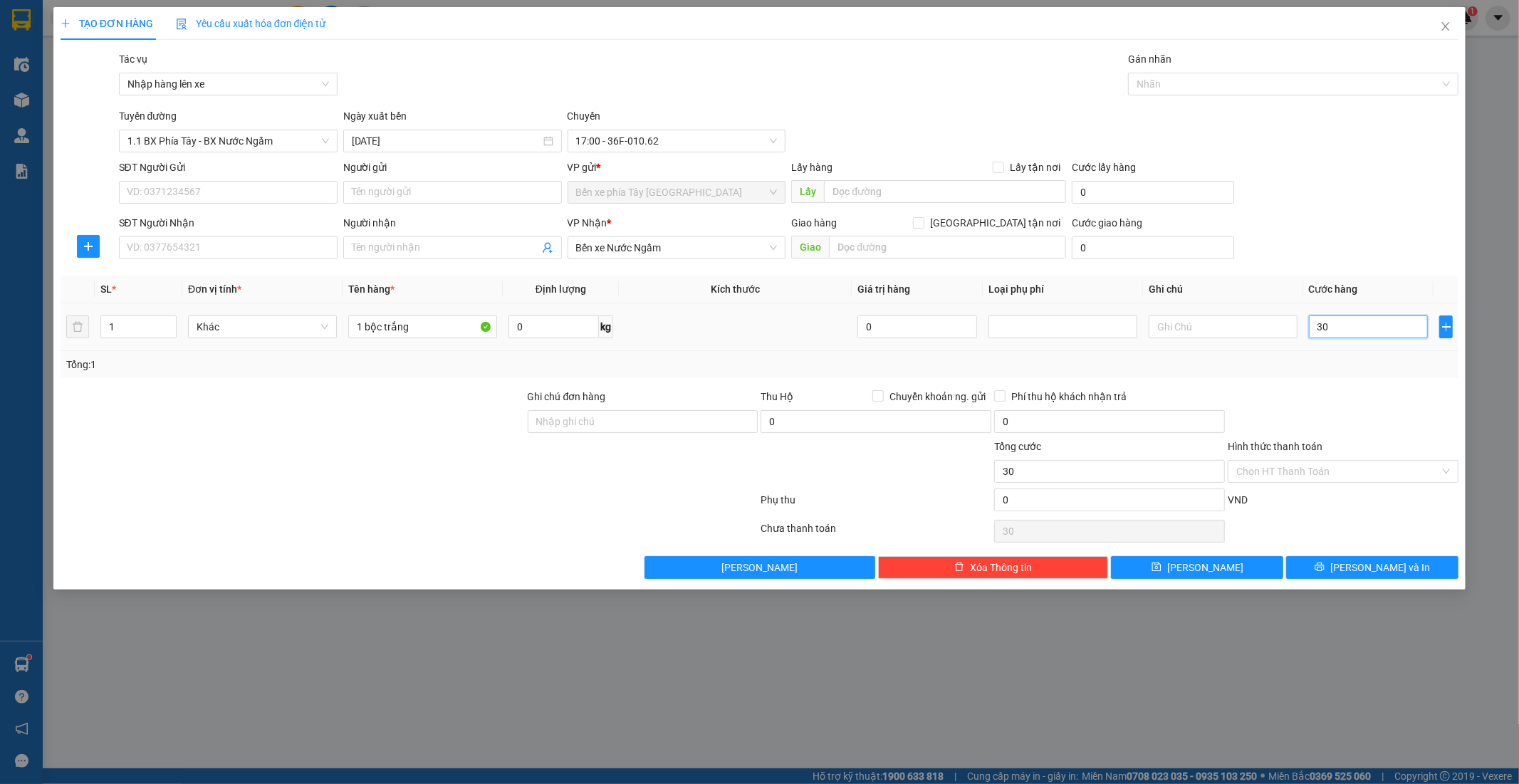
type input "300"
type input "3.000"
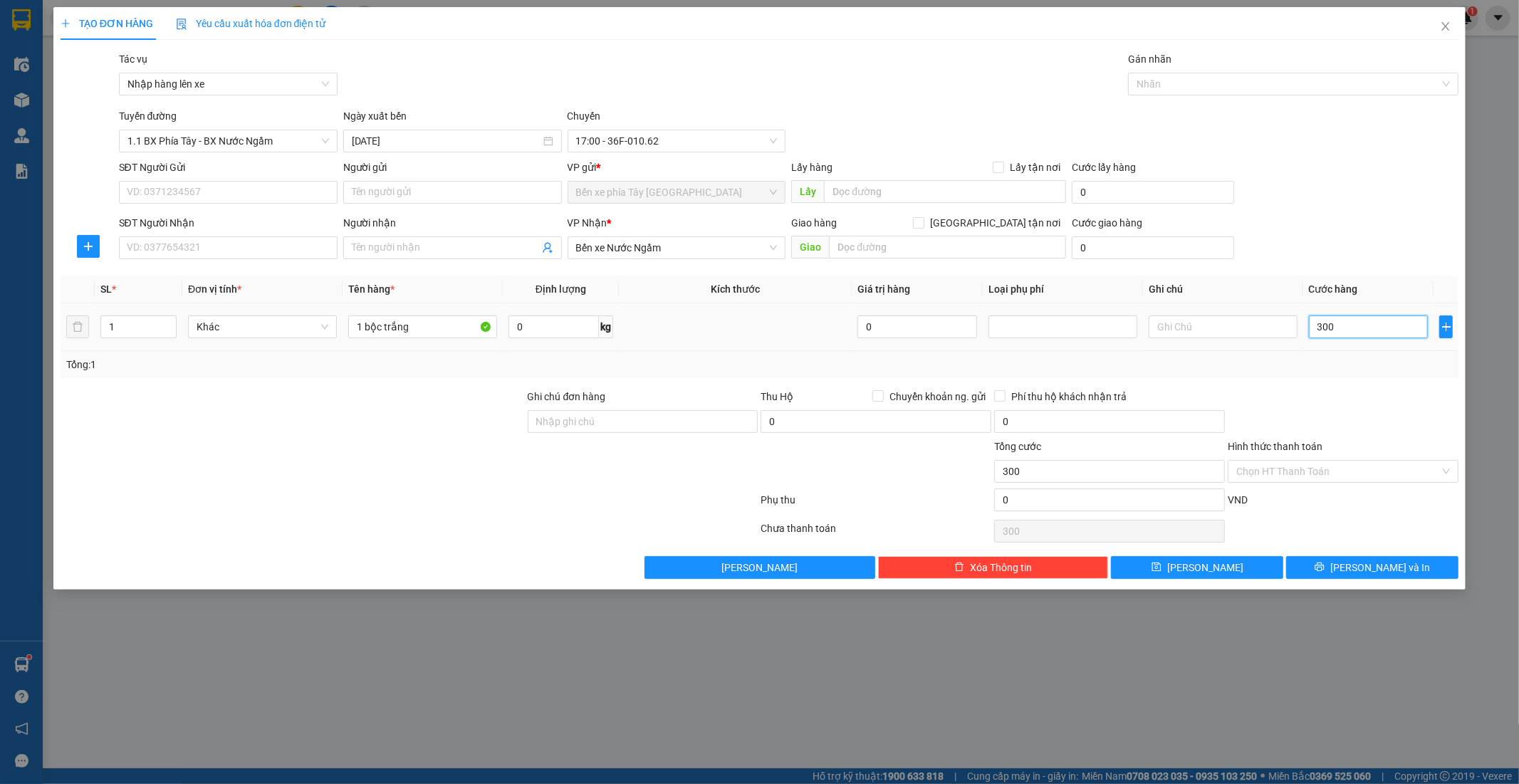
type input "3.000"
type input "30.000"
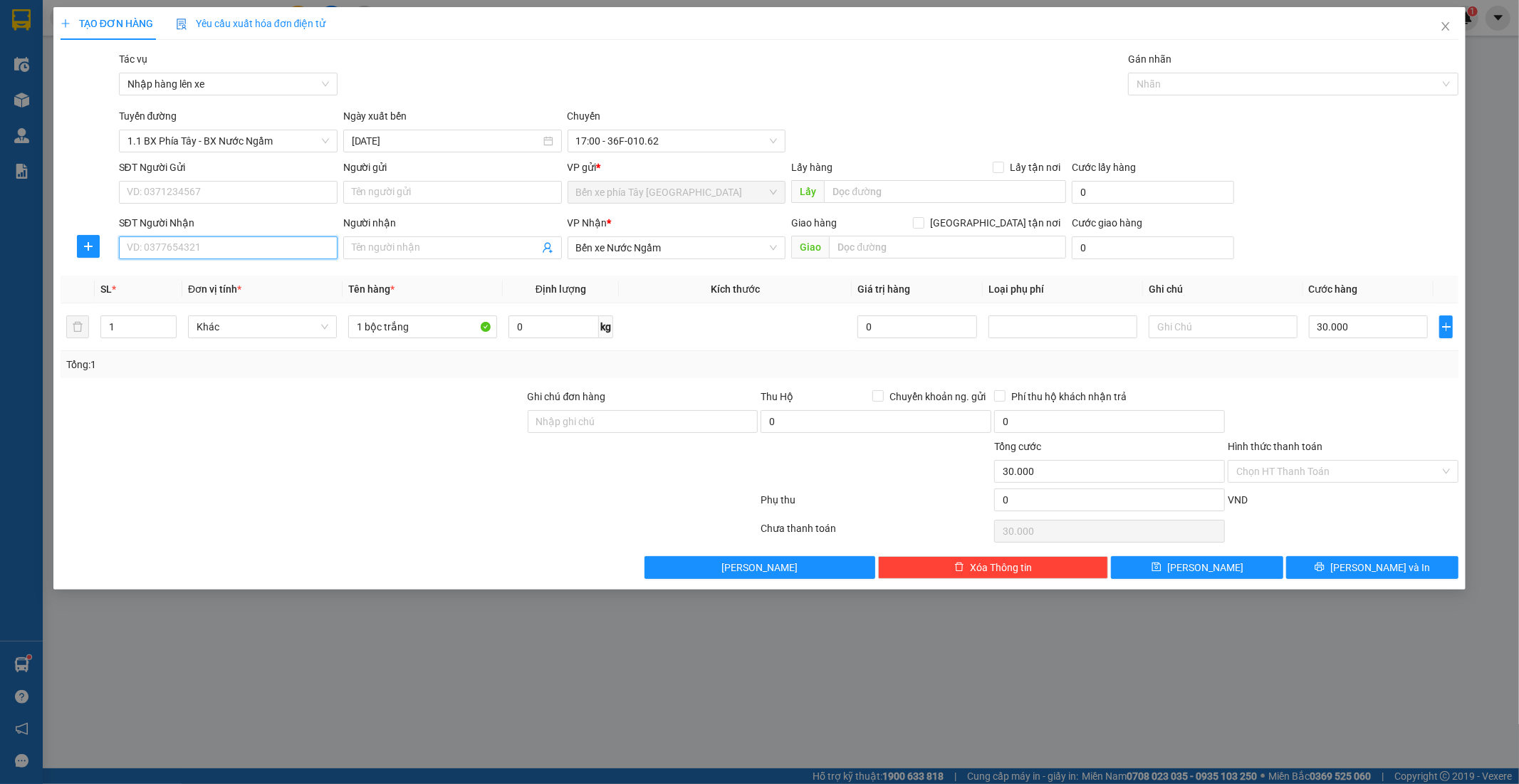
click at [207, 241] on input "SĐT Người Nhận" at bounding box center [227, 247] width 218 height 23
click at [1003, 222] on span "[GEOGRAPHIC_DATA] tận nơi" at bounding box center [995, 223] width 142 height 16
click at [923, 222] on input "[GEOGRAPHIC_DATA] tận nơi" at bounding box center [918, 222] width 10 height 10
checkbox input "true"
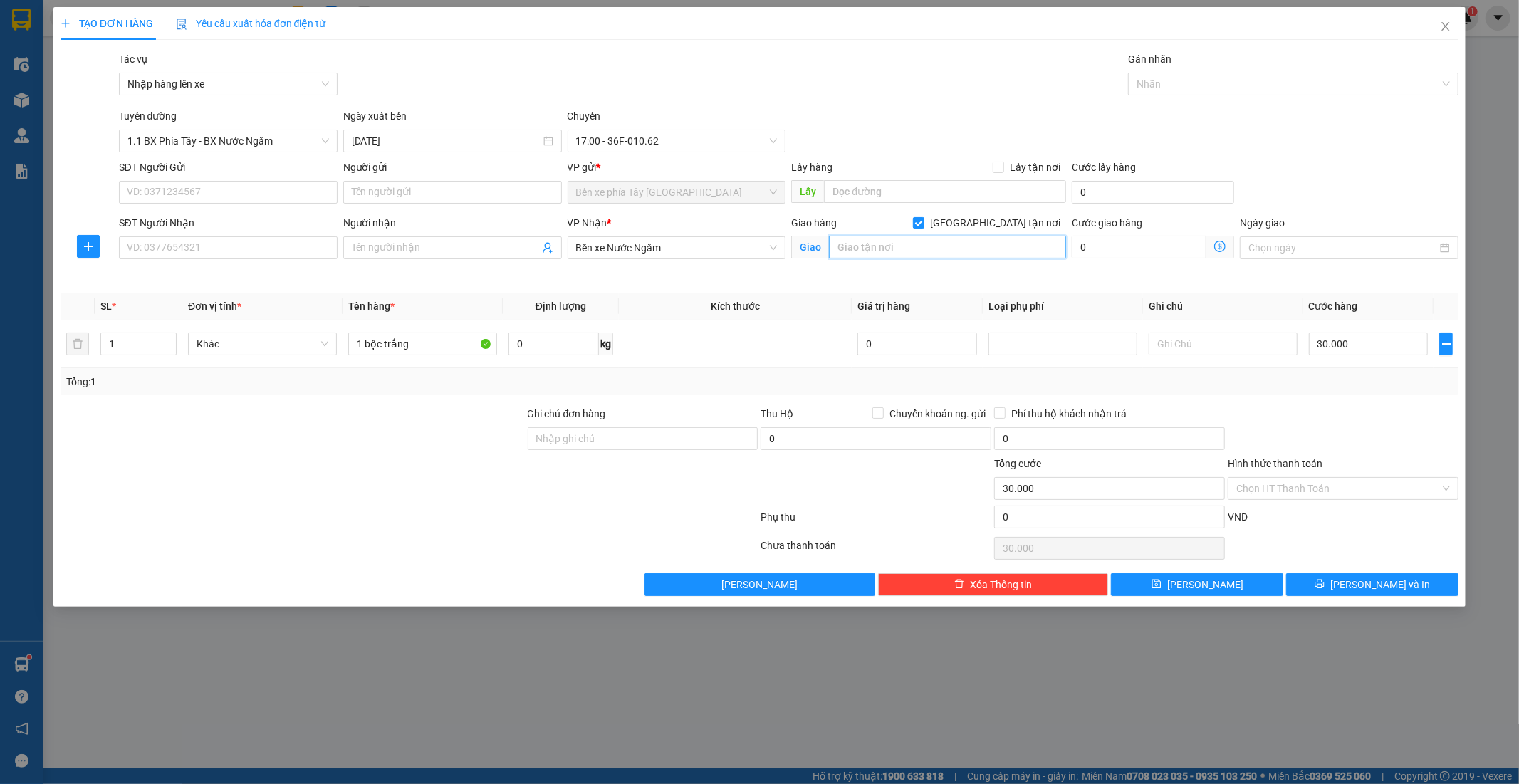
click at [937, 250] on input "text" at bounding box center [947, 247] width 237 height 23
type input "102 trần phú mỗ lao hà đông"
click at [238, 195] on input "SĐT Người Gửi" at bounding box center [227, 192] width 218 height 23
type input "0396913999"
click at [461, 193] on input "Người gửi" at bounding box center [452, 192] width 218 height 23
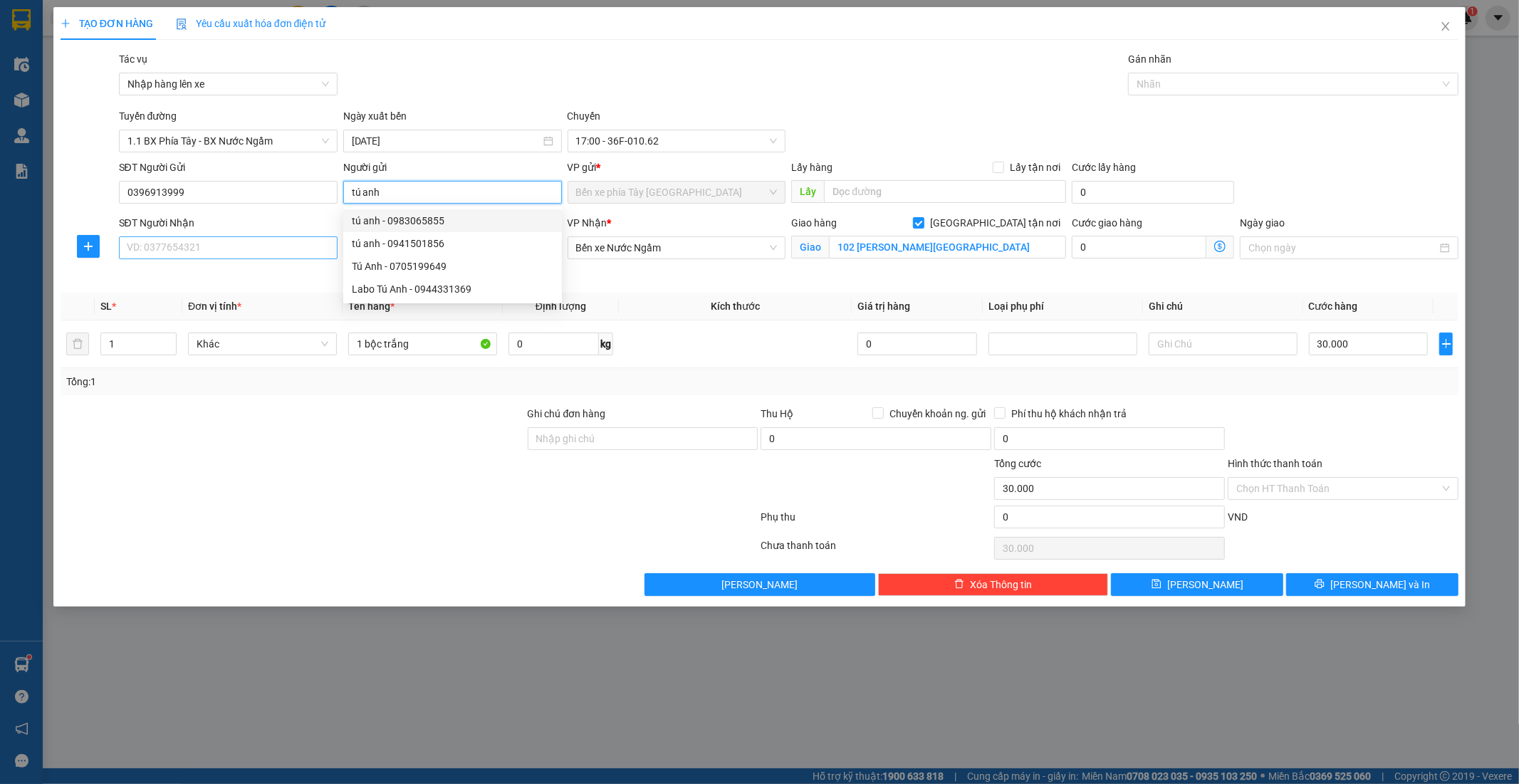
type input "tú anh"
click at [236, 250] on input "SĐT Người Nhận" at bounding box center [227, 247] width 218 height 23
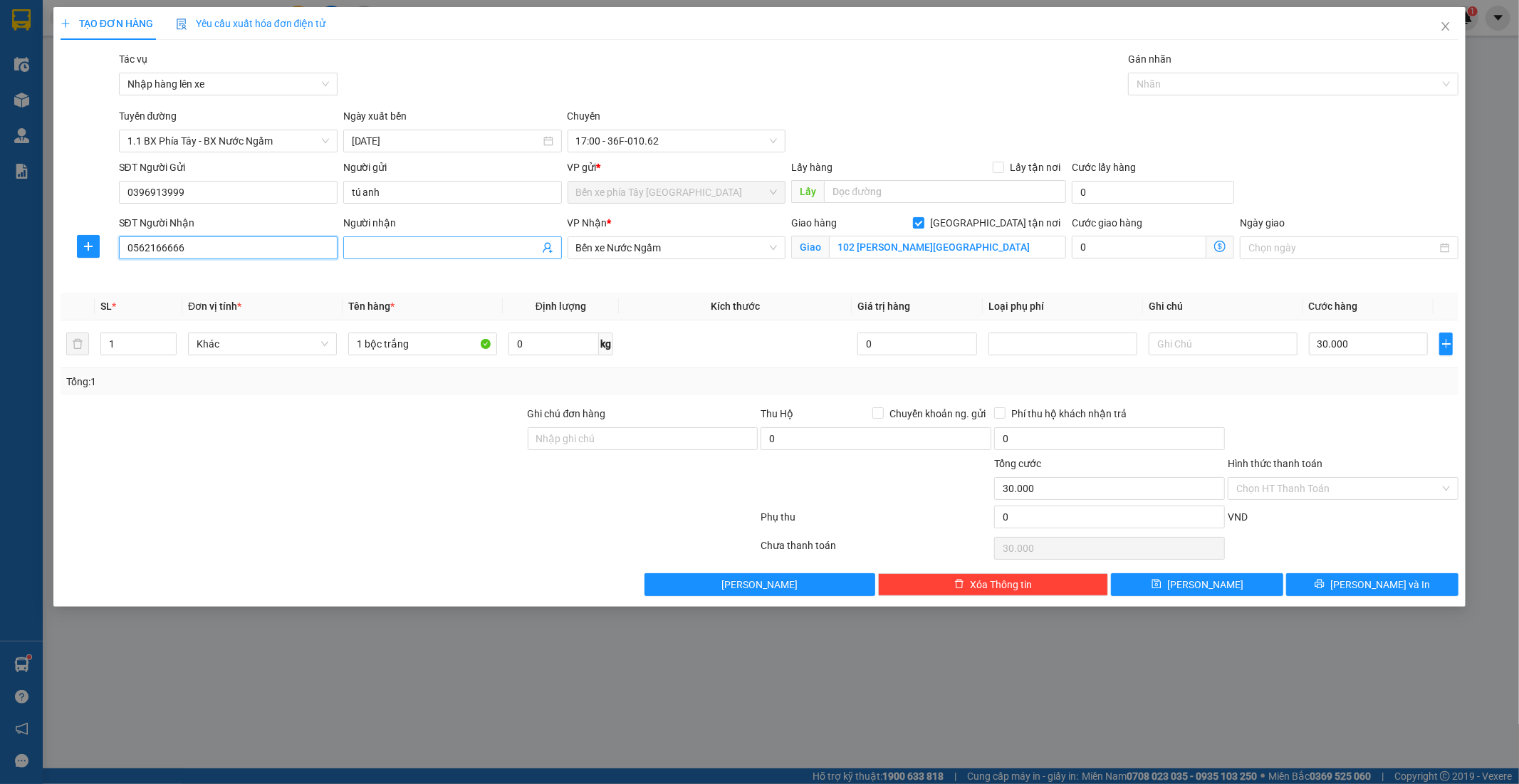
type input "0562166666"
click at [413, 246] on input "Người nhận" at bounding box center [445, 248] width 187 height 16
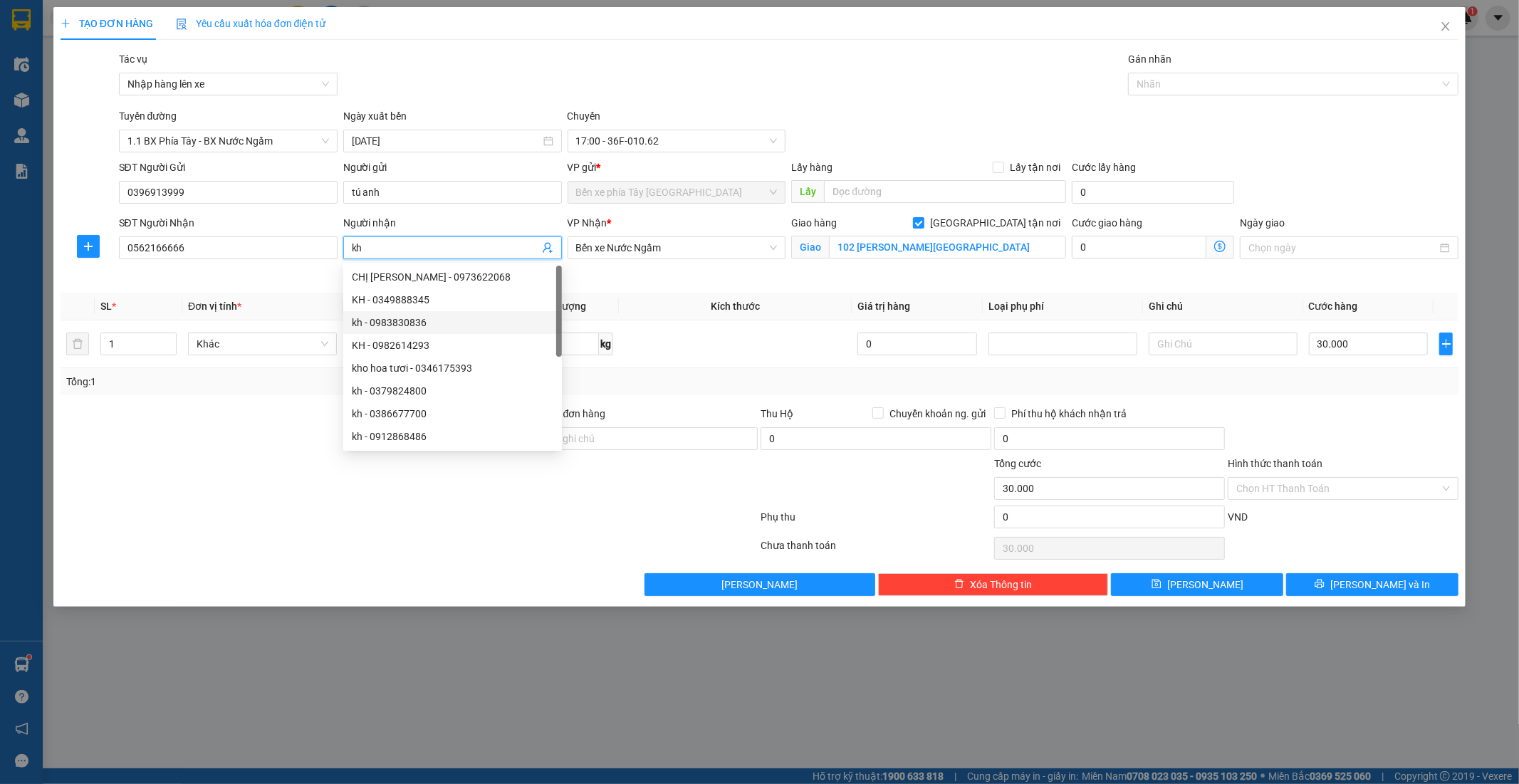
type input "kh"
click at [292, 483] on div at bounding box center [292, 480] width 467 height 50
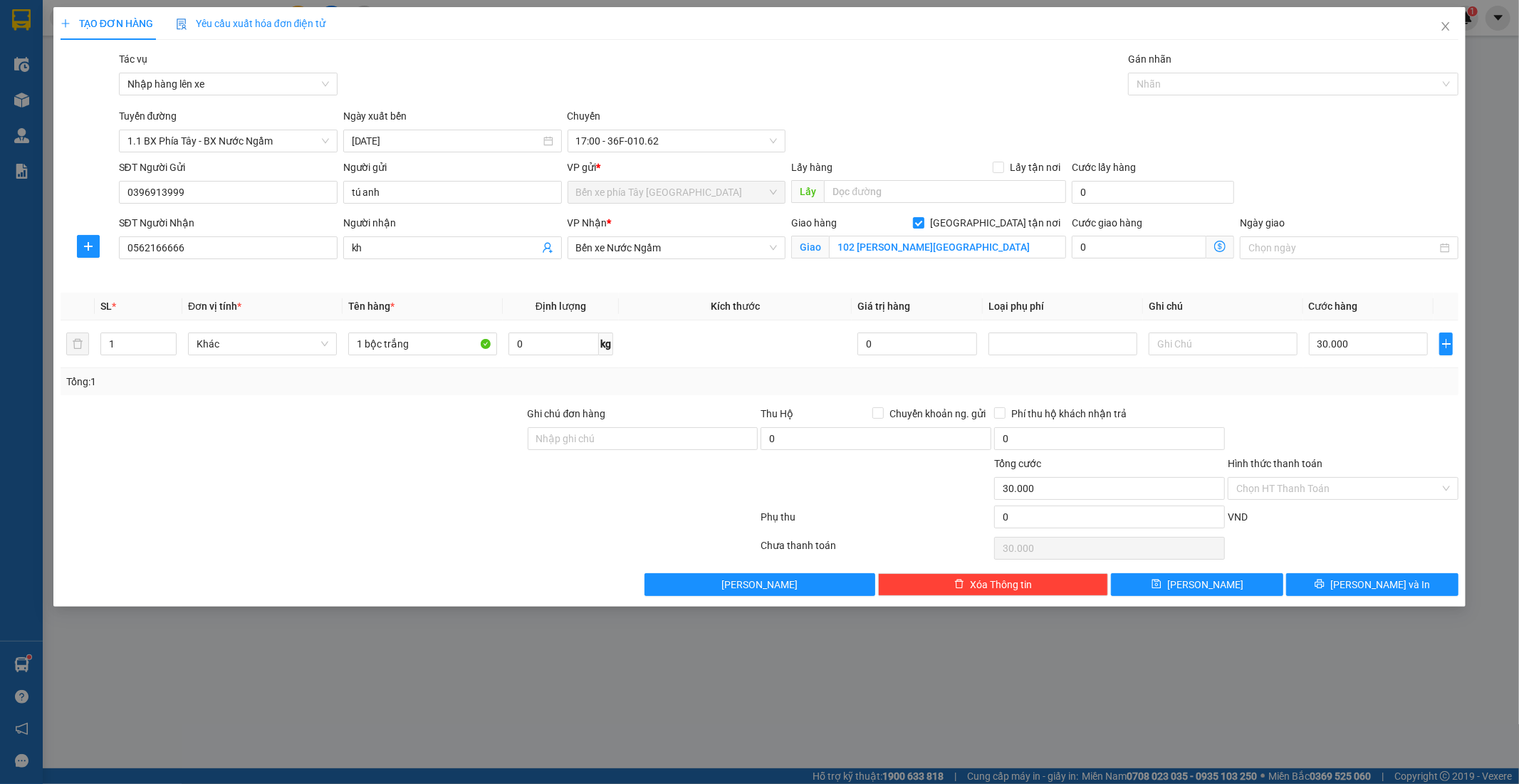
click at [1225, 242] on icon "dollar-circle" at bounding box center [1220, 247] width 12 height 12
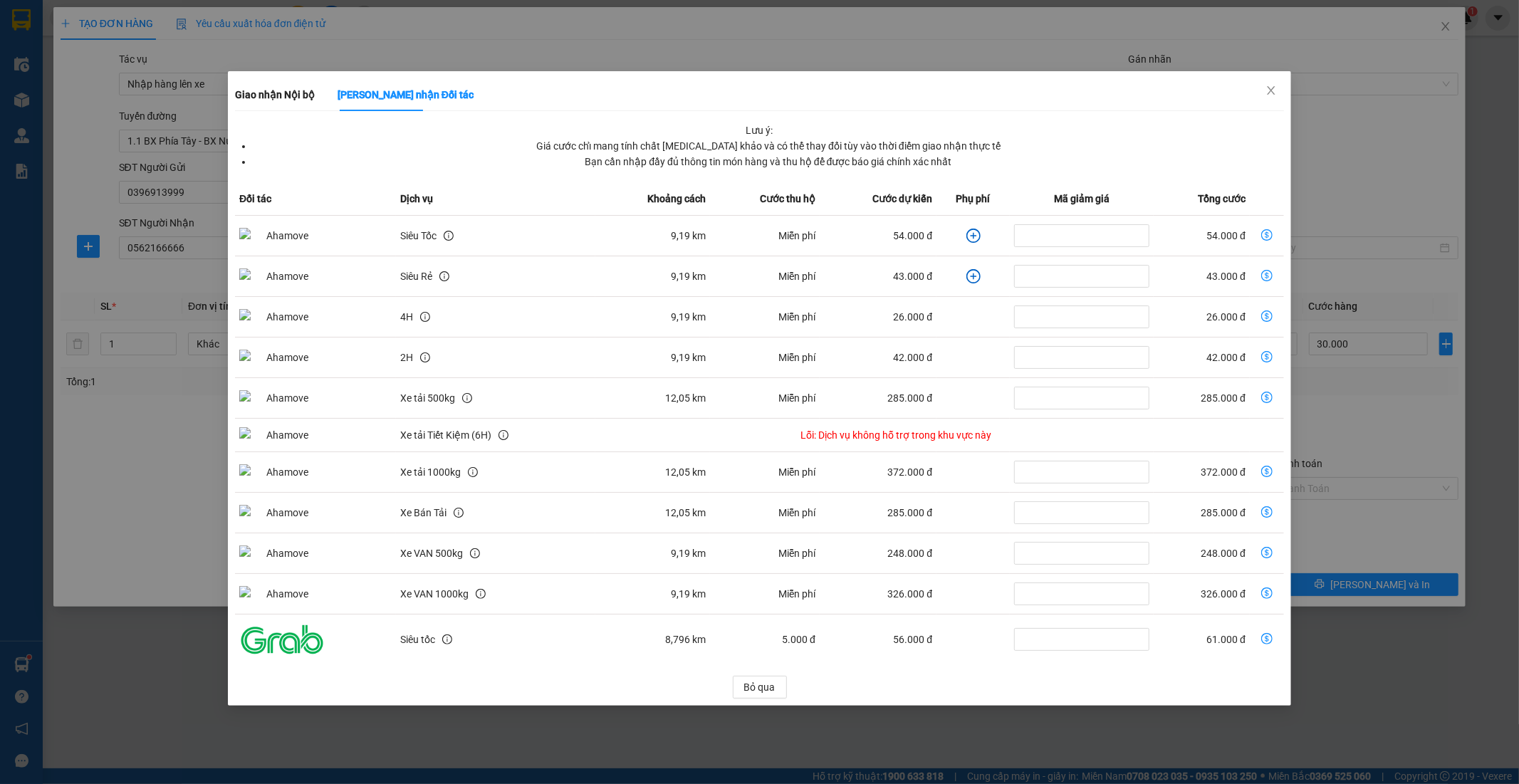
click at [973, 231] on icon "plus-circle" at bounding box center [973, 235] width 15 height 15
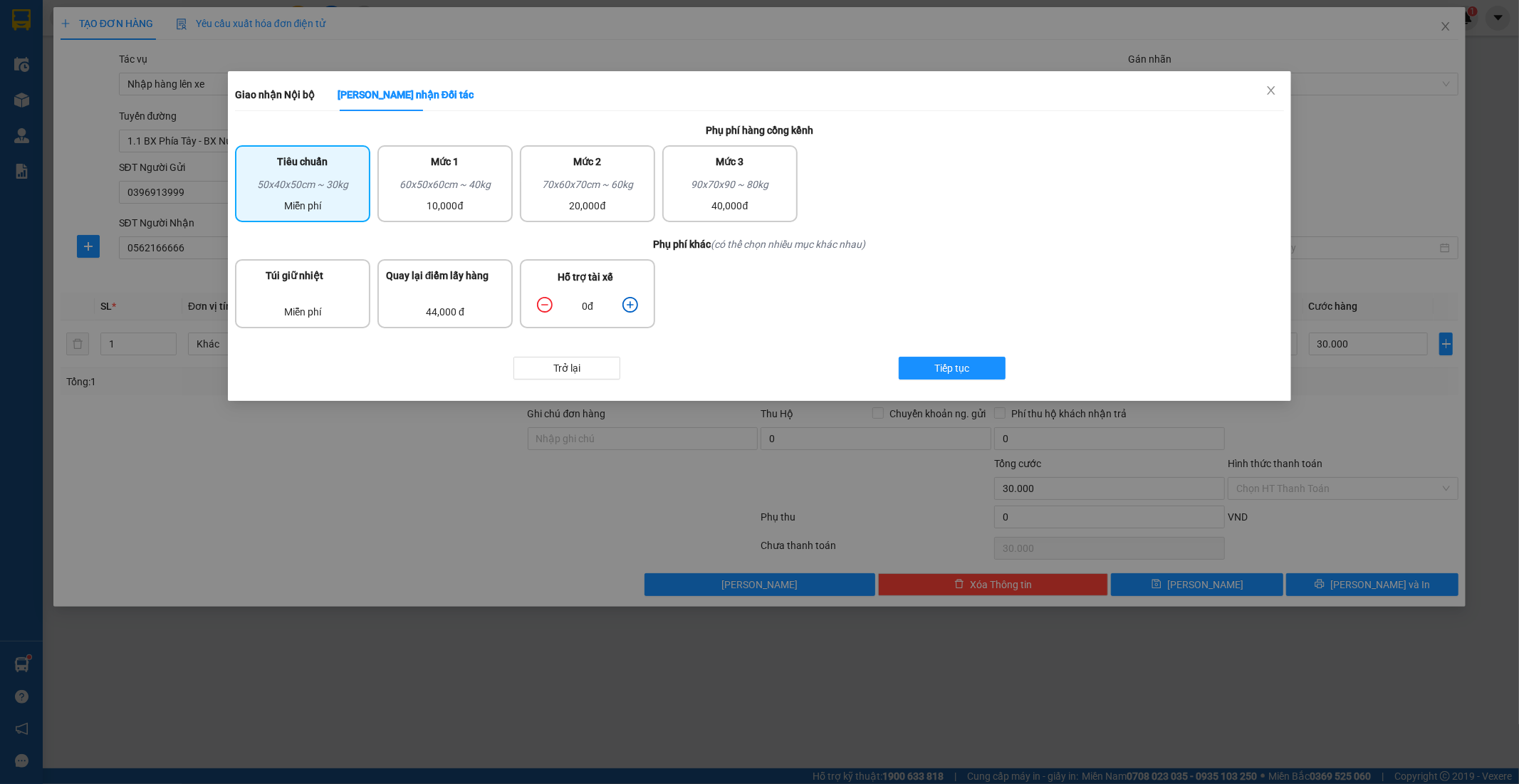
click at [634, 299] on icon "plus-circle" at bounding box center [631, 304] width 16 height 16
click at [631, 299] on icon "plus-circle" at bounding box center [631, 304] width 16 height 16
click at [951, 361] on span "Tiếp tục" at bounding box center [953, 368] width 35 height 16
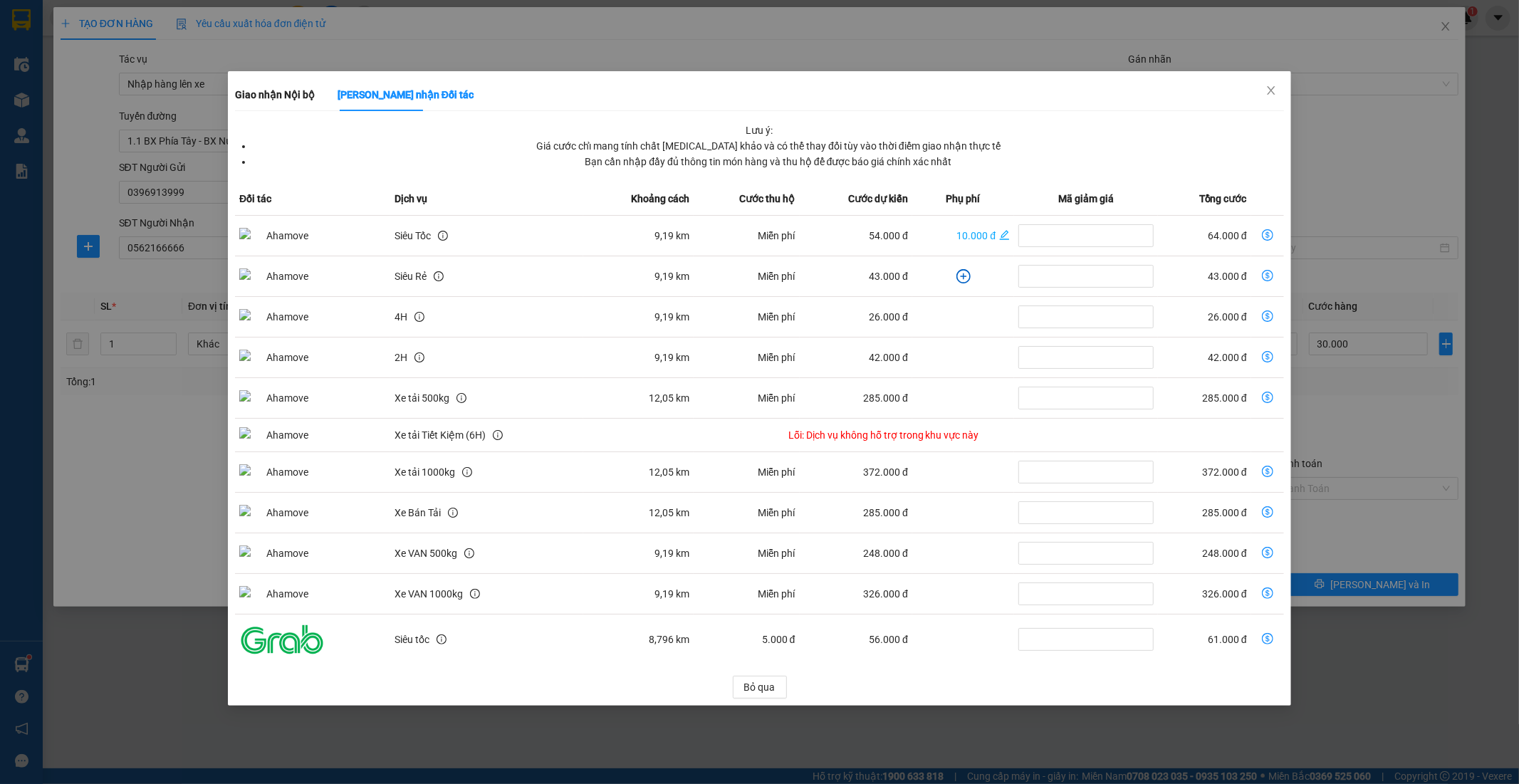
click at [1263, 233] on icon "dollar-circle" at bounding box center [1268, 235] width 12 height 12
type input "94.000"
type input "64.000"
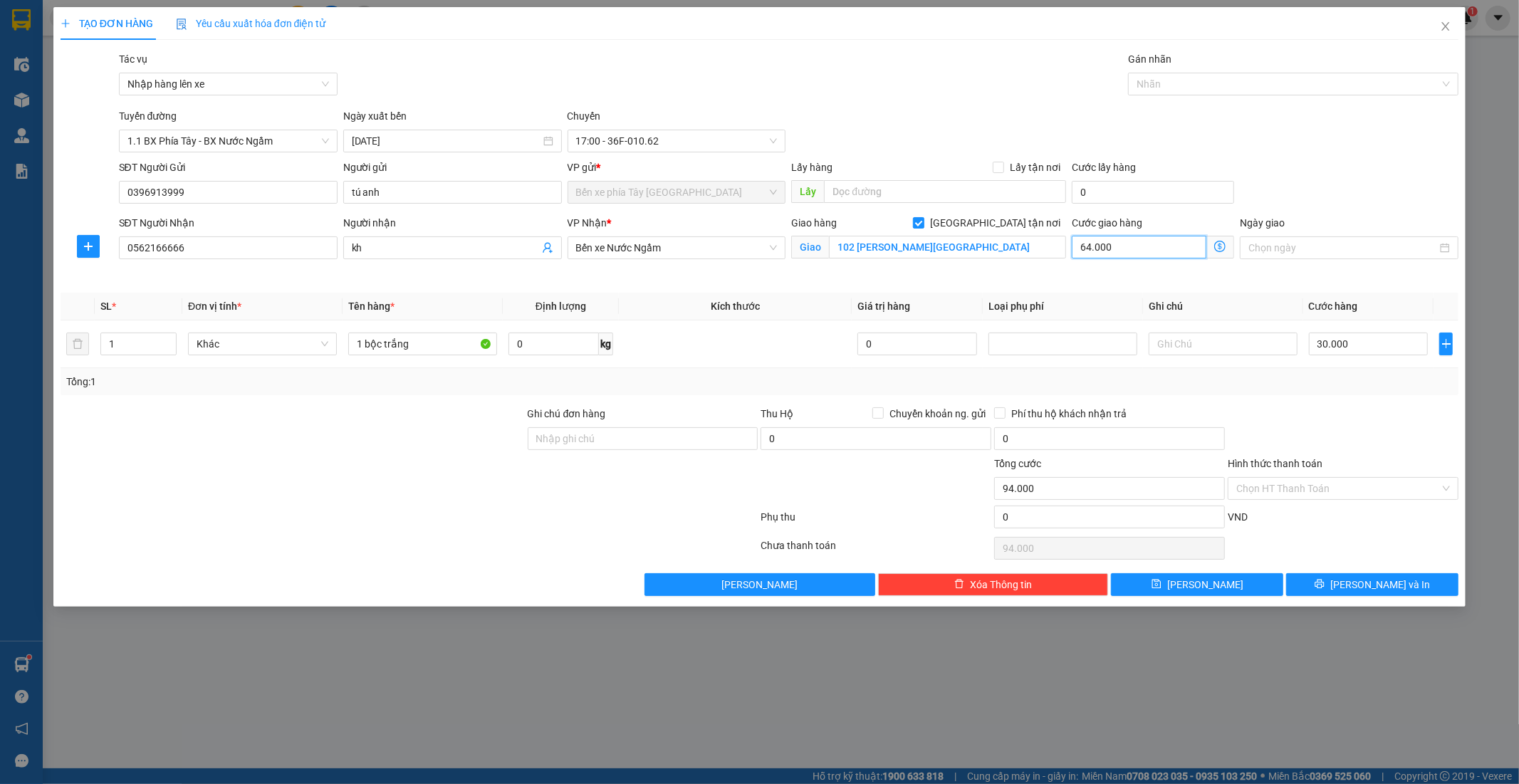
click at [1142, 253] on input "64.000" at bounding box center [1138, 247] width 134 height 23
type input "30.007"
type input "7"
type input "30.070"
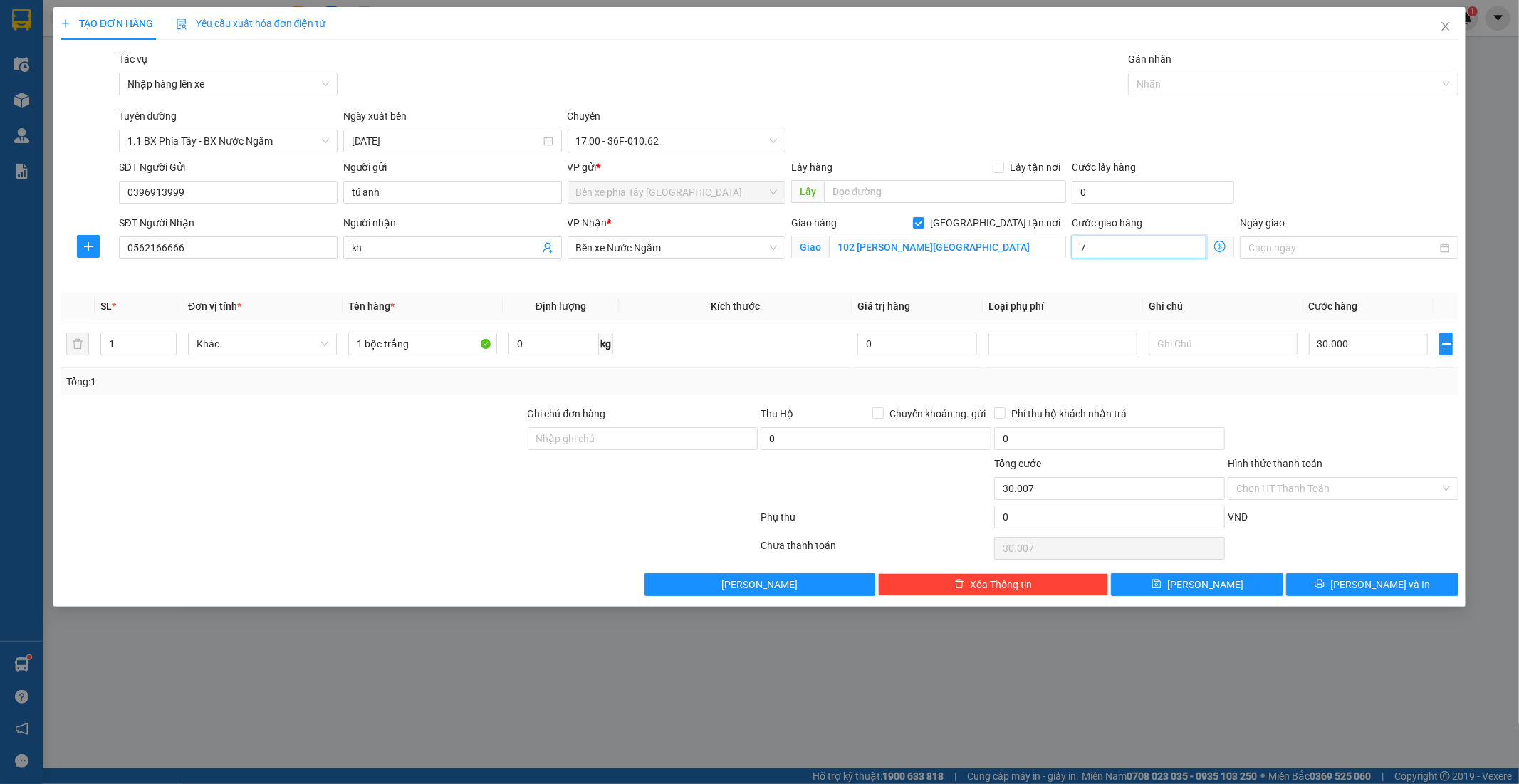
type input "30.070"
type input "70"
type input "30.700"
type input "700"
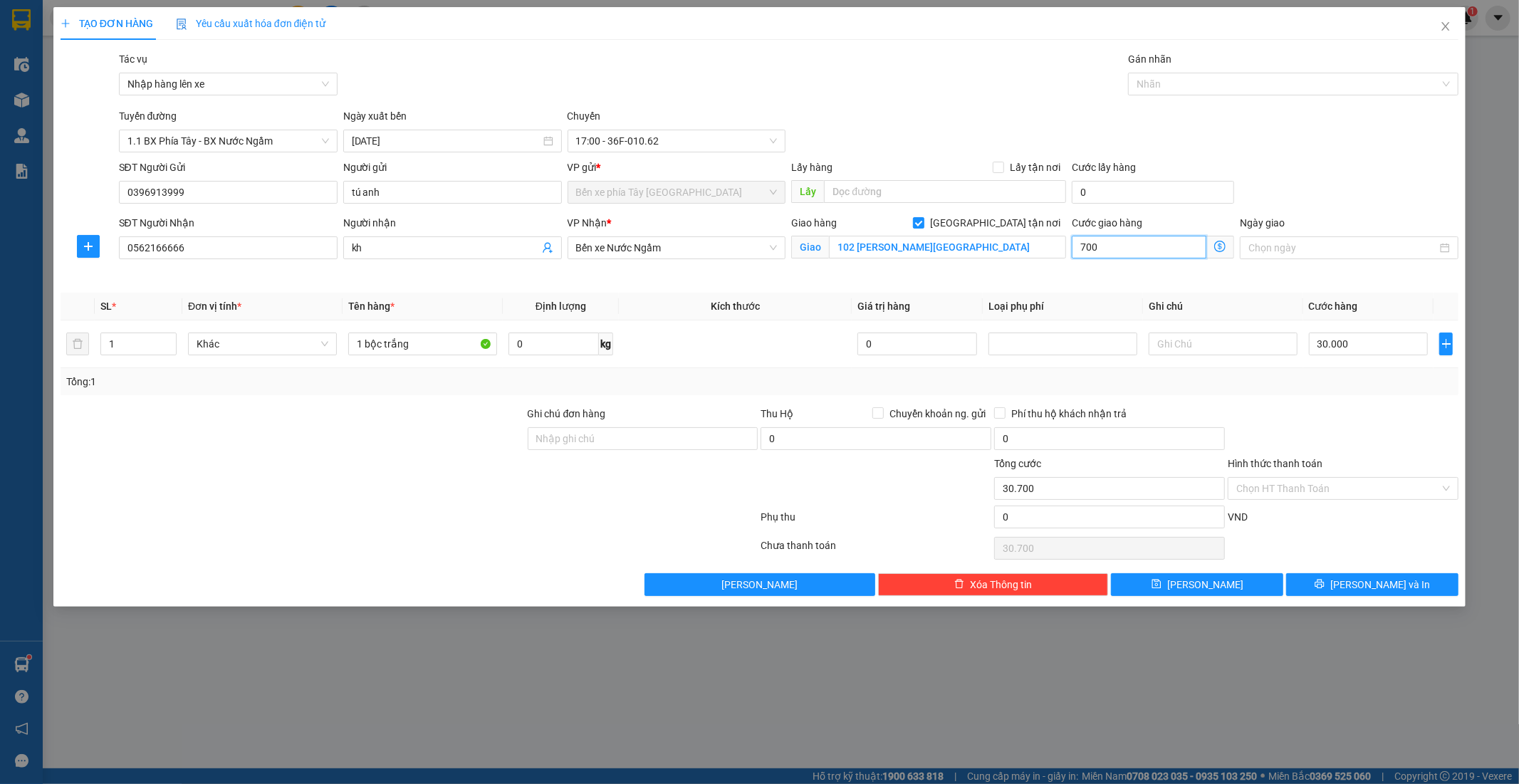
type input "37.000"
type input "7.000"
type input "100.000"
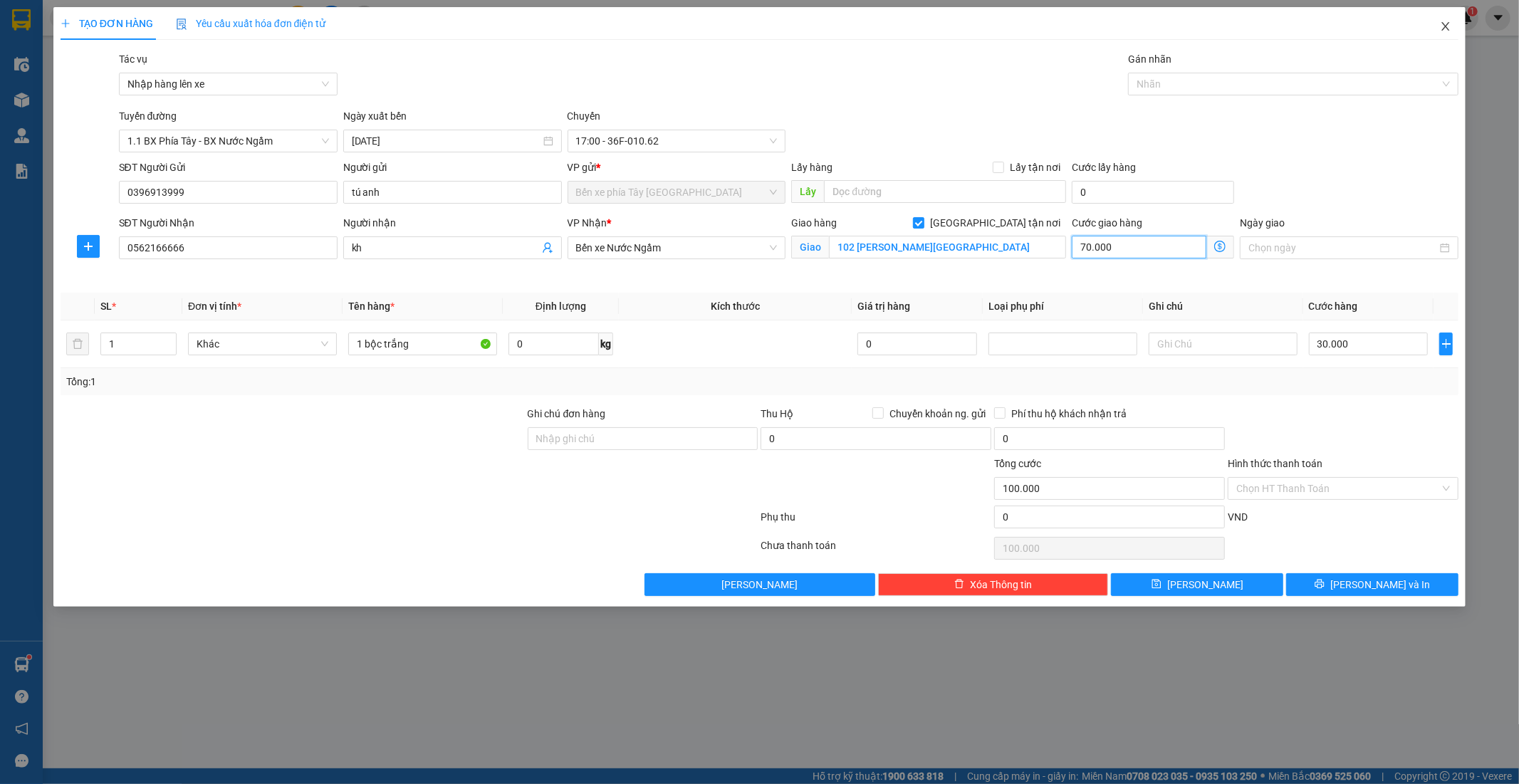
type input "70.000"
click at [1446, 23] on icon "close" at bounding box center [1446, 26] width 12 height 12
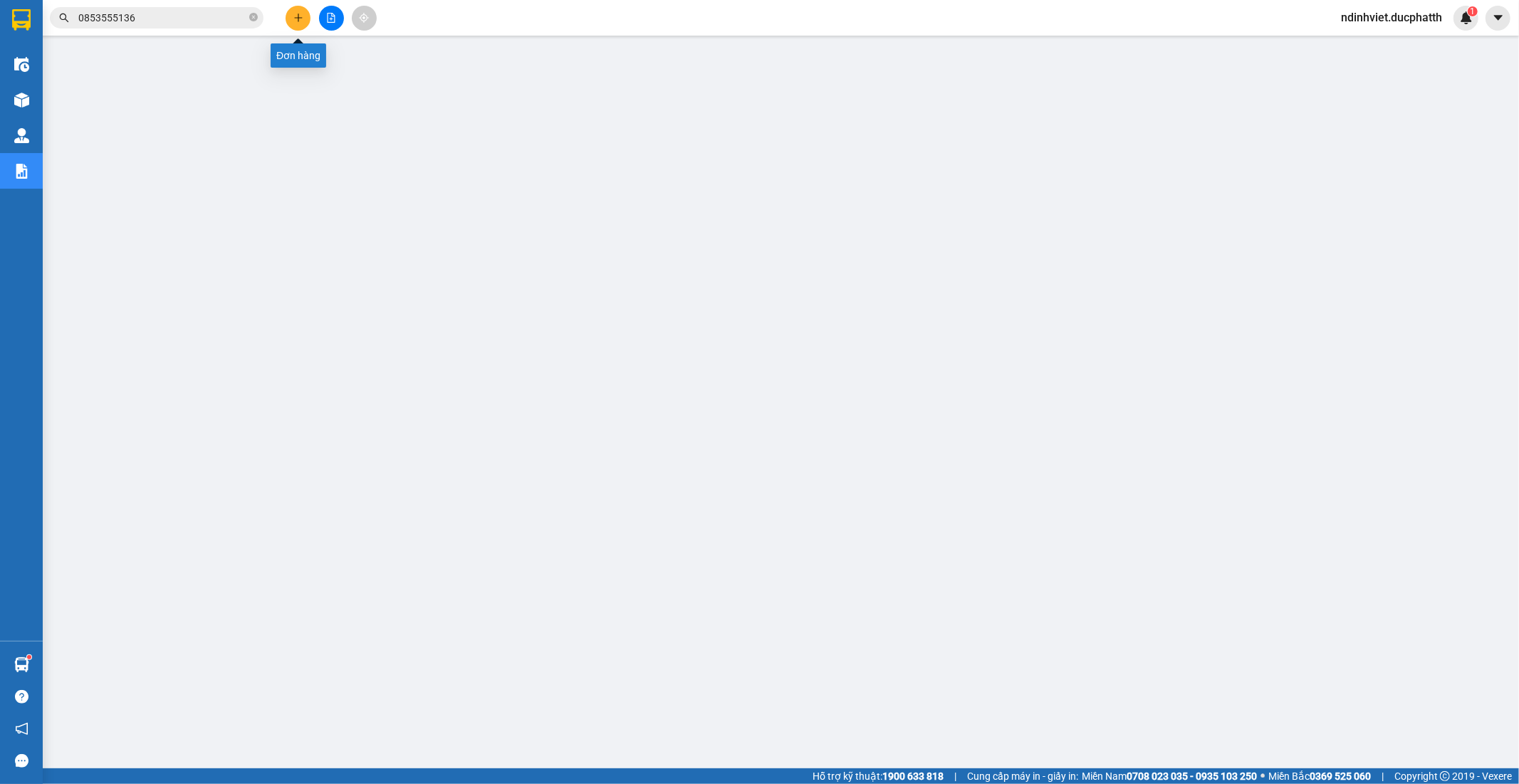
click at [292, 15] on button at bounding box center [298, 18] width 24 height 24
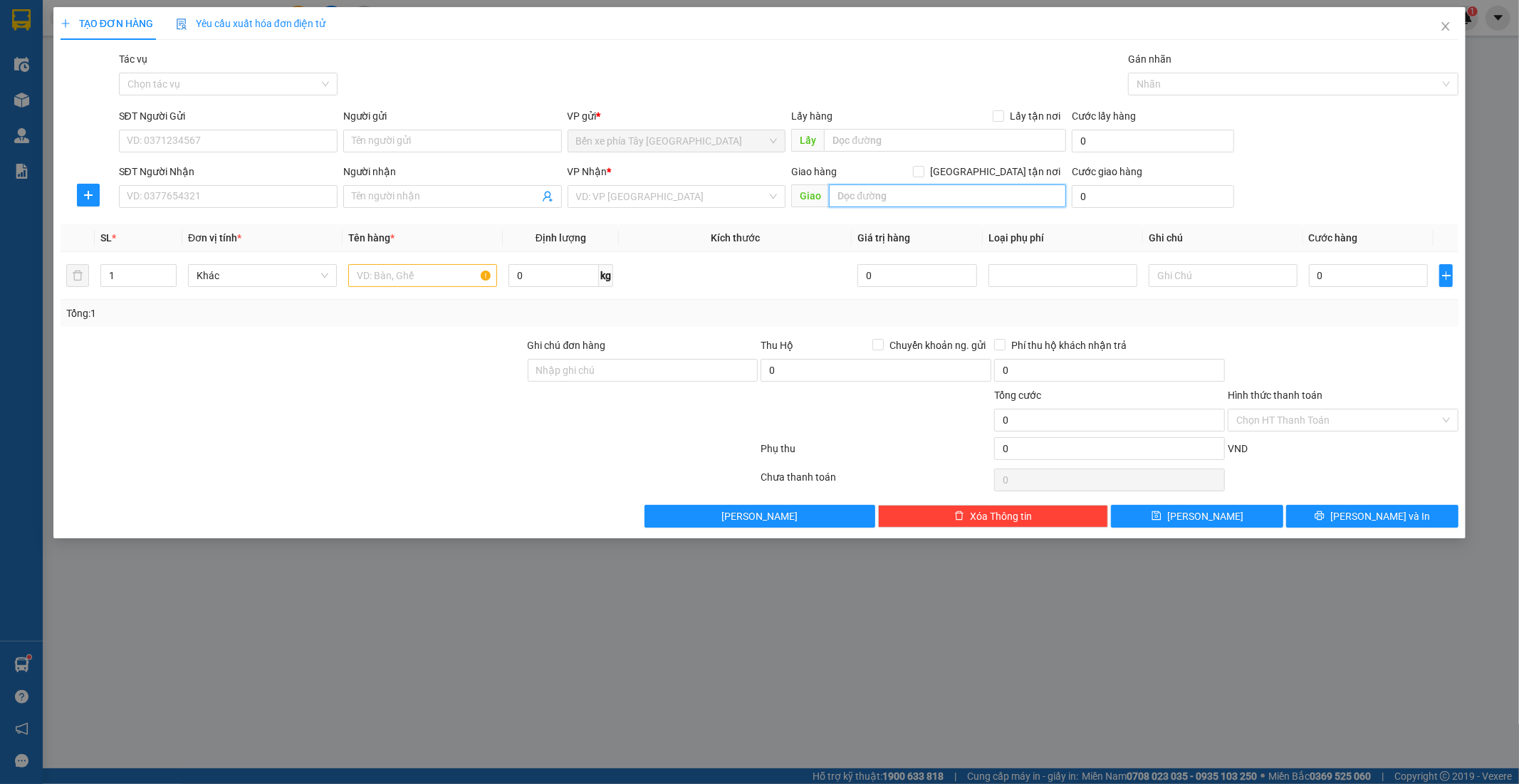
click at [866, 194] on input "text" at bounding box center [947, 195] width 237 height 23
type input "t"
type input "102 trần phú mỗ lao hà đông"
click at [923, 171] on input "[GEOGRAPHIC_DATA] tận nơi" at bounding box center [918, 170] width 10 height 10
checkbox input "true"
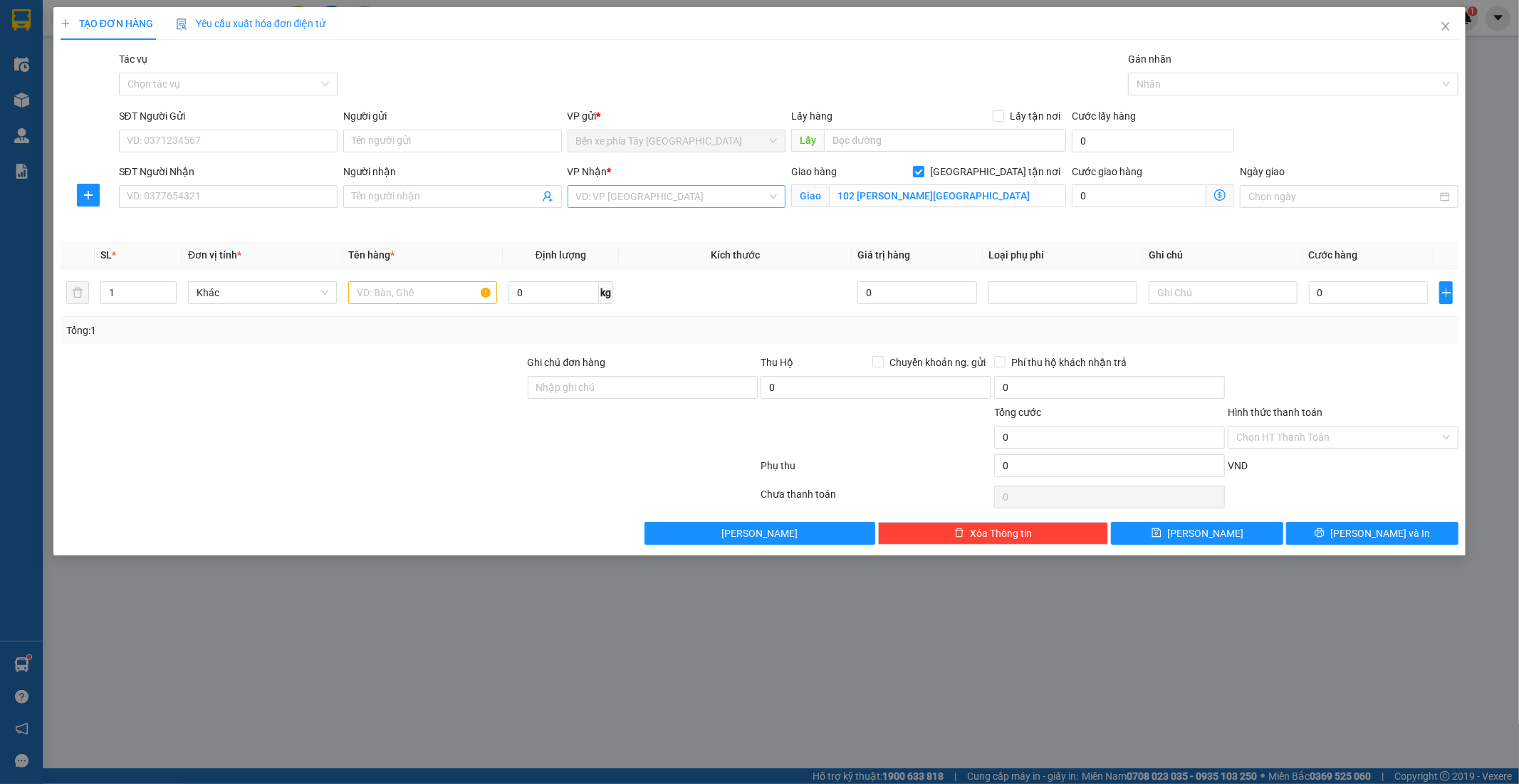
click at [685, 198] on input "search" at bounding box center [672, 197] width 192 height 22
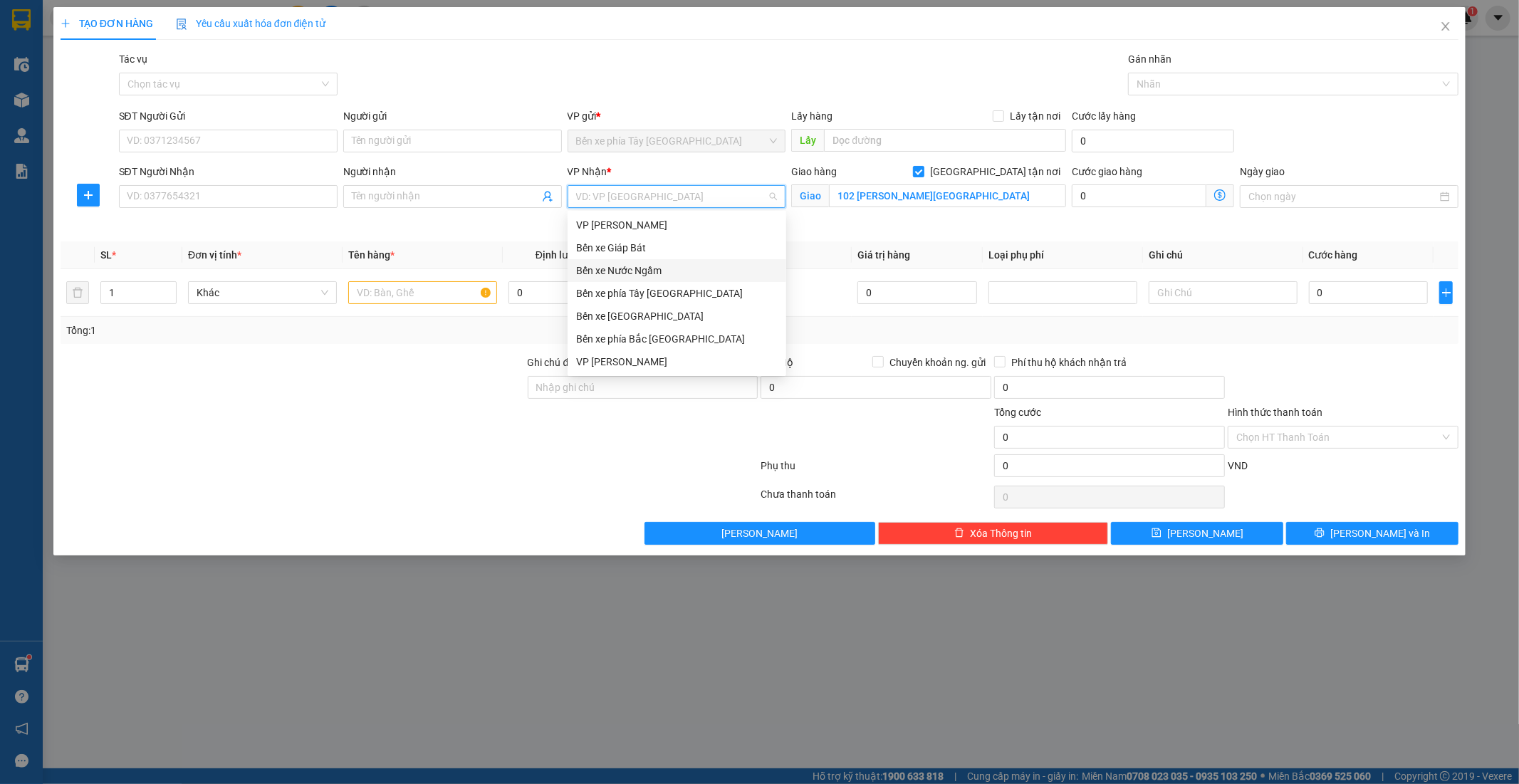
click at [627, 263] on div "Bến xe Nước Ngầm" at bounding box center [677, 270] width 202 height 16
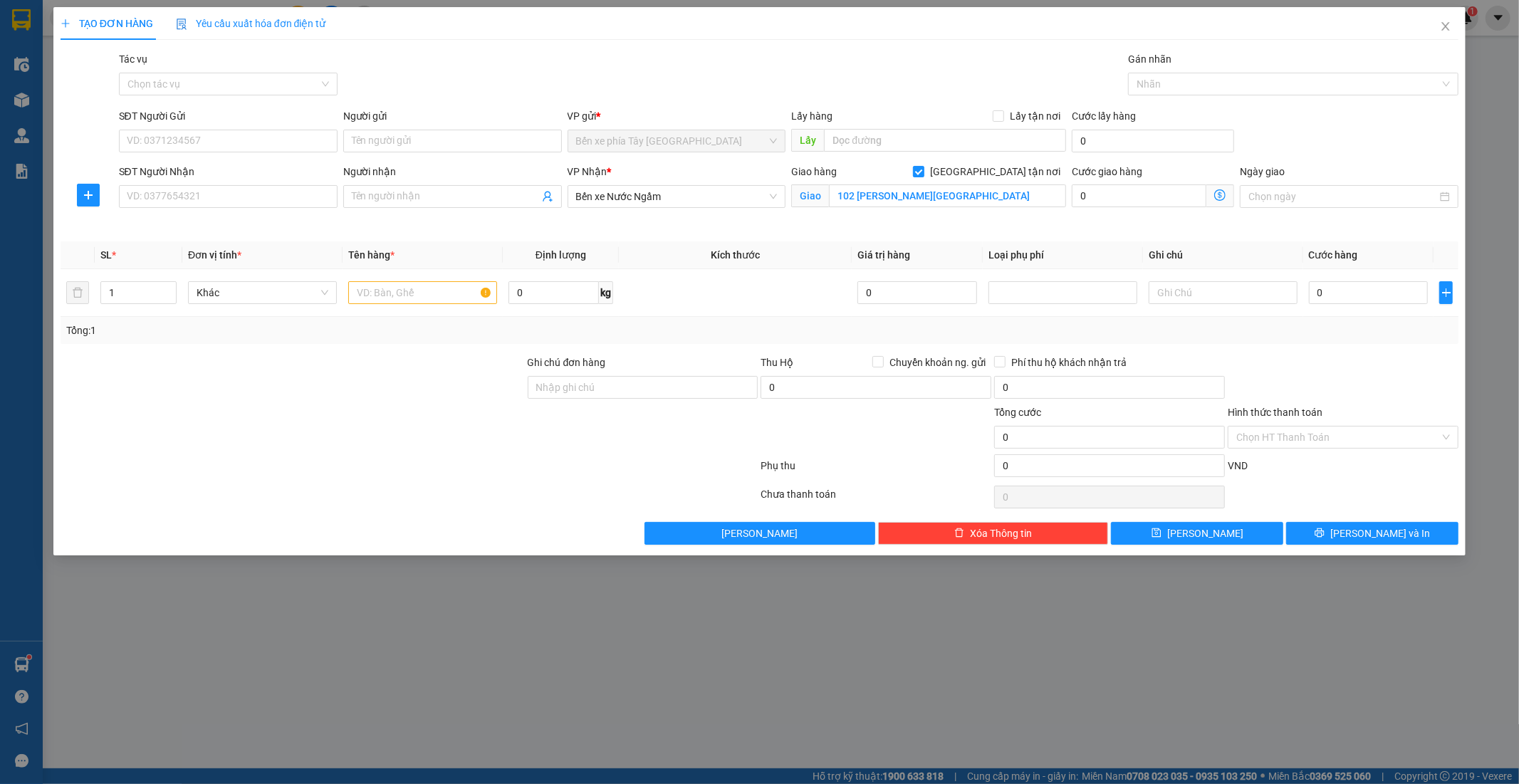
click at [1218, 196] on icon "dollar-circle" at bounding box center [1220, 195] width 12 height 12
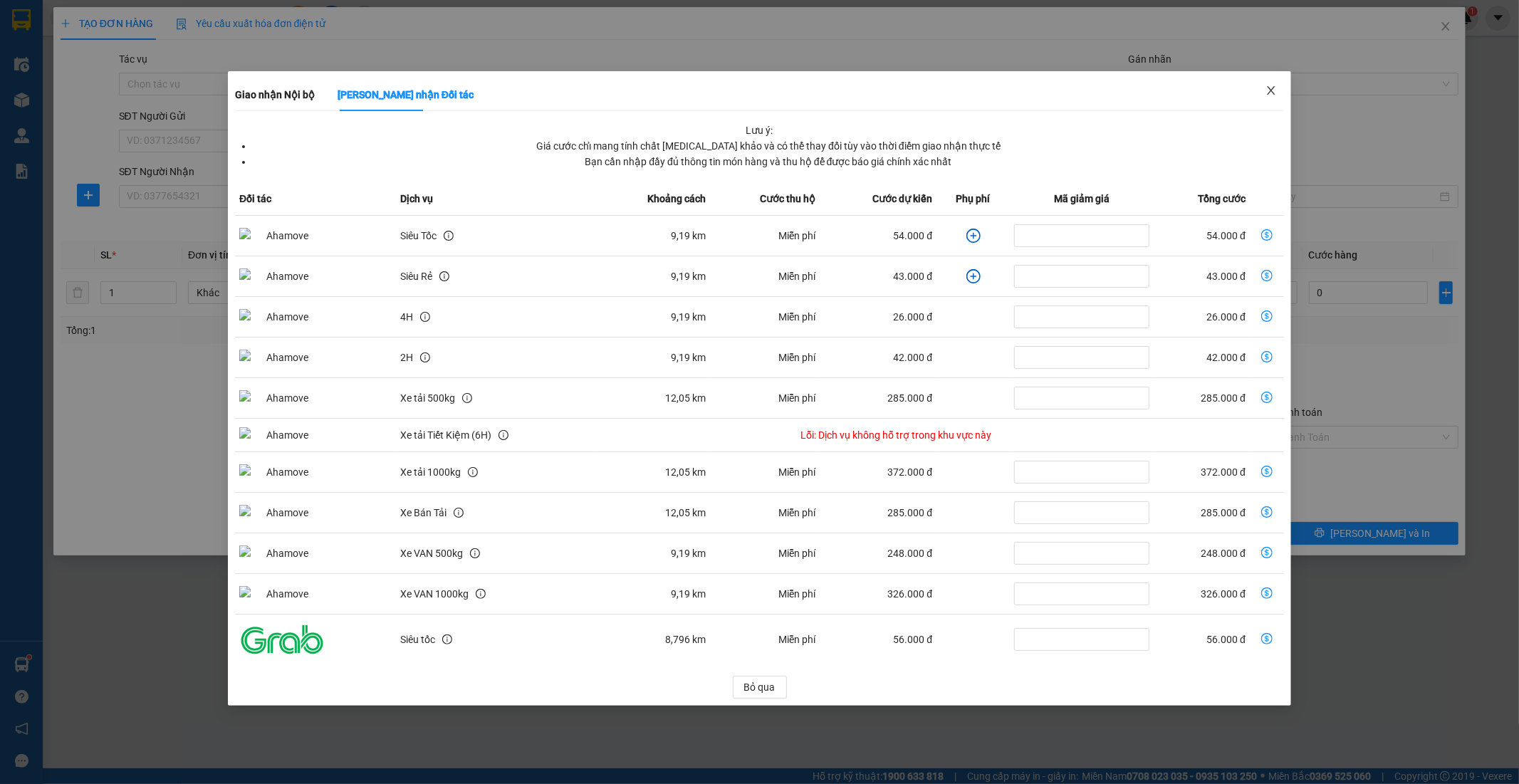
click at [1275, 88] on icon "close" at bounding box center [1271, 91] width 12 height 12
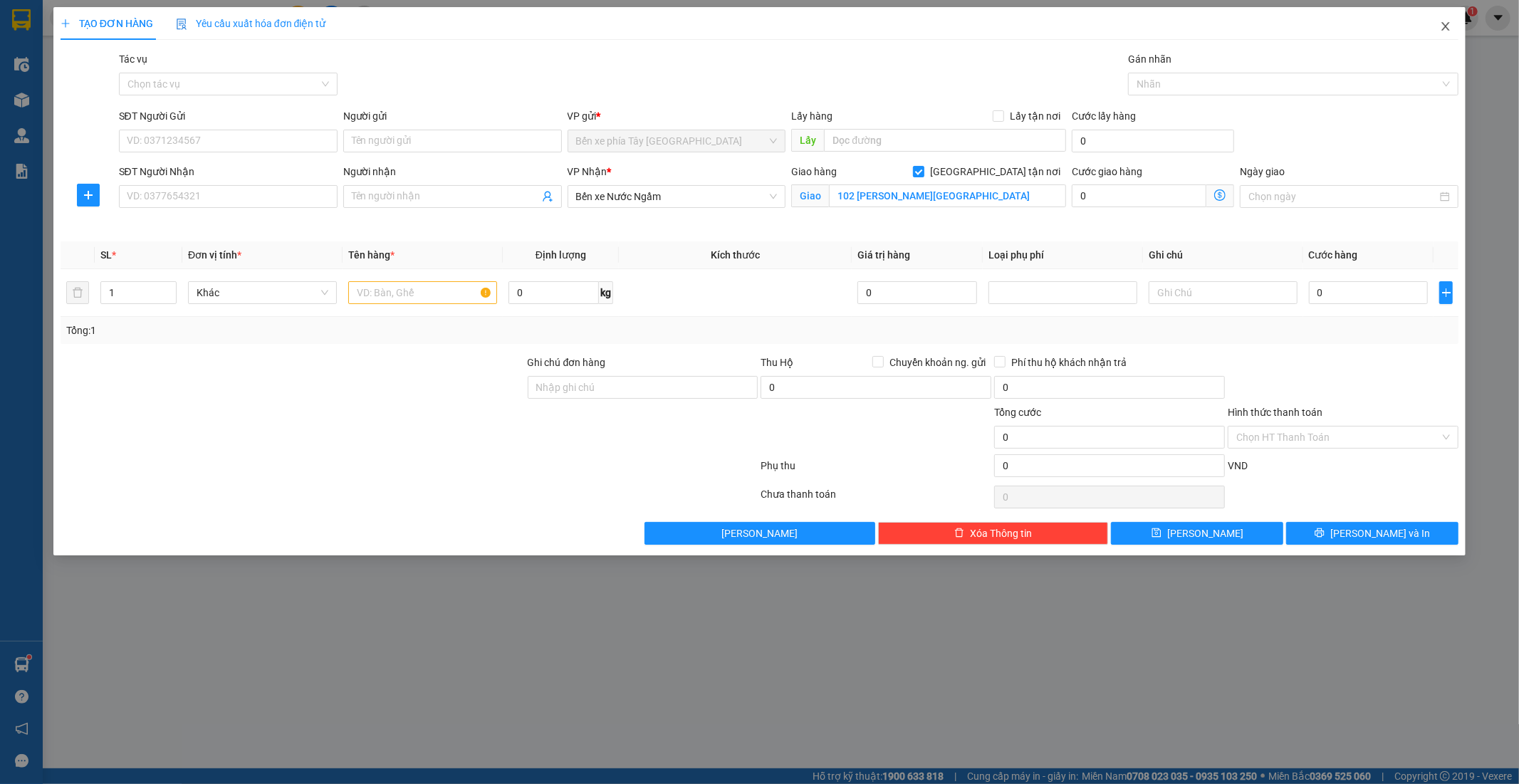
click at [1443, 25] on icon "close" at bounding box center [1446, 26] width 12 height 12
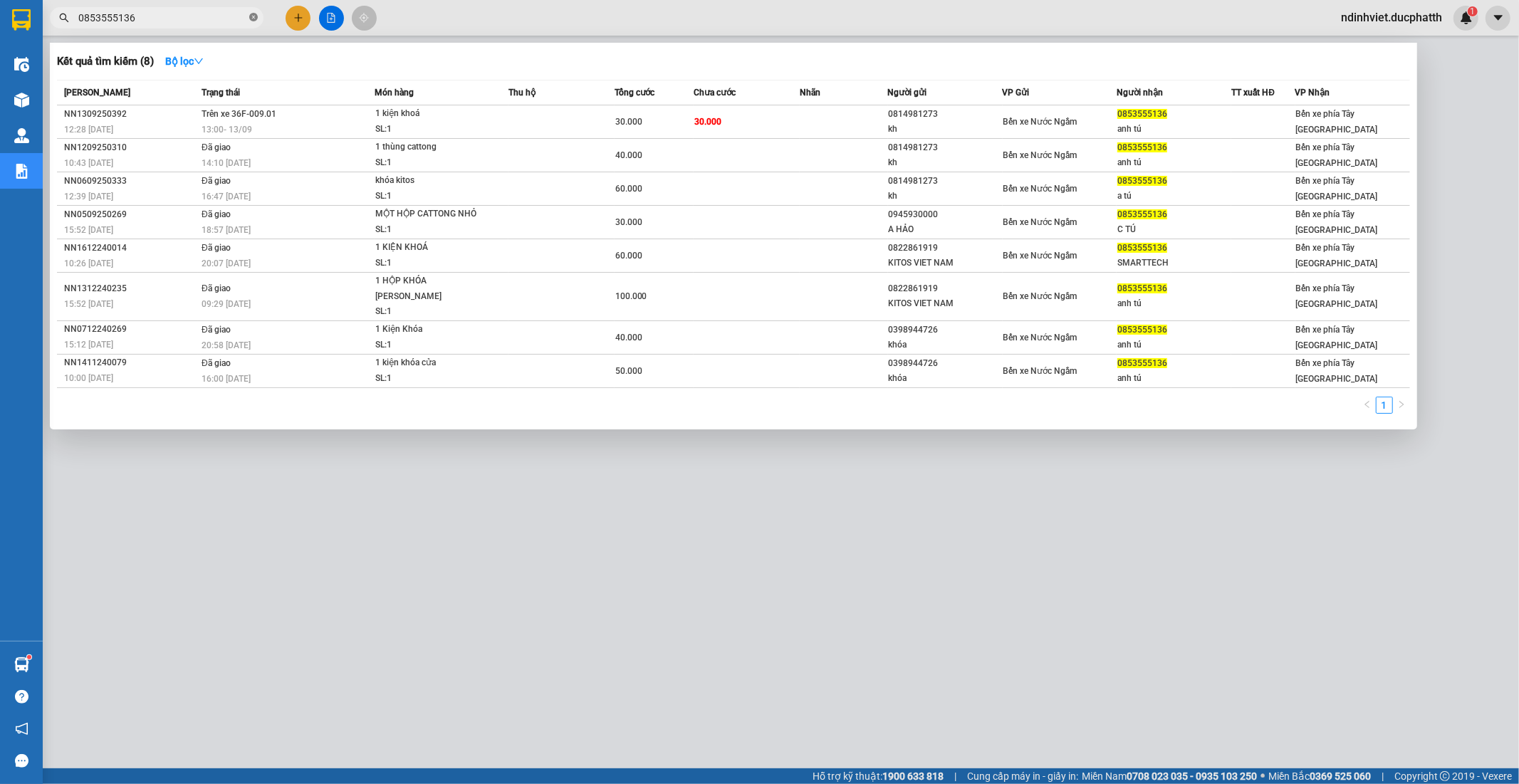
click at [254, 12] on span at bounding box center [254, 19] width 9 height 14
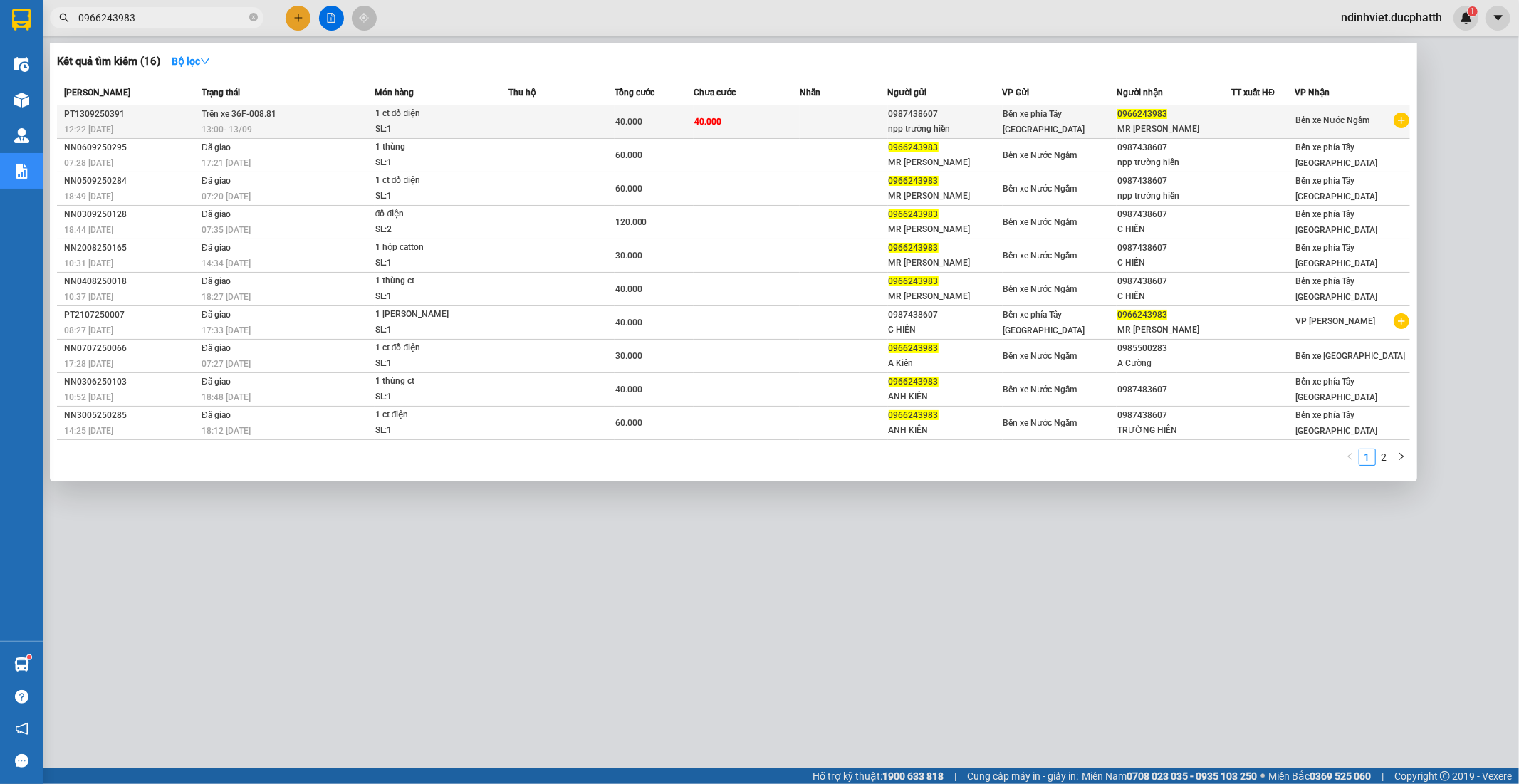
type input "0966243983"
click at [422, 118] on div "1 ct đồ điện" at bounding box center [428, 114] width 107 height 16
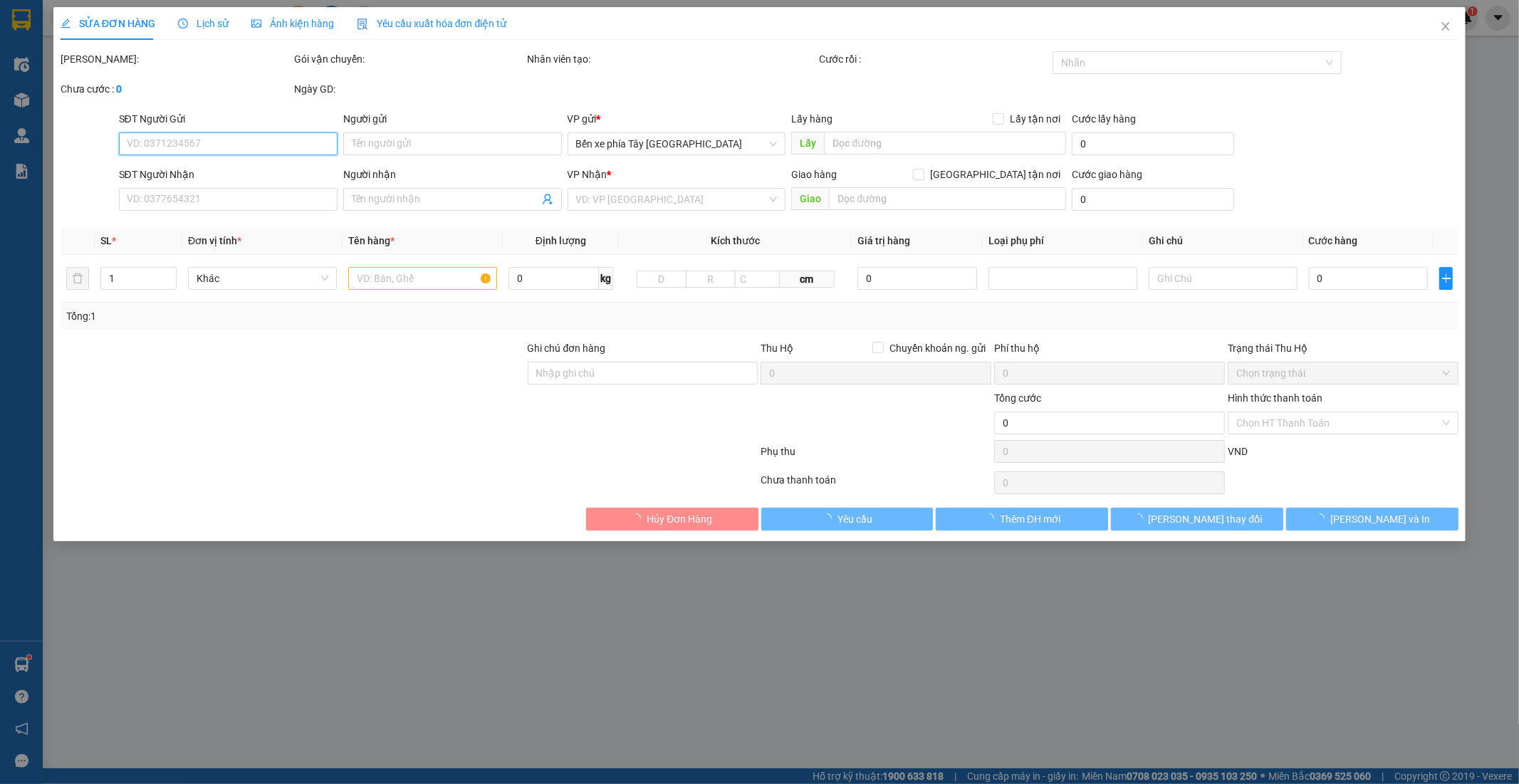
type input "0987438607"
type input "npp trường hiền"
type input "0966243983"
type input "MR KIÊN"
type input "nntt"
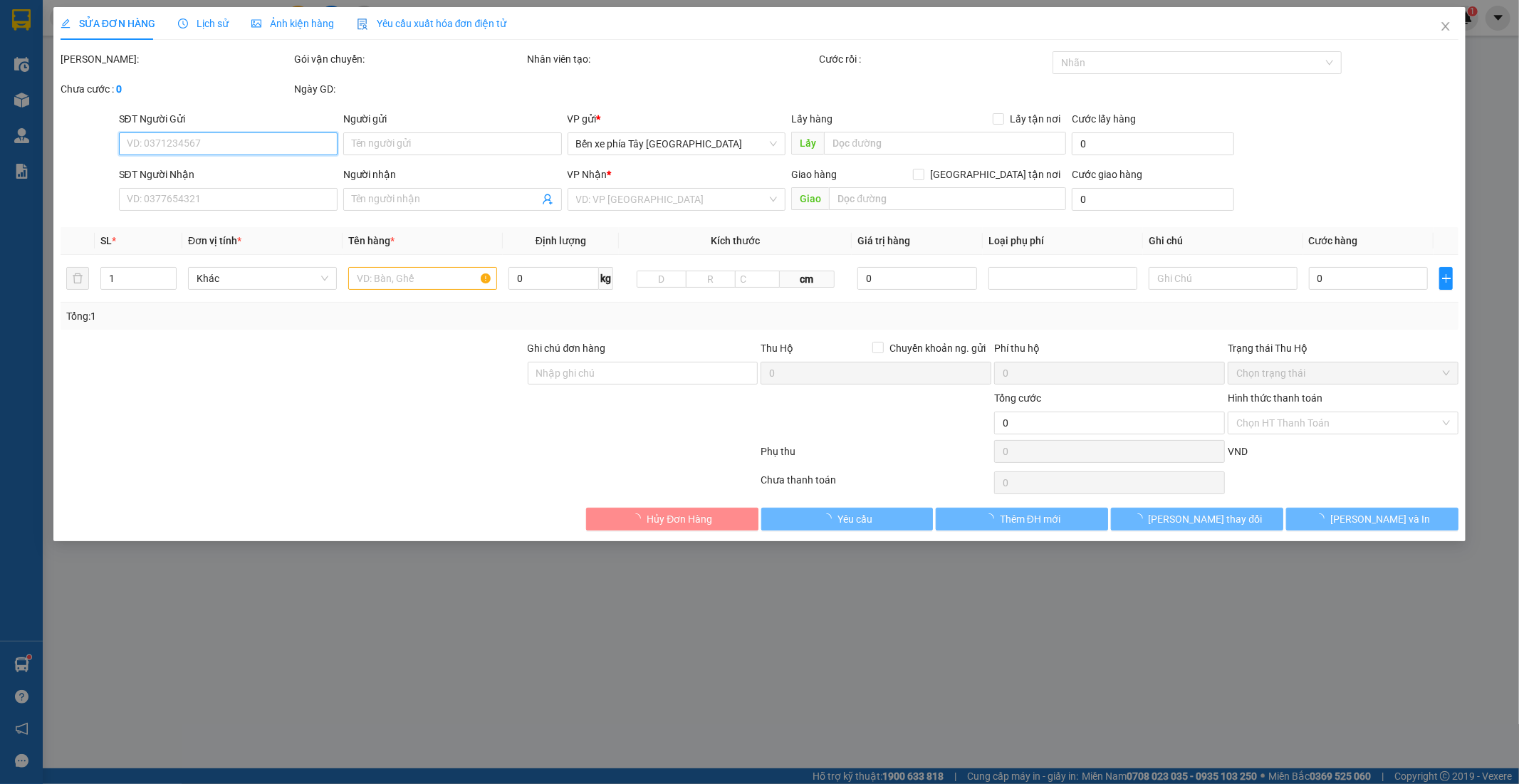
type input "40.000"
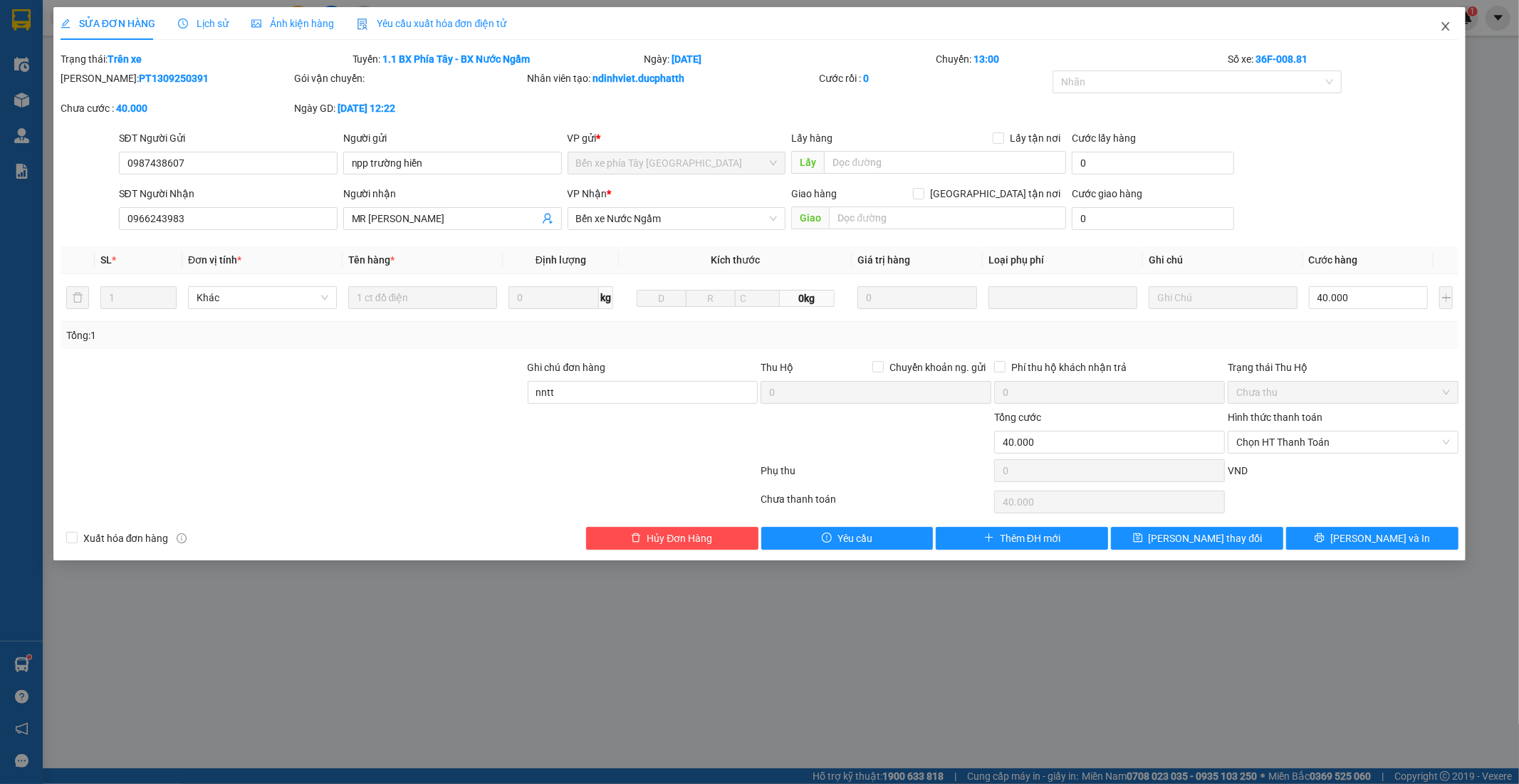
click at [1443, 24] on icon "close" at bounding box center [1447, 26] width 8 height 9
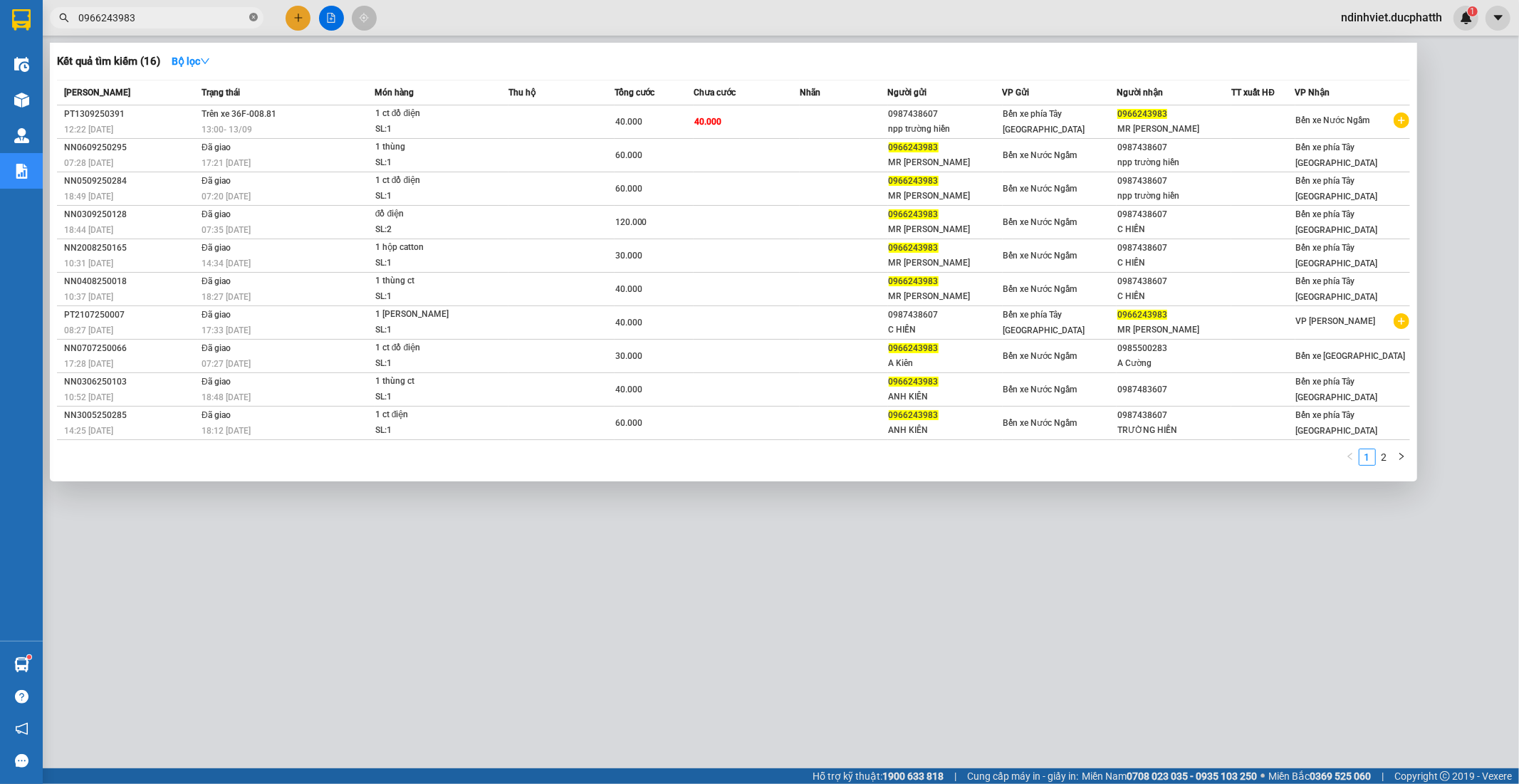
click at [255, 17] on icon "close-circle" at bounding box center [254, 17] width 9 height 9
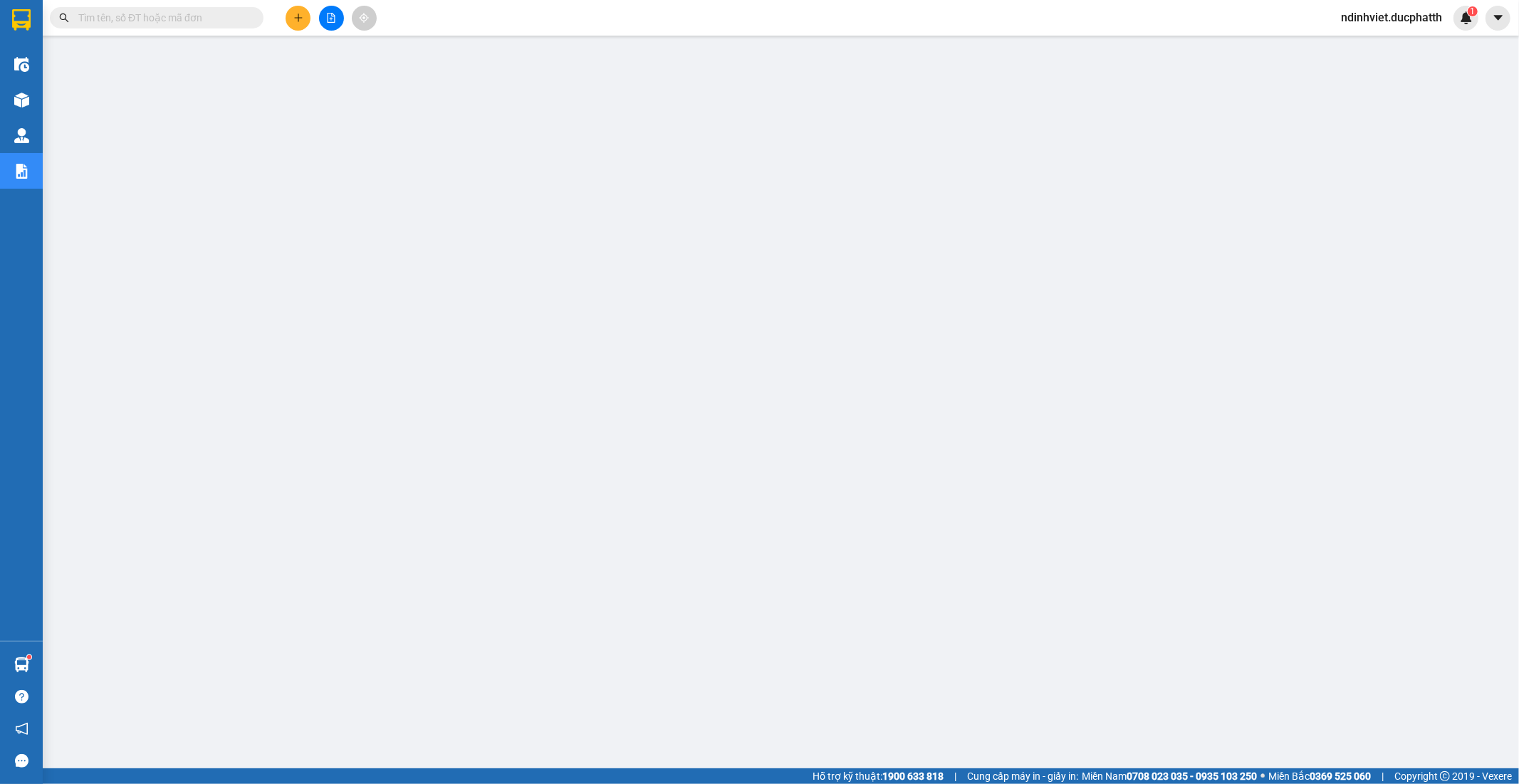
click at [207, 6] on div "Kết quả tìm kiếm ( 16 ) Bộ lọc Mã ĐH Trạng thái Món hàng Thu hộ Tổng cước Chưa …" at bounding box center [139, 18] width 278 height 24
click at [197, 18] on input "text" at bounding box center [163, 18] width 168 height 16
click at [220, 7] on span at bounding box center [157, 18] width 214 height 22
click at [218, 22] on input "text" at bounding box center [163, 18] width 168 height 16
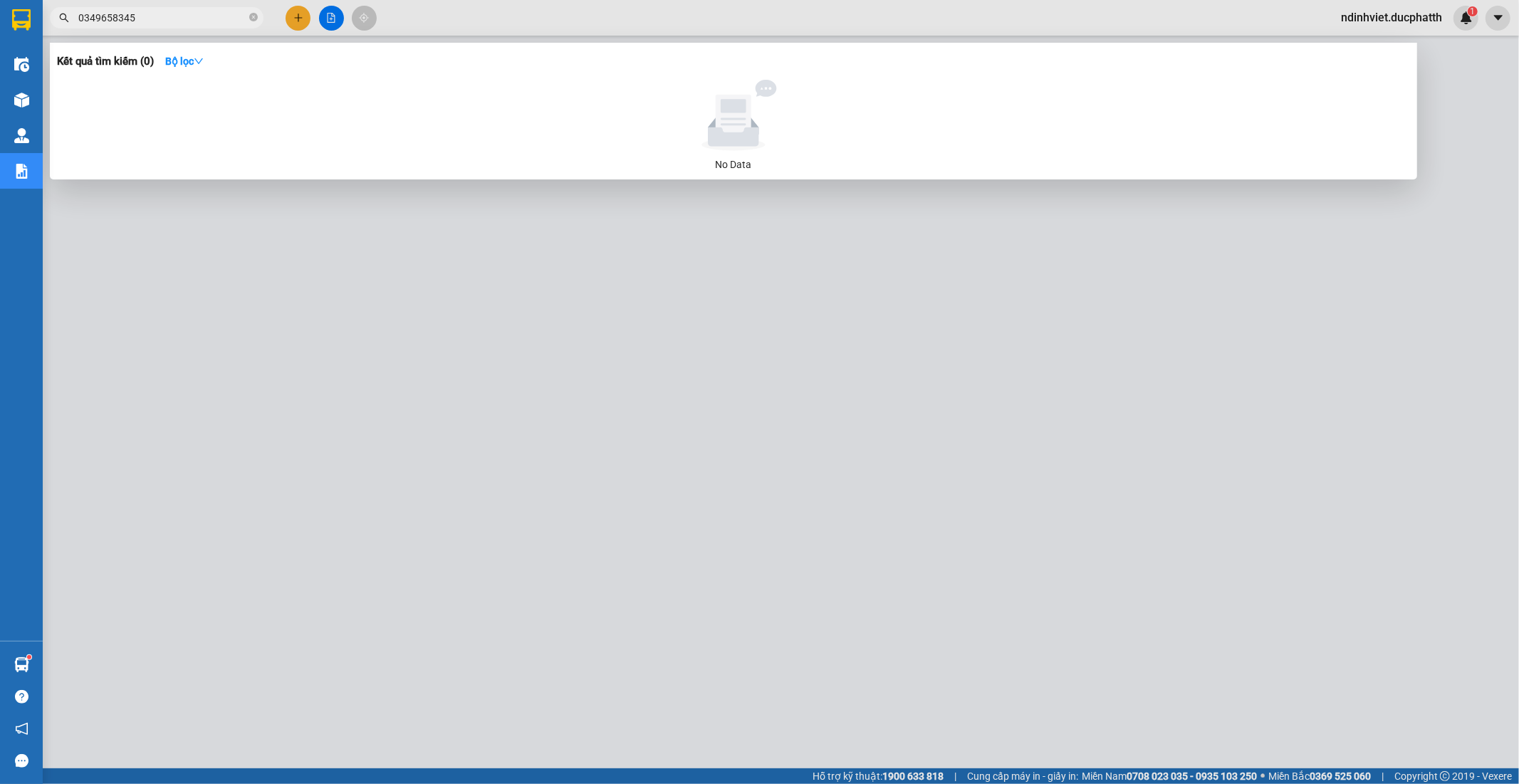
click at [111, 16] on input "0349658345" at bounding box center [163, 18] width 168 height 16
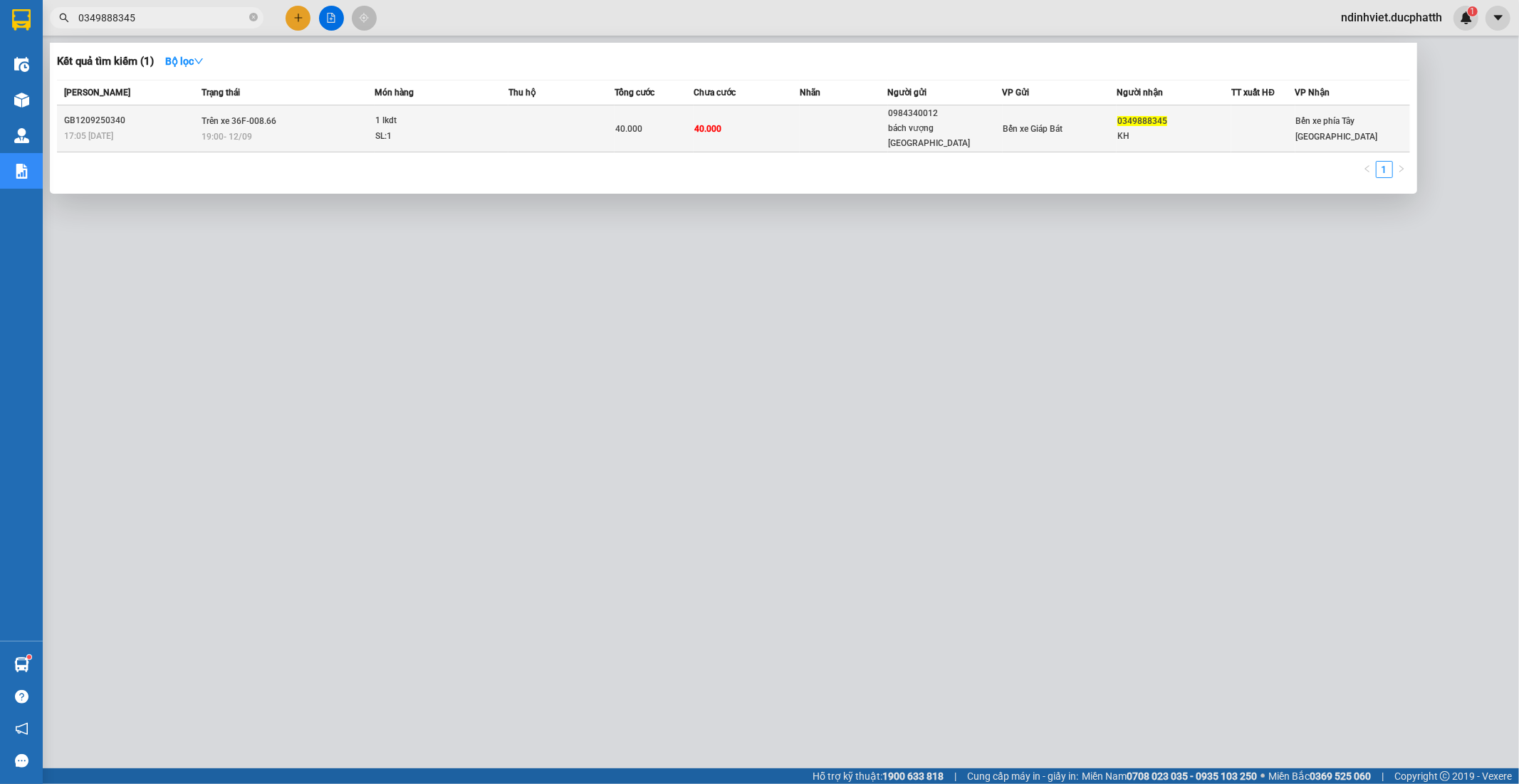
type input "0349888345"
click at [474, 117] on div "1 lkdt" at bounding box center [428, 121] width 107 height 16
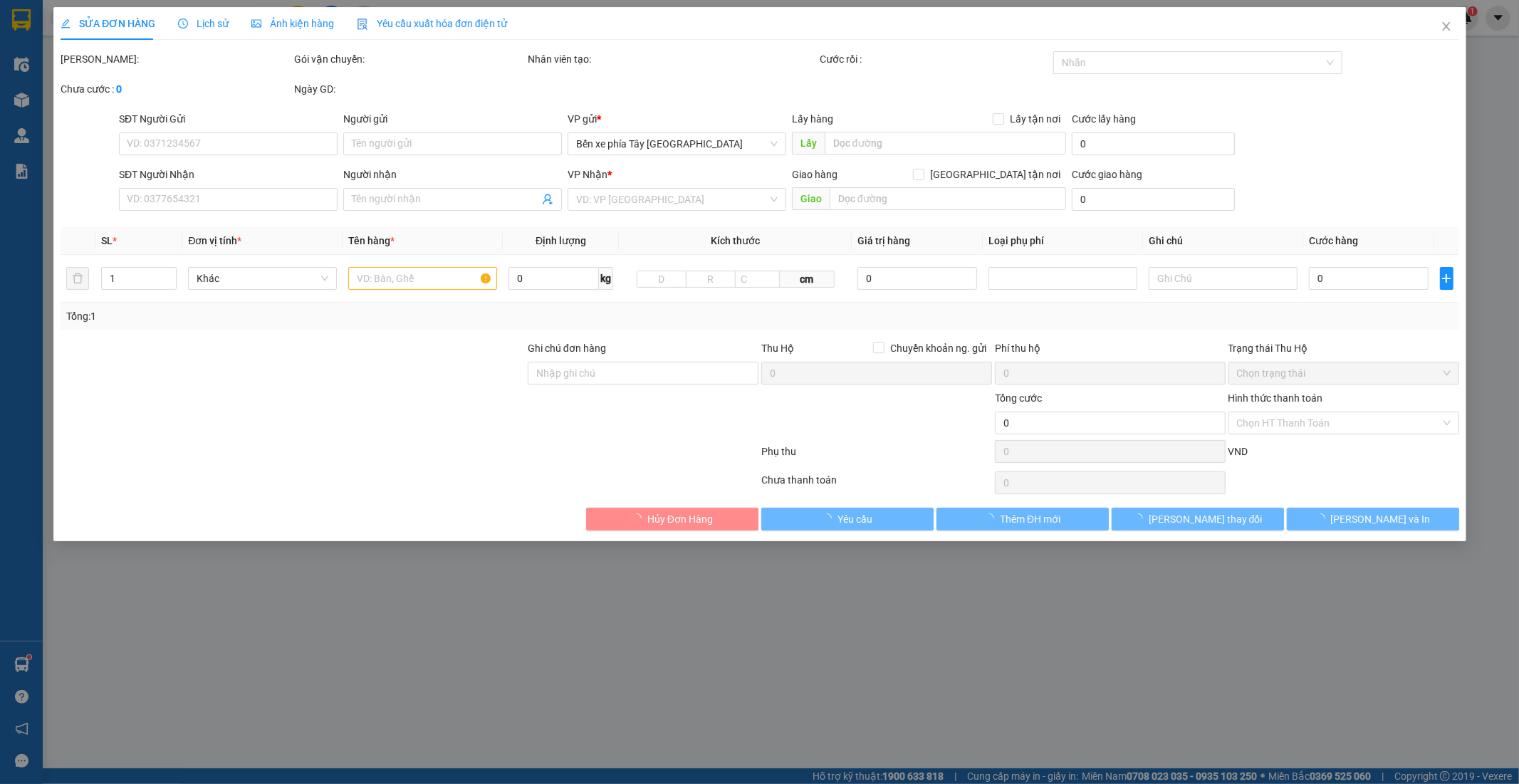
type input "0984340012"
type input "bách vượng hà nội"
type input "0349888345"
type input "KH"
type input "40.000"
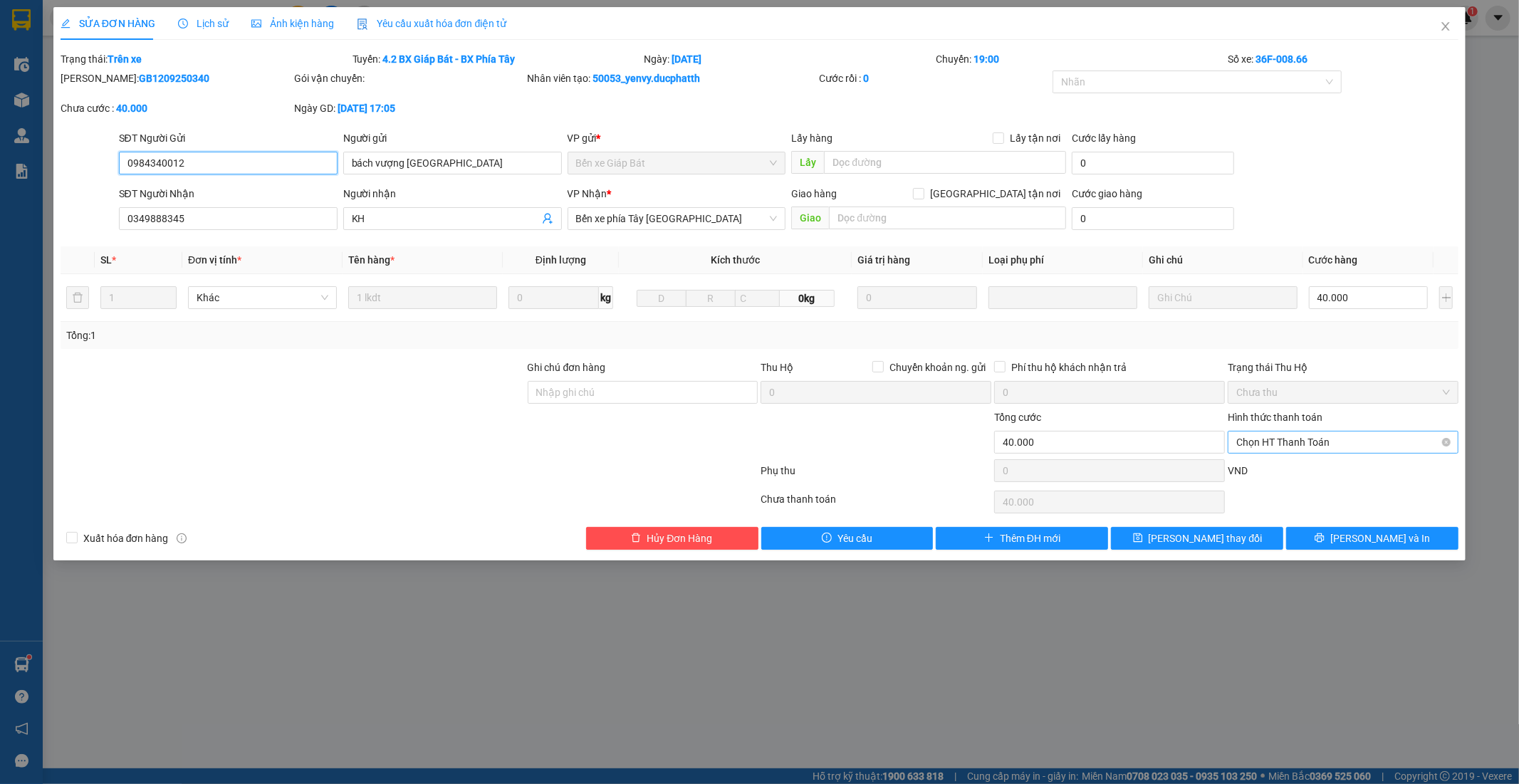
click at [1264, 444] on span "Chọn HT Thanh Toán" at bounding box center [1343, 442] width 214 height 22
drag, startPoint x: 1282, startPoint y: 496, endPoint x: 1228, endPoint y: 495, distance: 54.0
click at [1278, 496] on div "Chuyển khoản" at bounding box center [1344, 493] width 214 height 16
type input "0"
click at [723, 395] on input "Ghi chú đơn hàng" at bounding box center [643, 392] width 231 height 23
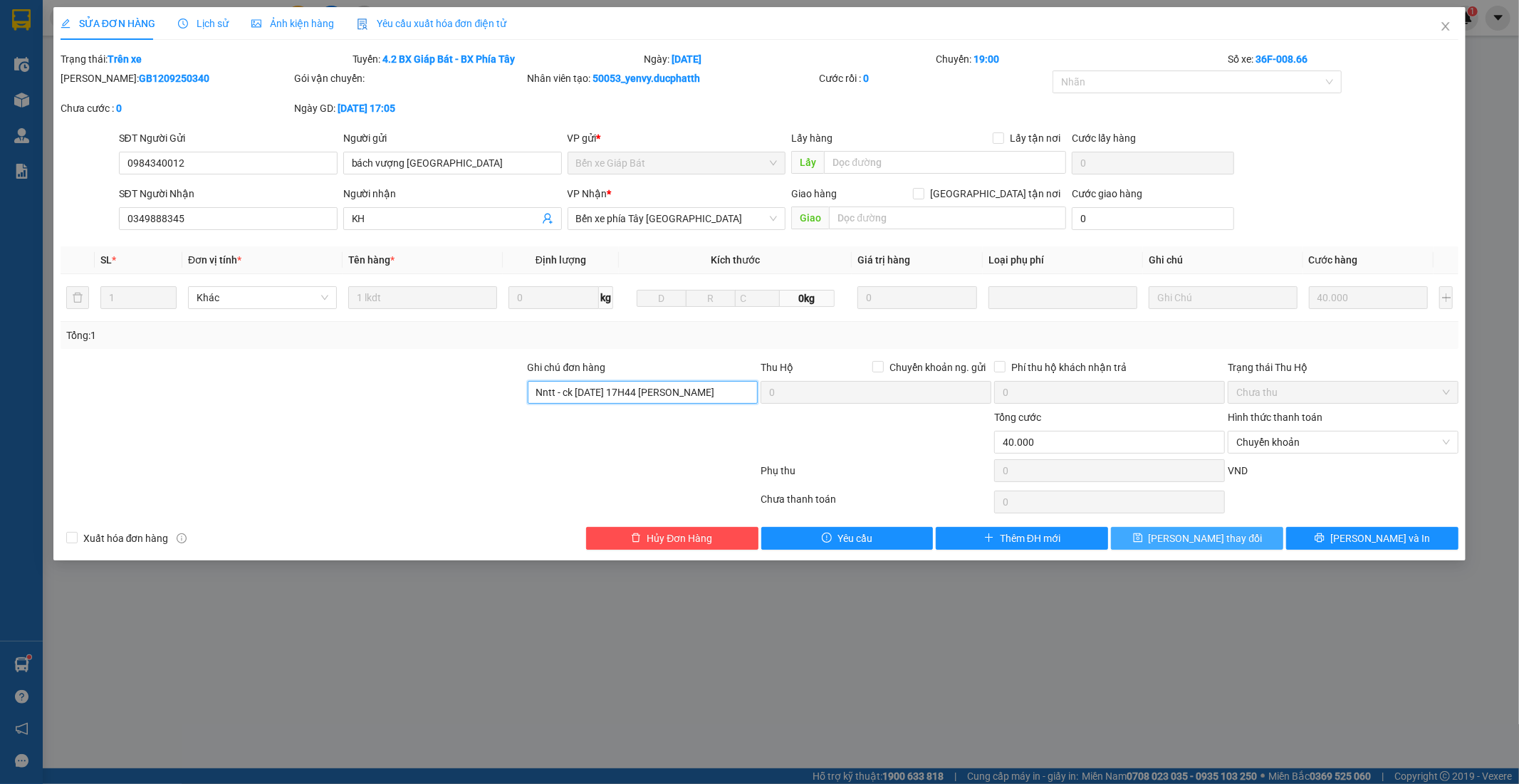
type input "Nntt - ck 13/9 17H44 NGUYEN VAN THAI VIETIN"
click at [1170, 529] on button "Lưu thay đổi" at bounding box center [1197, 537] width 172 height 23
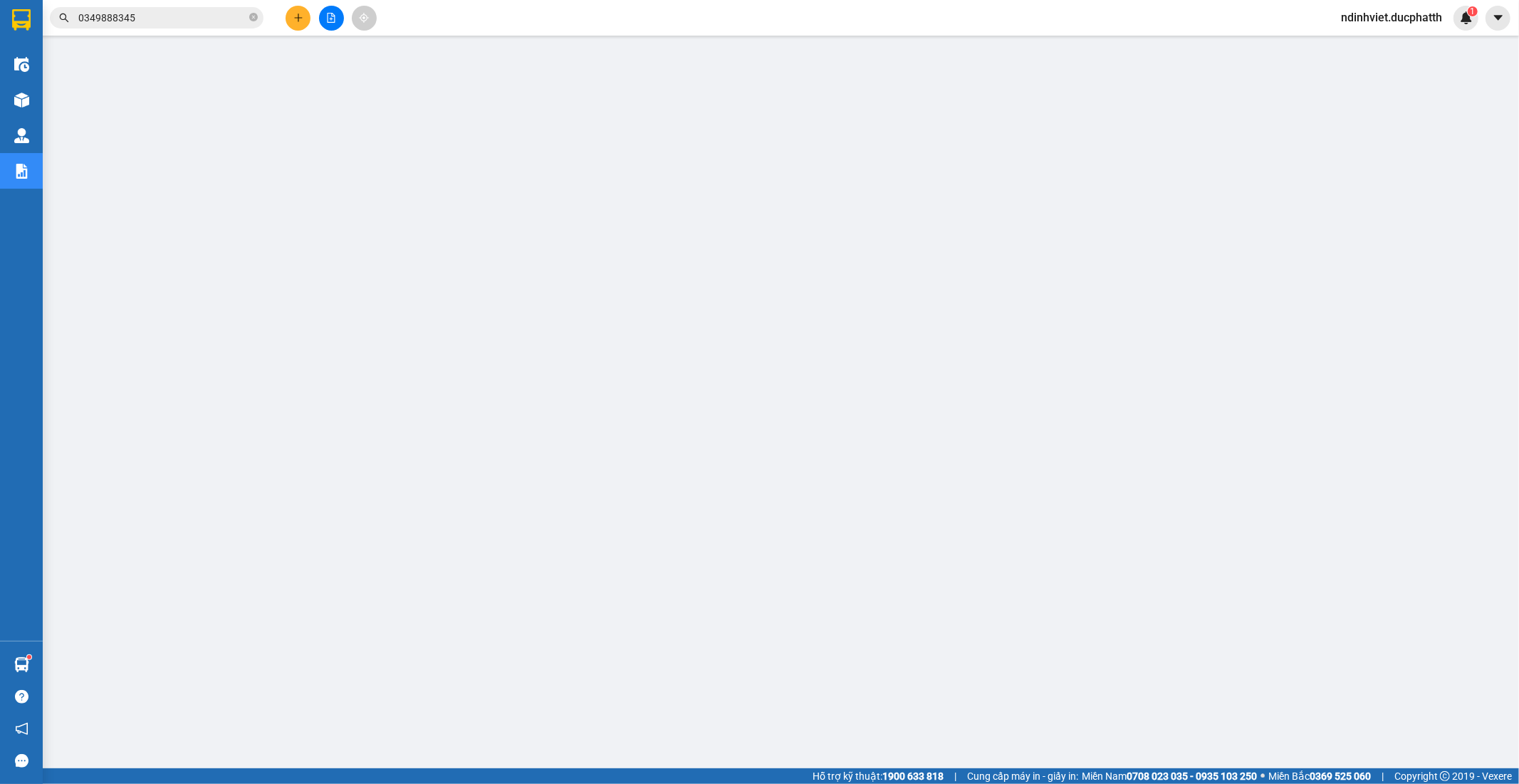
click at [338, 24] on button at bounding box center [331, 18] width 24 height 24
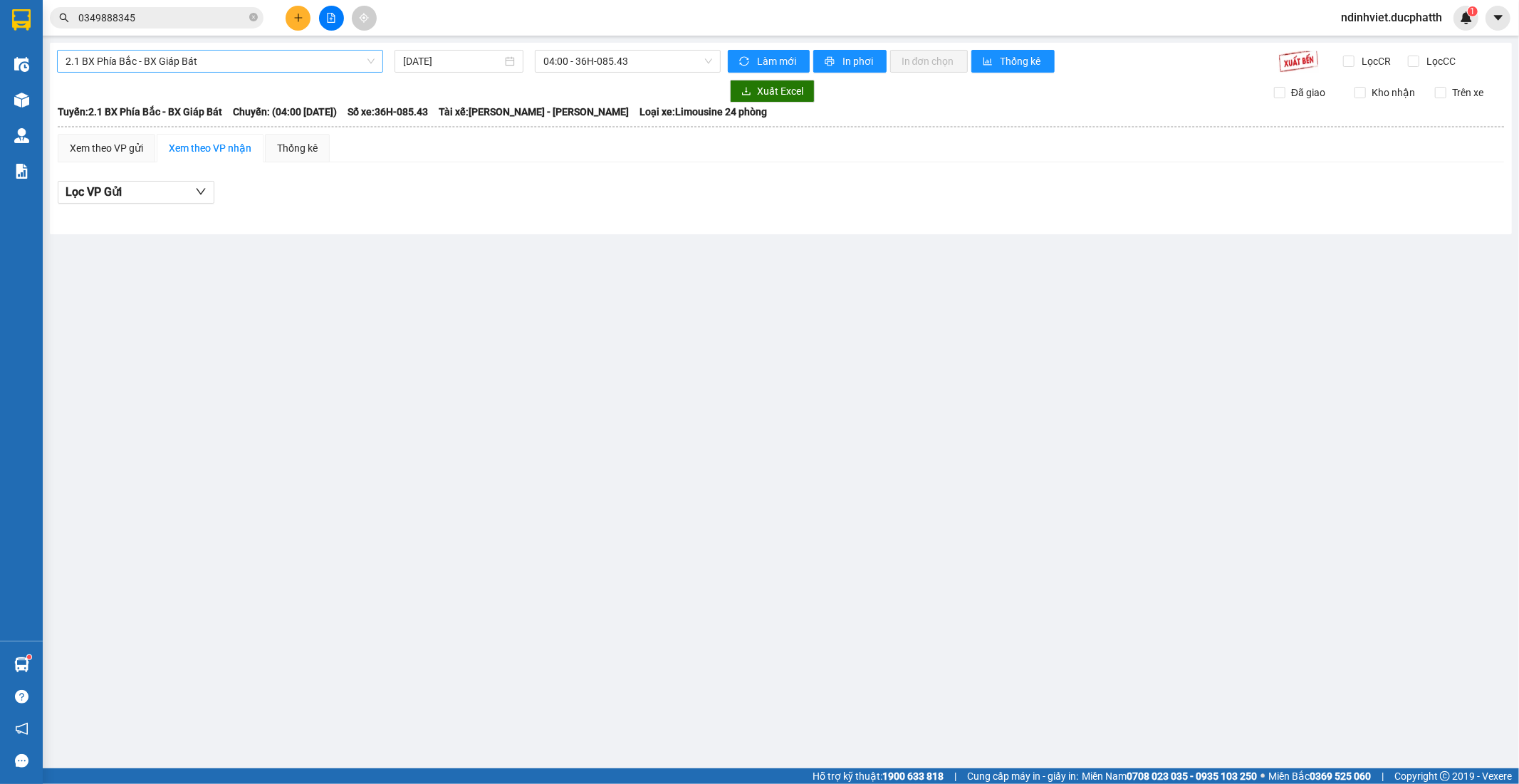
click at [273, 58] on span "2.1 BX Phía Bắc - BX Giáp Bát" at bounding box center [220, 62] width 309 height 22
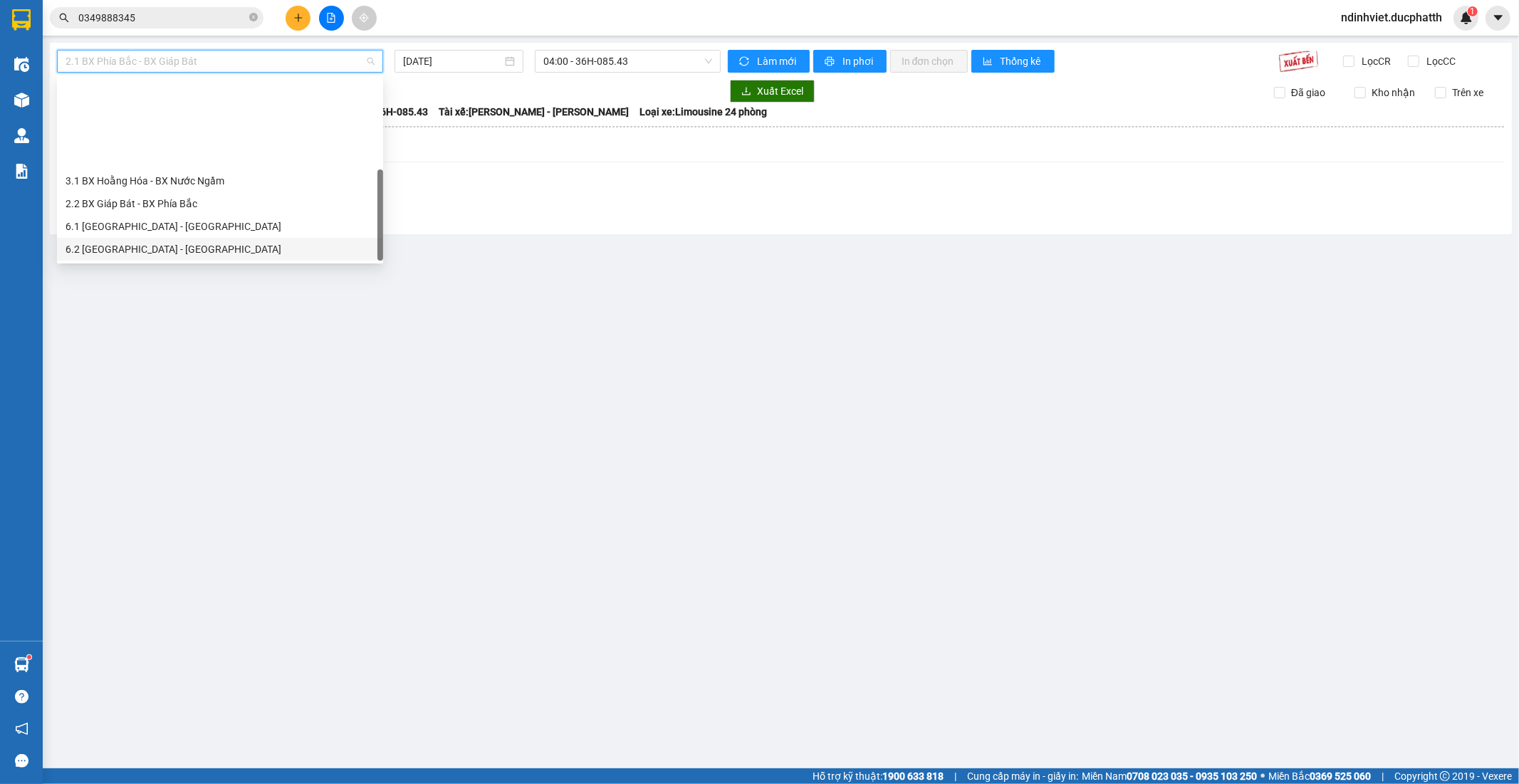
scroll to position [114, 0]
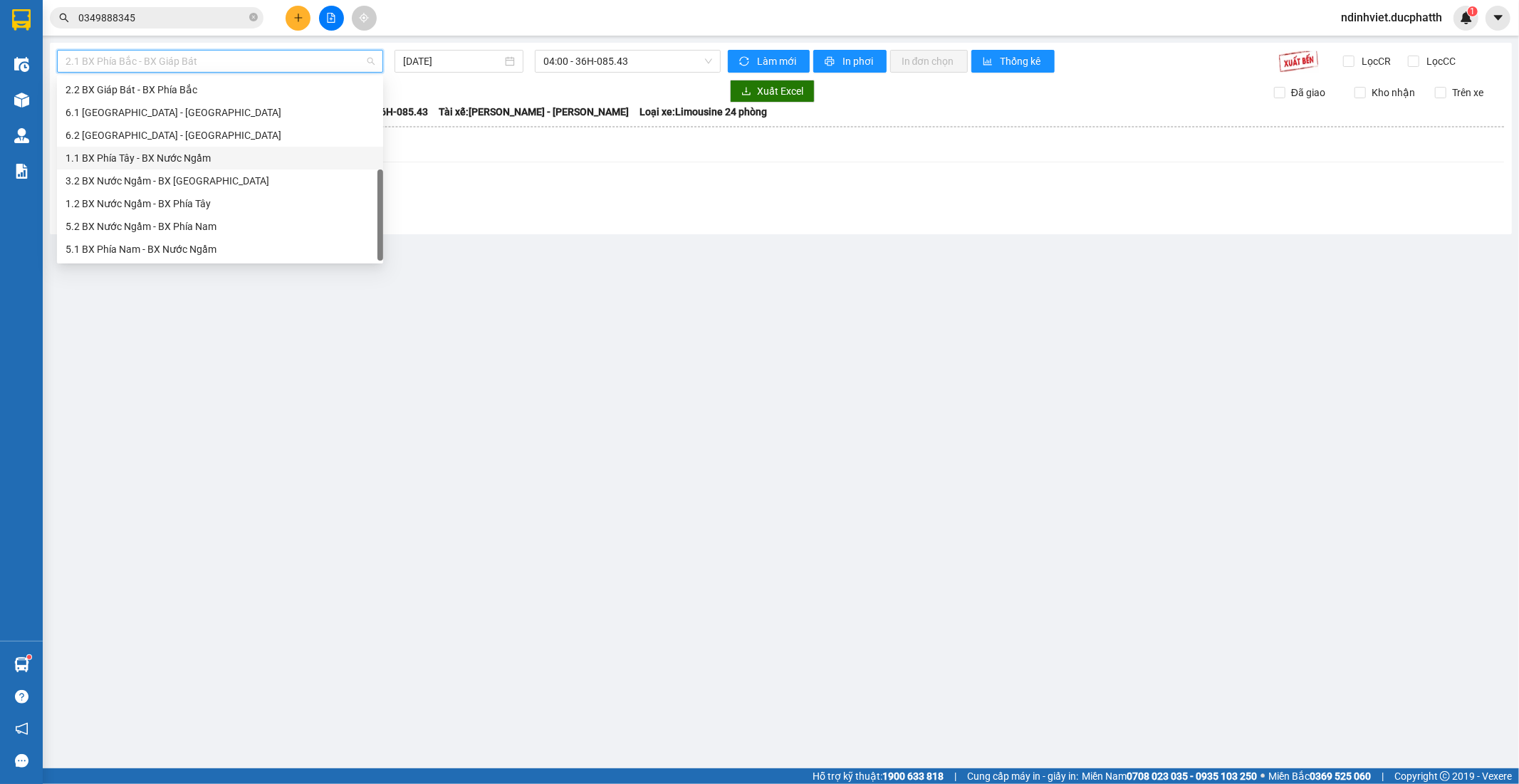
click at [203, 163] on div "1.1 BX Phía Tây - BX Nước Ngầm" at bounding box center [220, 158] width 309 height 16
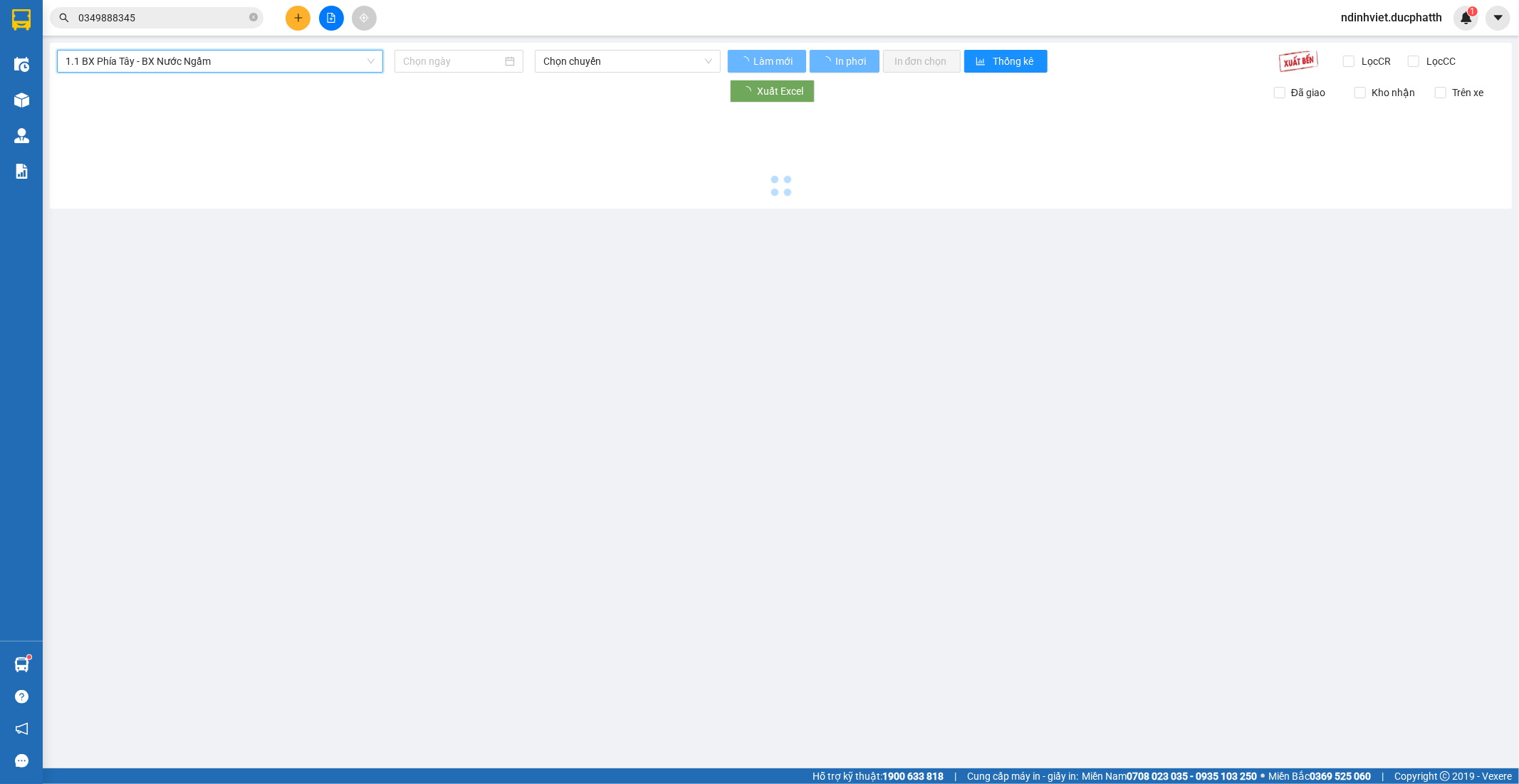
type input "13/09/2025"
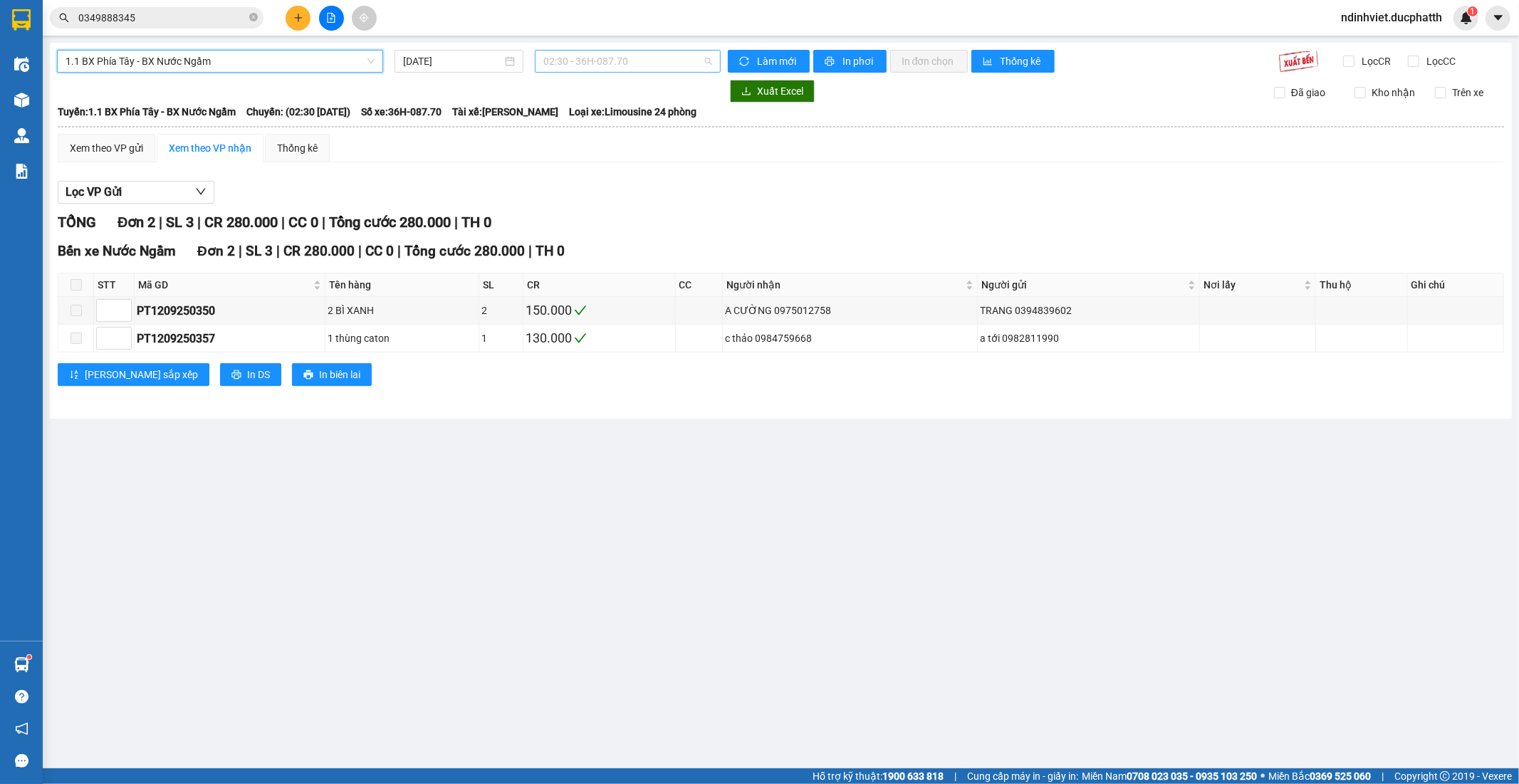
click at [656, 58] on span "02:30 - 36H-087.70" at bounding box center [628, 62] width 168 height 22
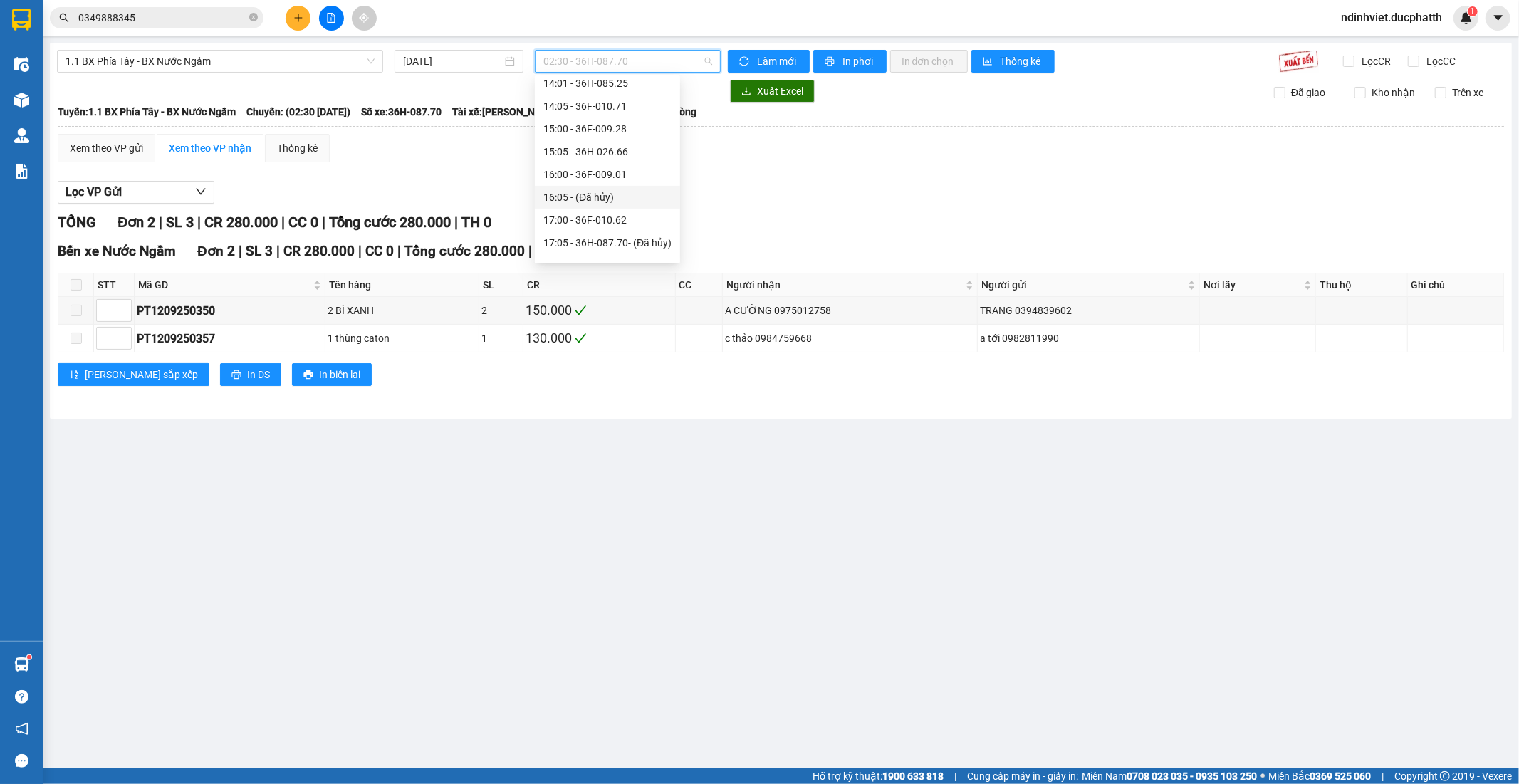
scroll to position [712, 0]
click at [628, 111] on div "18:00 - 36F-008.80" at bounding box center [607, 107] width 128 height 16
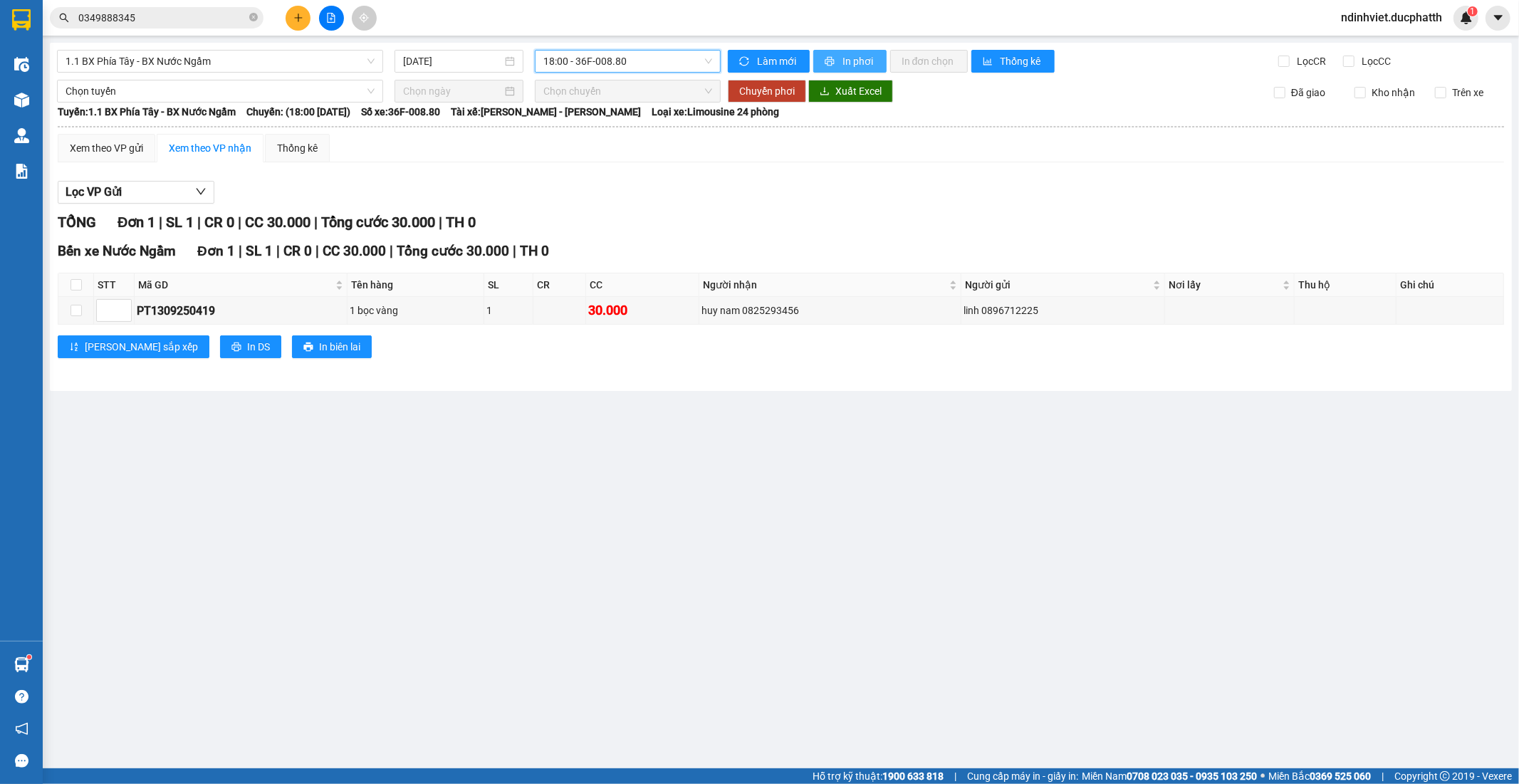
click at [840, 63] on button "In phơi" at bounding box center [849, 61] width 73 height 23
click at [643, 61] on span "18:00 - 36F-008.80" at bounding box center [628, 62] width 168 height 22
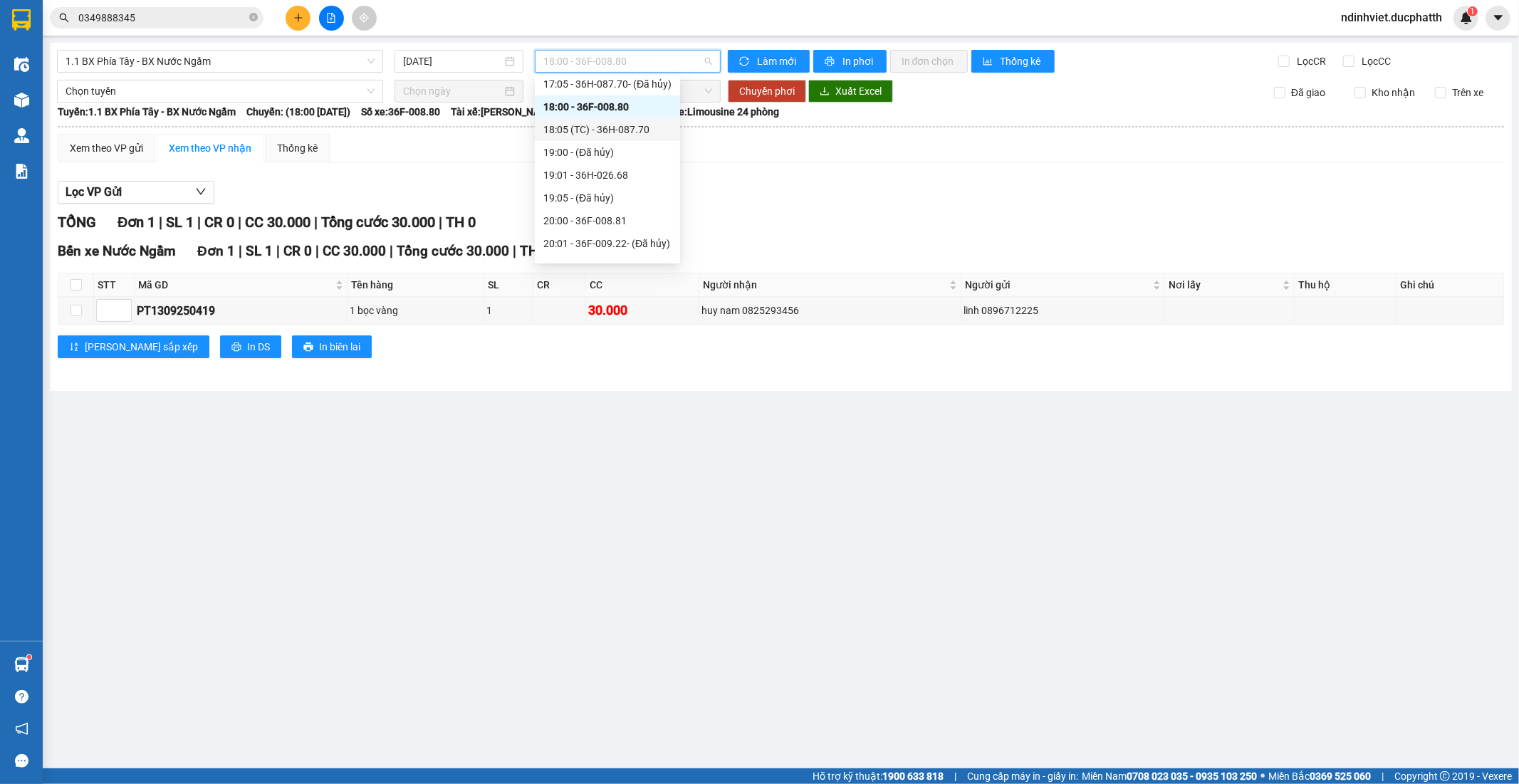
click at [631, 125] on div "18:05 (TC) - 36H-087.70" at bounding box center [607, 129] width 128 height 16
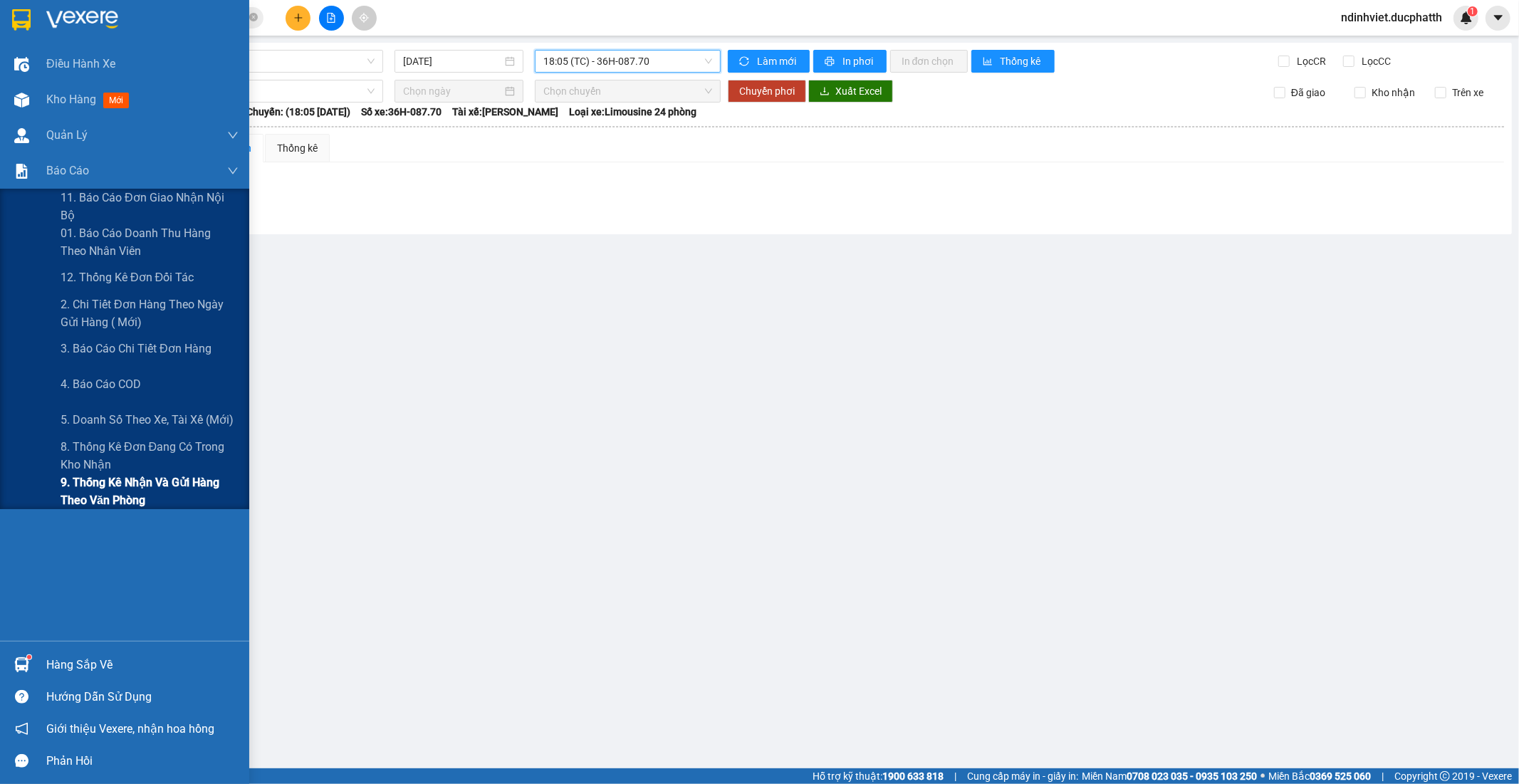
click at [111, 483] on span "9. Thống kê nhận và gửi hàng theo văn phòng" at bounding box center [150, 491] width 178 height 35
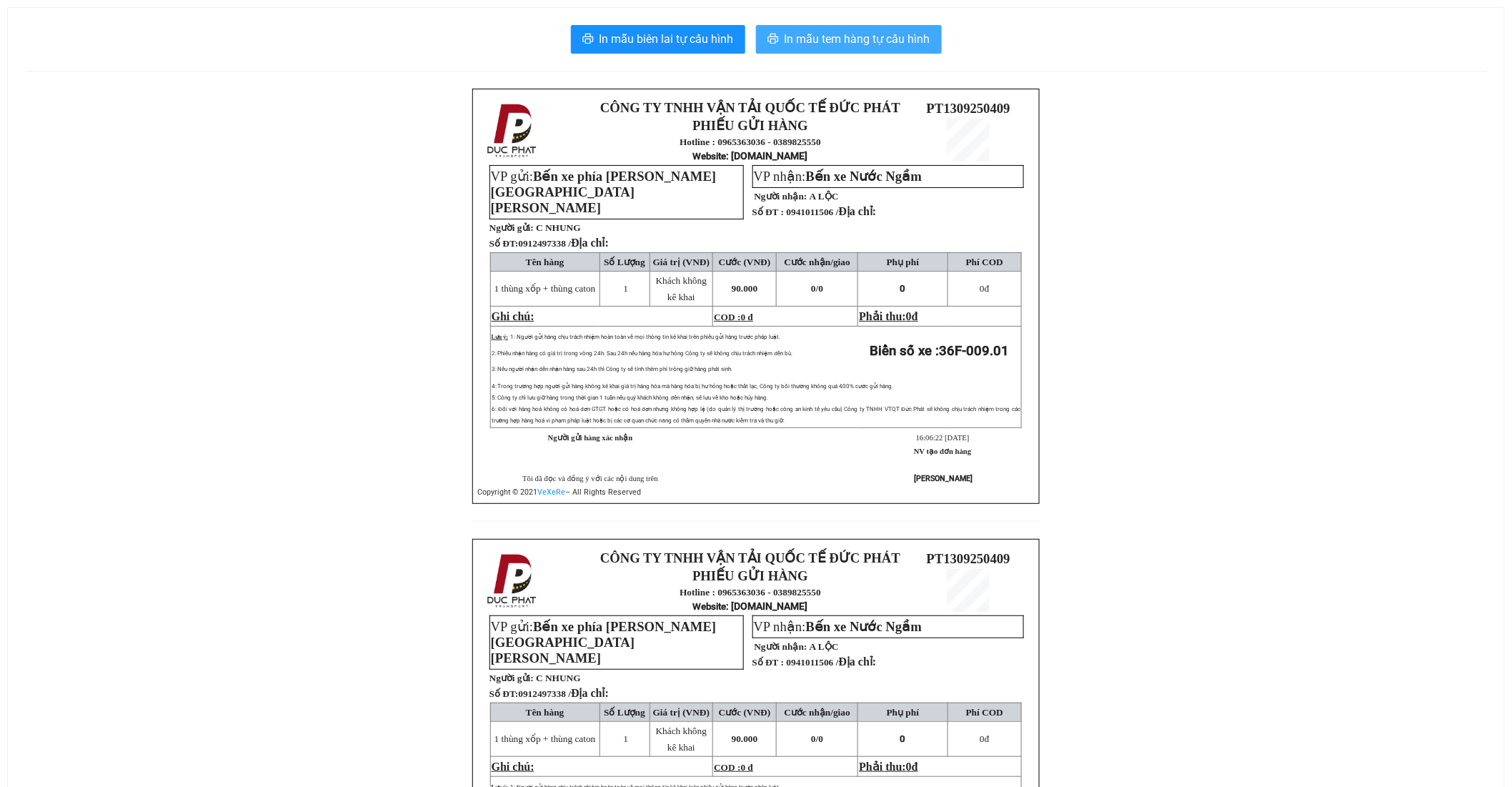
click at [901, 40] on span "In mẫu tem hàng tự cấu hình" at bounding box center [857, 39] width 145 height 18
click at [890, 43] on span "In mẫu tem hàng tự cấu hình" at bounding box center [857, 39] width 145 height 18
click at [897, 31] on span "In mẫu tem hàng tự cấu hình" at bounding box center [857, 39] width 145 height 18
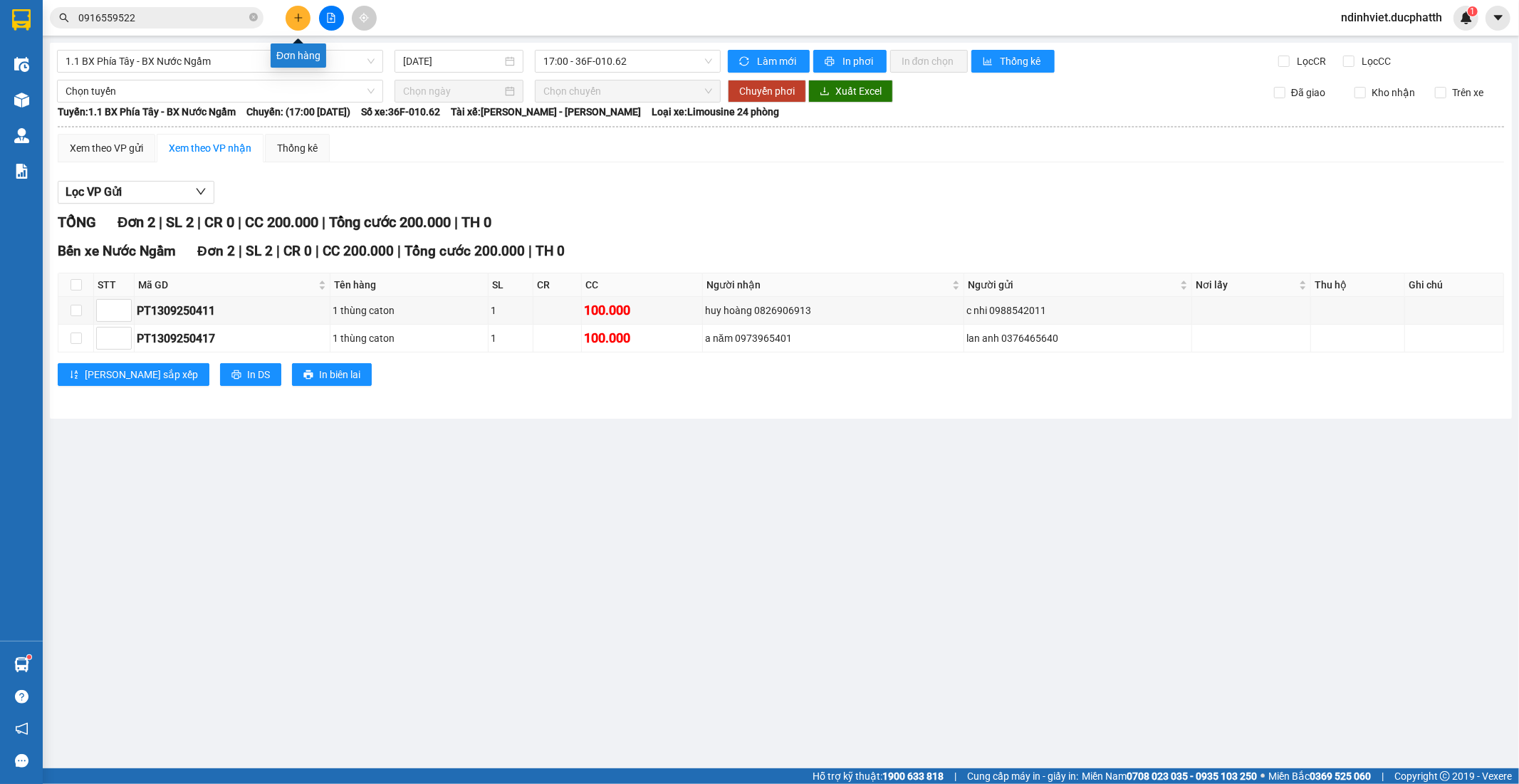
click at [303, 13] on icon "plus" at bounding box center [299, 18] width 10 height 10
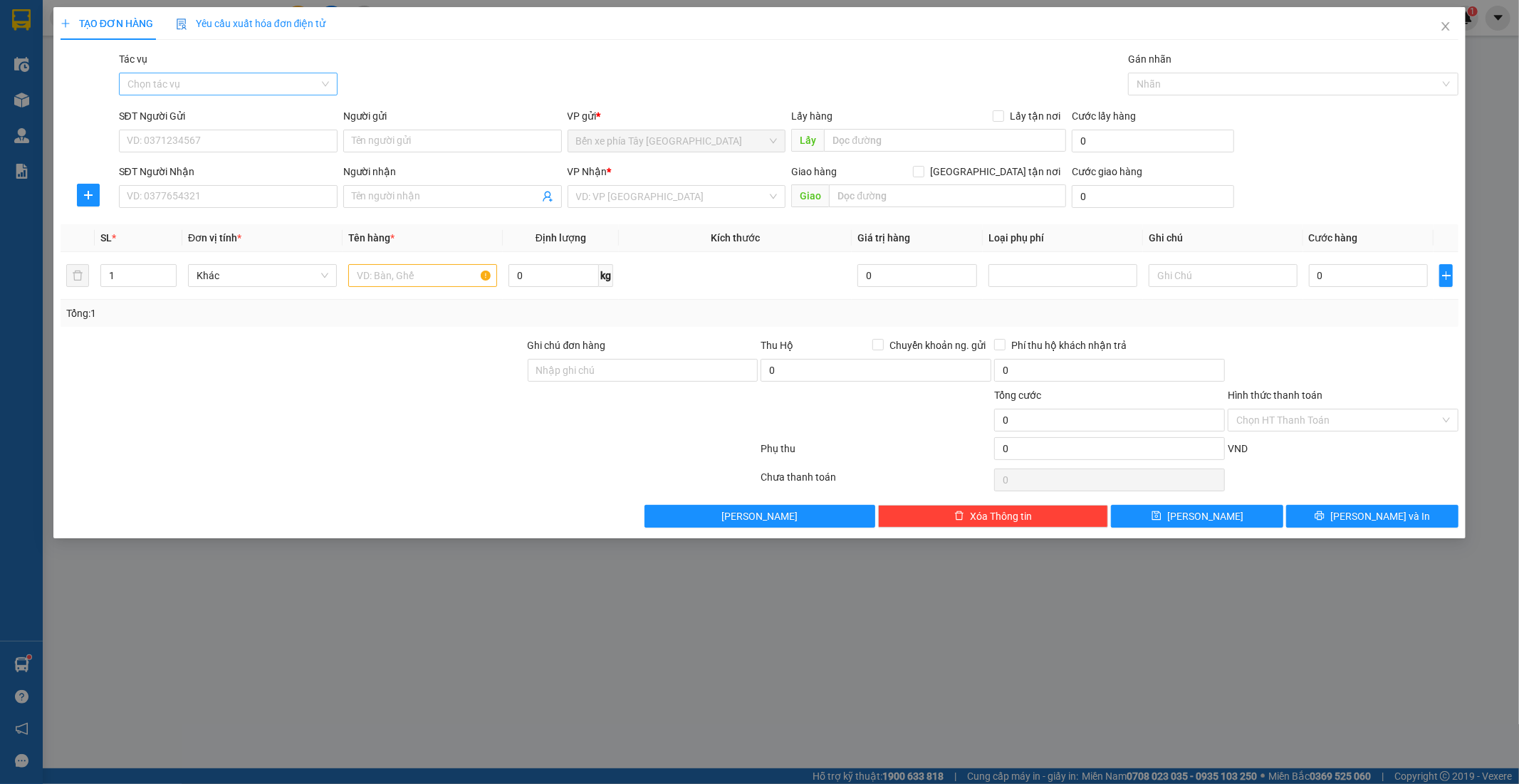
drag, startPoint x: 332, startPoint y: 67, endPoint x: 326, endPoint y: 75, distance: 10.0
click at [328, 73] on div "Tác vụ Chọn tác vụ" at bounding box center [227, 75] width 218 height 50
click at [326, 76] on div "Chọn tác vụ" at bounding box center [227, 83] width 218 height 23
click at [267, 111] on div "Nhập hàng lên xe" at bounding box center [228, 113] width 202 height 16
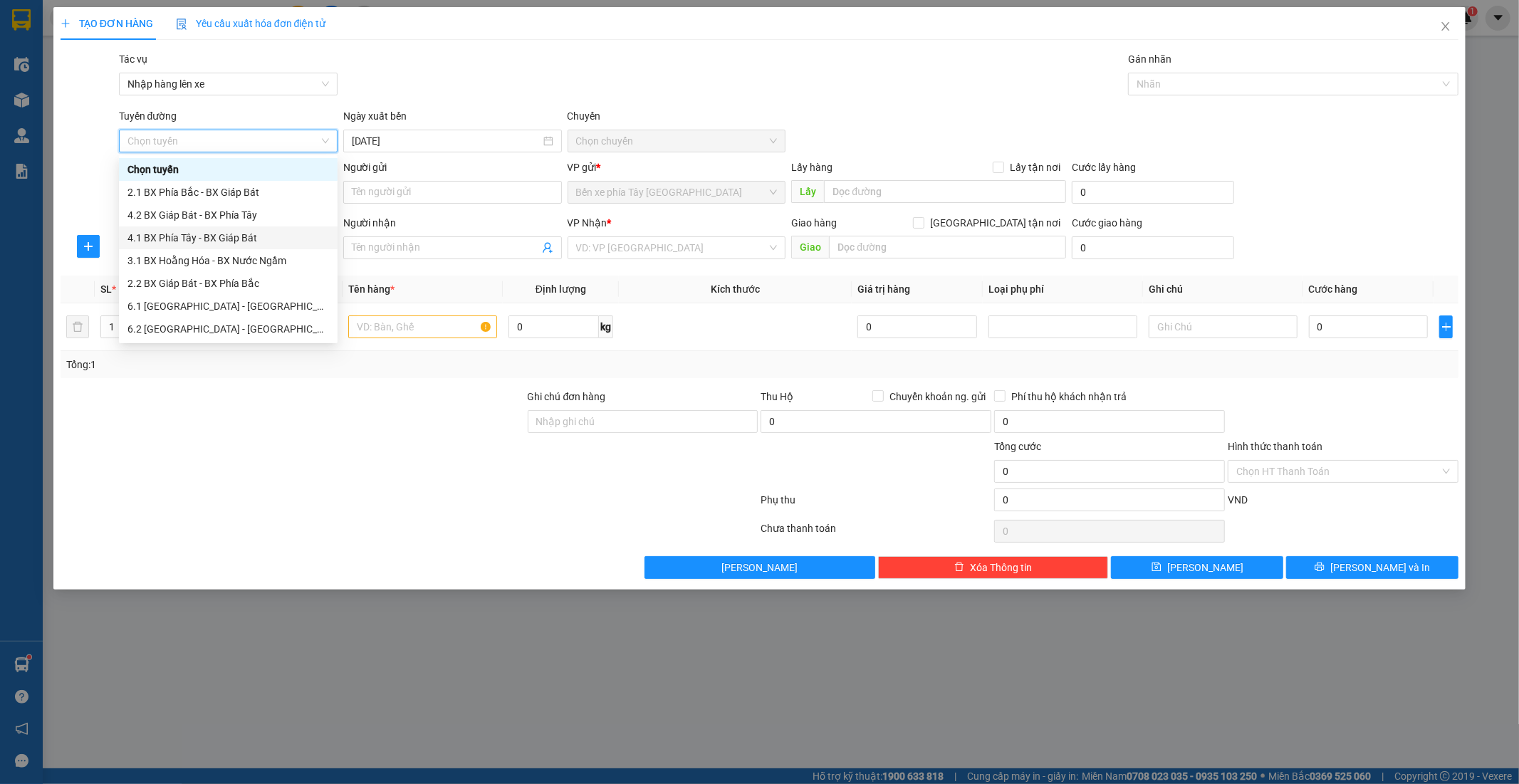
scroll to position [114, 0]
click at [239, 241] on div "1.1 BX Phía Tây - BX Nước Ngầm" at bounding box center [228, 238] width 202 height 16
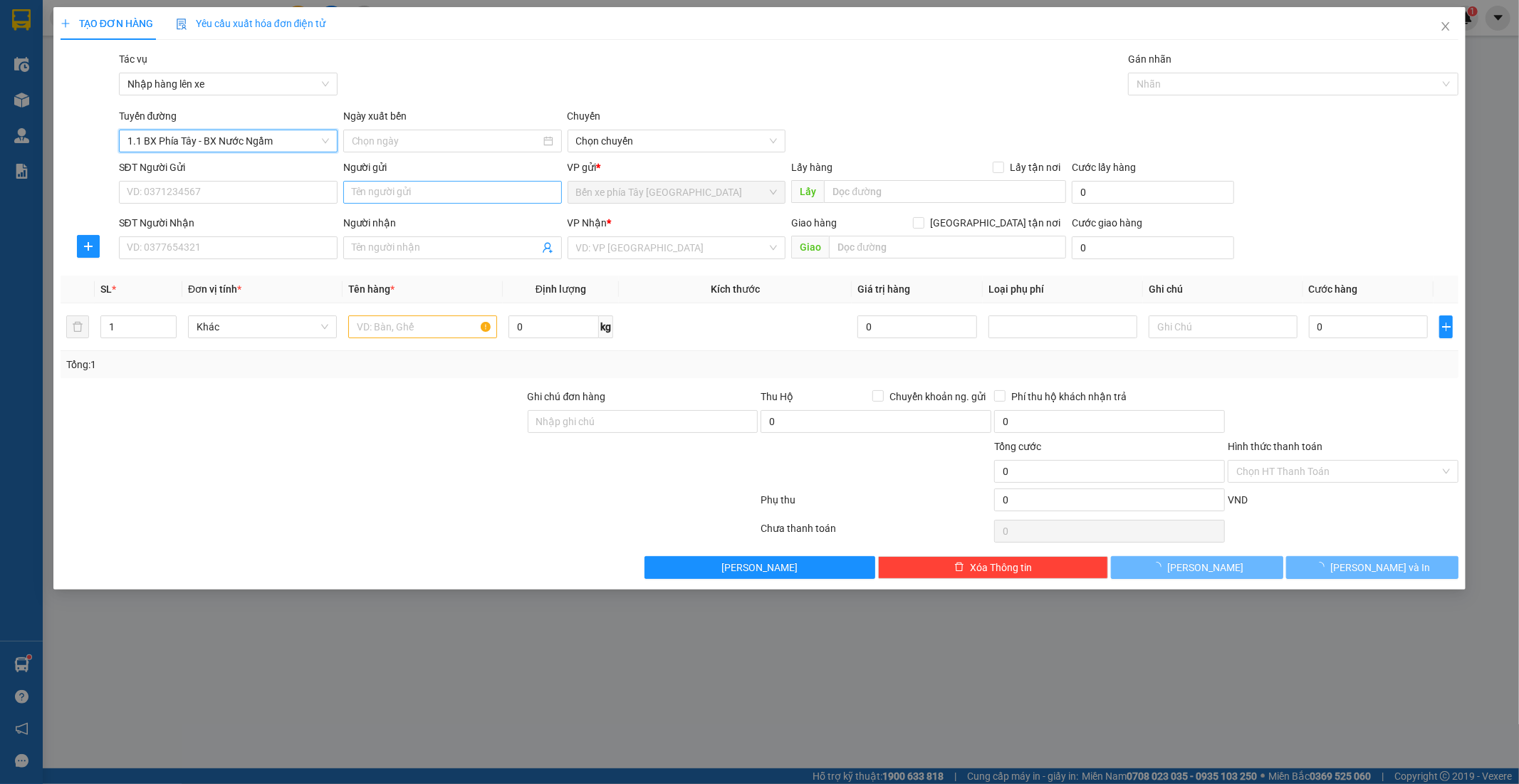
type input "[DATE]"
click at [664, 132] on span "02:30 - 36H-087.70" at bounding box center [677, 141] width 202 height 22
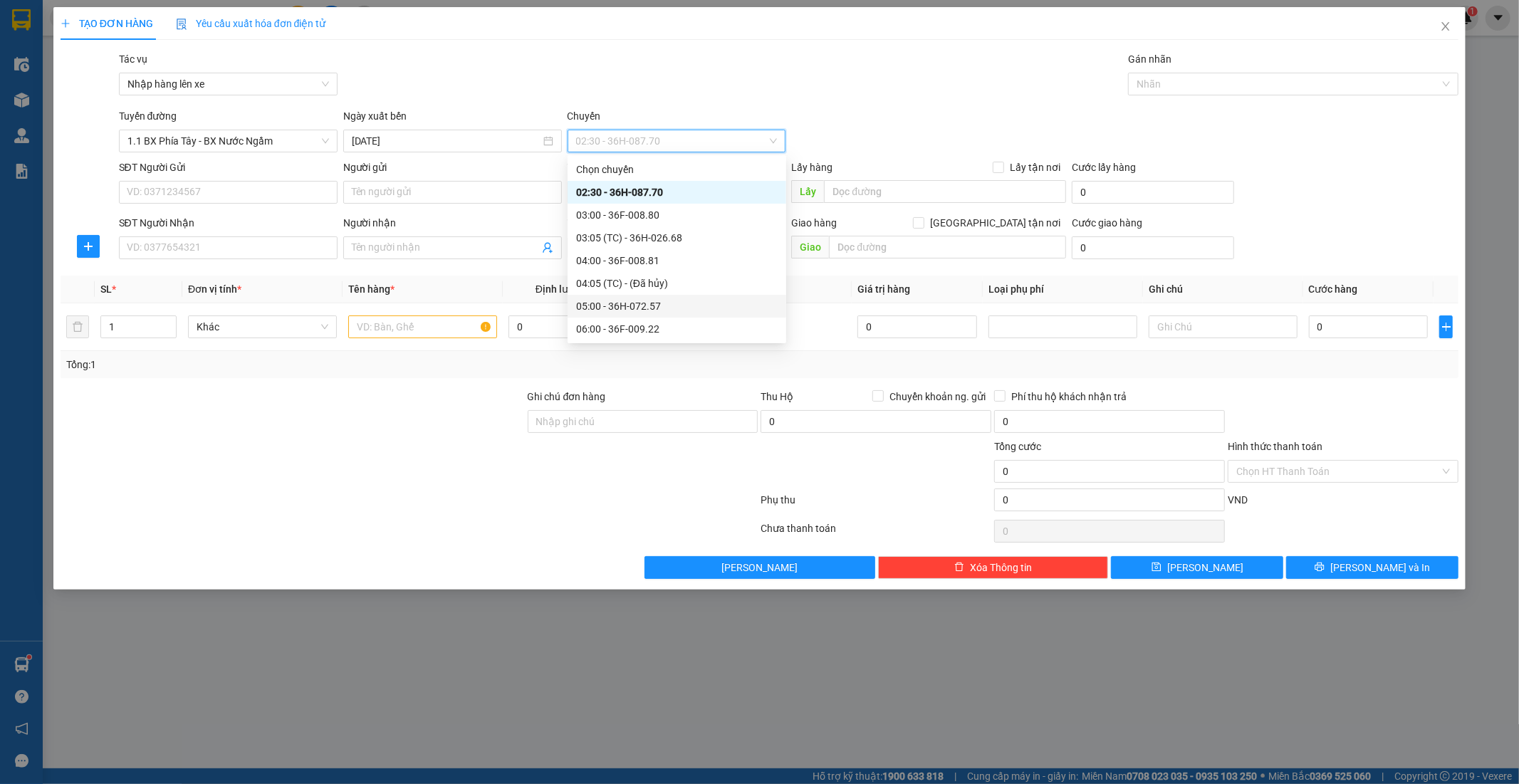
click at [646, 306] on div "05:00 - 36H-072.57" at bounding box center [677, 306] width 202 height 16
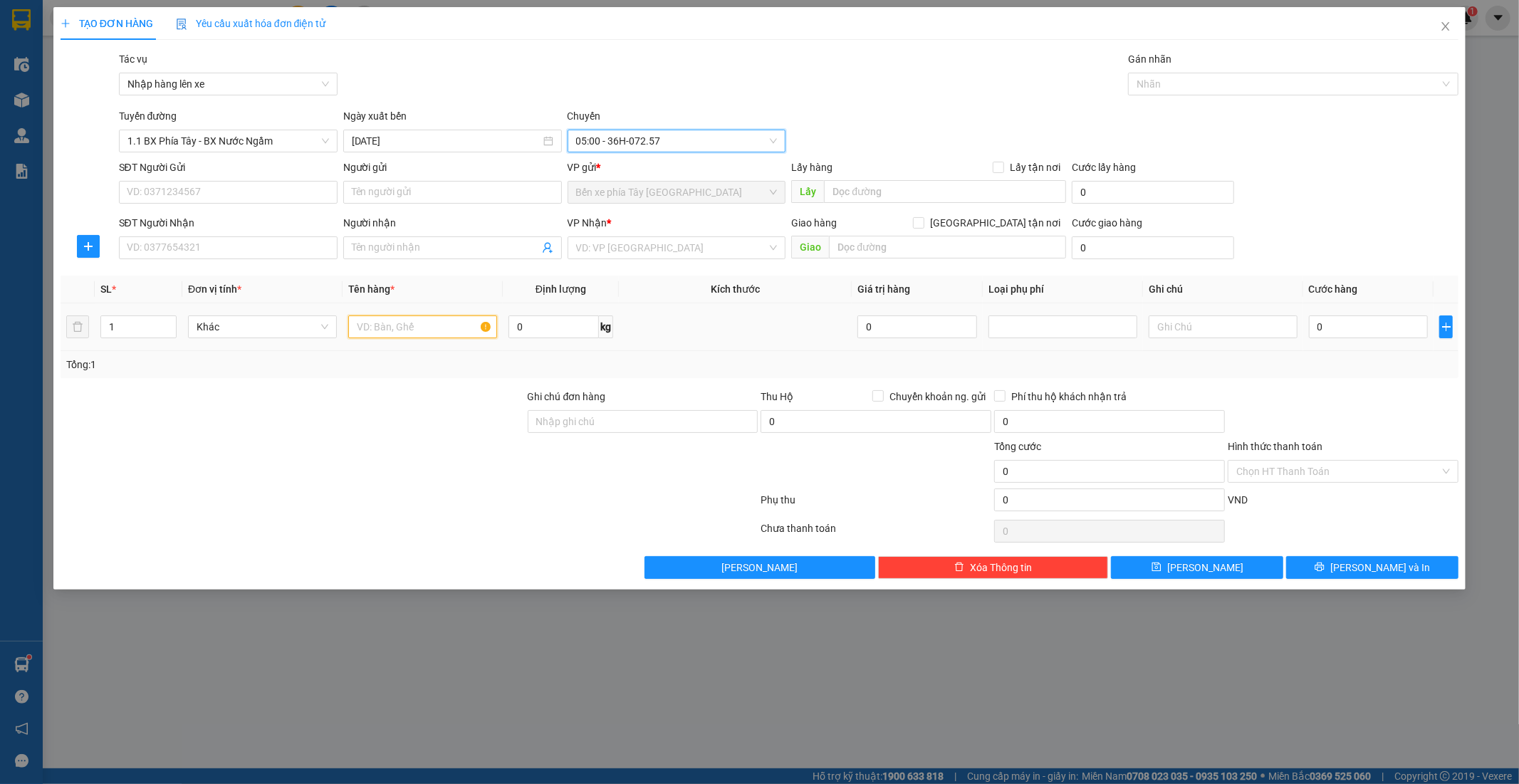
click at [419, 324] on input "text" at bounding box center [423, 326] width 149 height 23
type input "1 XE MÁY WAVE"
click at [1368, 325] on input "0" at bounding box center [1369, 326] width 119 height 23
type input "5"
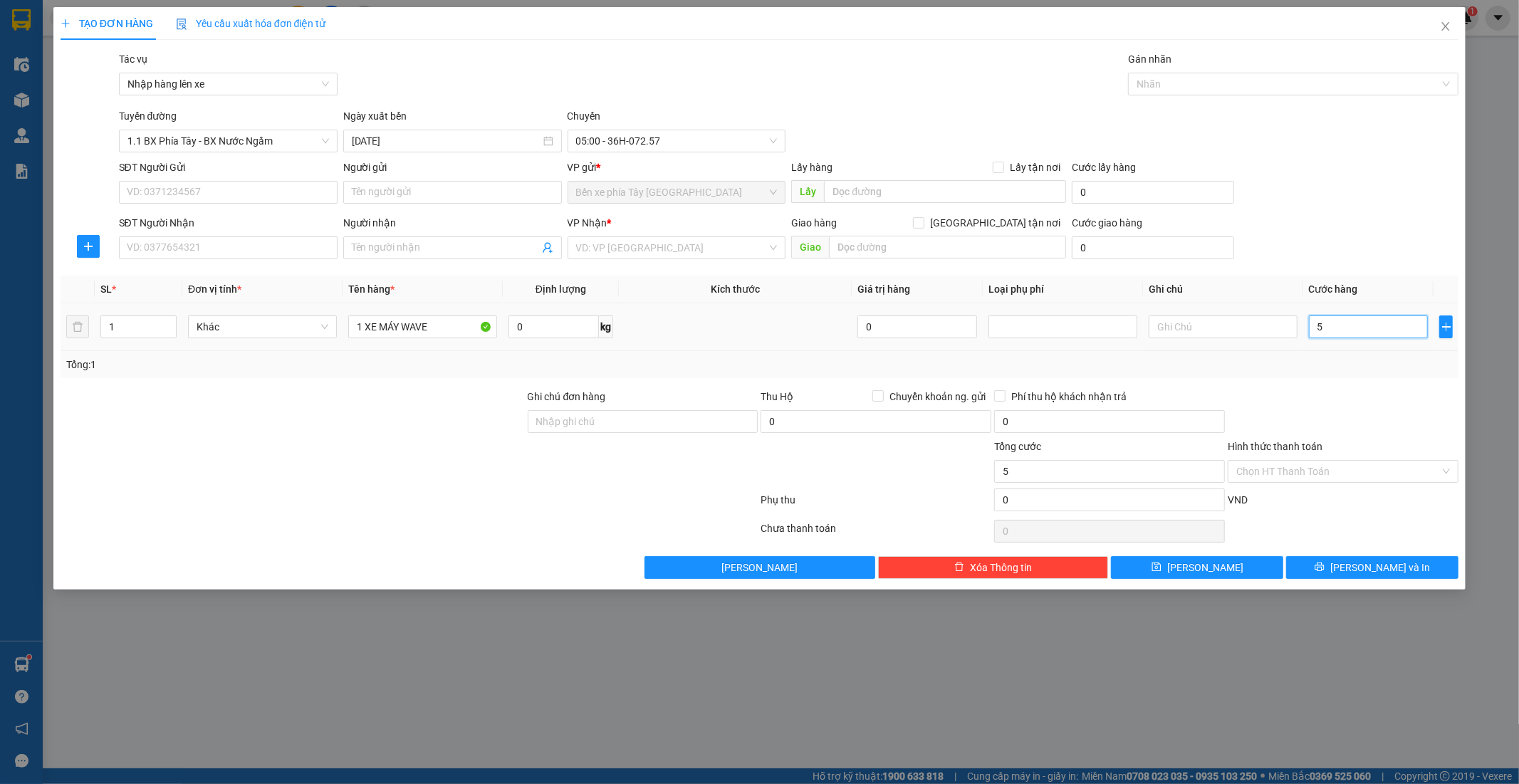
type input "5"
type input "5\"
type input "0"
type input "5"
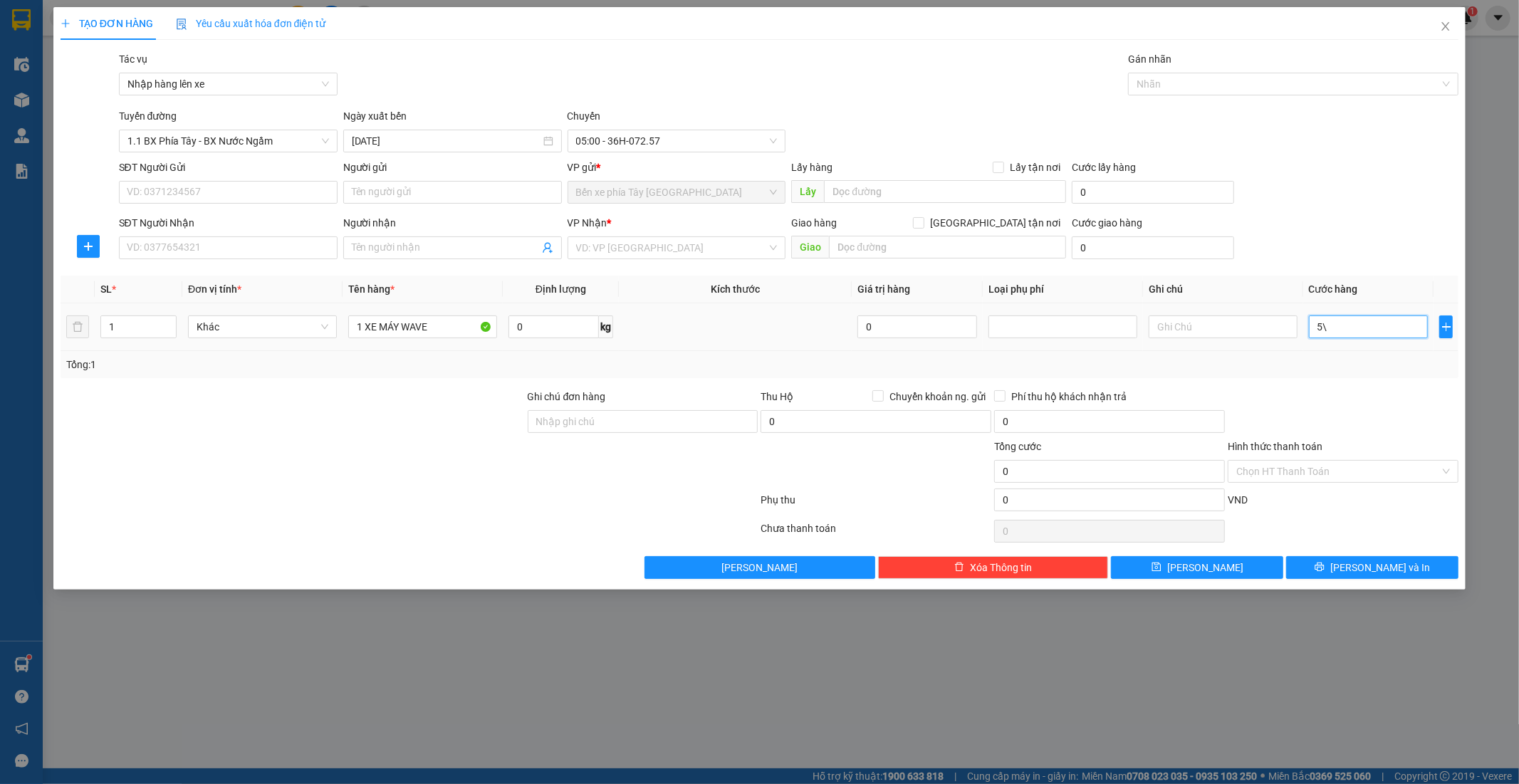
type input "5"
type input "0"
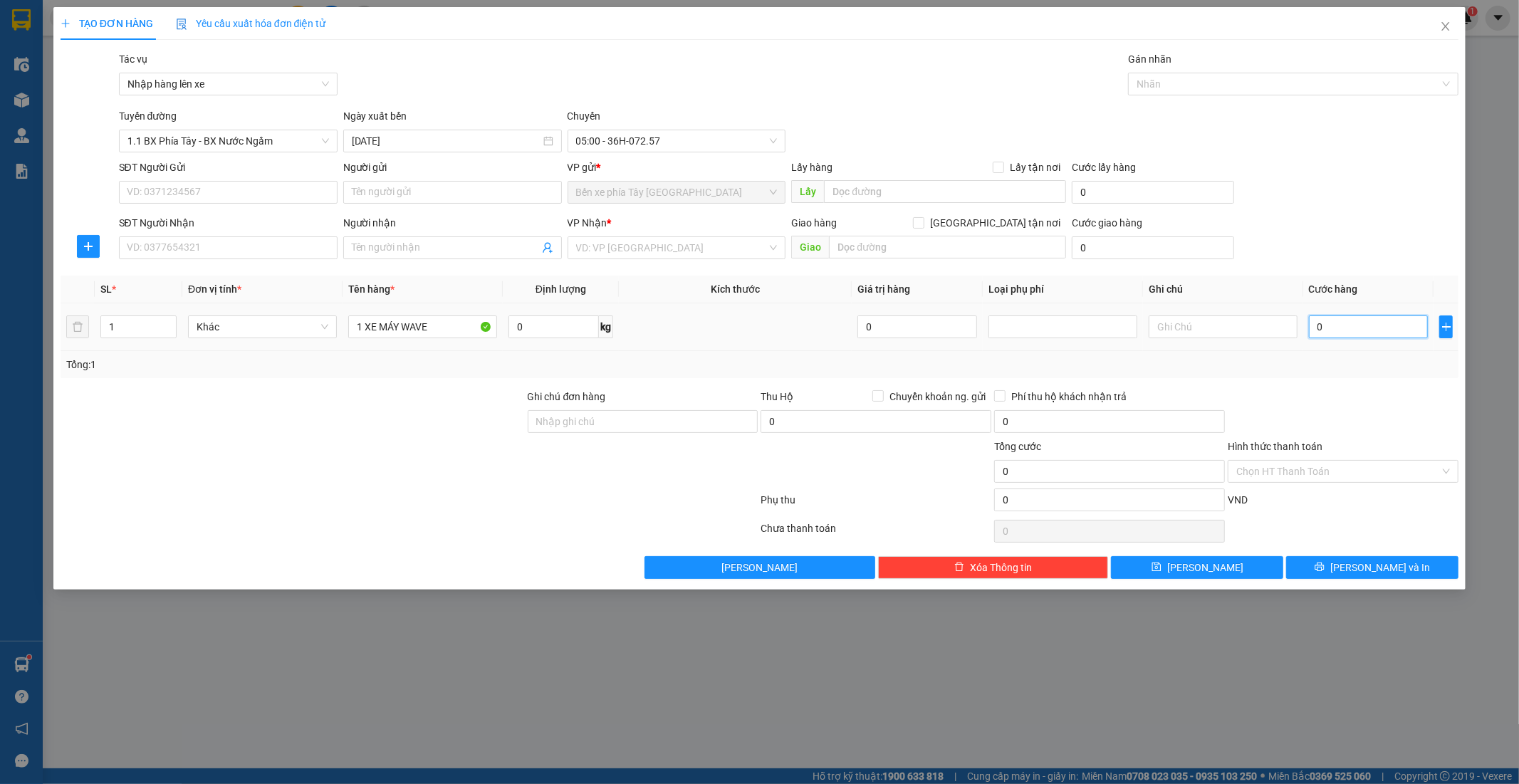
type input "02"
type input "2"
type input "025"
type input "25"
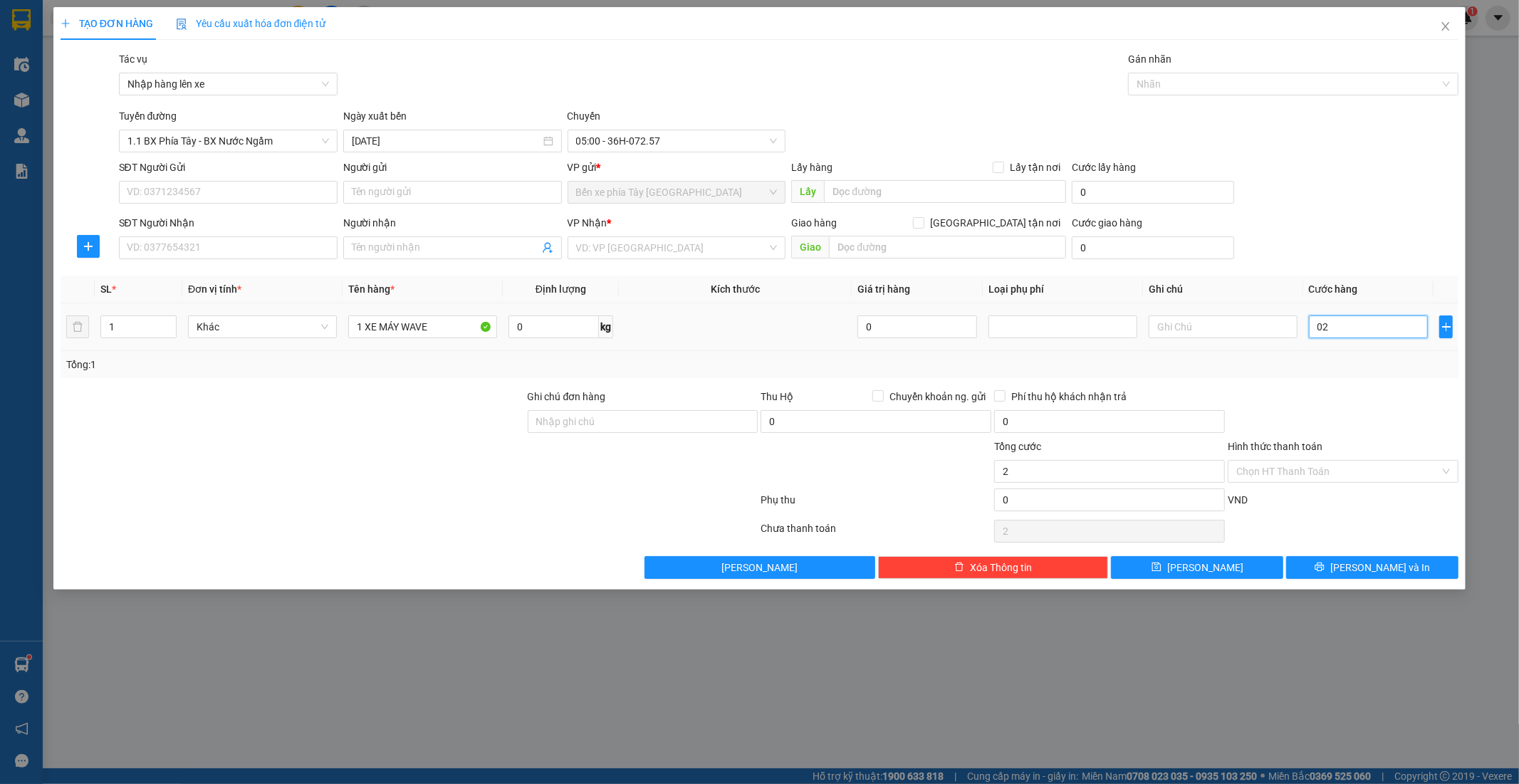
type input "25"
type input "0.250"
type input "250"
type input "02.500"
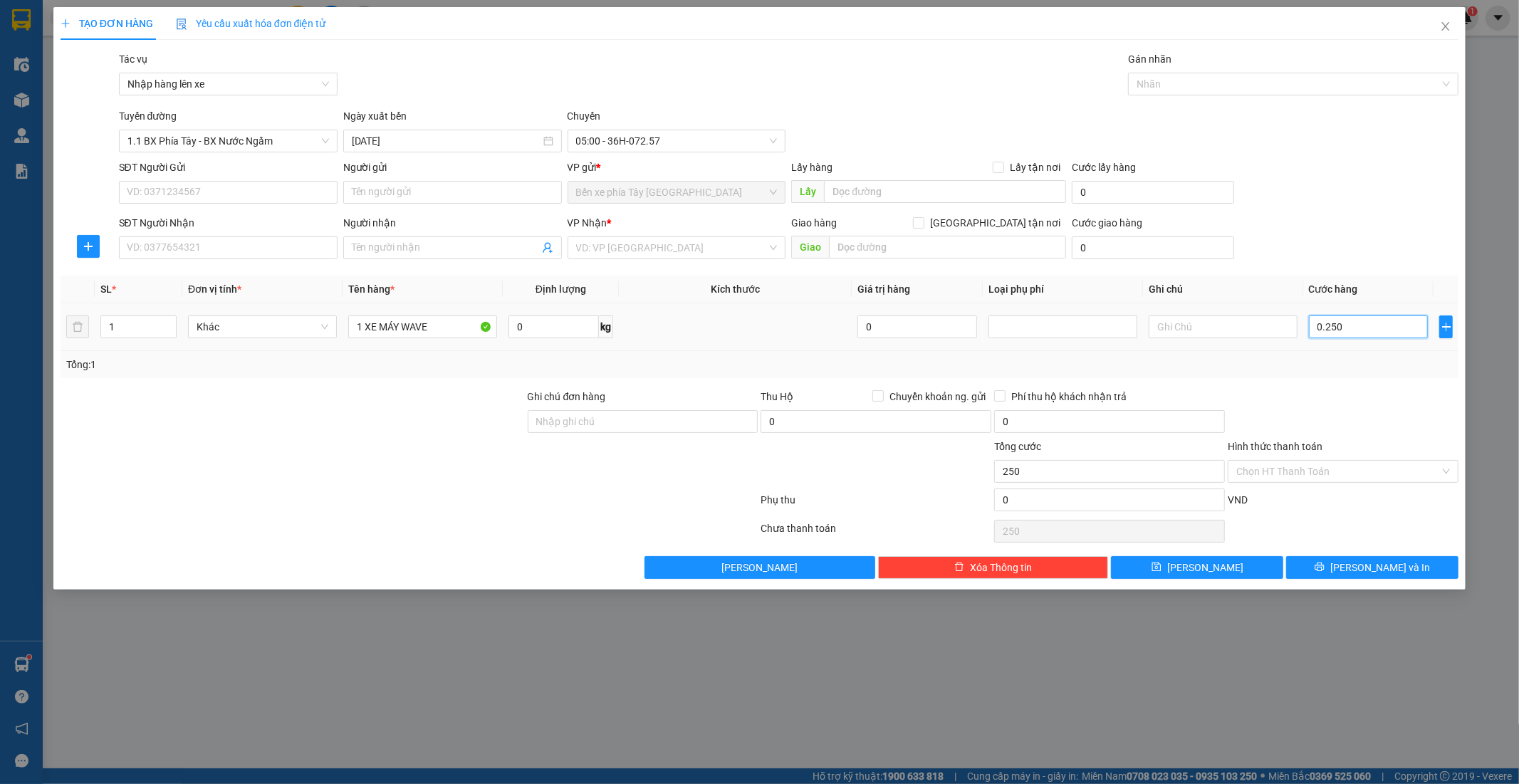
type input "2.500"
type input "025.000"
type input "25.000"
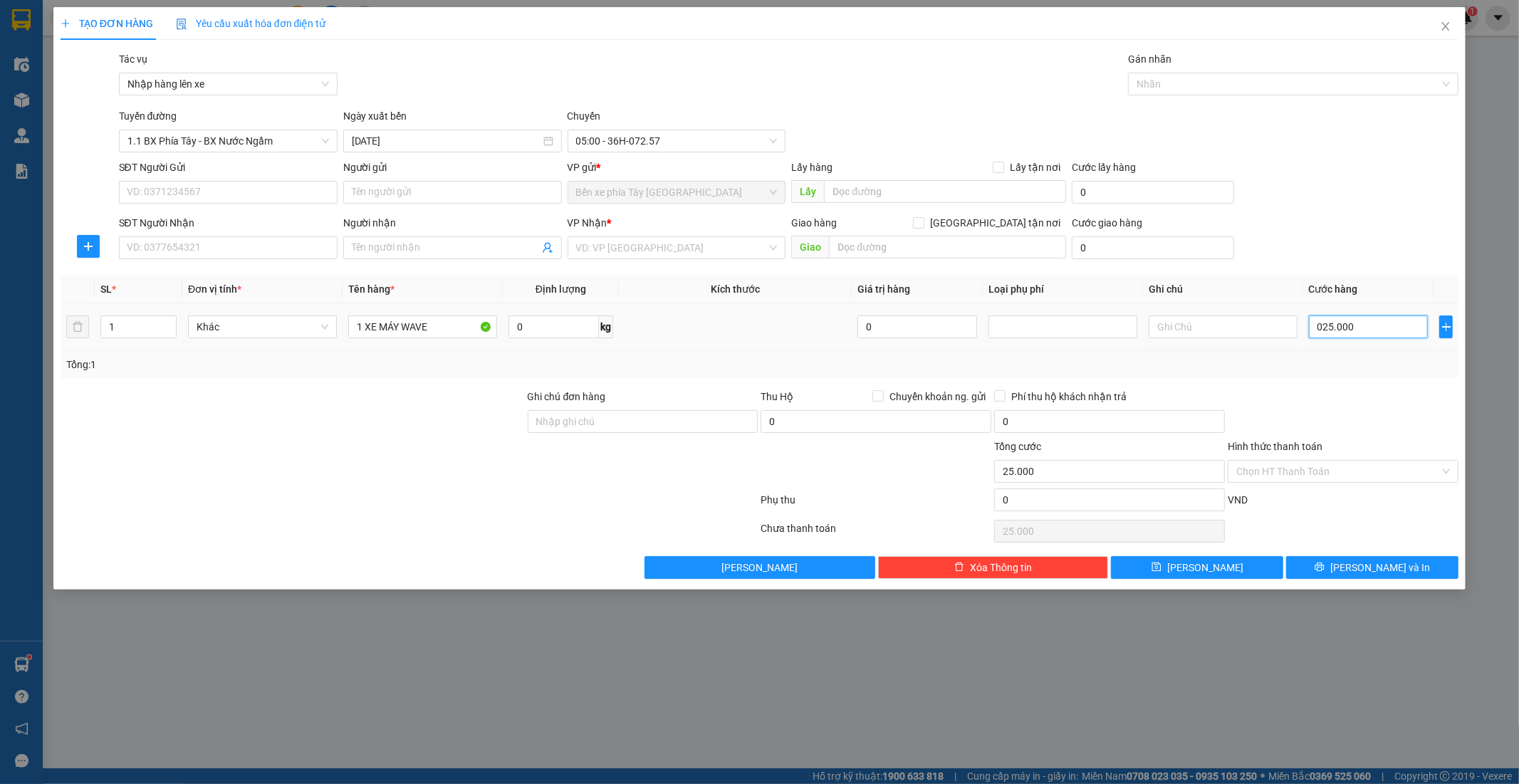
click at [1368, 325] on input "025.000" at bounding box center [1369, 326] width 119 height 23
drag, startPoint x: 1368, startPoint y: 325, endPoint x: 1265, endPoint y: 330, distance: 103.1
click at [1268, 328] on tr "1 Khác 1 XE MÁY WAVE 0 kg 0 025.000" at bounding box center [760, 327] width 1399 height 48
type input "2"
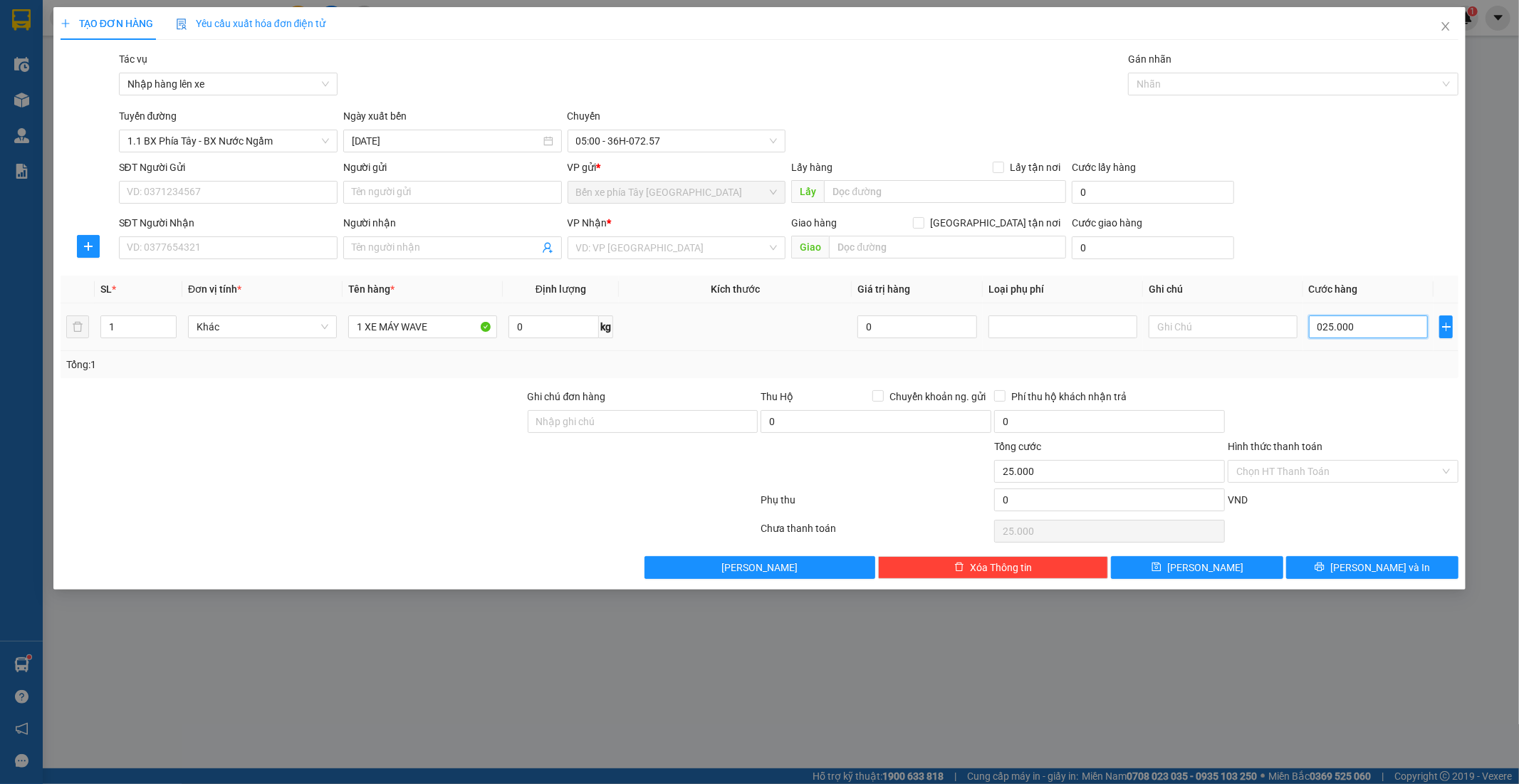
type input "2"
type input "25"
type input "250"
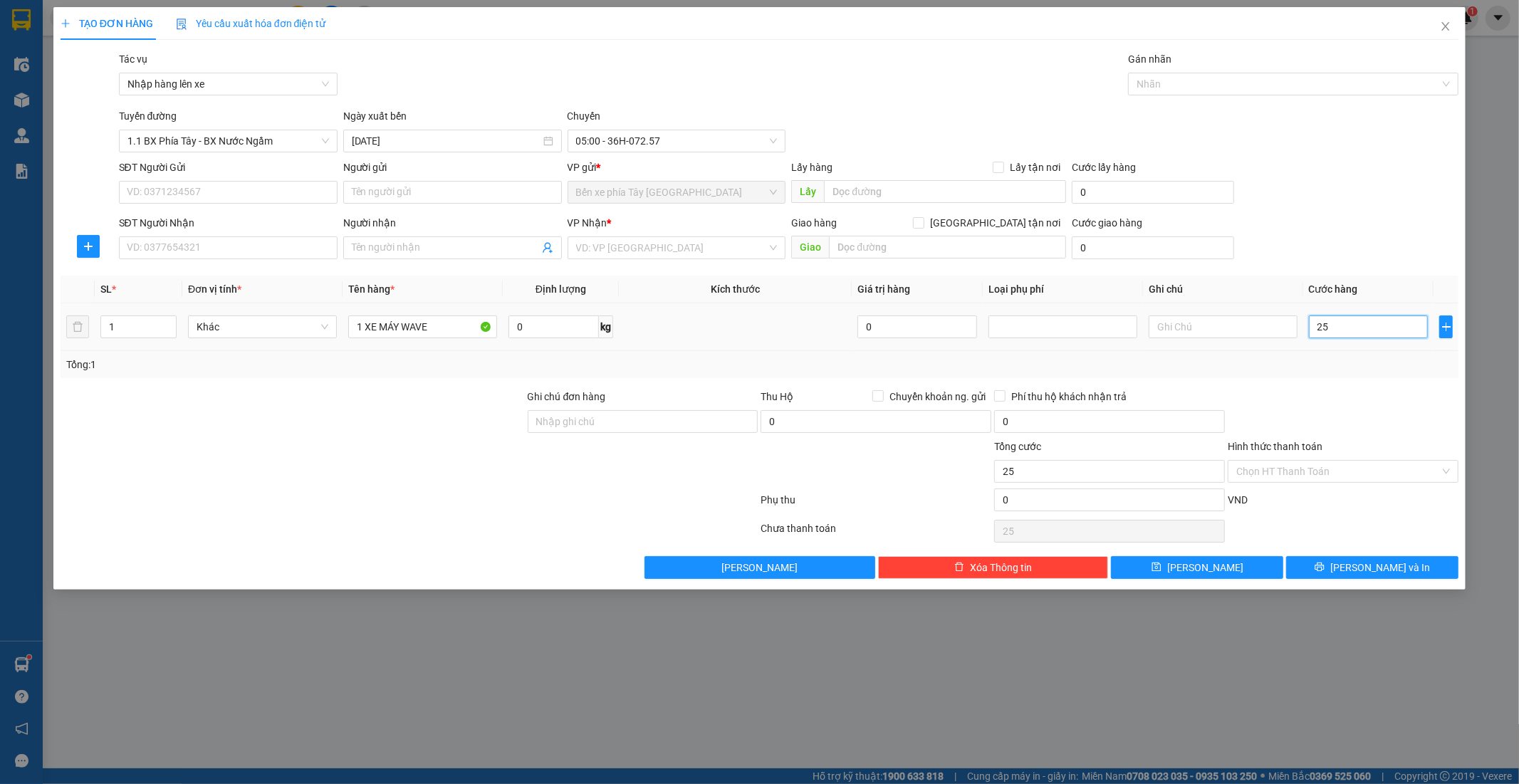
type input "250"
type input "2.500"
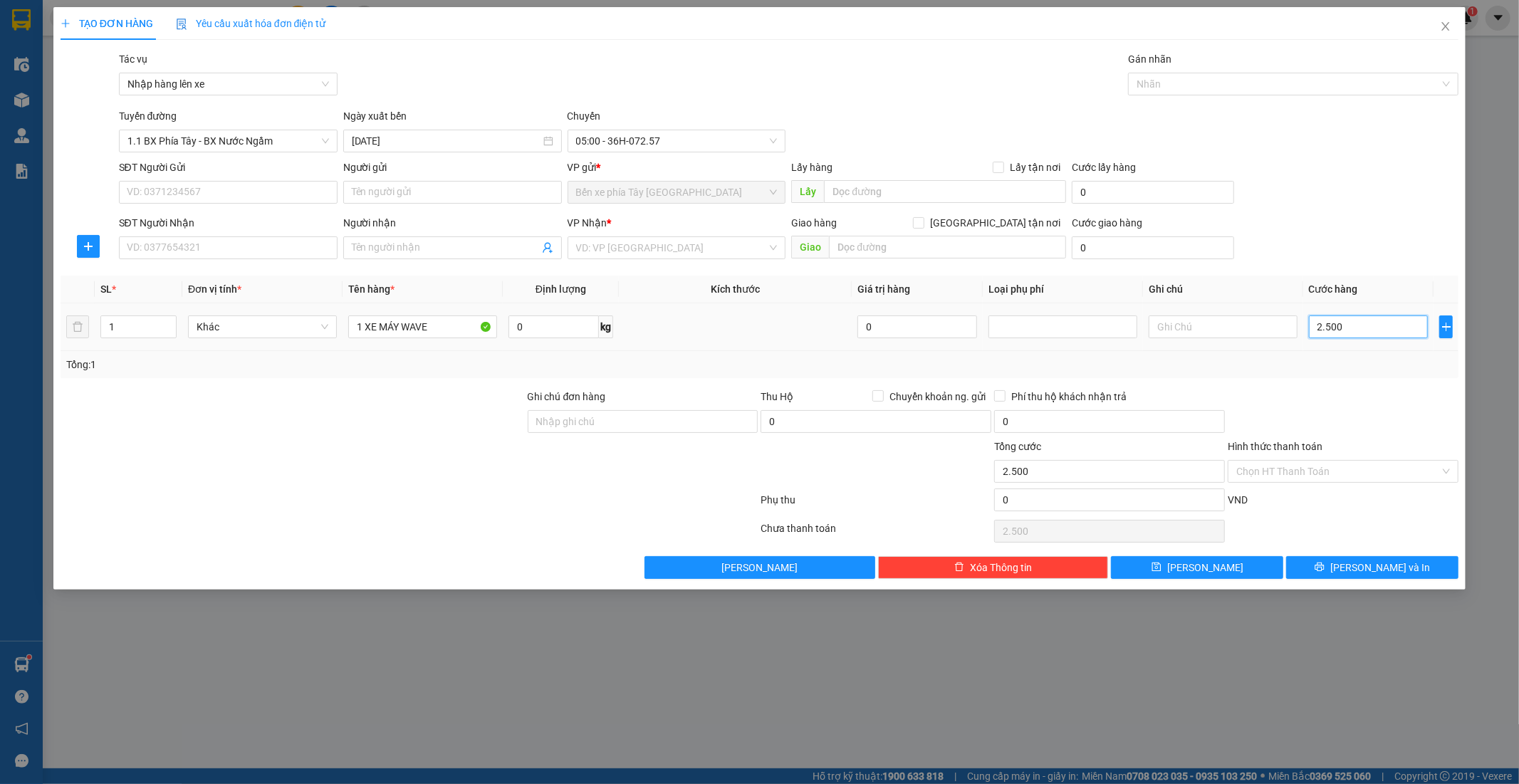
type input "25.000"
type input "250.000"
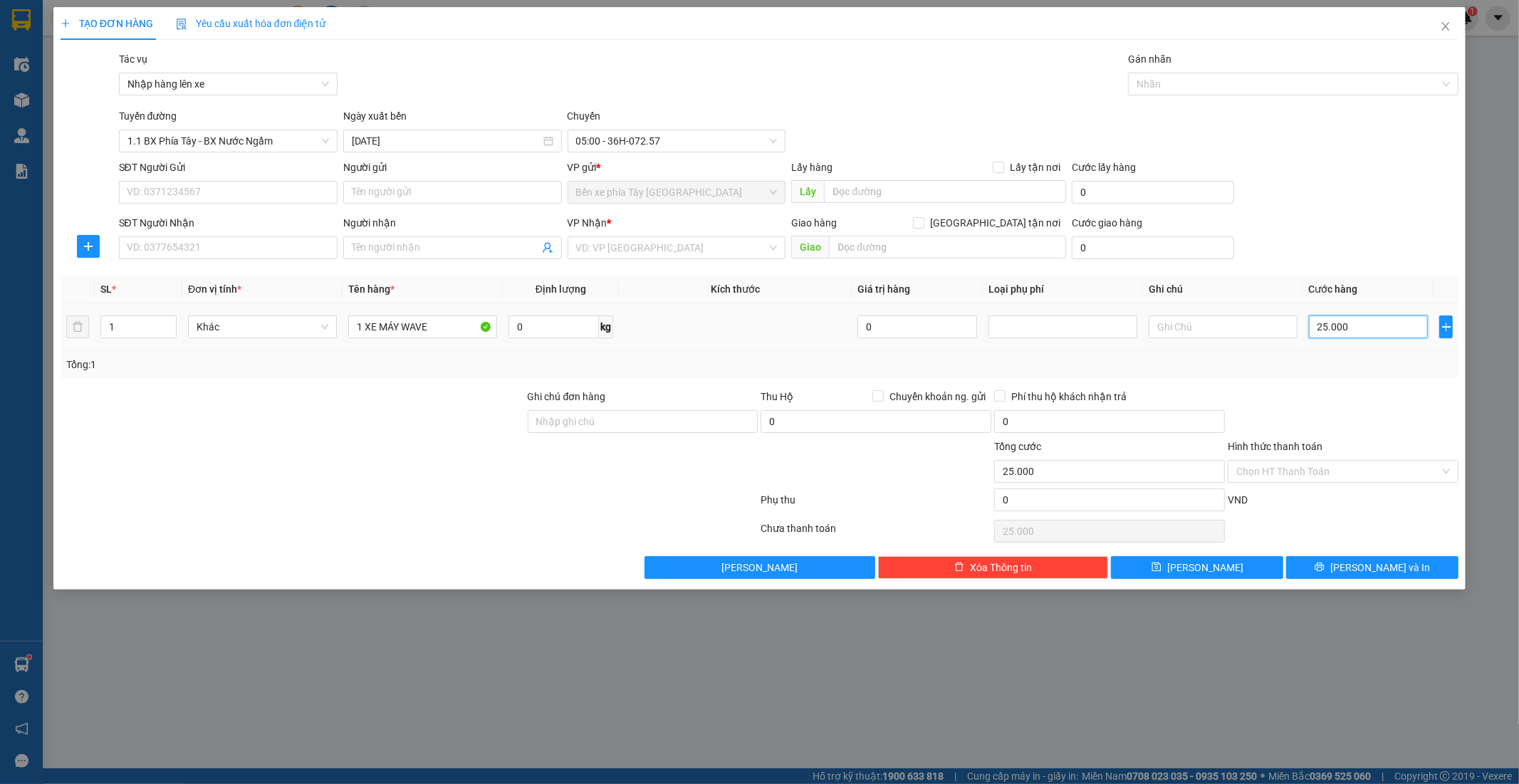
type input "250.000"
click at [707, 240] on input "search" at bounding box center [672, 248] width 192 height 22
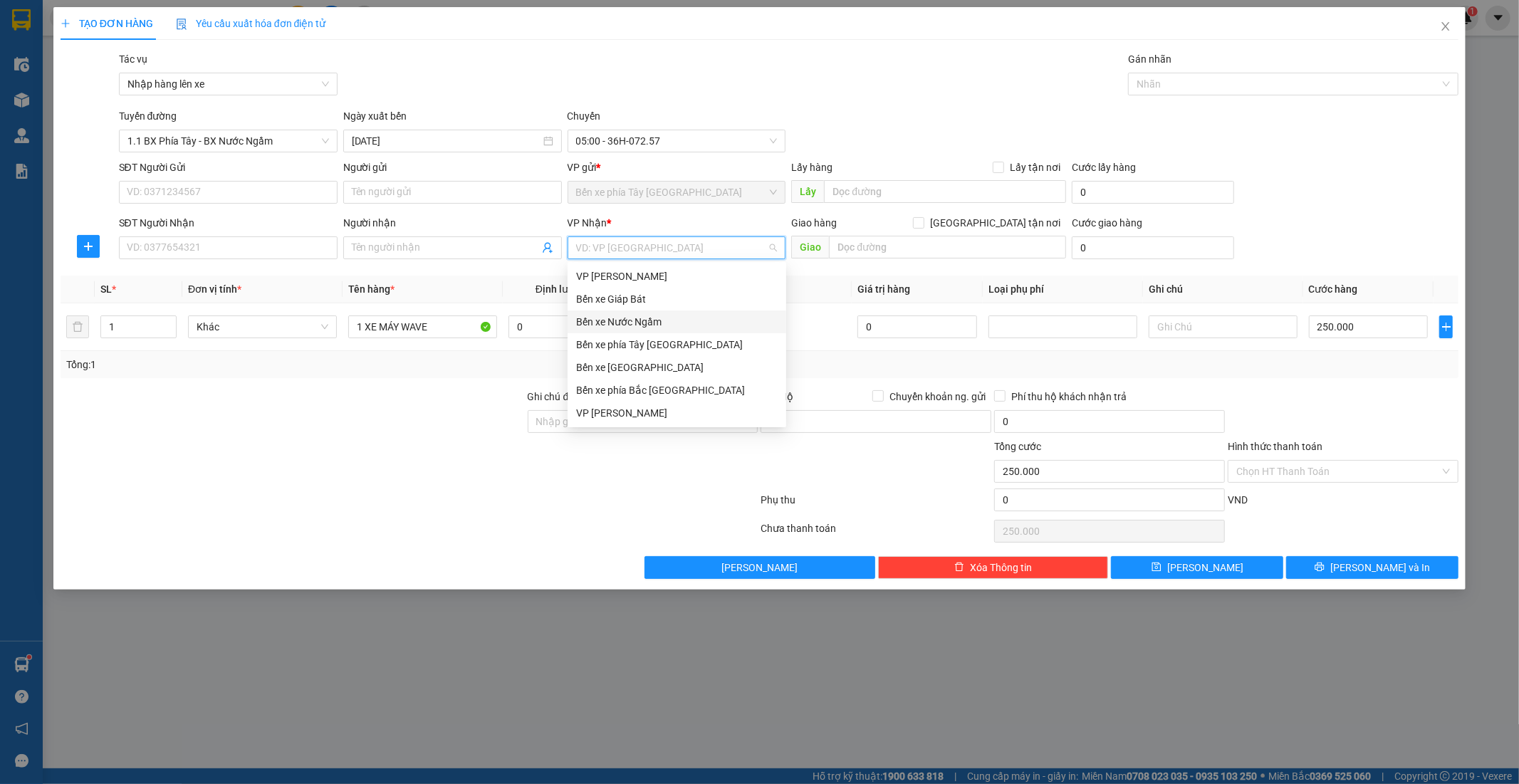
click at [665, 322] on div "Bến xe Nước Ngầm" at bounding box center [677, 322] width 202 height 16
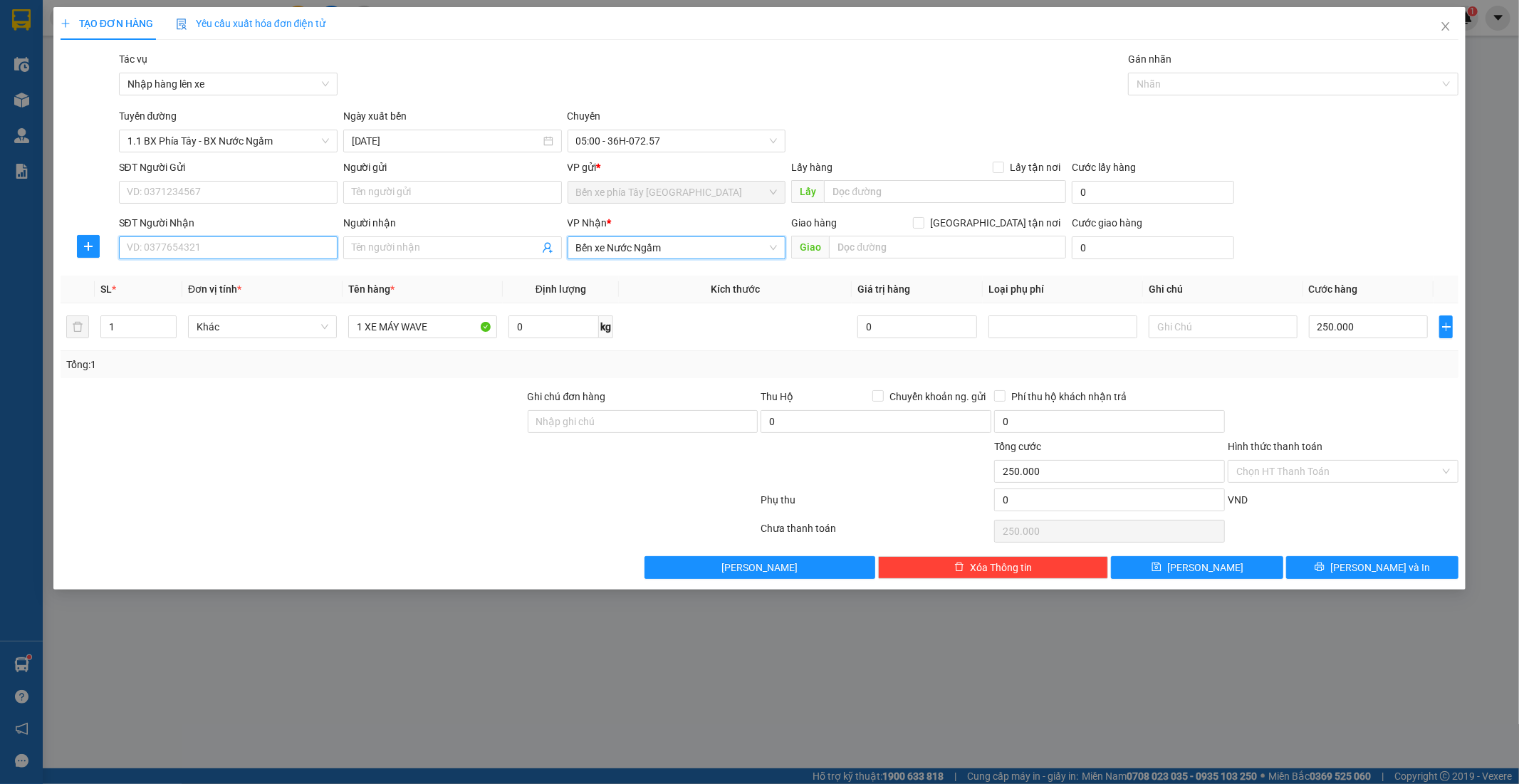
click at [295, 254] on input "SĐT Người Nhận" at bounding box center [227, 247] width 218 height 23
type input "0326122983"
click at [375, 254] on input "Người nhận" at bounding box center [445, 248] width 187 height 16
type input "[PERSON_NAME]"
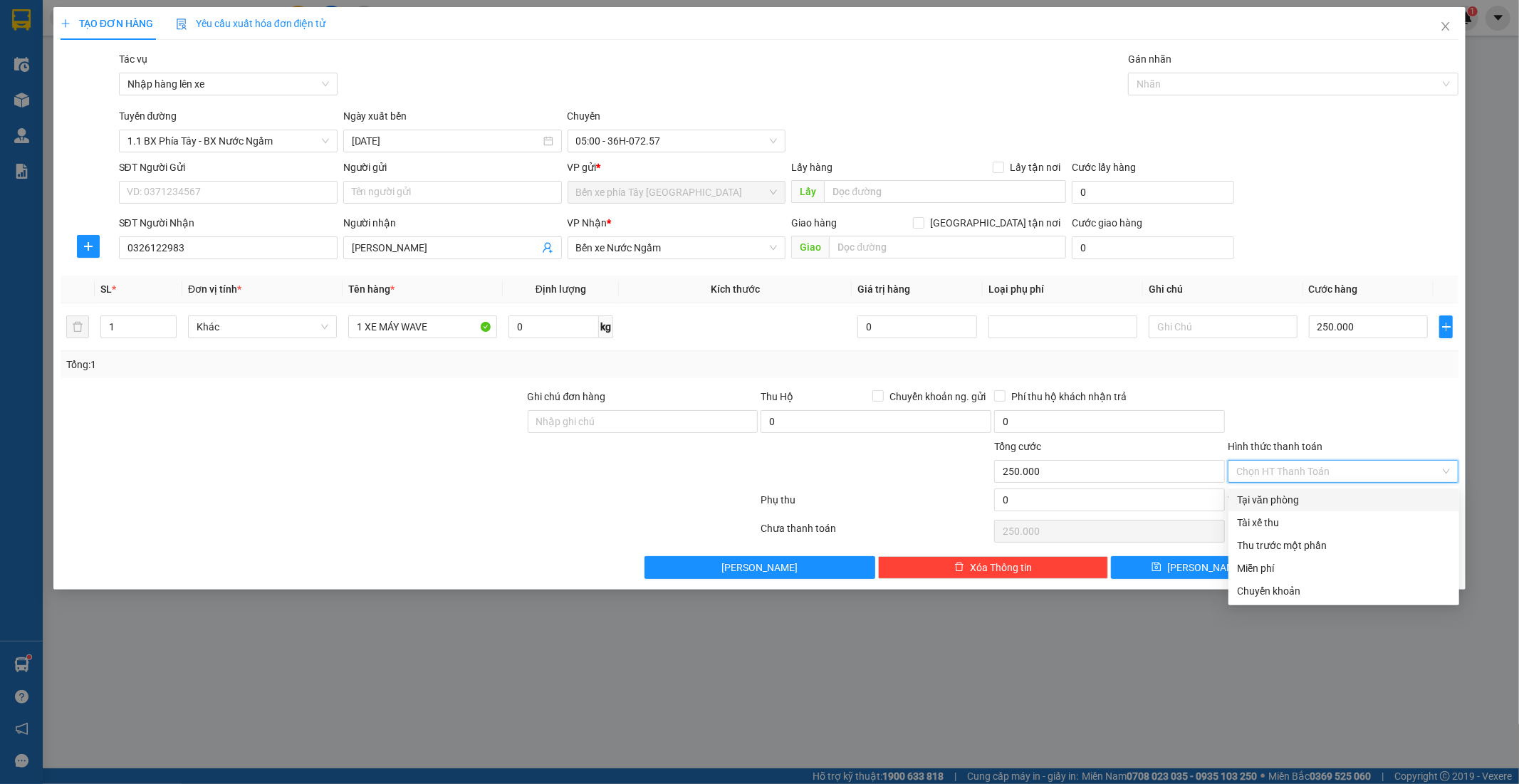
click at [1426, 467] on input "Hình thức thanh toán" at bounding box center [1338, 471] width 204 height 22
drag, startPoint x: 636, startPoint y: 423, endPoint x: 628, endPoint y: 426, distance: 8.5
click at [636, 423] on input "Ghi chú đơn hàng" at bounding box center [643, 421] width 231 height 23
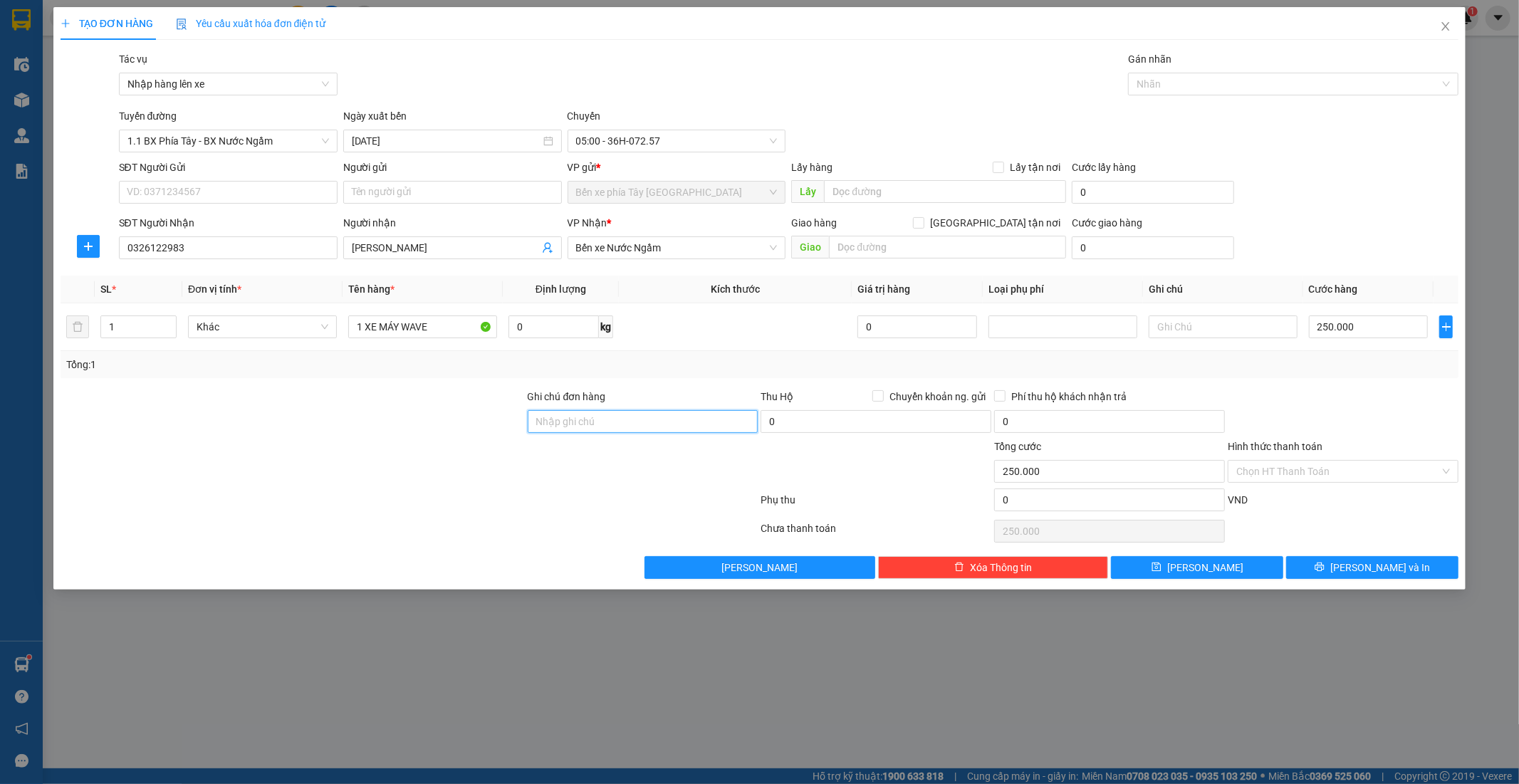
type input "GỬI TT"
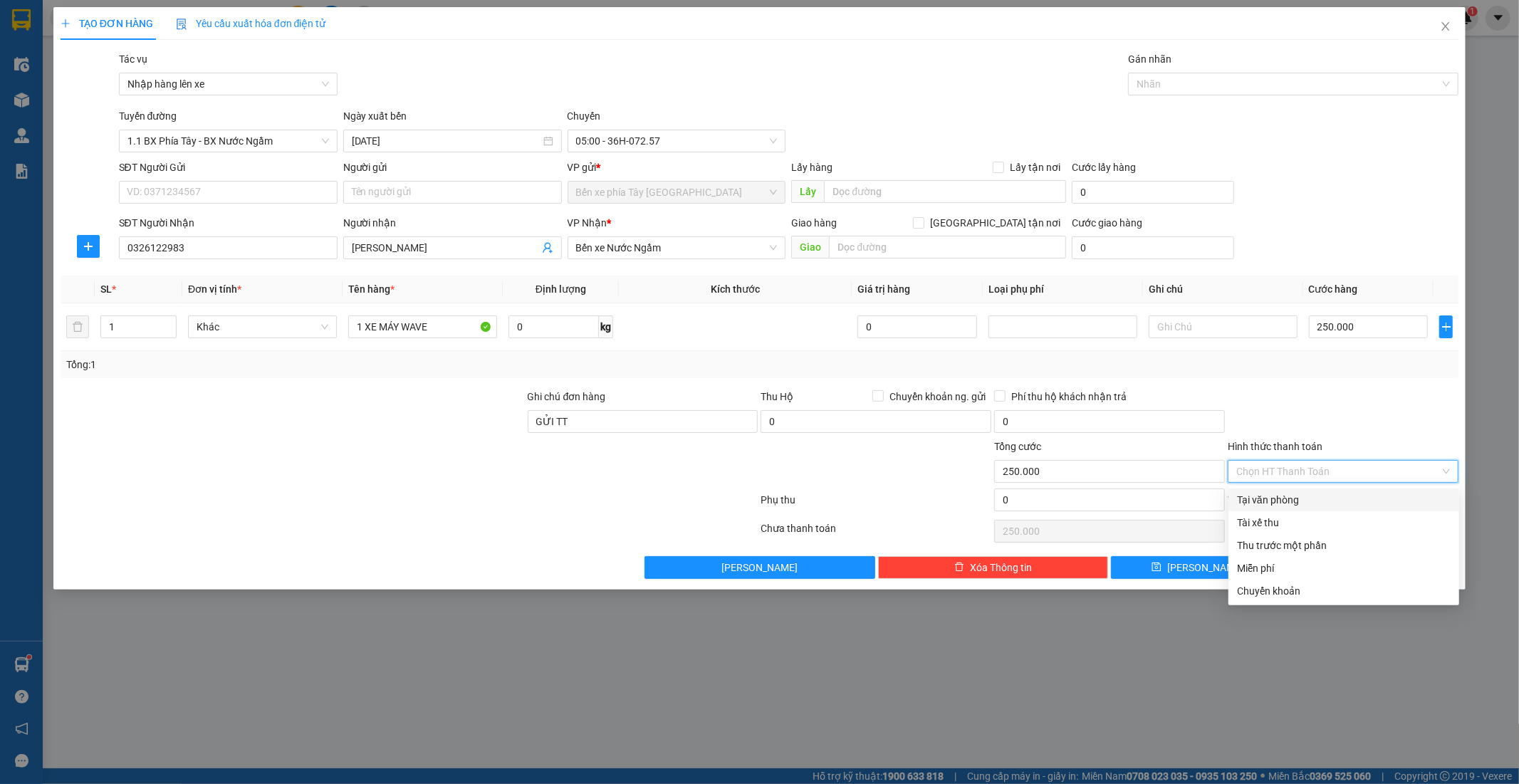
click at [1327, 473] on input "Hình thức thanh toán" at bounding box center [1338, 471] width 204 height 22
click at [1328, 502] on div "Tại văn phòng" at bounding box center [1344, 499] width 214 height 16
type input "0"
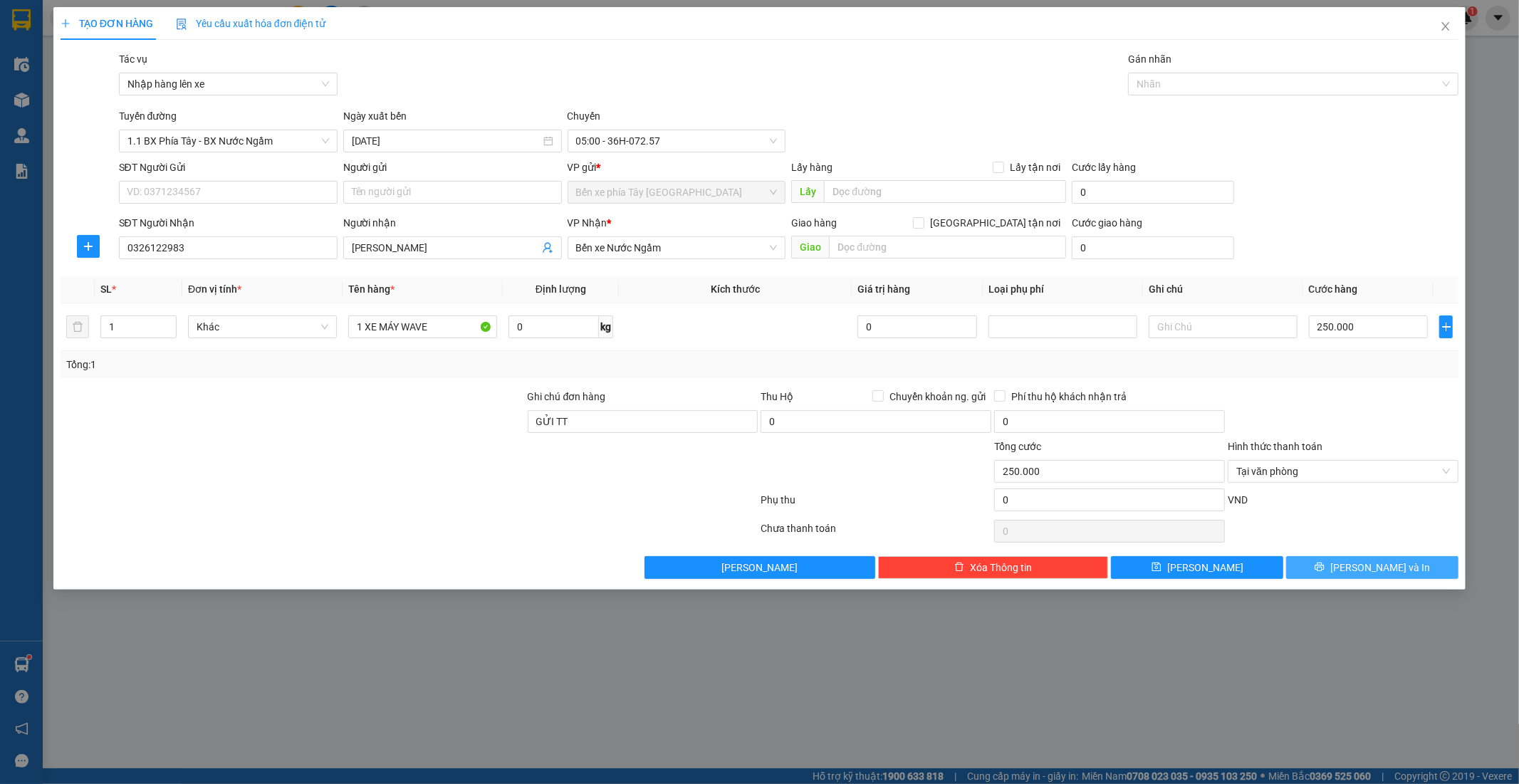
click at [1390, 570] on span "[PERSON_NAME] và In" at bounding box center [1380, 568] width 100 height 16
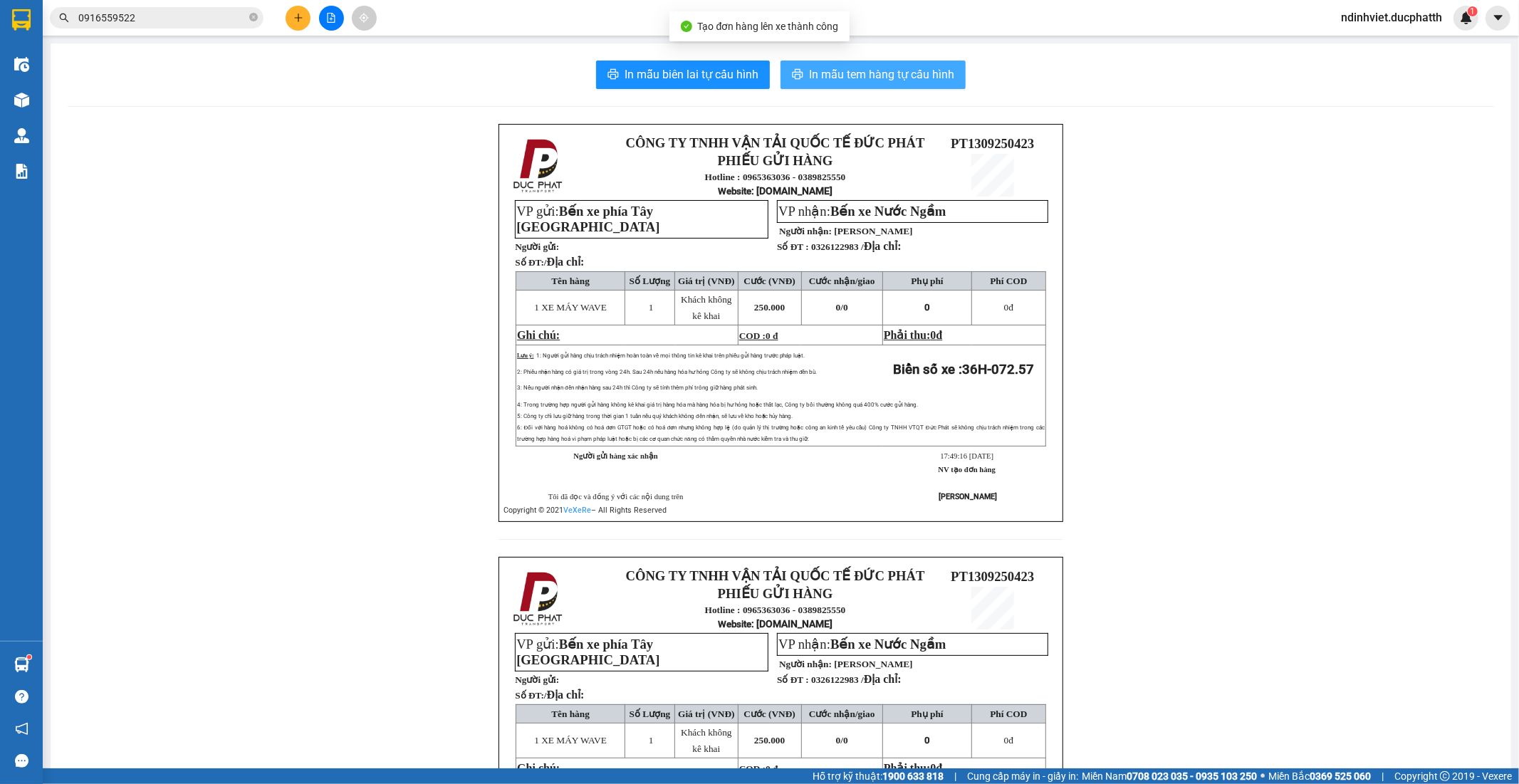
click at [834, 68] on span "In mẫu tem hàng tự cấu hình" at bounding box center [881, 74] width 145 height 18
click at [829, 71] on span "In mẫu tem hàng tự cấu hình" at bounding box center [881, 74] width 145 height 18
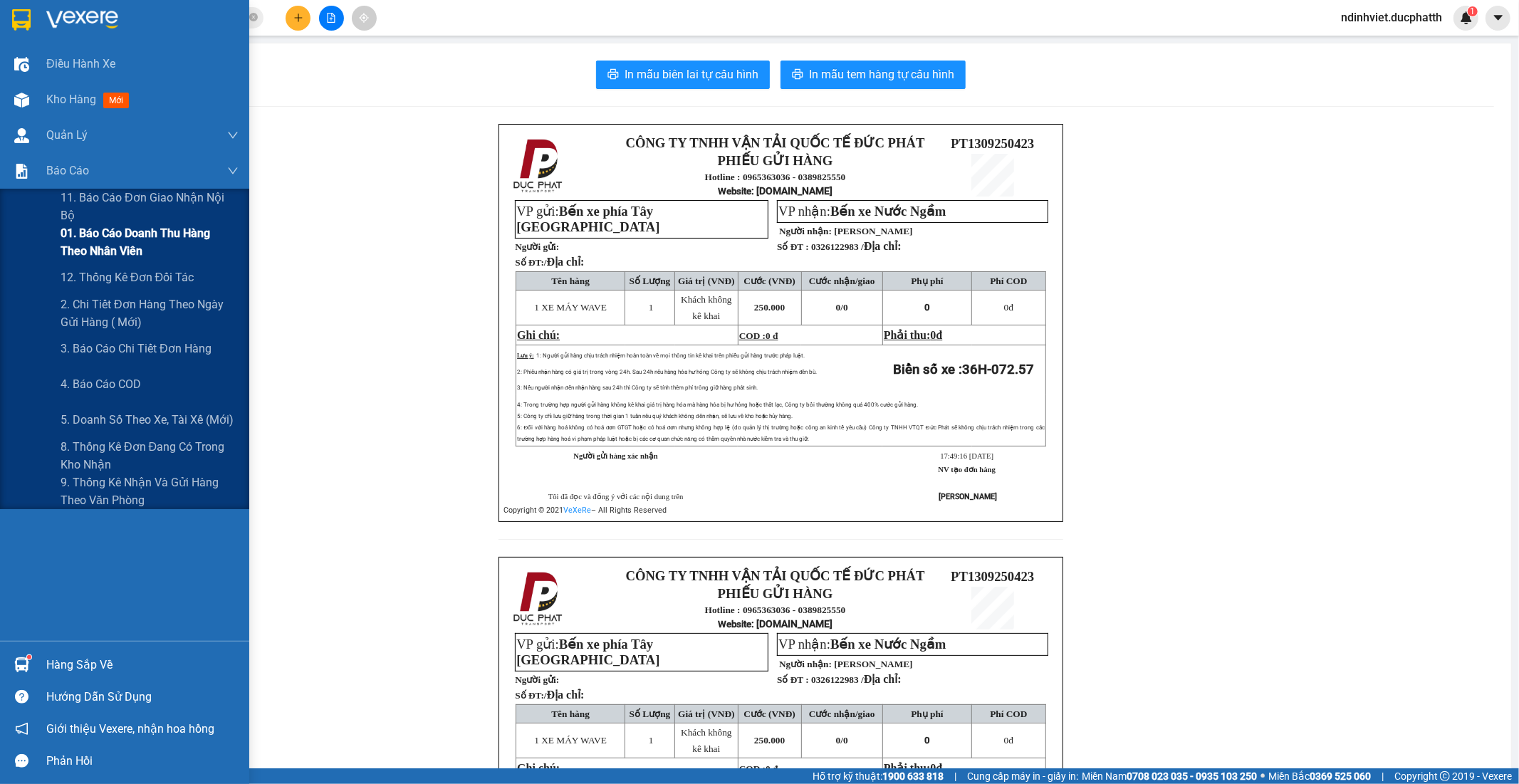
click at [116, 246] on span "01. Báo cáo doanh thu hàng theo nhân viên" at bounding box center [150, 242] width 178 height 35
